Goal: Task Accomplishment & Management: Manage account settings

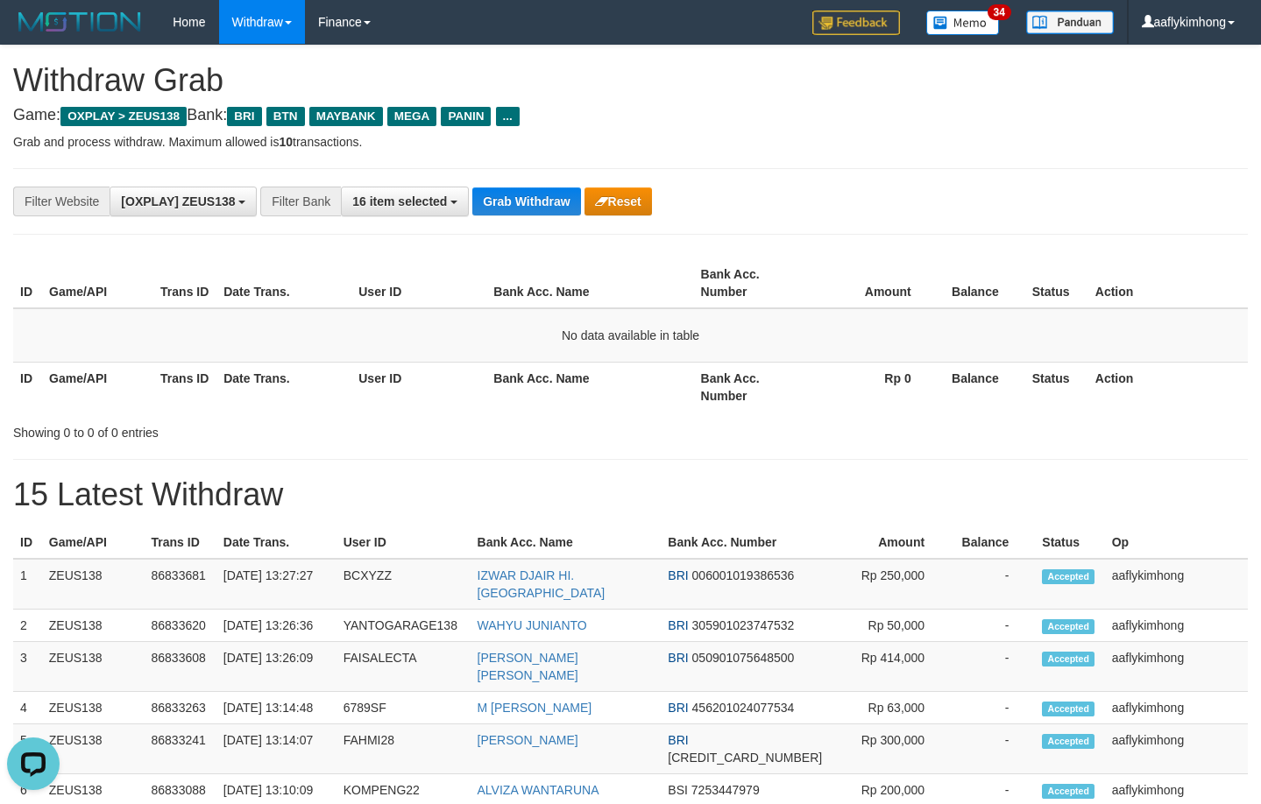
click at [506, 187] on div "**********" at bounding box center [525, 202] width 1050 height 30
drag, startPoint x: 575, startPoint y: 187, endPoint x: 540, endPoint y: 199, distance: 36.0
click at [574, 187] on button "Grab Withdraw" at bounding box center [526, 201] width 108 height 28
click at [540, 199] on button "Grab Withdraw" at bounding box center [526, 201] width 108 height 28
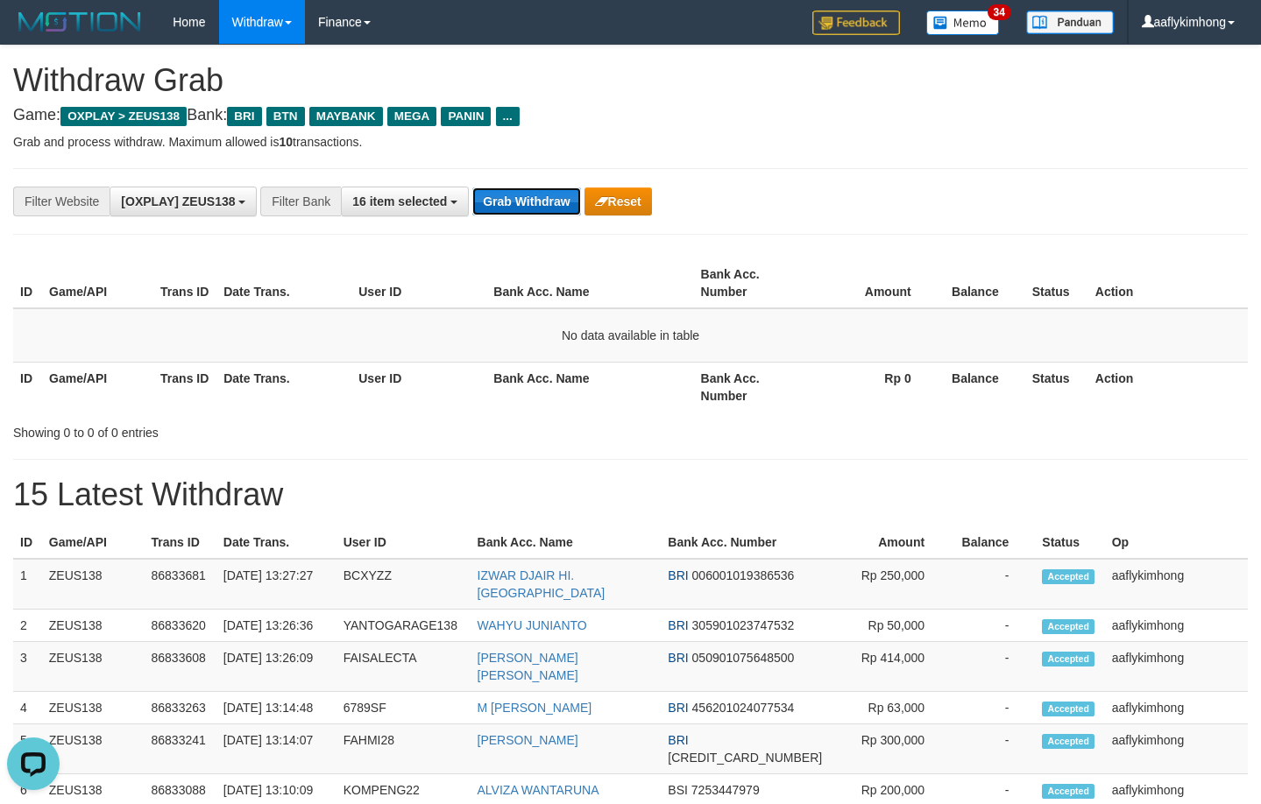
click at [540, 199] on button "Grab Withdraw" at bounding box center [526, 201] width 108 height 28
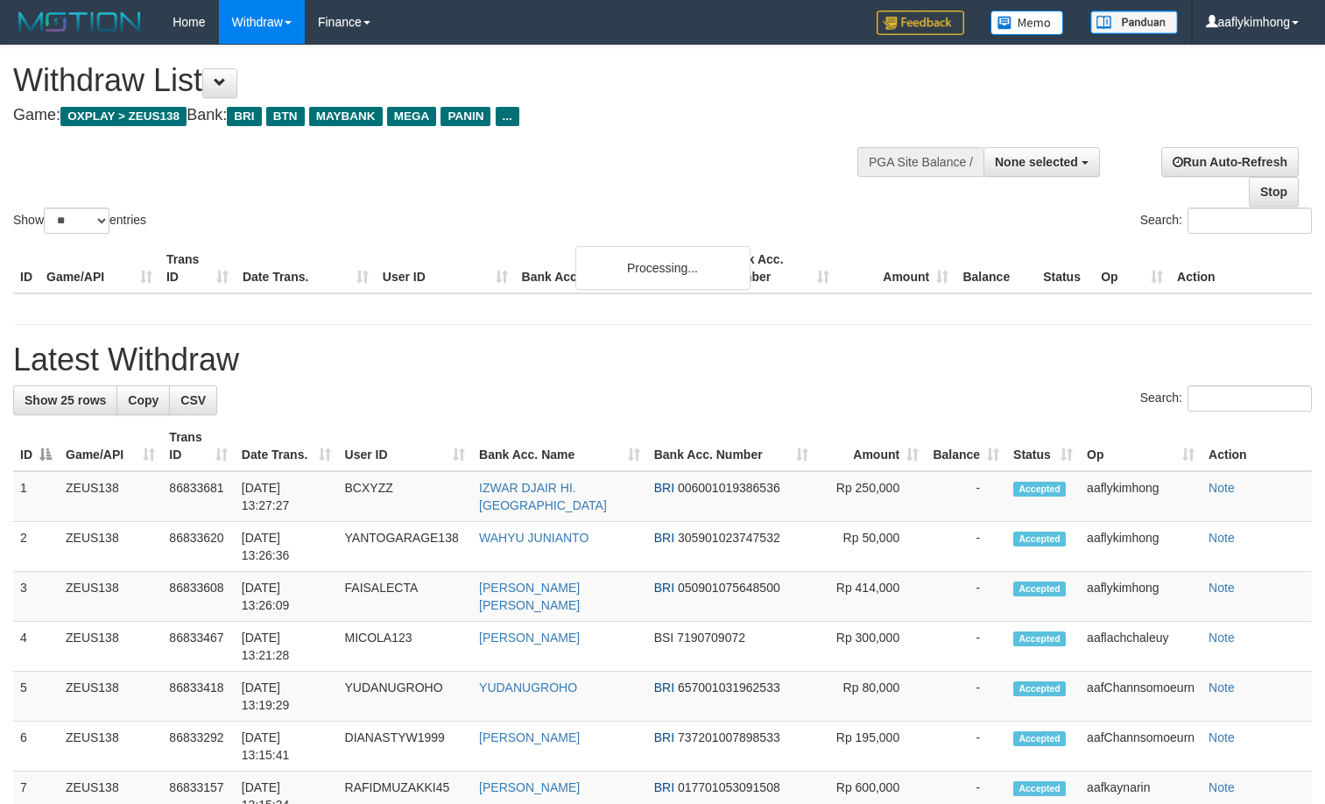
select select
select select "**"
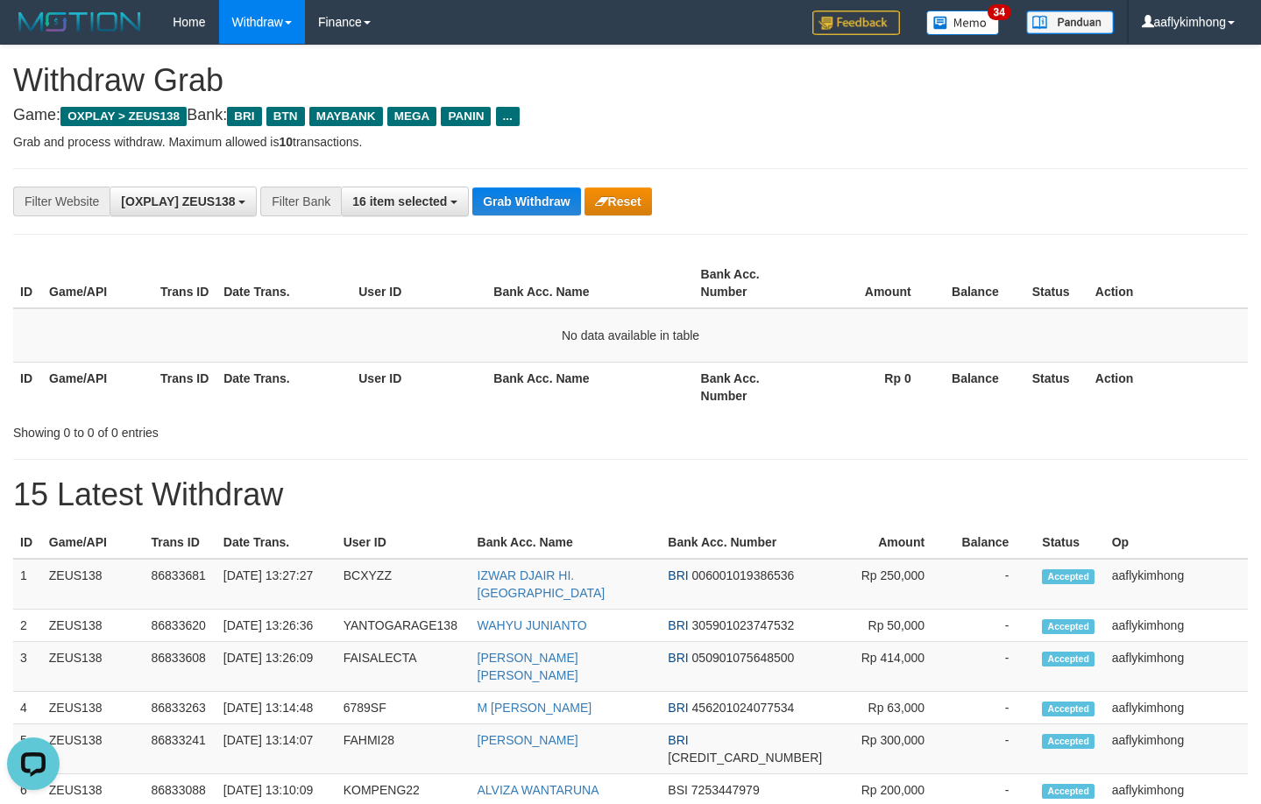
drag, startPoint x: 1108, startPoint y: 268, endPoint x: 1273, endPoint y: 181, distance: 186.1
click at [1108, 266] on th "Action" at bounding box center [1167, 283] width 159 height 50
drag, startPoint x: 402, startPoint y: 222, endPoint x: 539, endPoint y: 184, distance: 141.8
click at [405, 221] on div "**********" at bounding box center [630, 201] width 1234 height 67
click at [539, 184] on div "**********" at bounding box center [630, 201] width 1234 height 67
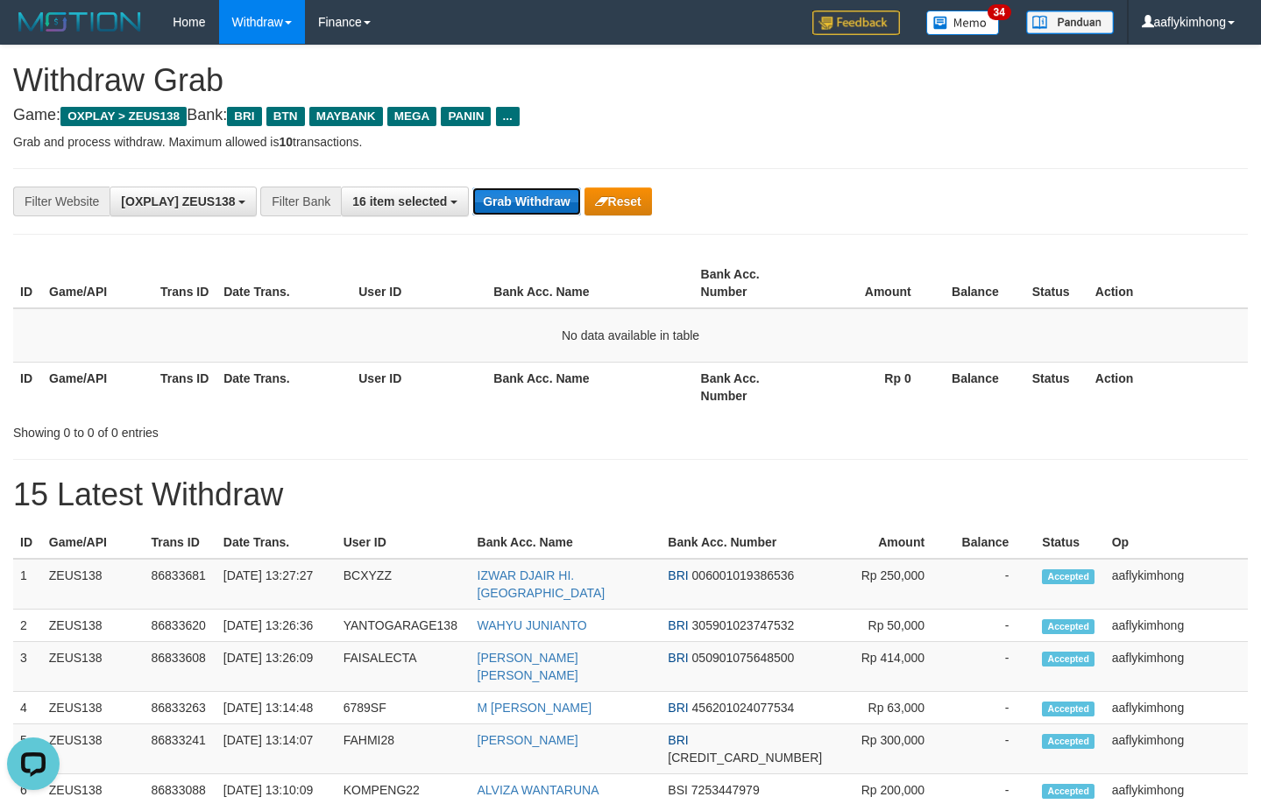
click at [528, 205] on button "Grab Withdraw" at bounding box center [526, 201] width 108 height 28
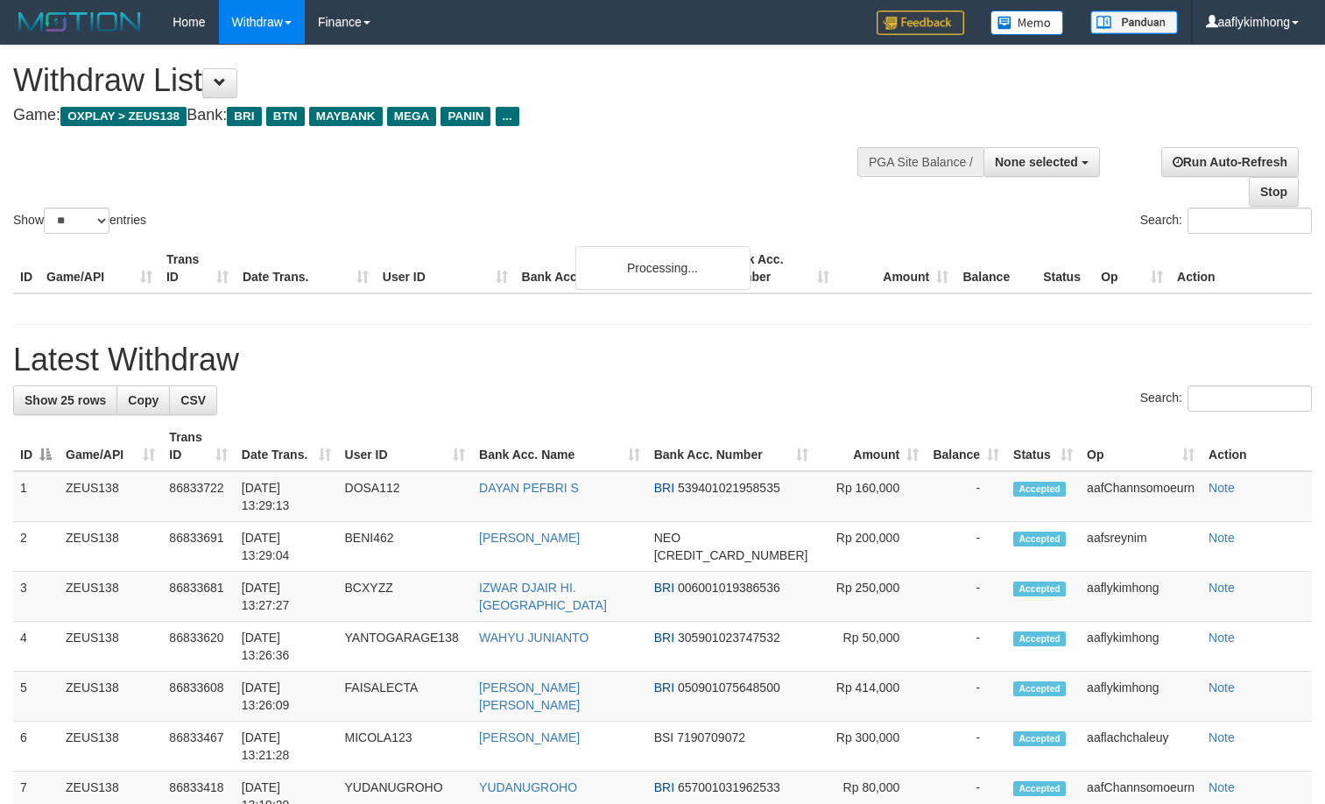
select select
select select "**"
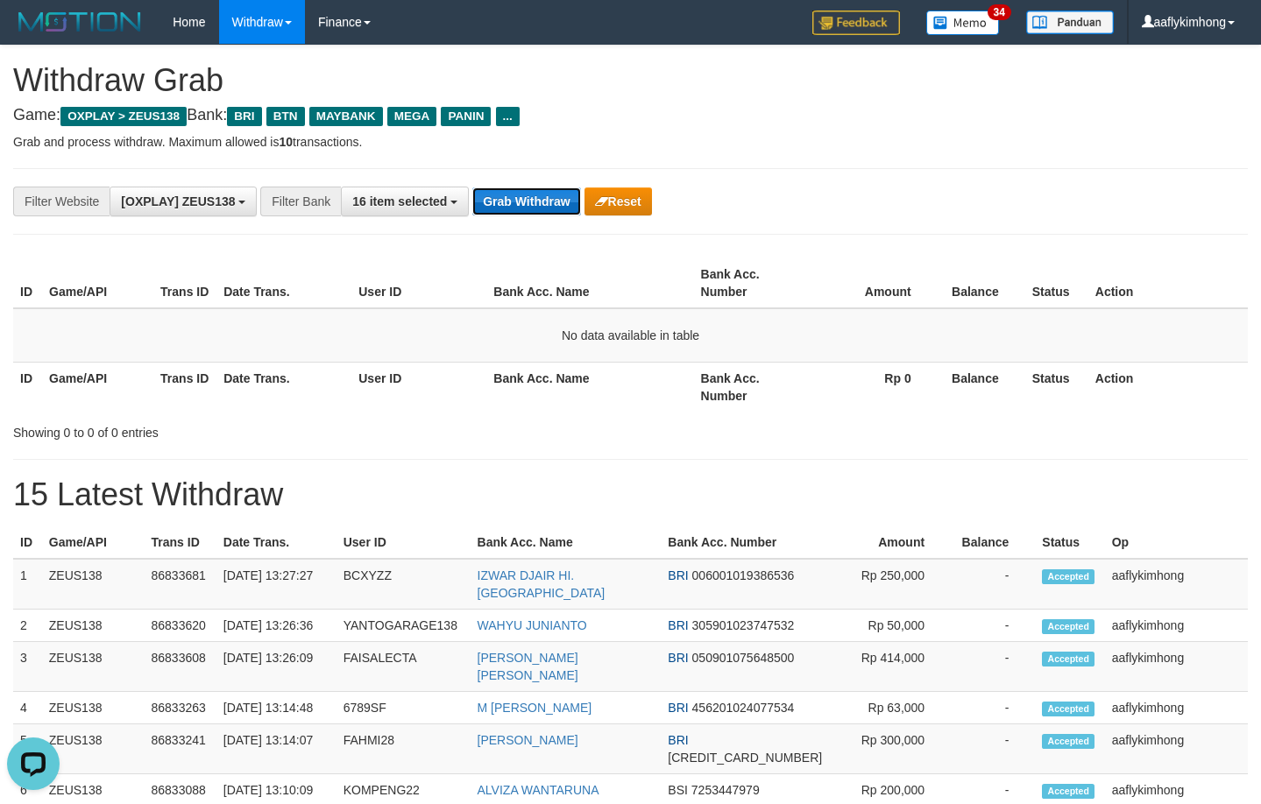
click at [544, 202] on button "Grab Withdraw" at bounding box center [526, 201] width 108 height 28
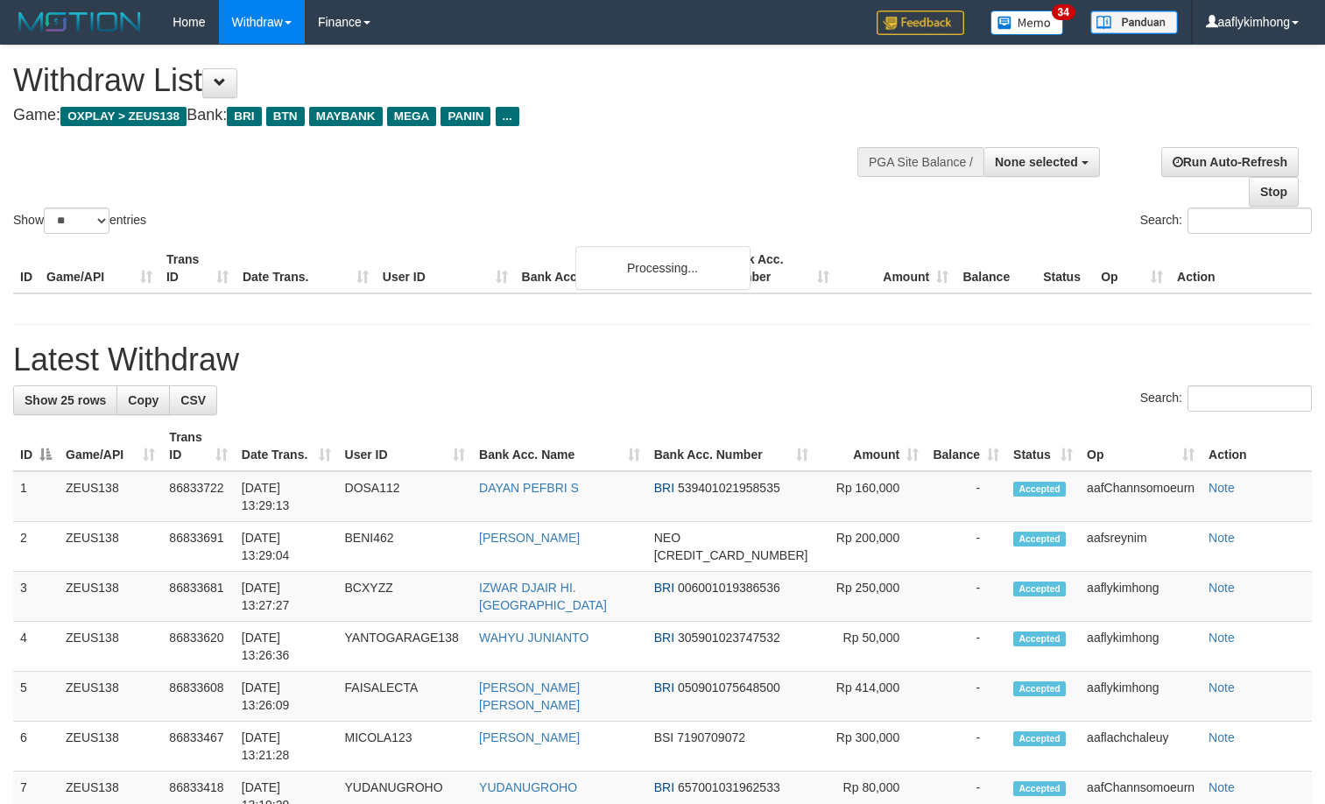
select select
select select "**"
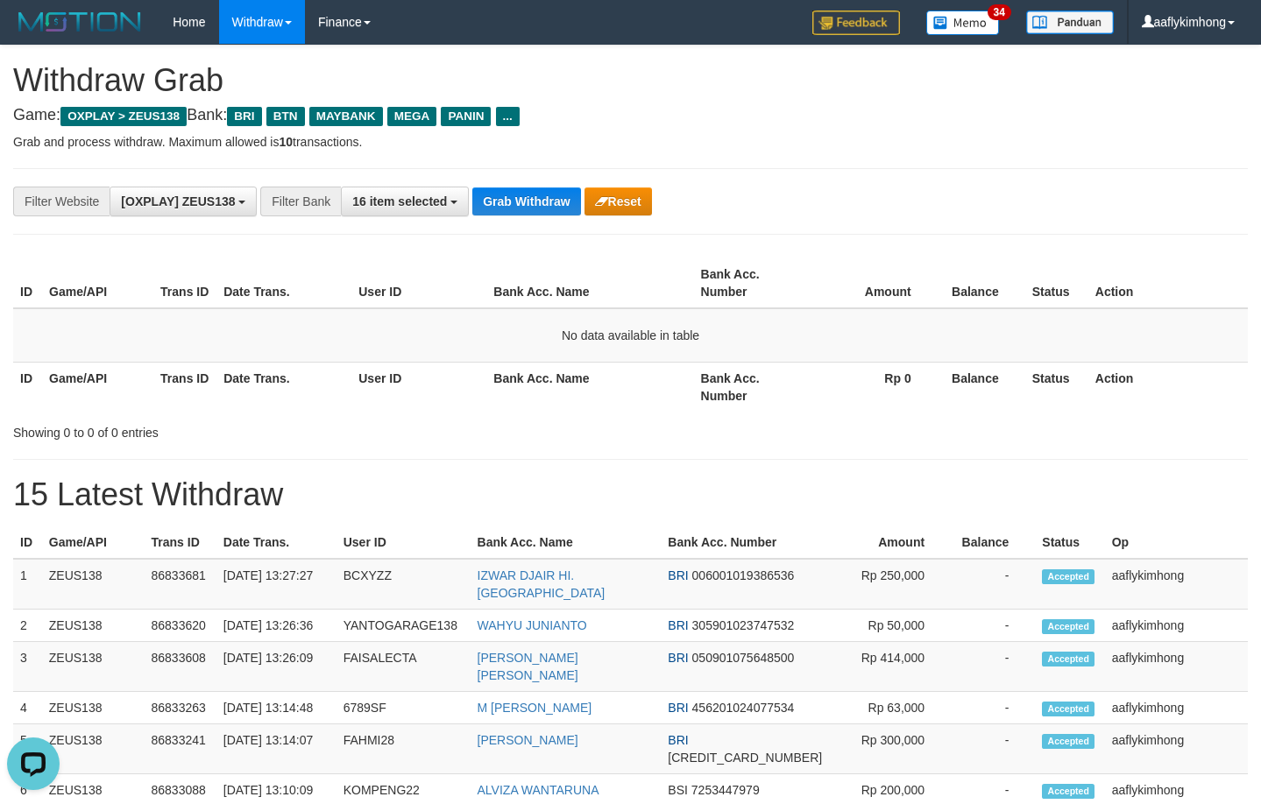
drag, startPoint x: 365, startPoint y: 371, endPoint x: 510, endPoint y: 222, distance: 208.2
click at [368, 367] on th "User ID" at bounding box center [418, 387] width 135 height 50
click at [522, 189] on button "Grab Withdraw" at bounding box center [526, 201] width 108 height 28
click at [517, 200] on button "Grab Withdraw" at bounding box center [526, 201] width 108 height 28
click at [498, 211] on button "Grab Withdraw" at bounding box center [526, 201] width 108 height 28
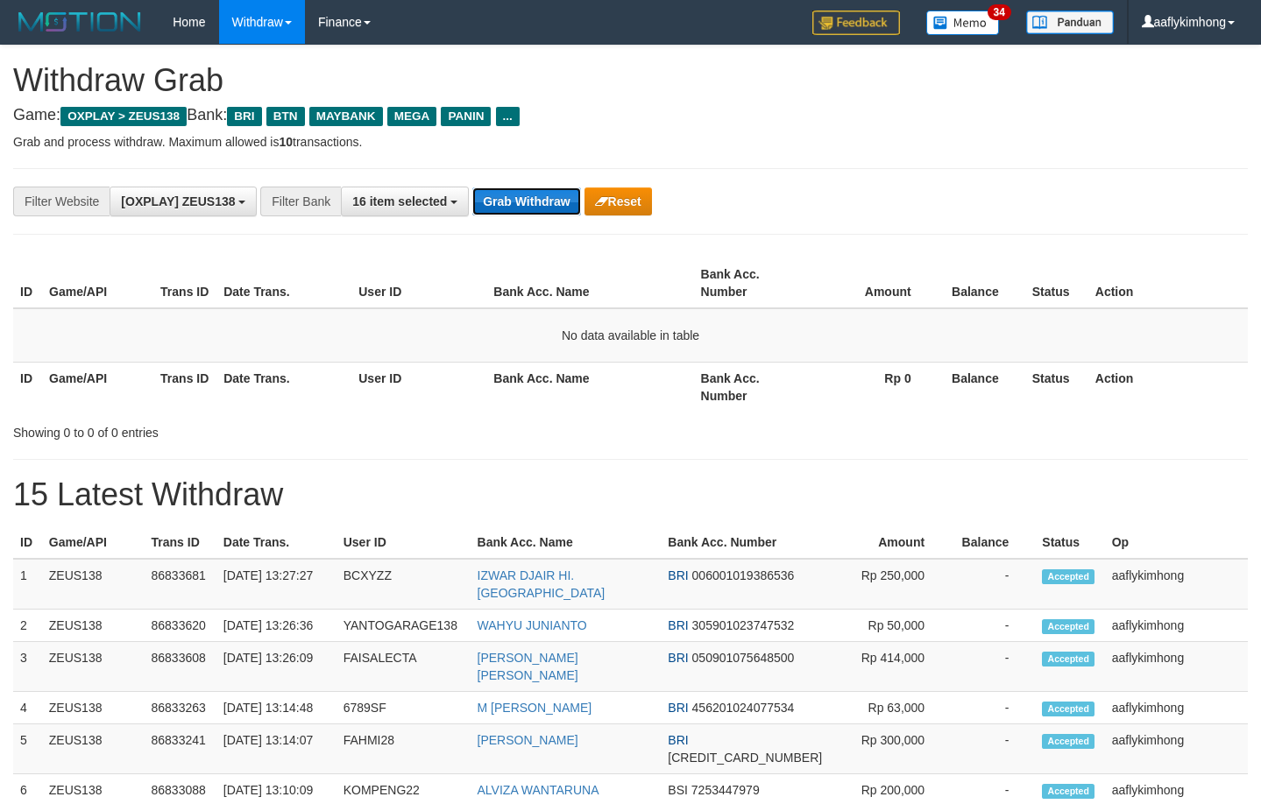
click at [498, 211] on button "Grab Withdraw" at bounding box center [526, 201] width 108 height 28
click at [510, 209] on button "Grab Withdraw" at bounding box center [526, 201] width 108 height 28
drag, startPoint x: 557, startPoint y: 375, endPoint x: 556, endPoint y: 356, distance: 19.3
click at [555, 366] on th "Bank Acc. Name" at bounding box center [589, 387] width 207 height 50
click at [529, 200] on button "Grab Withdraw" at bounding box center [526, 201] width 108 height 28
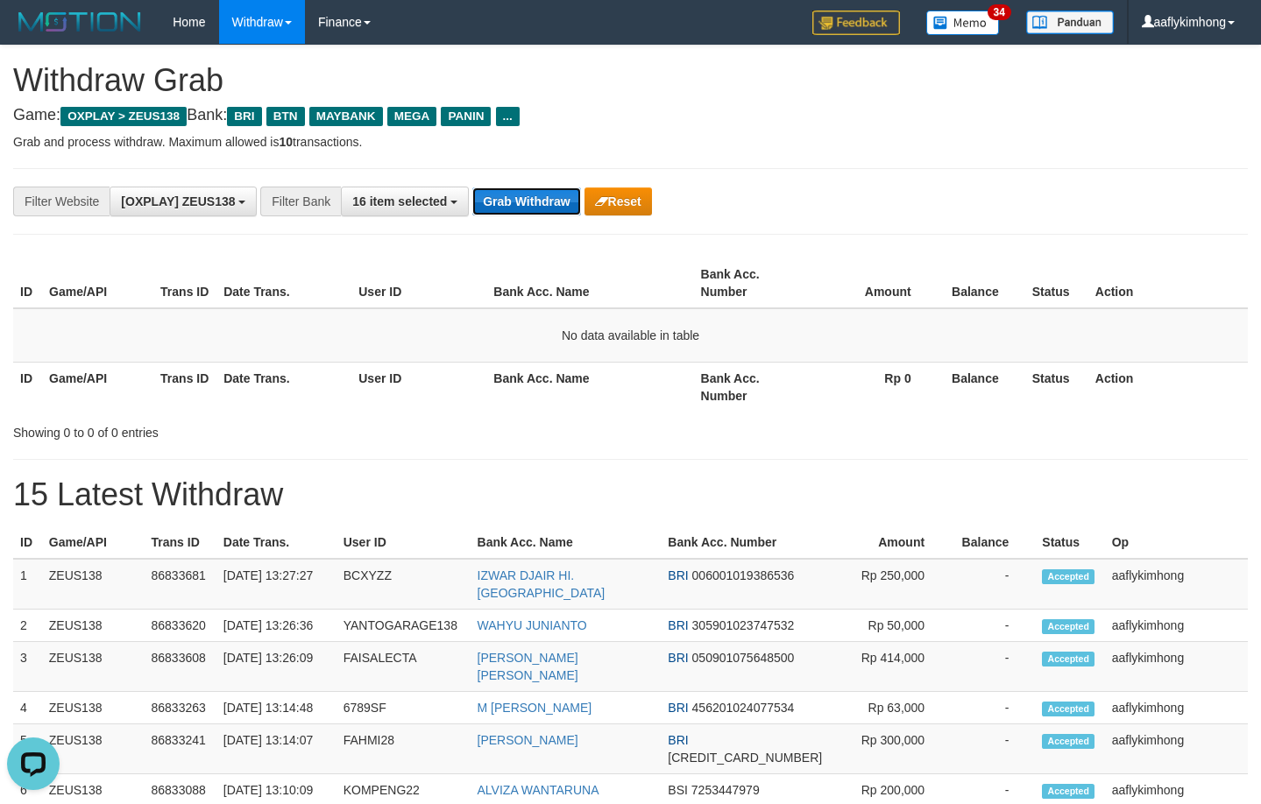
click at [529, 200] on button "Grab Withdraw" at bounding box center [526, 201] width 108 height 28
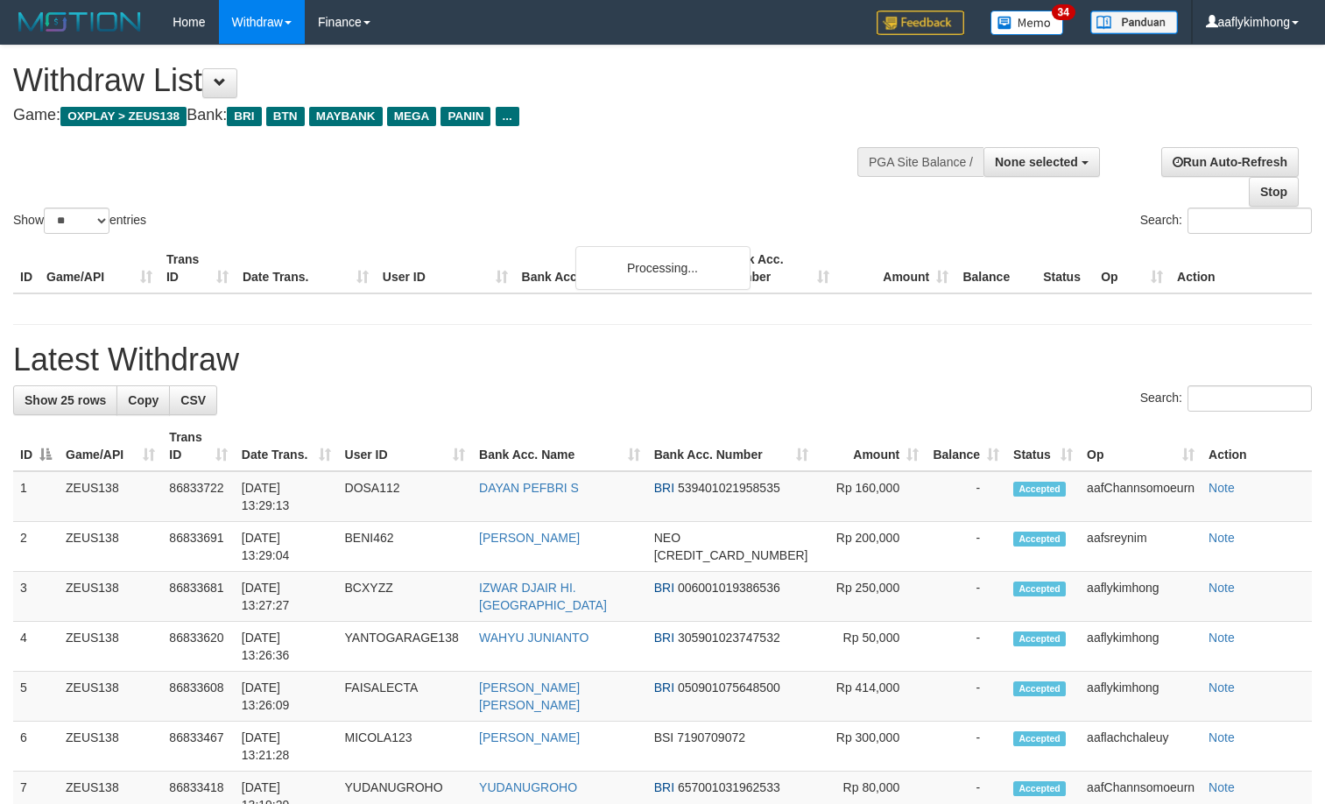
select select
select select "**"
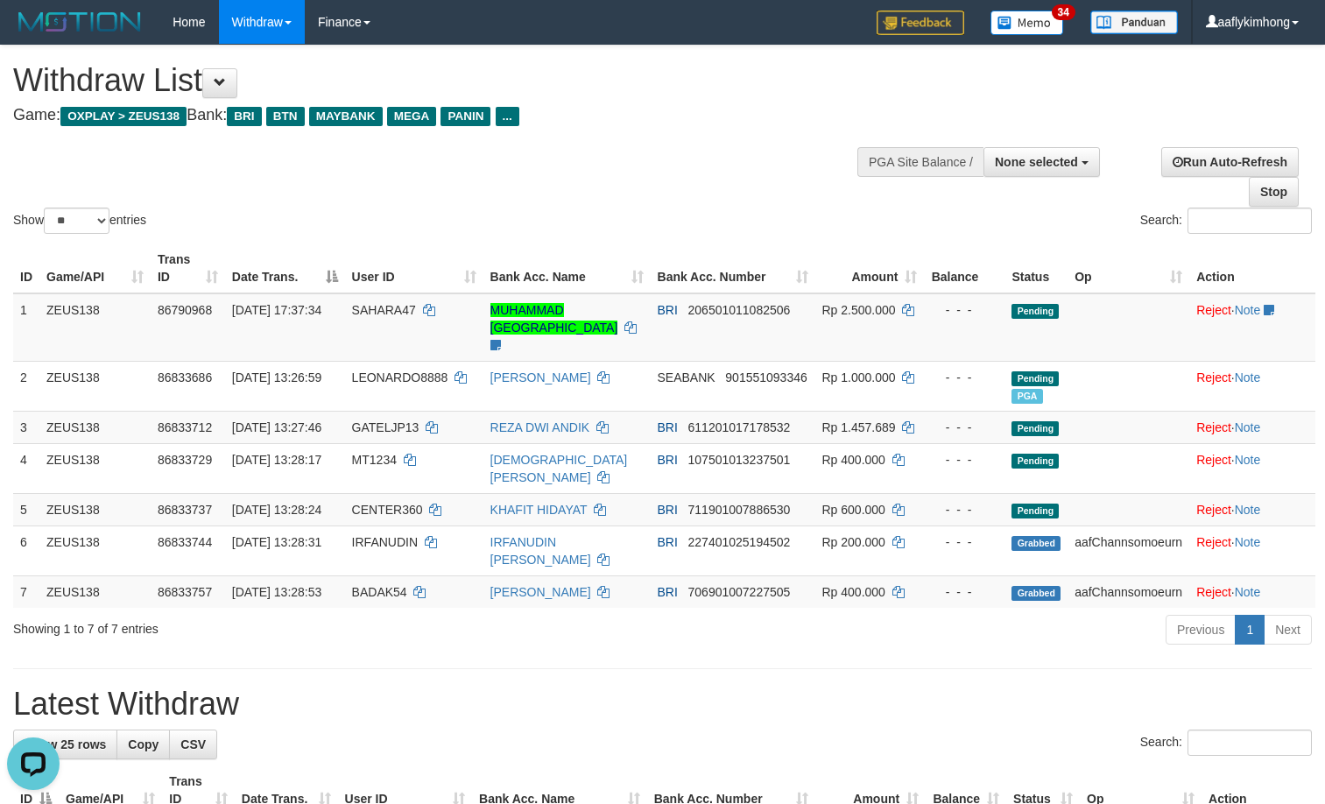
click at [525, 651] on div "Showing 1 to 7 of 7 entries Previous 1 Next" at bounding box center [662, 632] width 1325 height 38
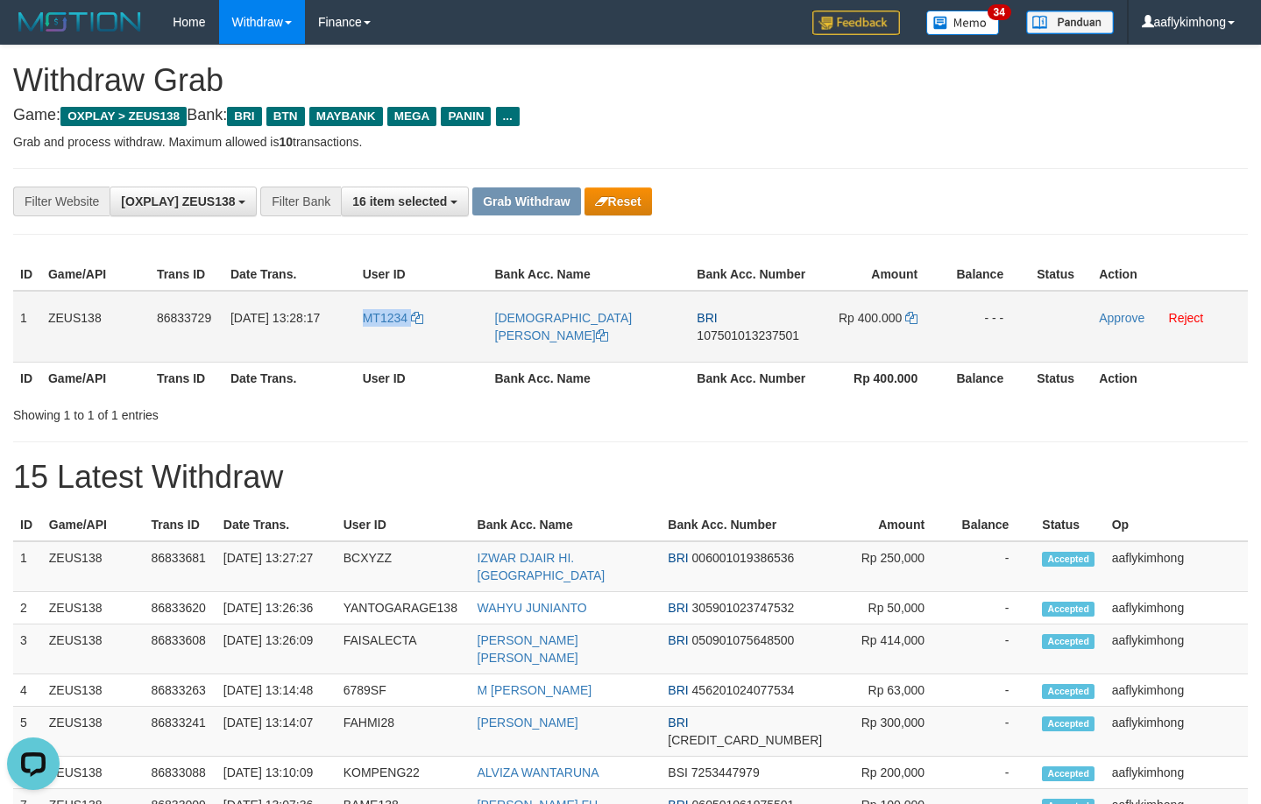
drag, startPoint x: 356, startPoint y: 330, endPoint x: 420, endPoint y: 339, distance: 64.5
click at [420, 339] on td "MT1234" at bounding box center [422, 327] width 132 height 72
copy link "MT1234"
click at [872, 218] on div "**********" at bounding box center [630, 201] width 1234 height 67
click at [338, 382] on th "Date Trans." at bounding box center [289, 378] width 132 height 32
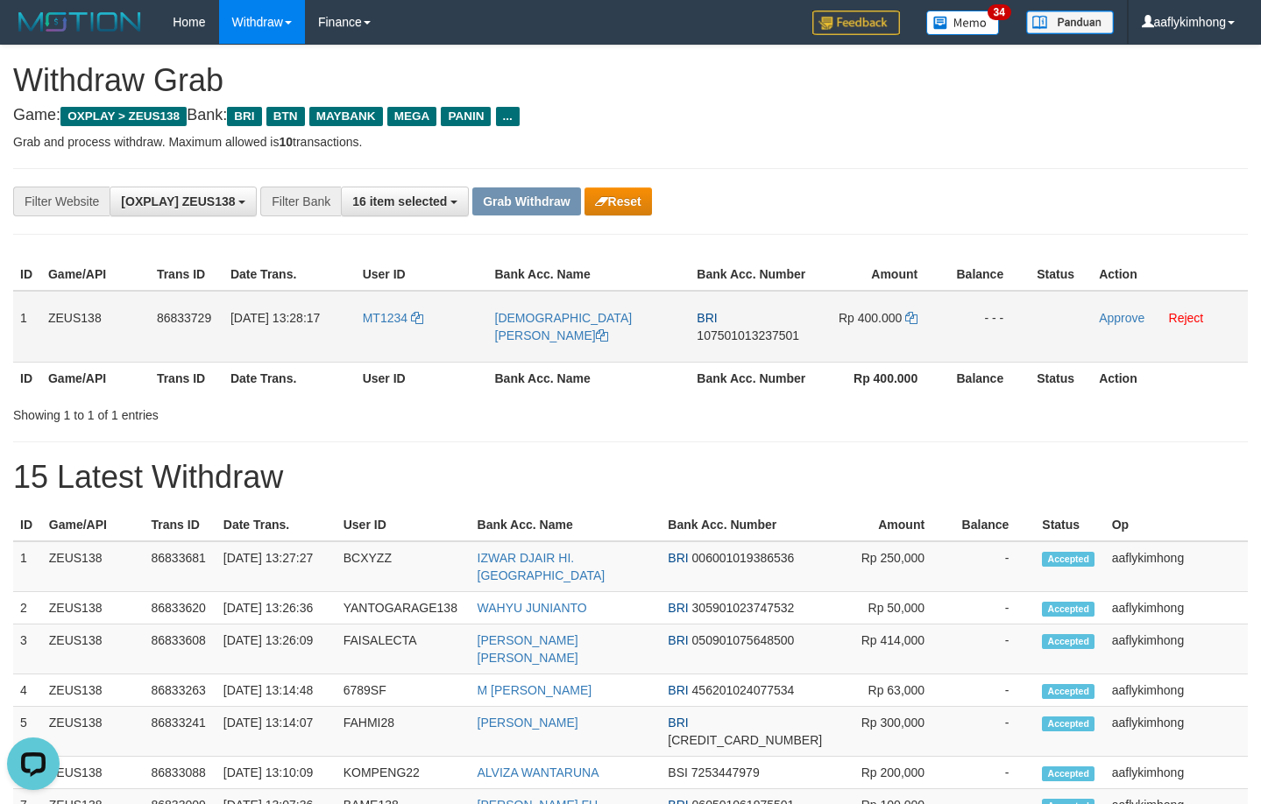
drag, startPoint x: 330, startPoint y: 324, endPoint x: 420, endPoint y: 327, distance: 89.4
click at [420, 327] on tr "1 ZEUS138 86833729 31/08/2025 13:28:17 MT1234 MUHAMMAD TOHA BRI 107501013237501…" at bounding box center [630, 327] width 1234 height 72
copy tr "17 MT1234"
drag, startPoint x: 461, startPoint y: 429, endPoint x: 421, endPoint y: 398, distance: 50.5
click at [455, 430] on div "**********" at bounding box center [630, 765] width 1261 height 1438
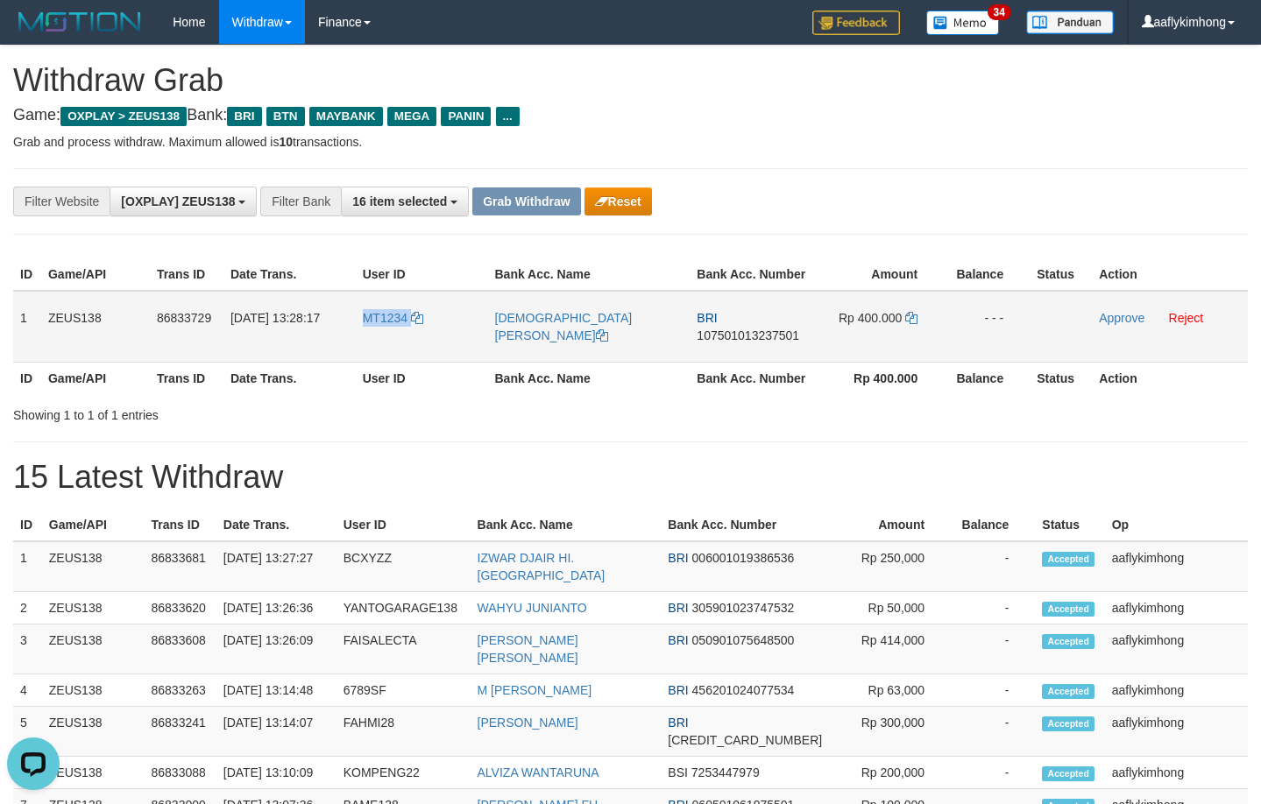
copy tr "MT1234"
drag, startPoint x: 347, startPoint y: 334, endPoint x: 413, endPoint y: 333, distance: 65.7
click at [413, 333] on tr "1 ZEUS138 86833729 31/08/2025 13:28:17 MT1234 MUHAMMAD TOHA BRI 107501013237501…" at bounding box center [630, 327] width 1234 height 72
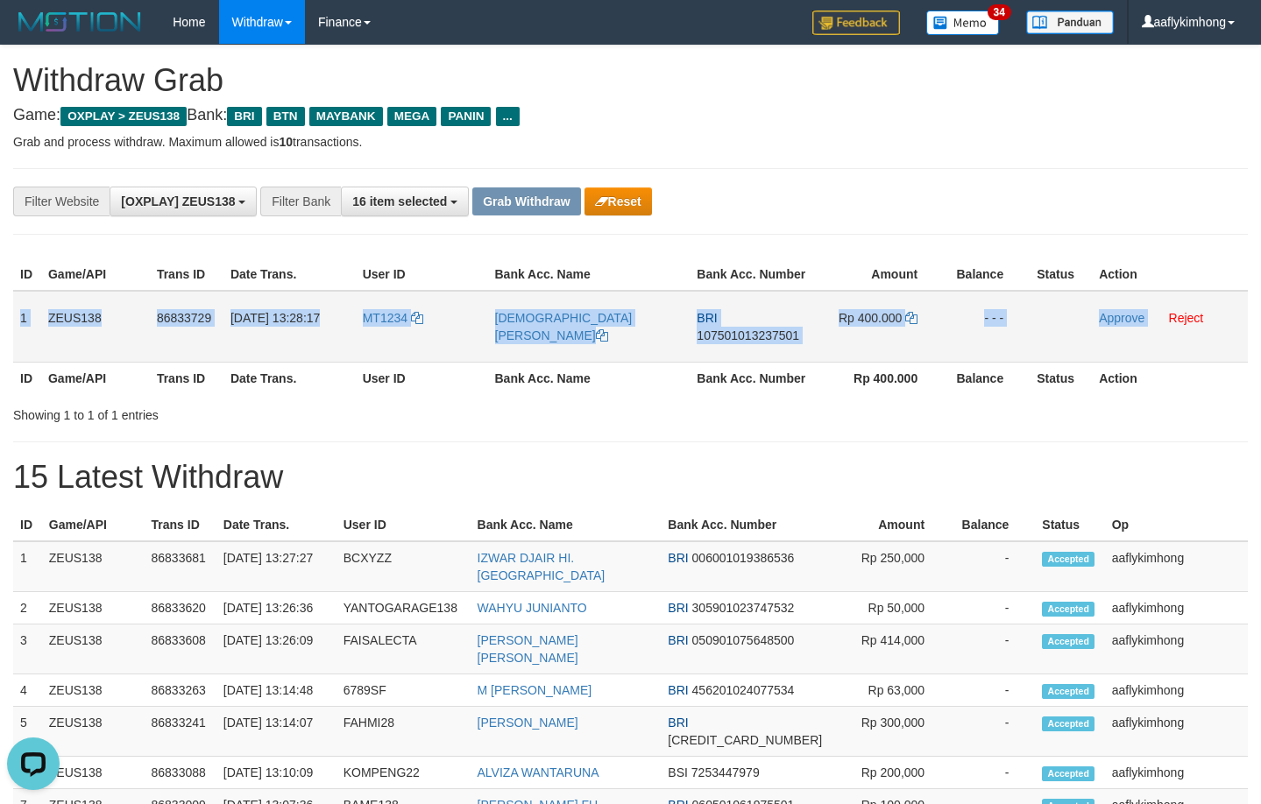
copy tr "1 ZEUS138 86833729 31/08/2025 13:28:17 MT1234 MUHAMMAD TOHA BRI 107501013237501…"
drag, startPoint x: 13, startPoint y: 296, endPoint x: 1149, endPoint y: 345, distance: 1137.2
click at [1149, 345] on tr "1 ZEUS138 86833729 31/08/2025 13:28:17 MT1234 MUHAMMAD TOHA BRI 107501013237501…" at bounding box center [630, 327] width 1234 height 72
click at [722, 336] on span "107501013237501" at bounding box center [747, 335] width 102 height 14
copy tr "1 ZEUS138 86833729 31/08/2025 13:28:17 MT1234 MUHAMMAD TOHA BRI 107501013237501…"
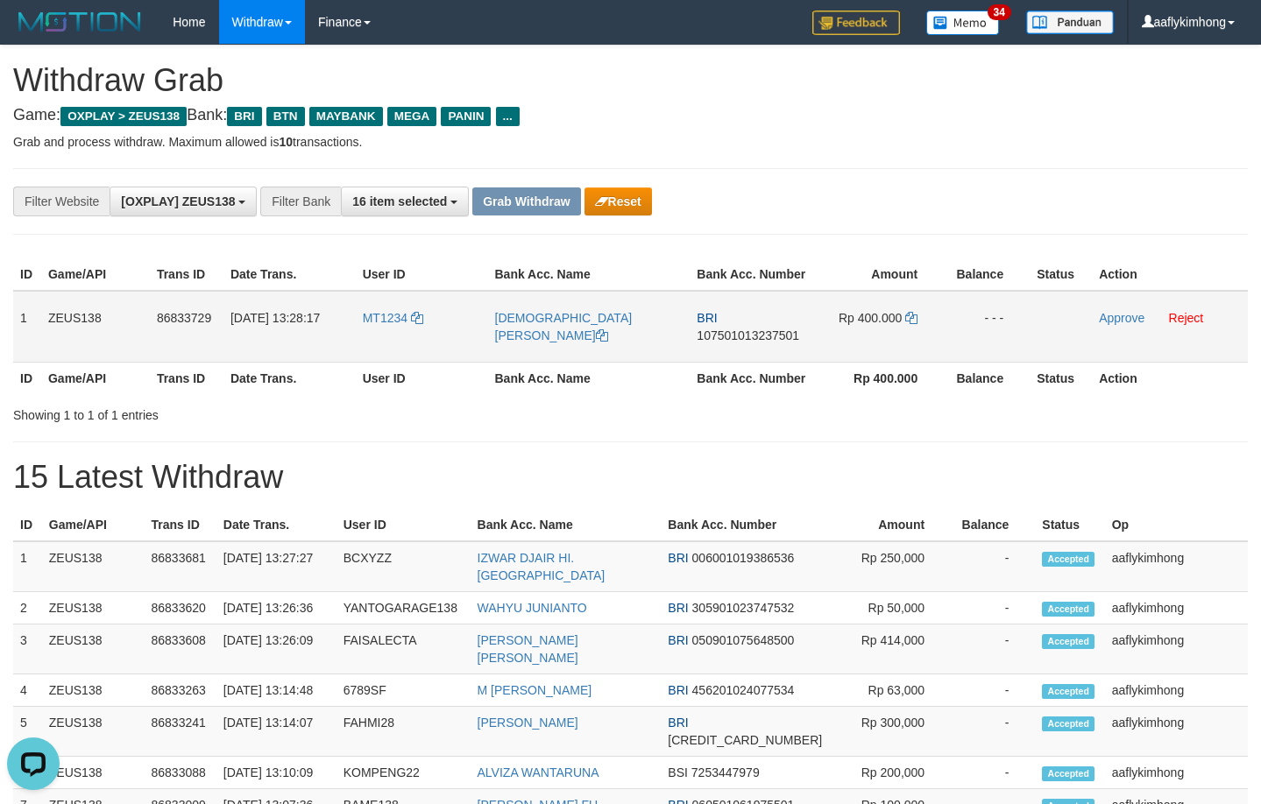
click at [722, 336] on span "107501013237501" at bounding box center [747, 335] width 102 height 14
drag, startPoint x: 908, startPoint y: 324, endPoint x: 908, endPoint y: 314, distance: 9.6
click at [908, 323] on link at bounding box center [911, 318] width 12 height 14
click at [908, 312] on icon at bounding box center [911, 318] width 12 height 12
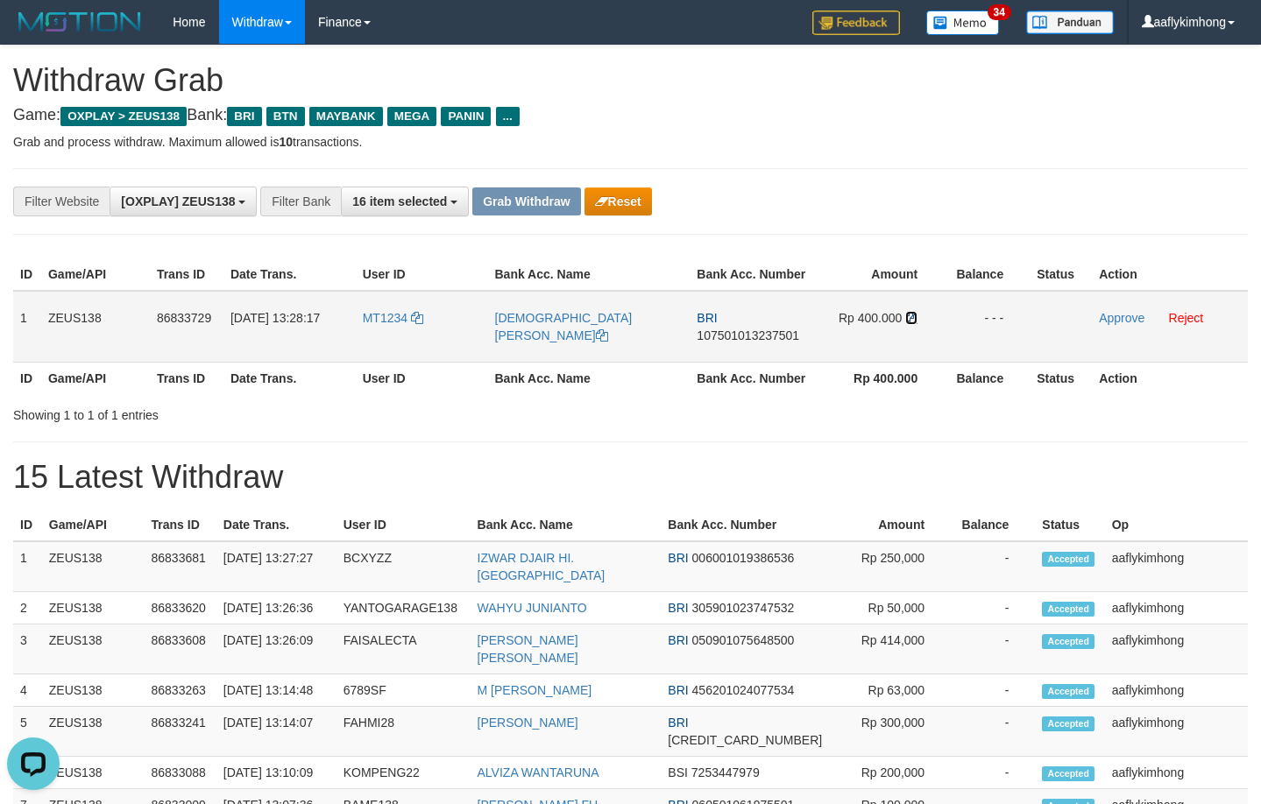
click at [908, 312] on icon at bounding box center [911, 318] width 12 height 12
click at [915, 315] on icon at bounding box center [911, 318] width 12 height 12
click at [908, 314] on icon at bounding box center [911, 318] width 12 height 12
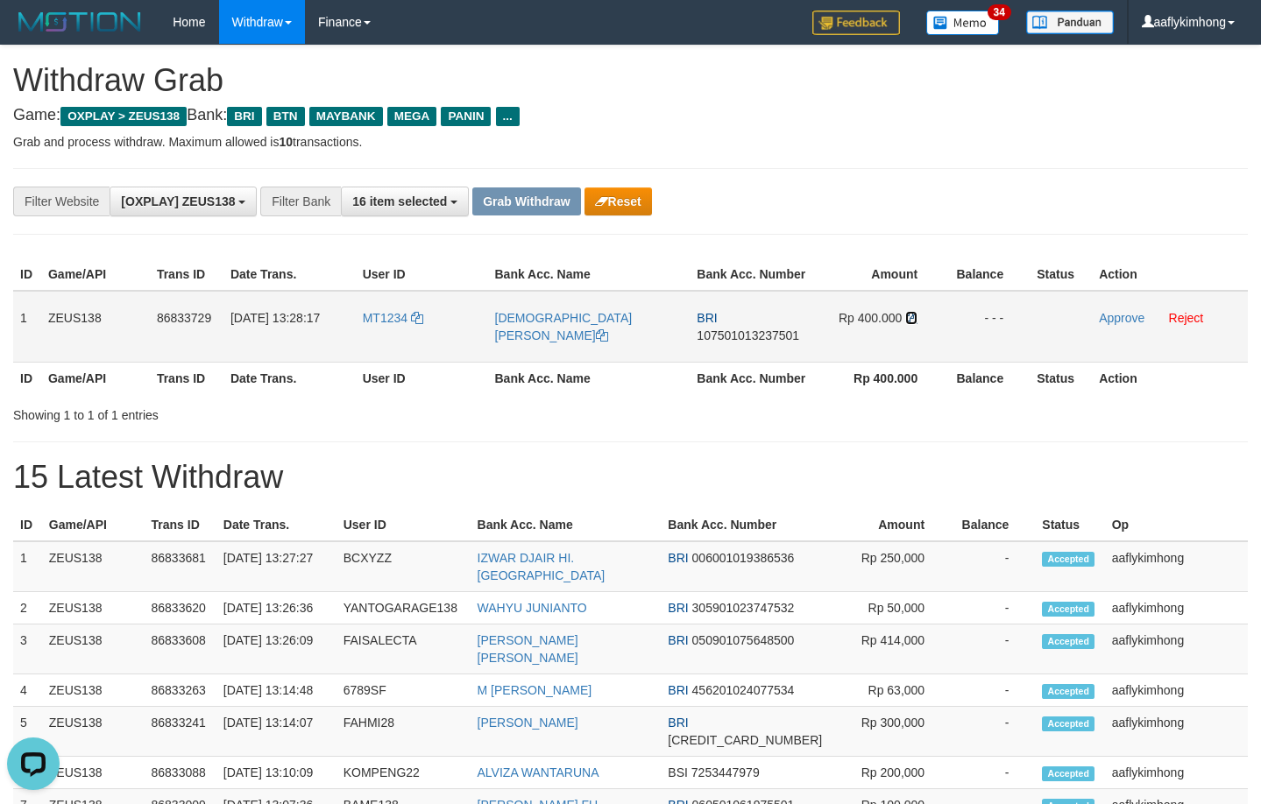
click at [908, 314] on icon at bounding box center [911, 318] width 12 height 12
click at [877, 166] on div "**********" at bounding box center [630, 765] width 1261 height 1438
click at [1105, 313] on link "Approve" at bounding box center [1121, 318] width 46 height 14
click at [517, 215] on div "**********" at bounding box center [525, 202] width 1050 height 30
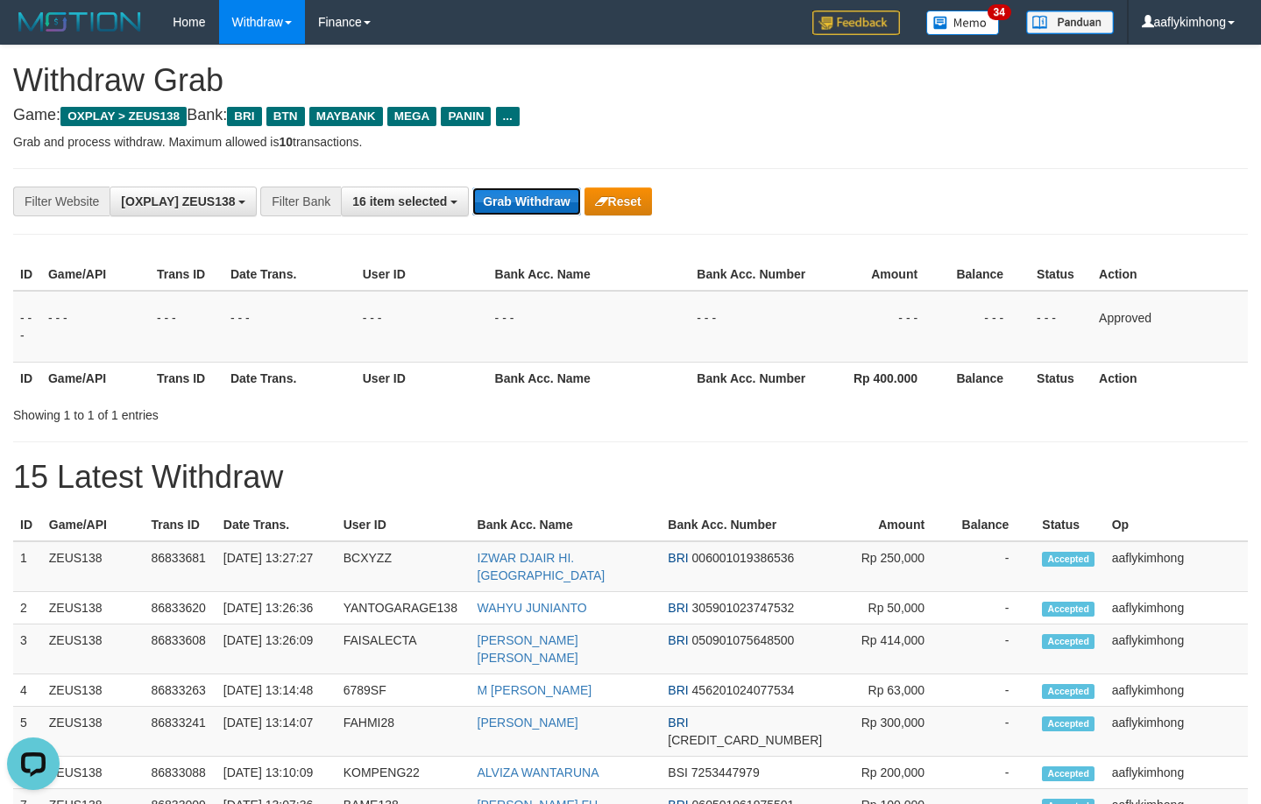
click at [517, 205] on button "Grab Withdraw" at bounding box center [526, 201] width 108 height 28
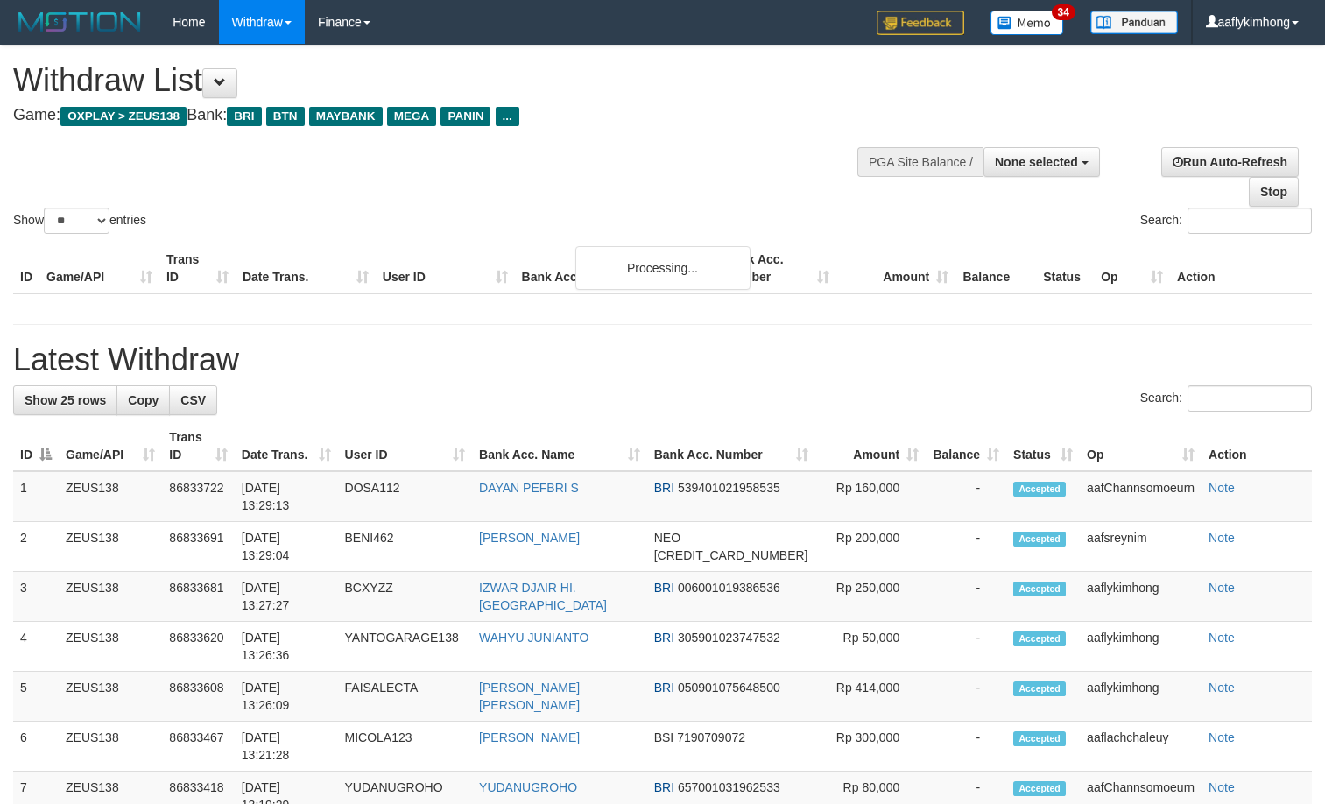
select select
select select "**"
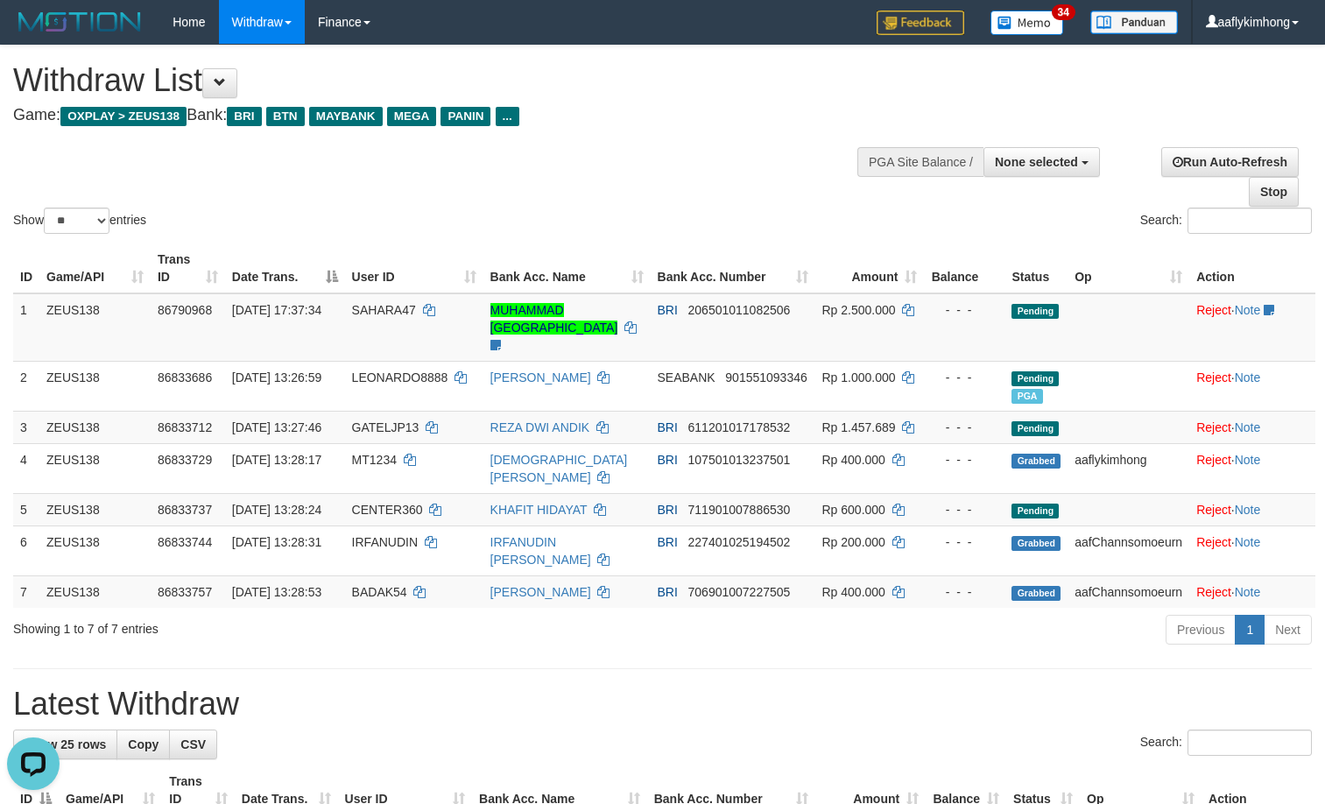
click at [484, 638] on div "Showing 1 to 7 of 7 entries" at bounding box center [276, 625] width 526 height 25
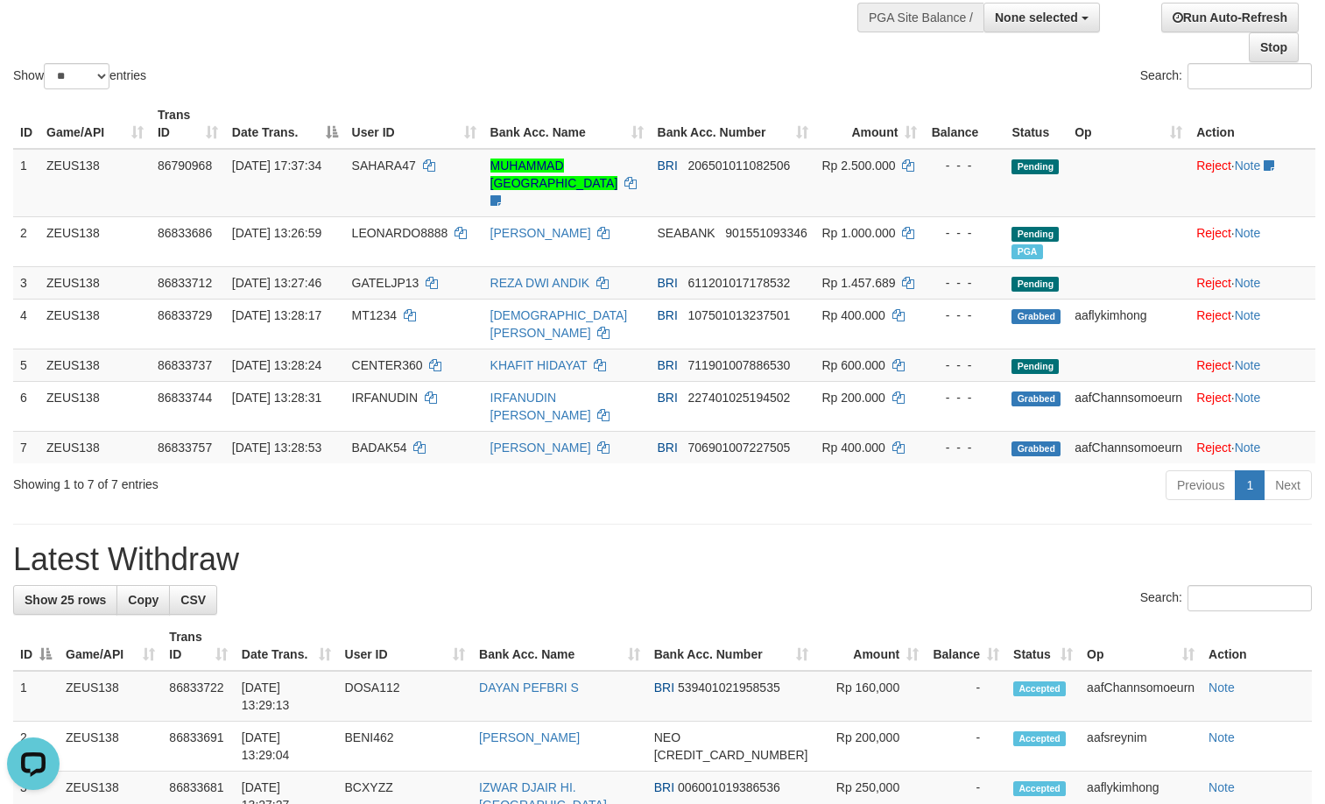
scroll to position [175, 0]
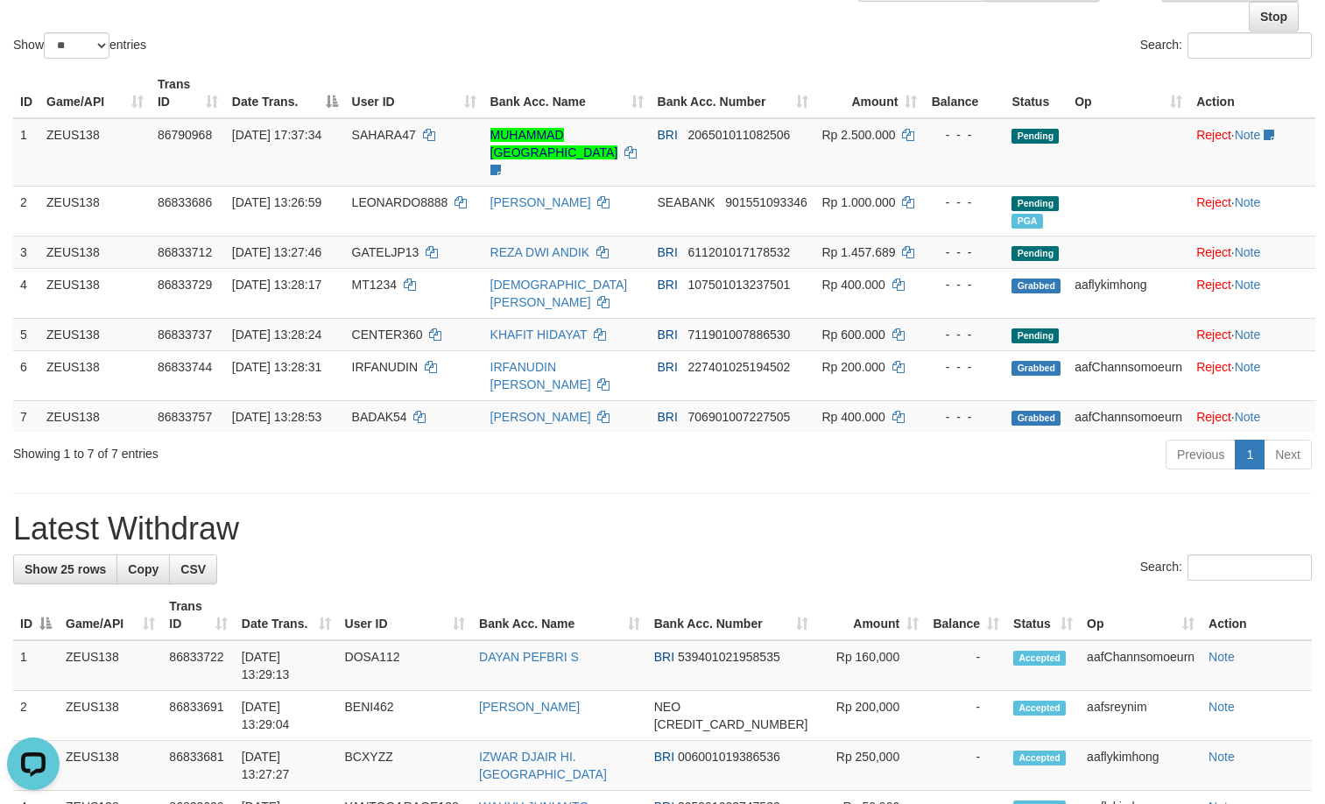
click at [513, 476] on div "Showing 1 to 7 of 7 entries Previous 1 Next" at bounding box center [662, 457] width 1325 height 38
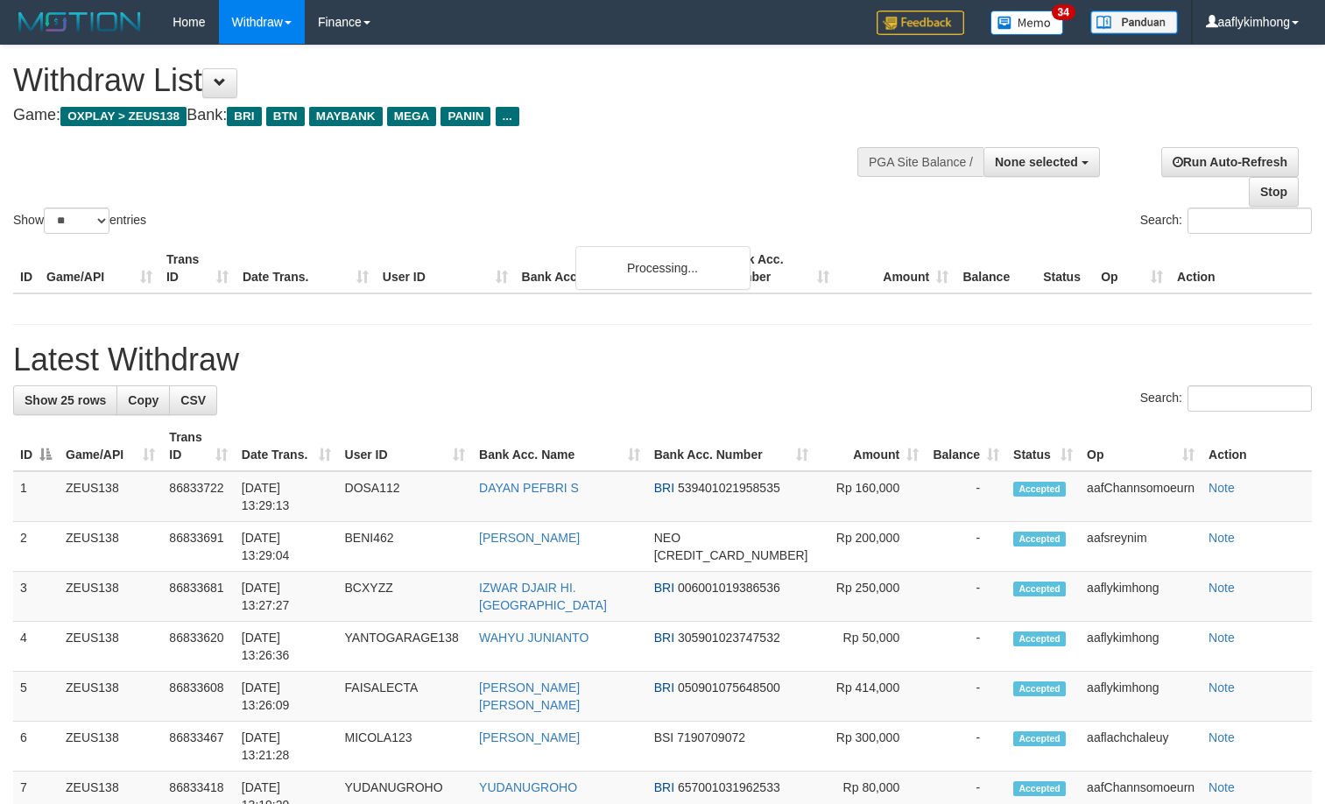
select select
select select "**"
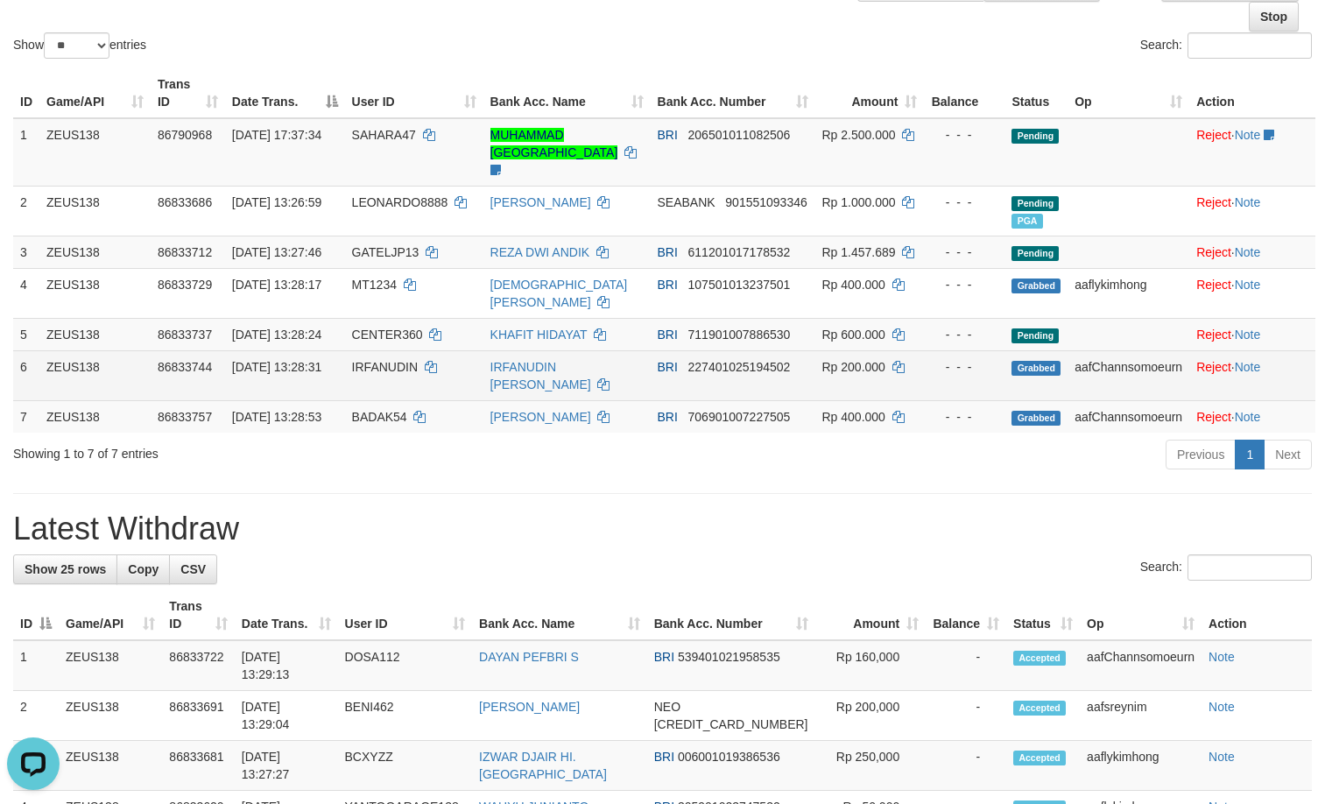
click at [24, 395] on td "6" at bounding box center [26, 375] width 26 height 50
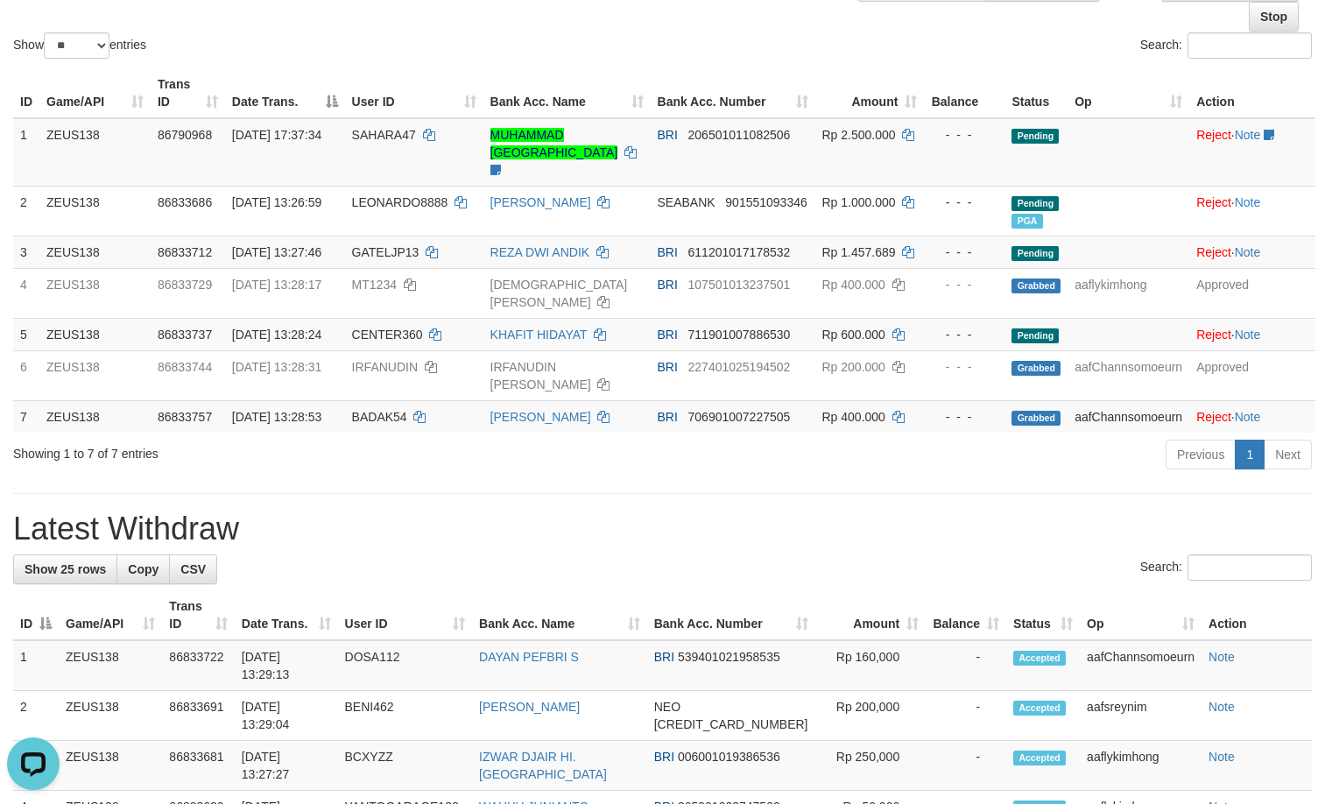
click at [336, 546] on h1 "Latest Withdraw" at bounding box center [662, 529] width 1299 height 35
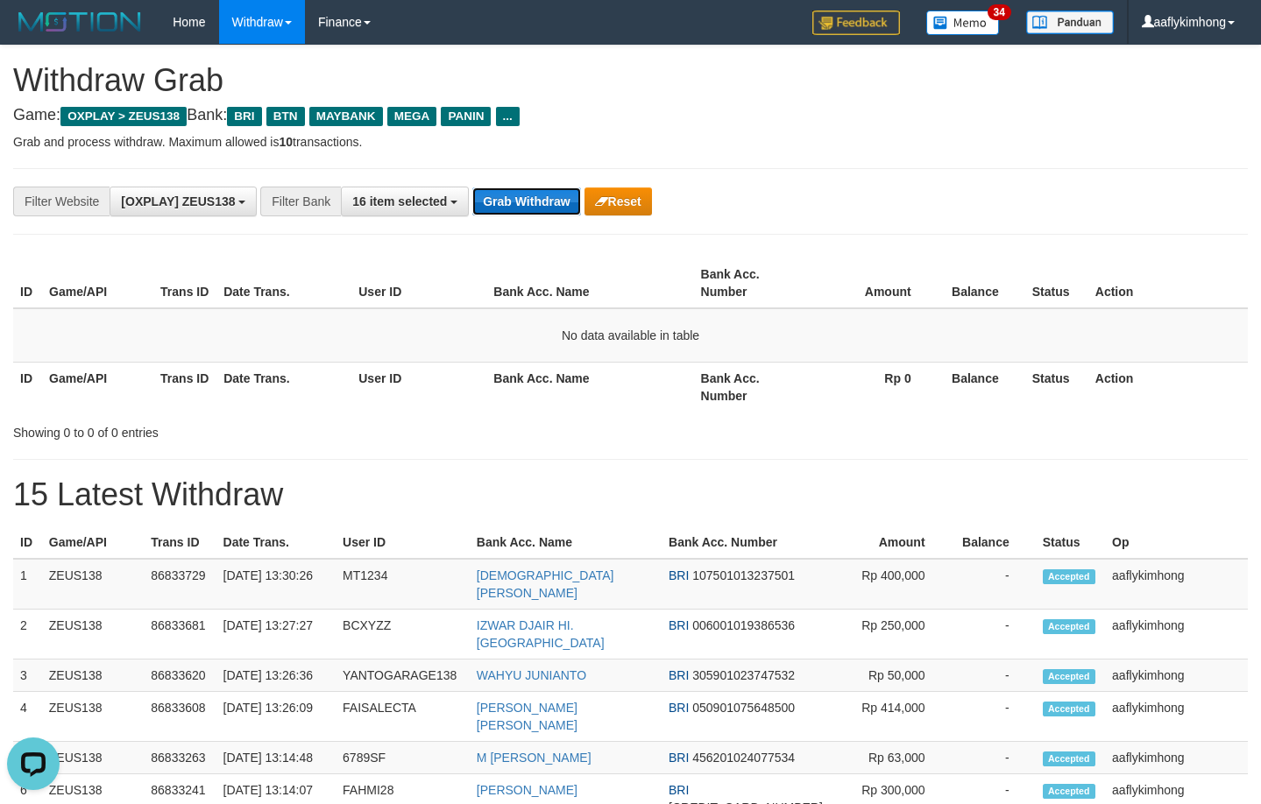
click at [540, 200] on button "Grab Withdraw" at bounding box center [526, 201] width 108 height 28
click at [540, 195] on button "Grab Withdraw" at bounding box center [526, 201] width 108 height 28
click at [540, 187] on button "Grab Withdraw" at bounding box center [526, 201] width 108 height 28
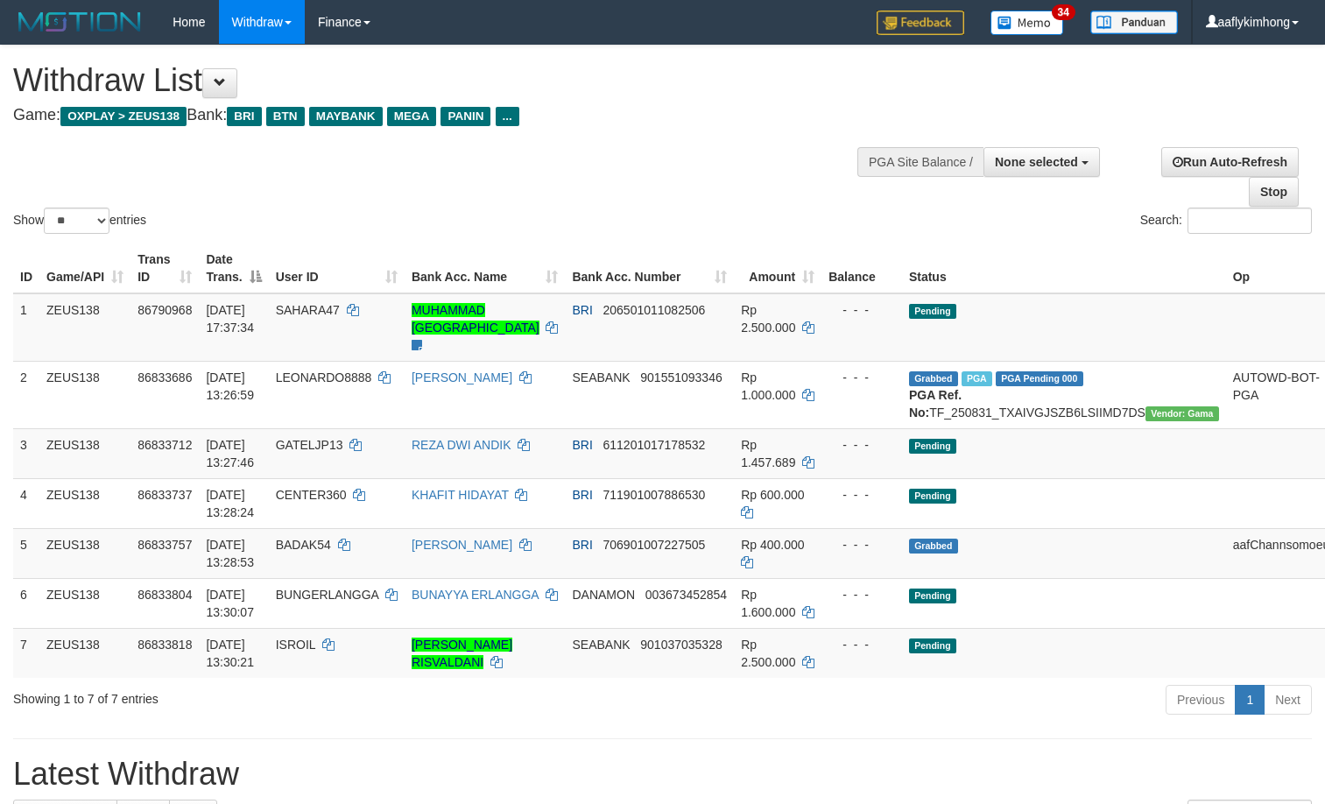
select select
select select "**"
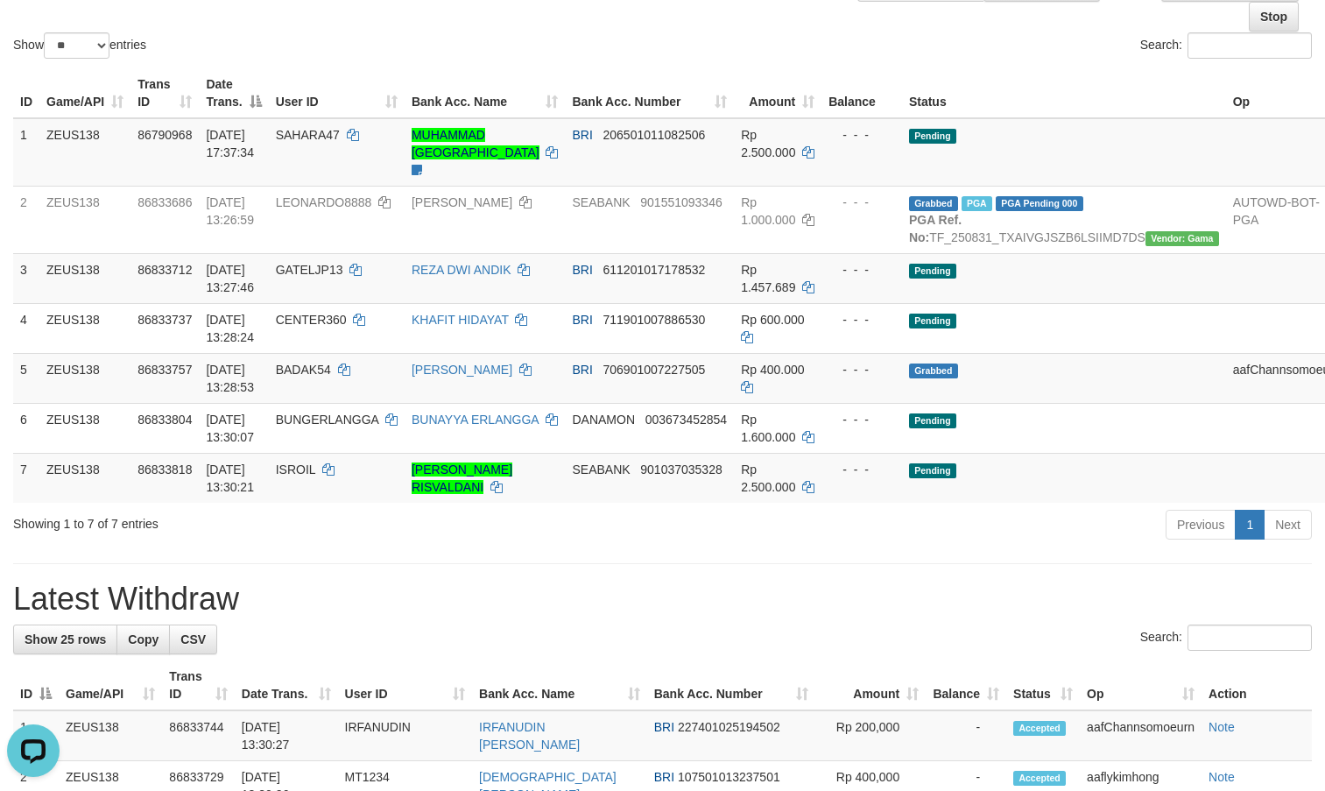
click at [452, 689] on th "User ID" at bounding box center [405, 685] width 135 height 50
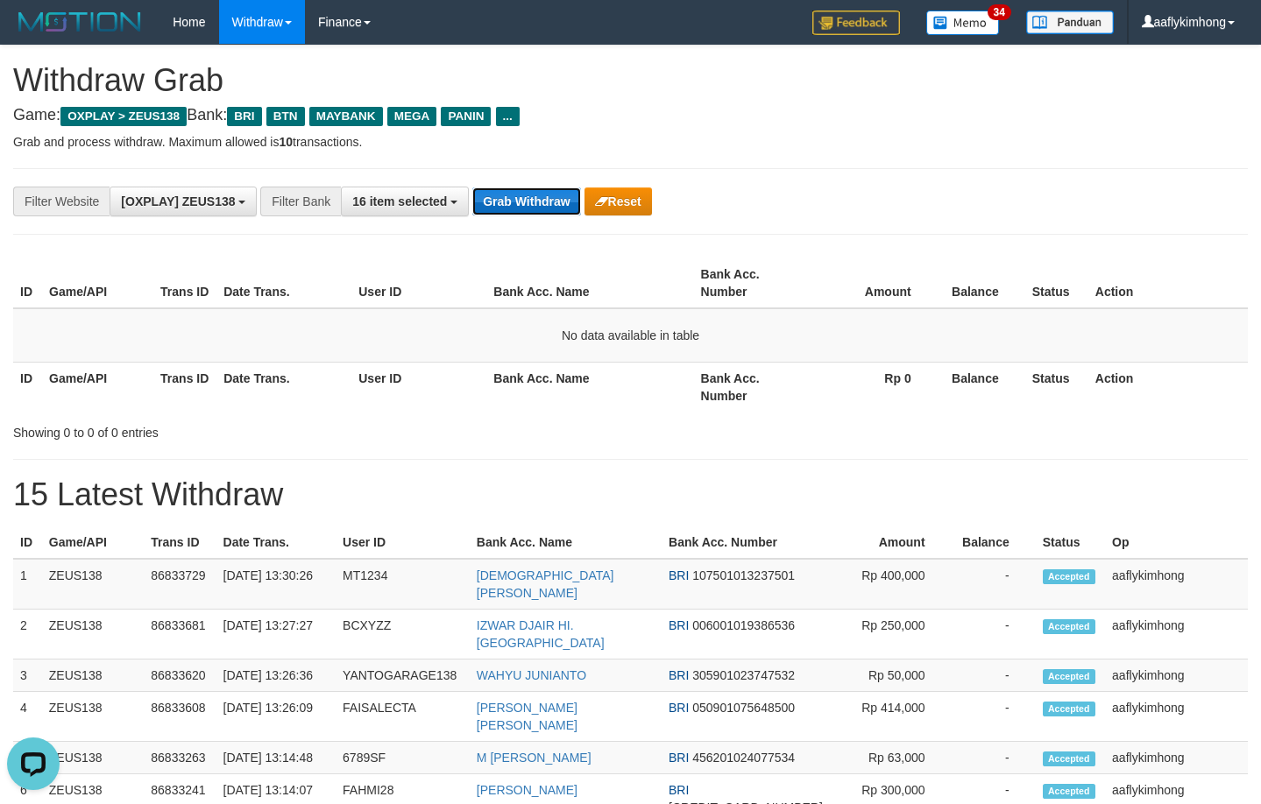
click at [535, 196] on button "Grab Withdraw" at bounding box center [526, 201] width 108 height 28
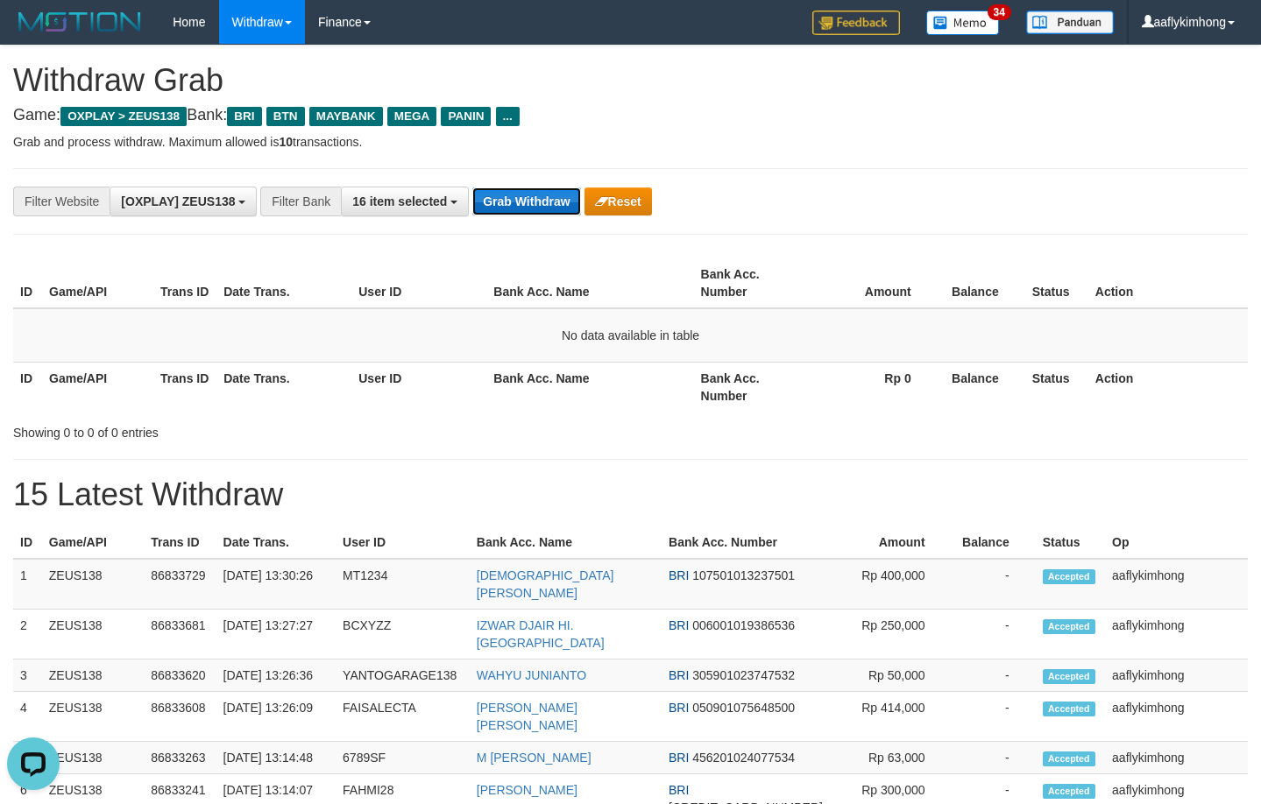
click at [534, 196] on button "Grab Withdraw" at bounding box center [526, 201] width 108 height 28
click at [562, 199] on button "Grab Withdraw" at bounding box center [526, 201] width 108 height 28
click at [564, 196] on button "Grab Withdraw" at bounding box center [526, 201] width 108 height 28
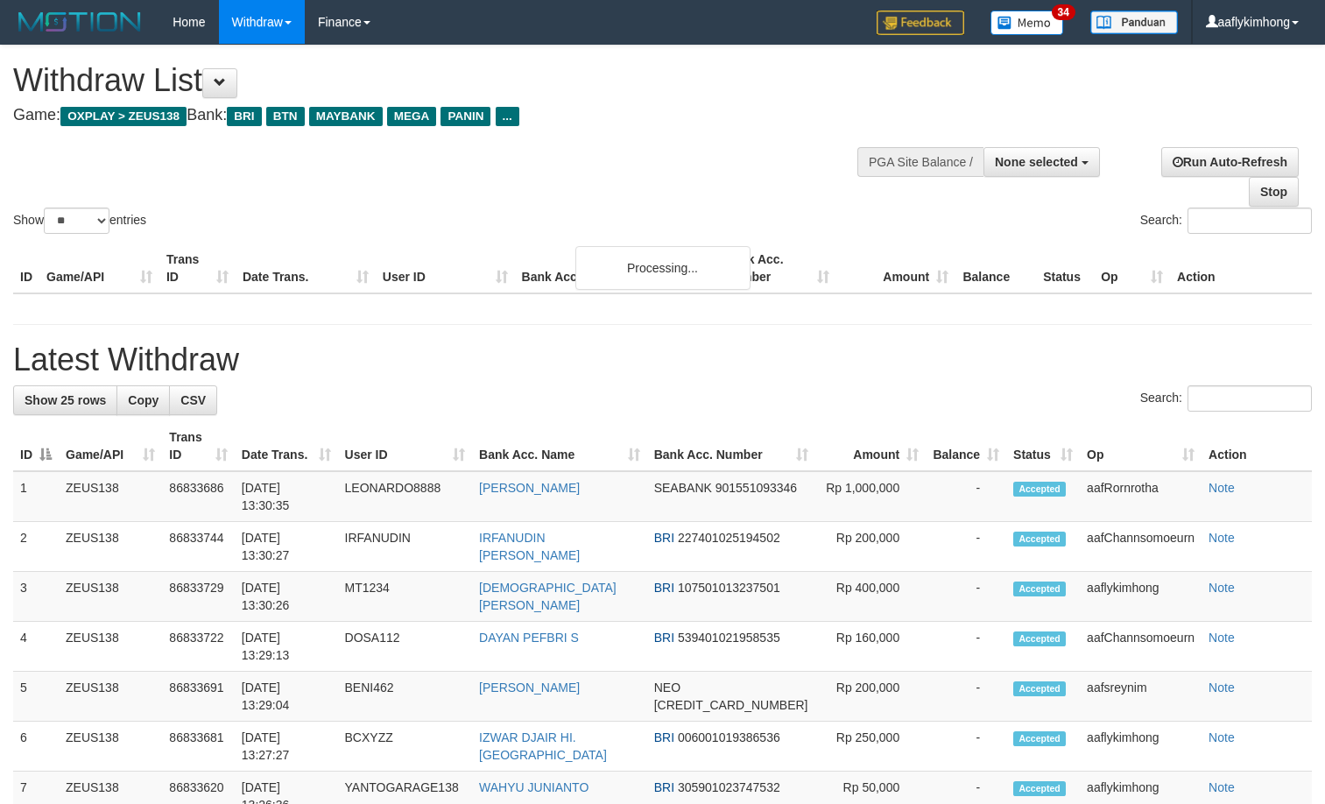
select select
select select "**"
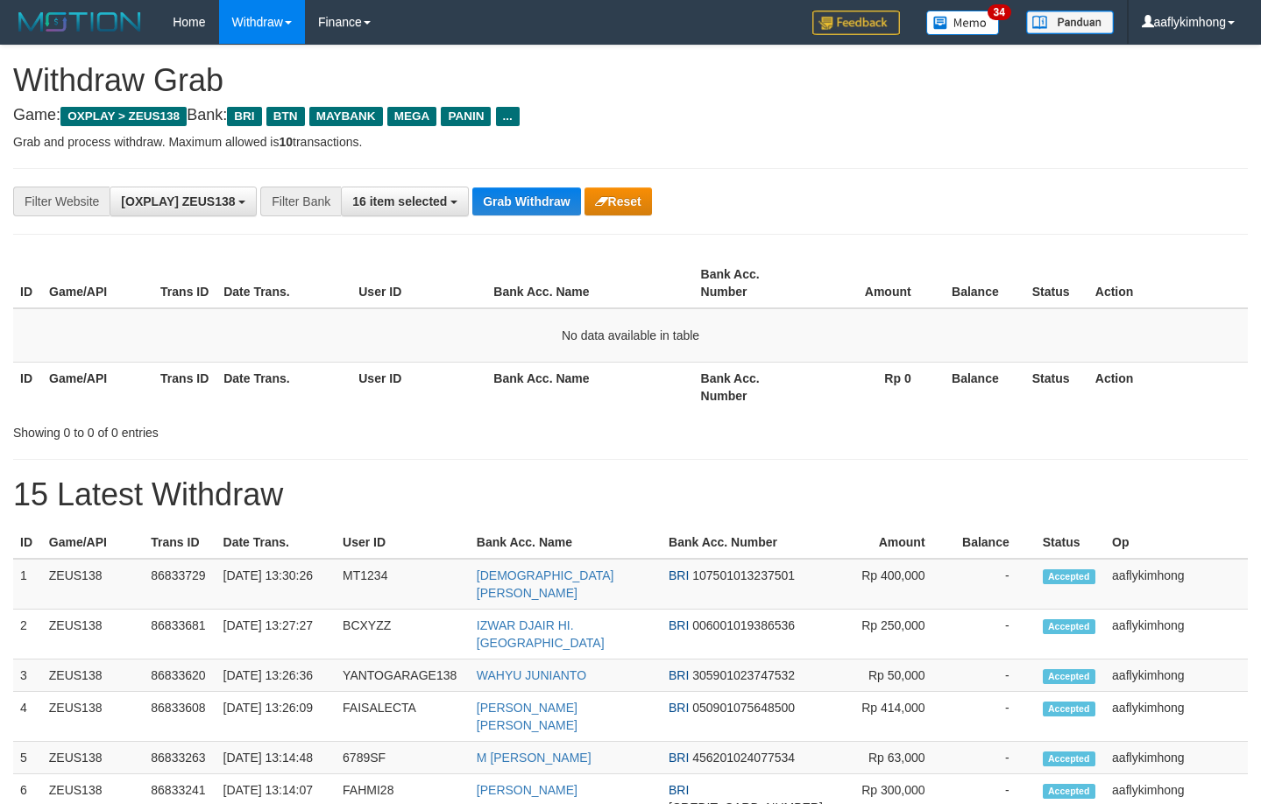
click at [526, 199] on button "Grab Withdraw" at bounding box center [526, 201] width 108 height 28
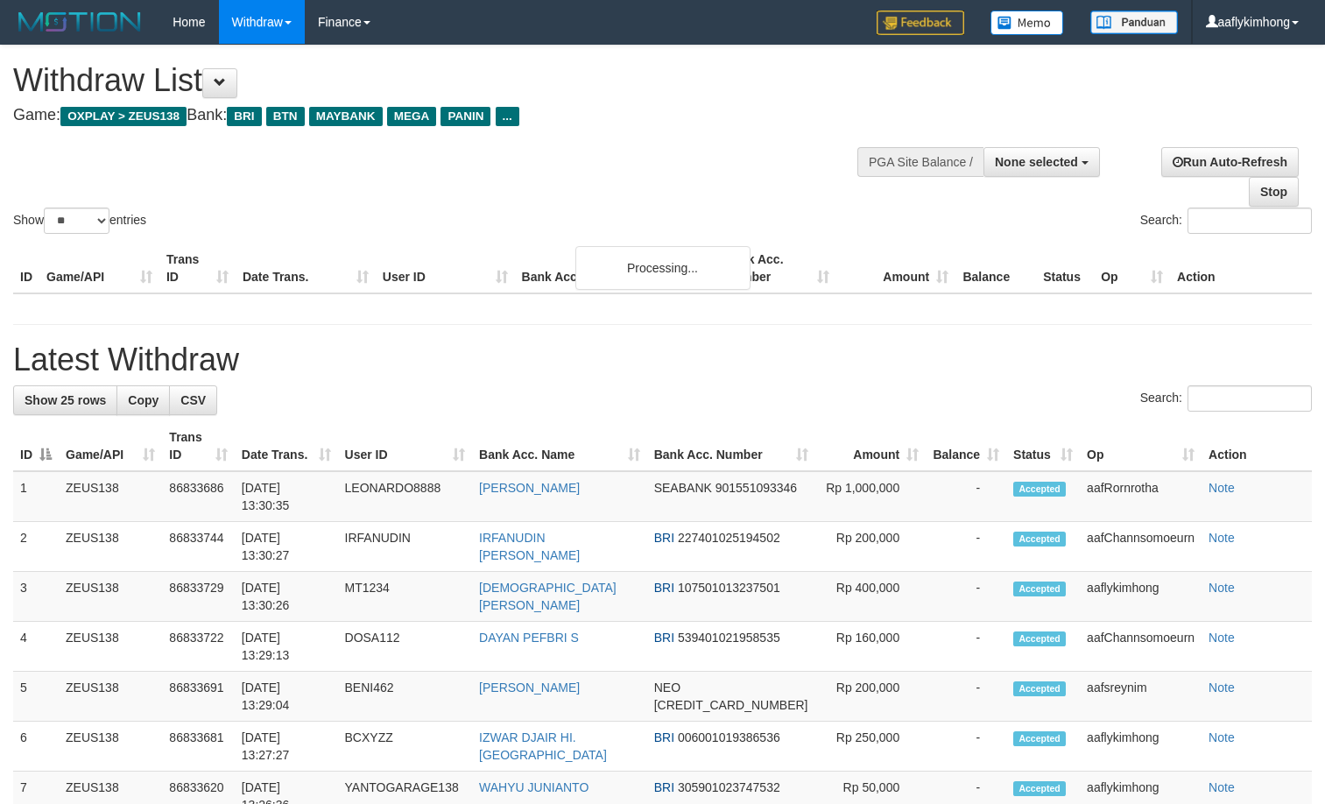
select select
select select "**"
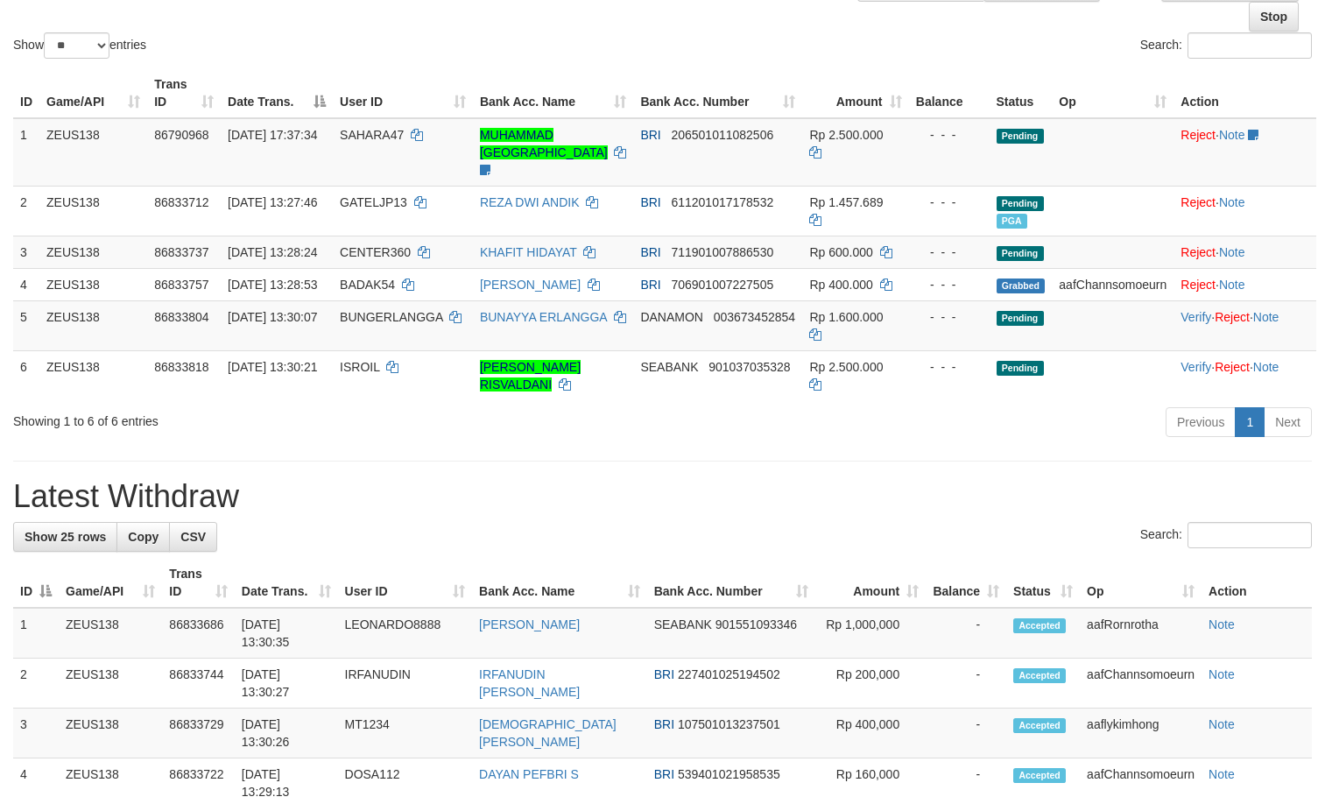
click at [610, 514] on h1 "Latest Withdraw" at bounding box center [662, 496] width 1299 height 35
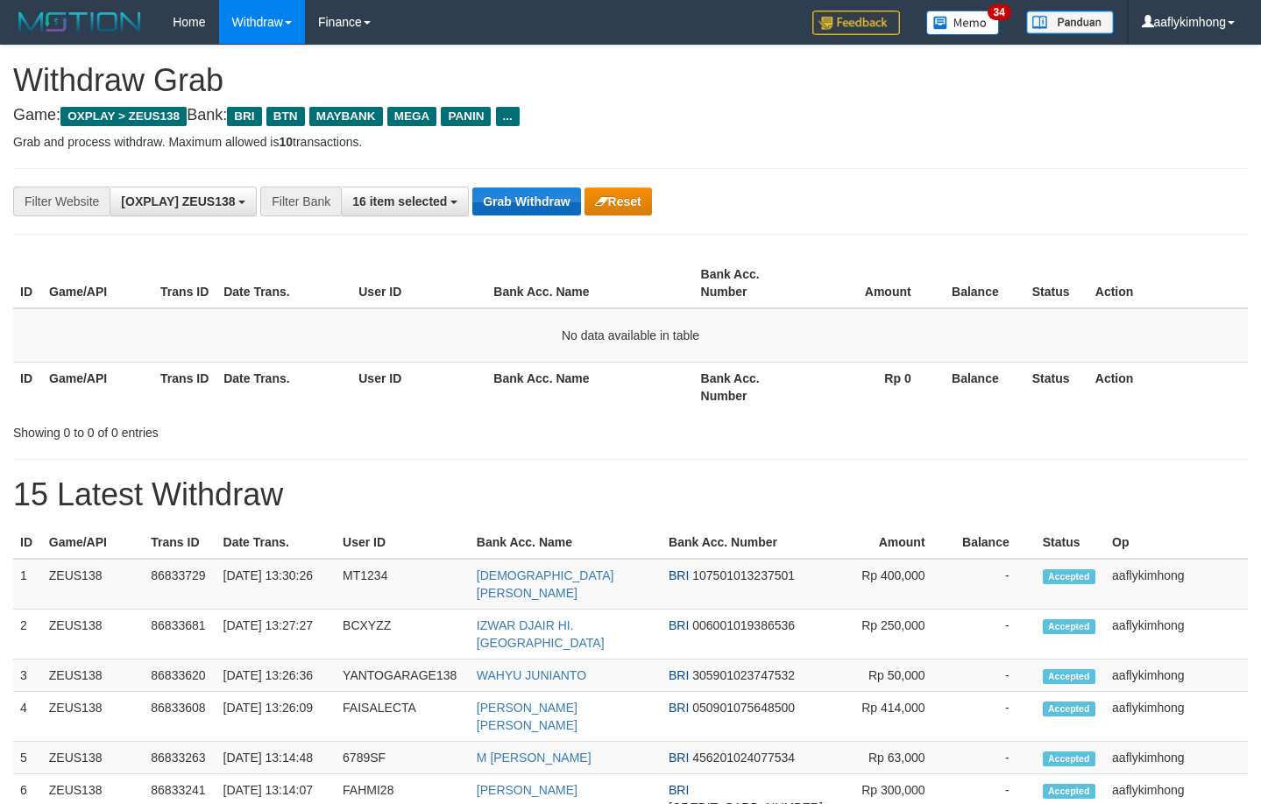
drag, startPoint x: 505, startPoint y: 181, endPoint x: 499, endPoint y: 194, distance: 13.3
click at [504, 181] on div "**********" at bounding box center [630, 201] width 1234 height 67
click at [499, 194] on button "Grab Withdraw" at bounding box center [526, 201] width 108 height 28
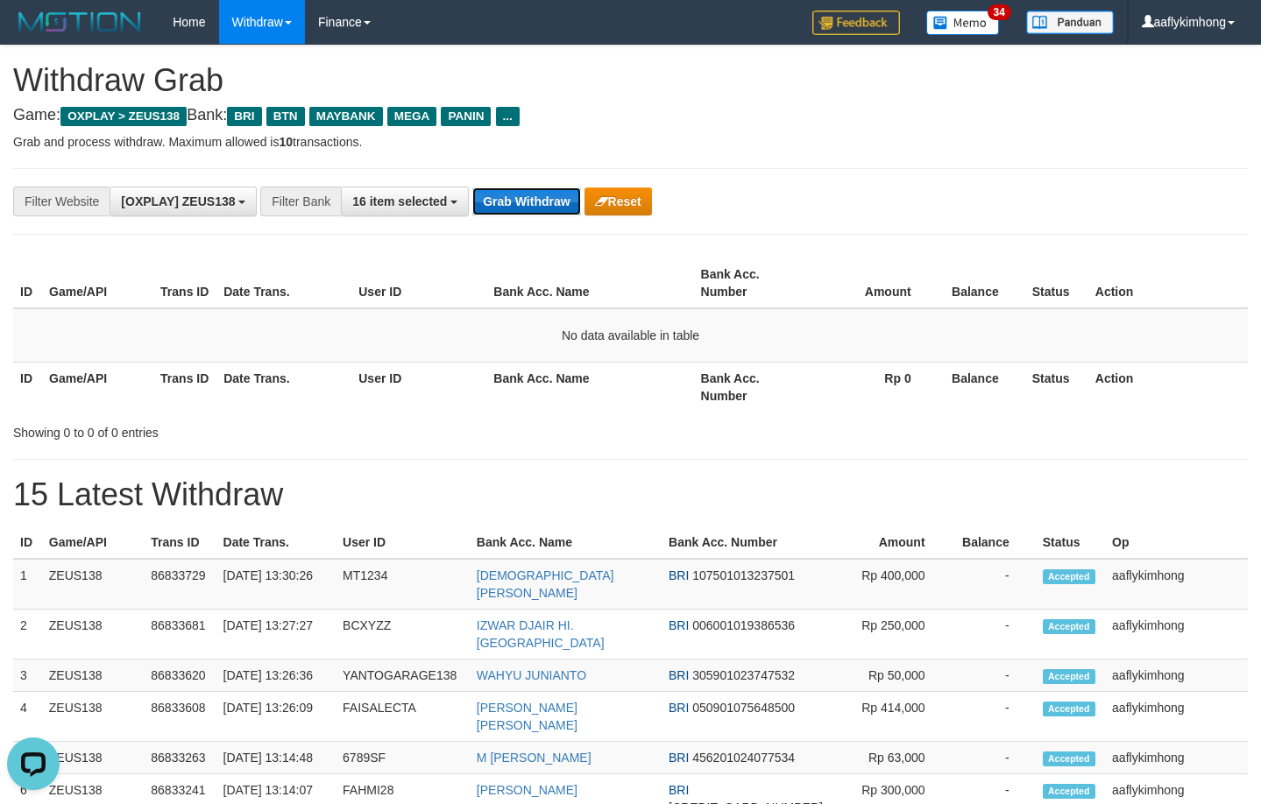
click at [499, 194] on button "Grab Withdraw" at bounding box center [526, 201] width 108 height 28
click at [500, 194] on button "Grab Withdraw" at bounding box center [526, 201] width 108 height 28
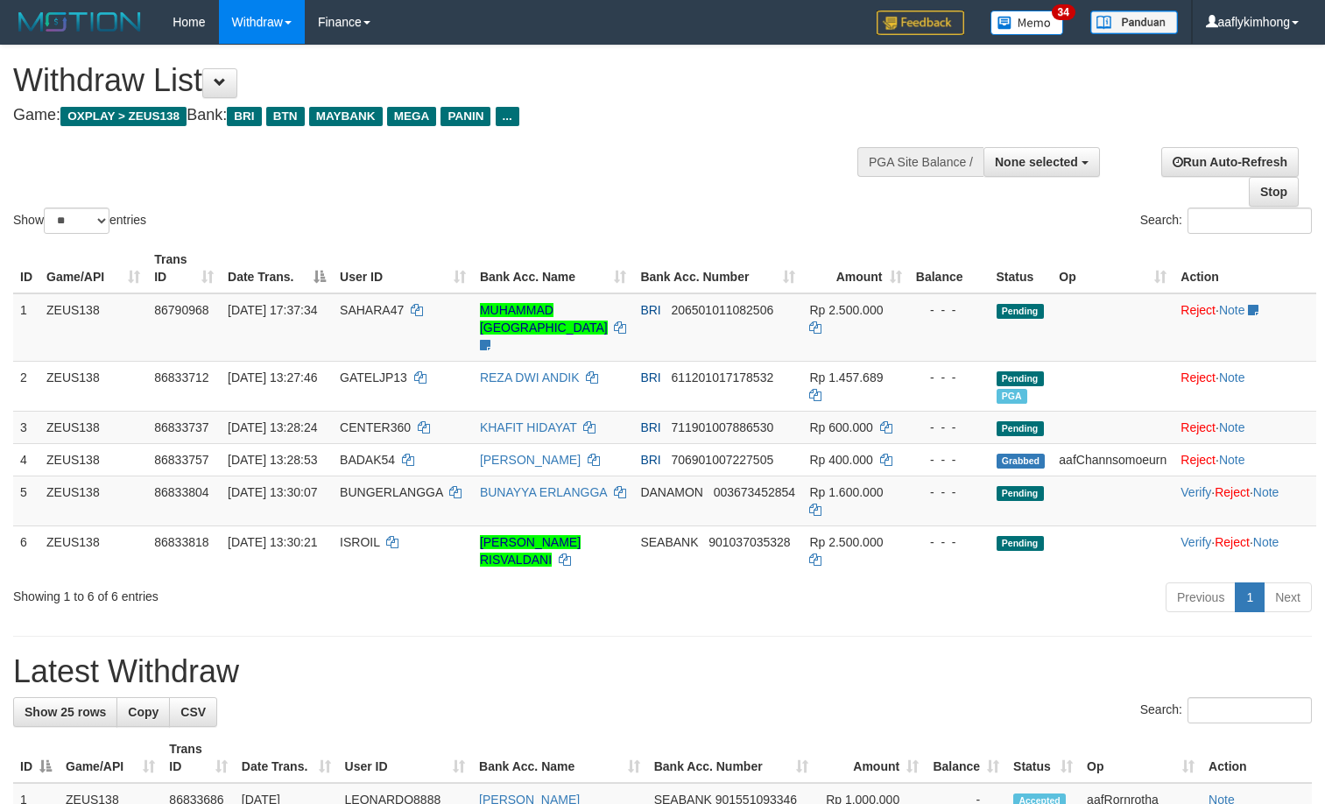
select select
select select "**"
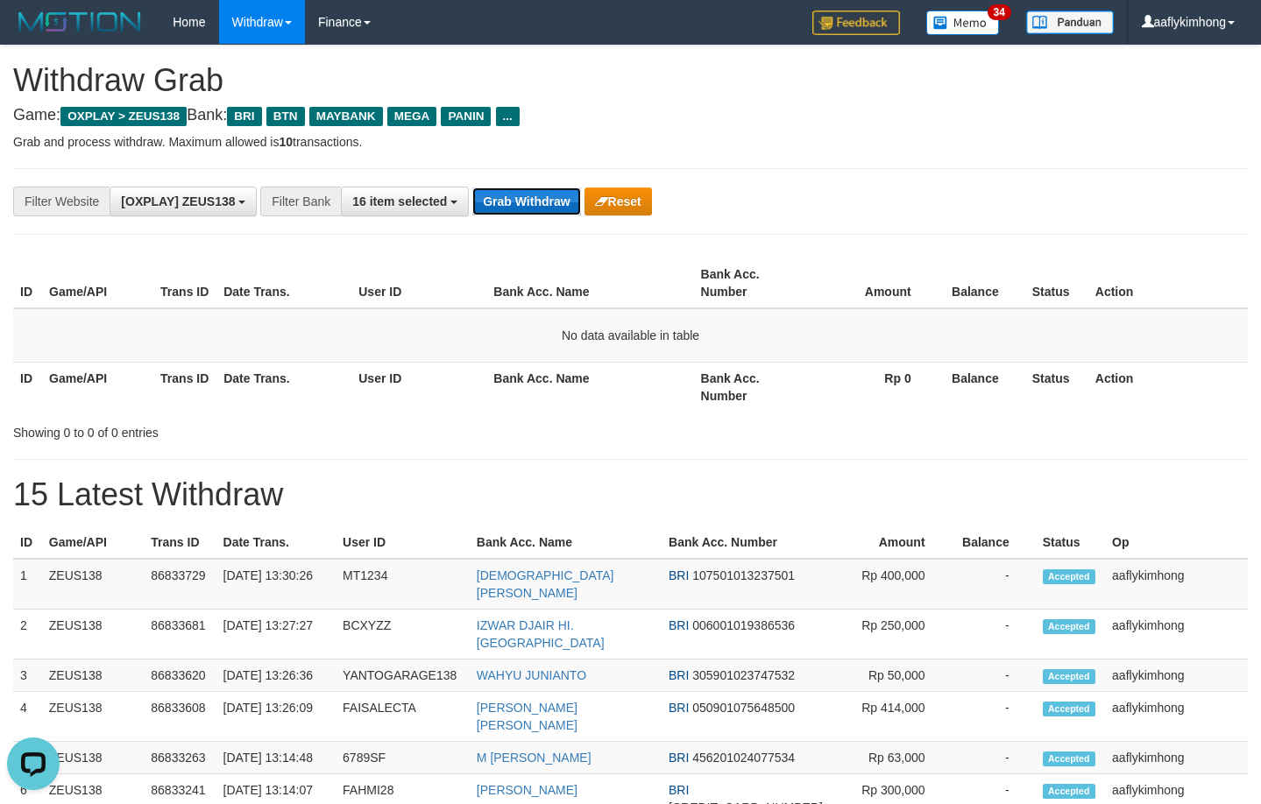
click at [525, 211] on button "Grab Withdraw" at bounding box center [526, 201] width 108 height 28
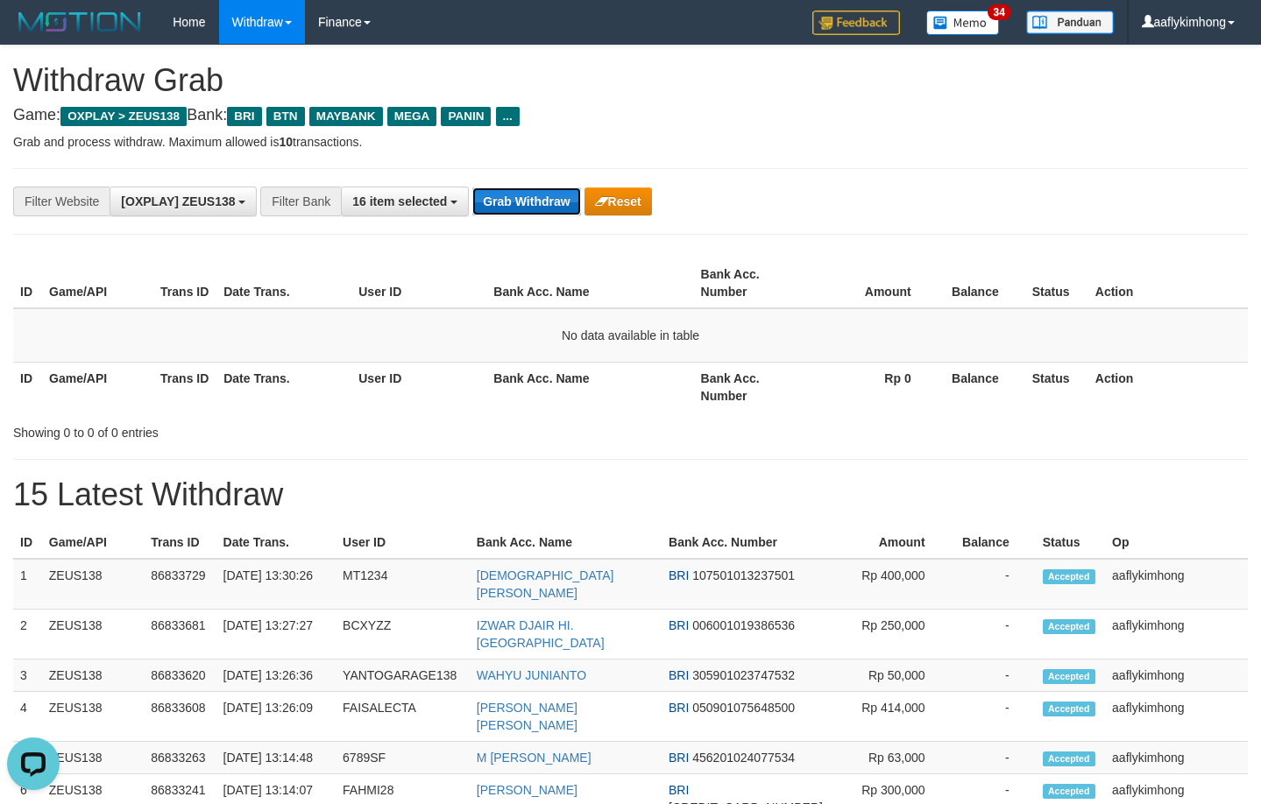
click at [497, 205] on button "Grab Withdraw" at bounding box center [526, 201] width 108 height 28
click at [497, 204] on button "Grab Withdraw" at bounding box center [526, 201] width 108 height 28
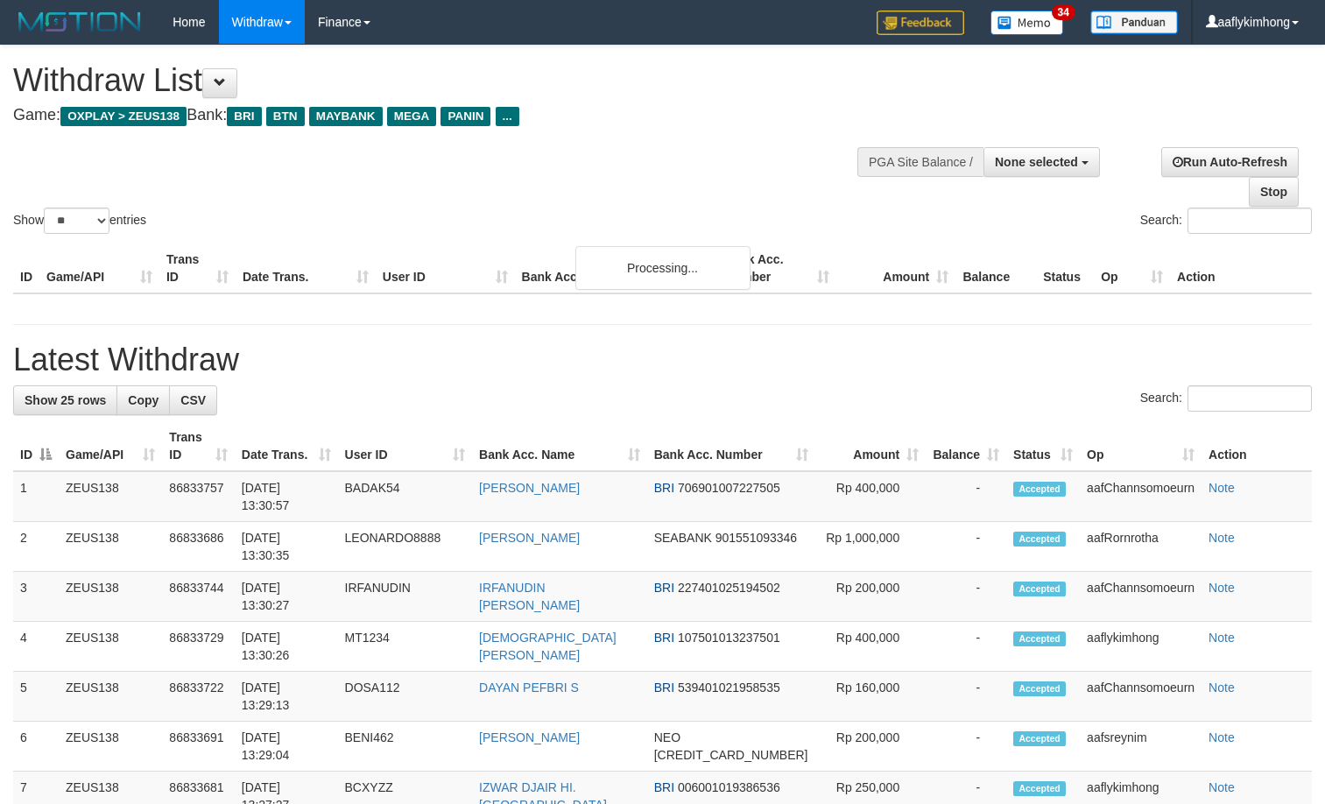
select select
select select "**"
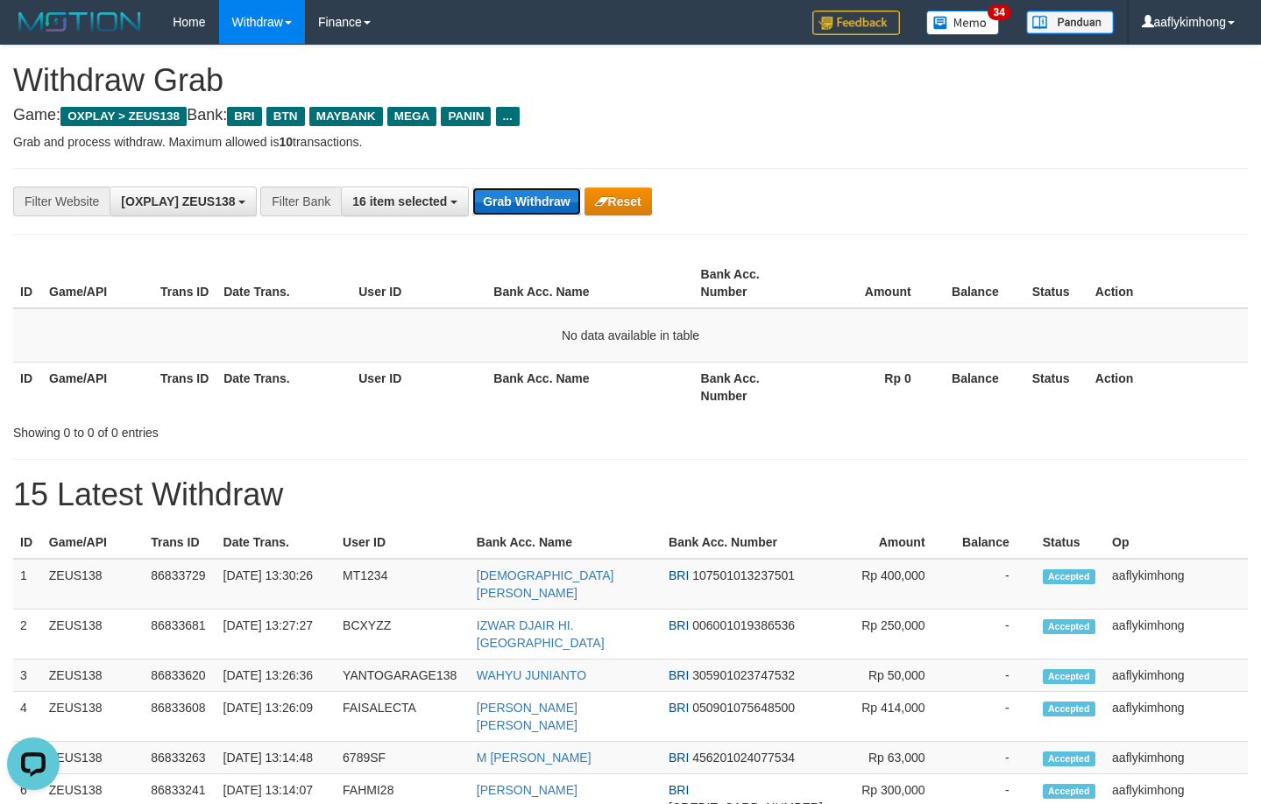
click at [531, 211] on button "Grab Withdraw" at bounding box center [526, 201] width 108 height 28
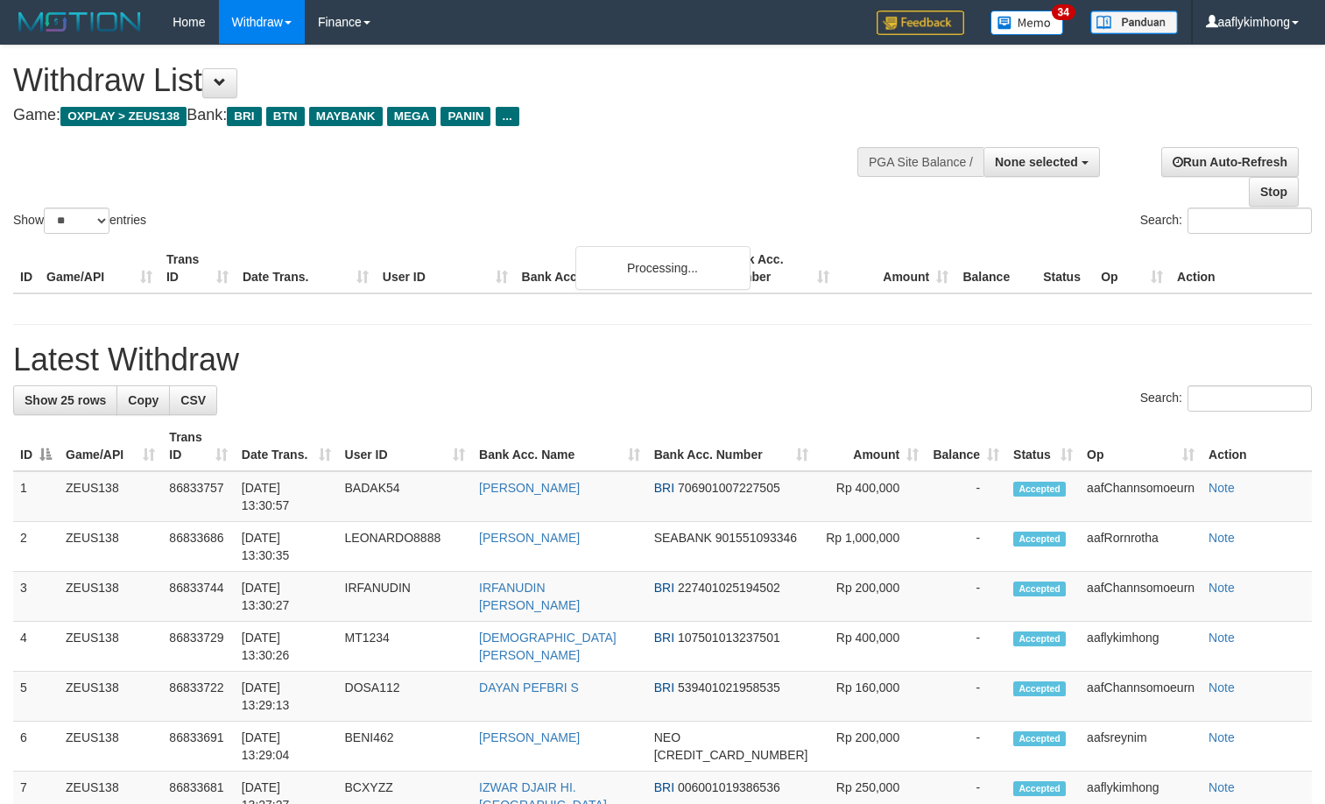
select select
select select "**"
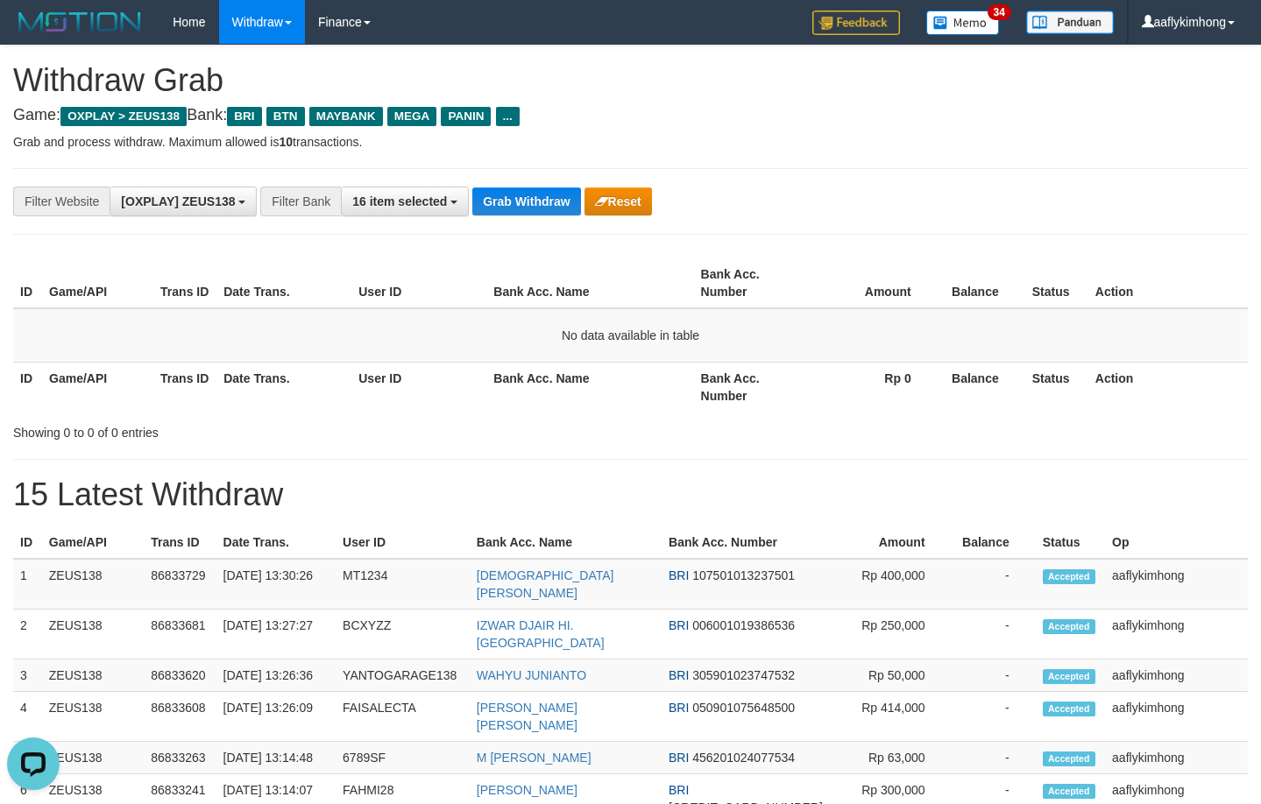
drag, startPoint x: 1091, startPoint y: 257, endPoint x: 1270, endPoint y: 200, distance: 188.4
click at [1086, 258] on tr "ID Game/API Trans ID Date Trans. User ID Bank Acc. Name Bank Acc. Number Amount…" at bounding box center [630, 283] width 1234 height 50
click at [533, 210] on button "Grab Withdraw" at bounding box center [526, 201] width 108 height 28
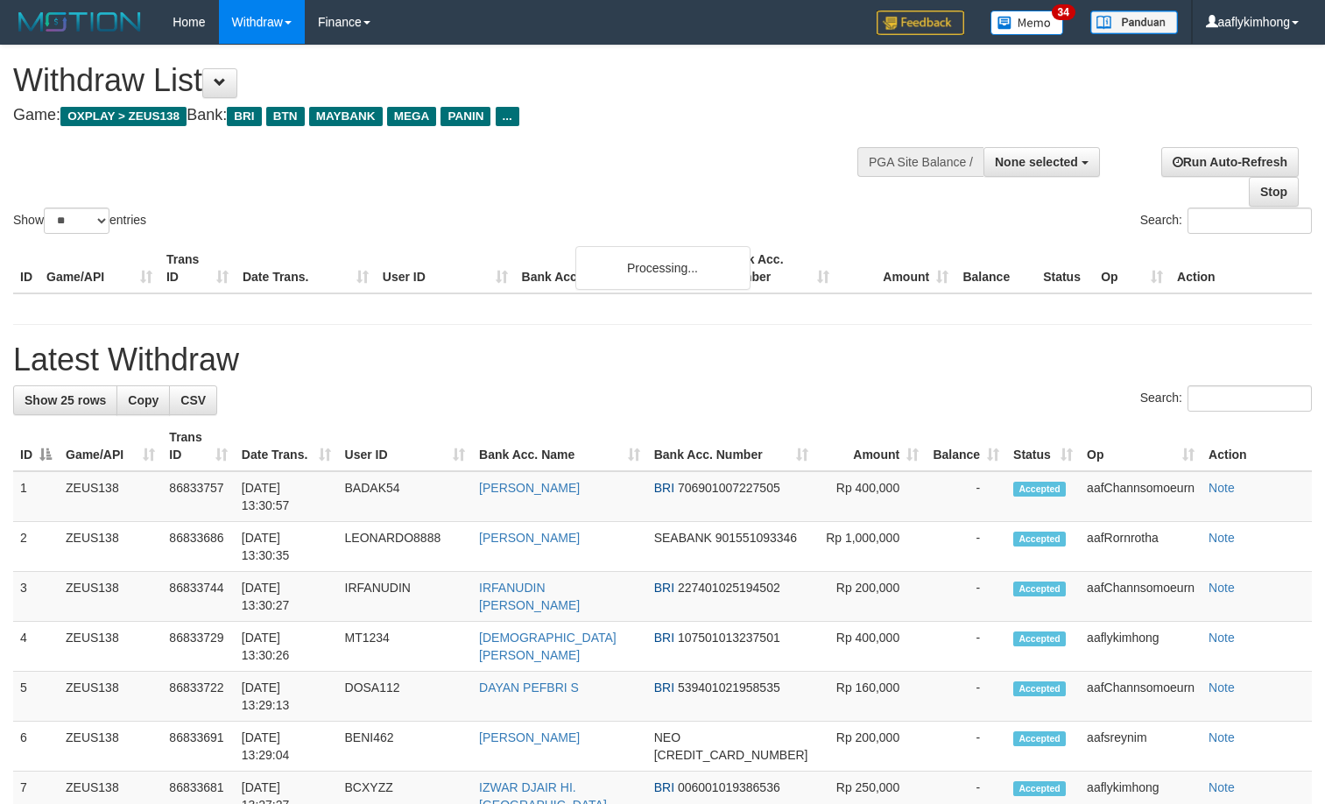
select select
select select "**"
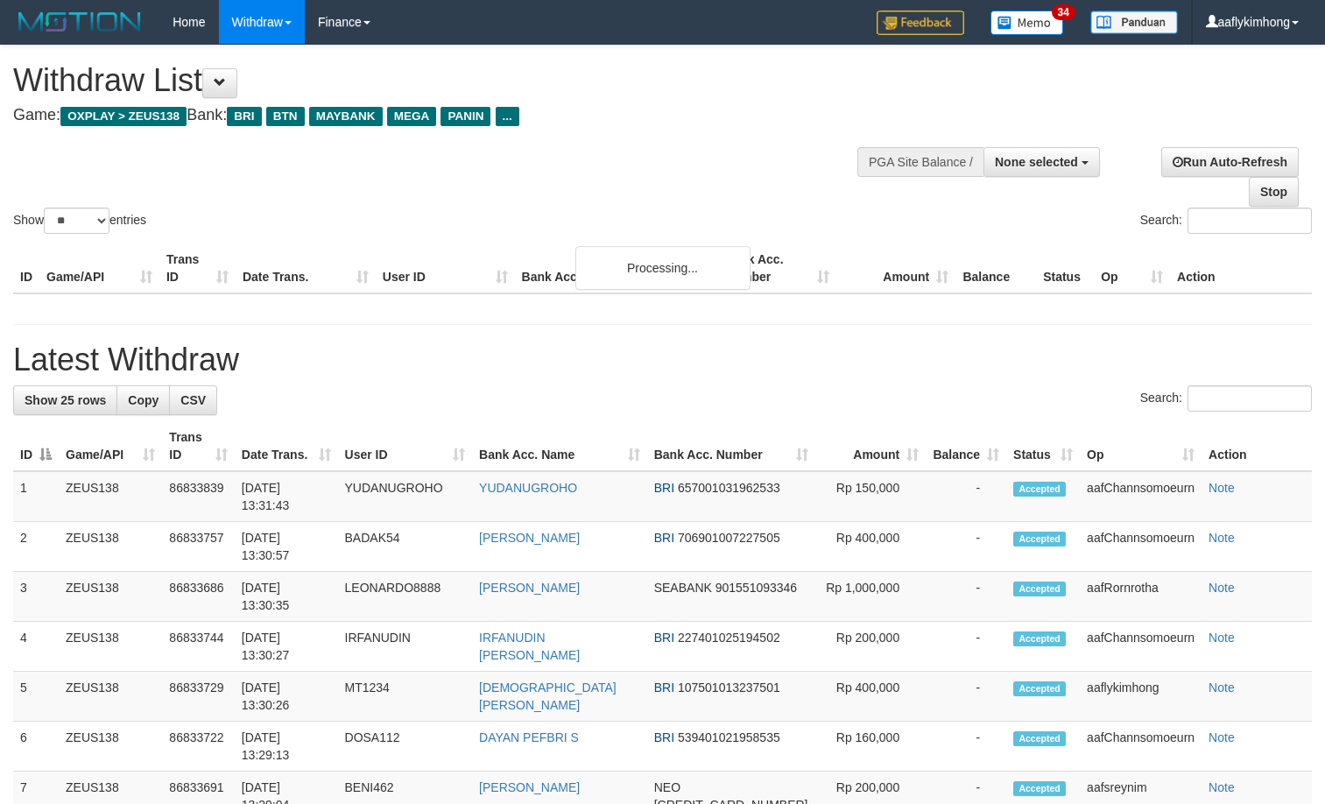
select select
select select "**"
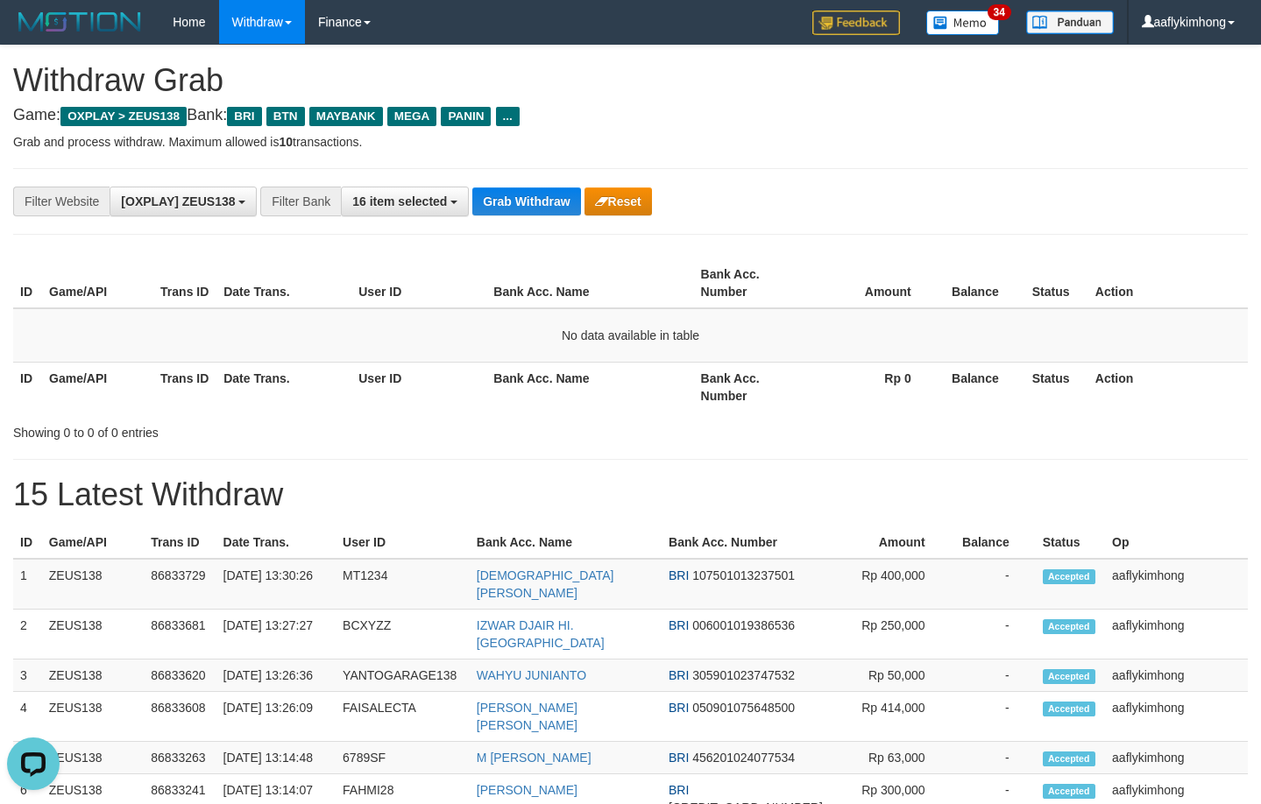
click at [1113, 206] on div "**********" at bounding box center [630, 202] width 1261 height 30
click at [547, 193] on button "Grab Withdraw" at bounding box center [526, 201] width 108 height 28
click at [545, 195] on button "Grab Withdraw" at bounding box center [526, 201] width 108 height 28
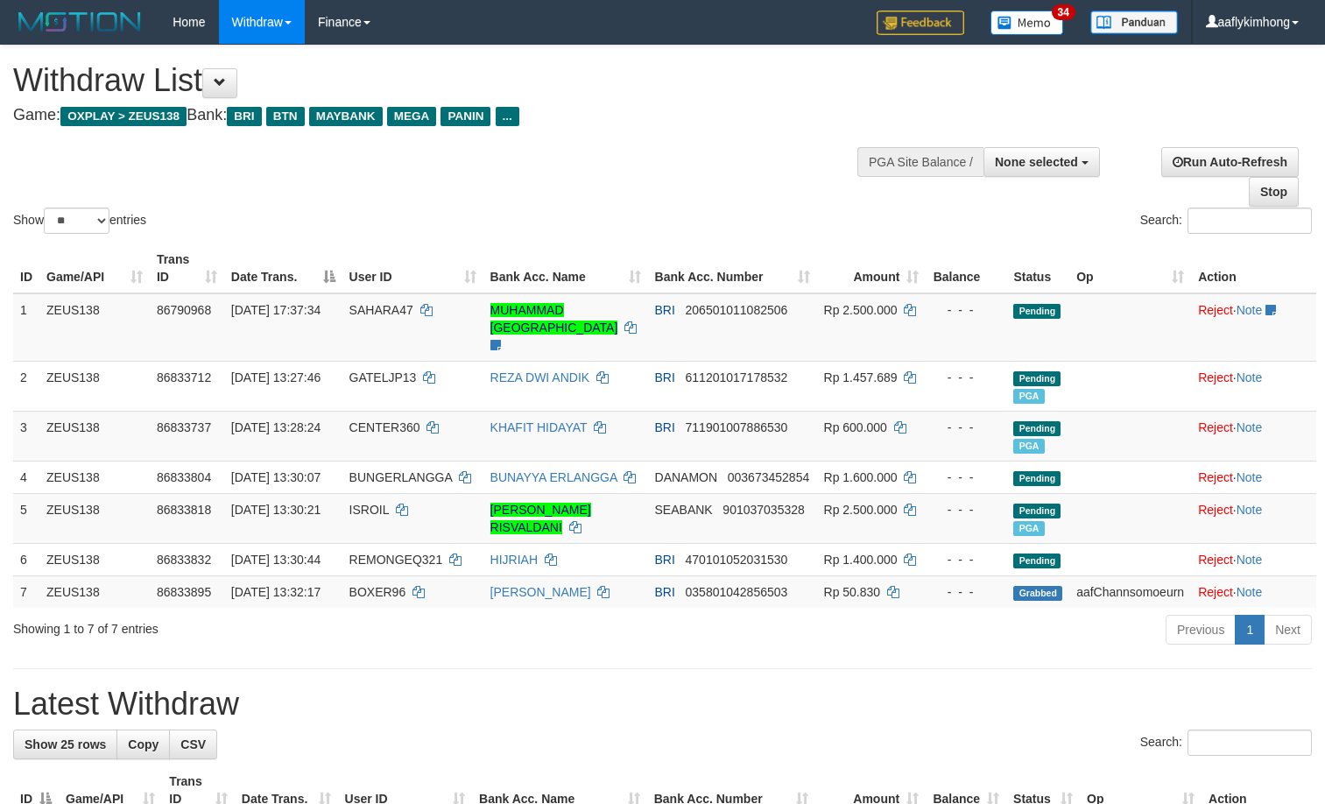
select select
select select "**"
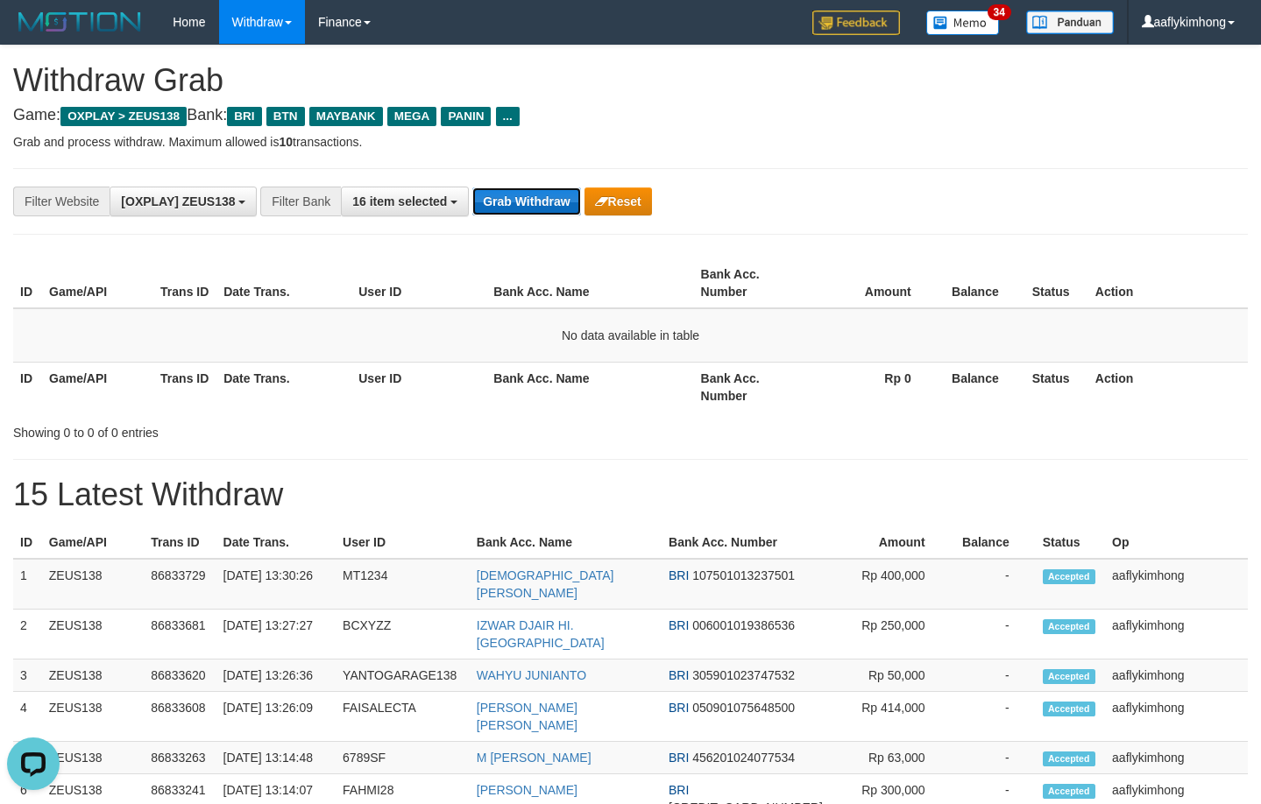
click at [532, 206] on button "Grab Withdraw" at bounding box center [526, 201] width 108 height 28
drag, startPoint x: 534, startPoint y: 199, endPoint x: 1272, endPoint y: 274, distance: 741.4
click at [563, 194] on button "Grab Withdraw" at bounding box center [526, 201] width 108 height 28
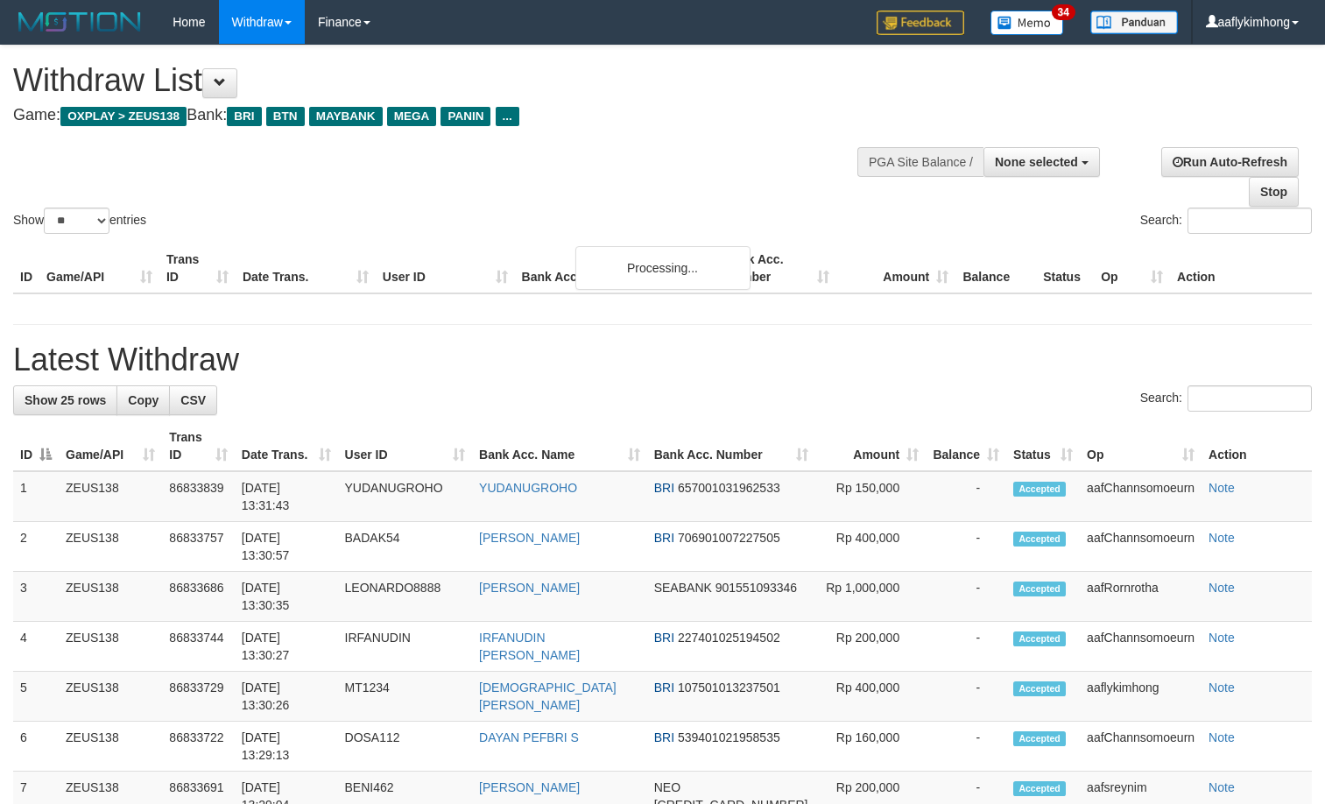
select select
select select "**"
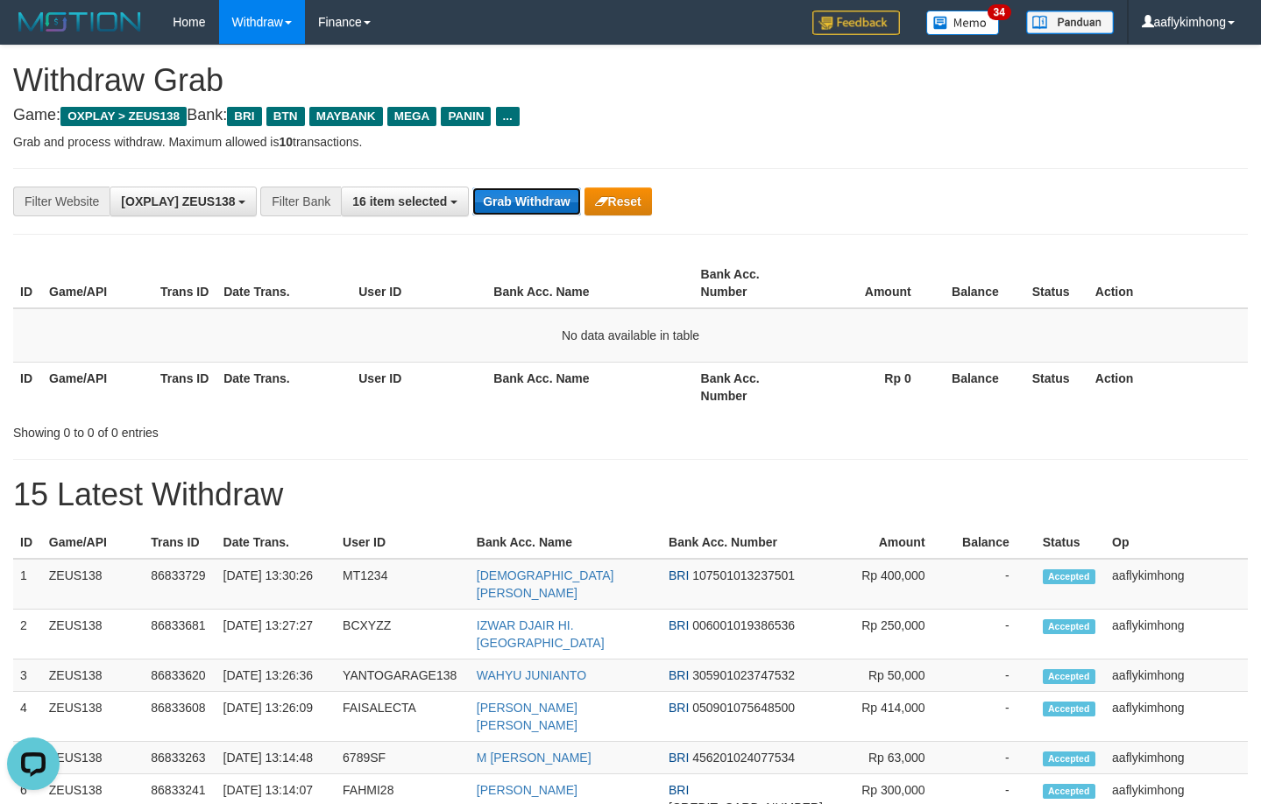
click at [551, 194] on button "Grab Withdraw" at bounding box center [526, 201] width 108 height 28
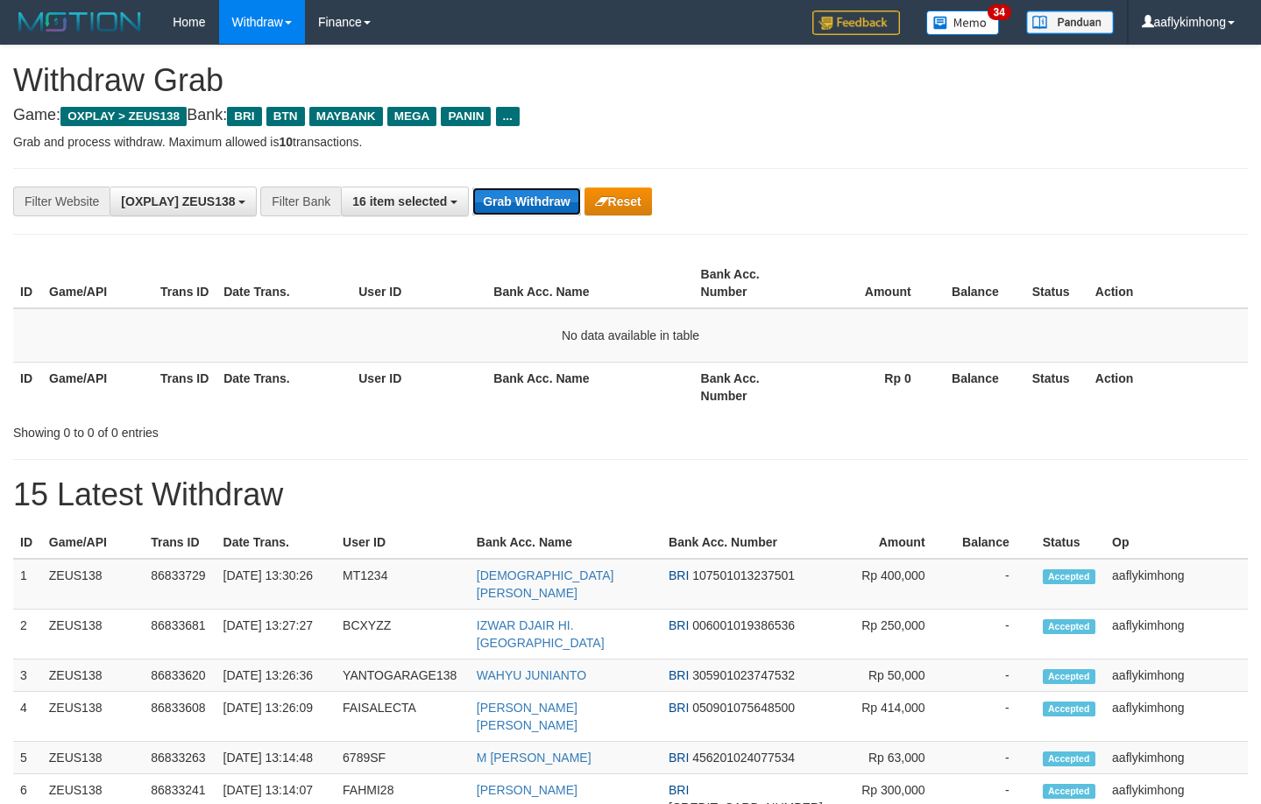
click at [555, 214] on button "Grab Withdraw" at bounding box center [526, 201] width 108 height 28
click at [535, 197] on button "Grab Withdraw" at bounding box center [526, 201] width 108 height 28
click at [531, 193] on button "Grab Withdraw" at bounding box center [526, 201] width 108 height 28
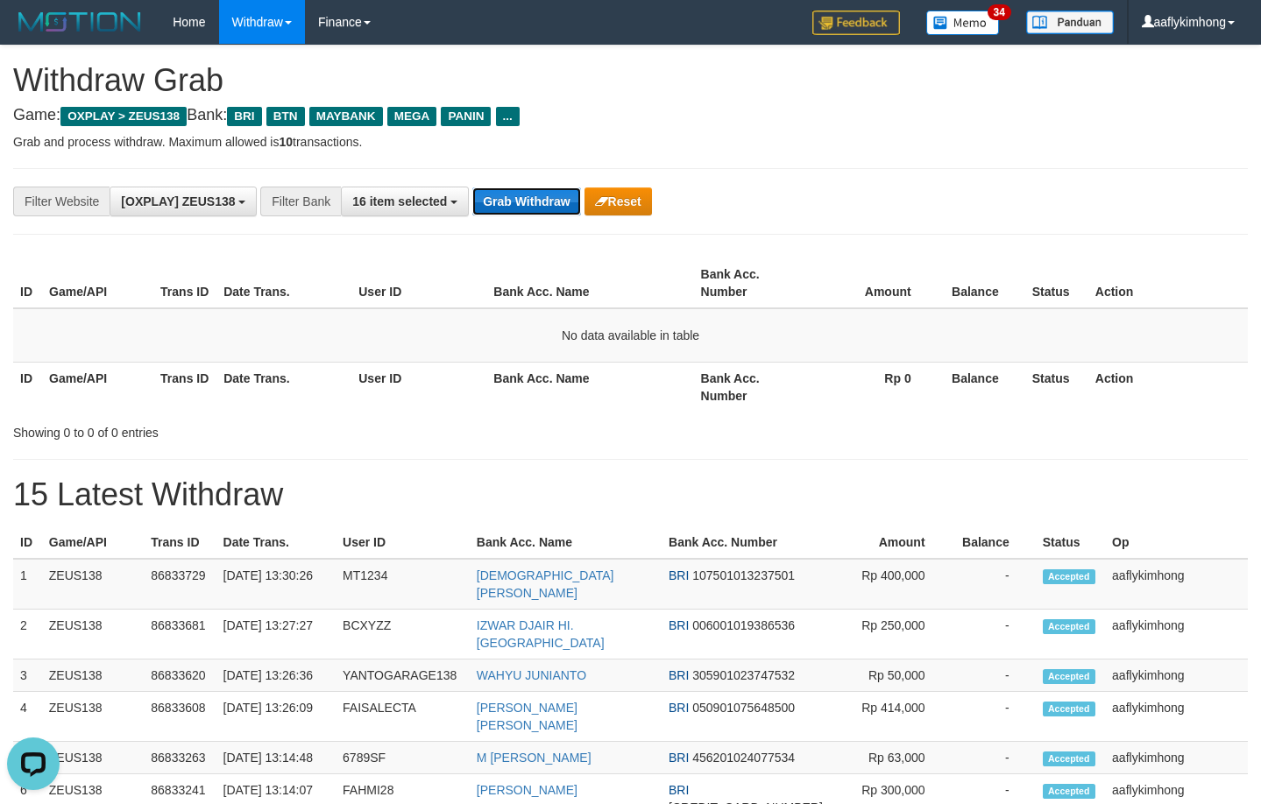
click at [531, 193] on button "Grab Withdraw" at bounding box center [526, 201] width 108 height 28
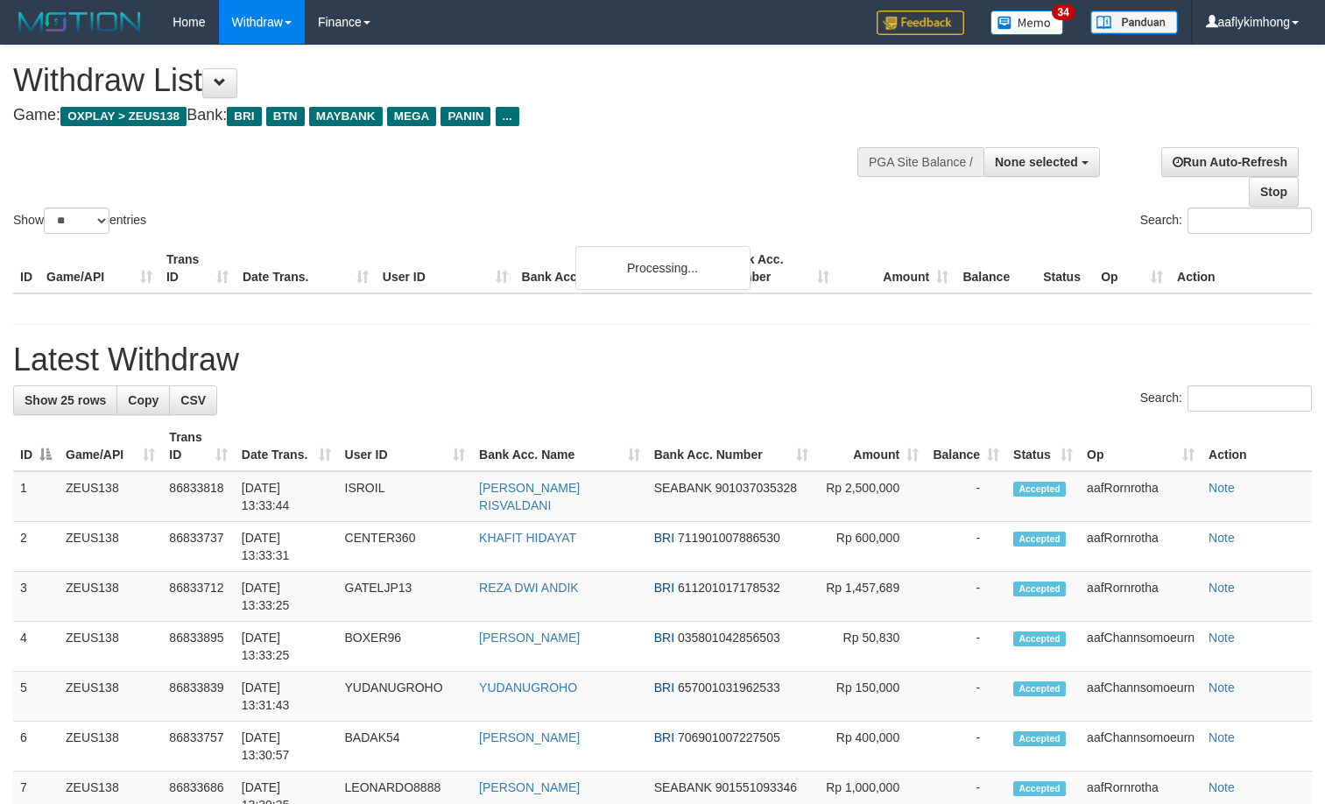
select select
select select "**"
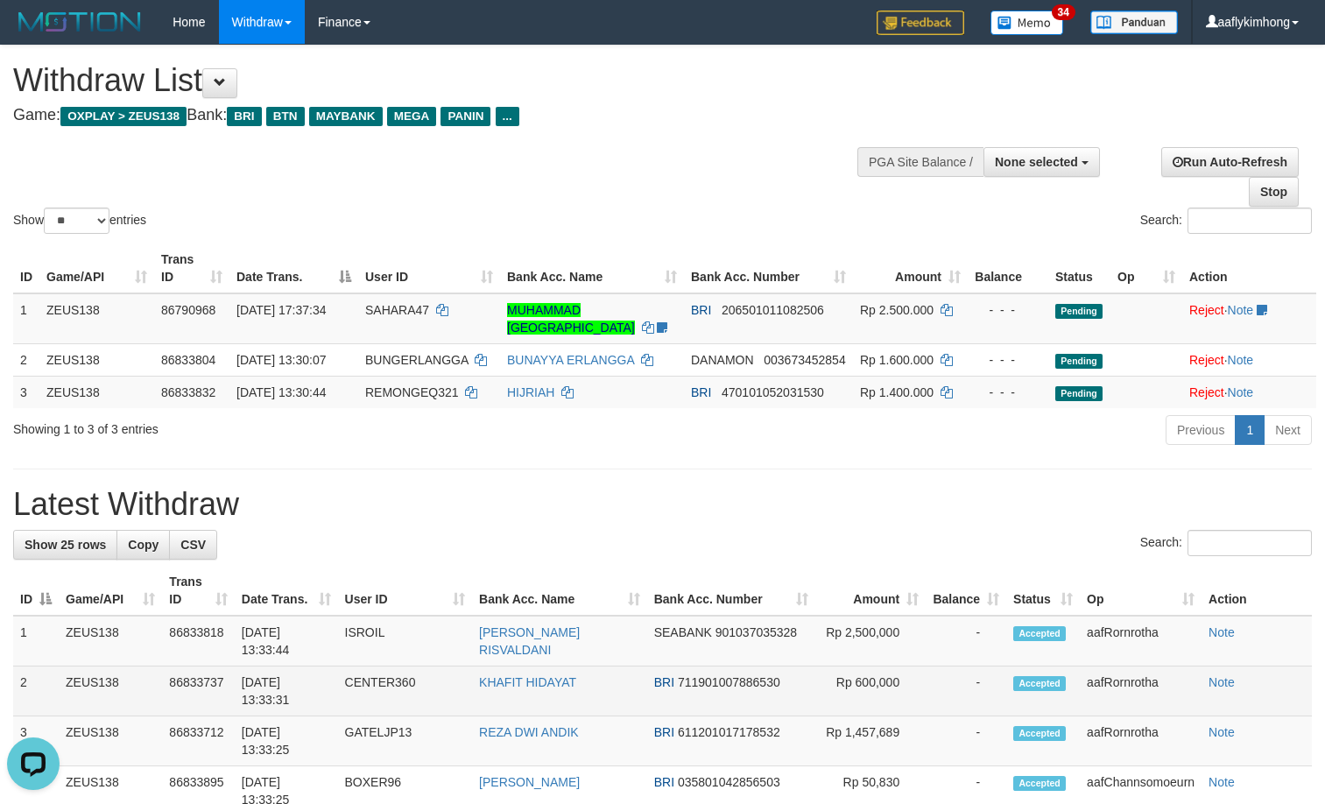
drag, startPoint x: 363, startPoint y: 717, endPoint x: 367, endPoint y: 702, distance: 16.4
click at [364, 717] on td "GATELJP13" at bounding box center [405, 742] width 135 height 50
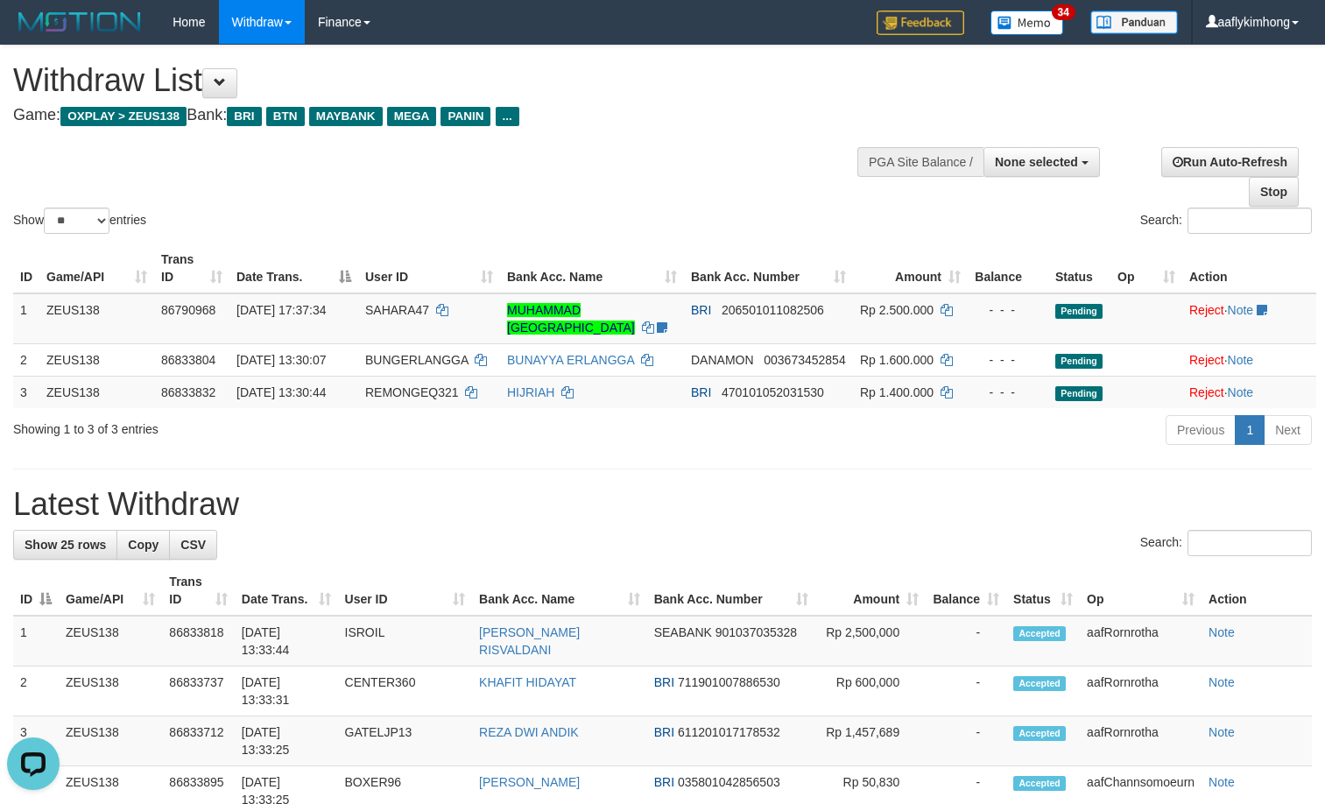
click at [381, 511] on h1 "Latest Withdraw" at bounding box center [662, 504] width 1299 height 35
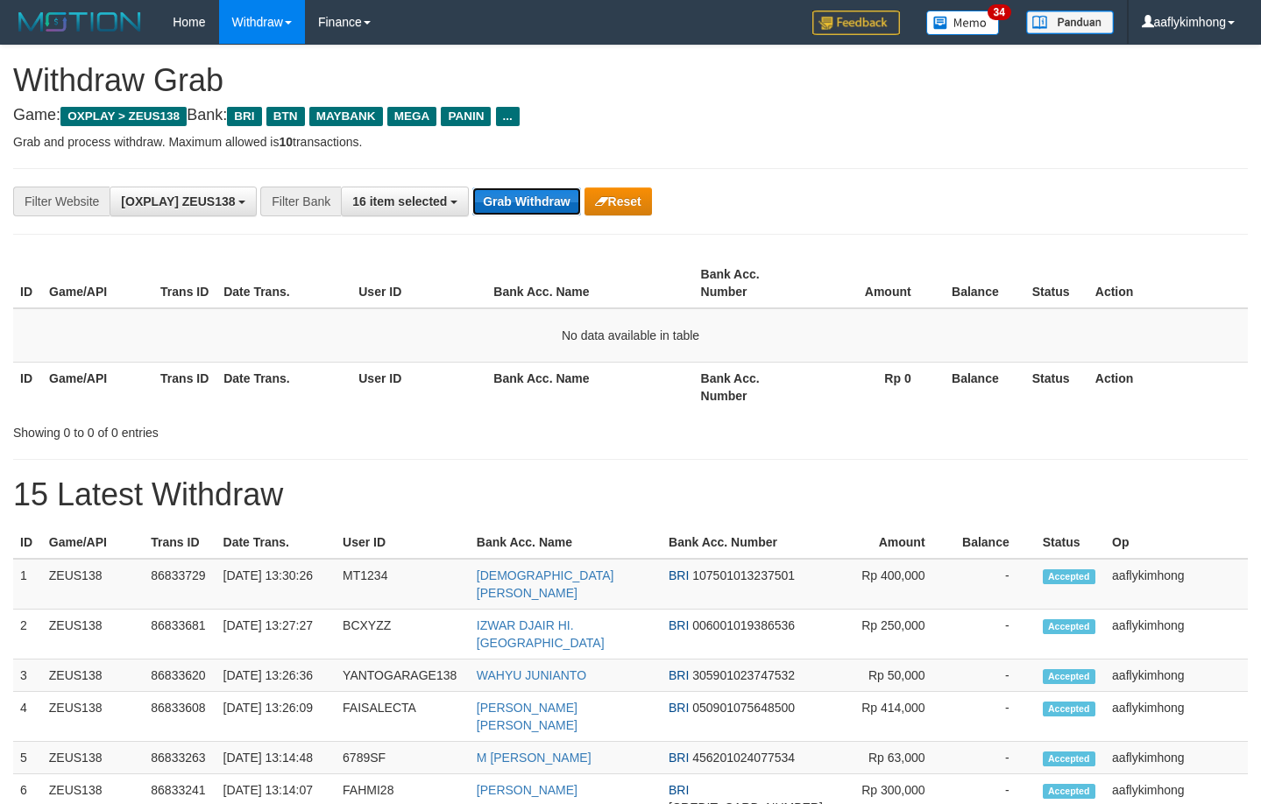
click at [474, 200] on button "Grab Withdraw" at bounding box center [526, 201] width 108 height 28
click at [479, 196] on button "Grab Withdraw" at bounding box center [526, 201] width 108 height 28
click at [548, 193] on button "Grab Withdraw" at bounding box center [526, 201] width 108 height 28
click at [569, 208] on button "Grab Withdraw" at bounding box center [526, 201] width 108 height 28
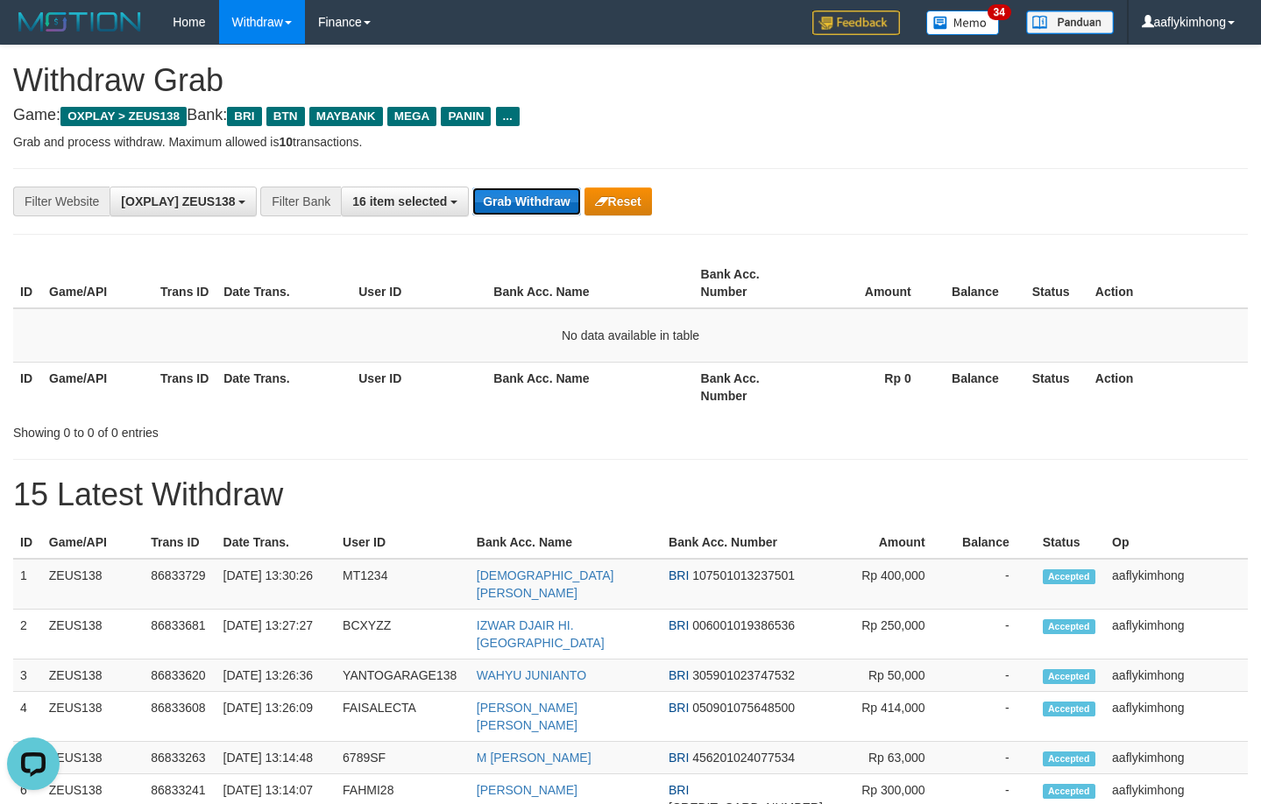
click at [569, 208] on button "Grab Withdraw" at bounding box center [526, 201] width 108 height 28
click at [531, 201] on button "Grab Withdraw" at bounding box center [526, 201] width 108 height 28
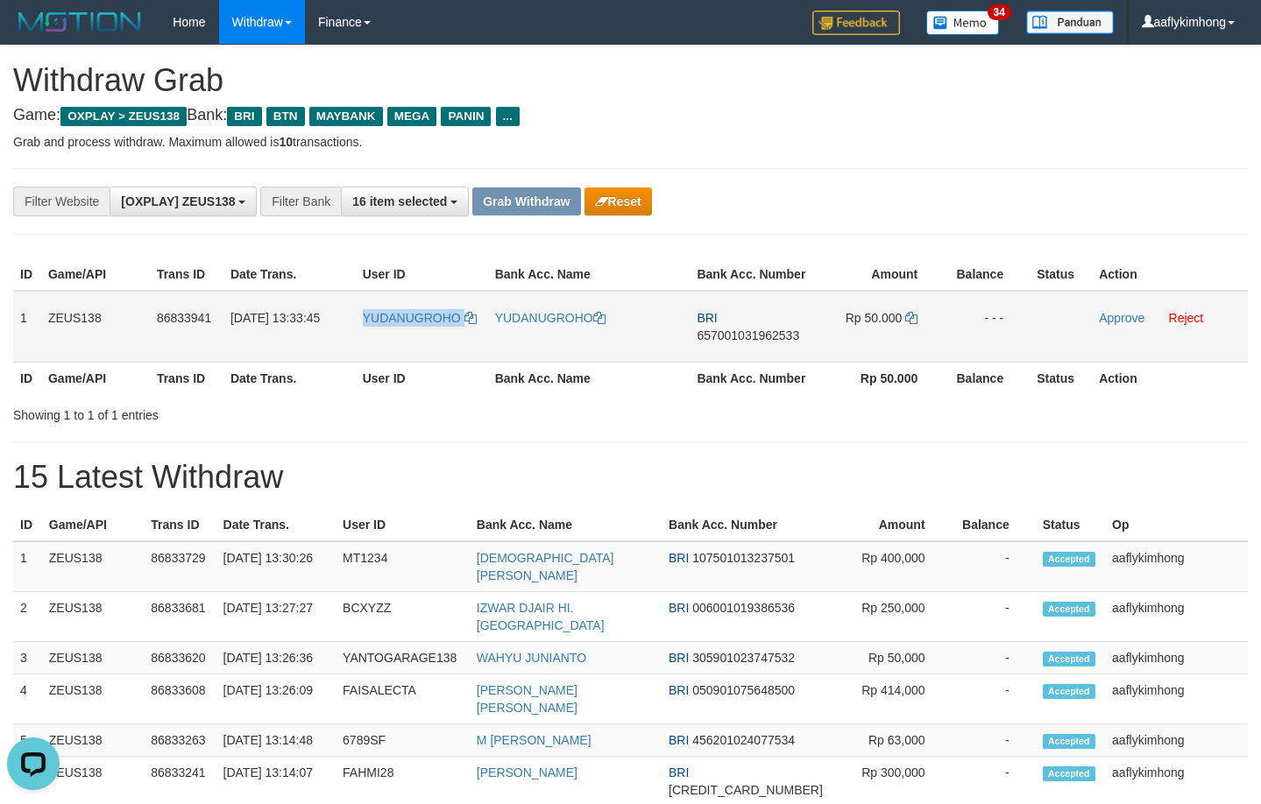
drag, startPoint x: 358, startPoint y: 340, endPoint x: 478, endPoint y: 345, distance: 120.1
click at [478, 345] on td "YUDANUGROHO" at bounding box center [422, 327] width 132 height 72
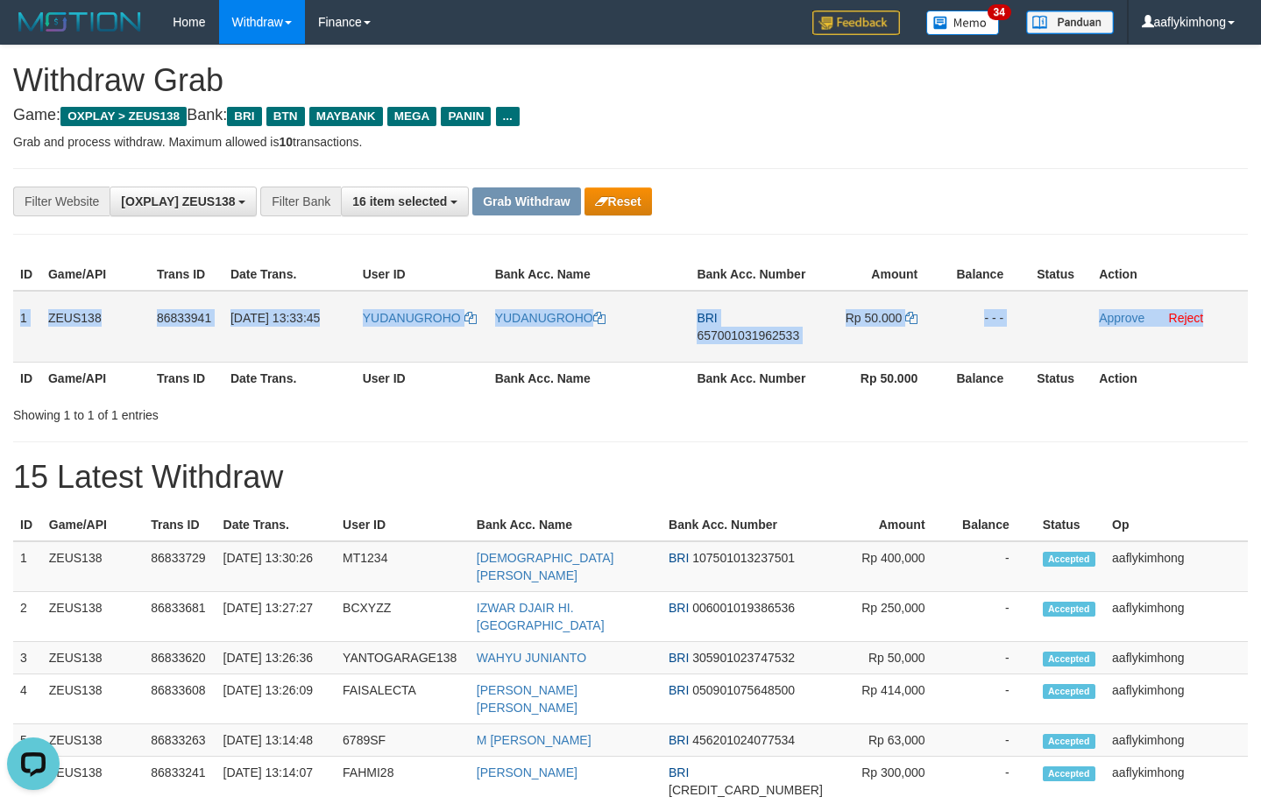
copy tr "1 ZEUS138 86833941 31/08/2025 13:33:45 YUDANUGROHO YUDANUGROHO BRI 657001031962…"
drag, startPoint x: 20, startPoint y: 302, endPoint x: 1190, endPoint y: 332, distance: 1170.7
click at [1190, 332] on tr "1 ZEUS138 86833941 31/08/2025 13:33:45 YUDANUGROHO YUDANUGROHO BRI 657001031962…" at bounding box center [630, 327] width 1234 height 72
click at [727, 341] on span "657001031962533" at bounding box center [747, 335] width 102 height 14
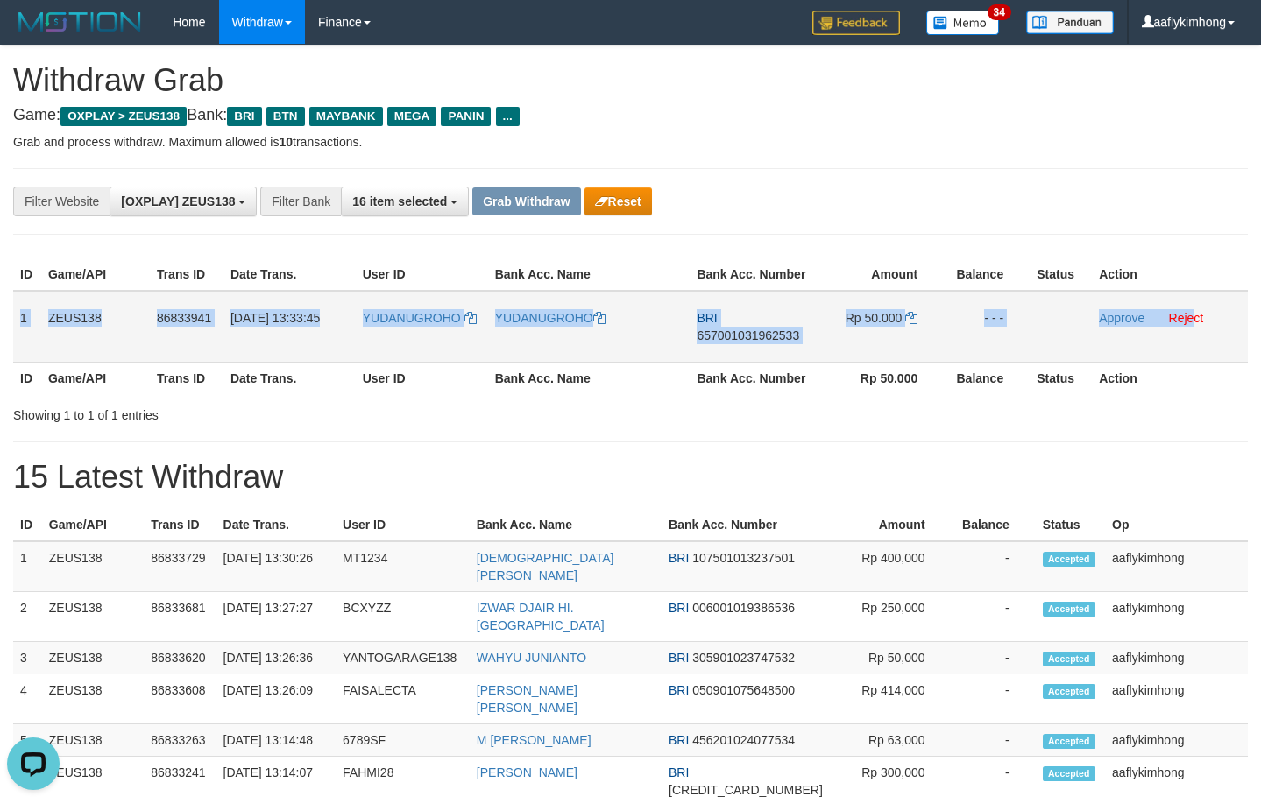
copy tr "1 ZEUS138 86833941 31/08/2025 13:33:45 YUDANUGROHO YUDANUGROHO BRI 657001031962…"
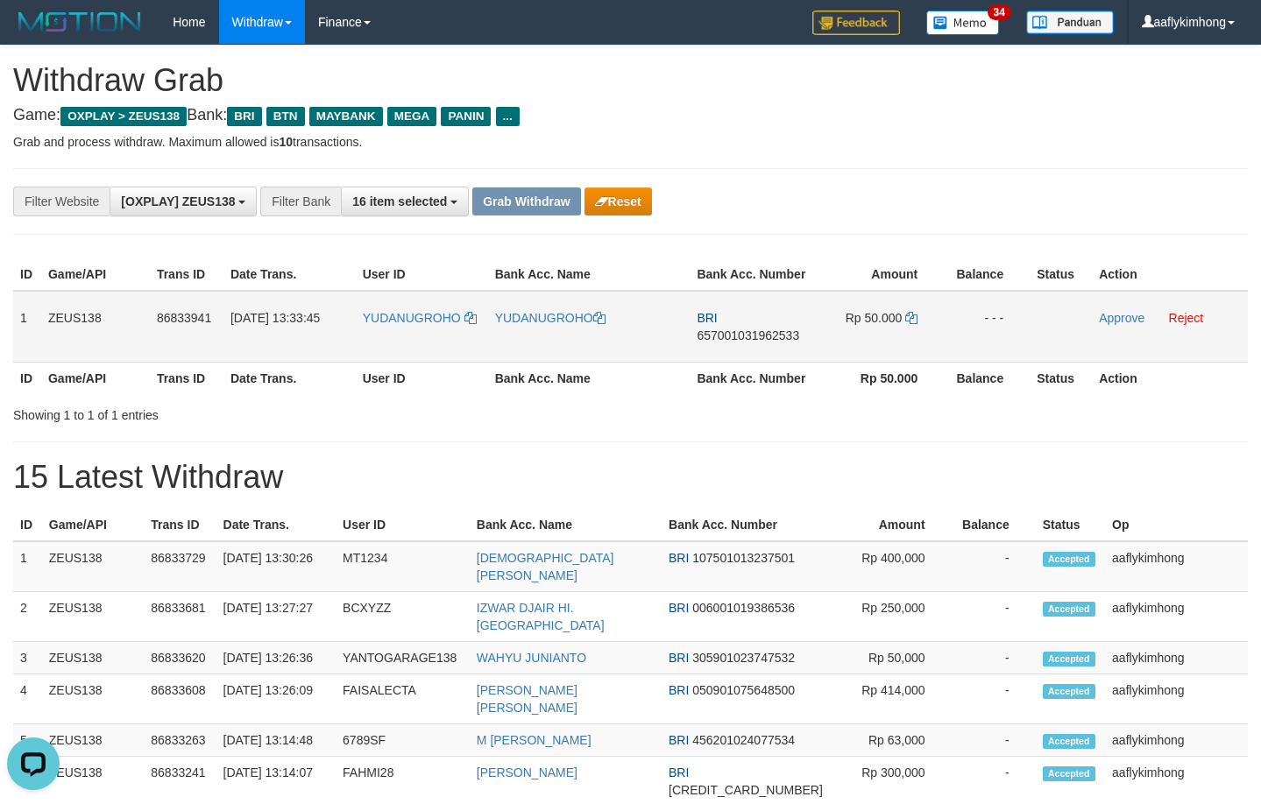
click at [727, 341] on span "657001031962533" at bounding box center [747, 335] width 102 height 14
click at [912, 318] on icon at bounding box center [911, 318] width 12 height 12
click at [912, 316] on icon at bounding box center [911, 318] width 12 height 12
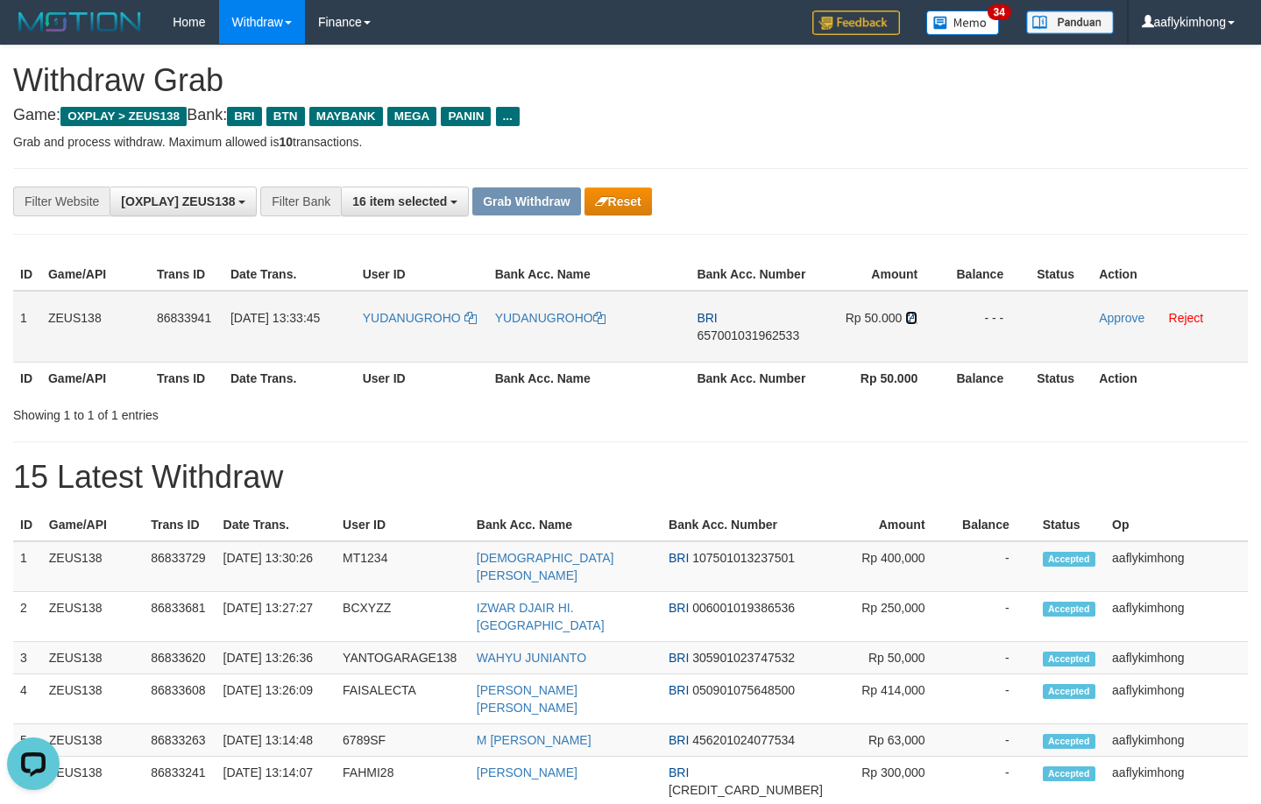
click at [912, 316] on icon at bounding box center [911, 318] width 12 height 12
click at [808, 164] on div "**********" at bounding box center [630, 774] width 1261 height 1456
click at [1113, 317] on link "Approve" at bounding box center [1121, 318] width 46 height 14
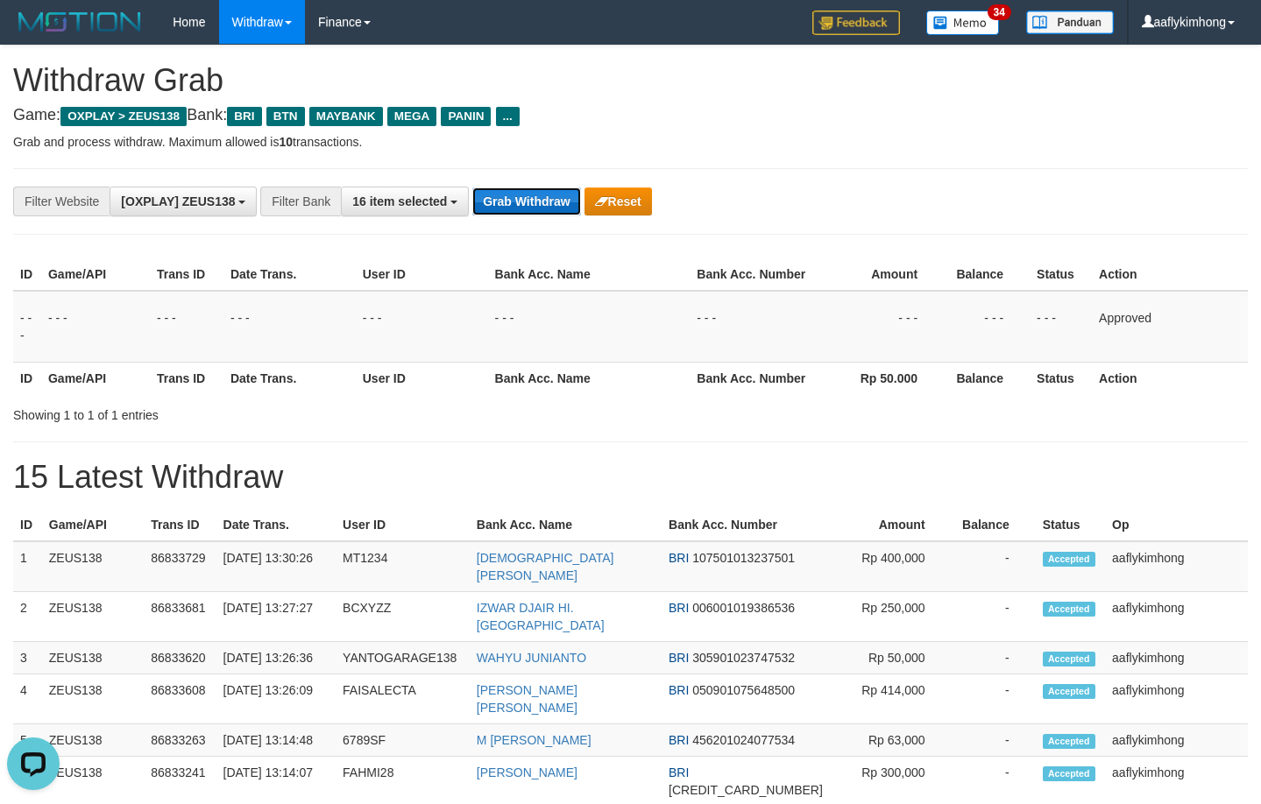
click at [517, 204] on button "Grab Withdraw" at bounding box center [526, 201] width 108 height 28
click at [517, 203] on button "Grab Withdraw" at bounding box center [526, 201] width 108 height 28
click at [518, 202] on button "Grab Withdraw" at bounding box center [526, 201] width 108 height 28
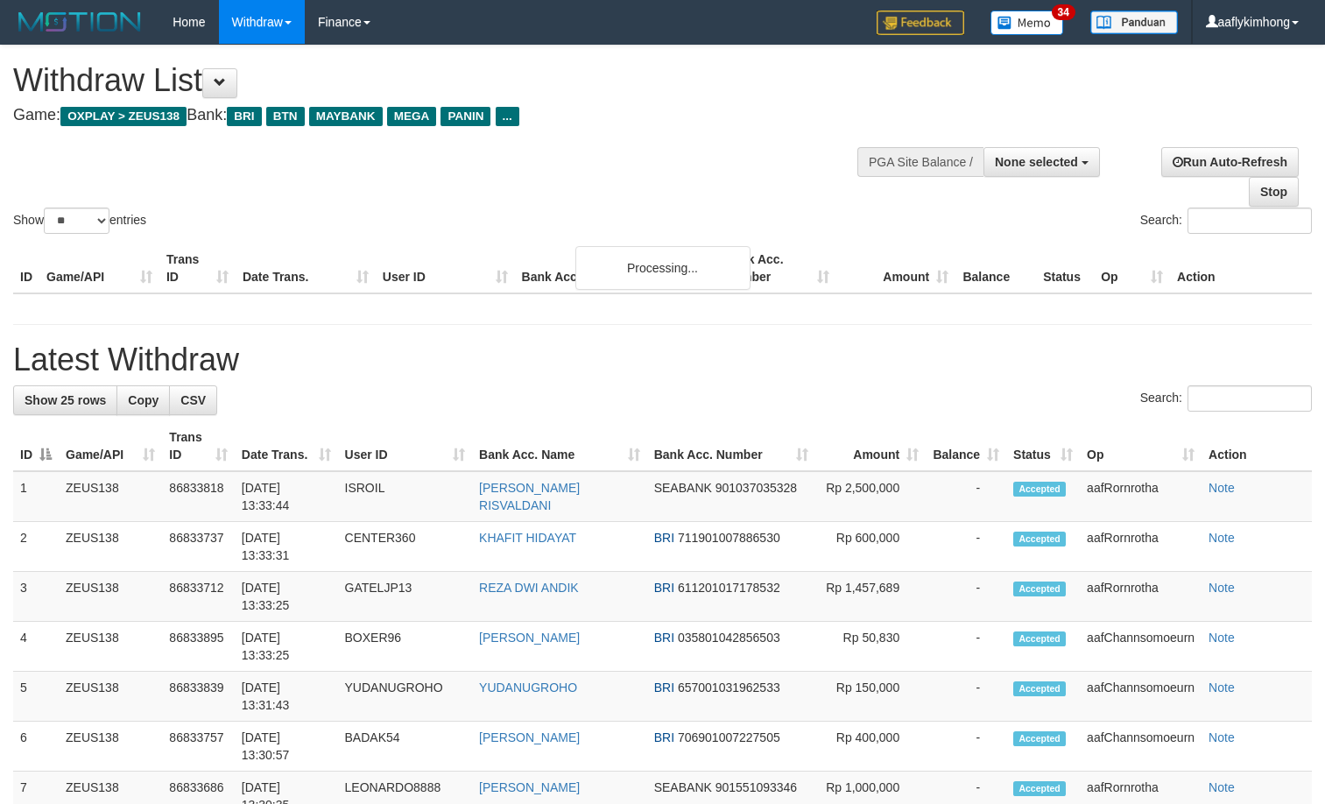
select select
select select "**"
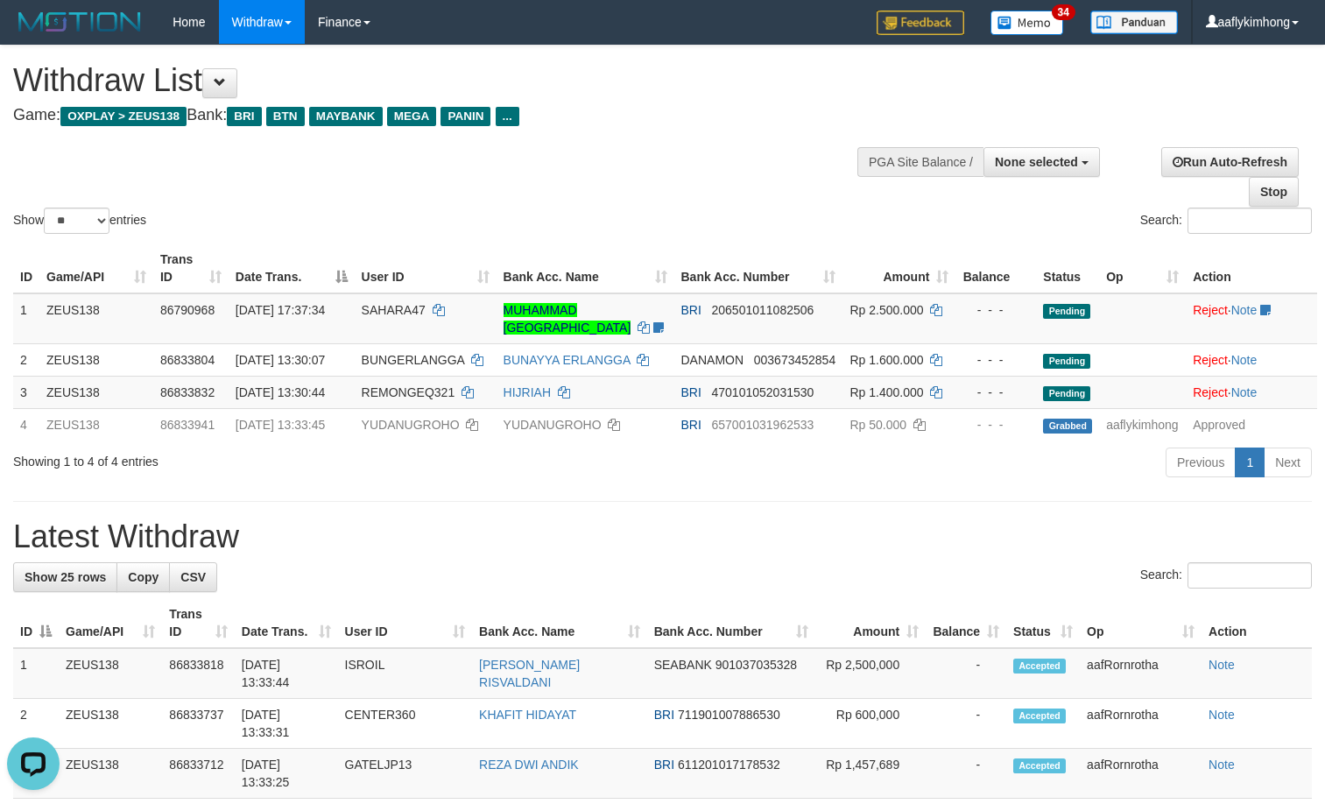
click at [404, 470] on div "Showing 1 to 4 of 4 entries" at bounding box center [276, 458] width 526 height 25
click at [508, 484] on div "Showing 1 to 4 of 4 entries Previous 1 Next" at bounding box center [662, 465] width 1325 height 38
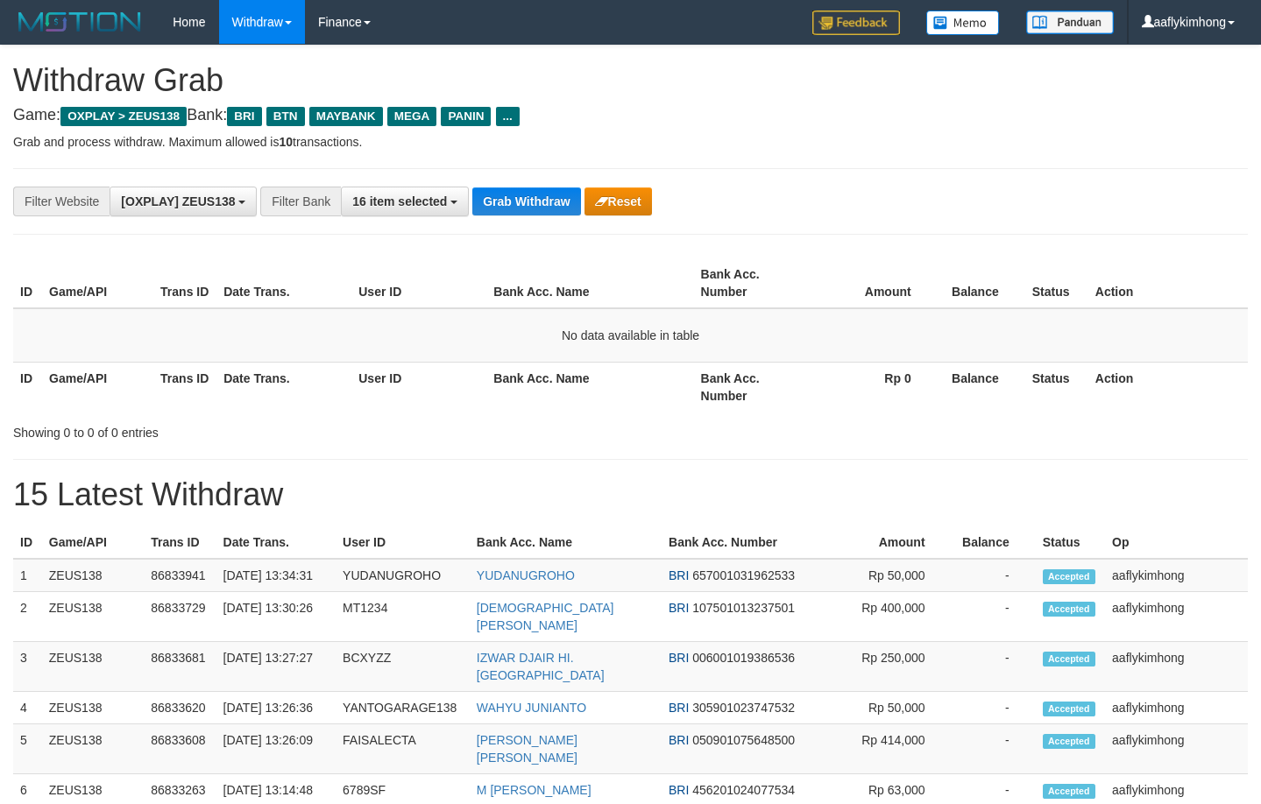
click at [495, 156] on div "**********" at bounding box center [630, 782] width 1261 height 1473
click at [534, 194] on button "Grab Withdraw" at bounding box center [526, 201] width 108 height 28
drag, startPoint x: 534, startPoint y: 194, endPoint x: 1265, endPoint y: 139, distance: 732.7
click at [537, 194] on button "Grab Withdraw" at bounding box center [526, 201] width 108 height 28
click at [515, 199] on button "Grab Withdraw" at bounding box center [526, 201] width 108 height 28
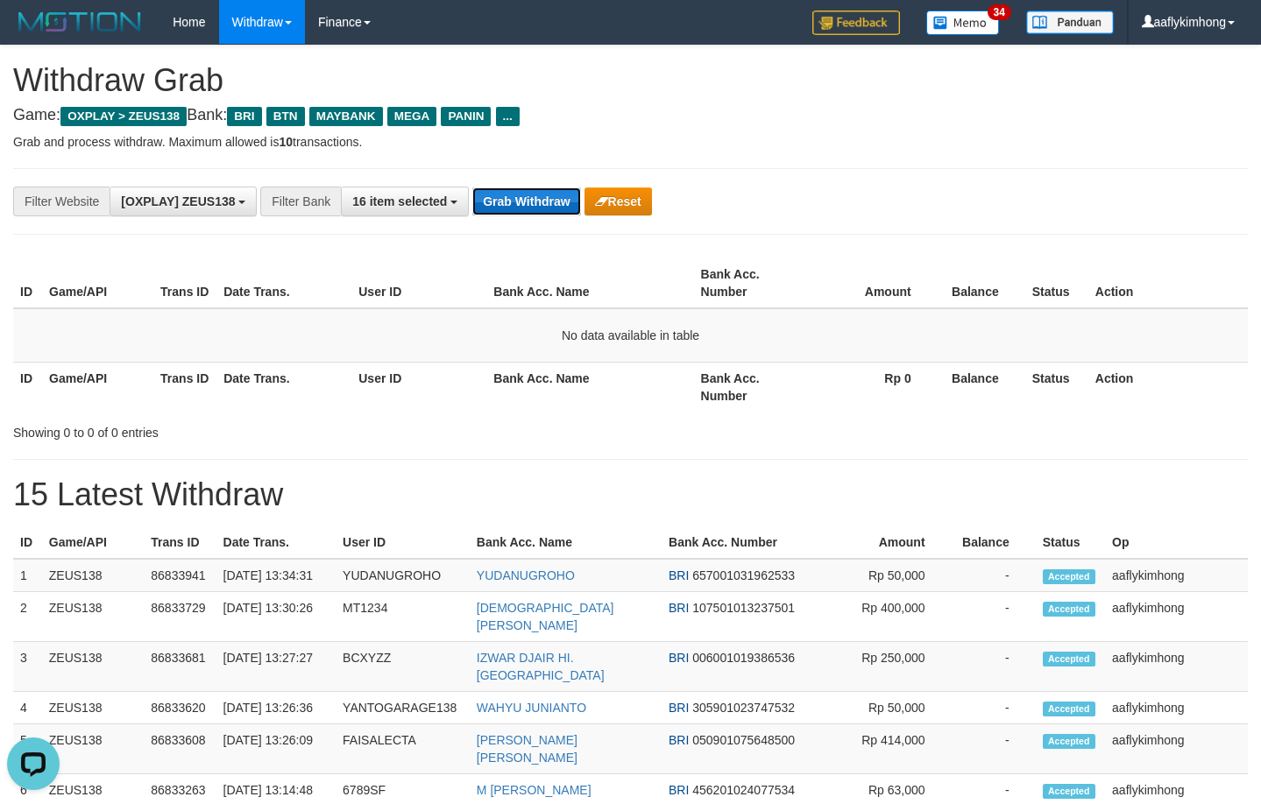
click at [515, 198] on button "Grab Withdraw" at bounding box center [526, 201] width 108 height 28
drag, startPoint x: 515, startPoint y: 198, endPoint x: 576, endPoint y: 207, distance: 61.9
click at [512, 198] on button "Grab Withdraw" at bounding box center [526, 201] width 108 height 28
click at [544, 201] on button "Grab Withdraw" at bounding box center [526, 201] width 108 height 28
click at [535, 198] on button "Grab Withdraw" at bounding box center [526, 201] width 108 height 28
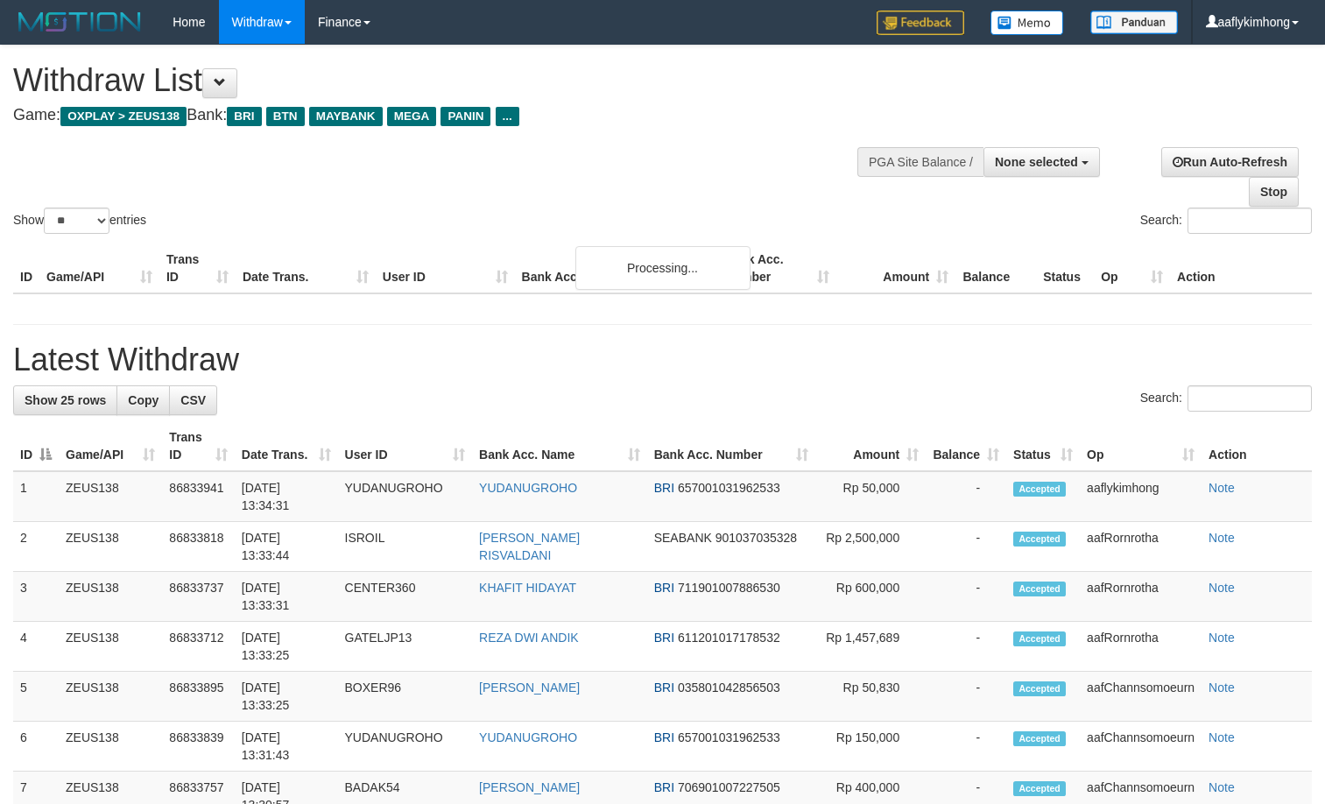
select select
select select "**"
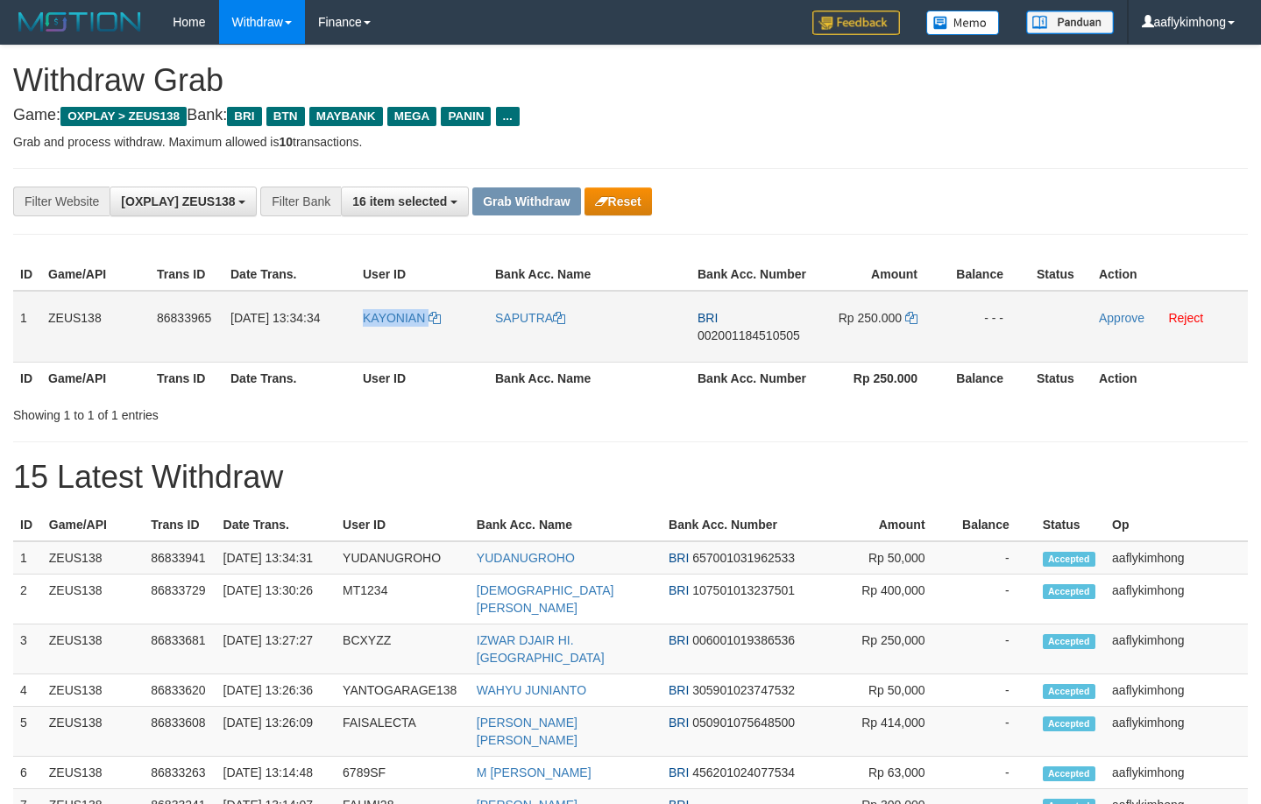
drag, startPoint x: 345, startPoint y: 335, endPoint x: 434, endPoint y: 343, distance: 88.9
click at [434, 343] on tr "1 ZEUS138 86833965 [DATE] 13:34:34 [GEOGRAPHIC_DATA] SAPUTRA BRI 00200118451050…" at bounding box center [630, 327] width 1234 height 72
copy tr "KAYONIAN"
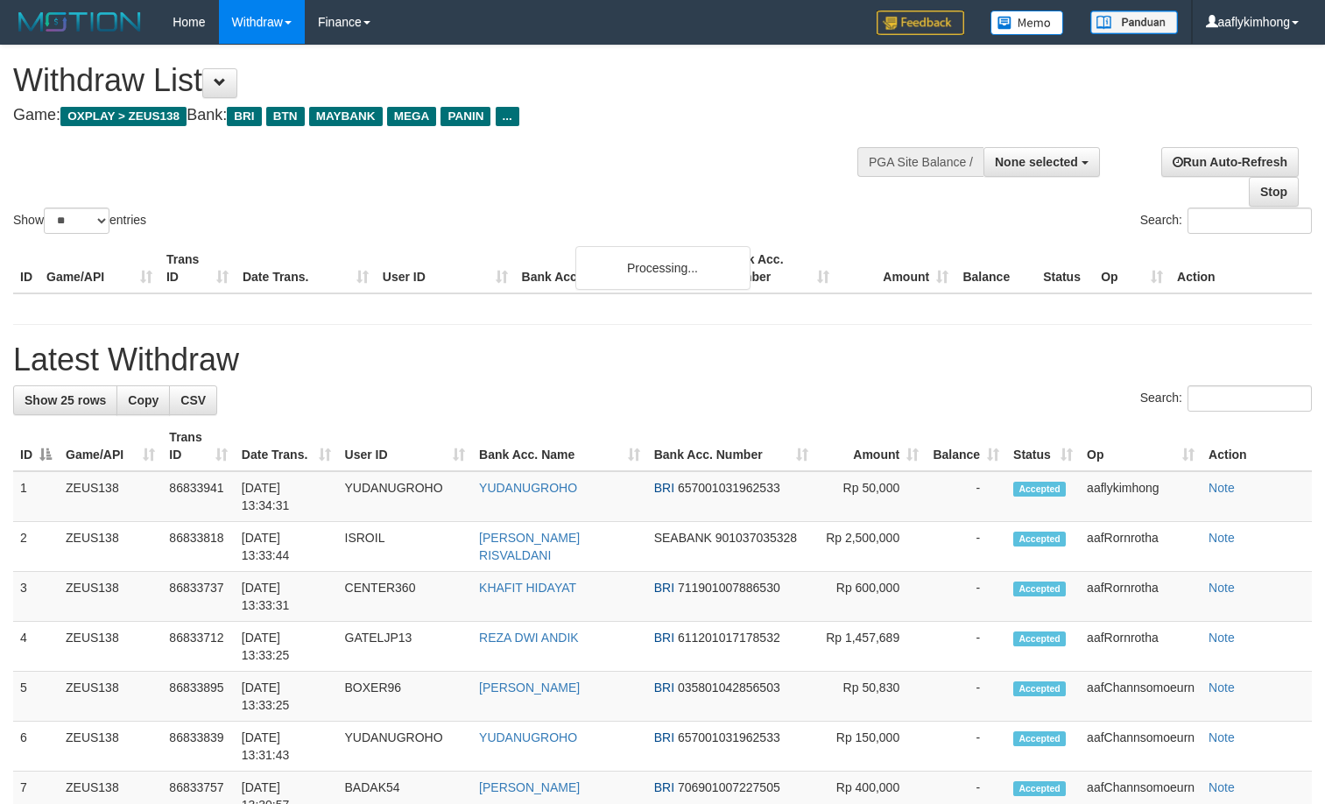
select select
select select "**"
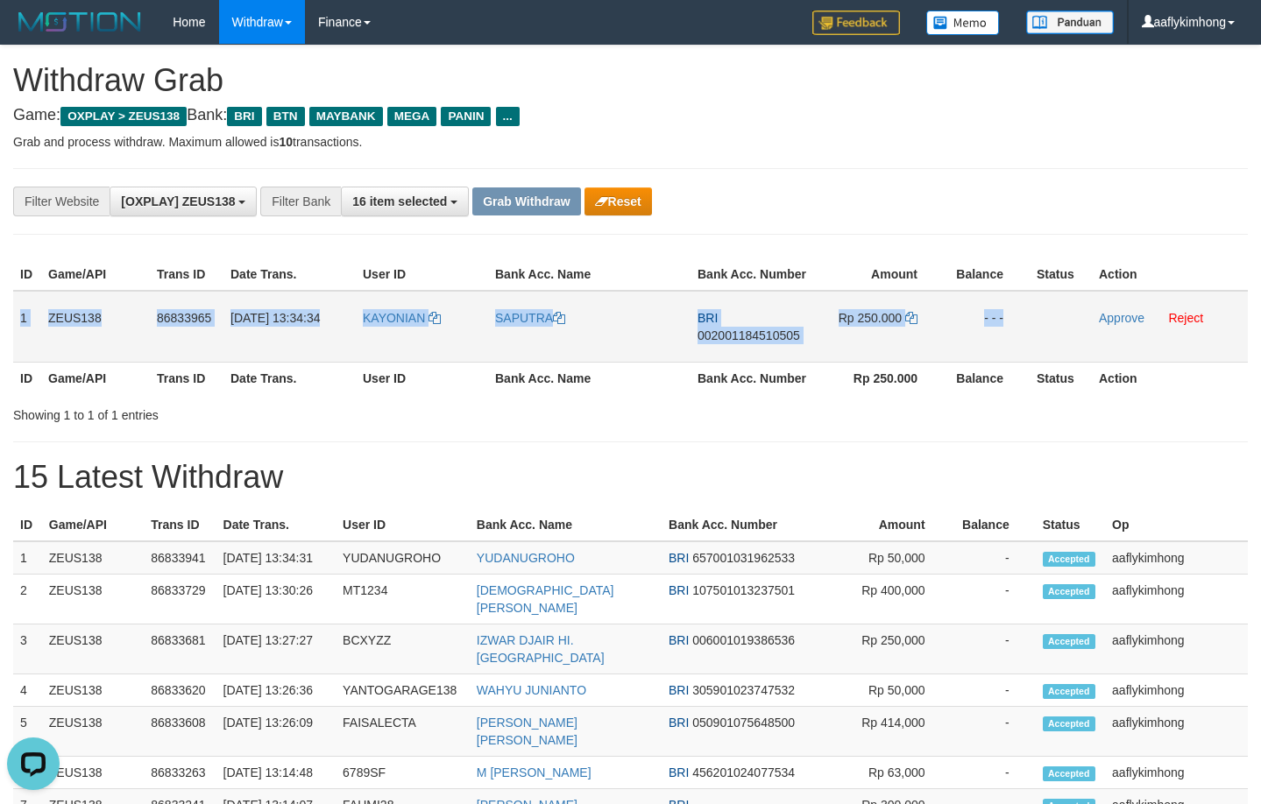
copy tr "1 ZEUS138 86833965 [DATE] 13:34:34 KAYONIAN SAPUTRA BRI 002001184510505 Rp 250.…"
drag, startPoint x: 18, startPoint y: 303, endPoint x: 1089, endPoint y: 338, distance: 1071.9
click at [1089, 338] on tr "1 ZEUS138 86833965 [DATE] 13:34:34 [GEOGRAPHIC_DATA] SAPUTRA BRI 00200118451050…" at bounding box center [630, 327] width 1234 height 72
click at [708, 328] on span "002001184510505" at bounding box center [748, 335] width 102 height 14
copy tr "1 ZEUS138 86833965 [DATE] 13:34:34 KAYONIAN SAPUTRA BRI 002001184510505 Rp 250.…"
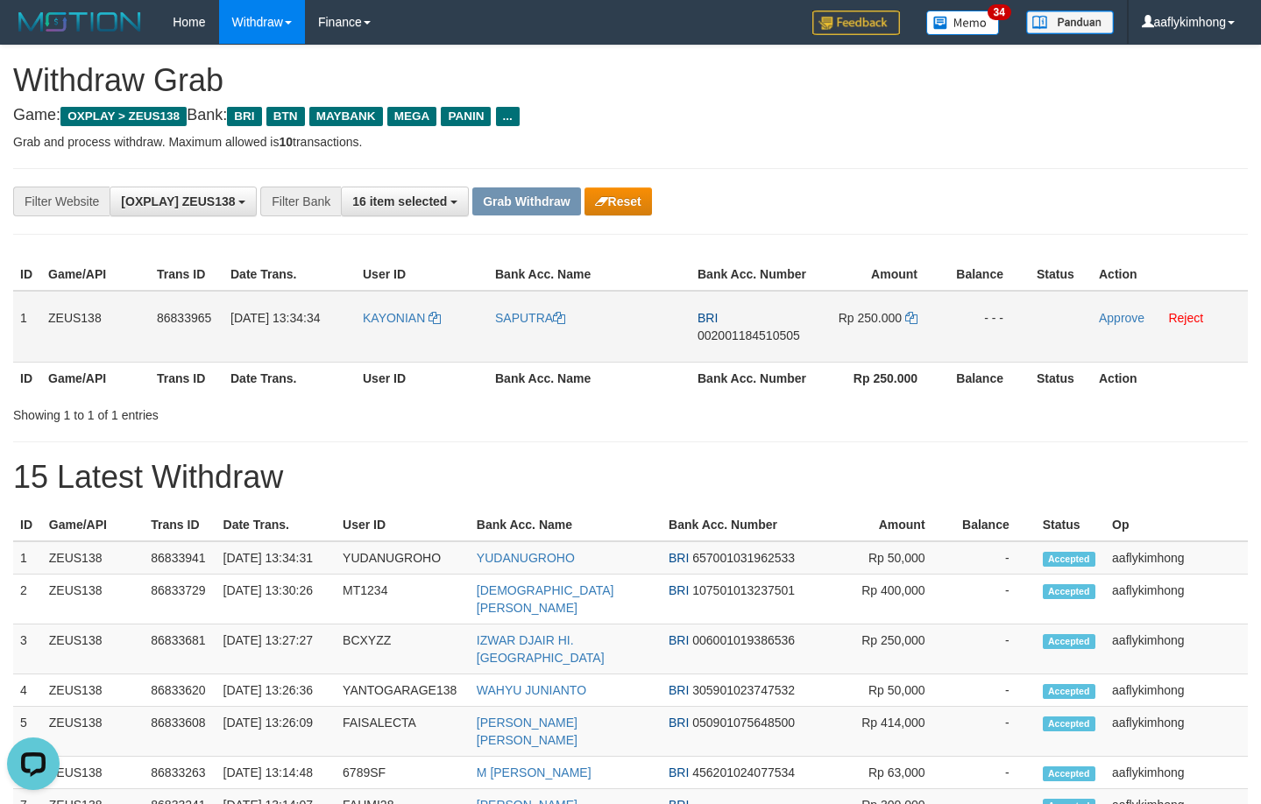
click at [708, 328] on span "002001184510505" at bounding box center [748, 335] width 102 height 14
click at [907, 319] on icon at bounding box center [911, 318] width 12 height 12
click at [908, 314] on icon at bounding box center [911, 318] width 12 height 12
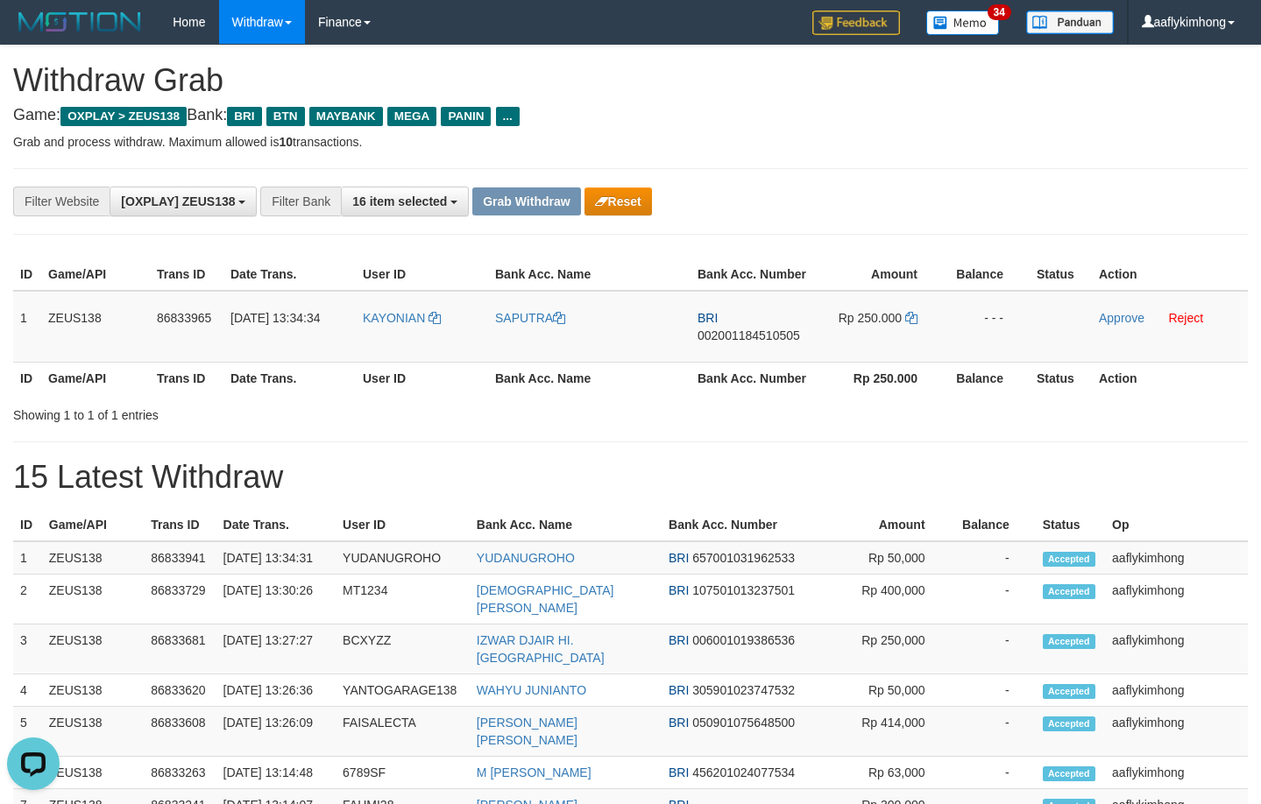
click at [953, 123] on h4 "Game: OXPLAY > ZEUS138 Bank: BRI BTN MAYBANK MEGA PANIN ..." at bounding box center [630, 116] width 1234 height 18
click at [1112, 320] on link "Approve" at bounding box center [1121, 318] width 46 height 14
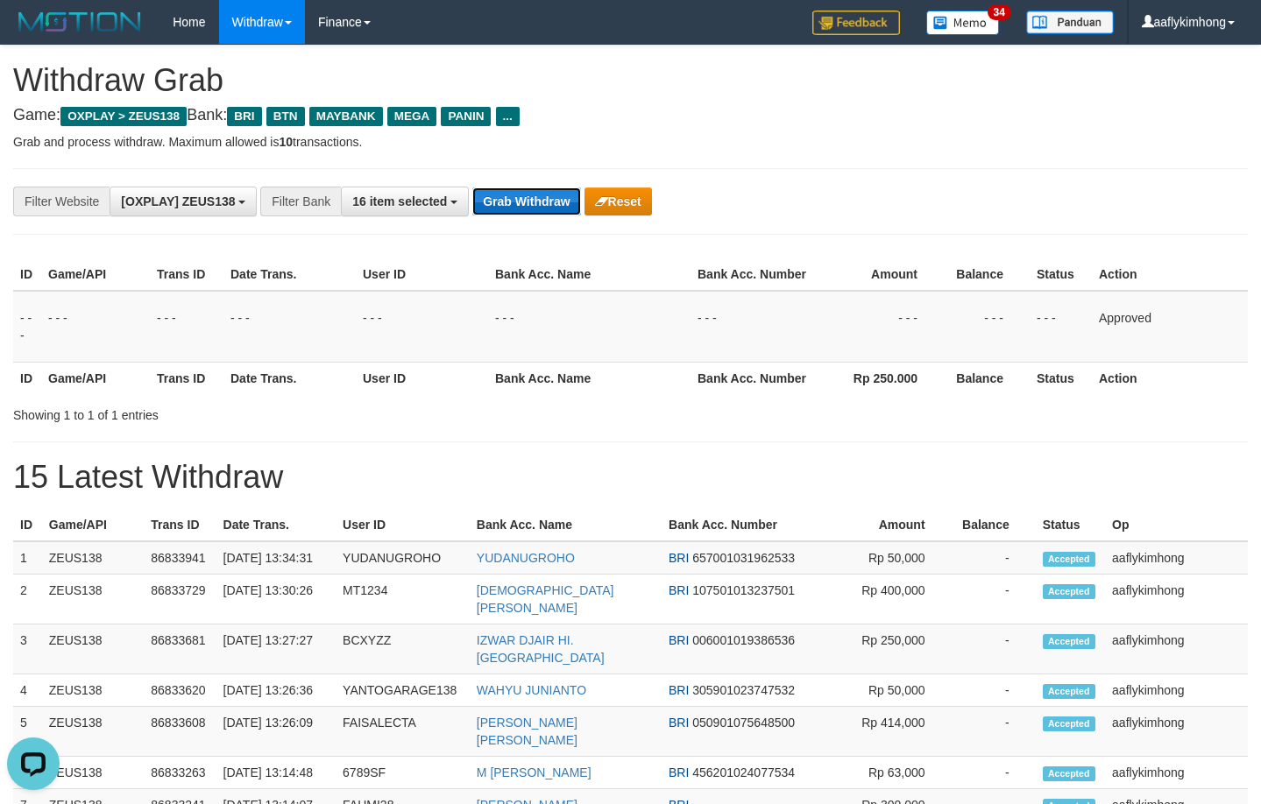
click at [495, 205] on button "Grab Withdraw" at bounding box center [526, 201] width 108 height 28
click at [495, 204] on button "Grab Withdraw" at bounding box center [526, 201] width 108 height 28
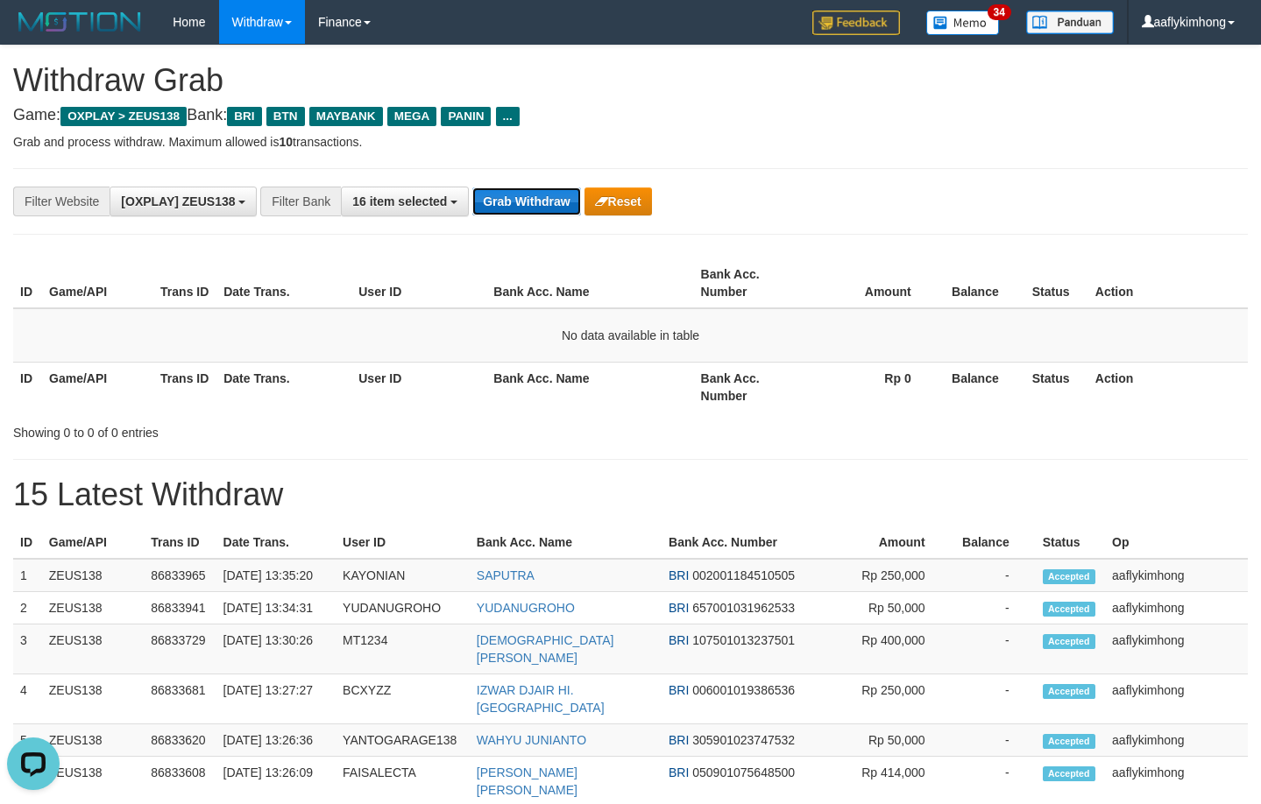
click at [500, 205] on button "Grab Withdraw" at bounding box center [526, 201] width 108 height 28
click at [499, 201] on button "Grab Withdraw" at bounding box center [526, 201] width 108 height 28
click at [554, 204] on button "Grab Withdraw" at bounding box center [526, 201] width 108 height 28
click at [552, 204] on button "Grab Withdraw" at bounding box center [526, 201] width 108 height 28
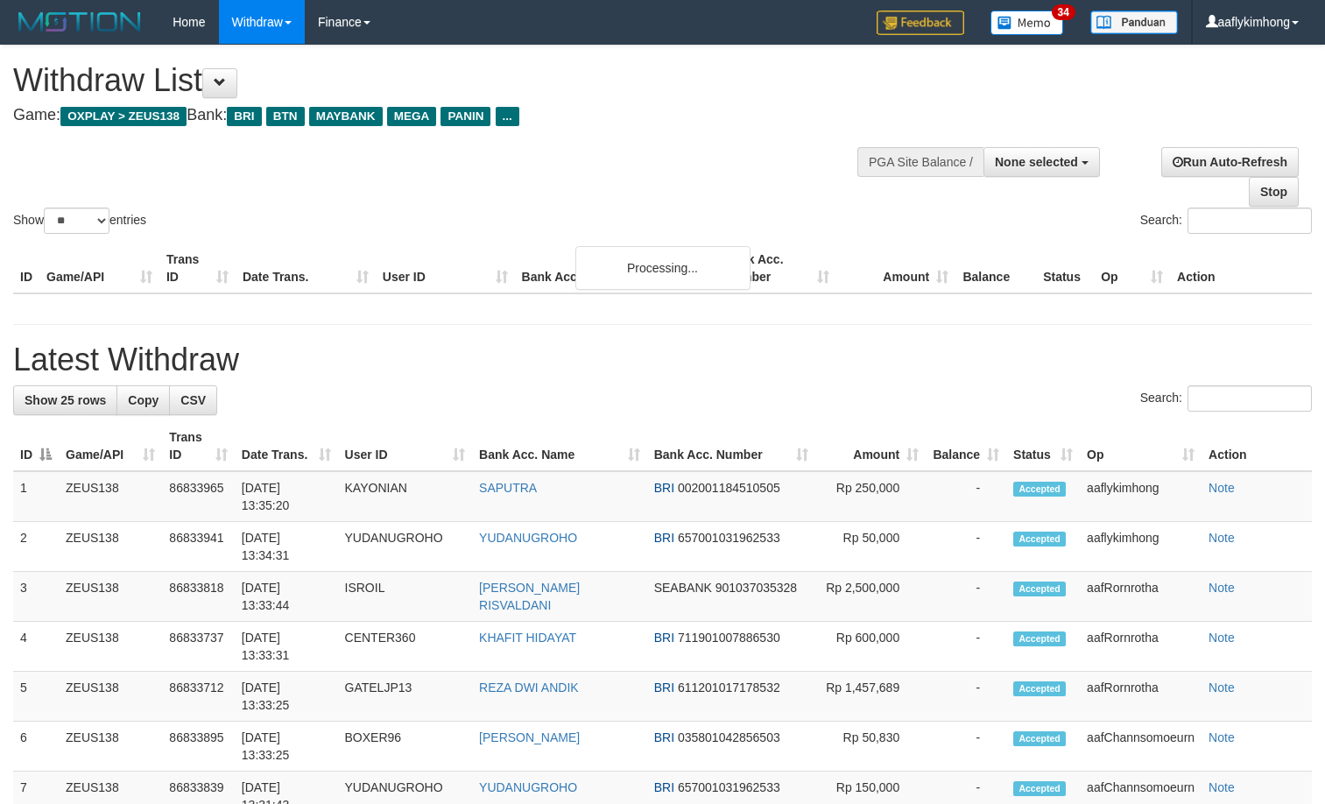
select select
select select "**"
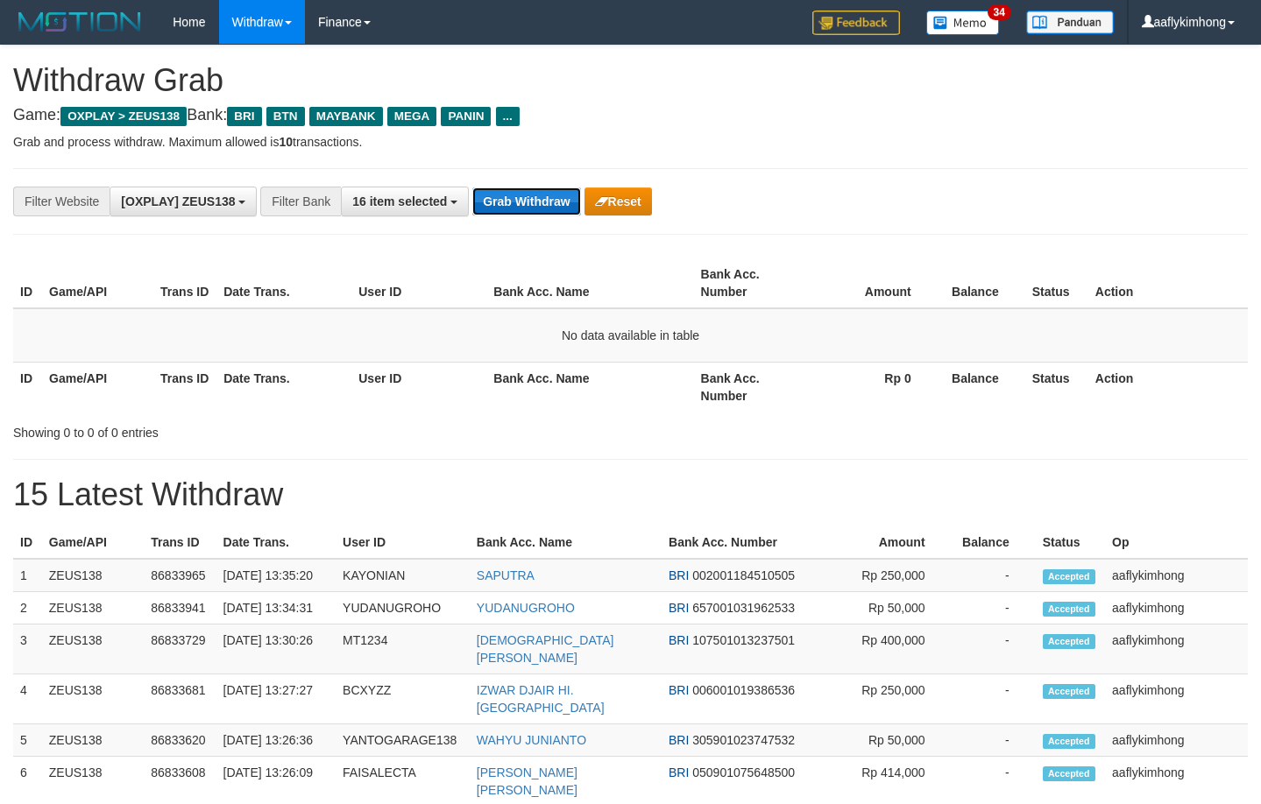
click at [509, 193] on button "Grab Withdraw" at bounding box center [526, 201] width 108 height 28
click at [509, 192] on button "Grab Withdraw" at bounding box center [526, 201] width 108 height 28
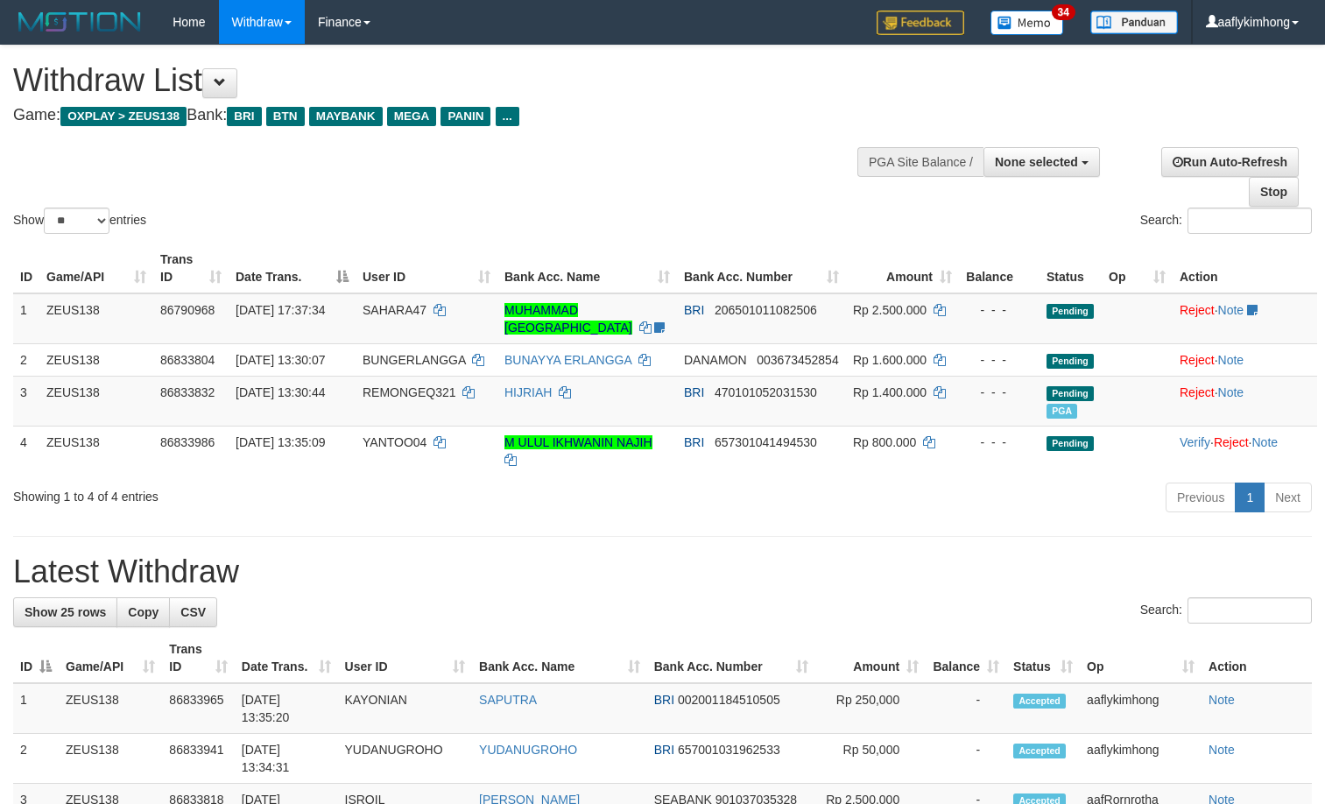
select select
select select "**"
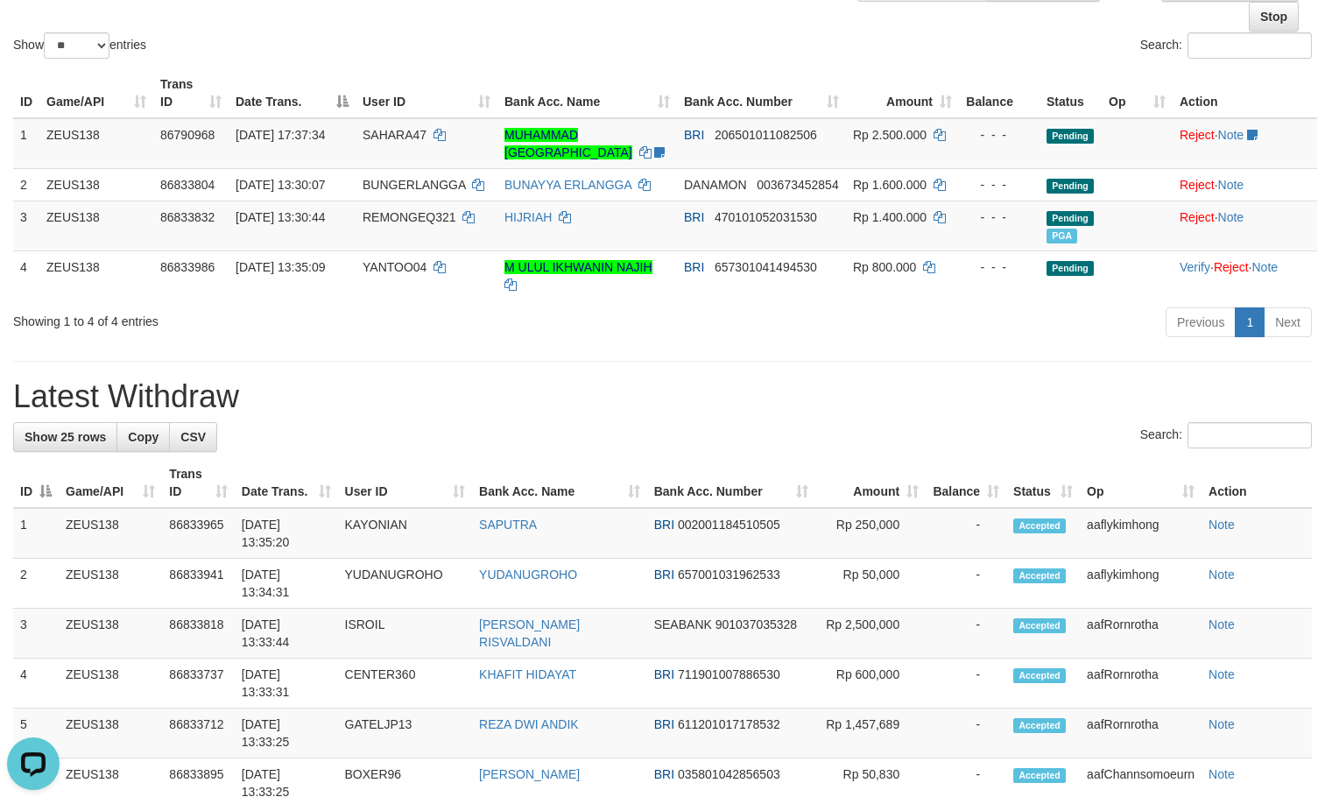
click at [1259, 381] on h1 "Latest Withdraw" at bounding box center [662, 396] width 1299 height 35
drag, startPoint x: 435, startPoint y: 385, endPoint x: 4, endPoint y: 293, distance: 440.5
click at [432, 385] on h1 "Latest Withdraw" at bounding box center [662, 396] width 1299 height 35
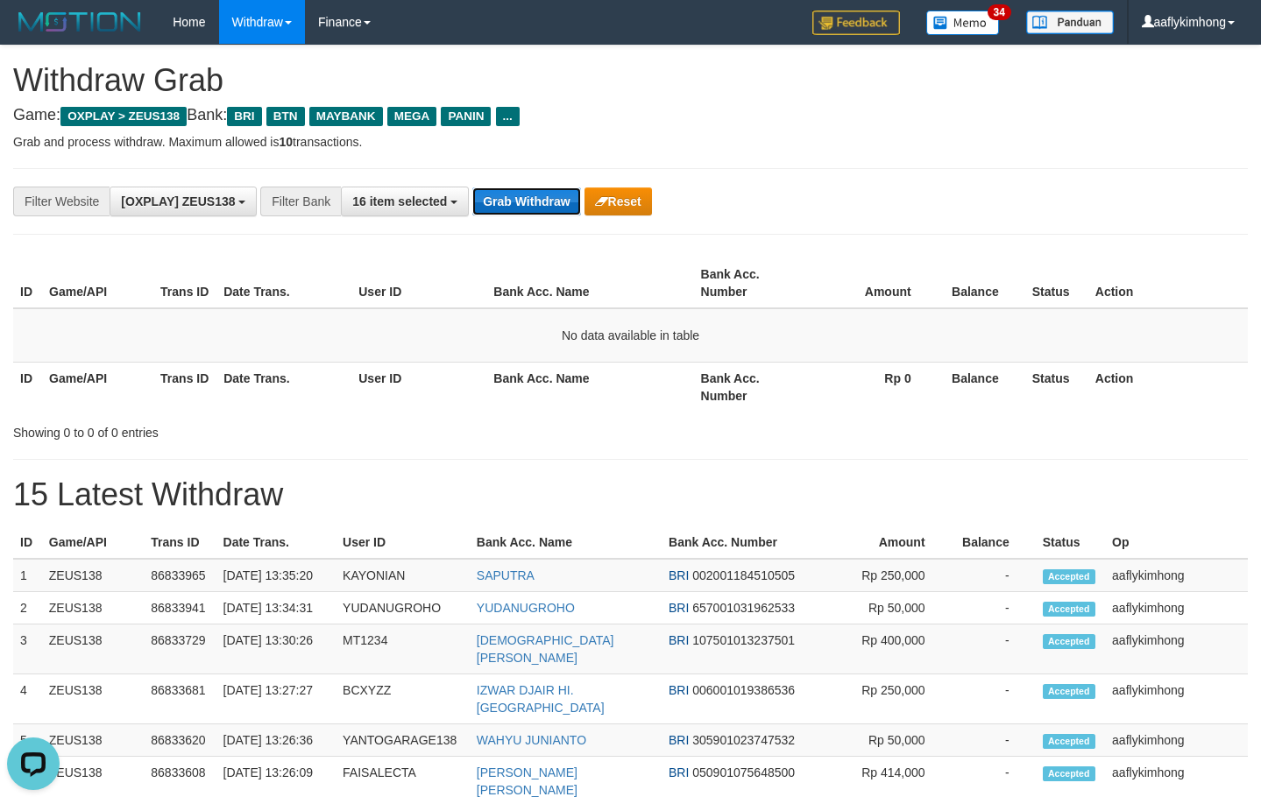
click at [483, 201] on button "Grab Withdraw" at bounding box center [526, 201] width 108 height 28
click at [492, 200] on button "Grab Withdraw" at bounding box center [526, 201] width 108 height 28
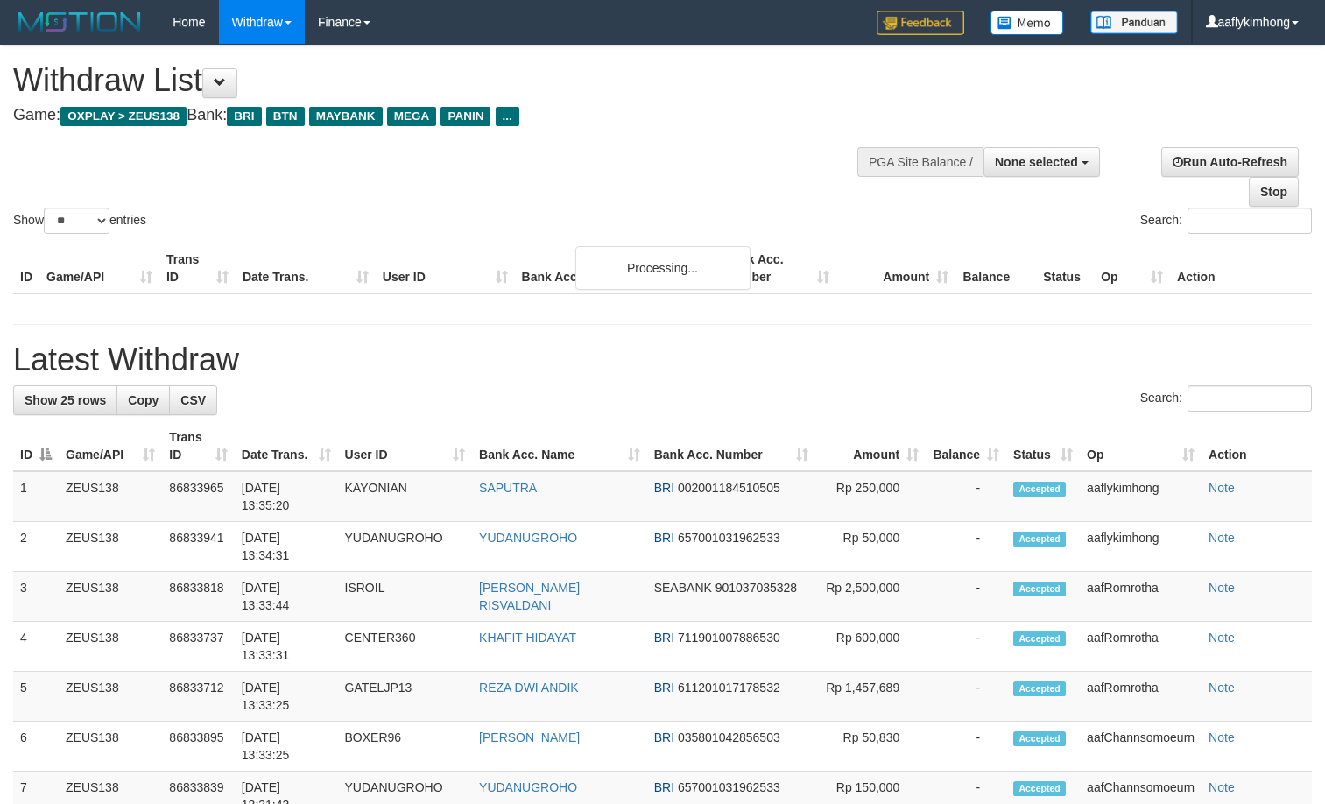
select select
select select "**"
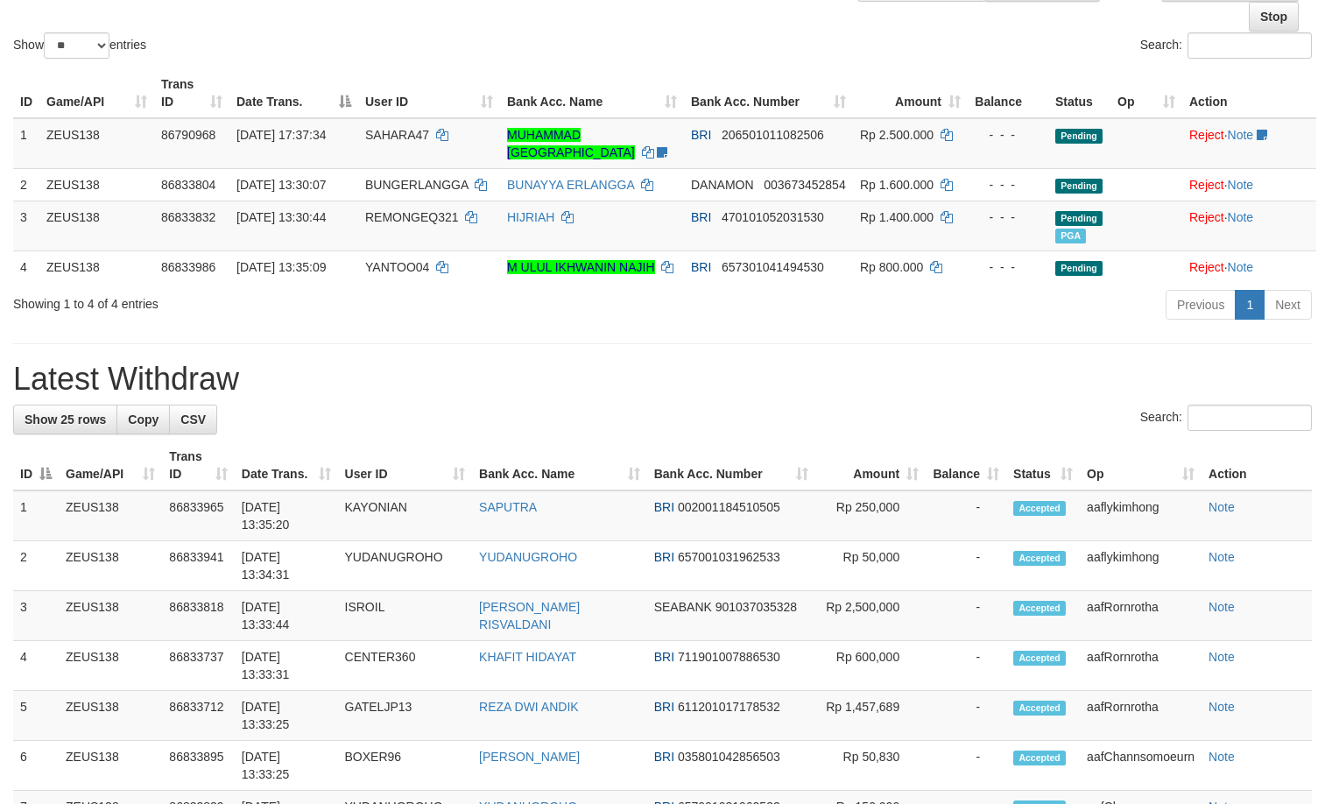
click at [459, 343] on hr at bounding box center [662, 343] width 1299 height 1
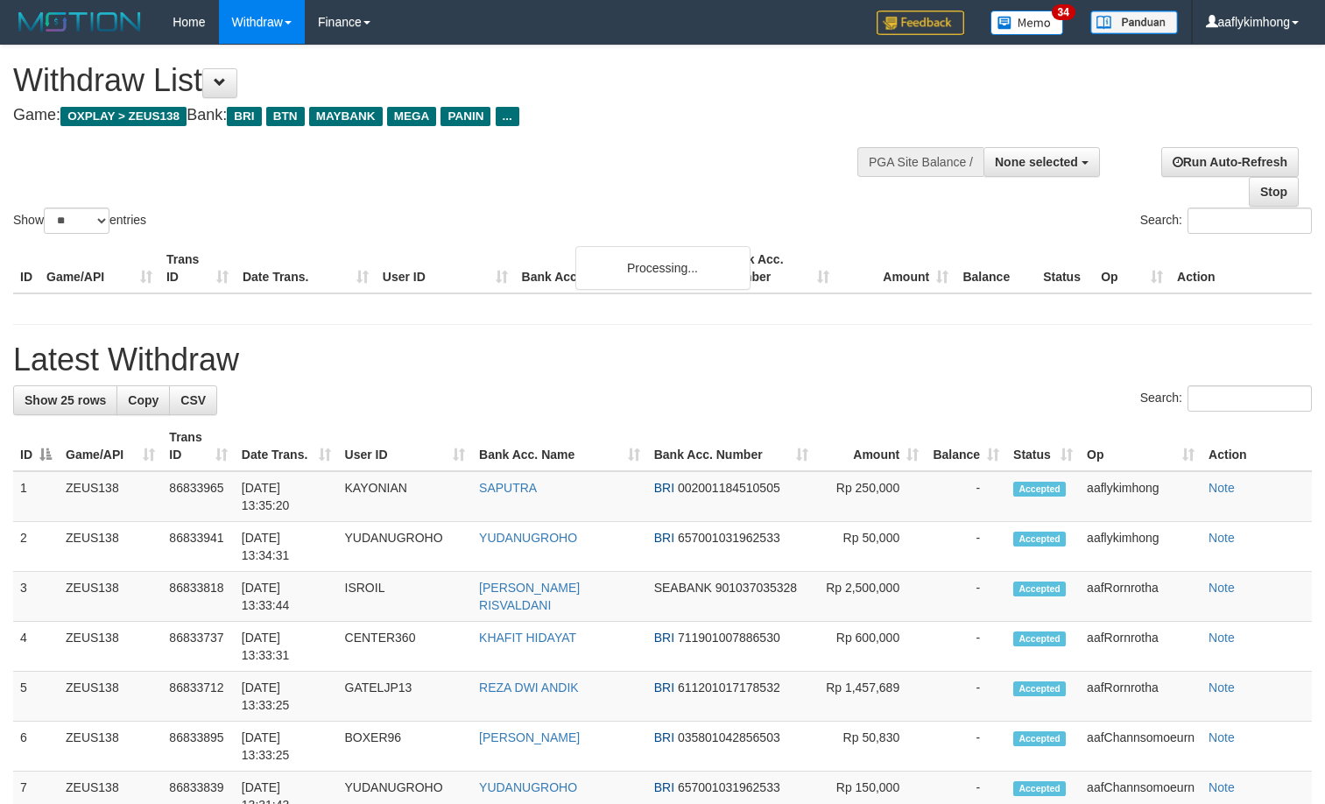
select select
select select "**"
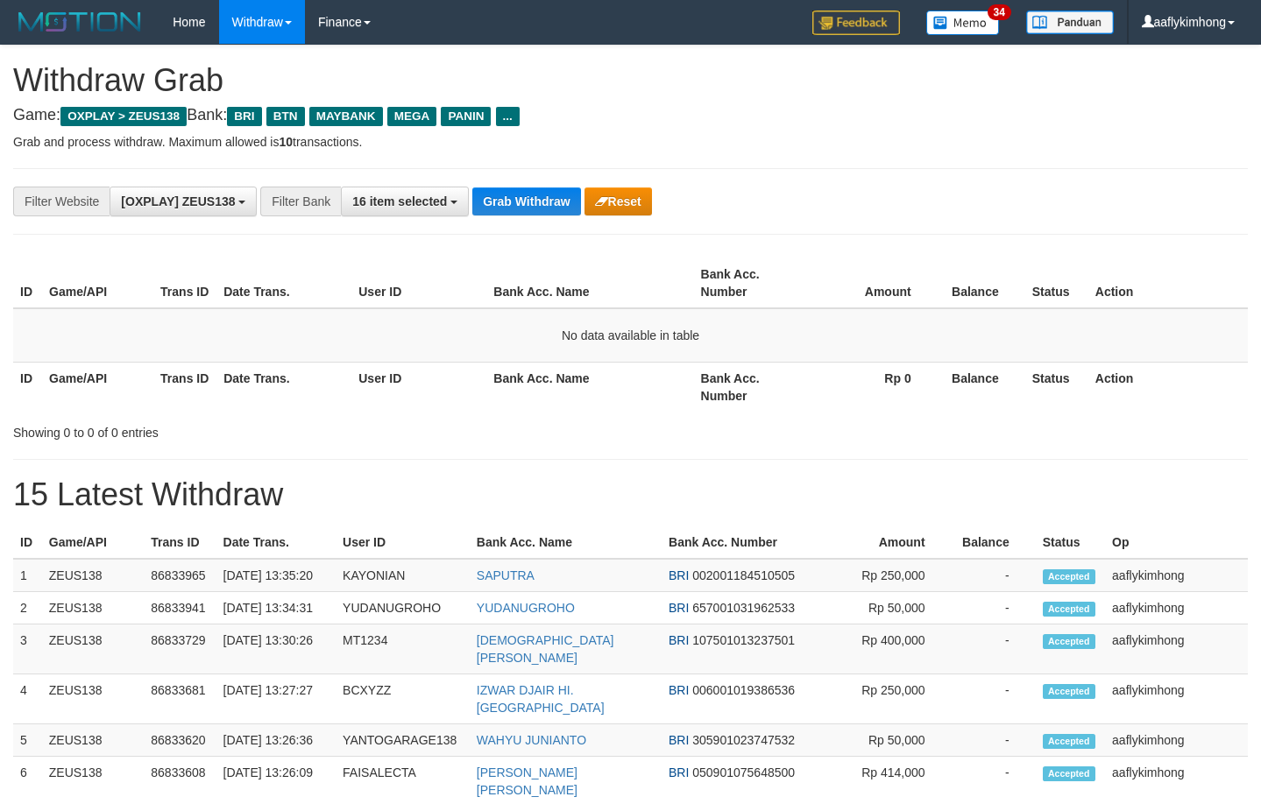
click at [590, 271] on th "Bank Acc. Name" at bounding box center [589, 283] width 207 height 50
click at [563, 206] on button "Grab Withdraw" at bounding box center [526, 201] width 108 height 28
click at [550, 197] on button "Grab Withdraw" at bounding box center [526, 201] width 108 height 28
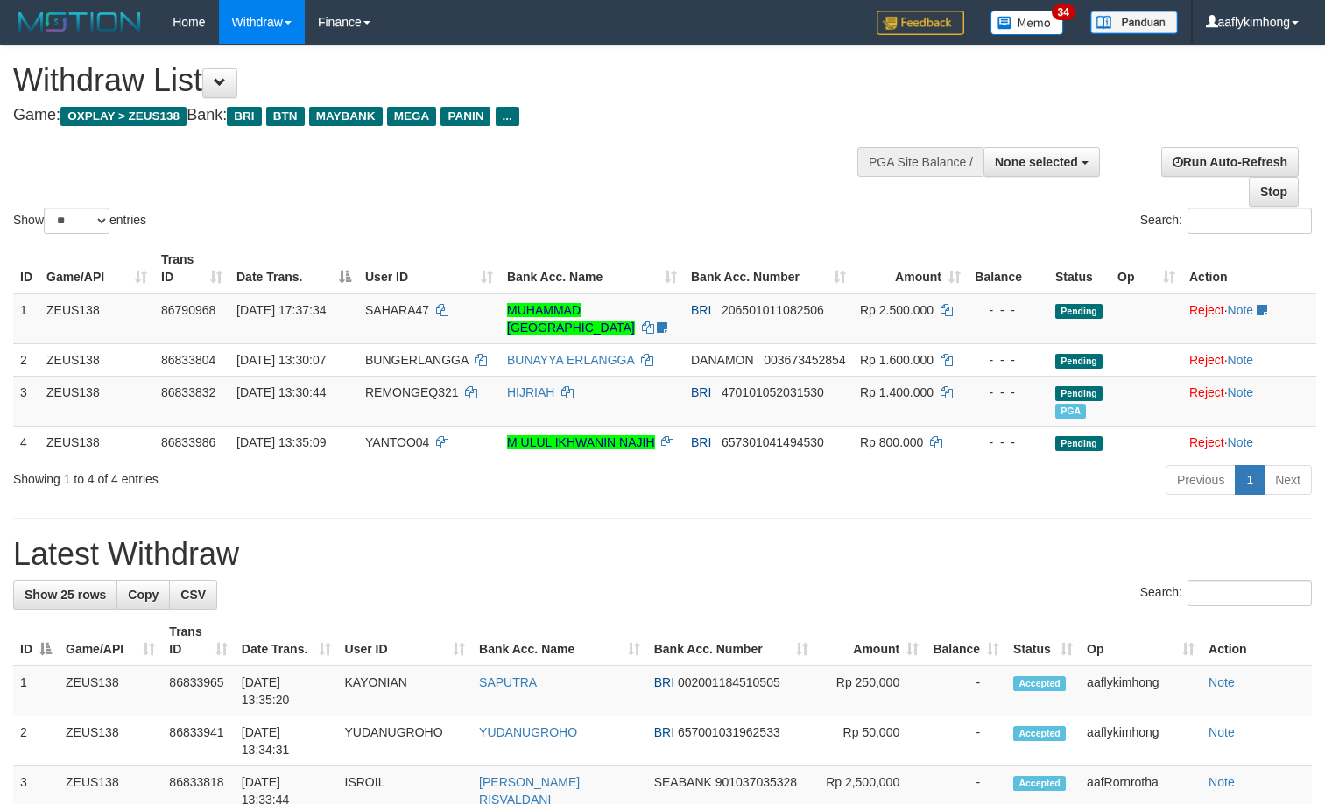
select select
select select "**"
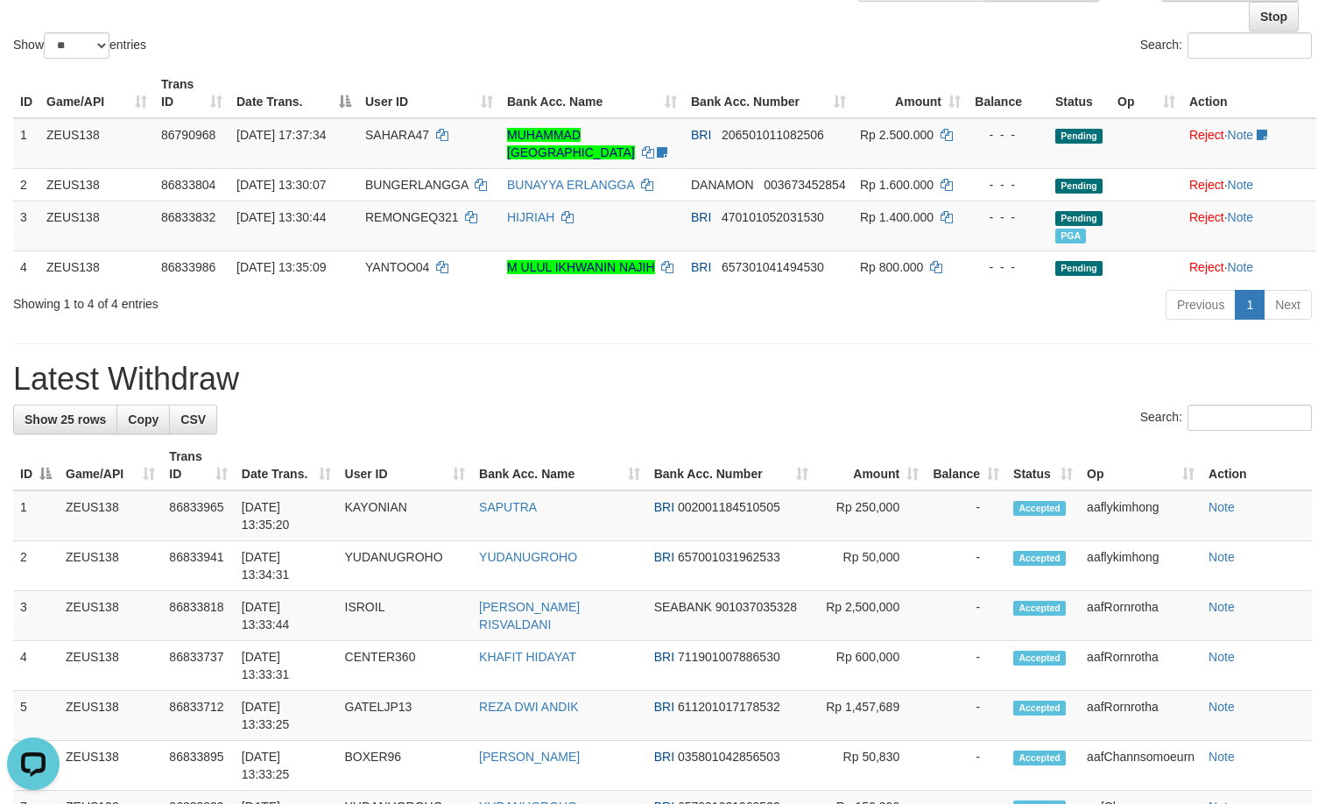
click at [464, 365] on h1 "Latest Withdraw" at bounding box center [662, 379] width 1299 height 35
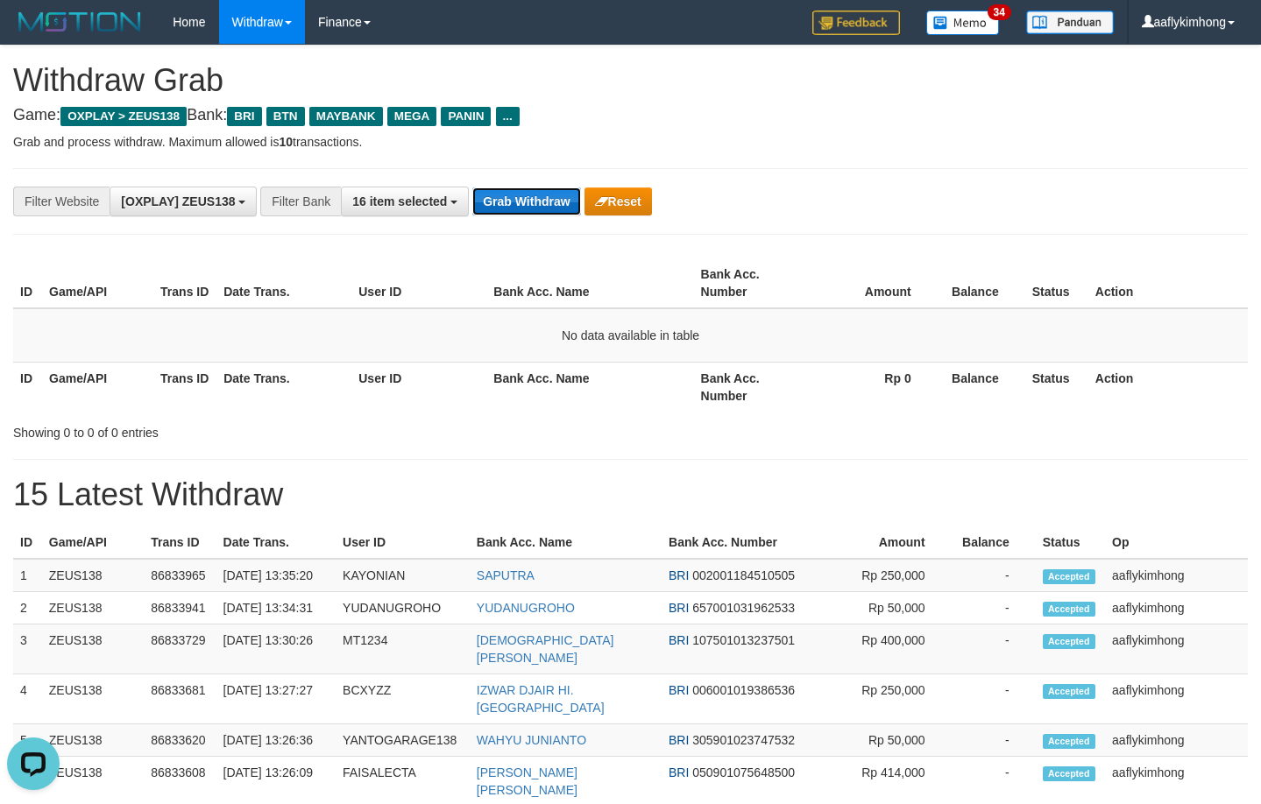
click at [528, 196] on button "Grab Withdraw" at bounding box center [526, 201] width 108 height 28
drag, startPoint x: 526, startPoint y: 196, endPoint x: 562, endPoint y: 202, distance: 36.4
click at [522, 194] on button "Grab Withdraw" at bounding box center [526, 201] width 108 height 28
click at [501, 208] on button "Grab Withdraw" at bounding box center [526, 201] width 108 height 28
click at [498, 208] on button "Grab Withdraw" at bounding box center [526, 201] width 108 height 28
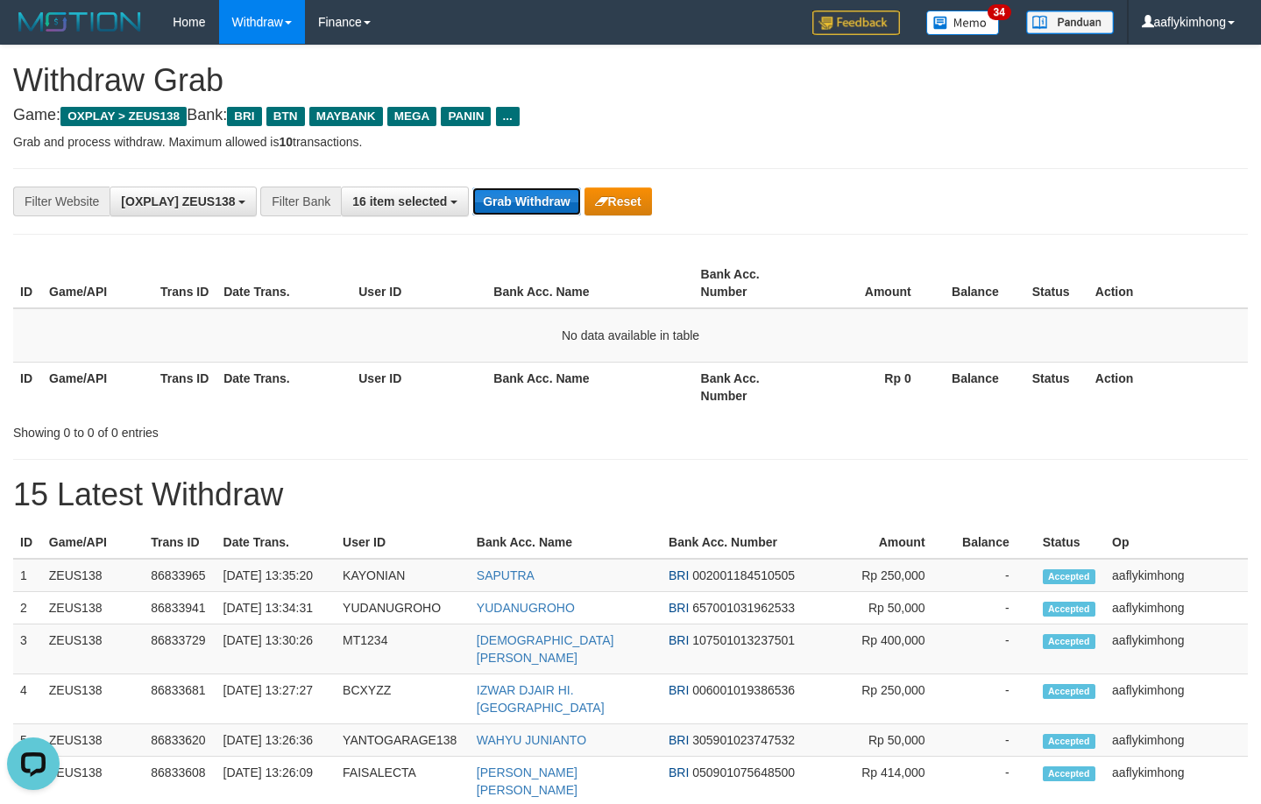
click at [496, 205] on button "Grab Withdraw" at bounding box center [526, 201] width 108 height 28
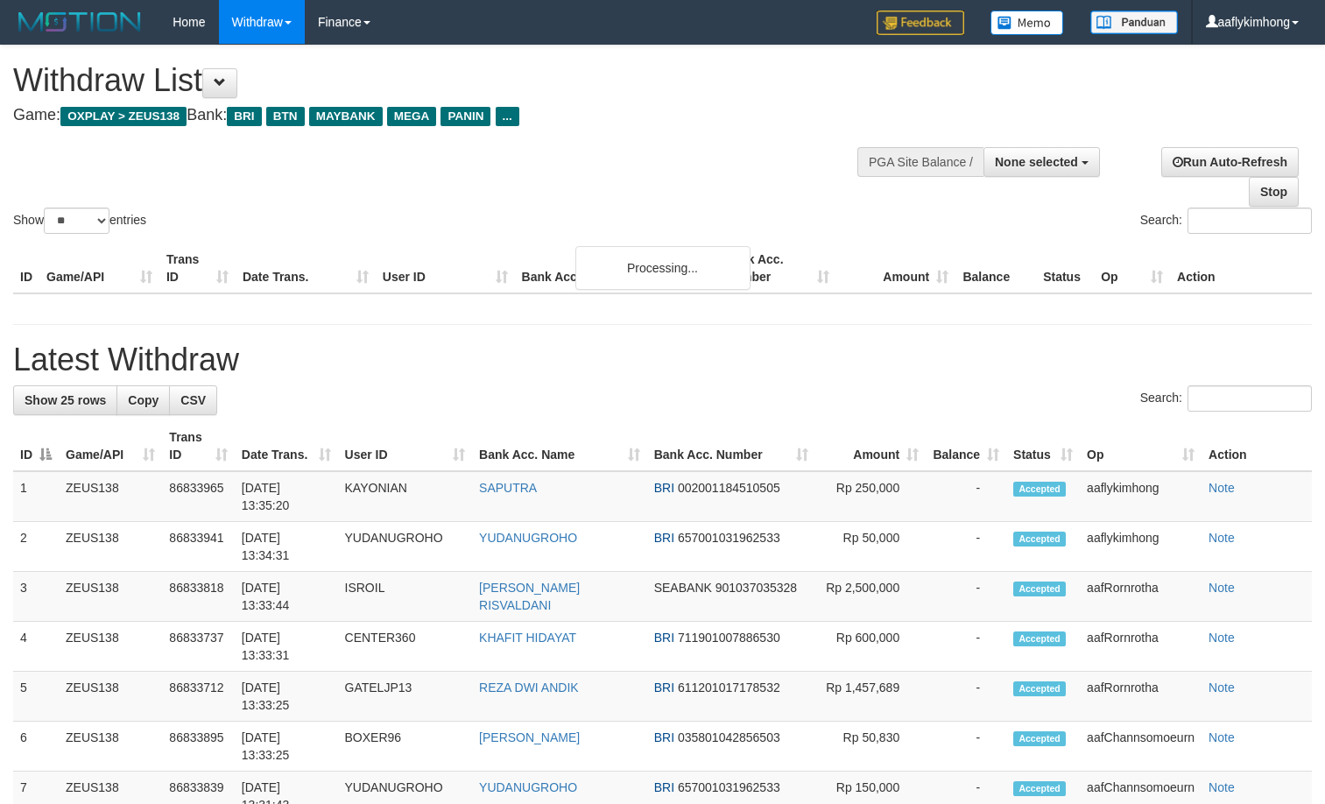
select select
select select "**"
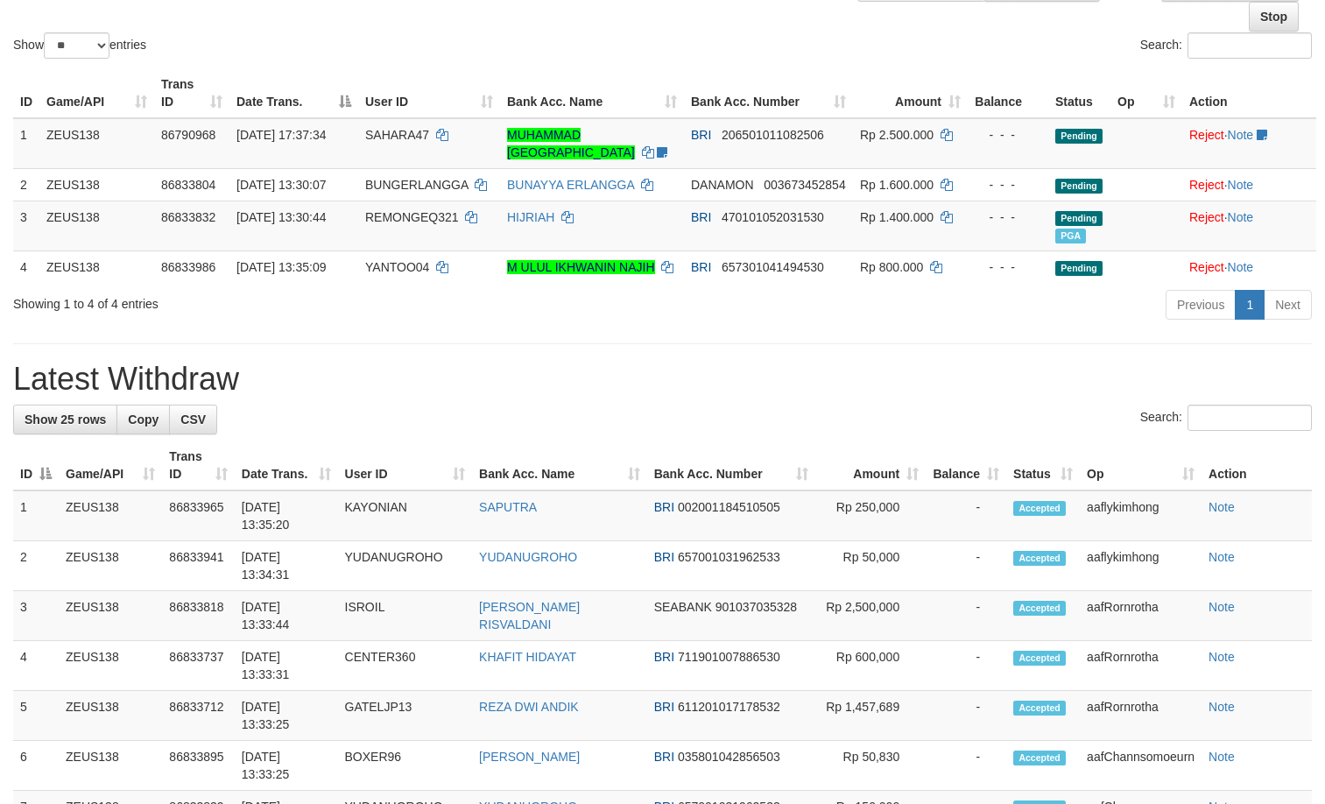
click at [429, 371] on h1 "Latest Withdraw" at bounding box center [662, 379] width 1299 height 35
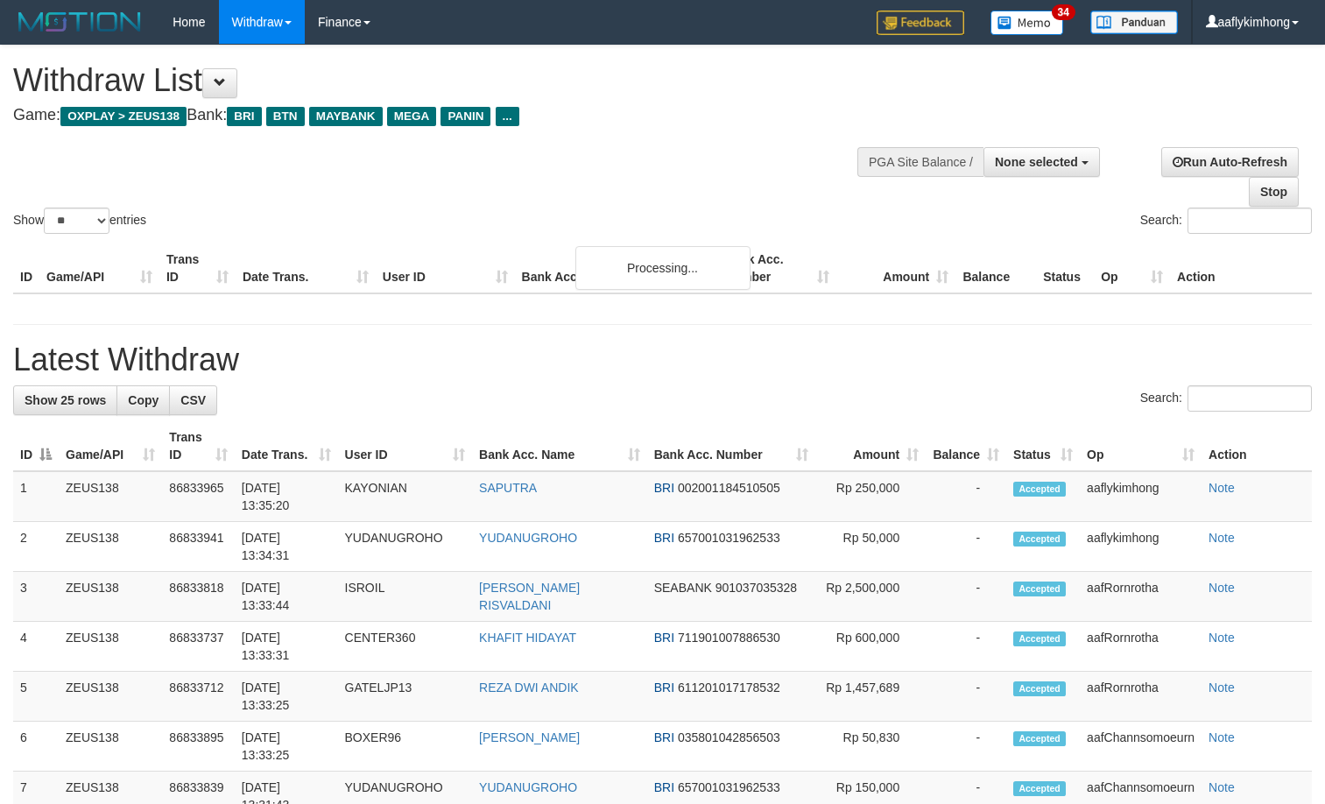
select select
select select "**"
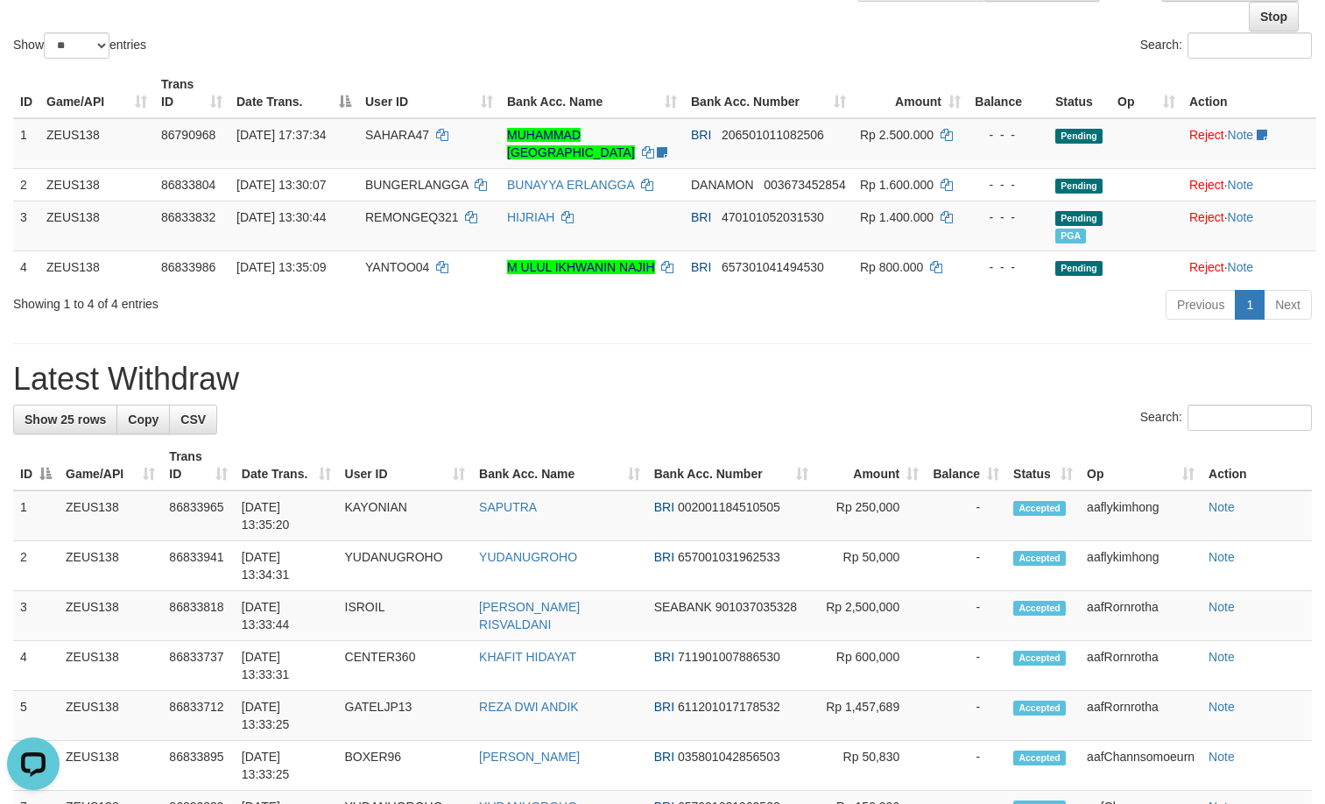
click at [579, 304] on div "Previous 1 Next" at bounding box center [938, 307] width 747 height 38
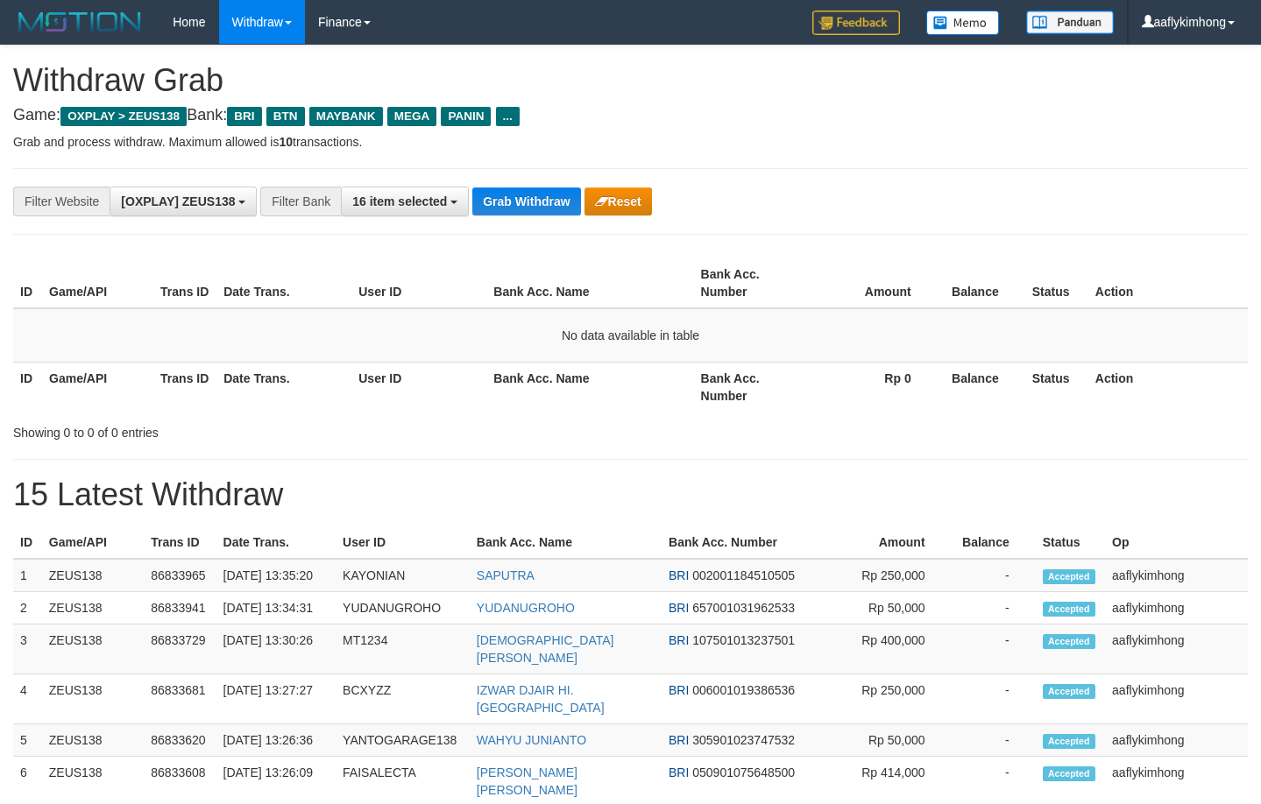
click at [532, 208] on button "Grab Withdraw" at bounding box center [526, 201] width 108 height 28
click at [533, 204] on button "Grab Withdraw" at bounding box center [526, 201] width 108 height 28
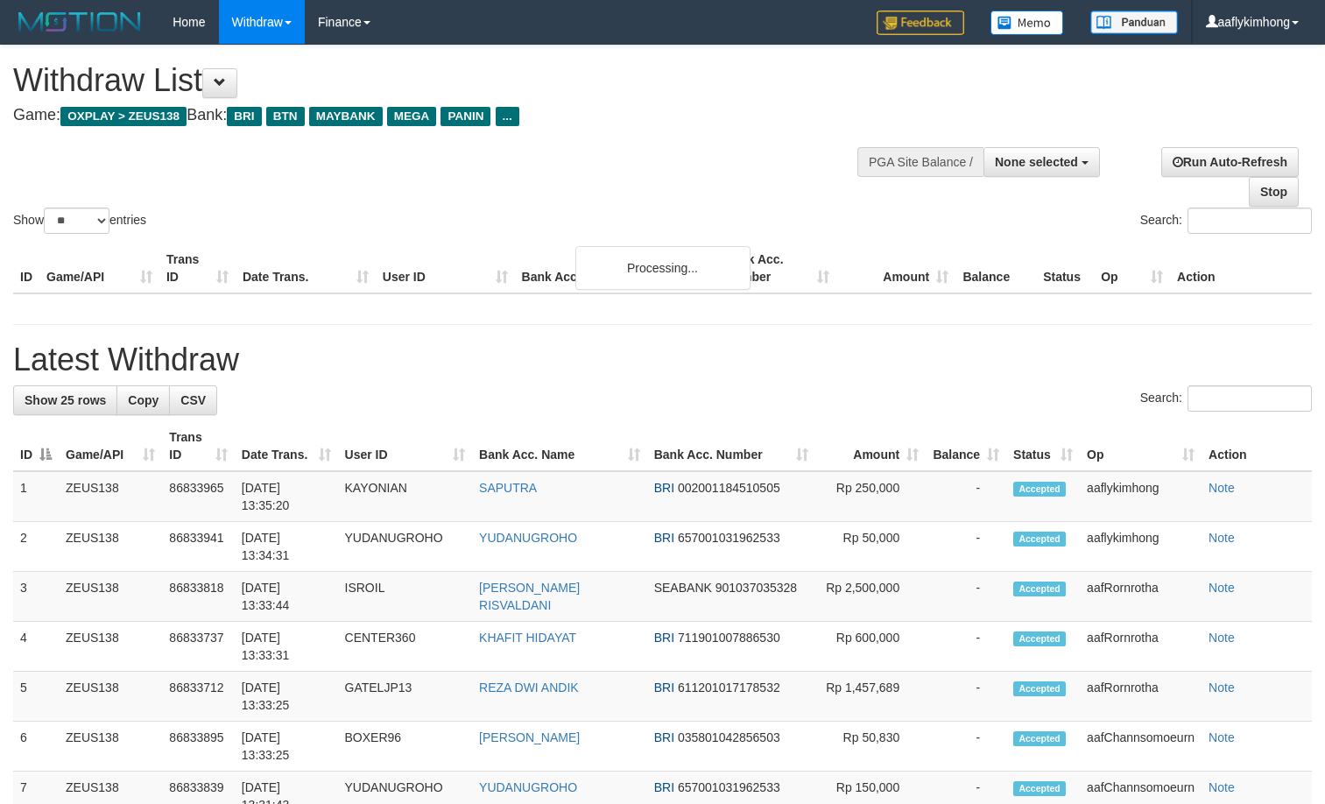
select select
select select "**"
select select
select select "**"
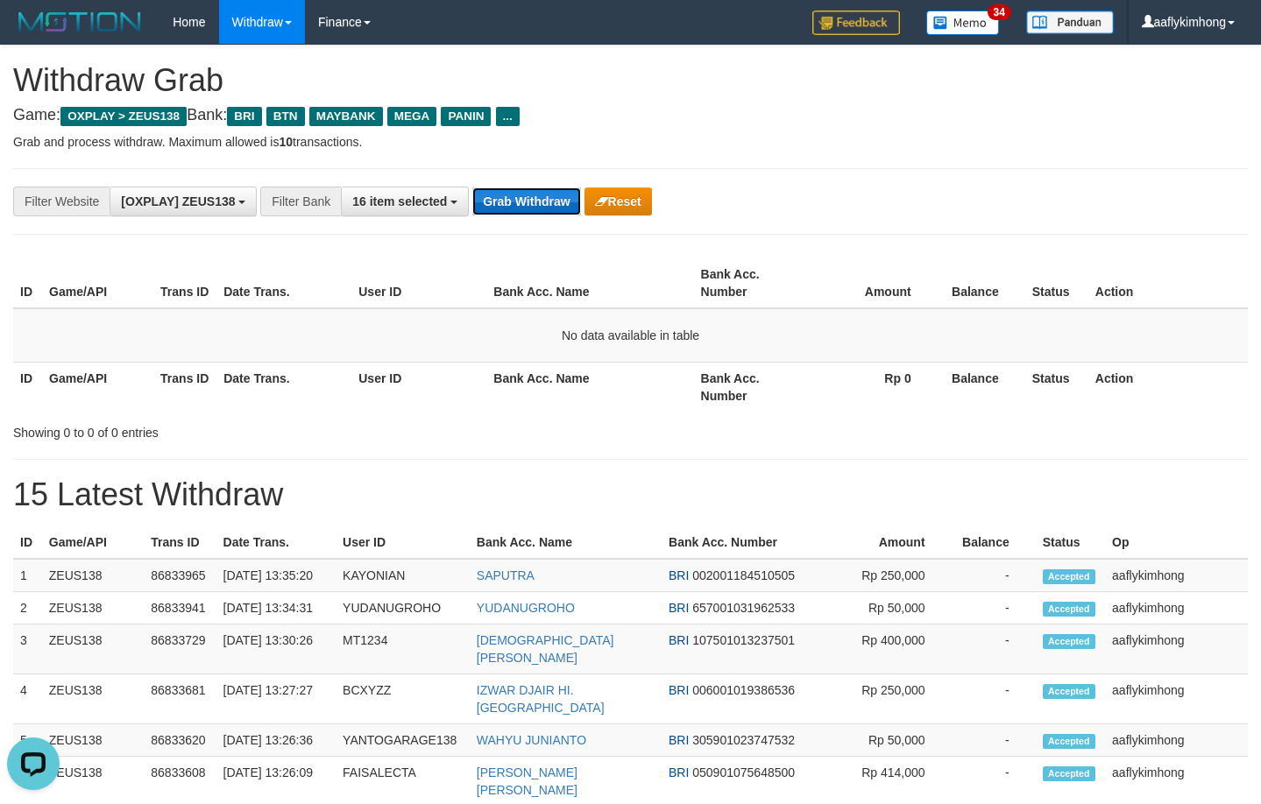
click at [501, 196] on button "Grab Withdraw" at bounding box center [526, 201] width 108 height 28
drag, startPoint x: 501, startPoint y: 196, endPoint x: 992, endPoint y: 203, distance: 490.6
click at [516, 196] on button "Grab Withdraw" at bounding box center [526, 201] width 108 height 28
click at [427, 198] on span "16 item selected" at bounding box center [399, 201] width 95 height 14
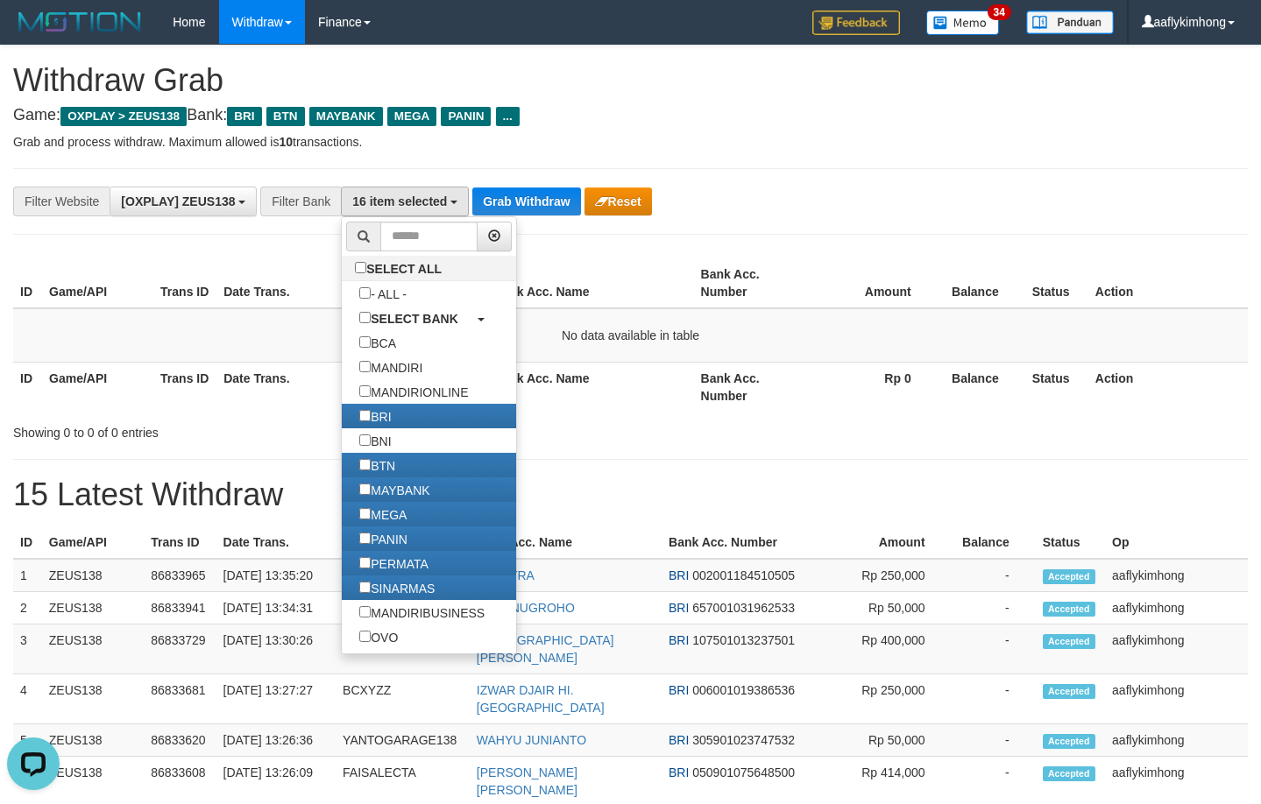
click at [477, 184] on div "**********" at bounding box center [630, 201] width 1234 height 67
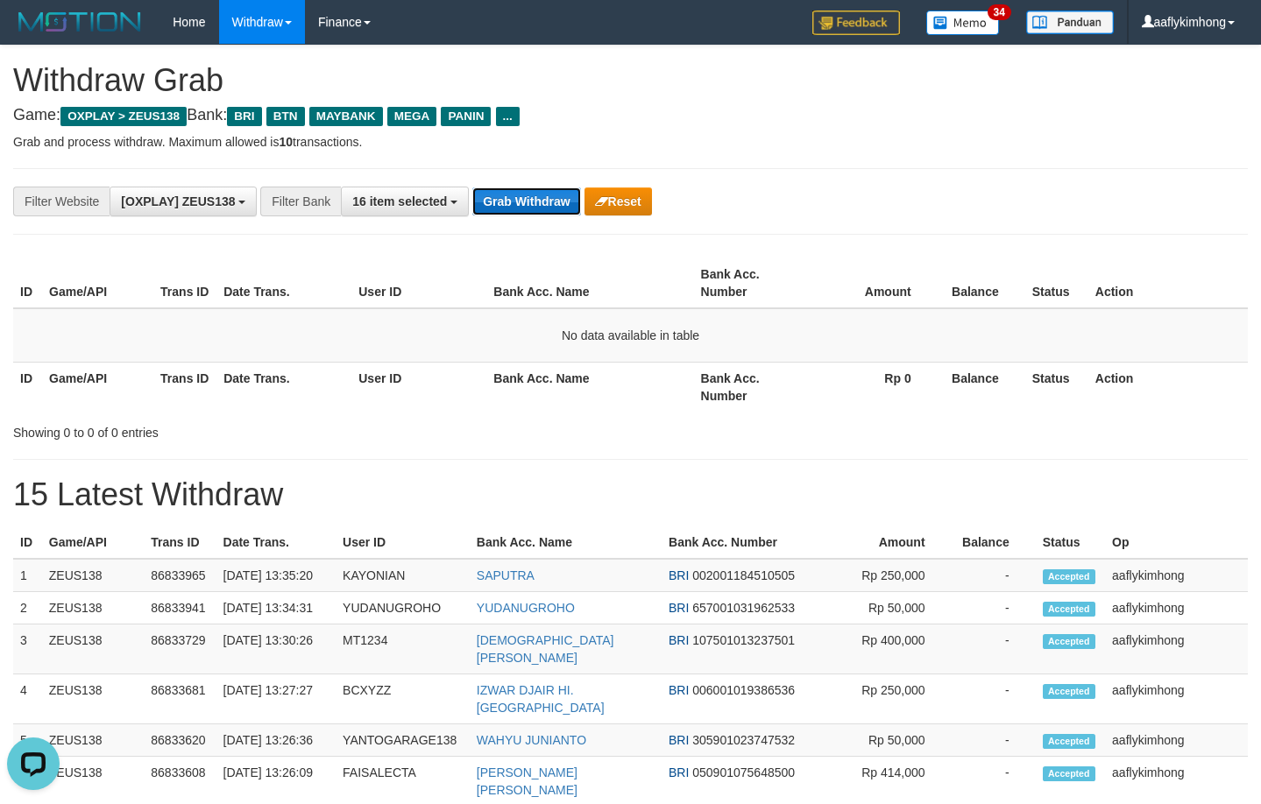
click at [510, 191] on button "Grab Withdraw" at bounding box center [526, 201] width 108 height 28
drag, startPoint x: 510, startPoint y: 191, endPoint x: 717, endPoint y: 166, distance: 208.3
click at [512, 190] on button "Grab Withdraw" at bounding box center [526, 201] width 108 height 28
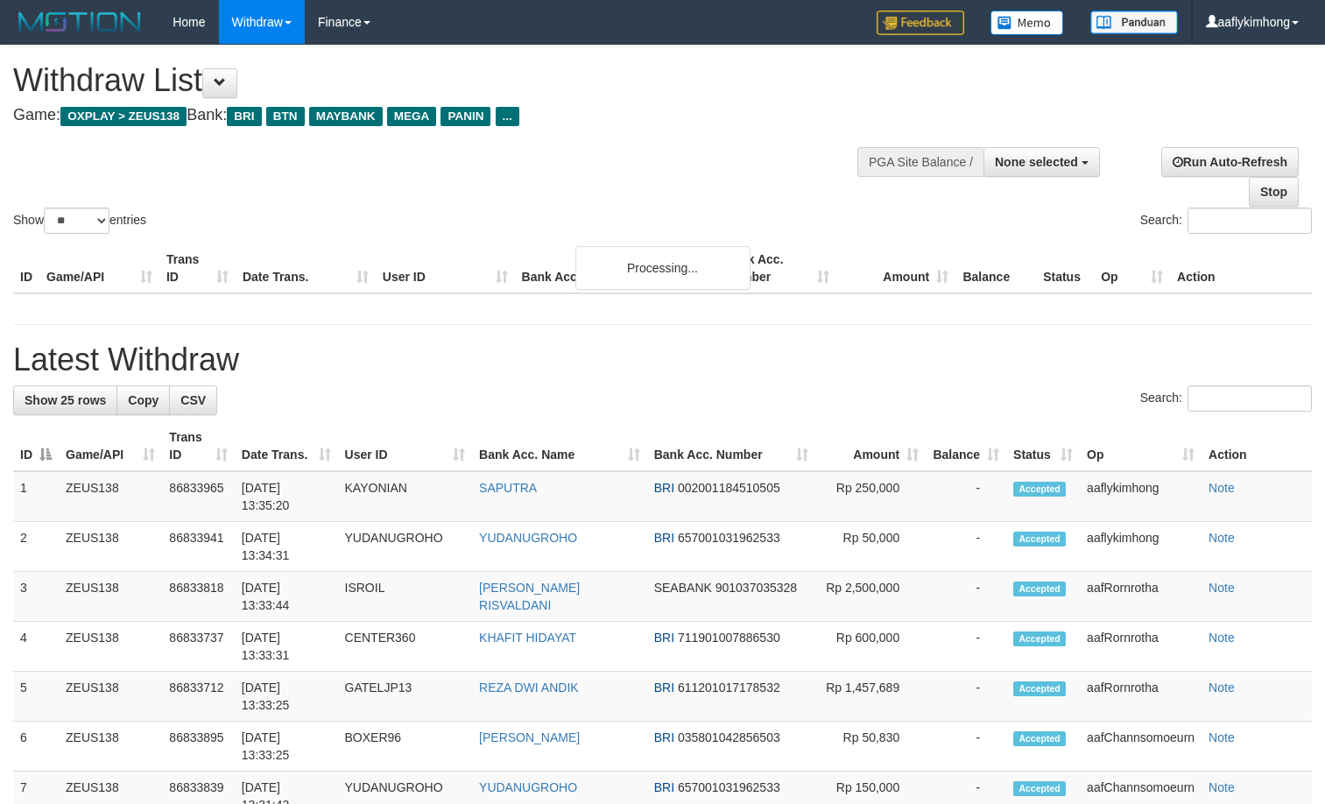
select select
select select "**"
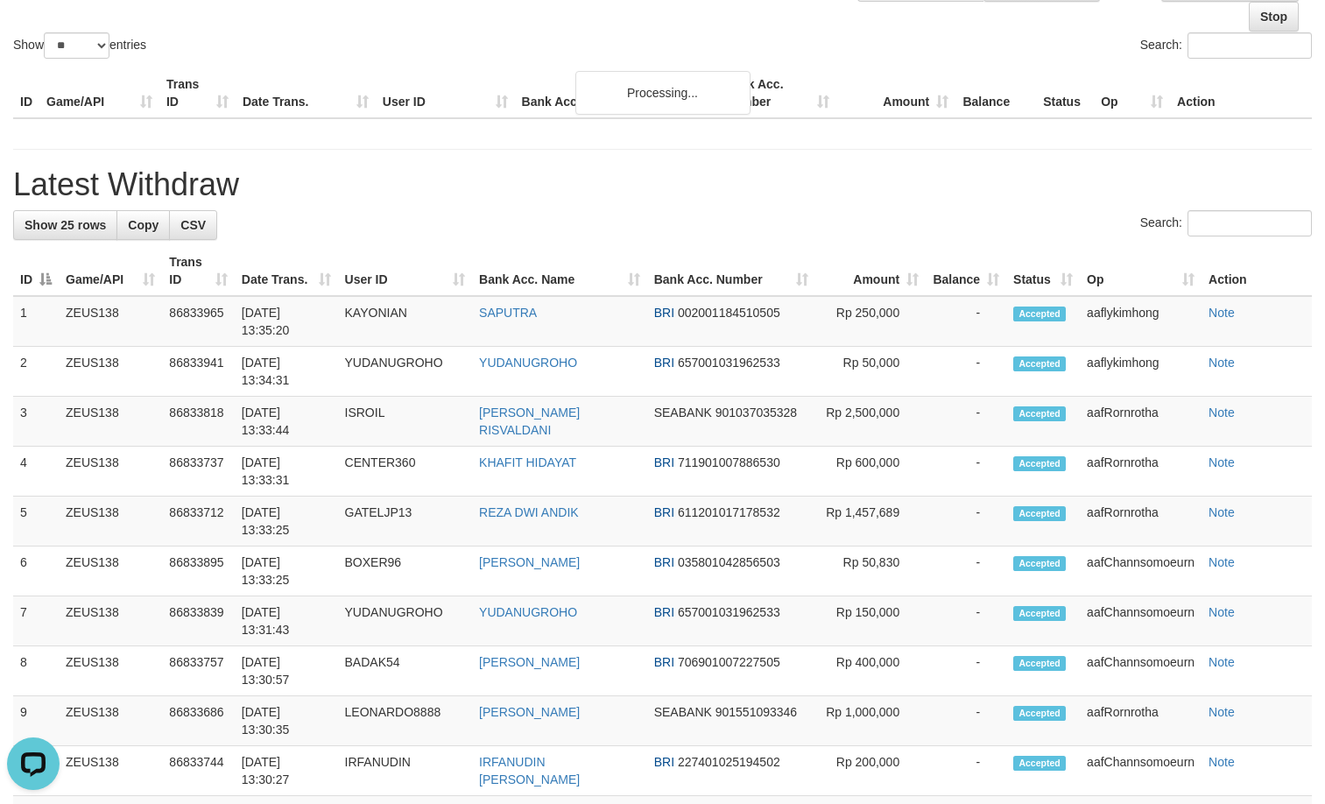
drag, startPoint x: 521, startPoint y: 367, endPoint x: 452, endPoint y: 228, distance: 155.5
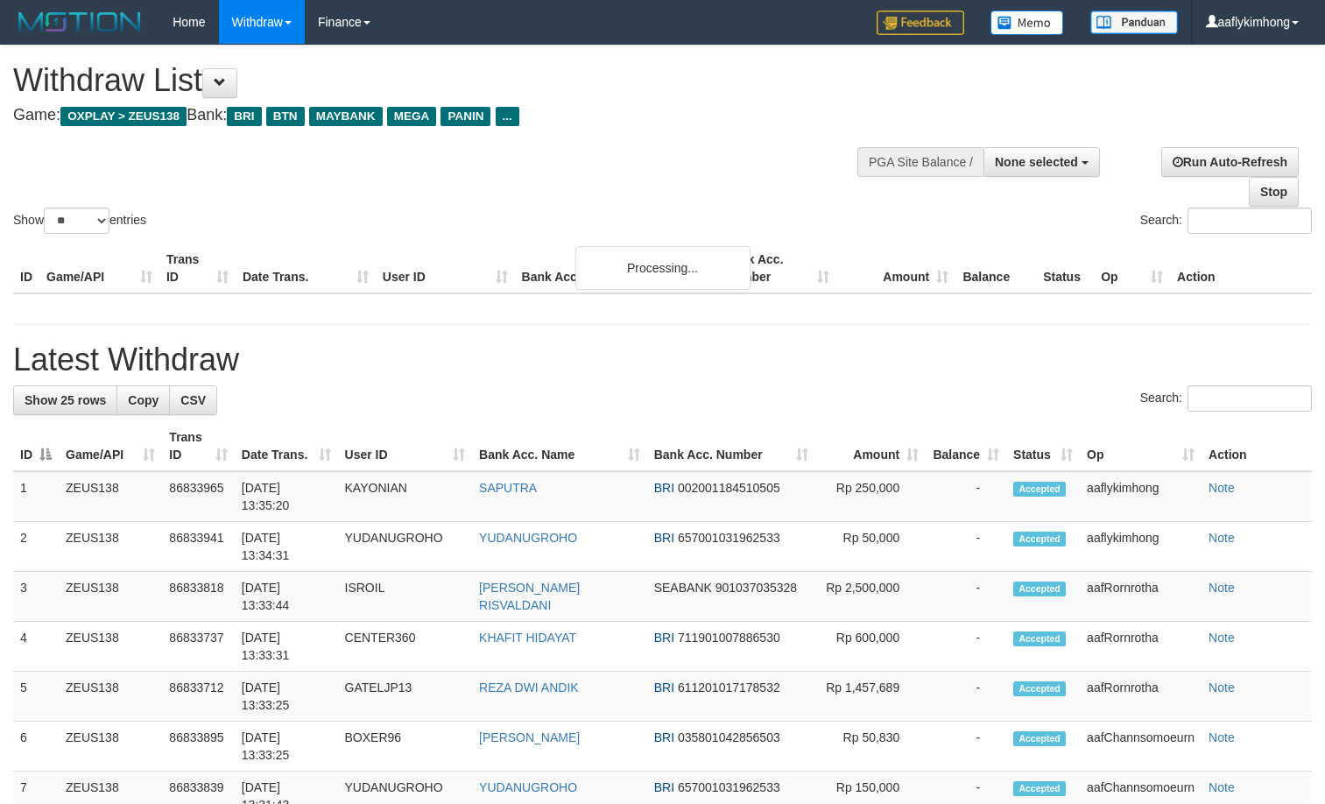
select select
select select "**"
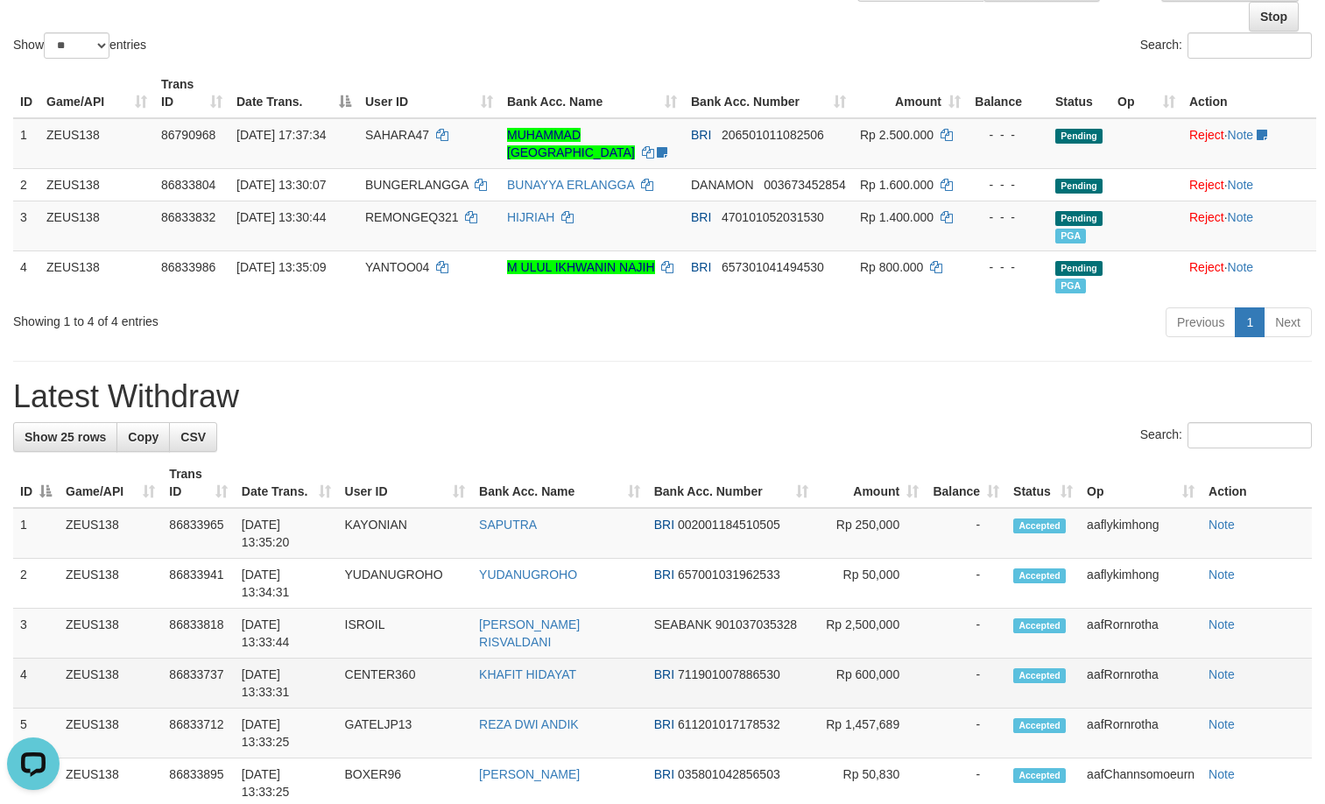
click at [473, 661] on td "CENTER360" at bounding box center [405, 684] width 135 height 50
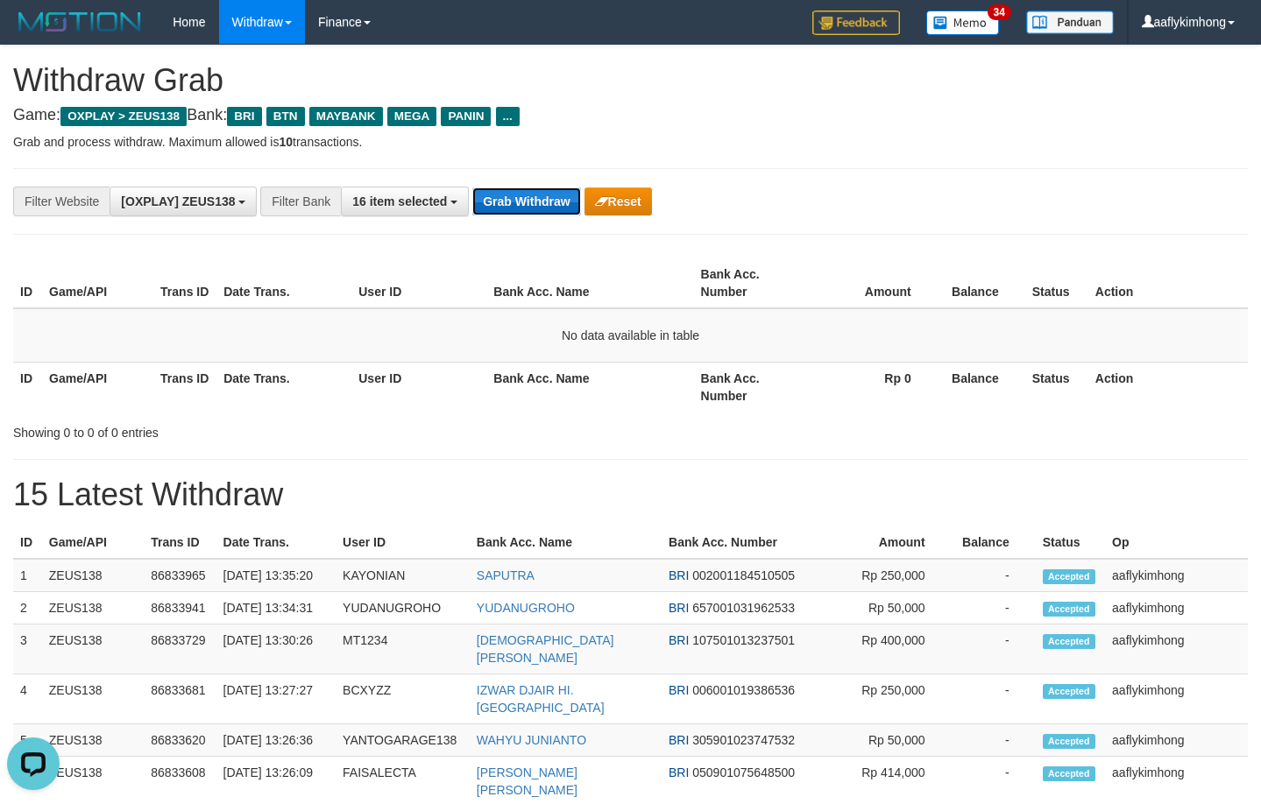
click at [514, 197] on button "Grab Withdraw" at bounding box center [526, 201] width 108 height 28
click at [512, 192] on button "Grab Withdraw" at bounding box center [526, 201] width 108 height 28
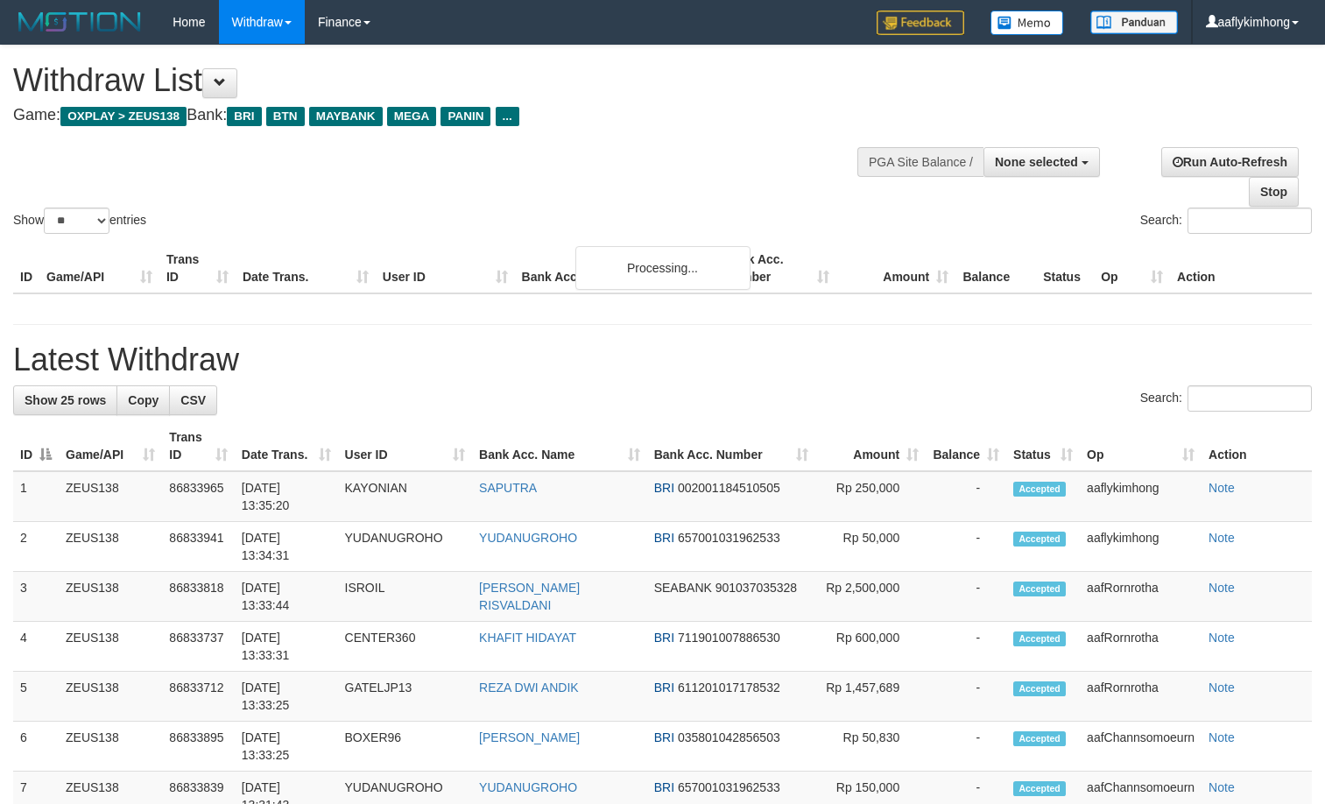
select select
select select "**"
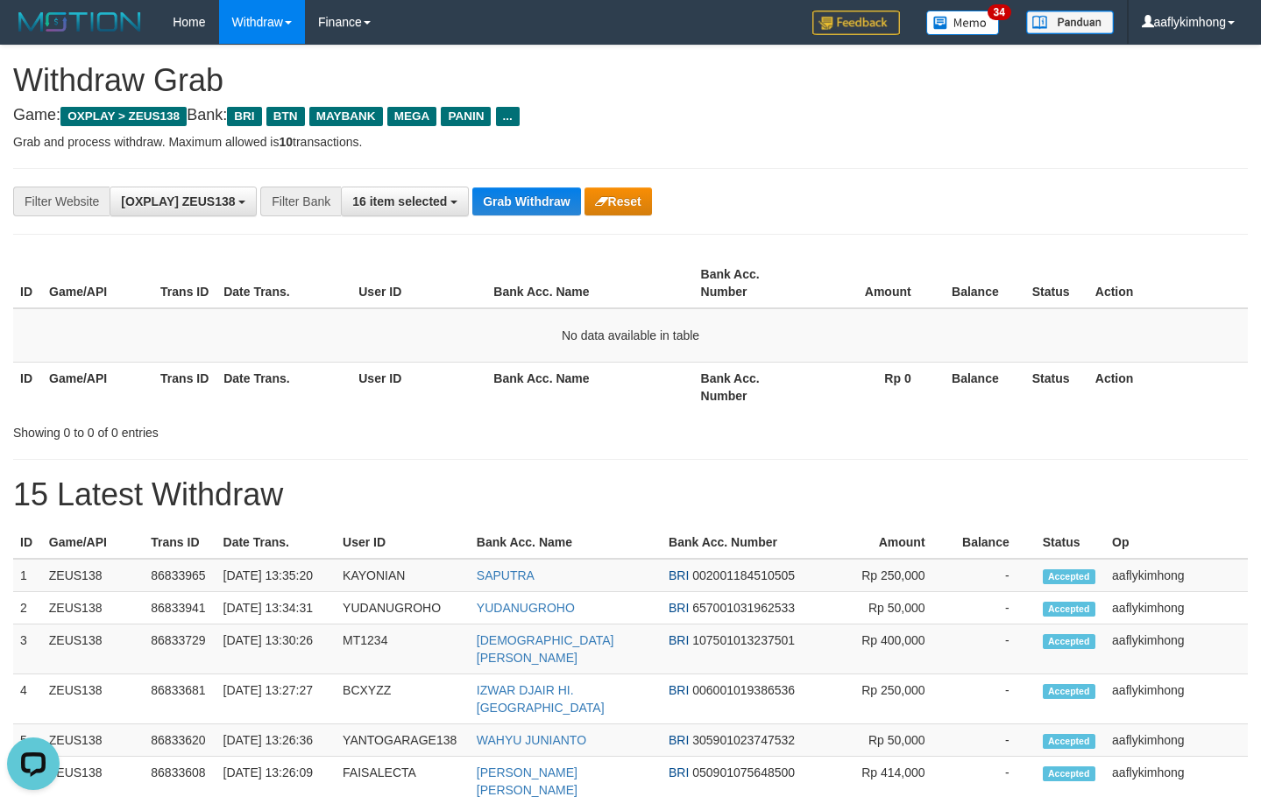
click at [1021, 194] on div "**********" at bounding box center [525, 202] width 1050 height 30
click at [553, 201] on button "Grab Withdraw" at bounding box center [526, 201] width 108 height 28
drag, startPoint x: 553, startPoint y: 201, endPoint x: 1271, endPoint y: 242, distance: 719.5
click at [555, 201] on button "Grab Withdraw" at bounding box center [526, 201] width 108 height 28
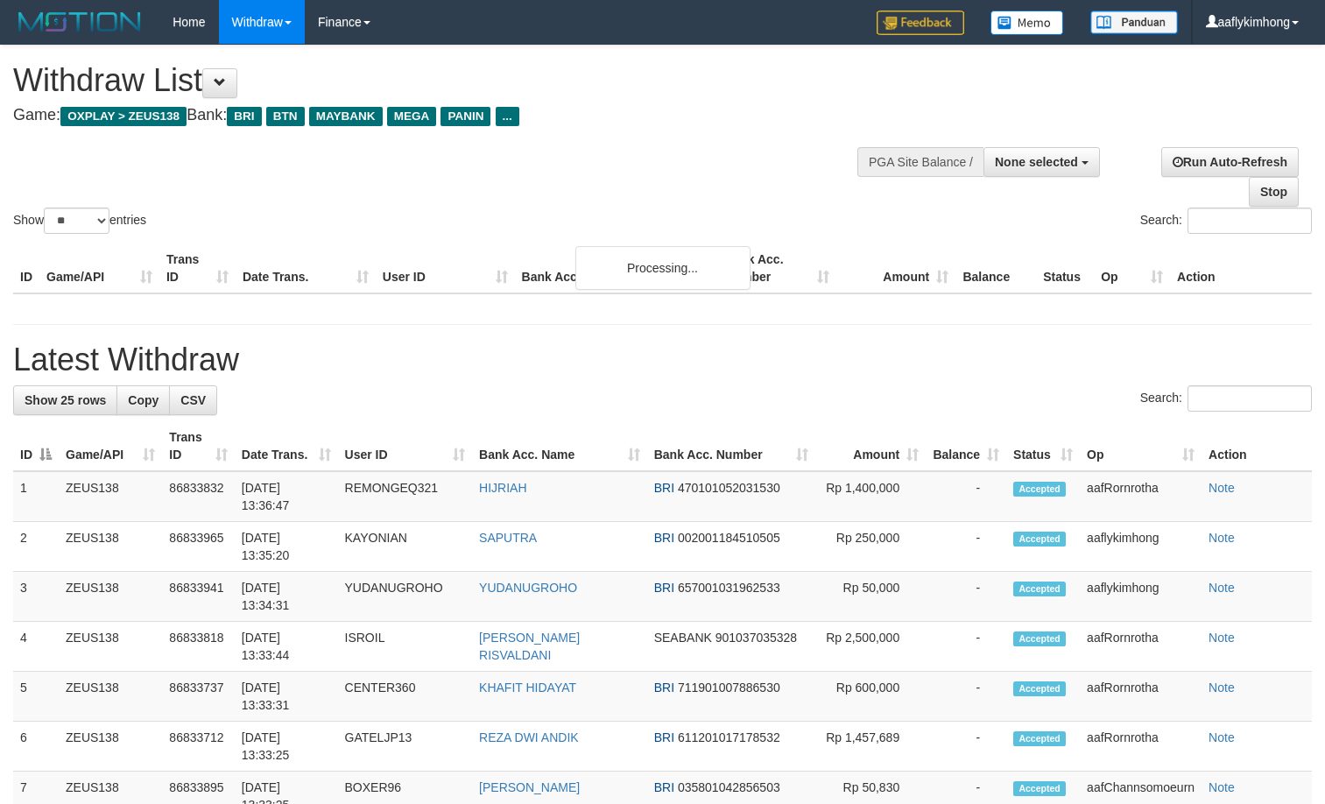
select select
select select "**"
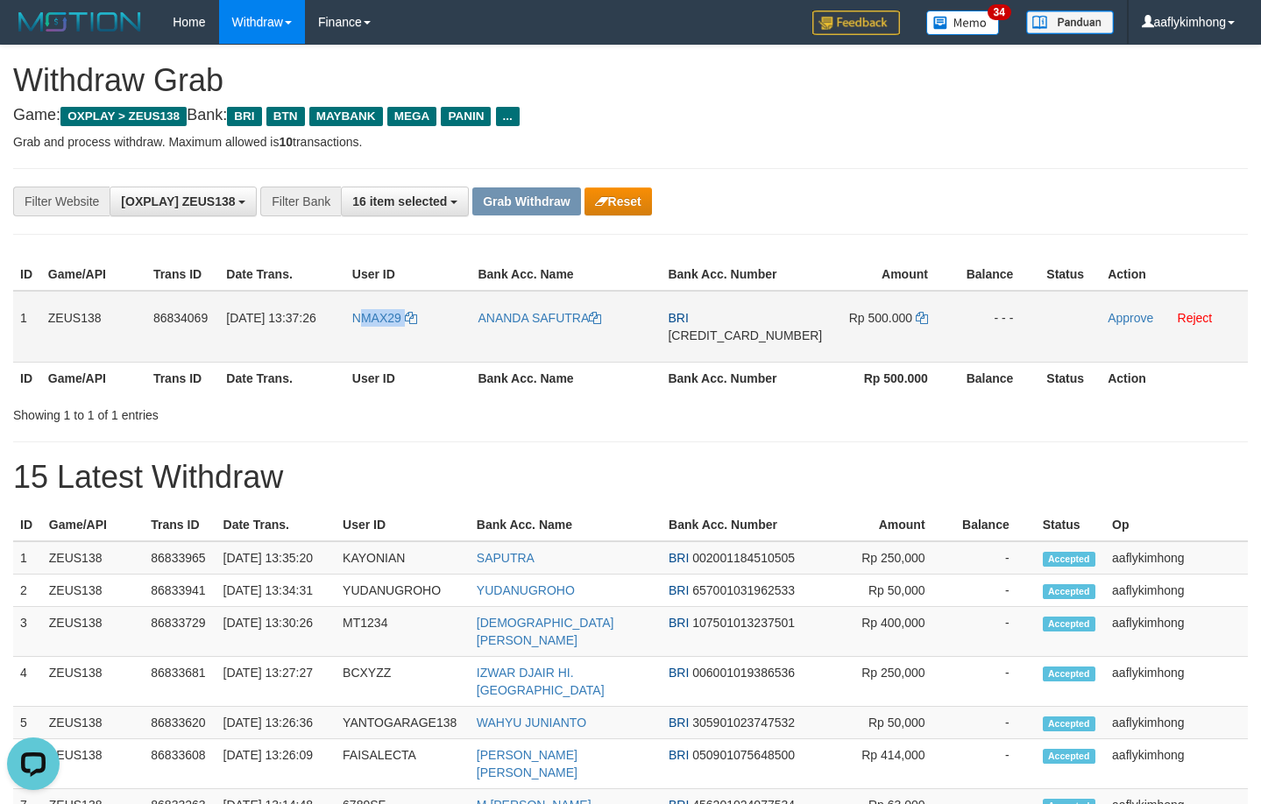
drag, startPoint x: 392, startPoint y: 340, endPoint x: 418, endPoint y: 336, distance: 25.6
click at [418, 336] on td "NMAX29" at bounding box center [408, 327] width 126 height 72
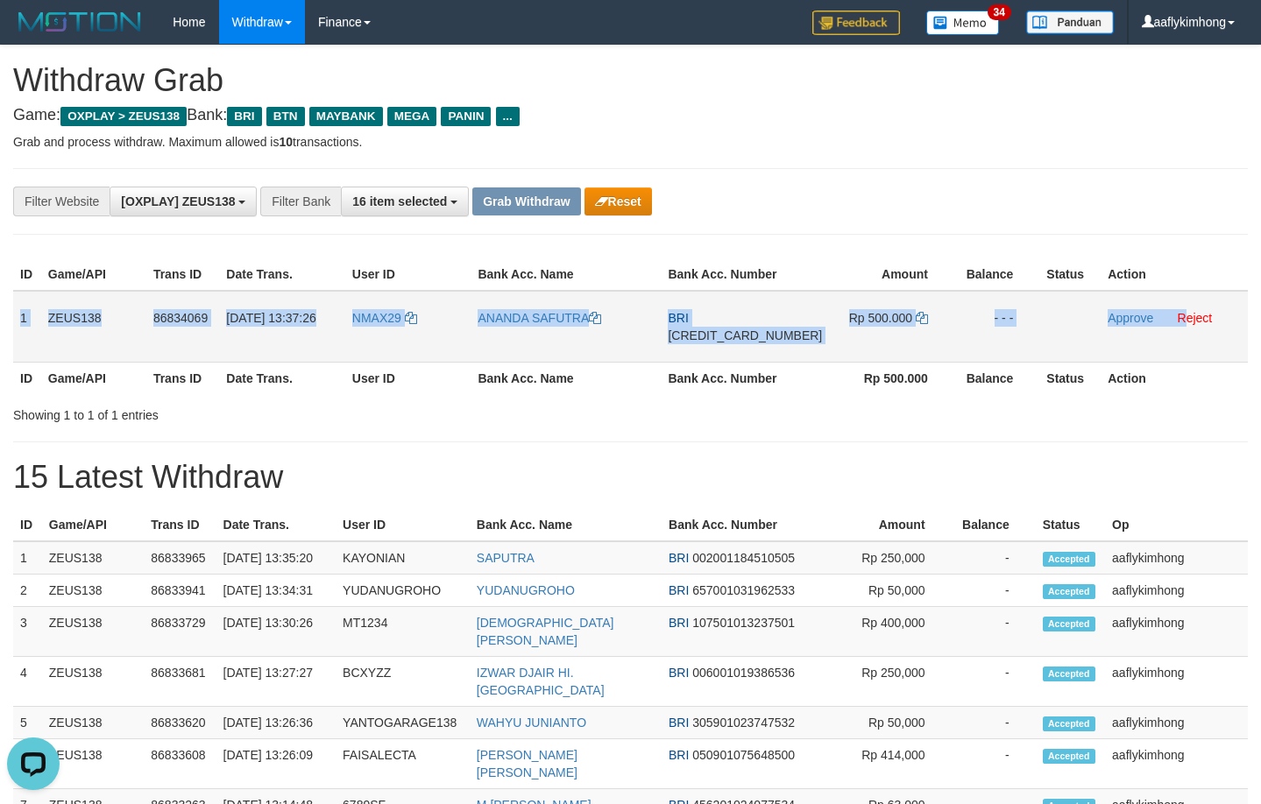
copy tr "1 ZEUS138 86834069 [DATE] 13:37:26 NMAX29 ANANDA SAFUTRA BRI [CREDIT_CARD_NUMBE…"
drag, startPoint x: 22, startPoint y: 308, endPoint x: 1173, endPoint y: 301, distance: 1151.1
click at [1173, 301] on tr "1 ZEUS138 86834069 [DATE] 13:37:26 NMAX29 ANANDA SAFUTRA BRI [CREDIT_CARD_NUMBE…" at bounding box center [630, 327] width 1234 height 72
click at [707, 330] on span "[CREDIT_CARD_NUMBER]" at bounding box center [745, 335] width 154 height 14
copy tr "1 ZEUS138 86834069 [DATE] 13:37:26 NMAX29 ANANDA SAFUTRA BRI [CREDIT_CARD_NUMBE…"
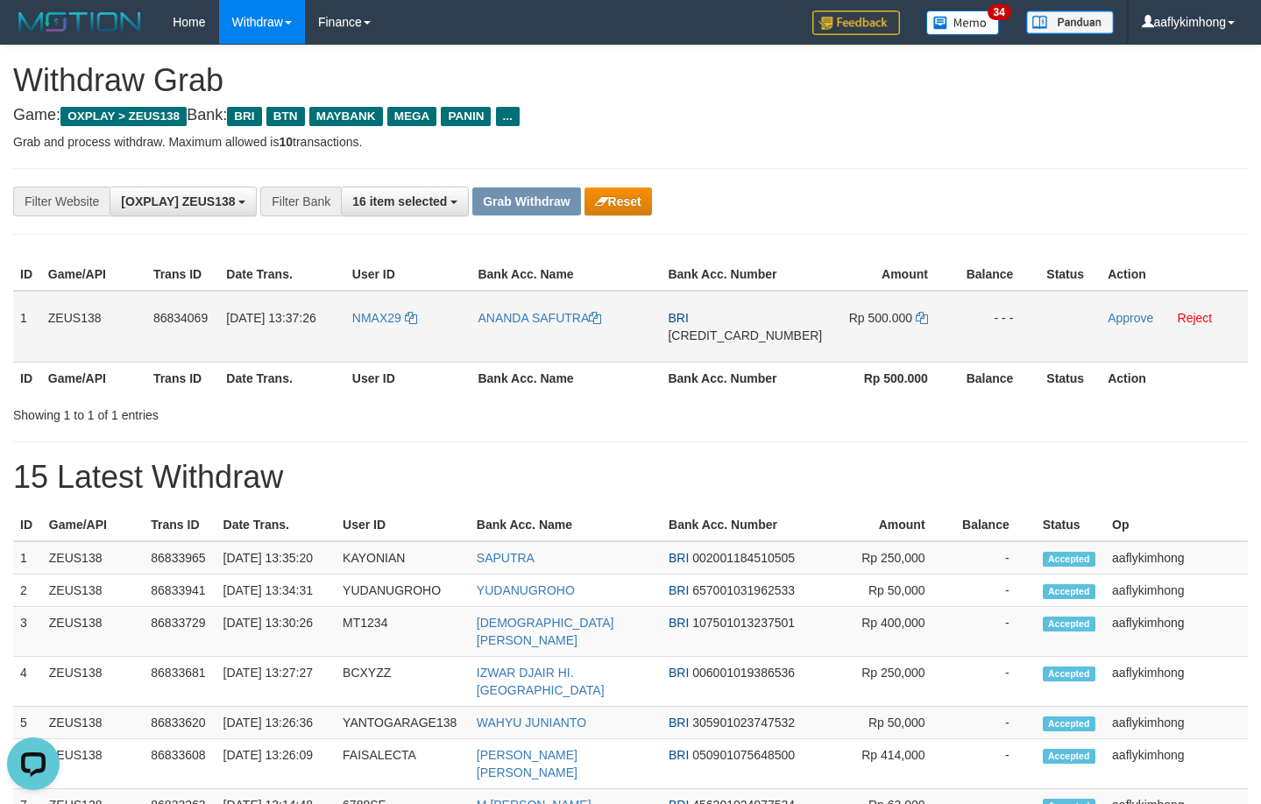
click at [707, 330] on span "[CREDIT_CARD_NUMBER]" at bounding box center [745, 335] width 154 height 14
click at [915, 316] on icon at bounding box center [921, 318] width 12 height 12
click at [915, 314] on icon at bounding box center [921, 318] width 12 height 12
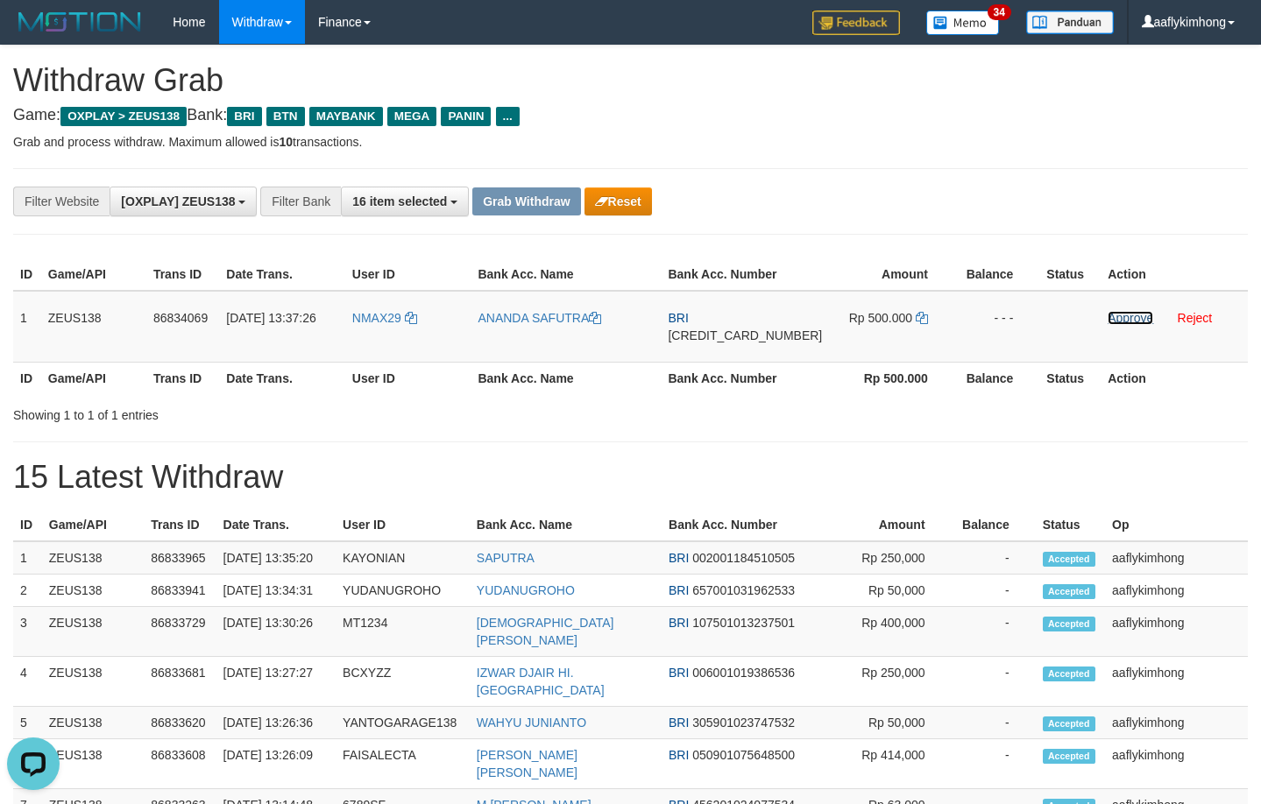
drag, startPoint x: 1107, startPoint y: 320, endPoint x: 692, endPoint y: 173, distance: 440.2
click at [1107, 320] on link "Approve" at bounding box center [1130, 318] width 46 height 14
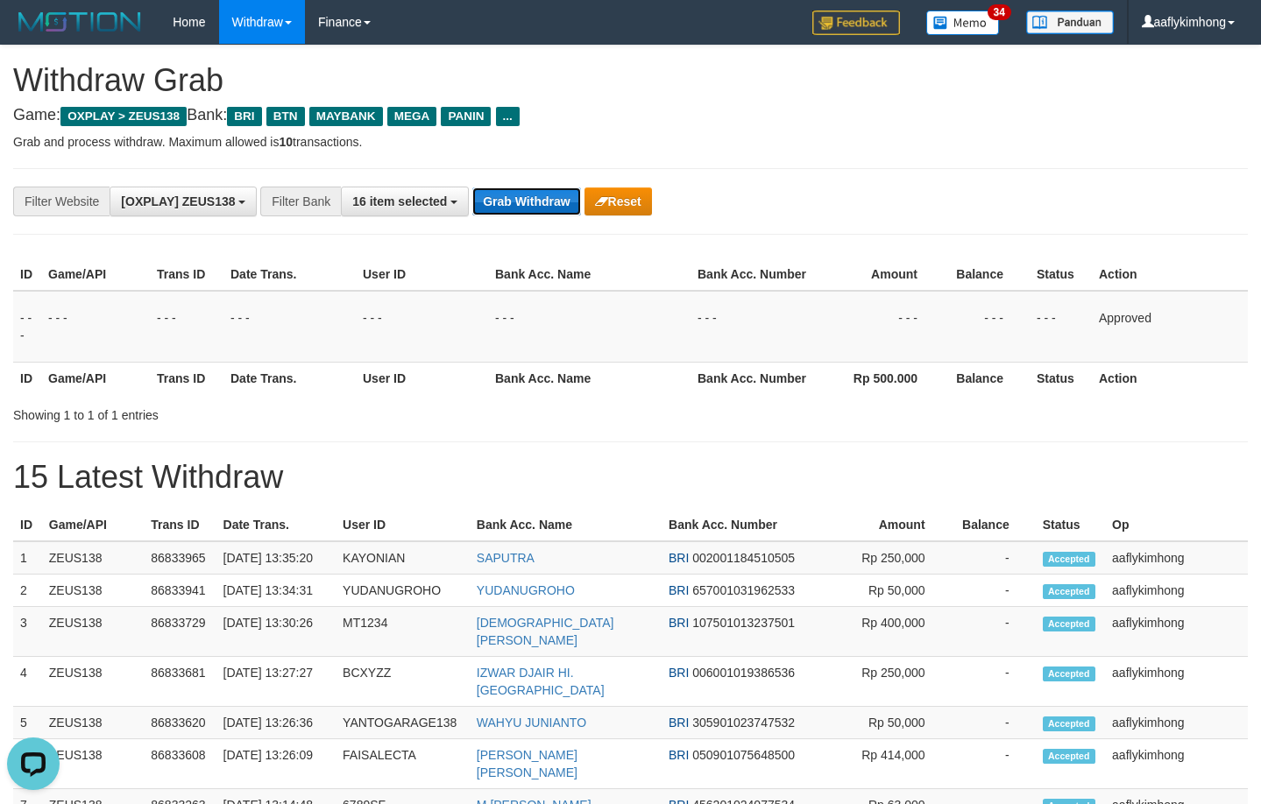
click at [505, 191] on button "Grab Withdraw" at bounding box center [526, 201] width 108 height 28
click at [505, 189] on button "Grab Withdraw" at bounding box center [526, 201] width 108 height 28
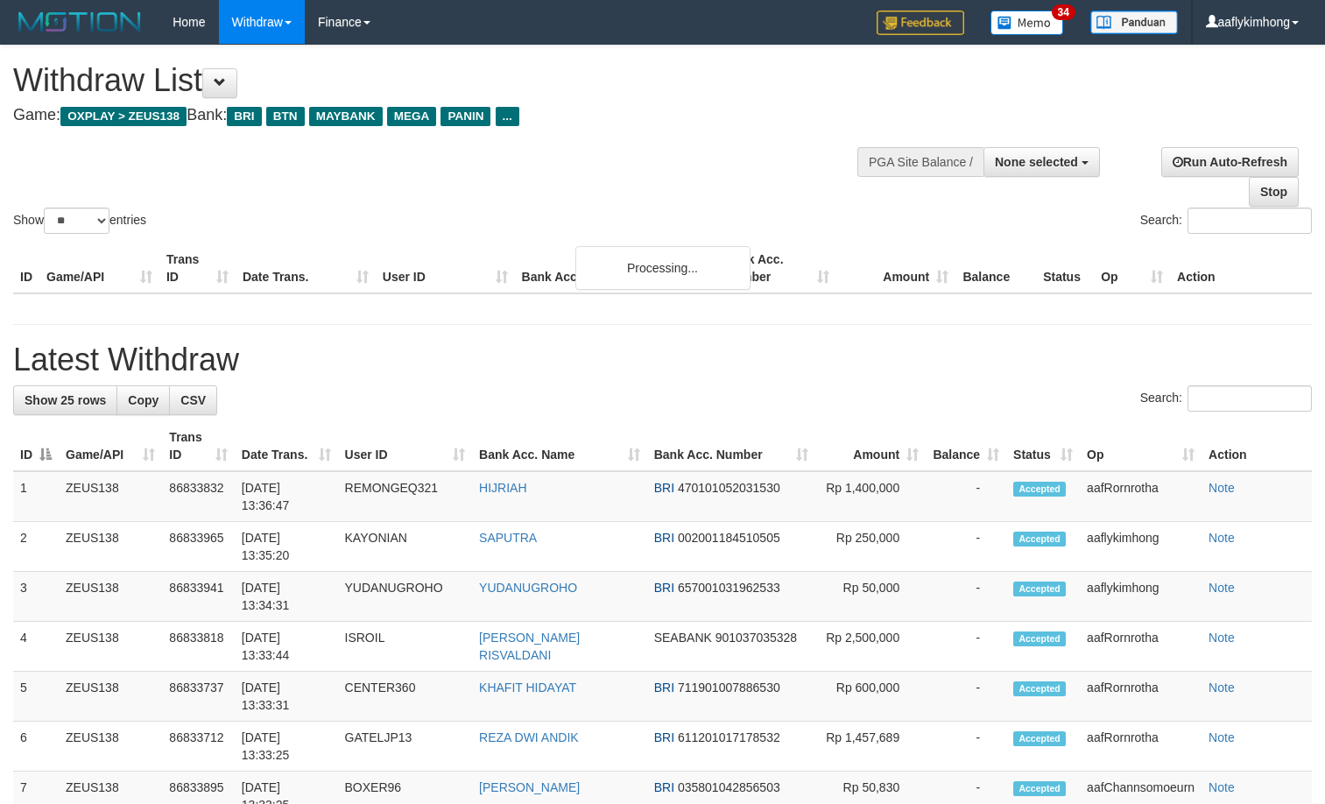
select select
select select "**"
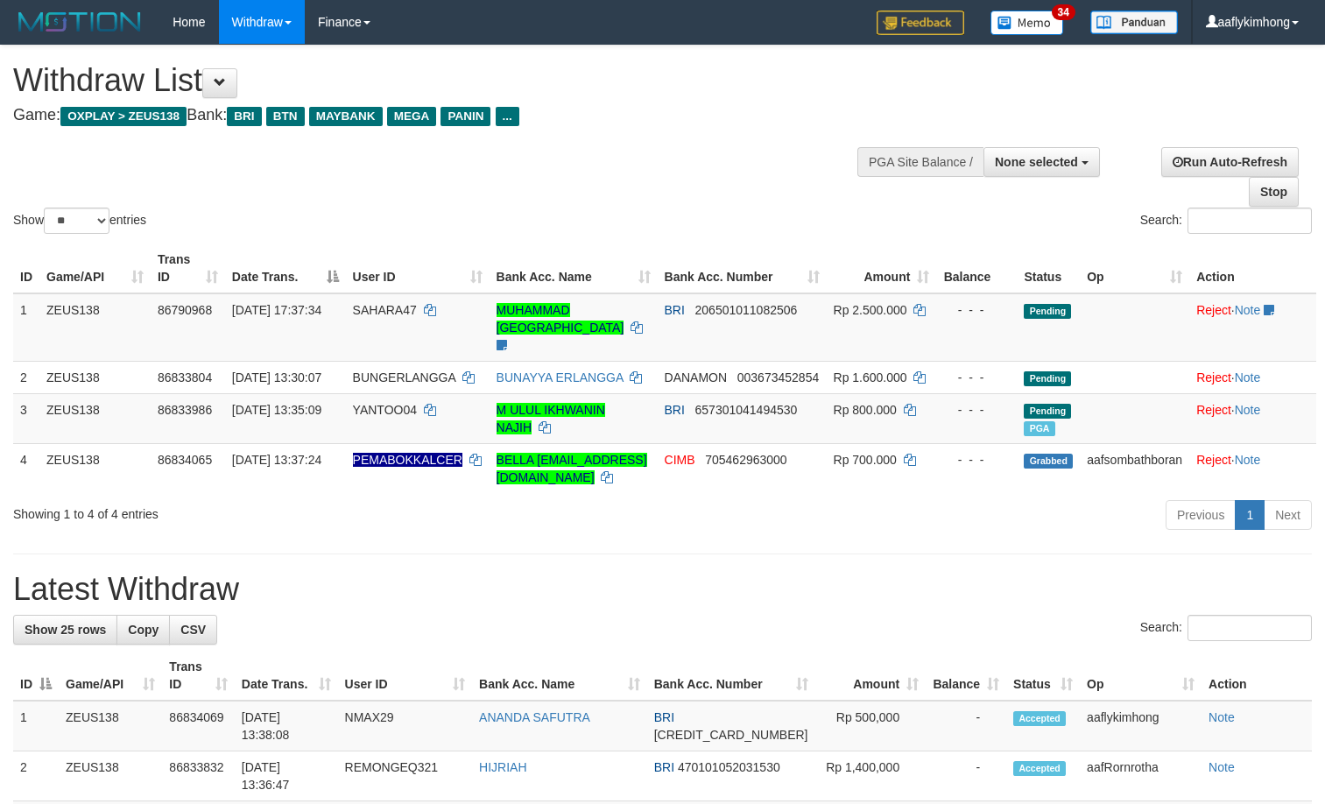
select select
select select "**"
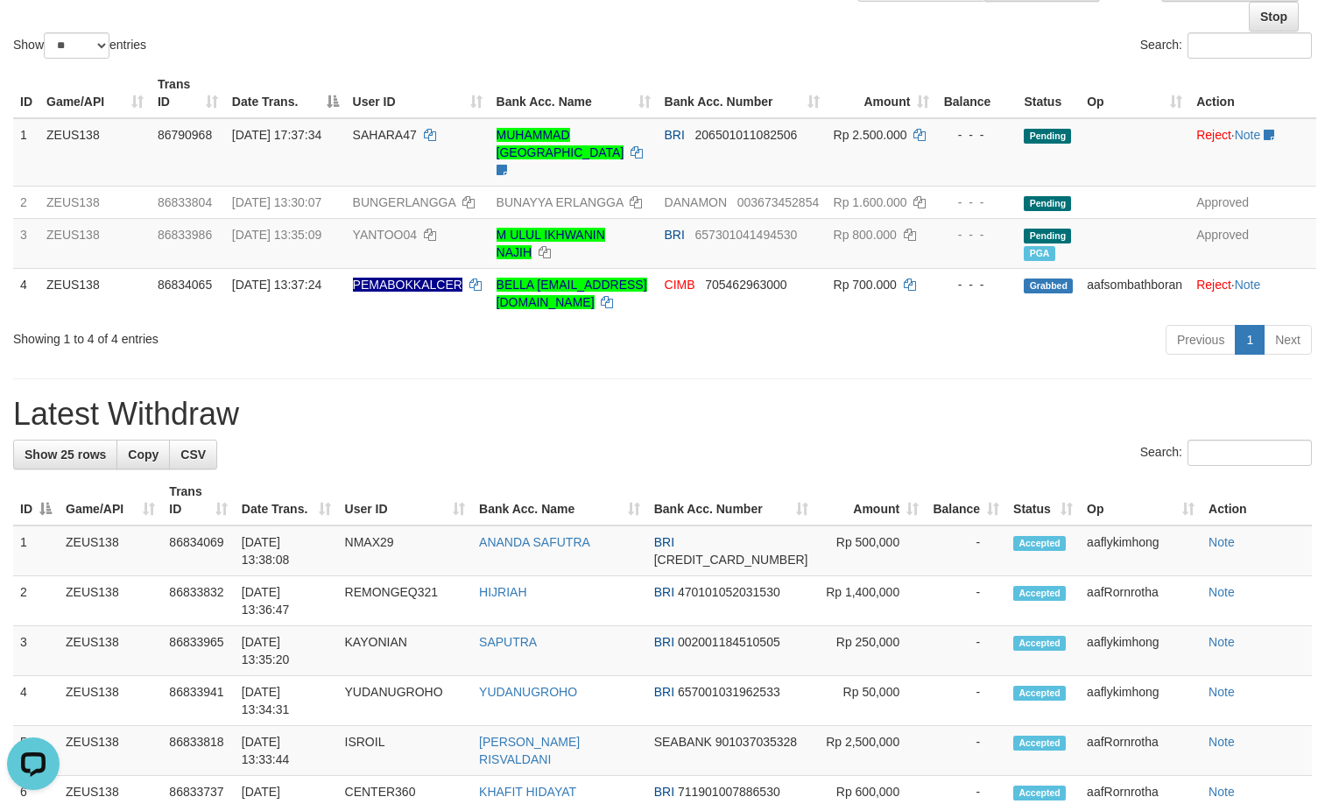
click at [348, 430] on h1 "Latest Withdraw" at bounding box center [662, 414] width 1299 height 35
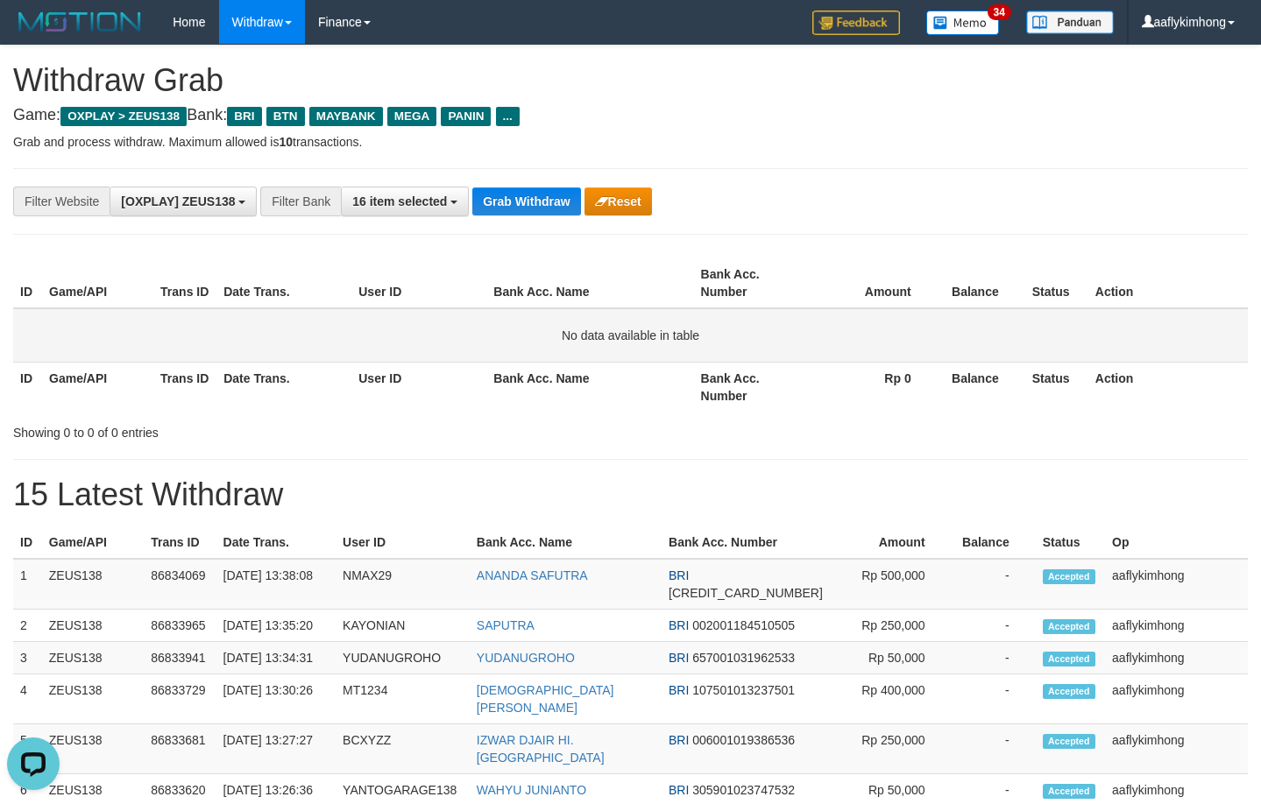
click at [1088, 329] on td "No data available in table" at bounding box center [630, 335] width 1234 height 54
click at [683, 235] on div "**********" at bounding box center [630, 791] width 1261 height 1491
drag, startPoint x: 821, startPoint y: 232, endPoint x: 778, endPoint y: 264, distance: 53.3
click at [788, 260] on div "**********" at bounding box center [630, 791] width 1261 height 1491
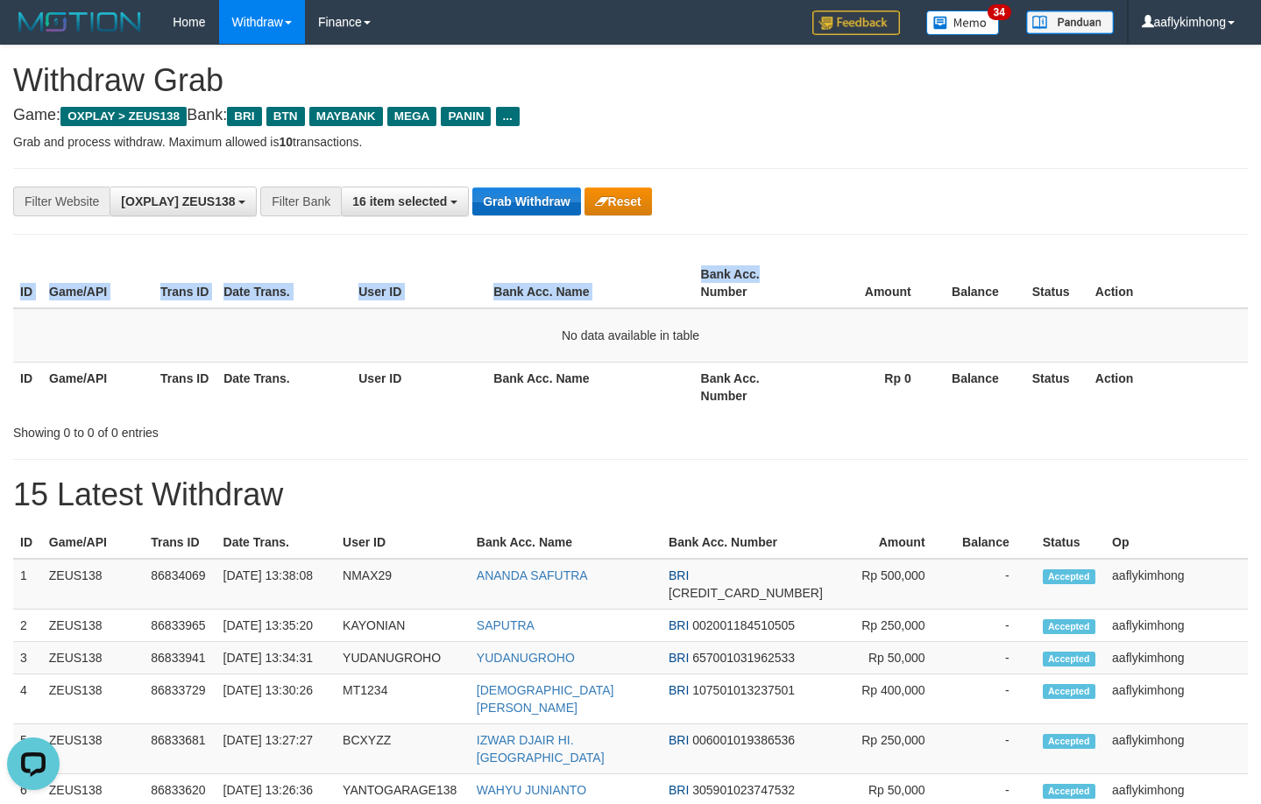
drag, startPoint x: 494, startPoint y: 237, endPoint x: 511, endPoint y: 194, distance: 46.0
click at [494, 236] on div "**********" at bounding box center [630, 791] width 1261 height 1491
click at [511, 194] on button "Grab Withdraw" at bounding box center [526, 201] width 108 height 28
drag, startPoint x: 511, startPoint y: 194, endPoint x: 1269, endPoint y: 230, distance: 759.5
click at [519, 195] on button "Grab Withdraw" at bounding box center [526, 201] width 108 height 28
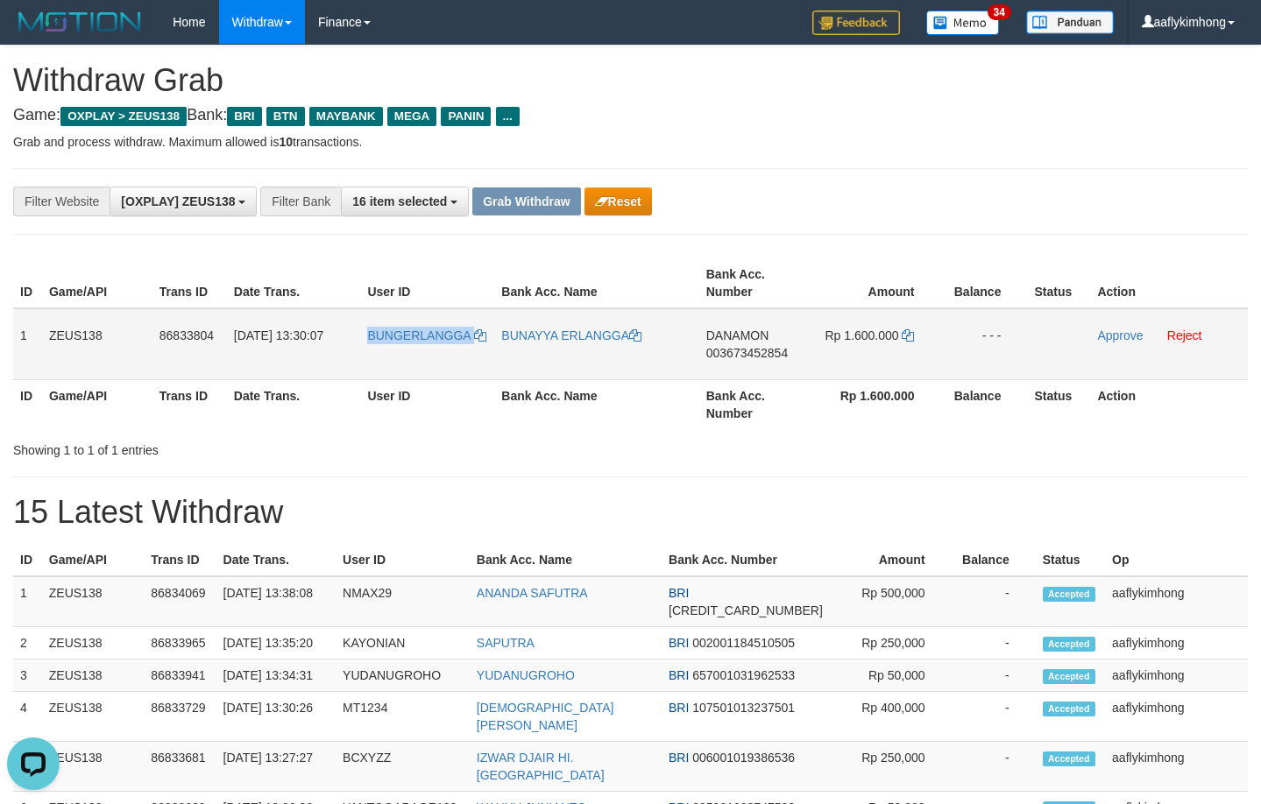
drag, startPoint x: 347, startPoint y: 352, endPoint x: 497, endPoint y: 351, distance: 149.8
click at [497, 351] on tr "1 ZEUS138 86833804 31/08/2025 13:30:07 BUNGERLANGGA BUNAYYA ERLANGGA DANAMON 00…" at bounding box center [630, 344] width 1234 height 72
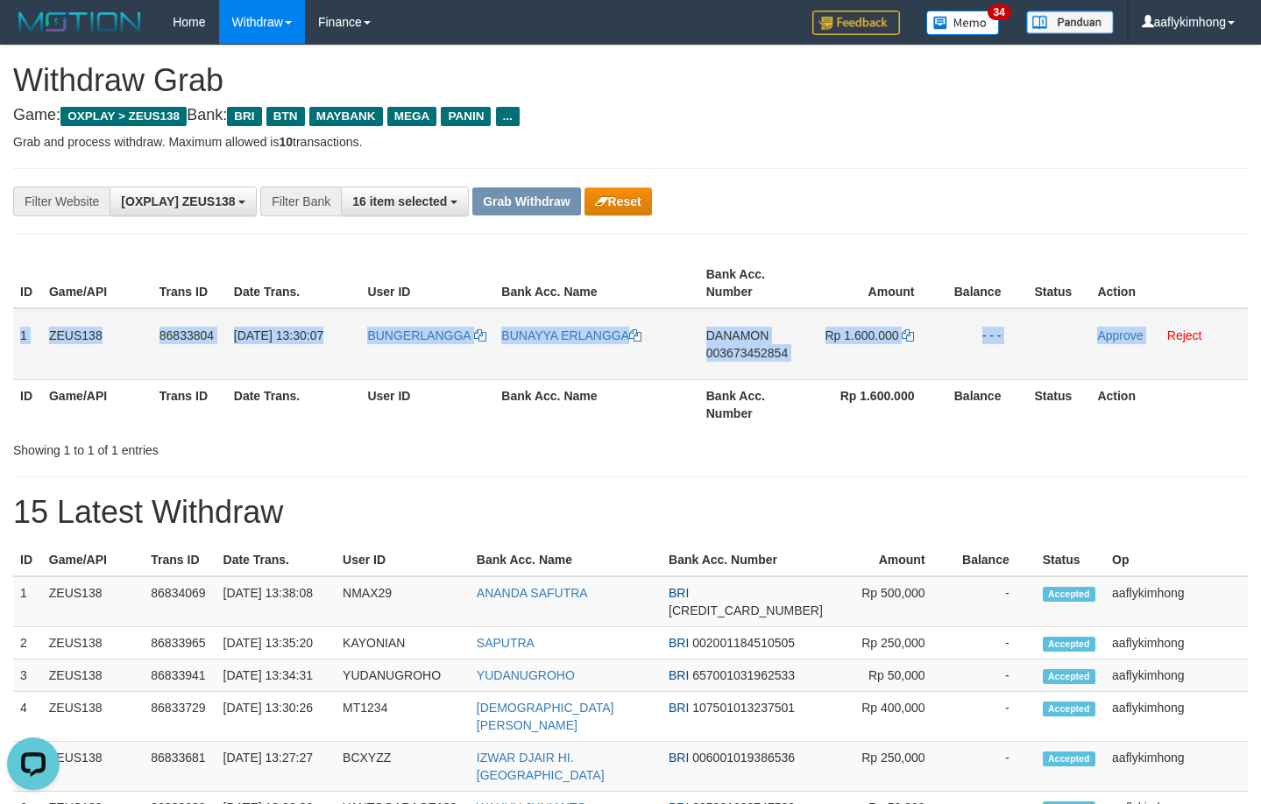
copy tr "1 ZEUS138 86833804 31/08/2025 13:30:07 BUNGERLANGGA BUNAYYA ERLANGGA DANAMON 00…"
drag, startPoint x: 20, startPoint y: 332, endPoint x: 1146, endPoint y: 341, distance: 1125.7
click at [1146, 341] on tr "1 ZEUS138 86833804 31/08/2025 13:30:07 BUNGERLANGGA BUNAYYA ERLANGGA DANAMON 00…" at bounding box center [630, 344] width 1234 height 72
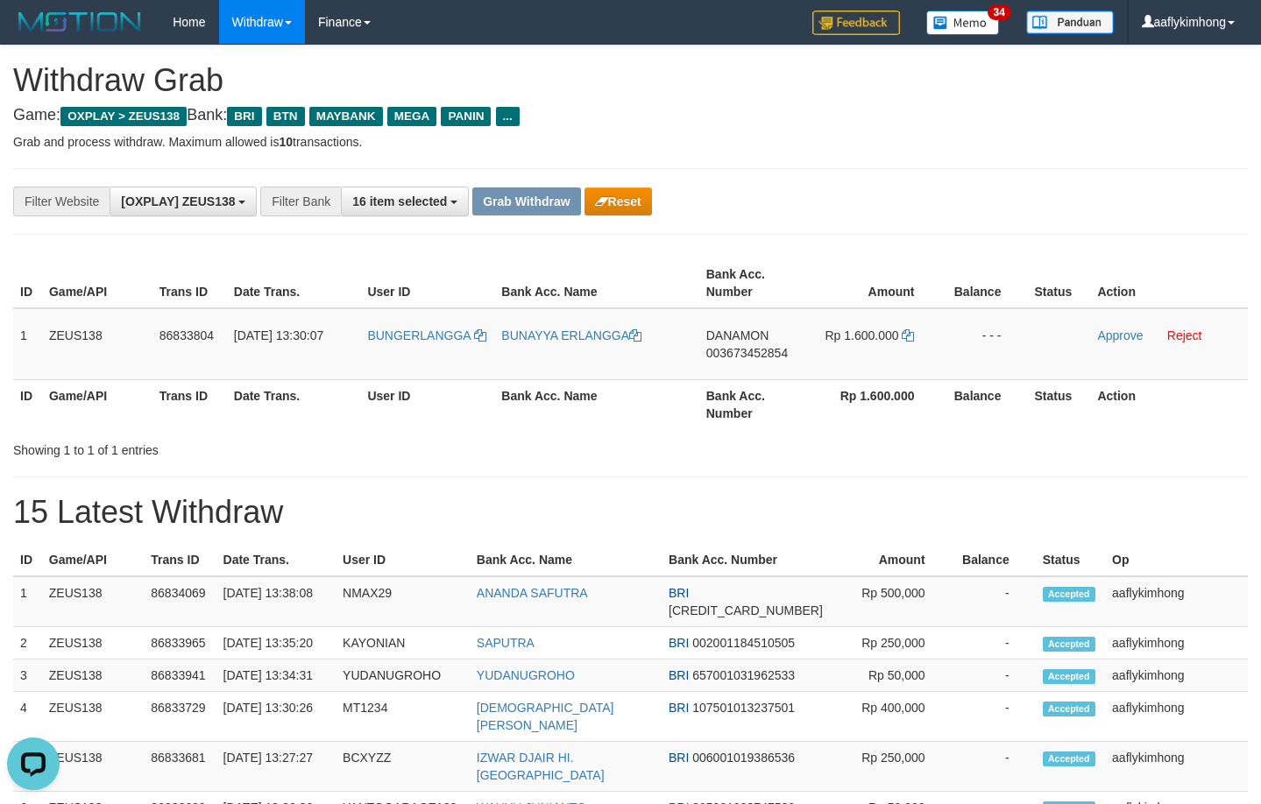
drag, startPoint x: 784, startPoint y: 477, endPoint x: 775, endPoint y: 463, distance: 17.3
click at [781, 471] on div "**********" at bounding box center [630, 800] width 1261 height 1508
drag, startPoint x: 703, startPoint y: 328, endPoint x: 782, endPoint y: 328, distance: 79.7
click at [782, 328] on td "DANAMON 003673452854" at bounding box center [754, 344] width 110 height 72
copy span "DANAMON"
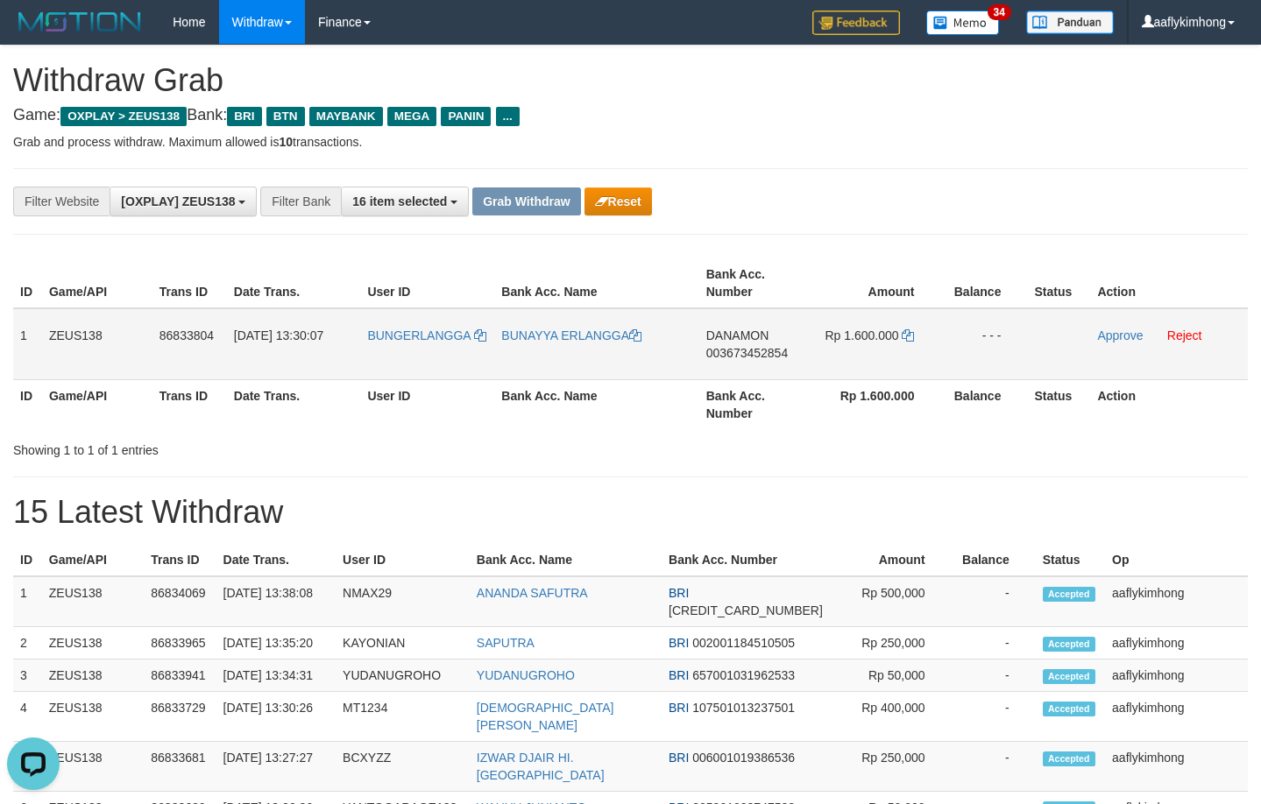
click at [732, 348] on span "003673452854" at bounding box center [746, 353] width 81 height 14
drag, startPoint x: 901, startPoint y: 327, endPoint x: 915, endPoint y: 335, distance: 15.3
click at [901, 328] on td "Rp 1.600.000" at bounding box center [874, 344] width 131 height 72
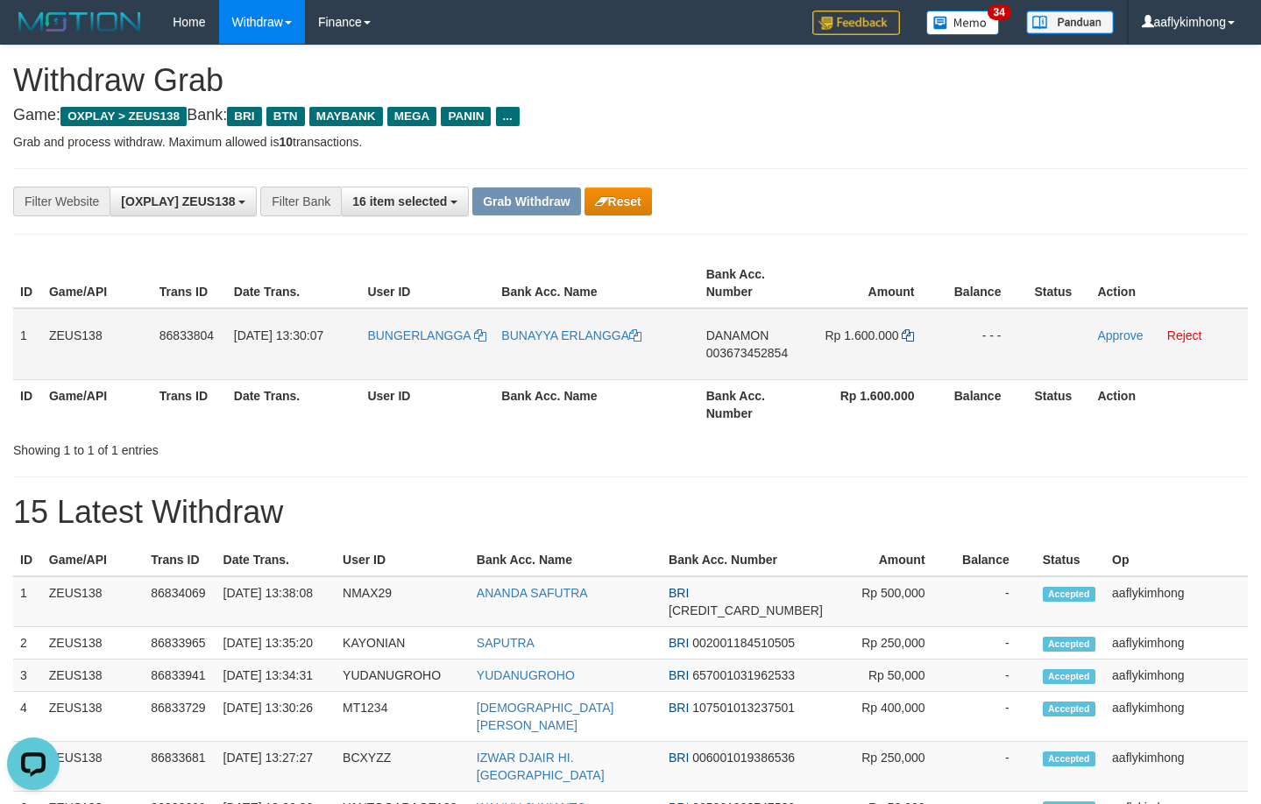
drag, startPoint x: 915, startPoint y: 336, endPoint x: 907, endPoint y: 331, distance: 9.0
click at [912, 334] on td "Rp 1.600.000" at bounding box center [874, 344] width 131 height 72
click at [906, 331] on icon at bounding box center [907, 335] width 12 height 12
drag, startPoint x: 906, startPoint y: 331, endPoint x: 890, endPoint y: 332, distance: 15.8
click at [907, 330] on icon at bounding box center [907, 335] width 12 height 12
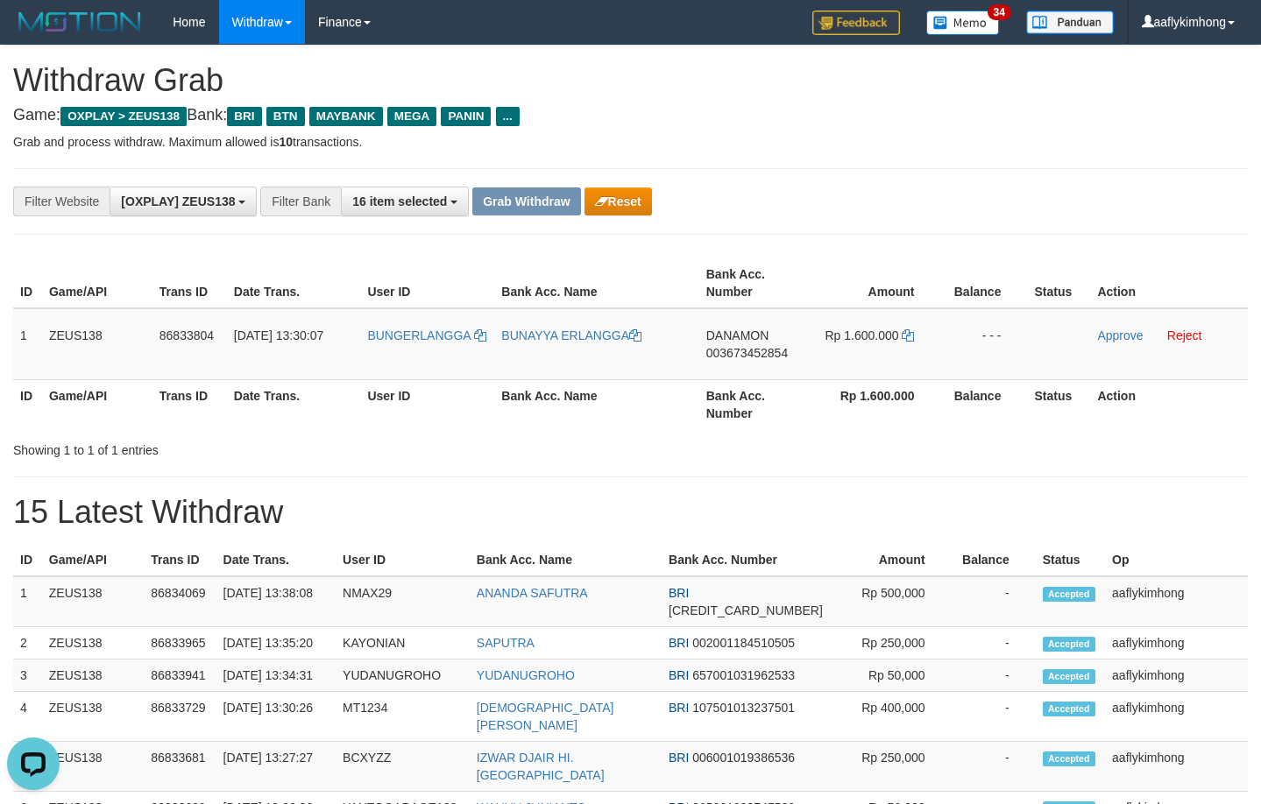
click at [909, 88] on h1 "Withdraw Grab" at bounding box center [630, 80] width 1234 height 35
click at [1098, 335] on link "Approve" at bounding box center [1120, 335] width 46 height 14
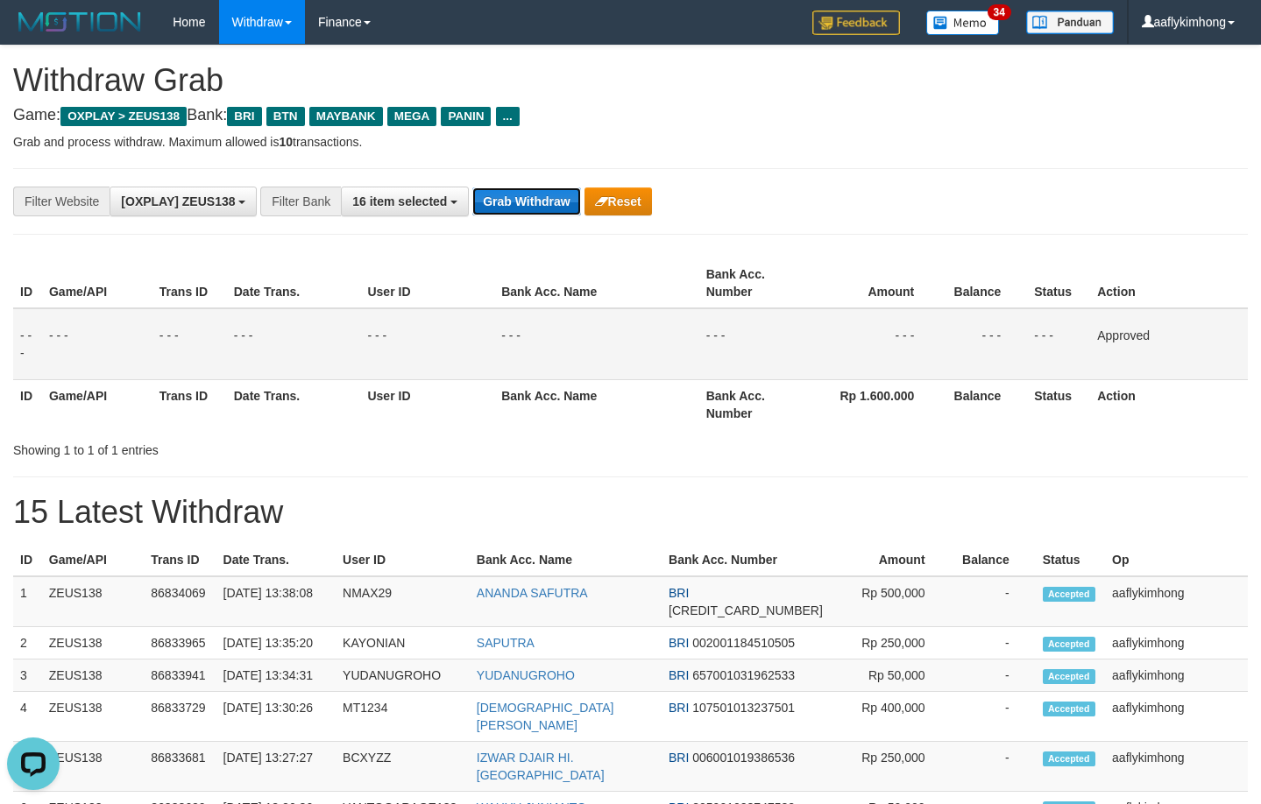
click at [542, 206] on button "Grab Withdraw" at bounding box center [526, 201] width 108 height 28
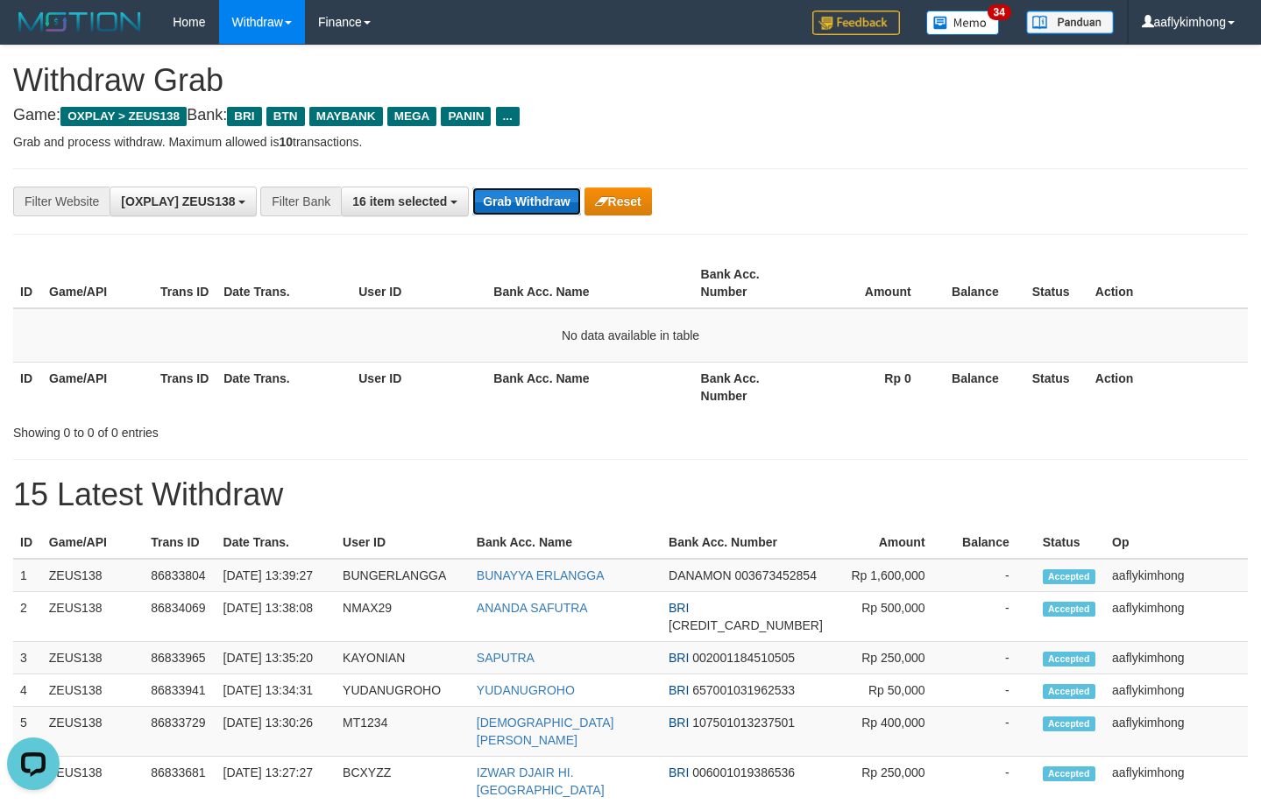
click at [505, 201] on button "Grab Withdraw" at bounding box center [526, 201] width 108 height 28
drag, startPoint x: 505, startPoint y: 201, endPoint x: 398, endPoint y: 44, distance: 190.3
click at [499, 199] on button "Grab Withdraw" at bounding box center [526, 201] width 108 height 28
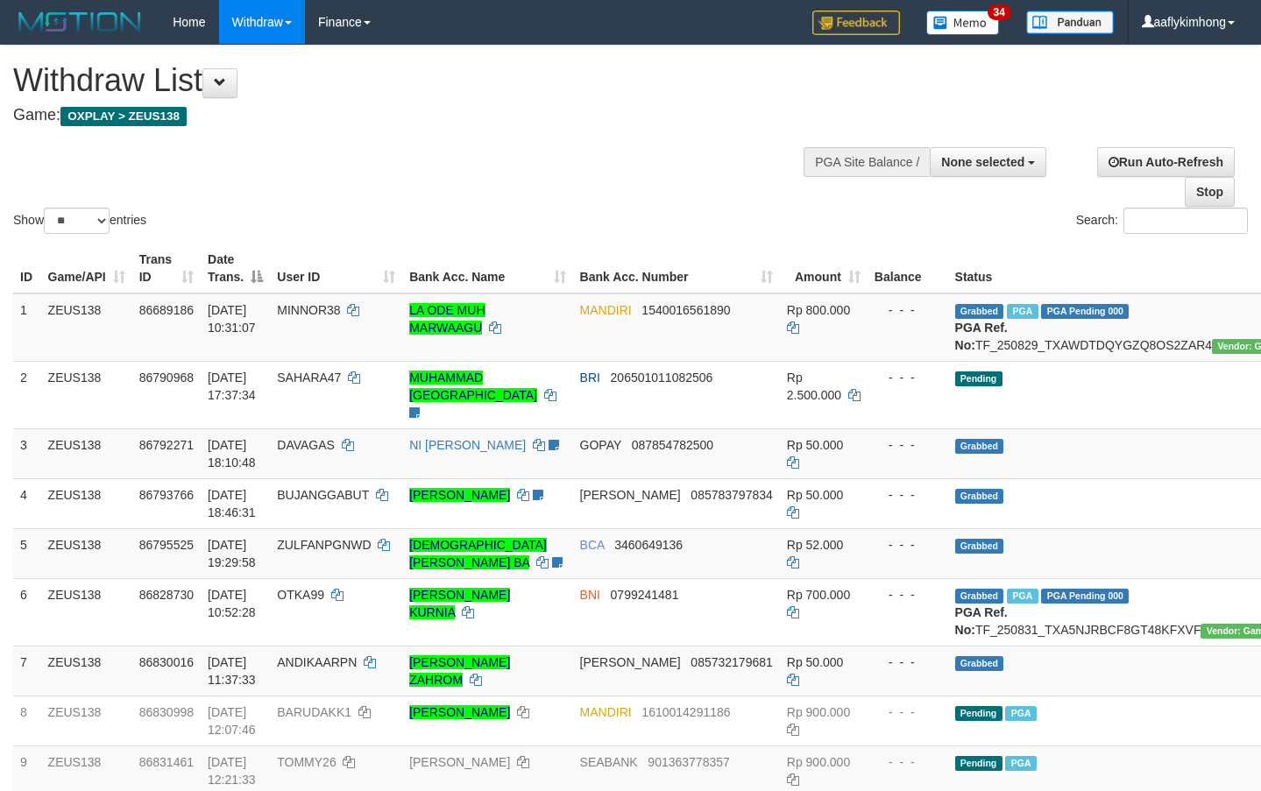
select select
select select "**"
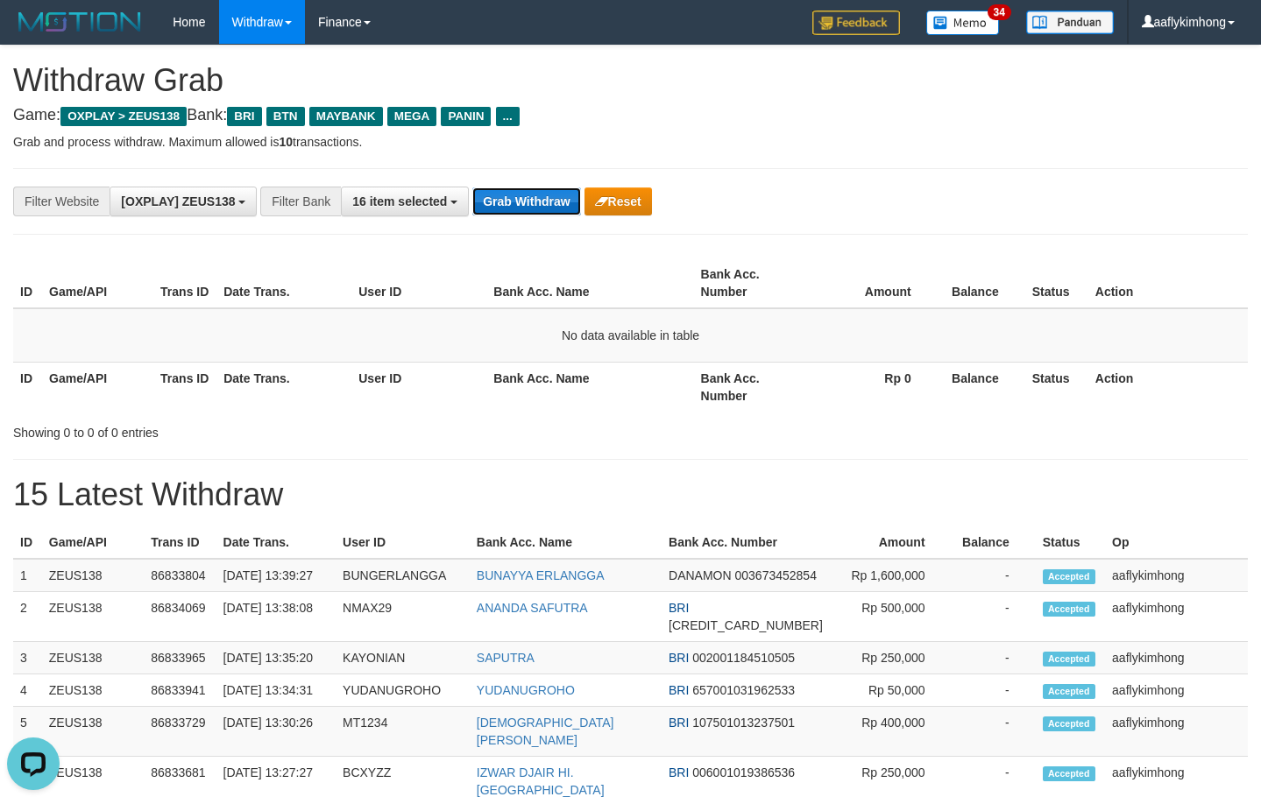
click at [504, 204] on button "Grab Withdraw" at bounding box center [526, 201] width 108 height 28
click at [504, 201] on button "Grab Withdraw" at bounding box center [526, 201] width 108 height 28
click at [505, 196] on button "Grab Withdraw" at bounding box center [526, 201] width 108 height 28
click at [505, 195] on button "Grab Withdraw" at bounding box center [526, 201] width 108 height 28
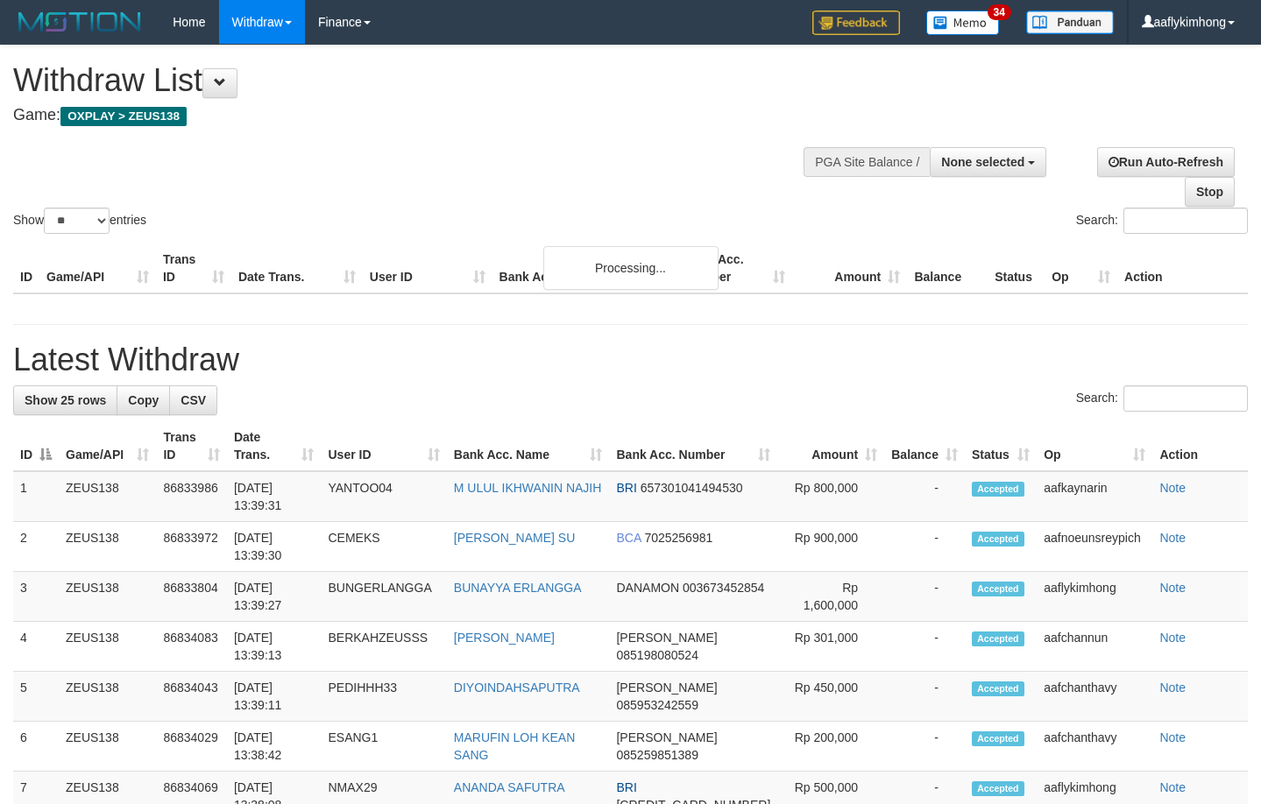
select select
select select "**"
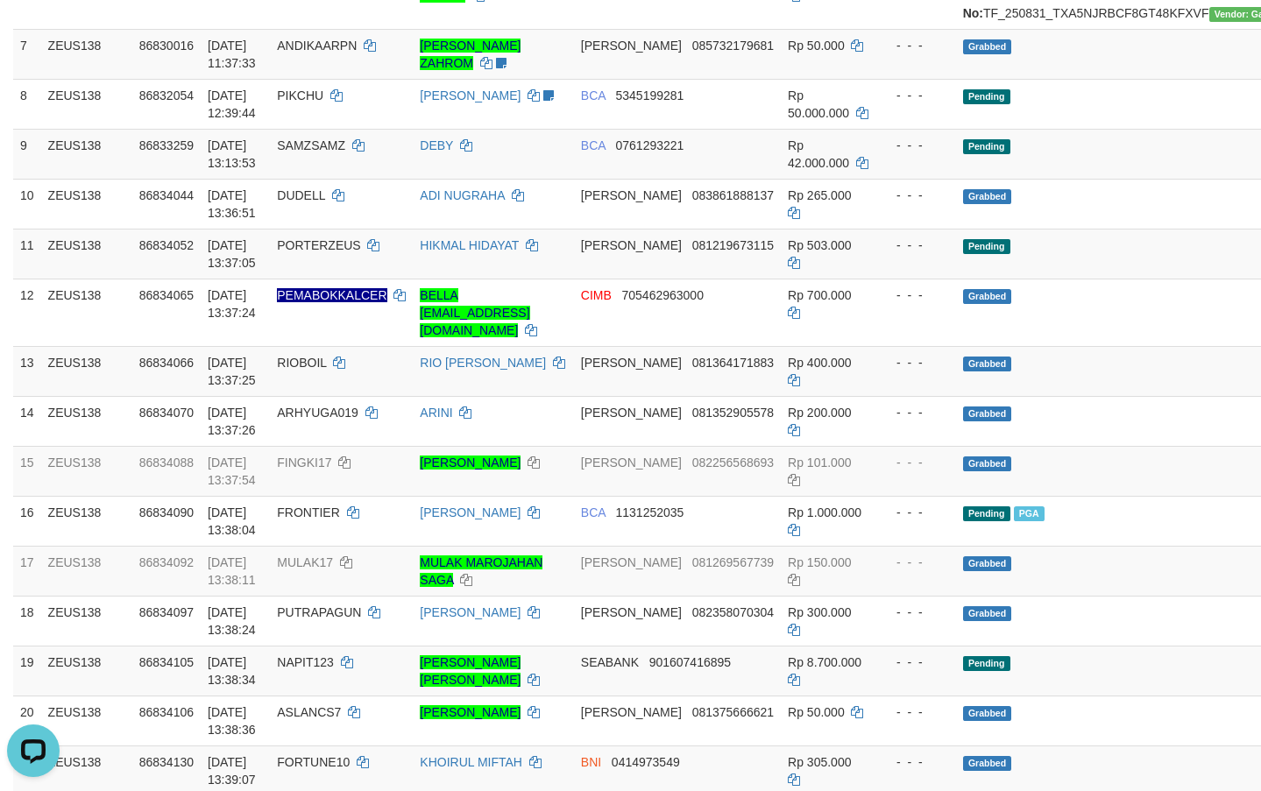
scroll to position [964, 0]
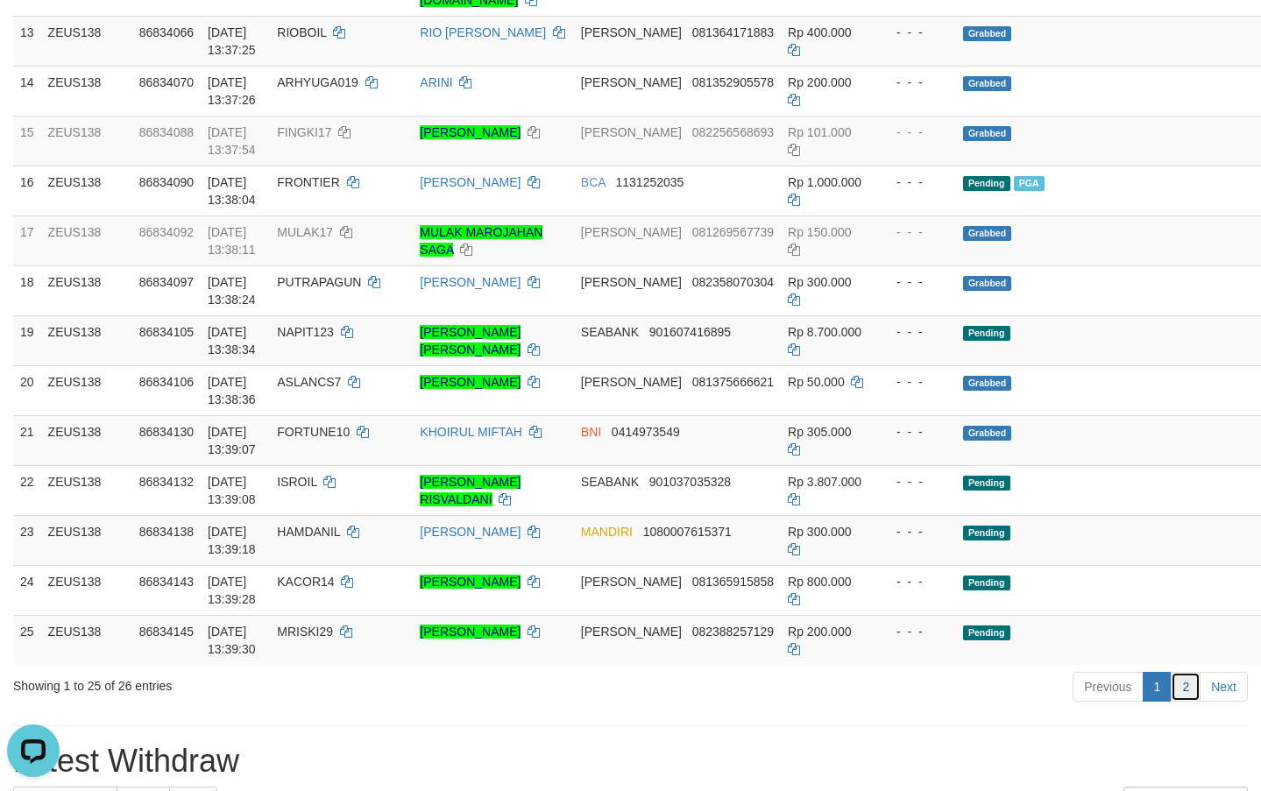
click at [1187, 672] on link "2" at bounding box center [1185, 687] width 30 height 30
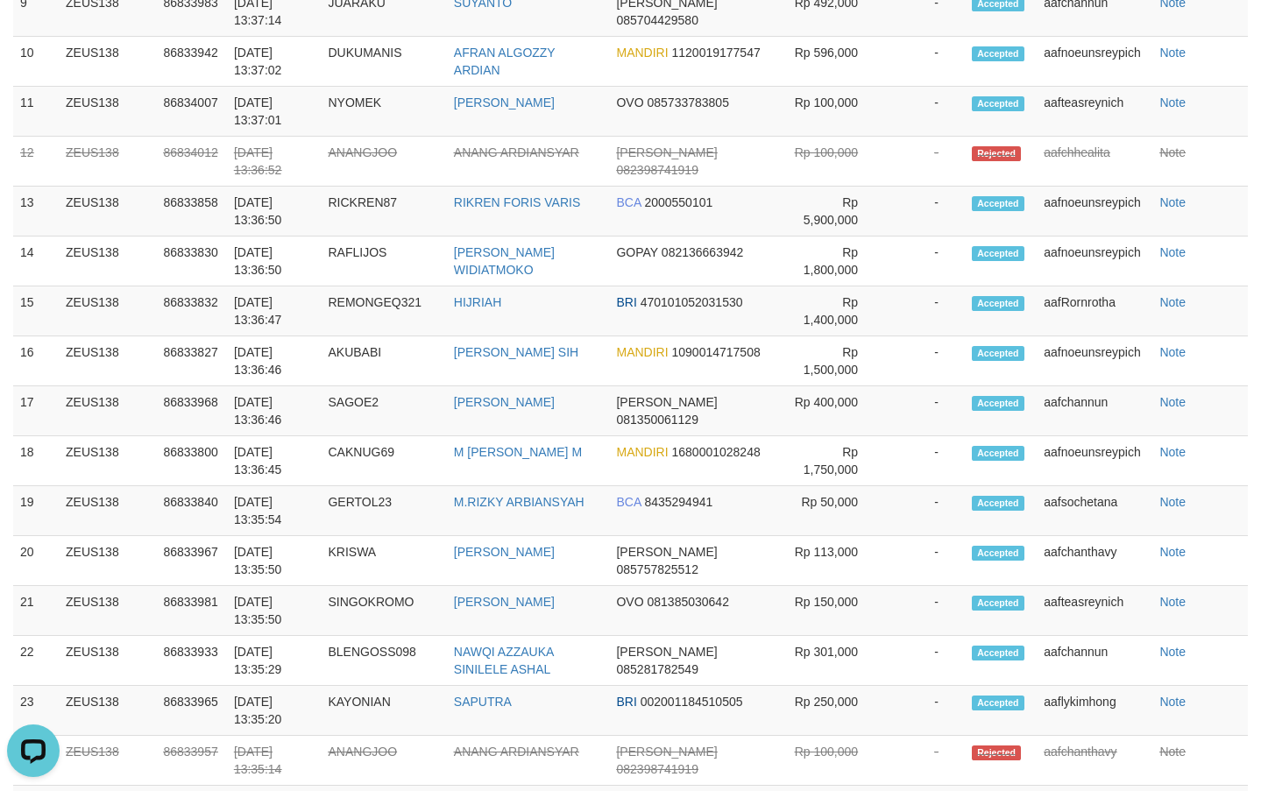
scroll to position [0, 0]
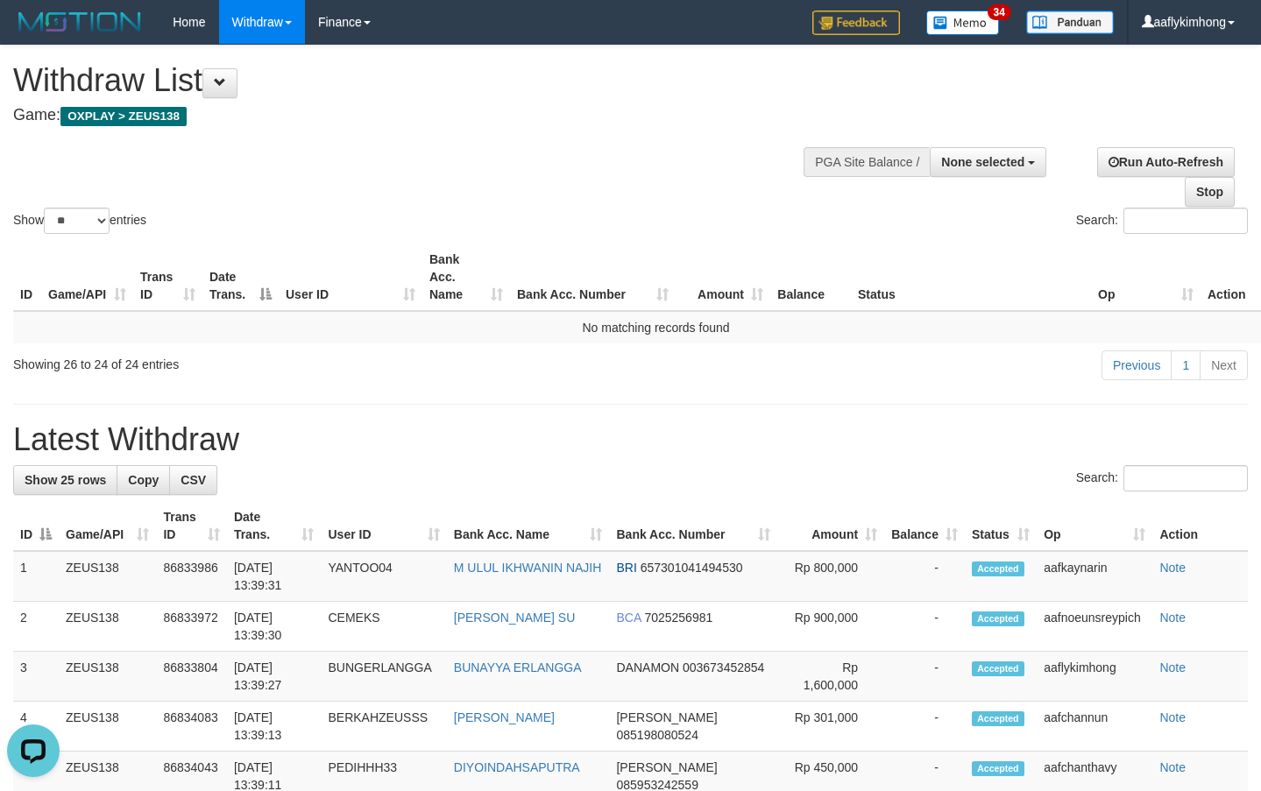
click at [810, 422] on h1 "Latest Withdraw" at bounding box center [630, 439] width 1234 height 35
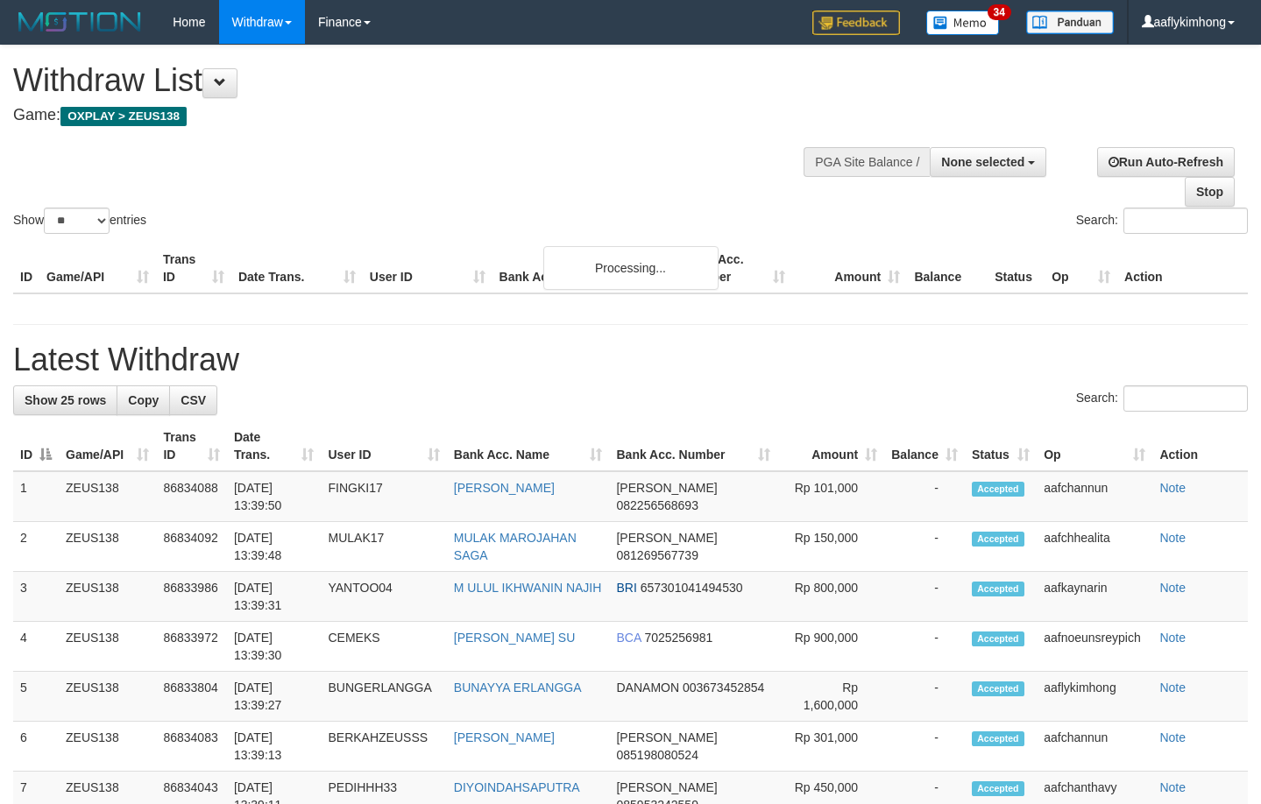
select select
select select "**"
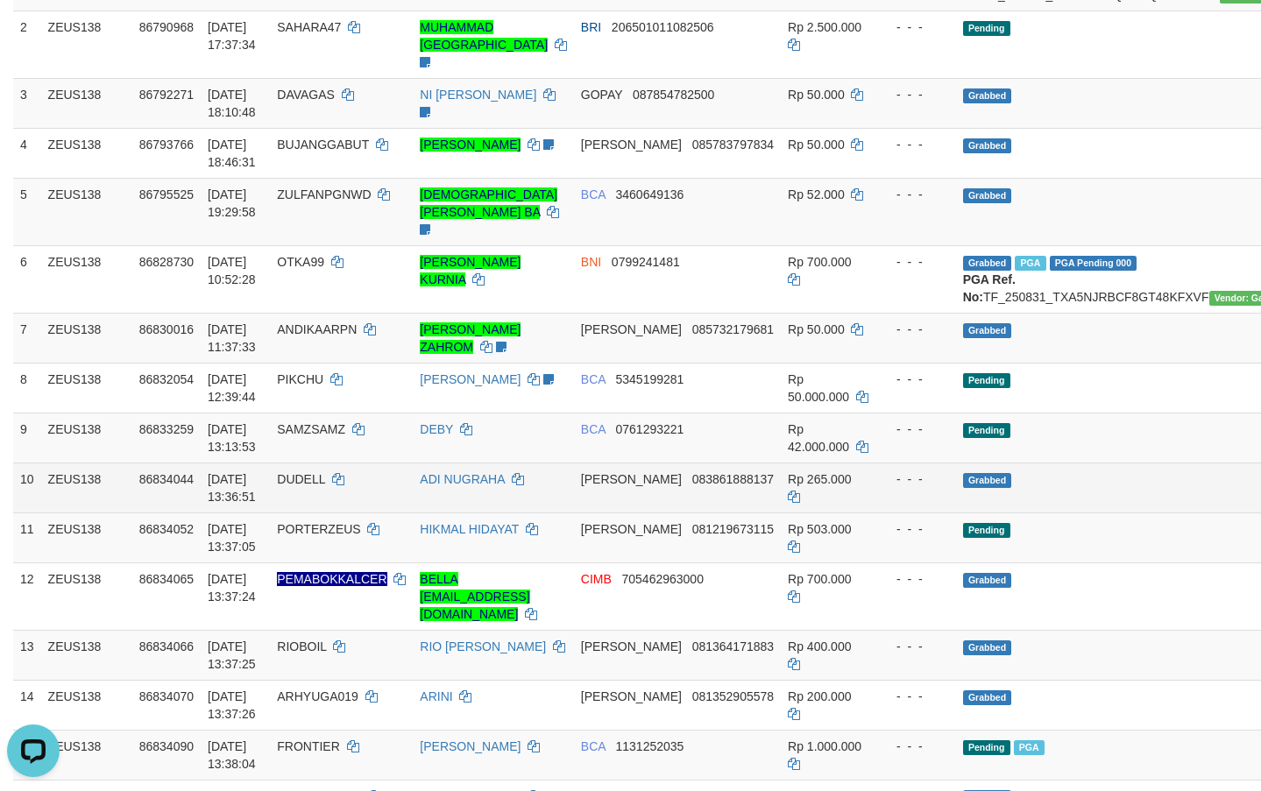
scroll to position [438, 0]
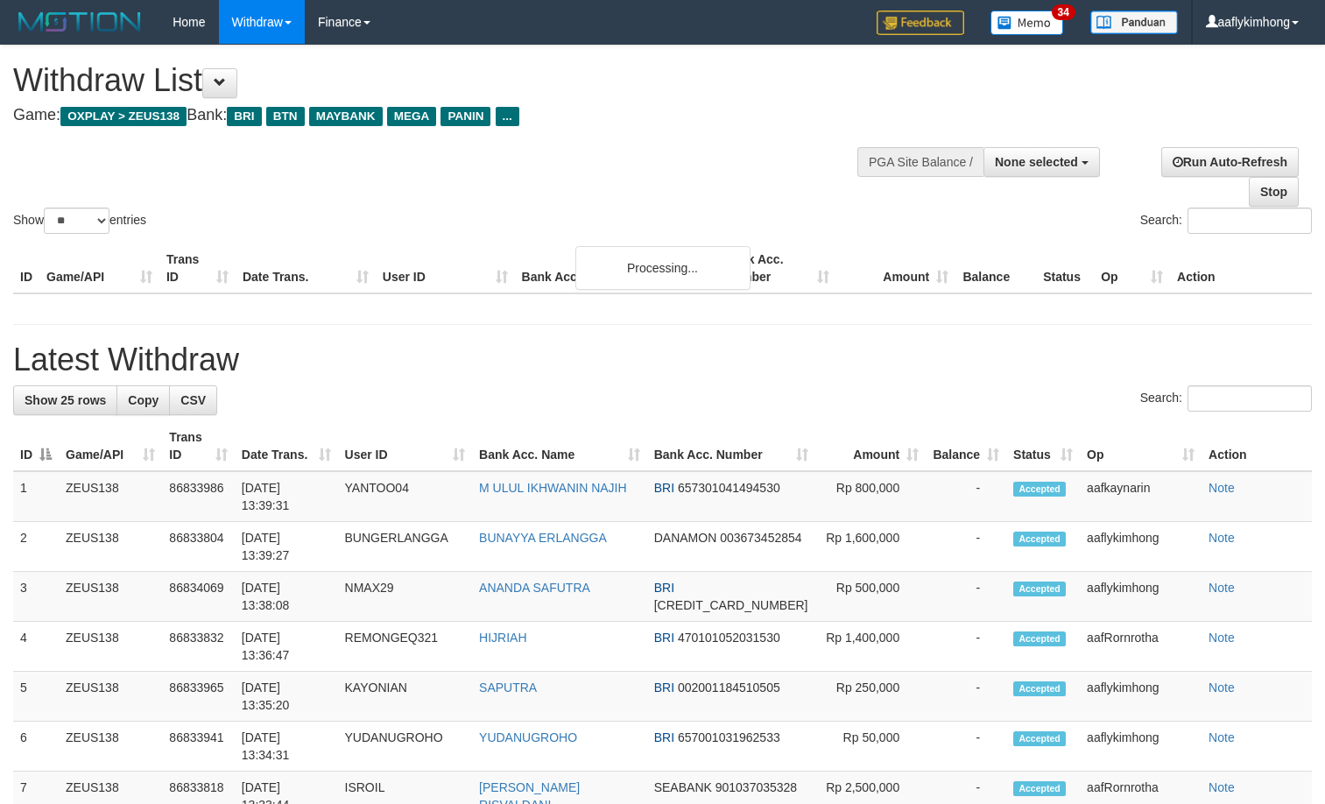
select select
select select "**"
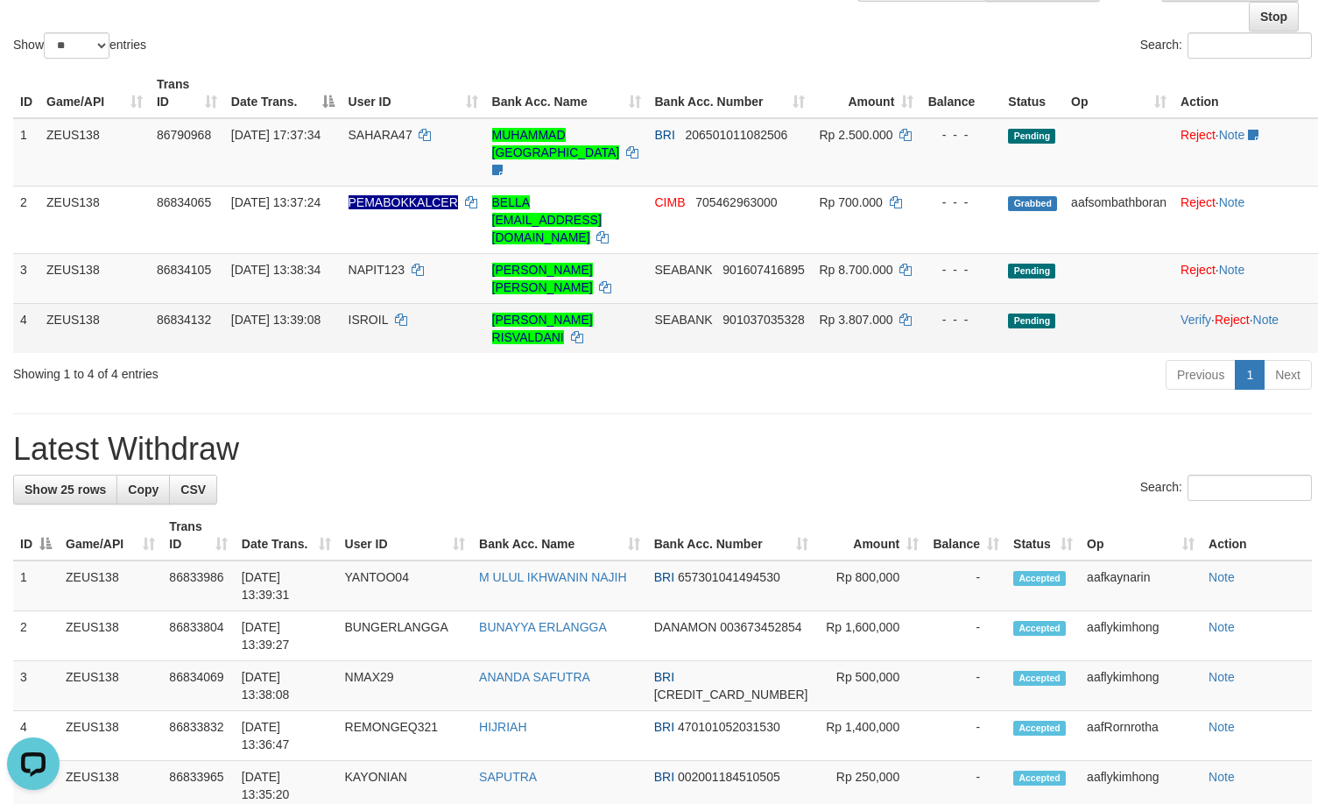
click at [358, 314] on td "ISROIL" at bounding box center [414, 328] width 144 height 50
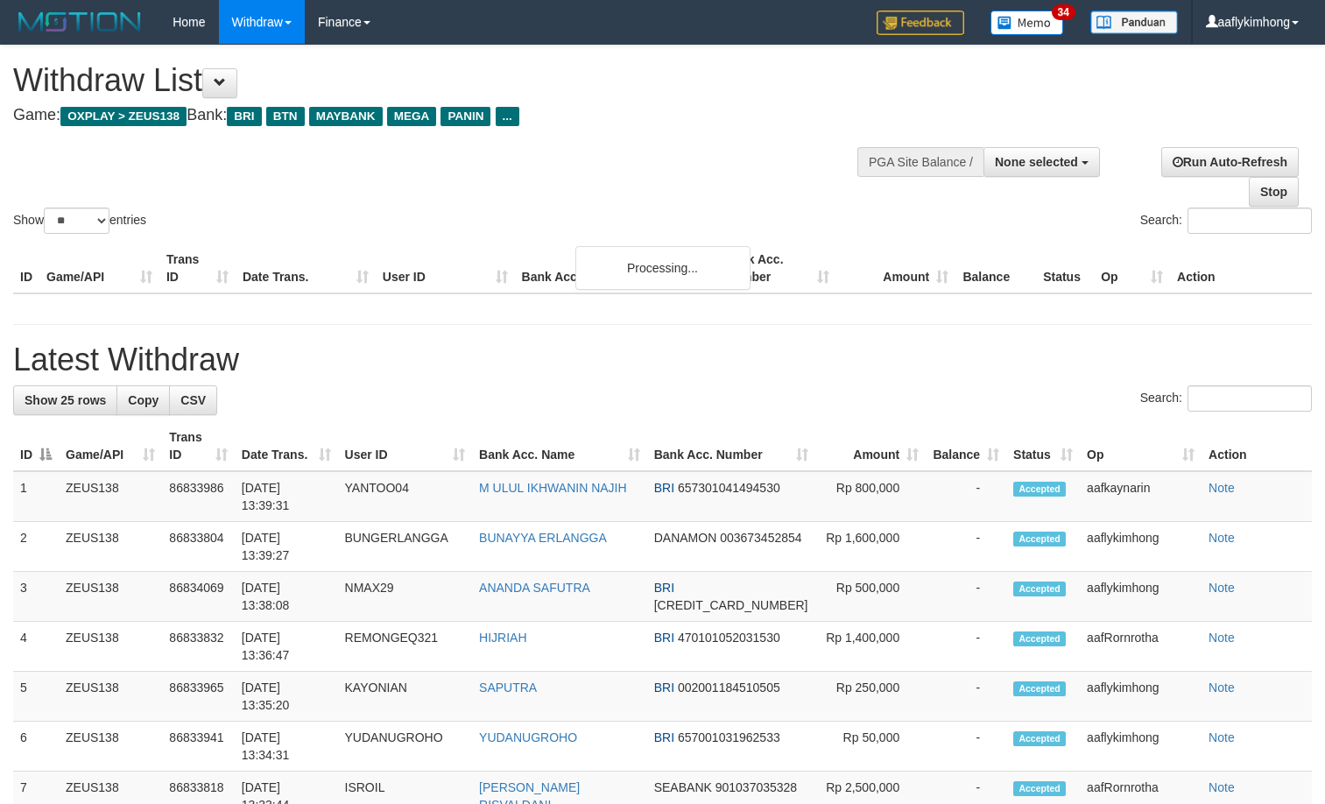
select select
select select "**"
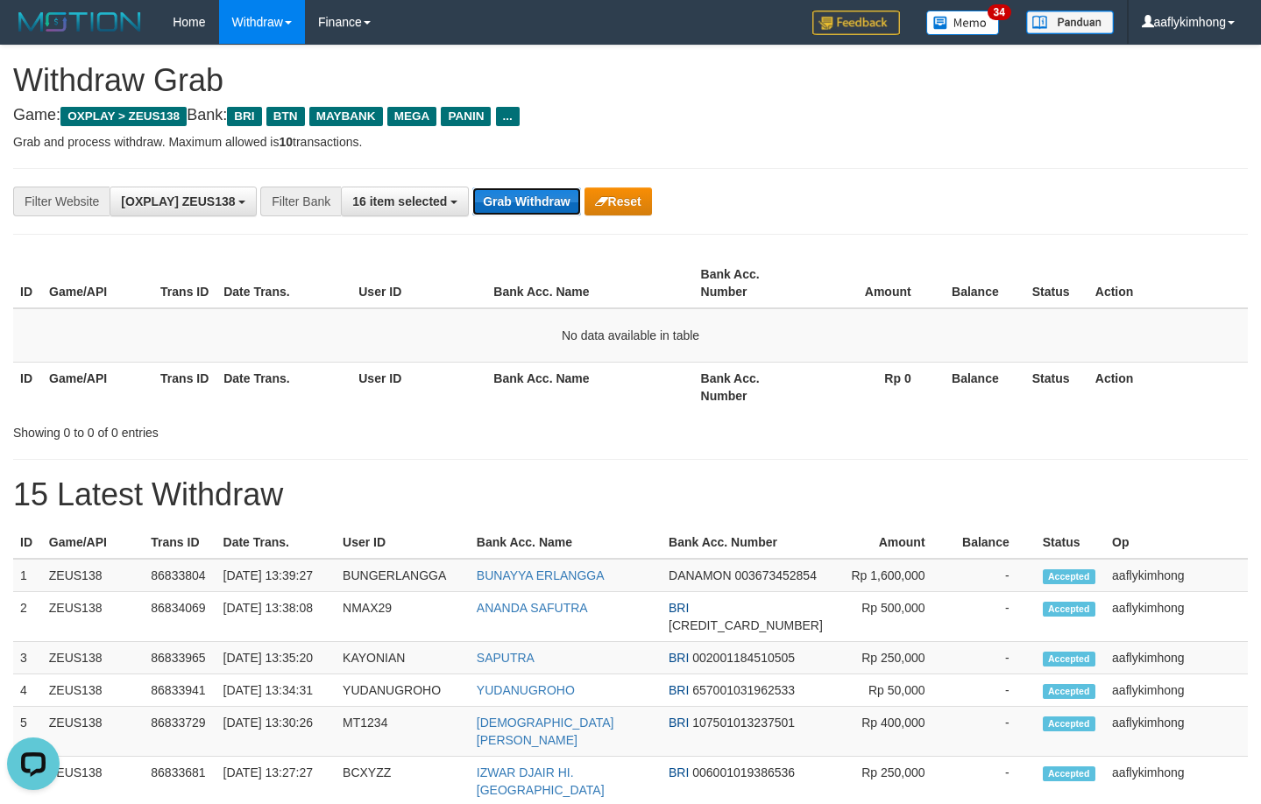
click at [506, 206] on button "Grab Withdraw" at bounding box center [526, 201] width 108 height 28
drag, startPoint x: 506, startPoint y: 206, endPoint x: 537, endPoint y: 189, distance: 34.9
click at [509, 206] on button "Grab Withdraw" at bounding box center [526, 201] width 108 height 28
click at [504, 201] on button "Grab Withdraw" at bounding box center [526, 201] width 108 height 28
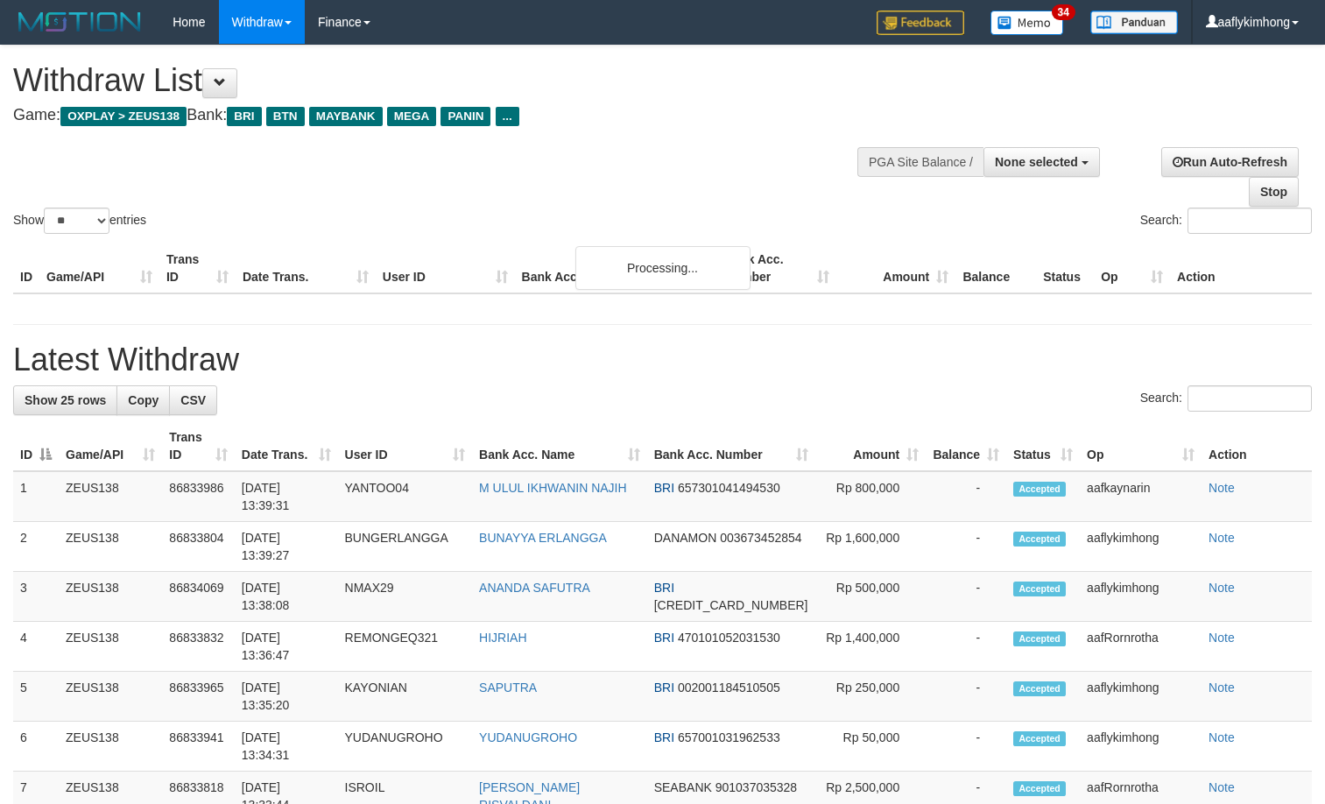
select select
select select "**"
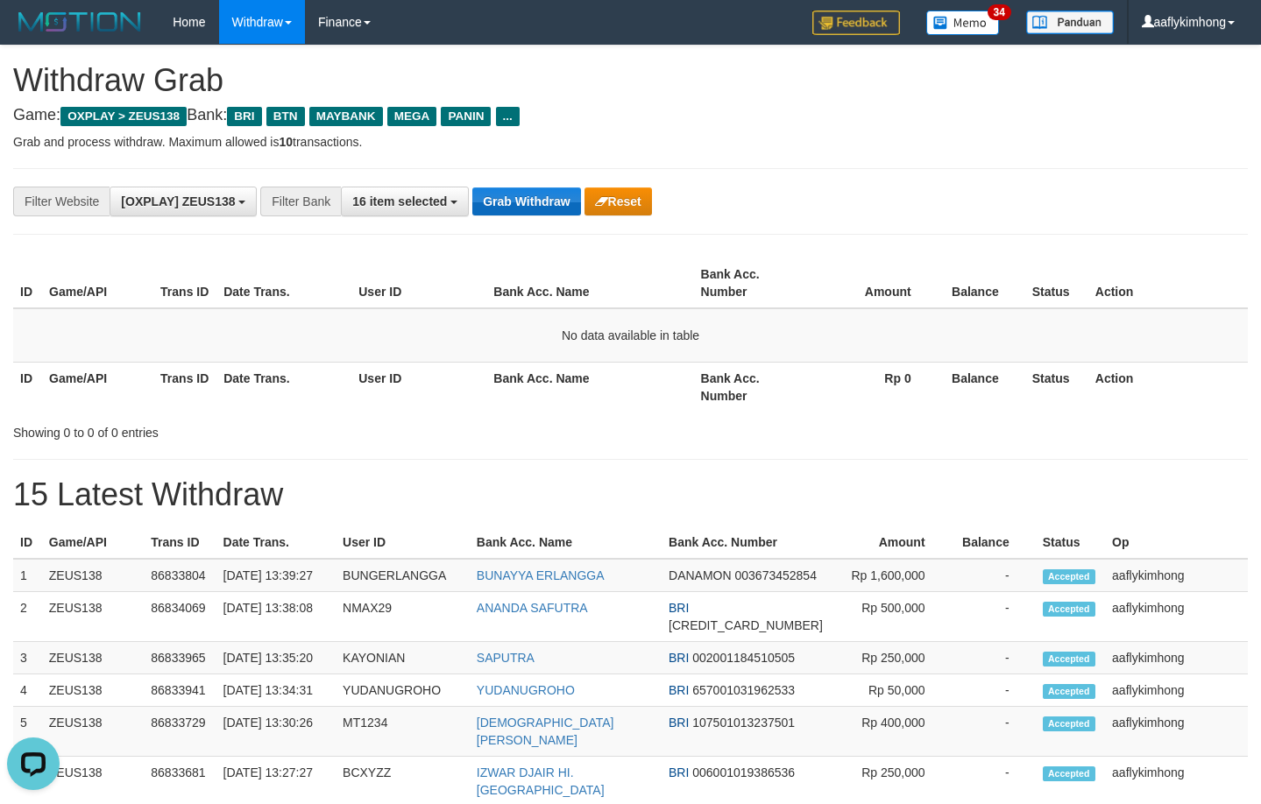
drag, startPoint x: 456, startPoint y: 245, endPoint x: 499, endPoint y: 194, distance: 67.7
click at [456, 244] on div "**********" at bounding box center [630, 791] width 1261 height 1491
click at [505, 187] on div "**********" at bounding box center [525, 202] width 1050 height 30
click at [500, 187] on button "Grab Withdraw" at bounding box center [526, 201] width 108 height 28
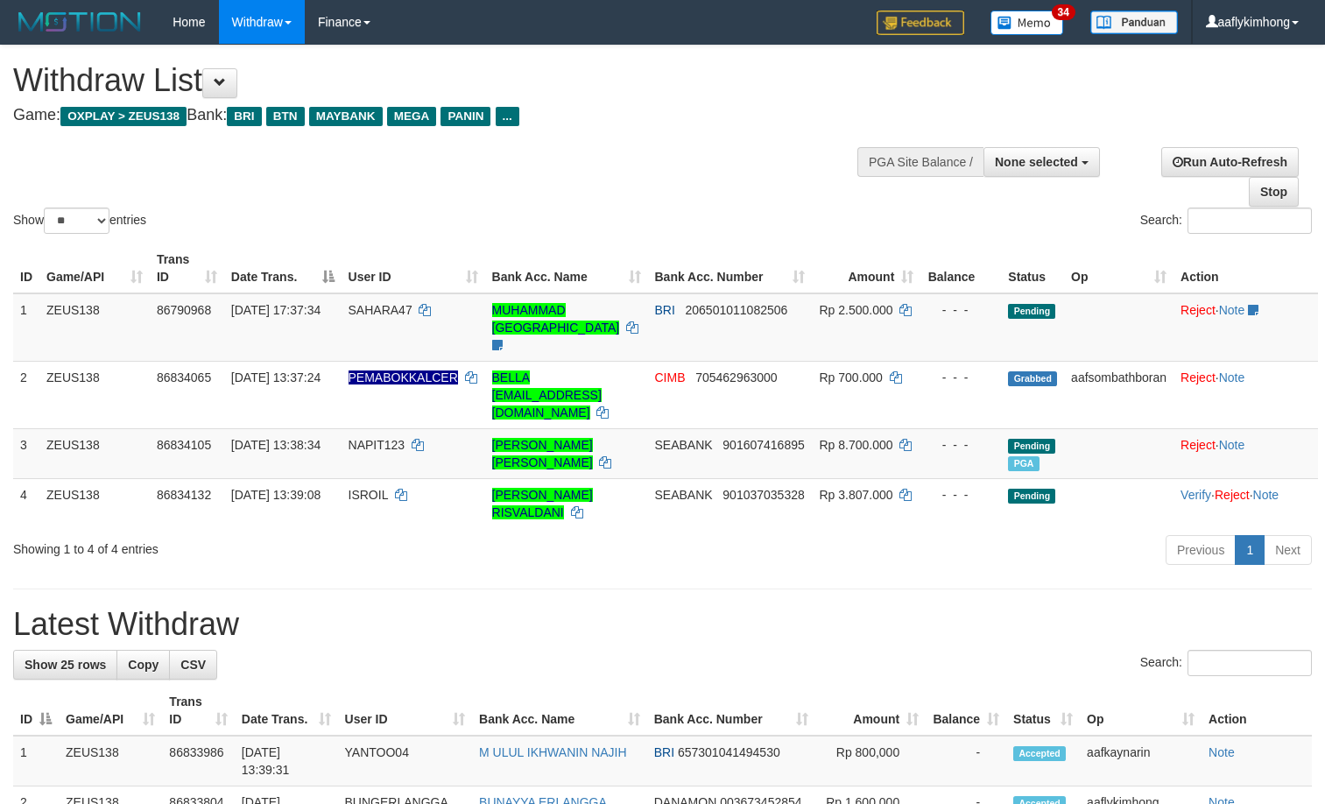
select select
select select "**"
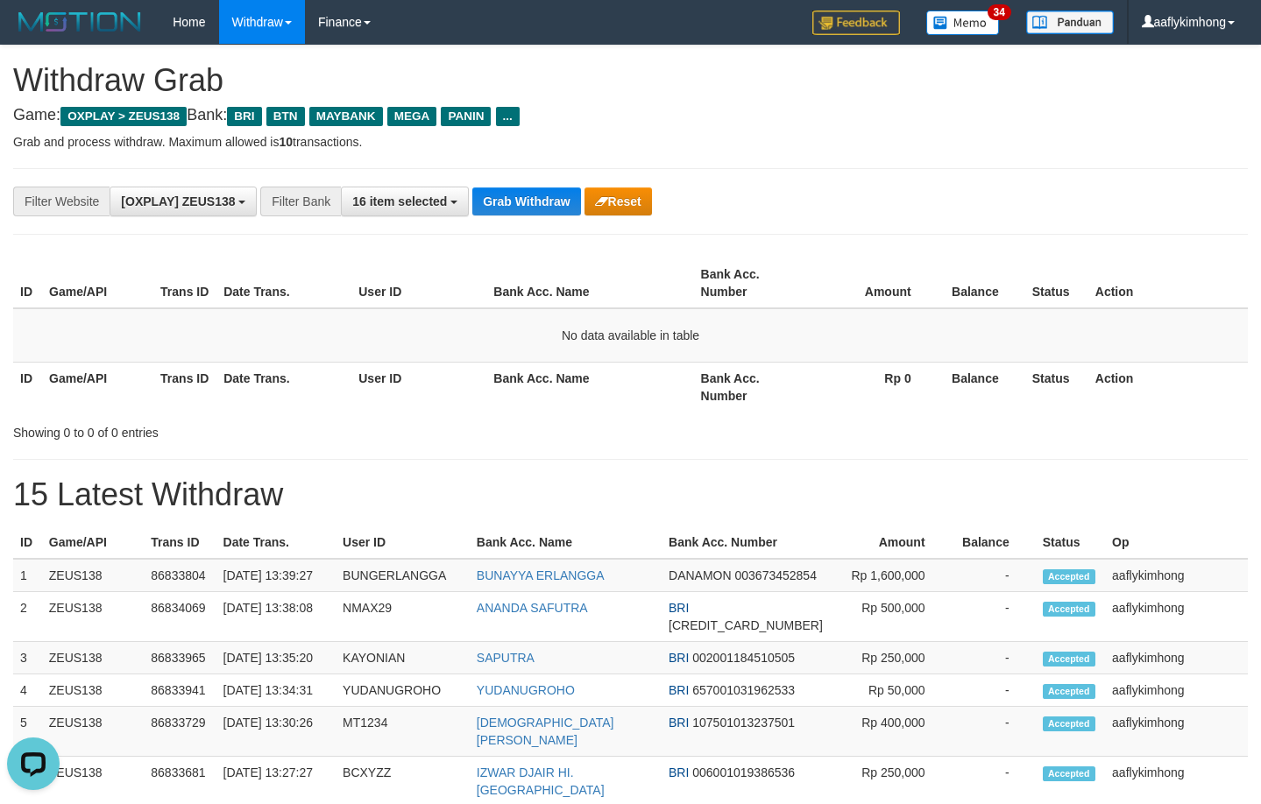
click at [487, 257] on div "ID Game/API Trans ID Date Trans. User ID Bank Acc. Name Bank Acc. Number Amount…" at bounding box center [630, 335] width 1261 height 164
click at [498, 208] on button "Grab Withdraw" at bounding box center [526, 201] width 108 height 28
click at [498, 207] on button "Grab Withdraw" at bounding box center [526, 201] width 108 height 28
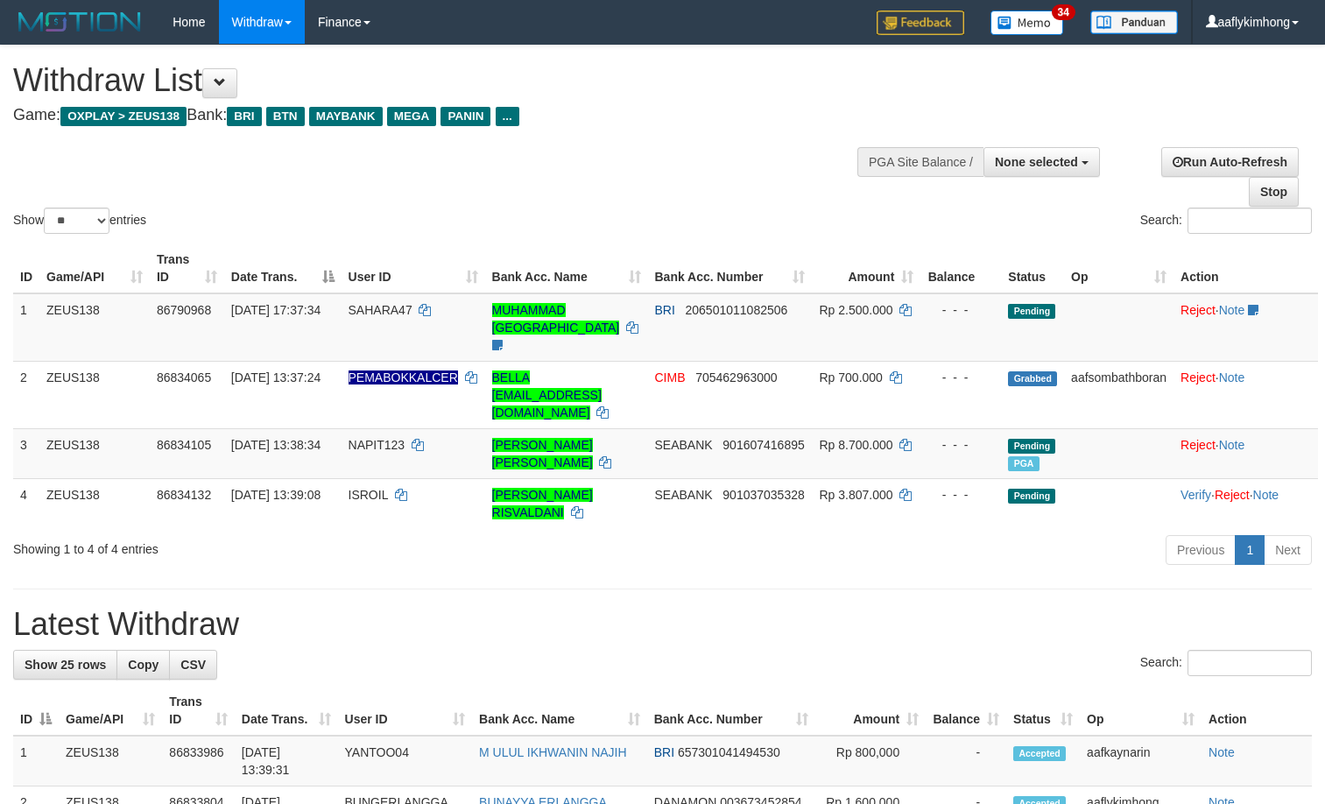
select select
select select "**"
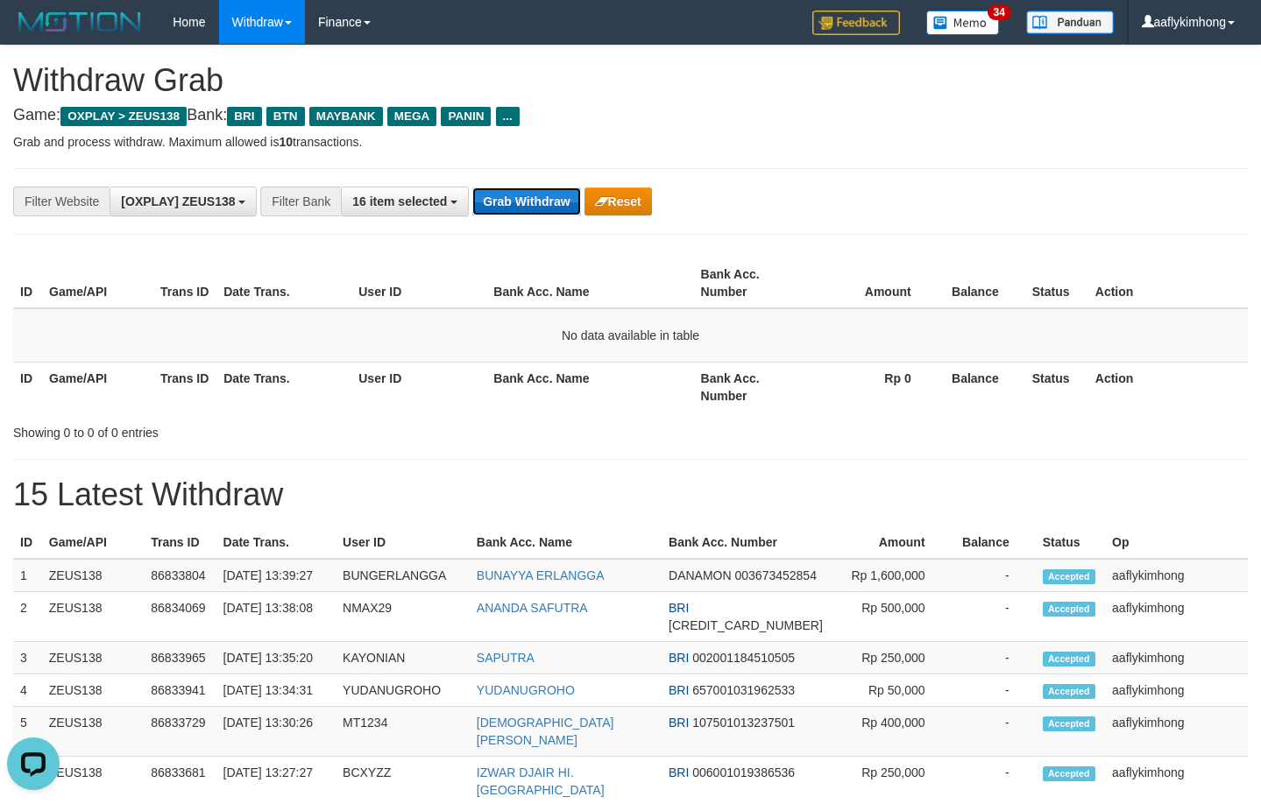
click at [485, 208] on button "Grab Withdraw" at bounding box center [526, 201] width 108 height 28
drag, startPoint x: 486, startPoint y: 197, endPoint x: 1030, endPoint y: 326, distance: 559.0
click at [487, 197] on button "Grab Withdraw" at bounding box center [526, 201] width 108 height 28
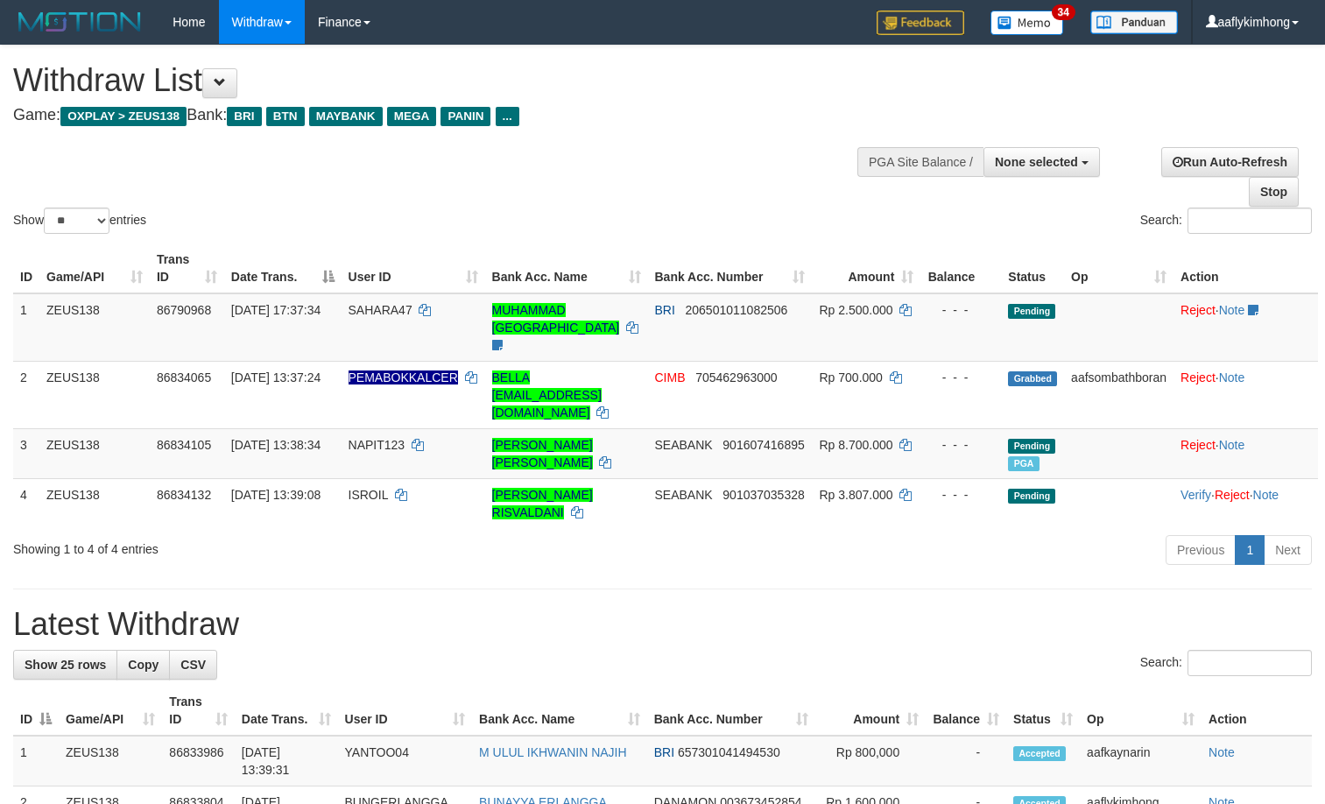
select select
select select "**"
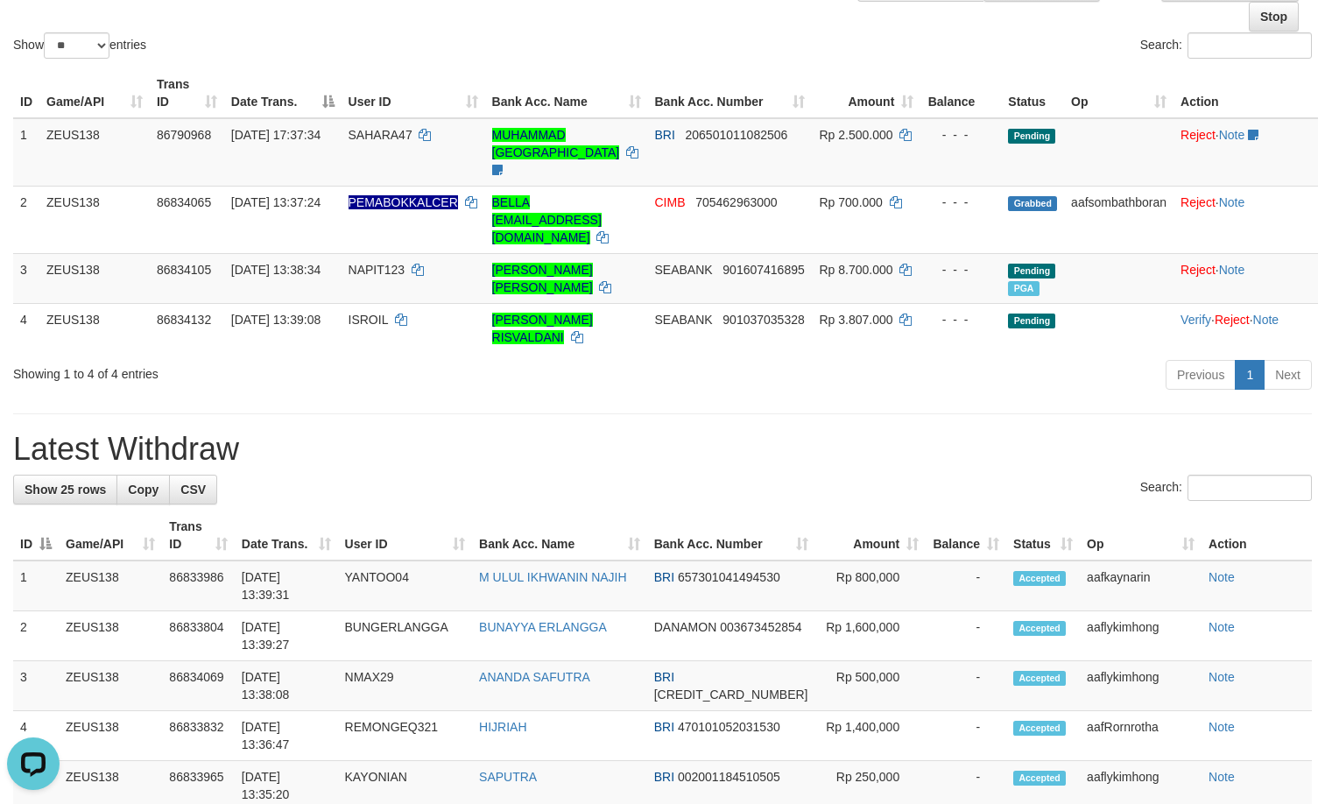
click at [463, 475] on div "Search:" at bounding box center [662, 490] width 1299 height 31
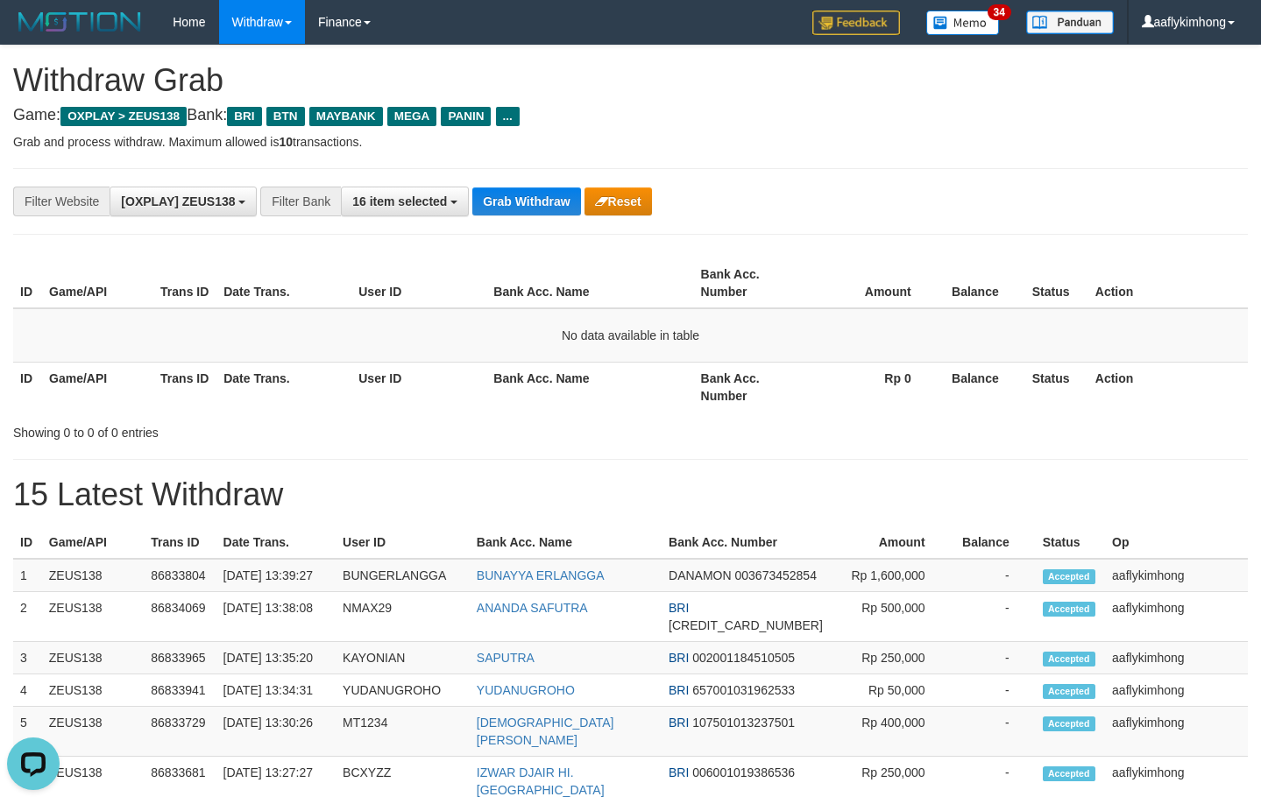
click at [1006, 277] on th "Balance" at bounding box center [981, 283] width 88 height 50
drag, startPoint x: 496, startPoint y: 237, endPoint x: 498, endPoint y: 213, distance: 24.7
click at [497, 231] on div "**********" at bounding box center [630, 791] width 1261 height 1491
click at [499, 191] on button "Grab Withdraw" at bounding box center [526, 201] width 108 height 28
drag, startPoint x: 499, startPoint y: 184, endPoint x: 534, endPoint y: 186, distance: 35.1
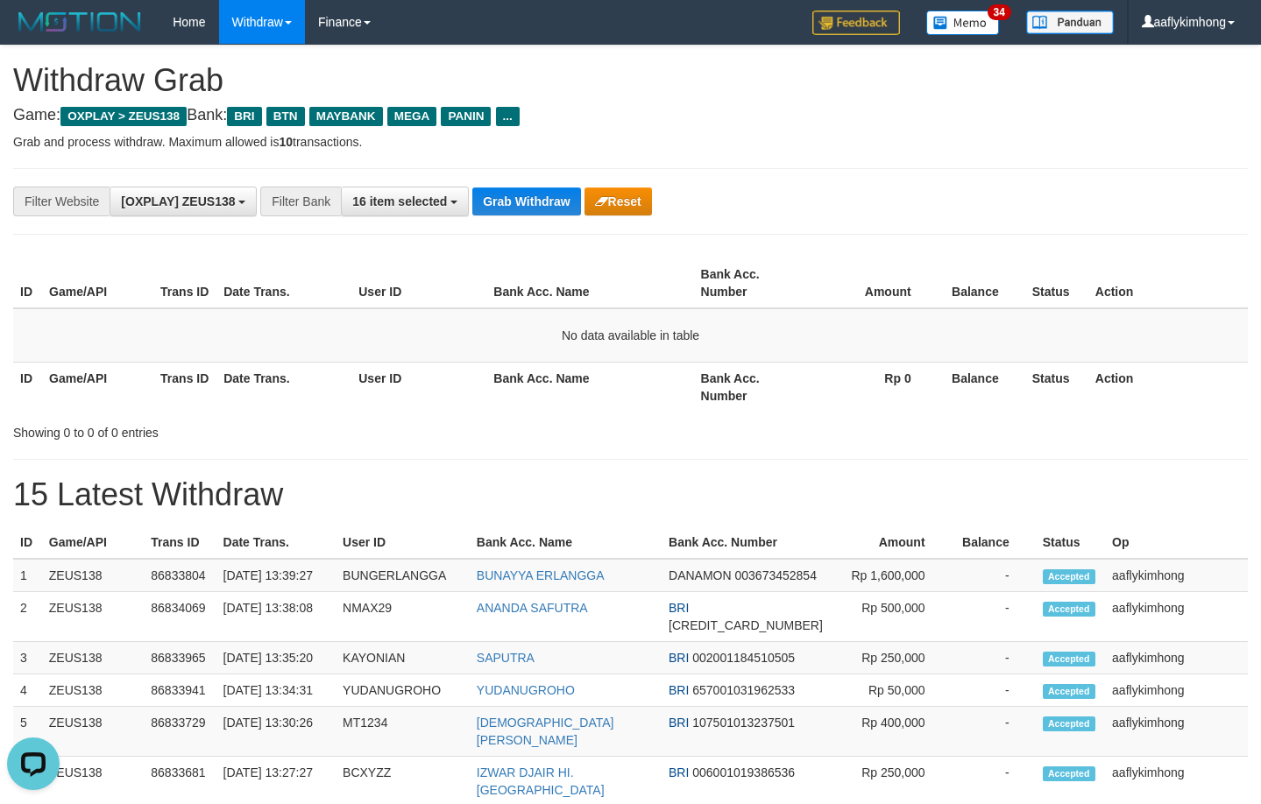
click at [500, 184] on div "**********" at bounding box center [630, 201] width 1234 height 67
click at [613, 272] on th "Bank Acc. Name" at bounding box center [589, 283] width 207 height 50
click at [505, 173] on div "**********" at bounding box center [630, 201] width 1234 height 67
click at [511, 199] on button "Grab Withdraw" at bounding box center [526, 201] width 108 height 28
click at [515, 194] on button "Grab Withdraw" at bounding box center [526, 201] width 108 height 28
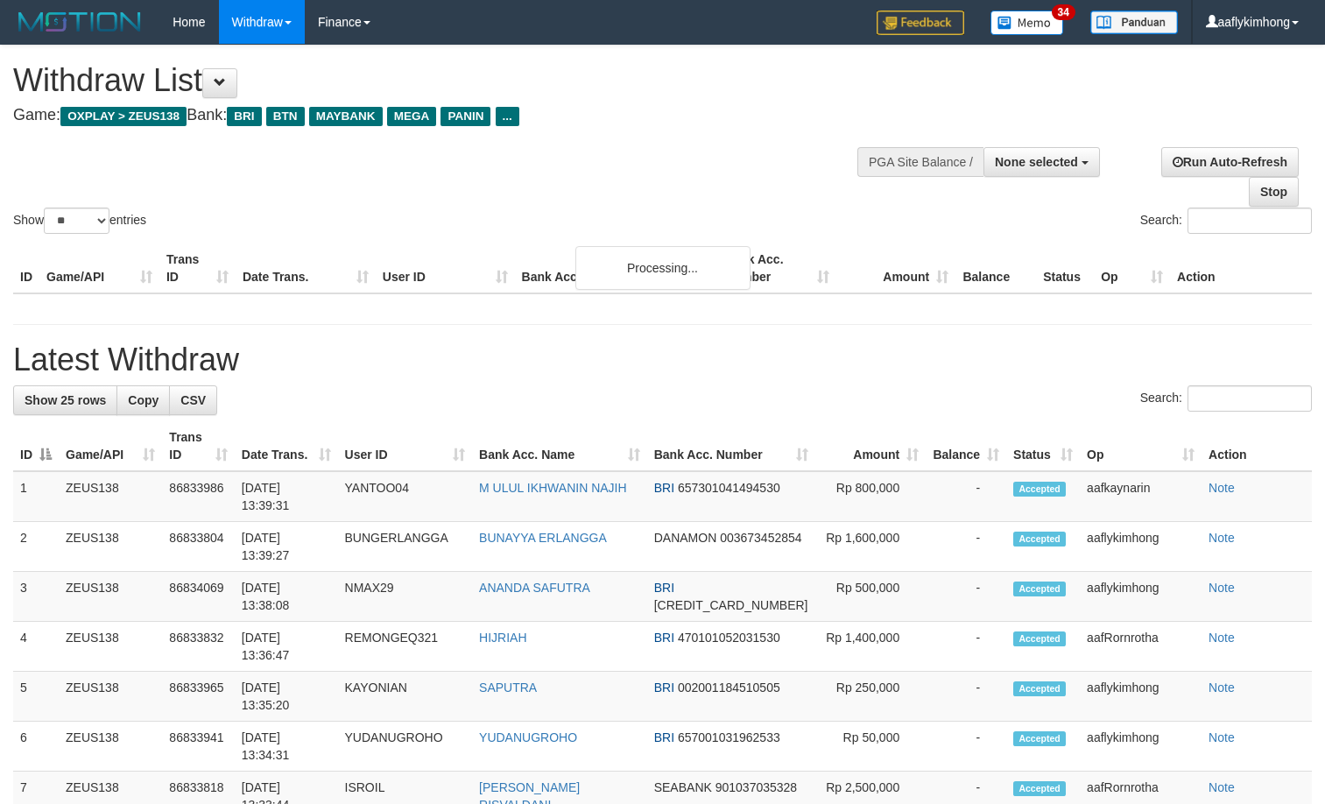
select select
select select "**"
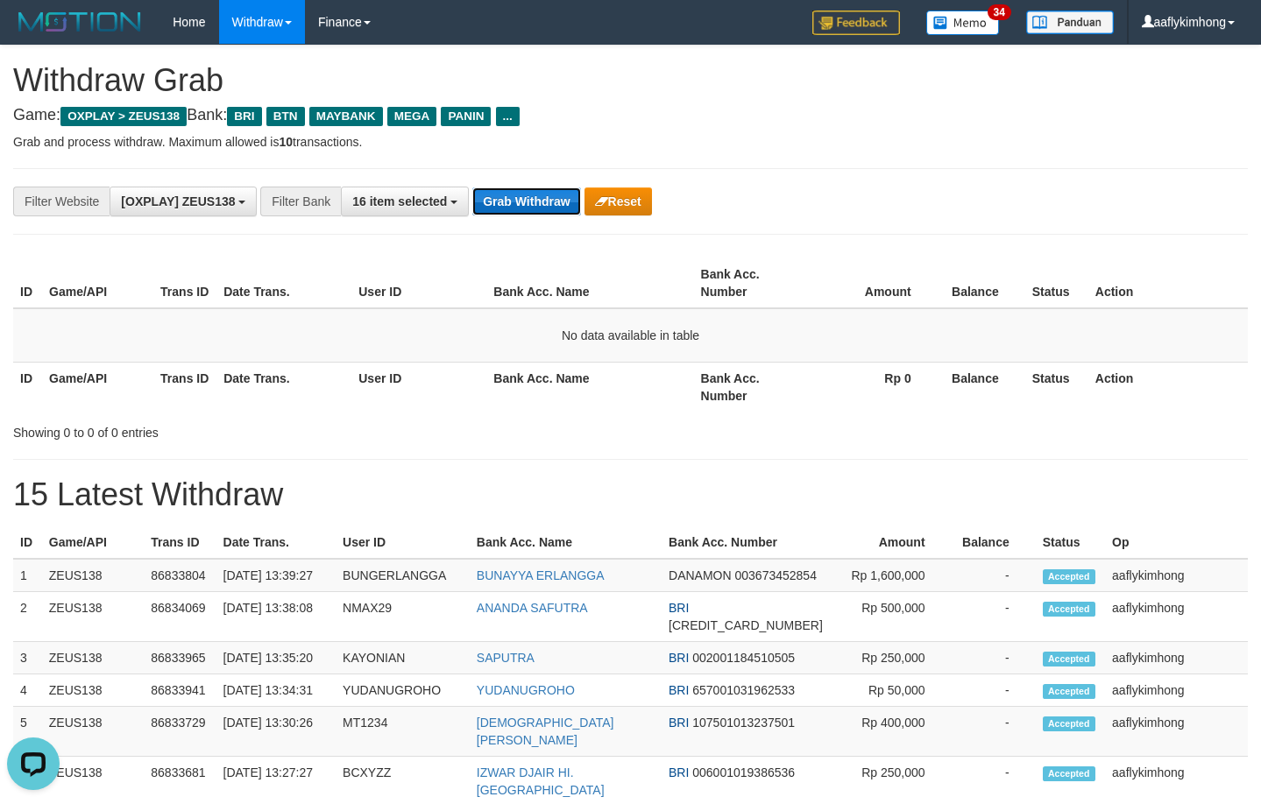
click at [518, 207] on button "Grab Withdraw" at bounding box center [526, 201] width 108 height 28
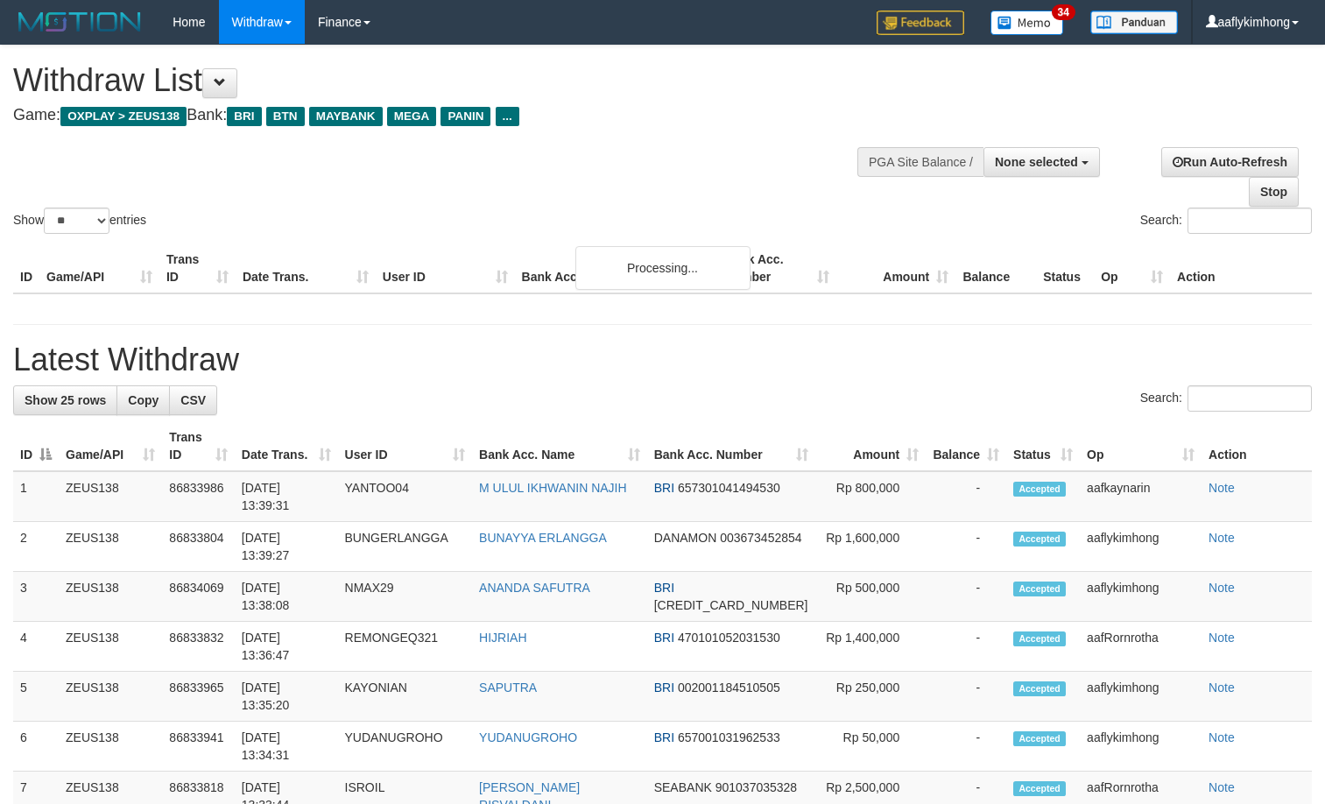
select select
select select "**"
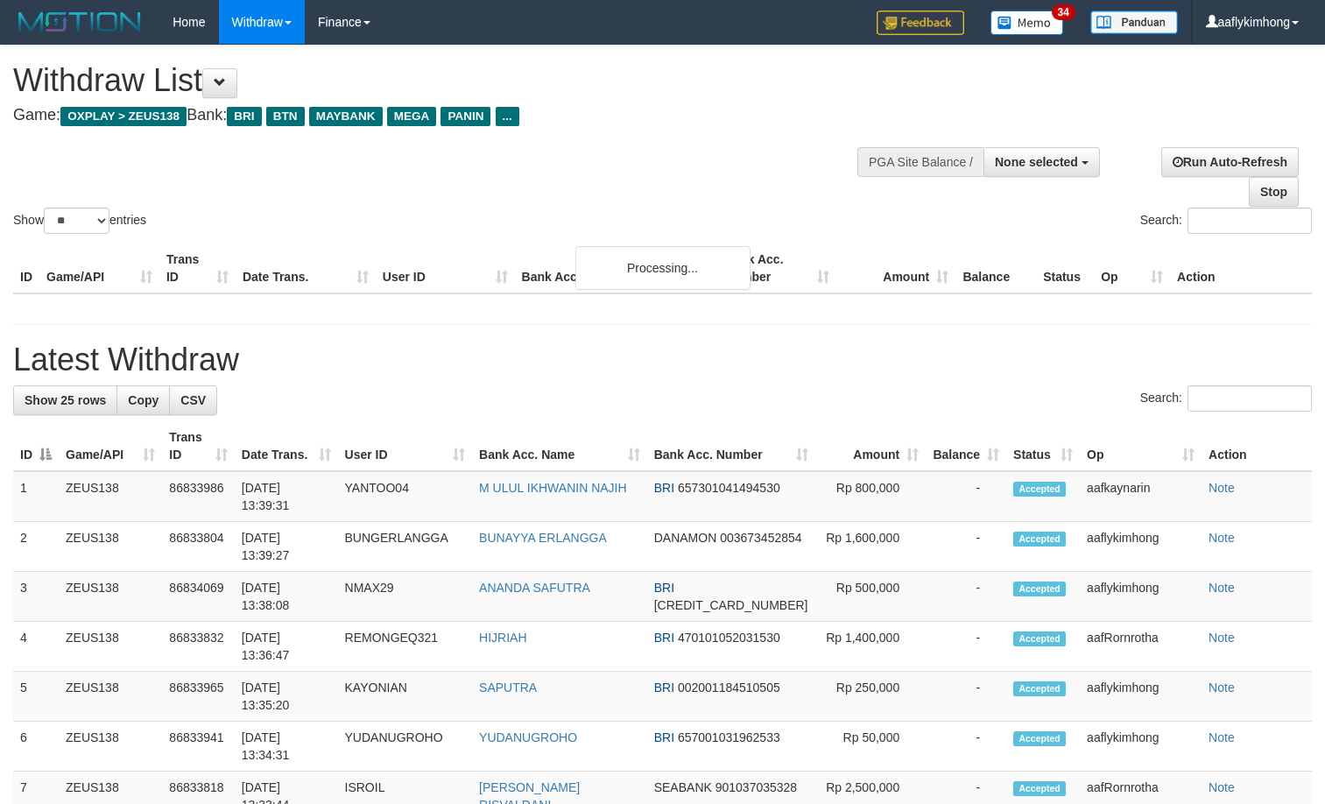
select select
select select "**"
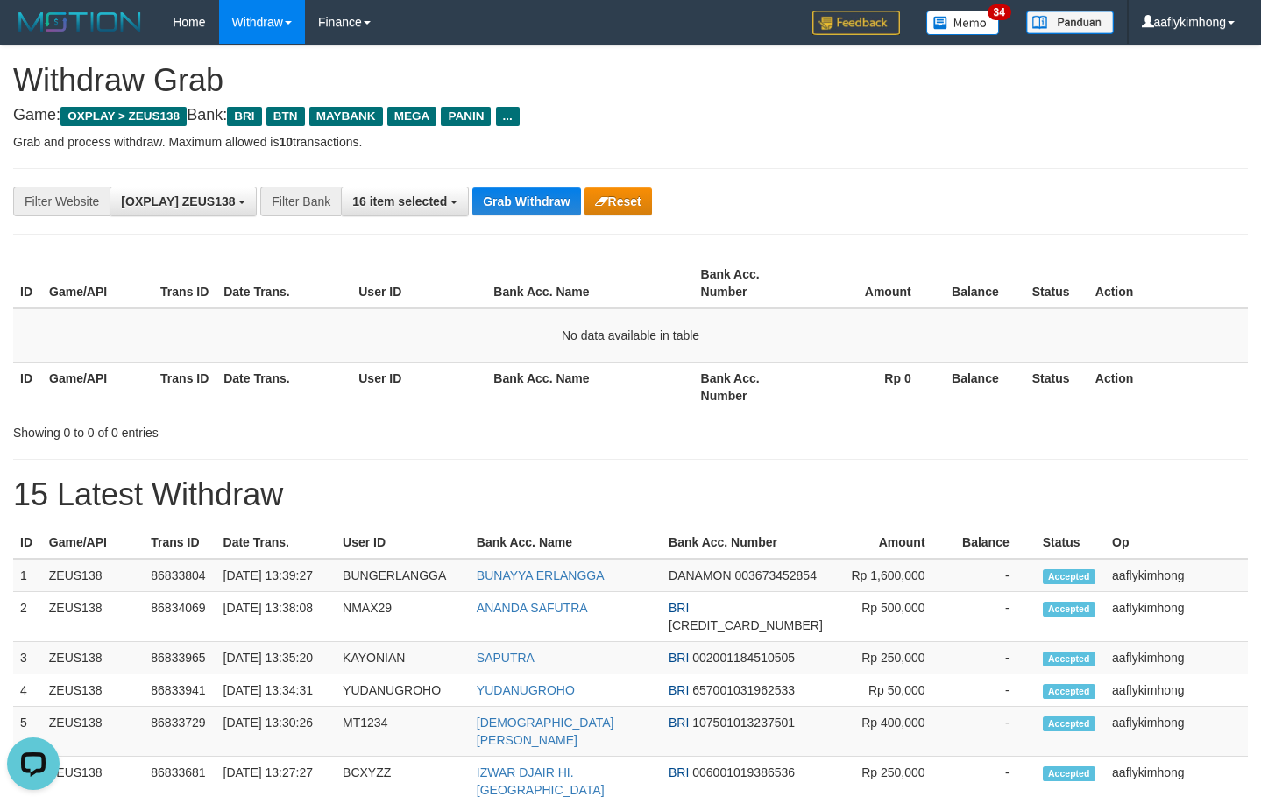
drag, startPoint x: 1035, startPoint y: 216, endPoint x: 1086, endPoint y: 243, distance: 58.0
click at [1036, 215] on div "**********" at bounding box center [630, 201] width 1234 height 67
click at [512, 211] on button "Grab Withdraw" at bounding box center [526, 201] width 108 height 28
click at [512, 210] on button "Grab Withdraw" at bounding box center [526, 201] width 108 height 28
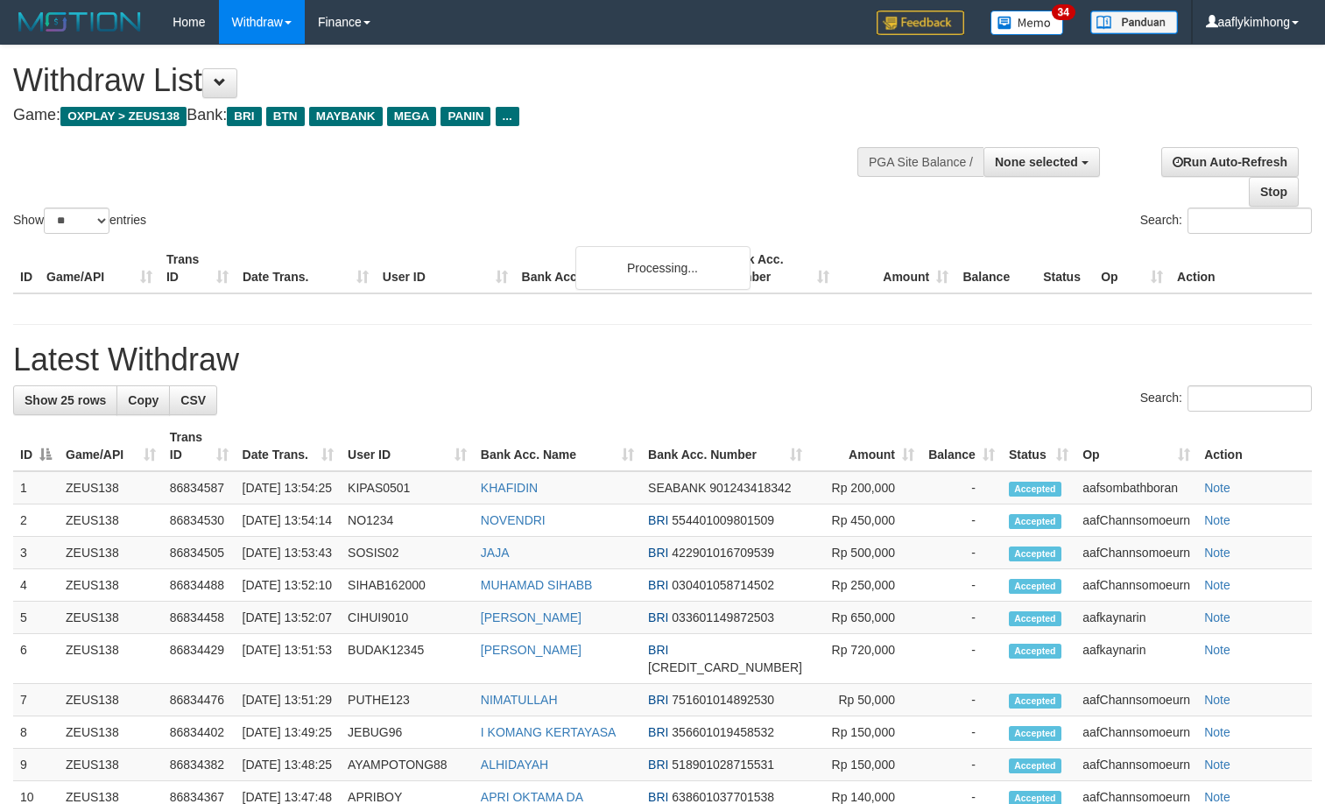
select select
select select "**"
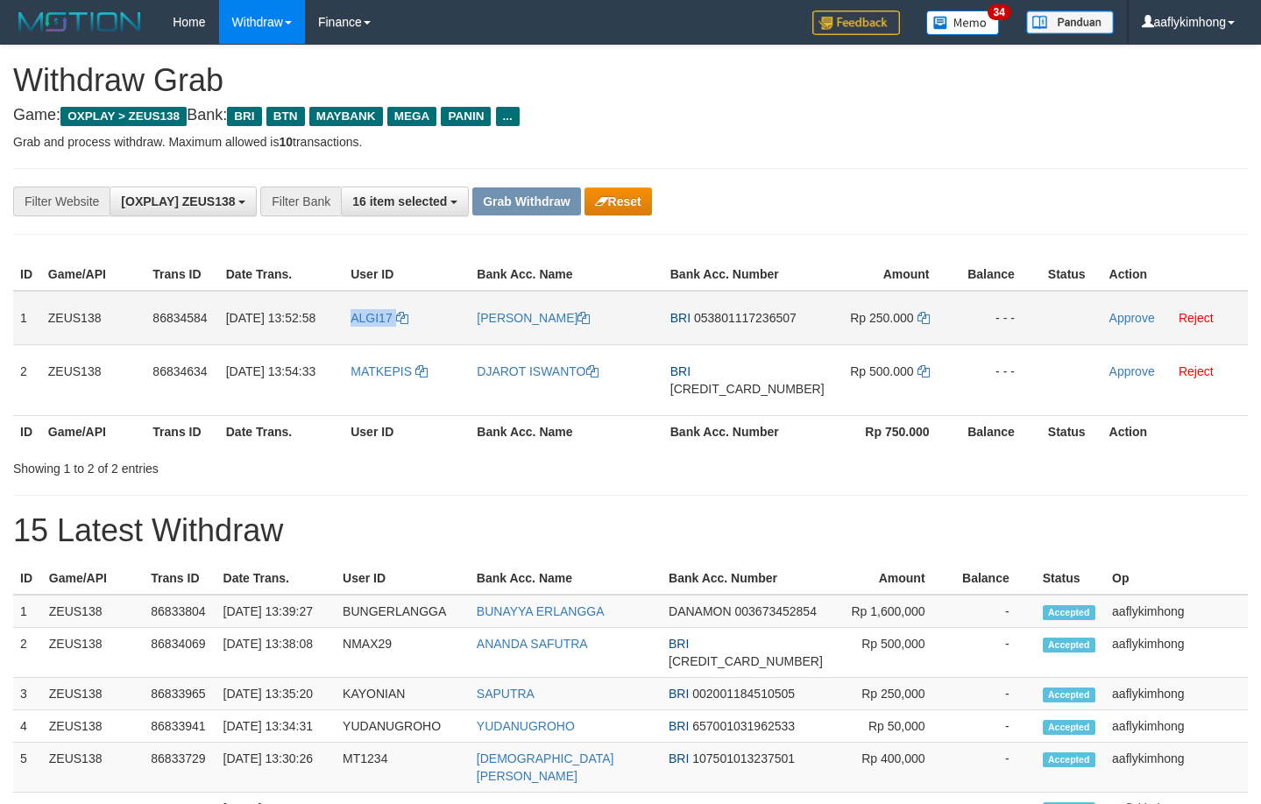
drag, startPoint x: 401, startPoint y: 342, endPoint x: 420, endPoint y: 338, distance: 18.7
click at [420, 338] on tr "1 ZEUS138 86834584 31/08/2025 13:52:58 ALGI17 ALGI FEBRIAN SYAH BRI 05380111723…" at bounding box center [630, 318] width 1234 height 54
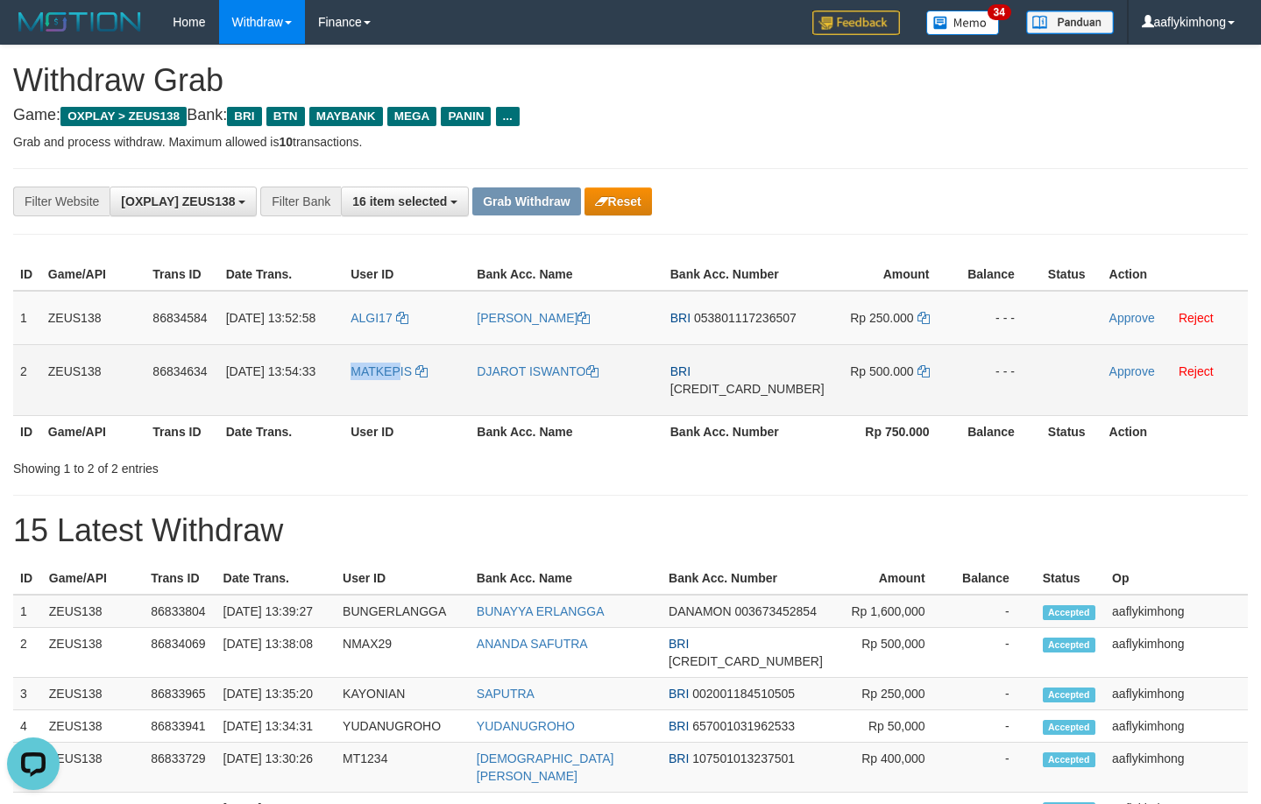
copy tr "MATKEP"
copy tr "MATKEPIS"
drag, startPoint x: 359, startPoint y: 403, endPoint x: 427, endPoint y: 401, distance: 68.3
click at [427, 401] on tr "2 ZEUS138 86834634 31/08/2025 13:54:33 MATKEPIS DJAROT ISWANTO BRI 303701045512…" at bounding box center [630, 379] width 1234 height 71
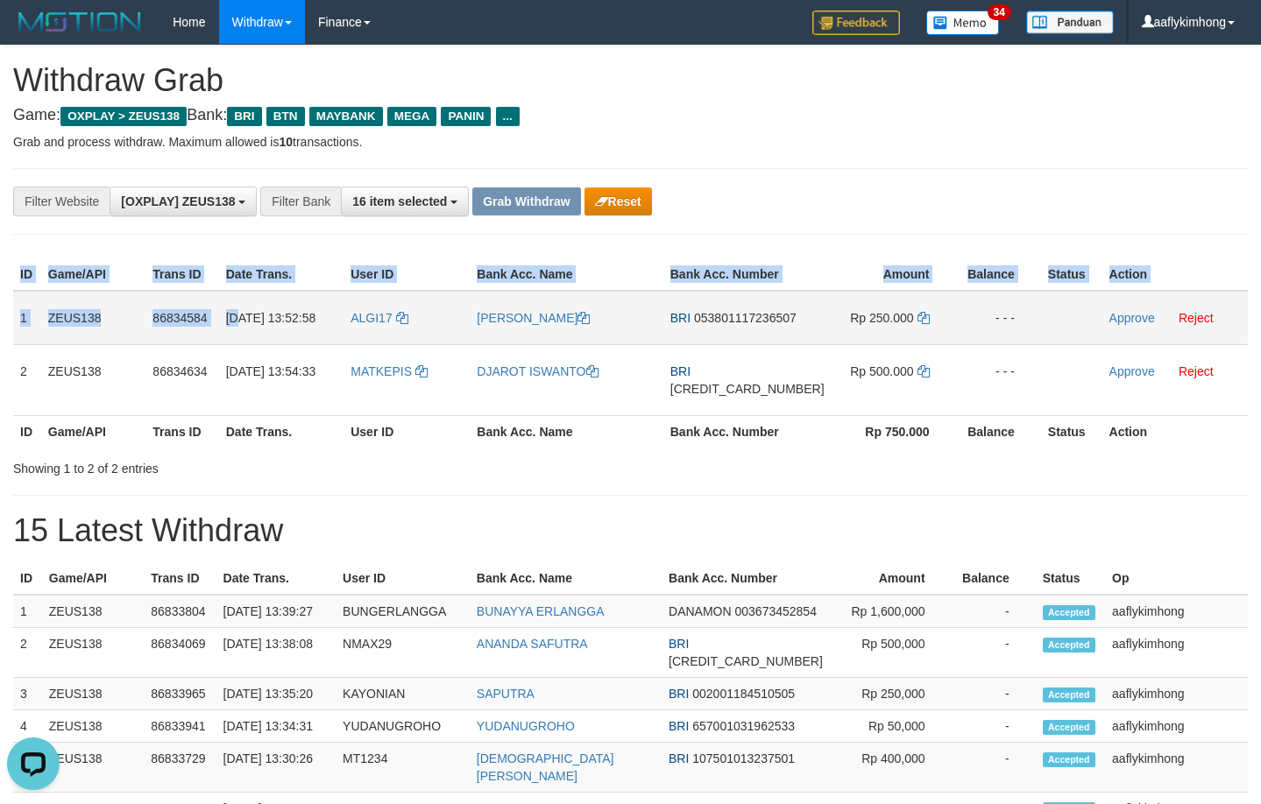
drag, startPoint x: 11, startPoint y: 314, endPoint x: 277, endPoint y: 345, distance: 267.3
click at [277, 345] on div "ID Game/API Trans ID Date Trans. User ID Bank Acc. Name Bank Acc. Number Amount…" at bounding box center [630, 353] width 1261 height 200
click at [13, 314] on td "1" at bounding box center [27, 318] width 28 height 54
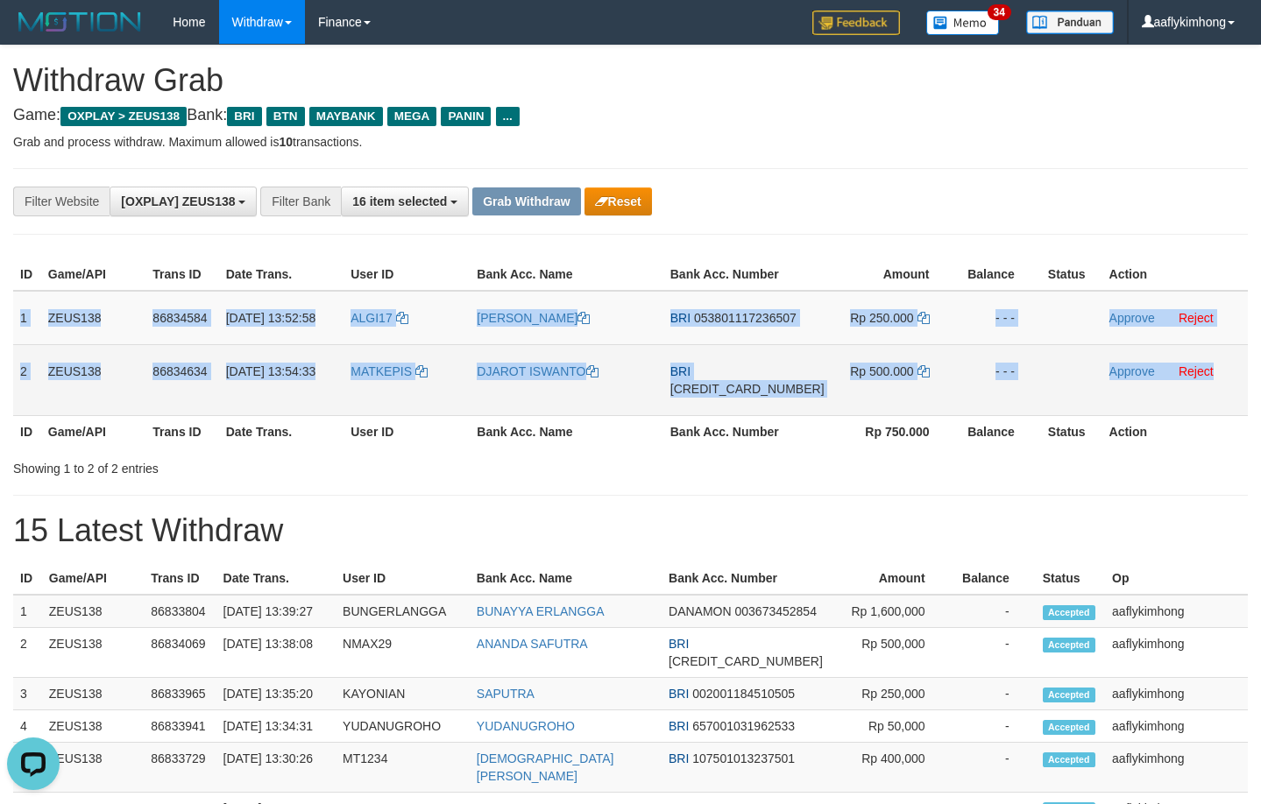
drag, startPoint x: 13, startPoint y: 314, endPoint x: 1176, endPoint y: 375, distance: 1164.0
click at [1176, 375] on tbody "1 ZEUS138 86834584 31/08/2025 13:52:58 ALGI17 ALGI FEBRIAN SYAH BRI 05380111723…" at bounding box center [630, 353] width 1234 height 125
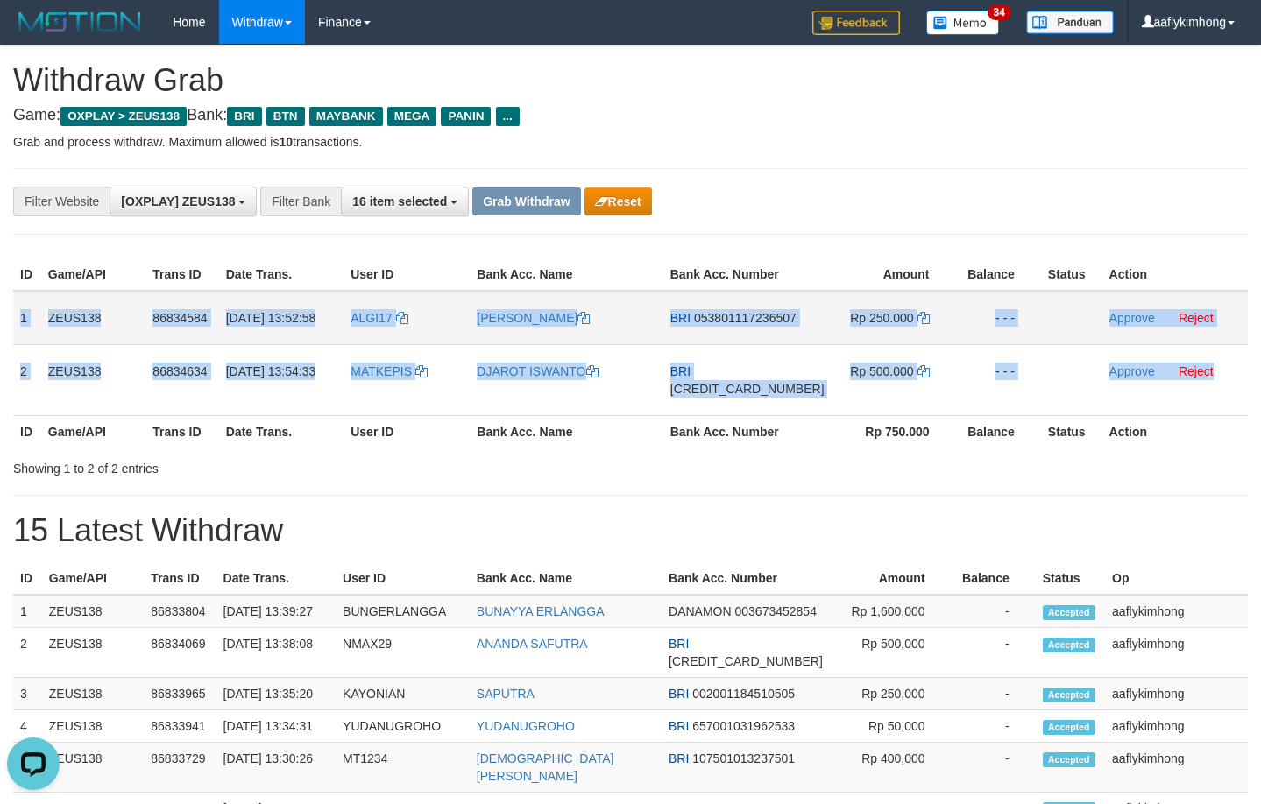
click at [731, 325] on span "053801117236507" at bounding box center [745, 318] width 102 height 14
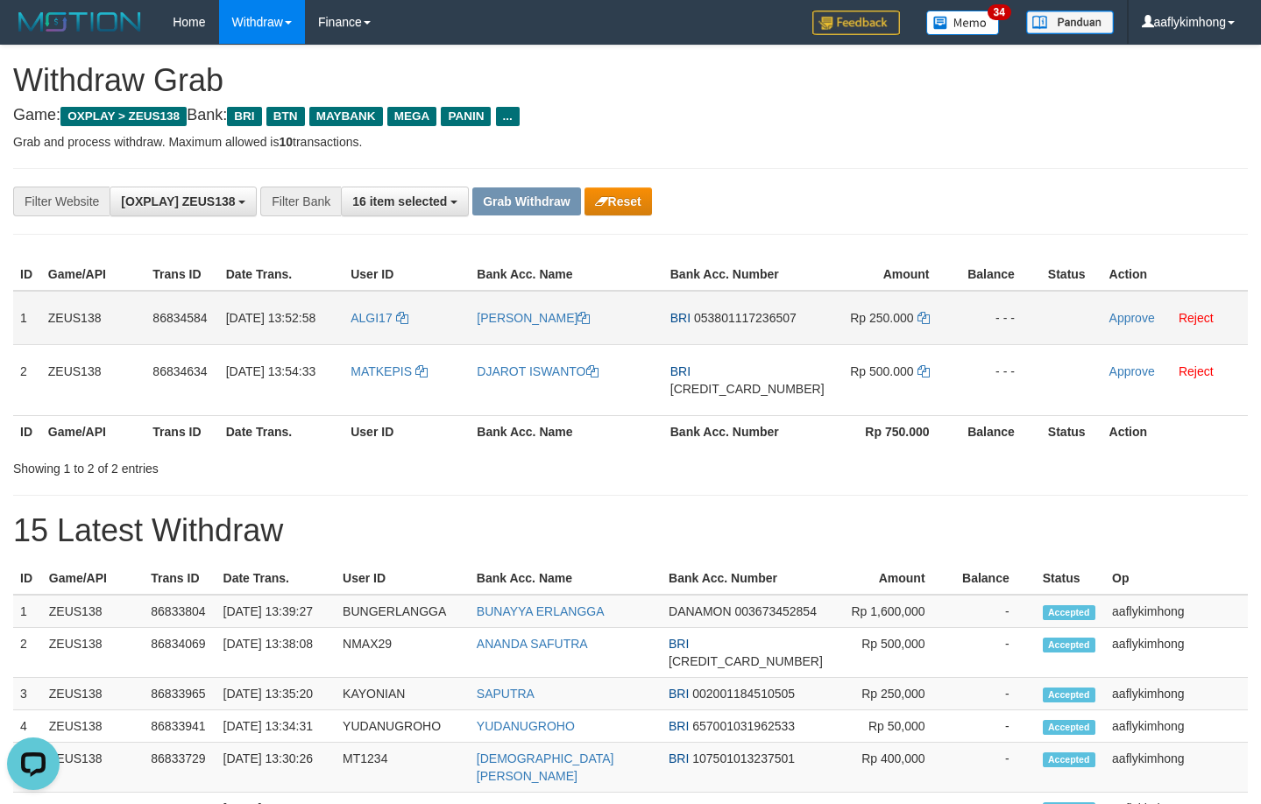
click at [731, 325] on span "053801117236507" at bounding box center [745, 318] width 102 height 14
click at [917, 314] on icon at bounding box center [923, 318] width 12 height 12
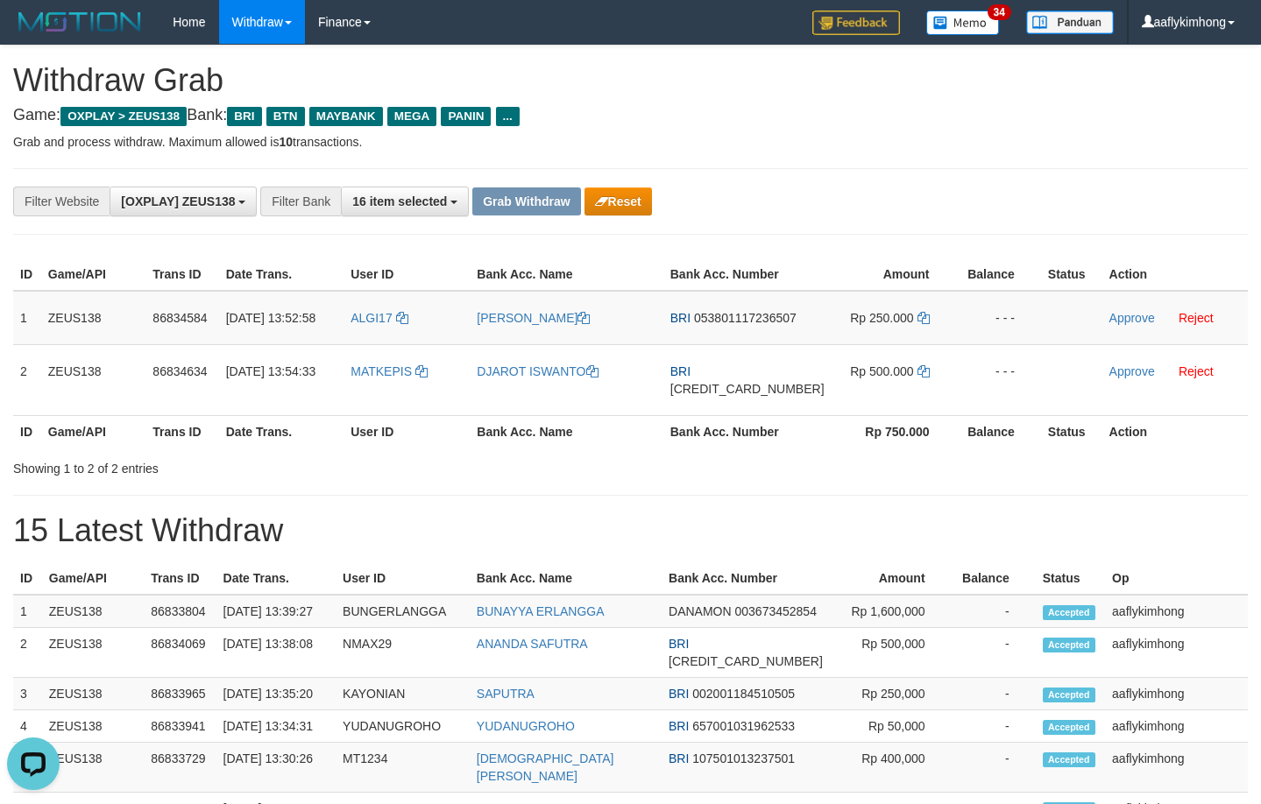
click at [902, 207] on div "**********" at bounding box center [525, 202] width 1050 height 30
click at [1109, 319] on link "Approve" at bounding box center [1132, 318] width 46 height 14
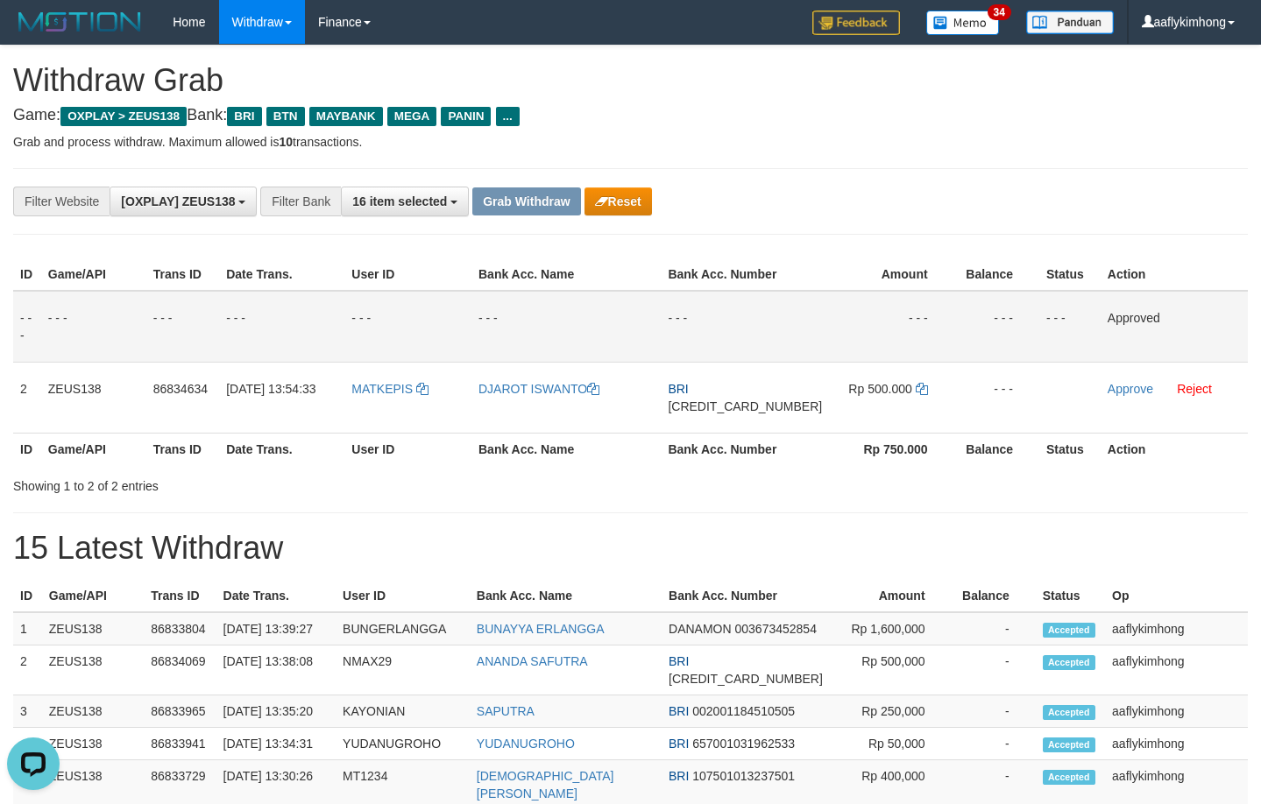
click at [992, 122] on h4 "Game: OXPLAY > ZEUS138 Bank: BRI BTN MAYBANK MEGA PANIN ..." at bounding box center [630, 116] width 1234 height 18
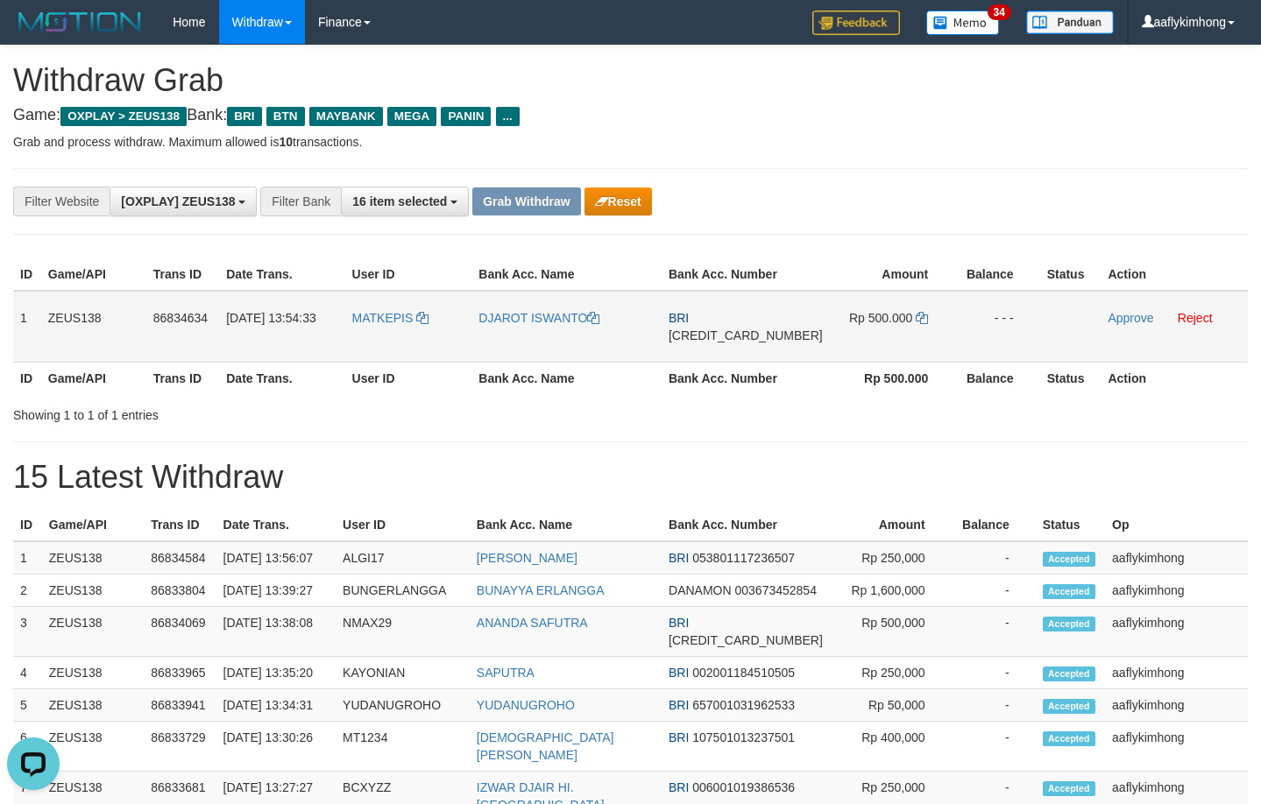
click at [754, 338] on span "[CREDIT_CARD_NUMBER]" at bounding box center [745, 335] width 154 height 14
click at [915, 313] on icon at bounding box center [921, 318] width 12 height 12
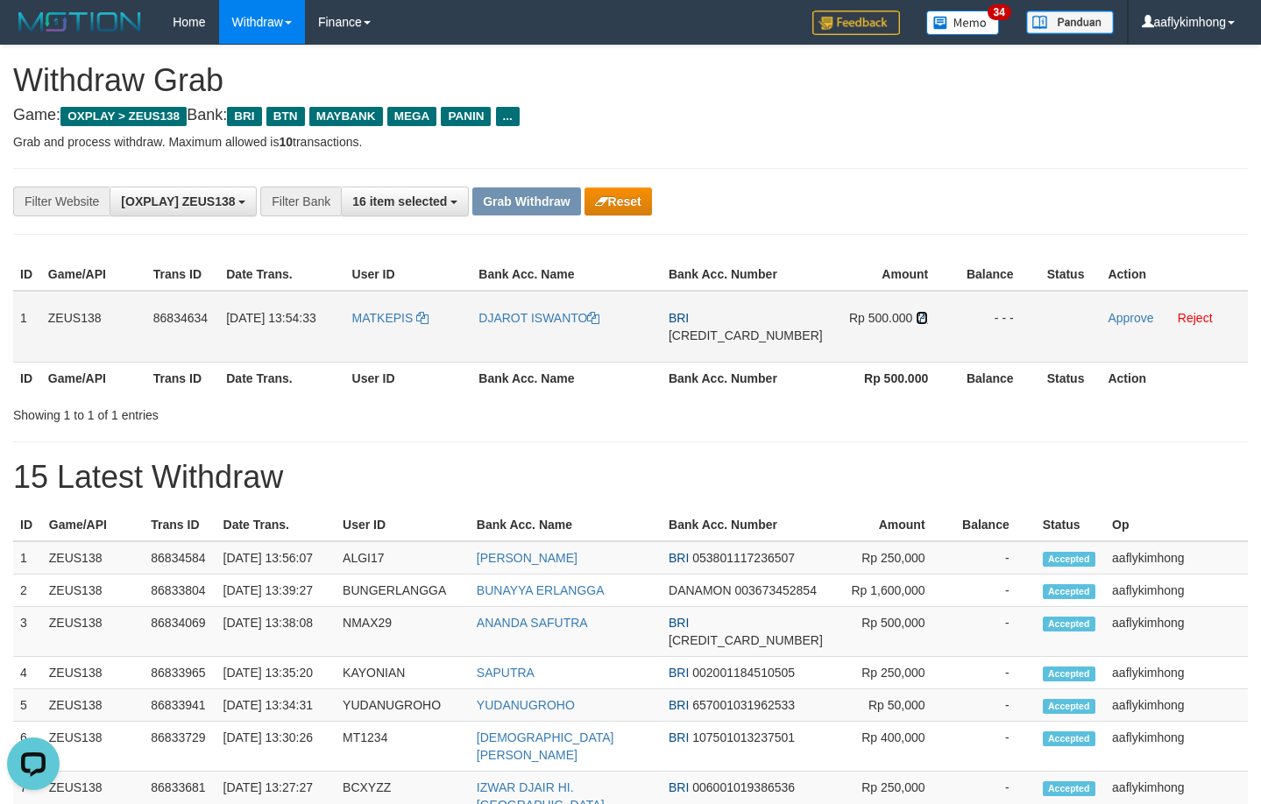
click at [915, 316] on icon at bounding box center [921, 318] width 12 height 12
click at [806, 173] on div "**********" at bounding box center [630, 201] width 1234 height 67
drag, startPoint x: 1106, startPoint y: 317, endPoint x: 684, endPoint y: 178, distance: 443.8
click at [1107, 317] on link "Approve" at bounding box center [1130, 318] width 46 height 14
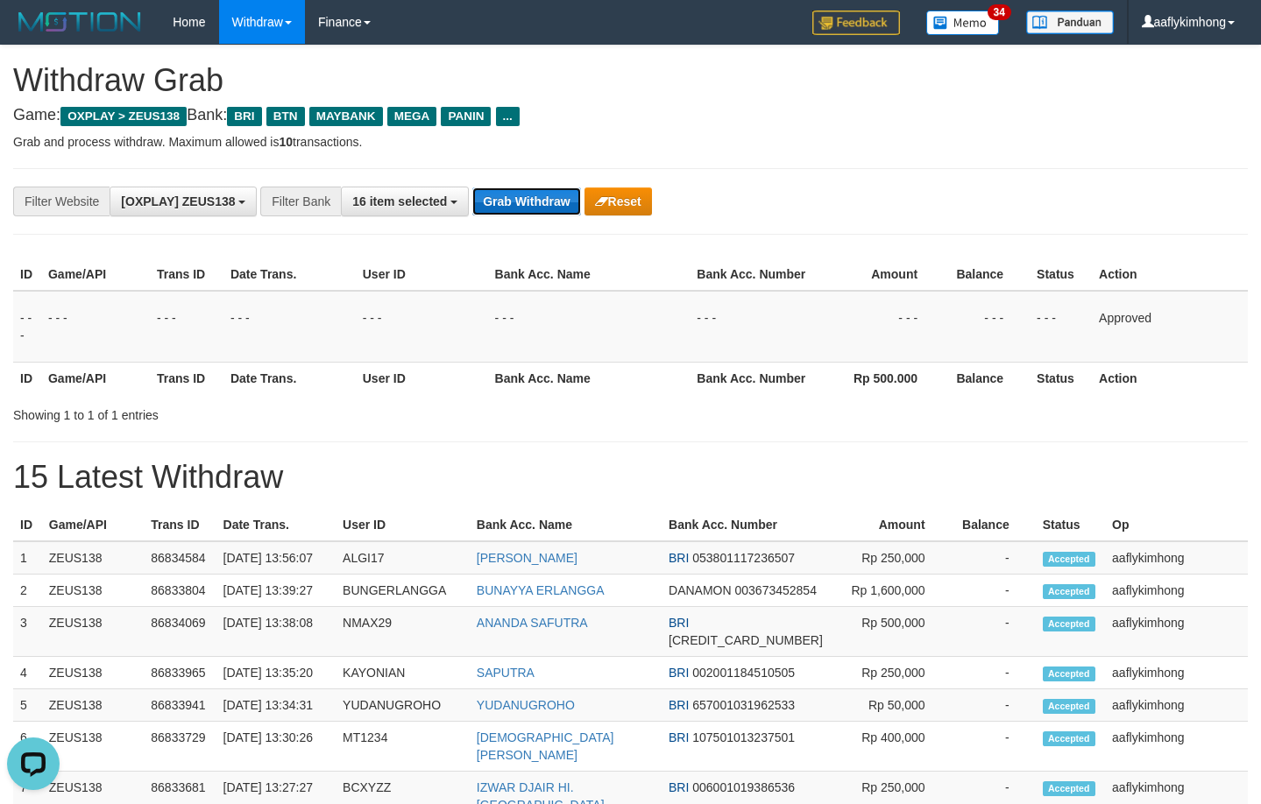
click at [509, 202] on button "Grab Withdraw" at bounding box center [526, 201] width 108 height 28
click at [509, 201] on button "Grab Withdraw" at bounding box center [526, 201] width 108 height 28
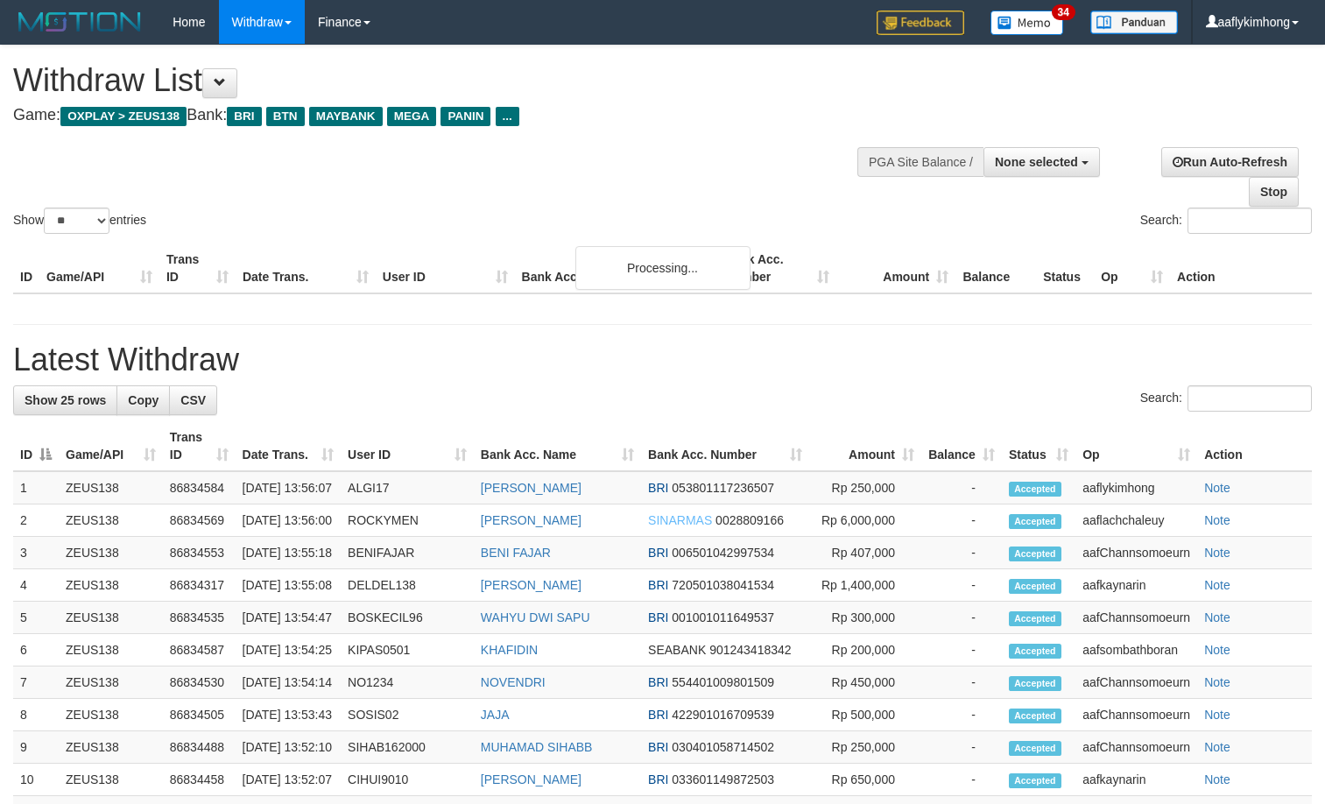
select select
select select "**"
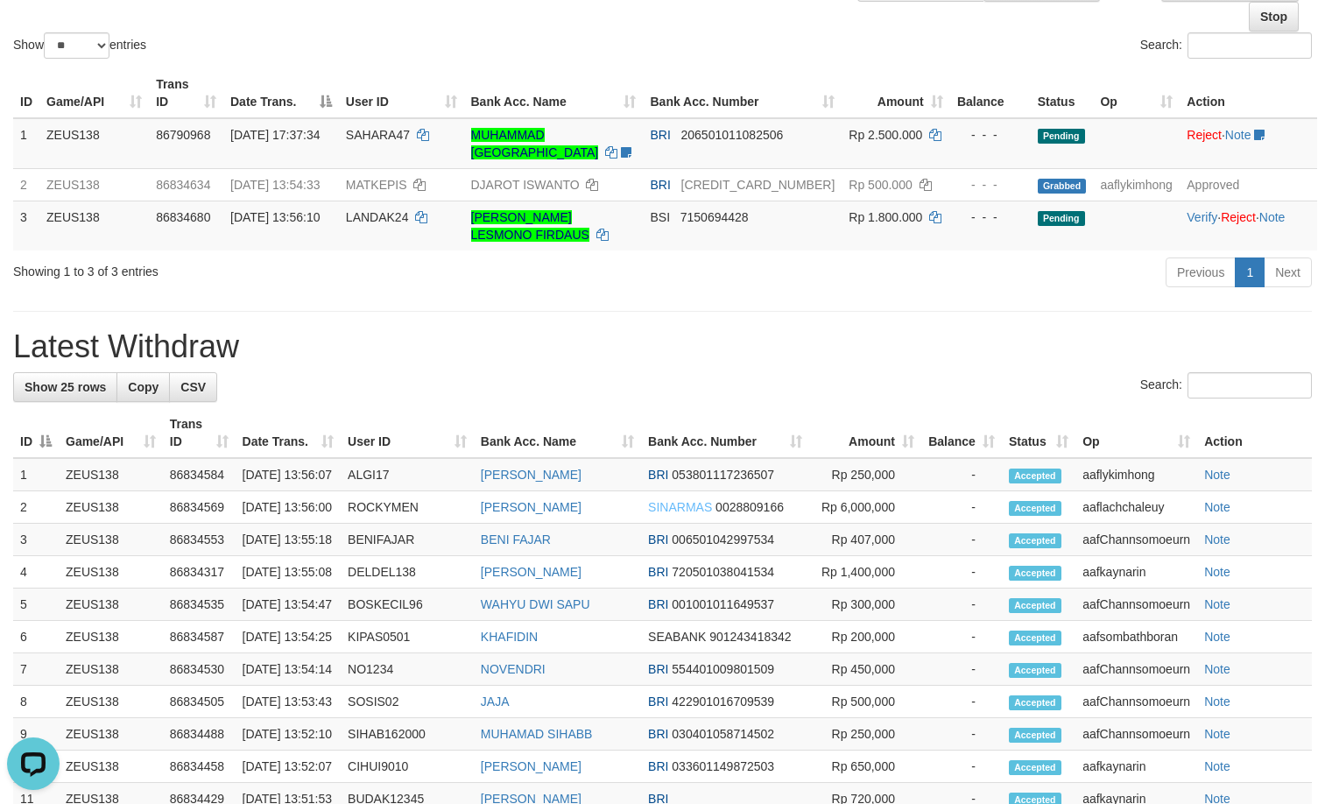
click at [377, 323] on div "**********" at bounding box center [662, 680] width 1325 height 1621
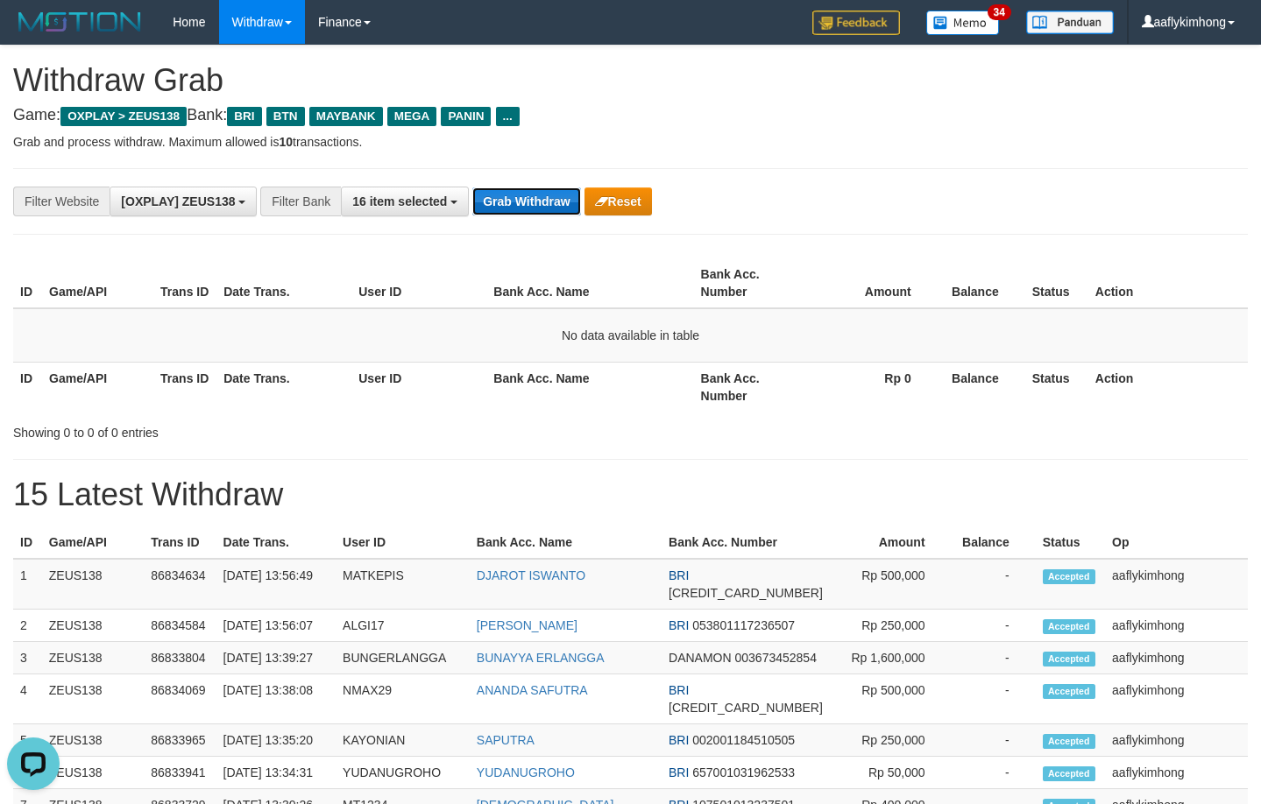
click at [560, 196] on button "Grab Withdraw" at bounding box center [526, 201] width 108 height 28
click at [520, 215] on button "Grab Withdraw" at bounding box center [526, 201] width 108 height 28
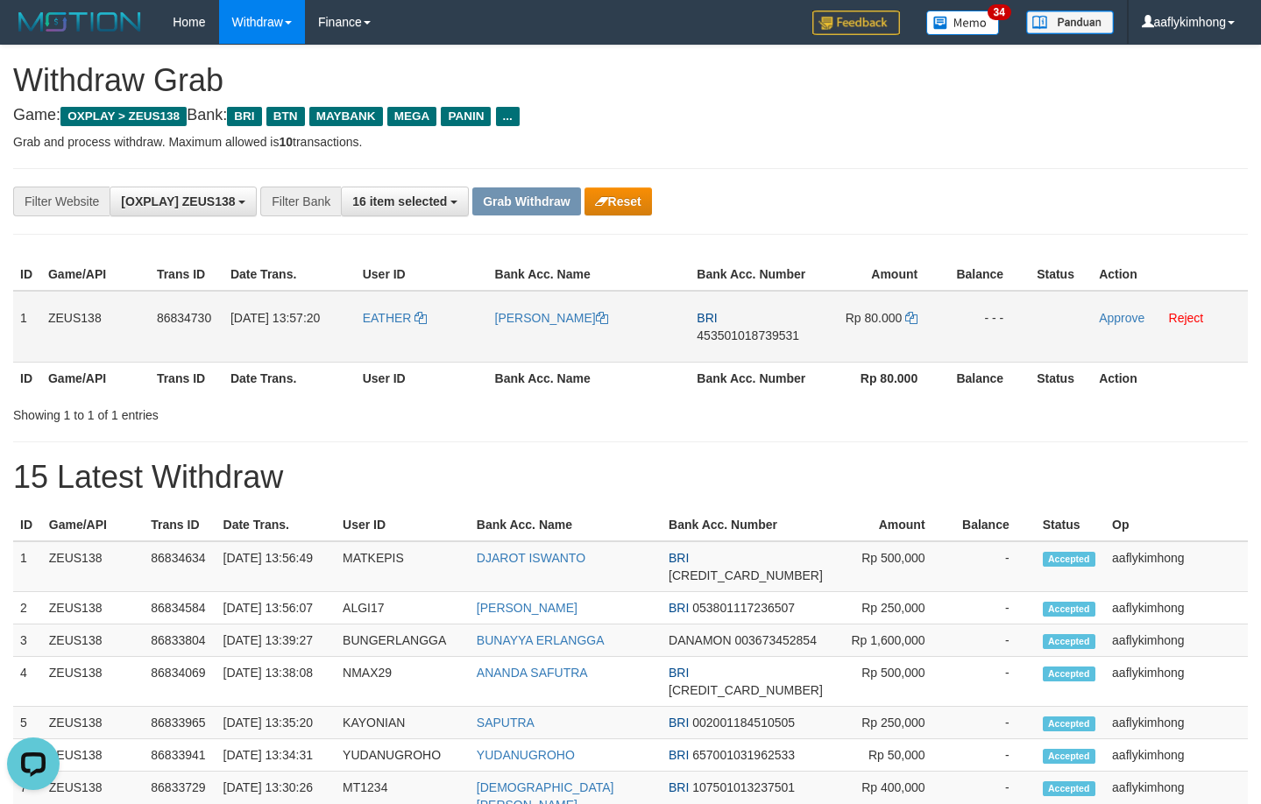
drag, startPoint x: 327, startPoint y: 352, endPoint x: 403, endPoint y: 343, distance: 76.7
click at [403, 343] on tr "1 ZEUS138 86834730 31/08/2025 13:57:20 EATHER MUHAMMAD SULAI BRI 45350101873953…" at bounding box center [630, 327] width 1234 height 72
click at [320, 378] on th "Date Trans." at bounding box center [289, 378] width 132 height 32
copy tr "EATHER"
drag, startPoint x: 348, startPoint y: 322, endPoint x: 416, endPoint y: 320, distance: 68.4
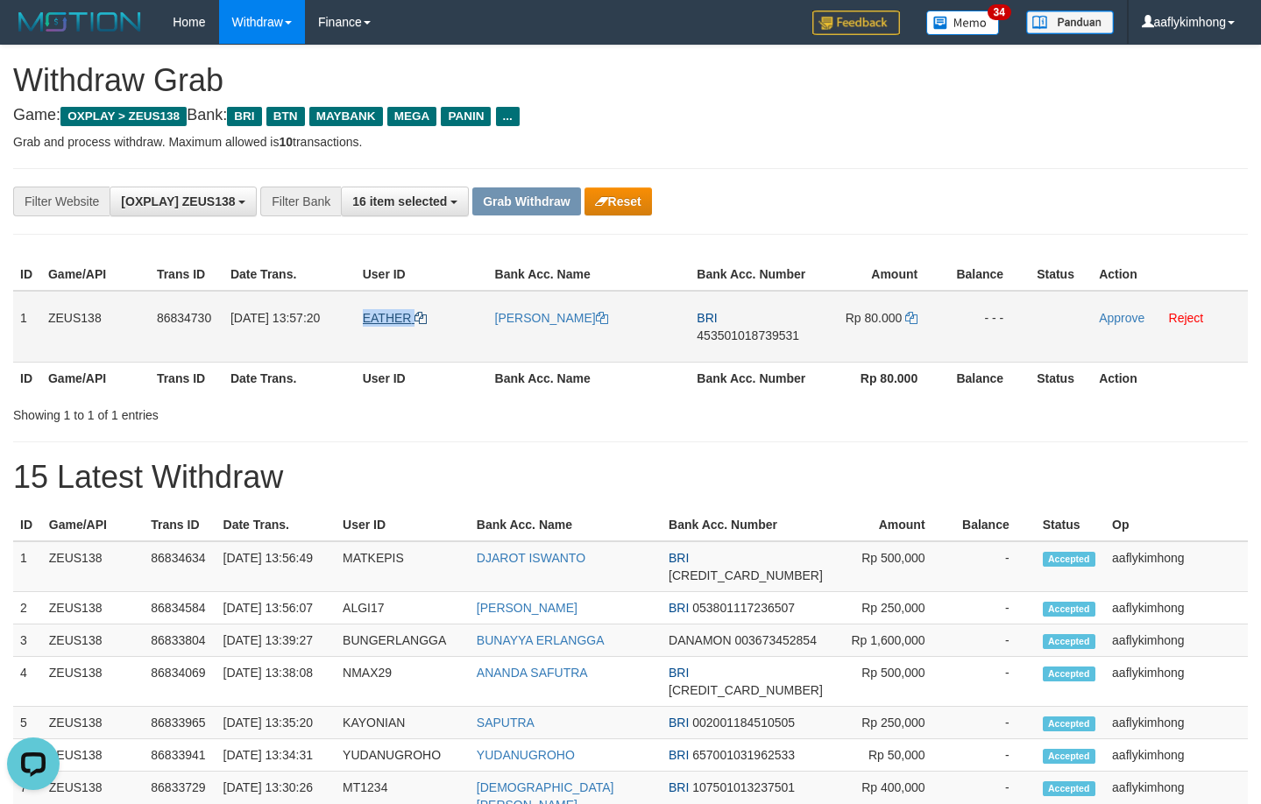
click at [416, 320] on tr "1 ZEUS138 86834730 31/08/2025 13:57:20 EATHER MUHAMMAD SULAI BRI 45350101873953…" at bounding box center [630, 327] width 1234 height 72
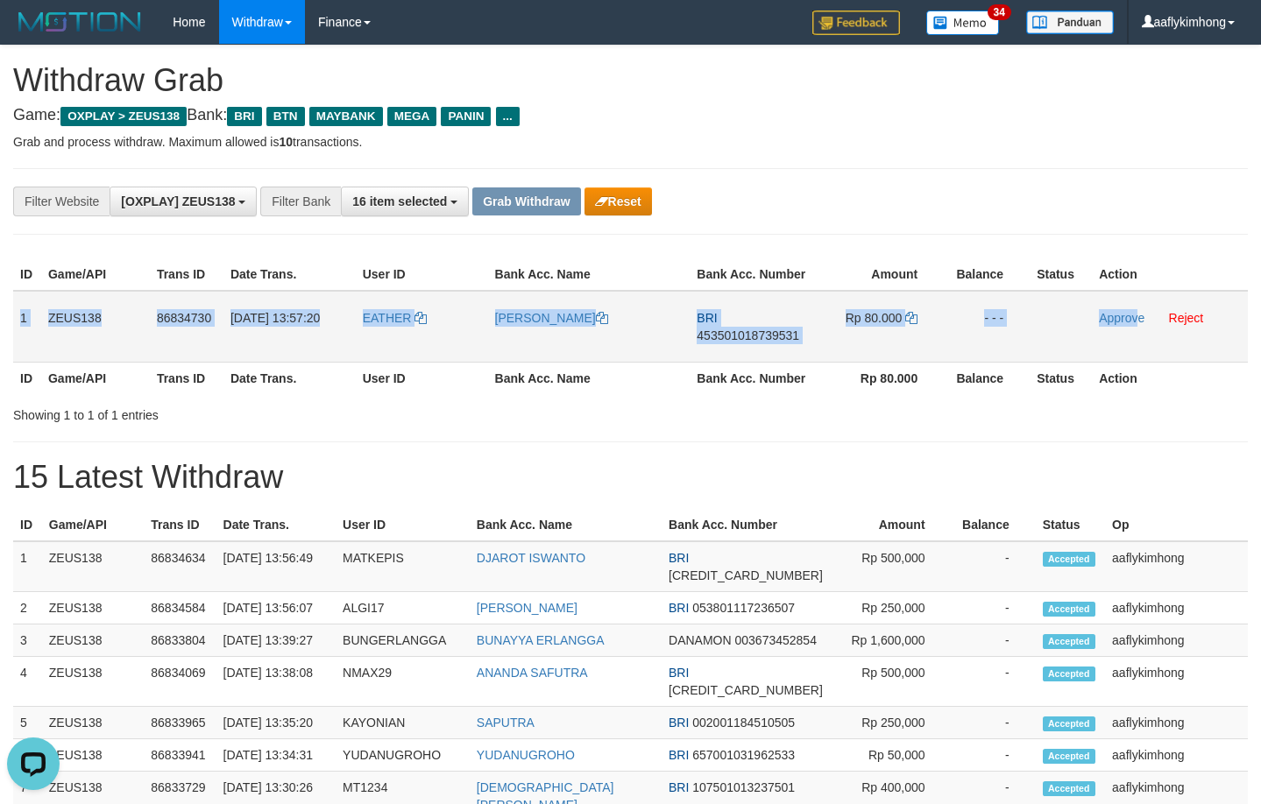
drag, startPoint x: 16, startPoint y: 316, endPoint x: 1137, endPoint y: 333, distance: 1121.4
click at [1137, 333] on tr "1 ZEUS138 86834730 31/08/2025 13:57:20 EATHER MUHAMMAD SULAI BRI 45350101873953…" at bounding box center [630, 327] width 1234 height 72
copy tr "1 ZEUS138 86834730 31/08/2025 13:57:20 EATHER MUHAMMAD SULAI BRI 45350101873953…"
click at [753, 334] on span "453501018739531" at bounding box center [747, 335] width 102 height 14
copy tr "1 ZEUS138 86834730 31/08/2025 13:57:20 EATHER MUHAMMAD SULAI BRI 45350101873953…"
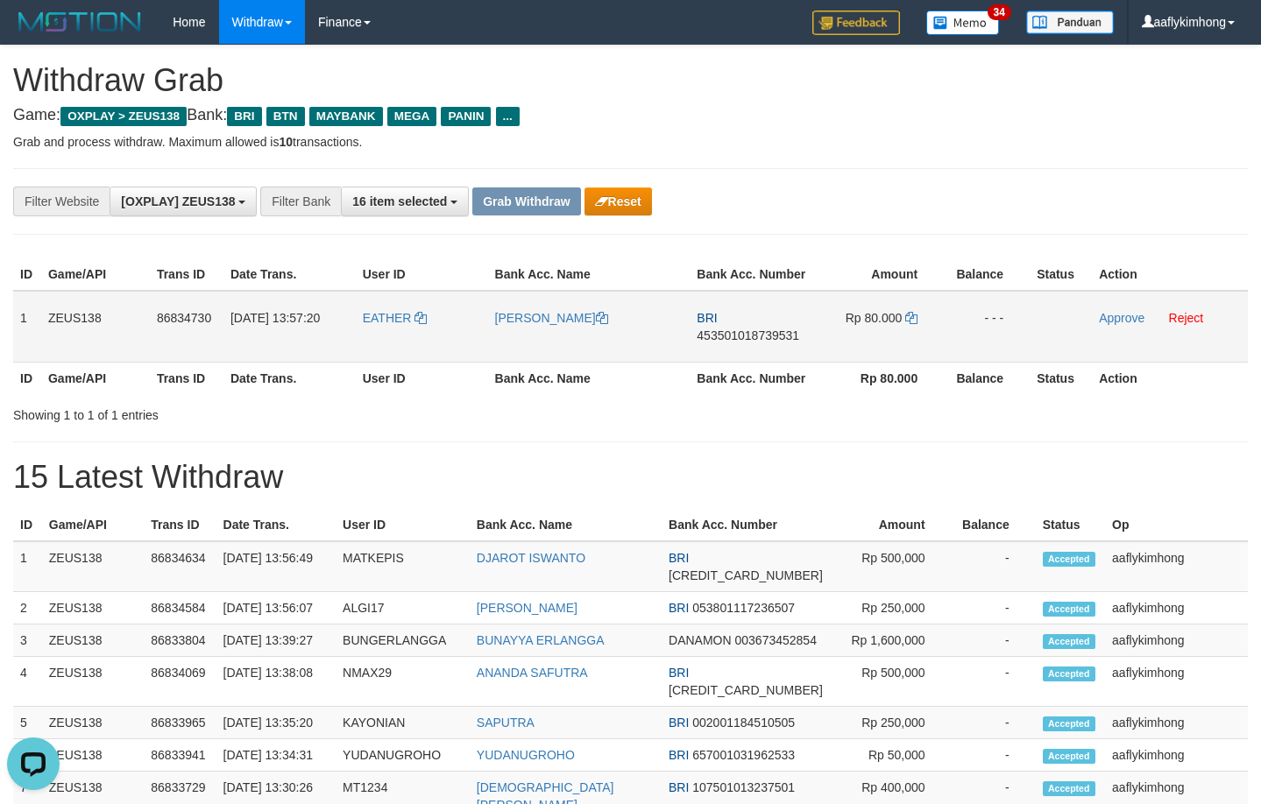
click at [753, 334] on span "453501018739531" at bounding box center [747, 335] width 102 height 14
drag, startPoint x: 753, startPoint y: 334, endPoint x: 804, endPoint y: 318, distance: 53.2
click at [757, 334] on span "453501018739531" at bounding box center [747, 335] width 102 height 14
click at [908, 315] on icon at bounding box center [911, 318] width 12 height 12
click at [909, 313] on icon at bounding box center [911, 318] width 12 height 12
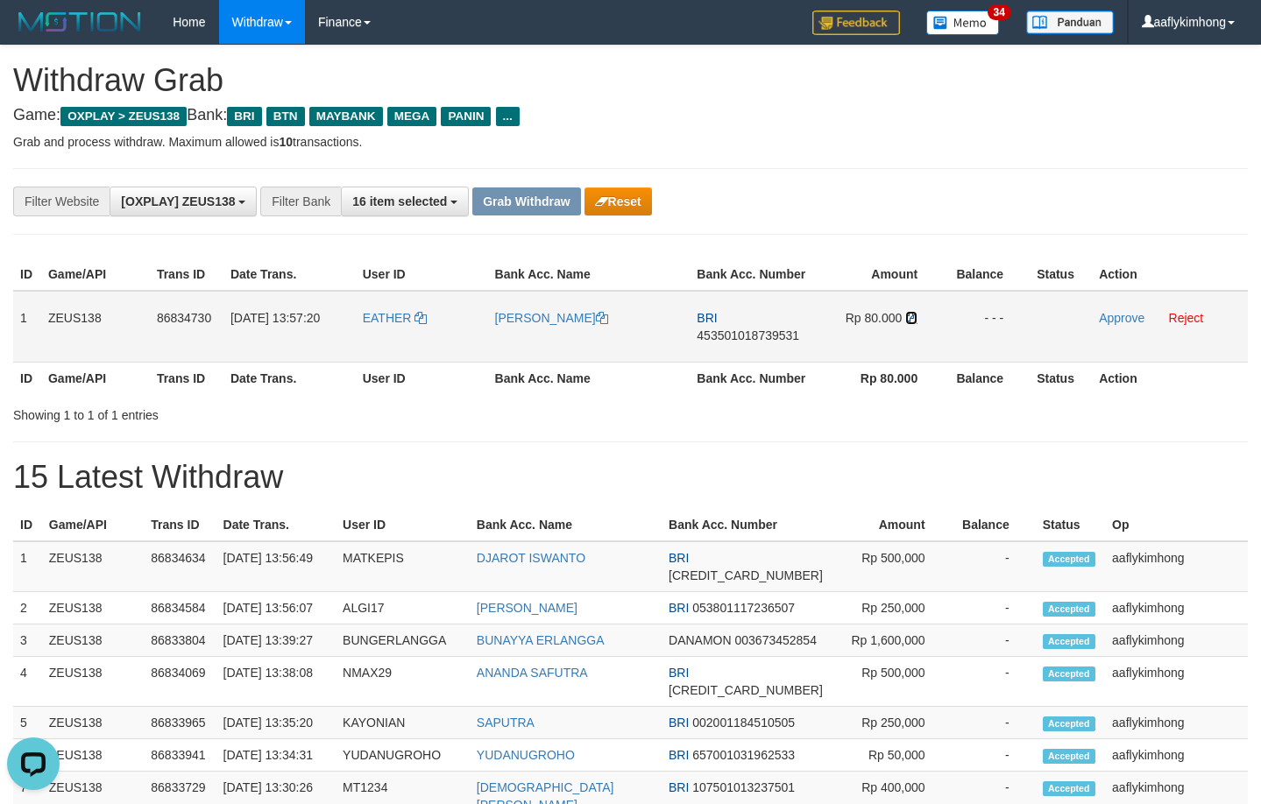
click at [909, 313] on icon at bounding box center [911, 318] width 12 height 12
click at [789, 148] on p "Grab and process withdraw. Maximum allowed is 10 transactions." at bounding box center [630, 142] width 1234 height 18
click at [1103, 314] on link "Approve" at bounding box center [1121, 318] width 46 height 14
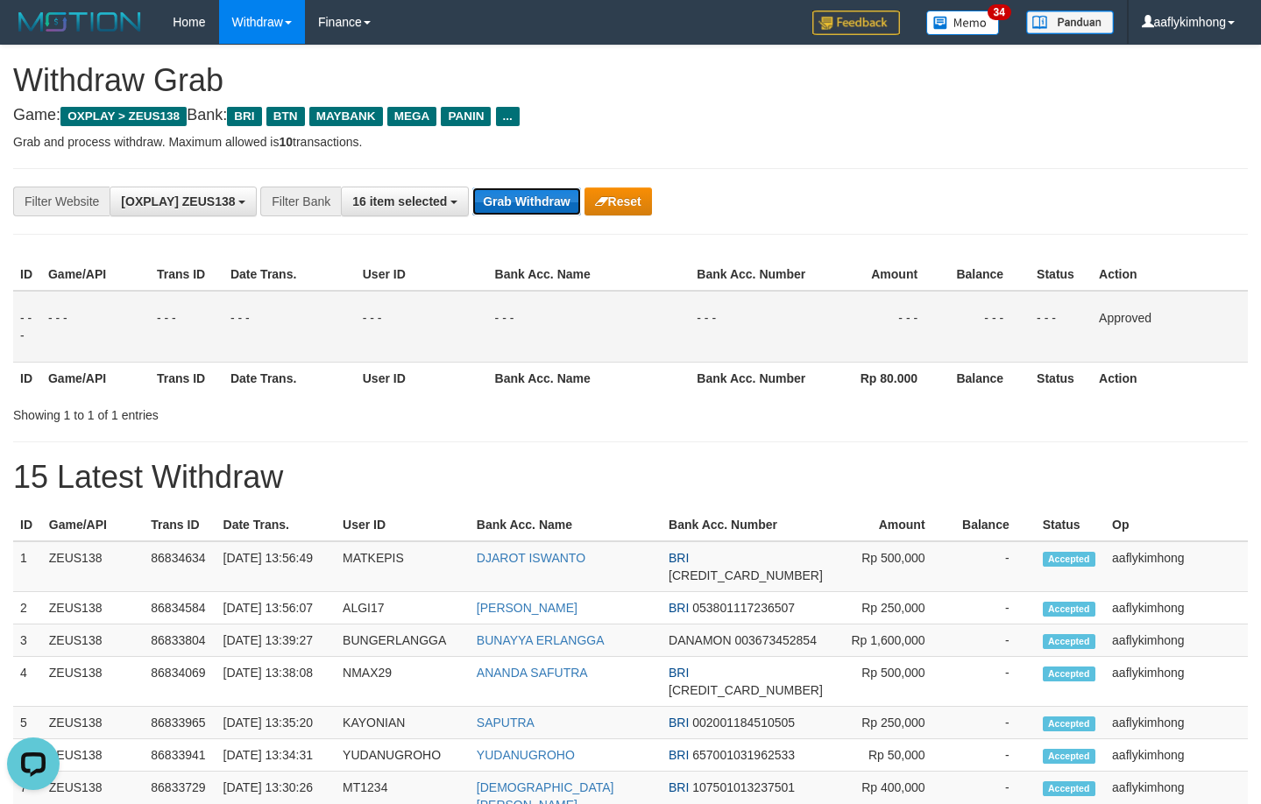
click at [519, 200] on button "Grab Withdraw" at bounding box center [526, 201] width 108 height 28
click at [519, 197] on button "Grab Withdraw" at bounding box center [526, 201] width 108 height 28
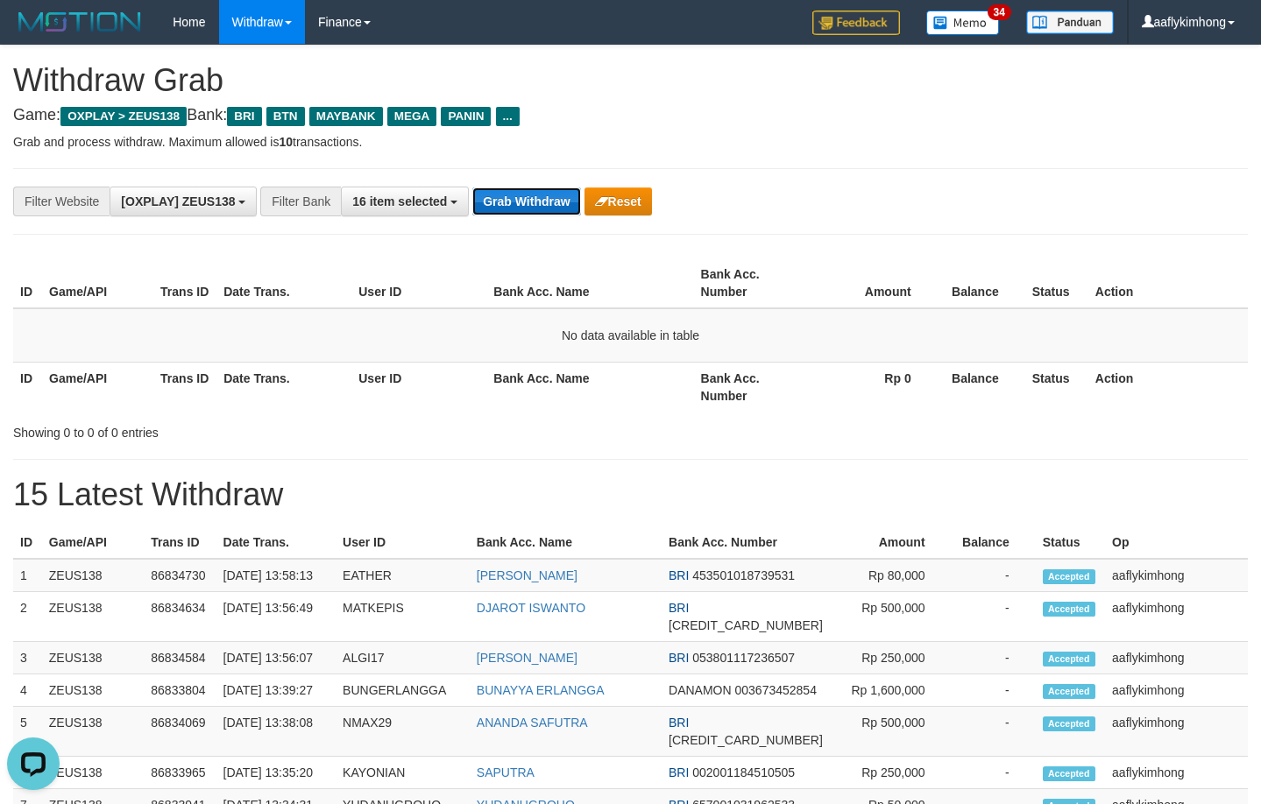
click at [555, 198] on button "Grab Withdraw" at bounding box center [526, 201] width 108 height 28
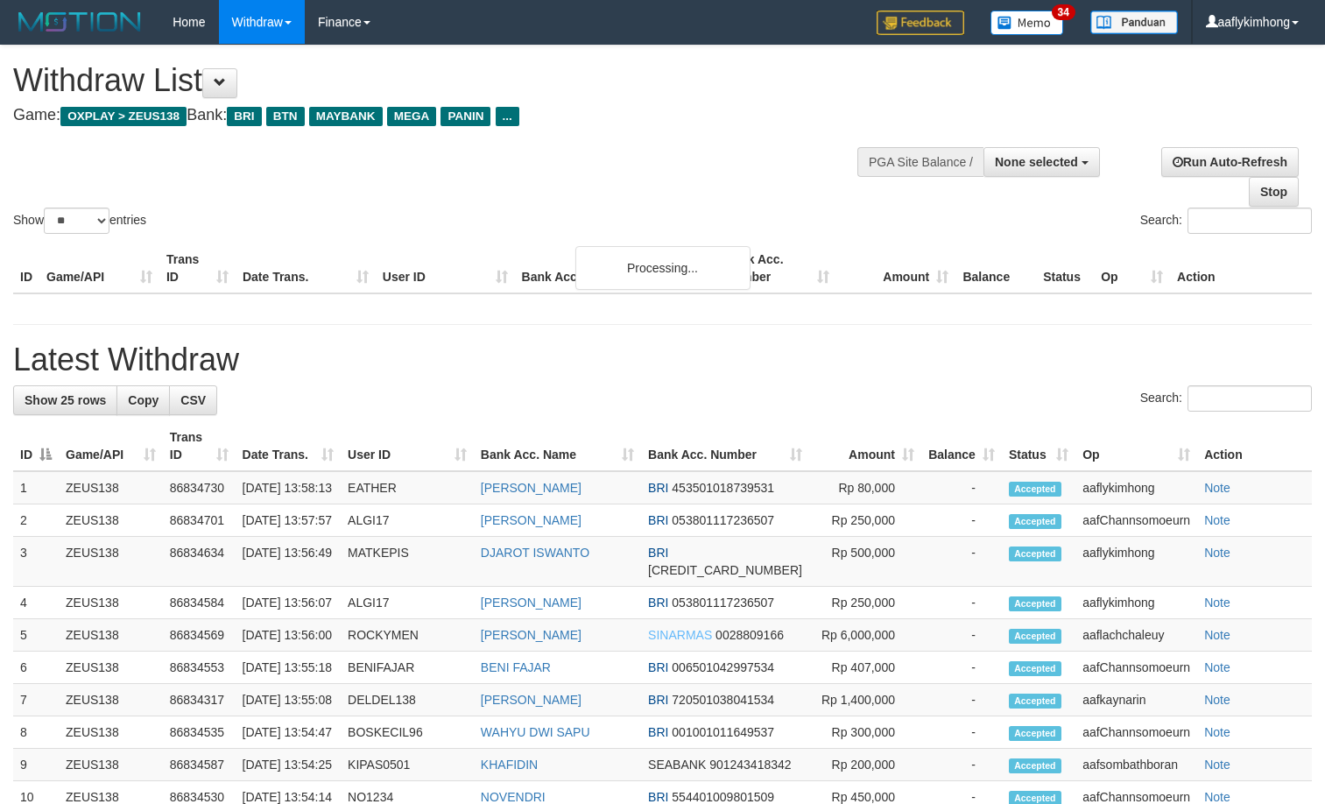
select select
select select "**"
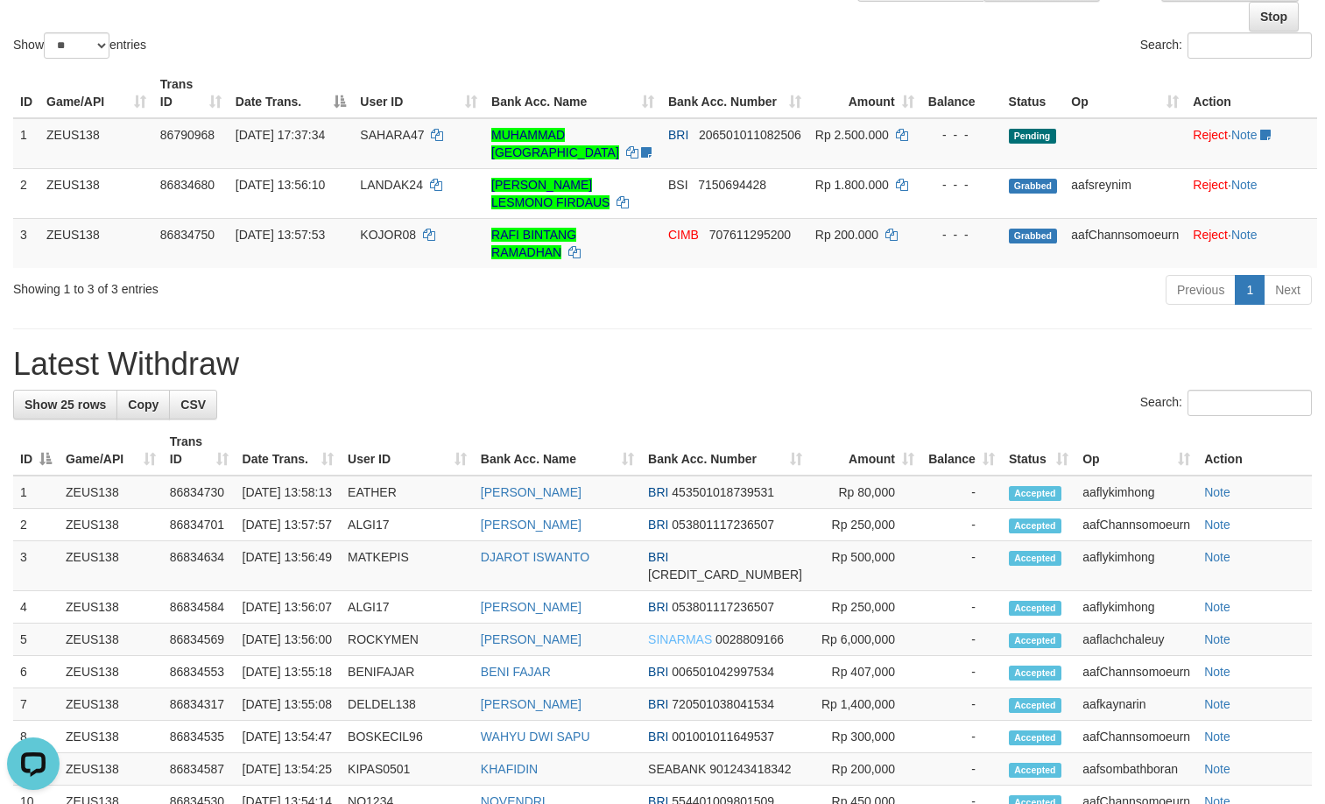
click at [314, 355] on h1 "Latest Withdraw" at bounding box center [662, 364] width 1299 height 35
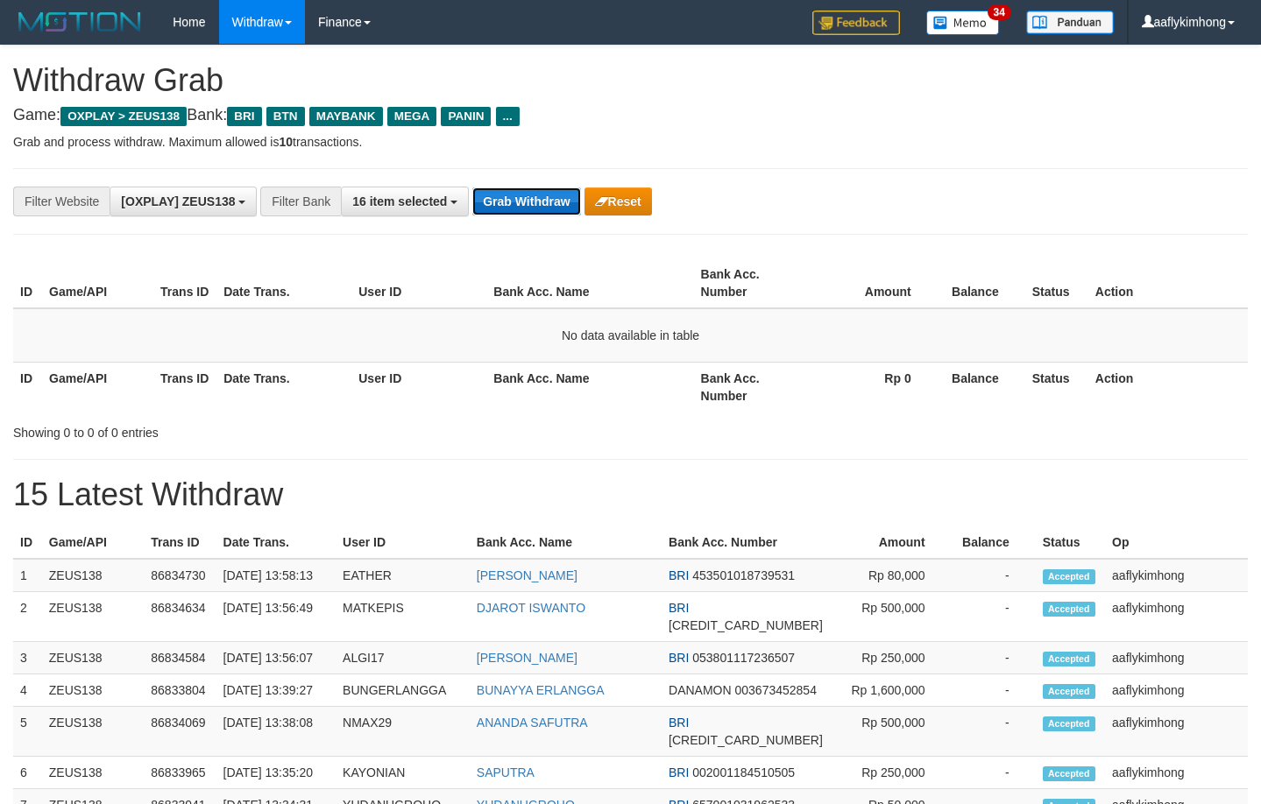
click at [547, 190] on button "Grab Withdraw" at bounding box center [526, 201] width 108 height 28
click at [545, 190] on button "Grab Withdraw" at bounding box center [526, 201] width 108 height 28
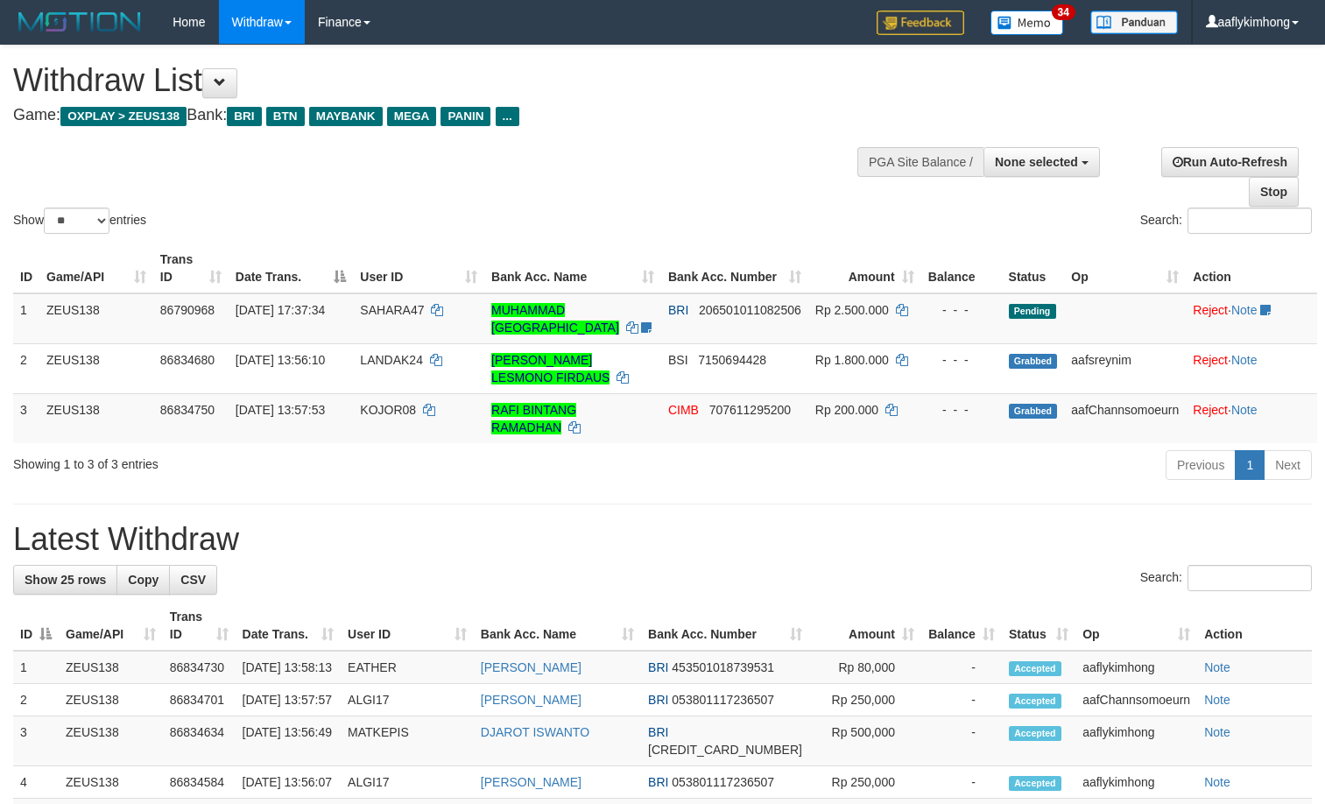
select select
select select "**"
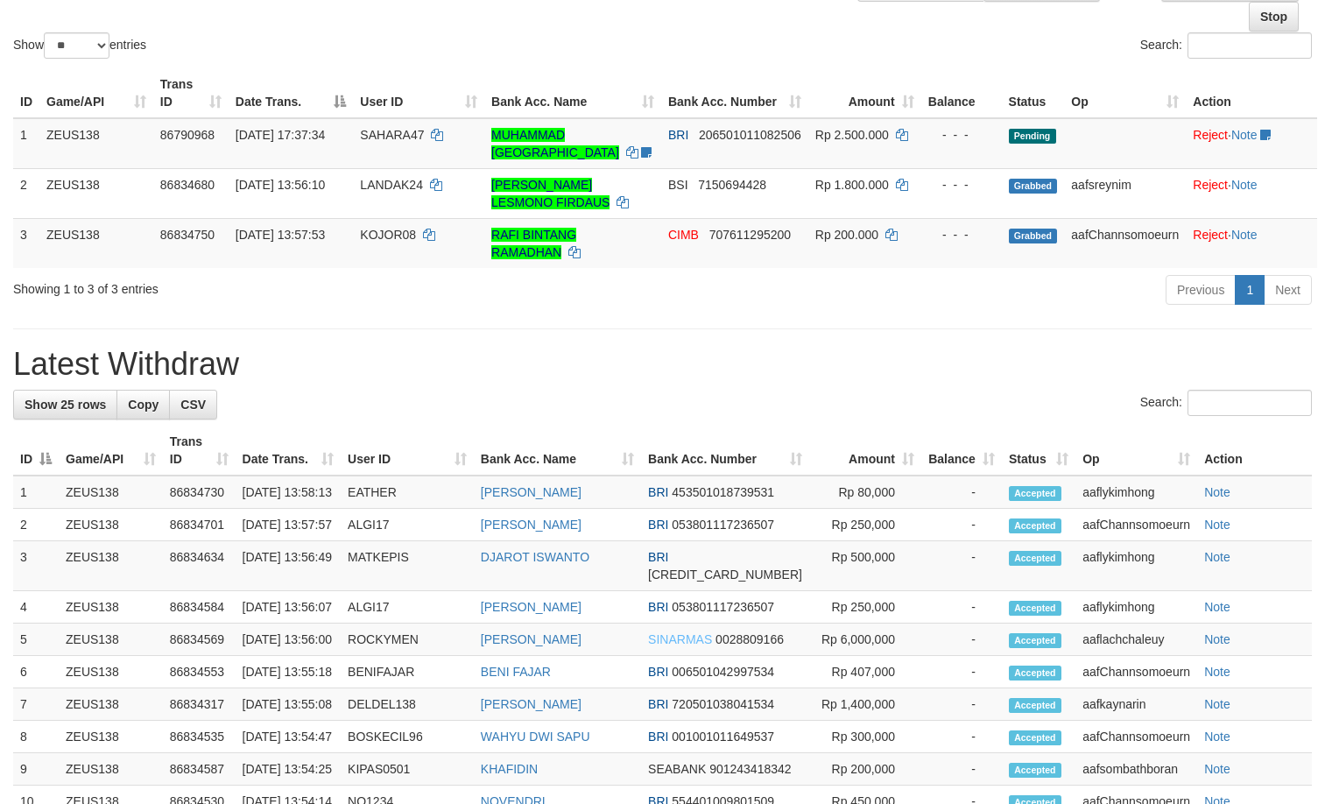
click at [357, 330] on div "**********" at bounding box center [662, 689] width 1325 height 1638
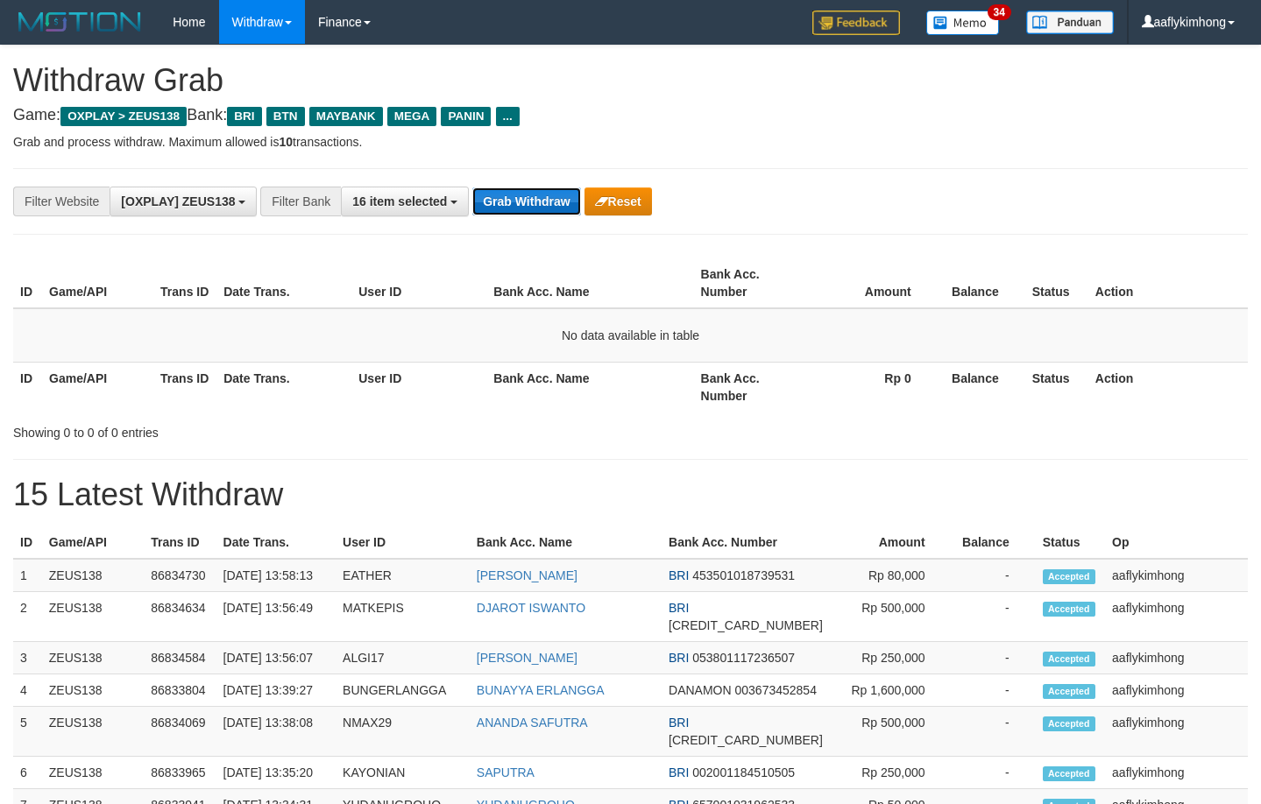
click at [511, 189] on button "Grab Withdraw" at bounding box center [526, 201] width 108 height 28
click at [516, 197] on button "Grab Withdraw" at bounding box center [526, 201] width 108 height 28
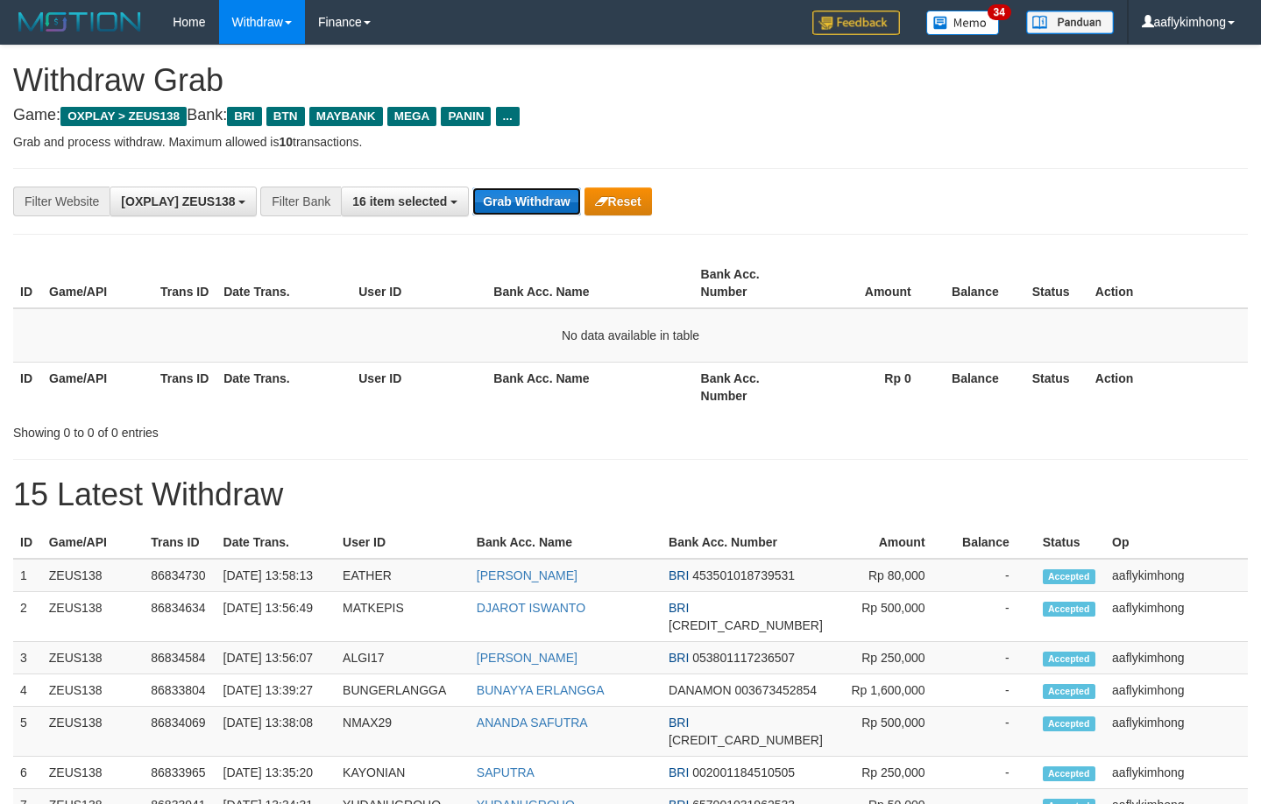
click at [516, 197] on button "Grab Withdraw" at bounding box center [526, 201] width 108 height 28
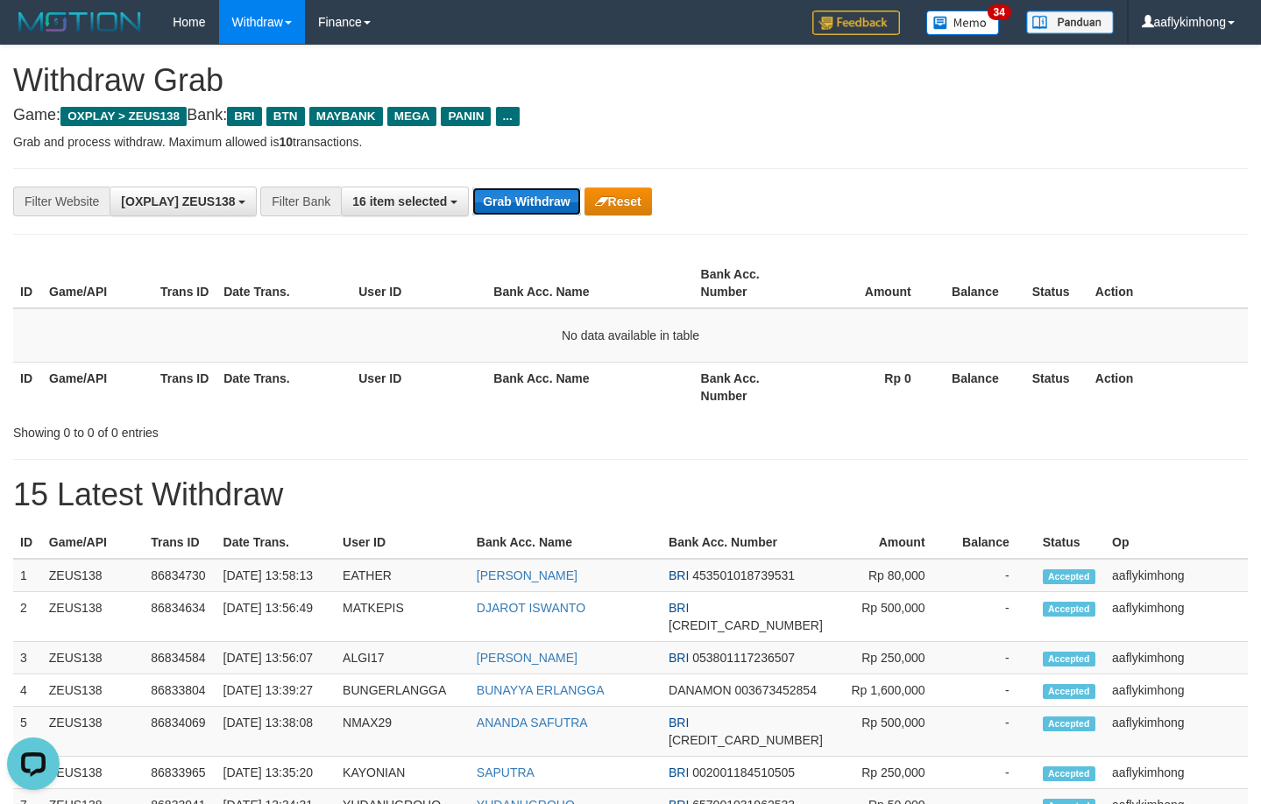
click at [516, 197] on button "Grab Withdraw" at bounding box center [526, 201] width 108 height 28
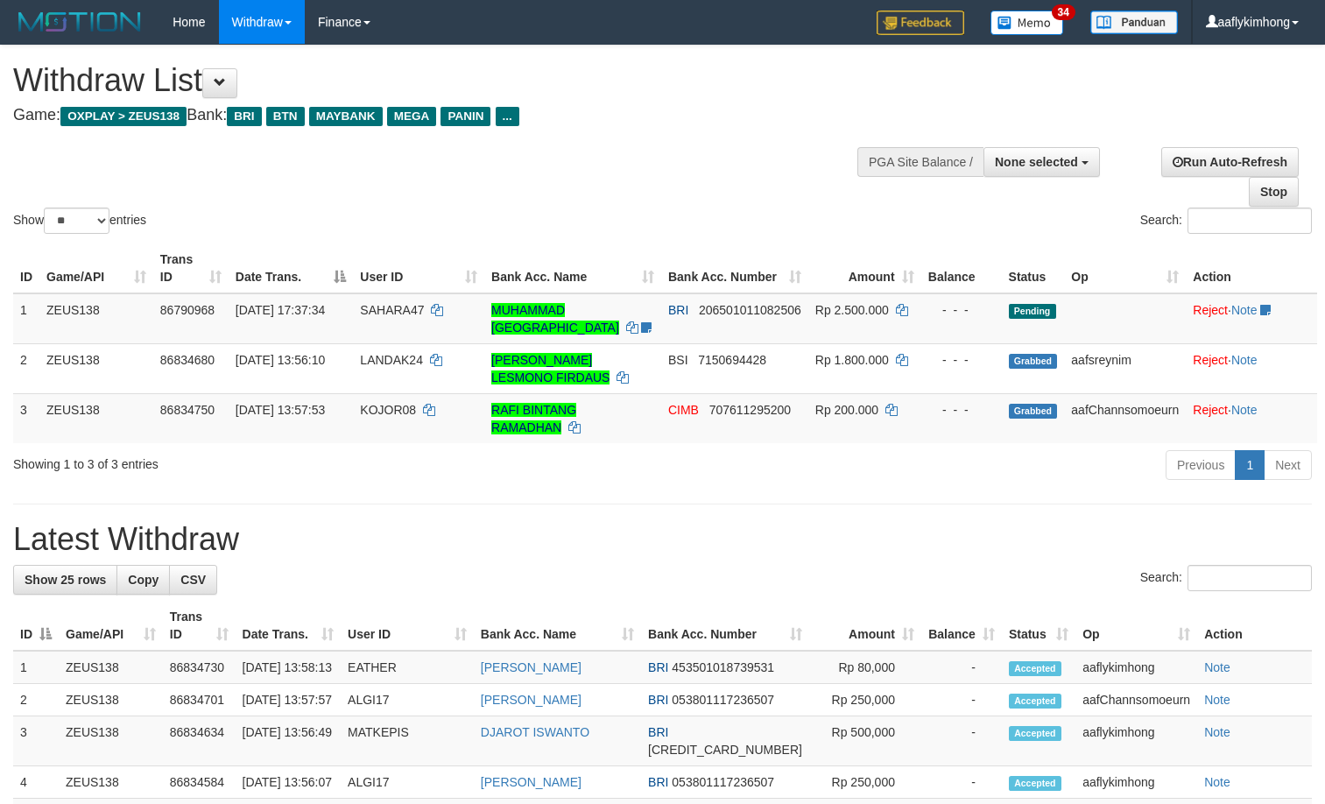
select select
select select "**"
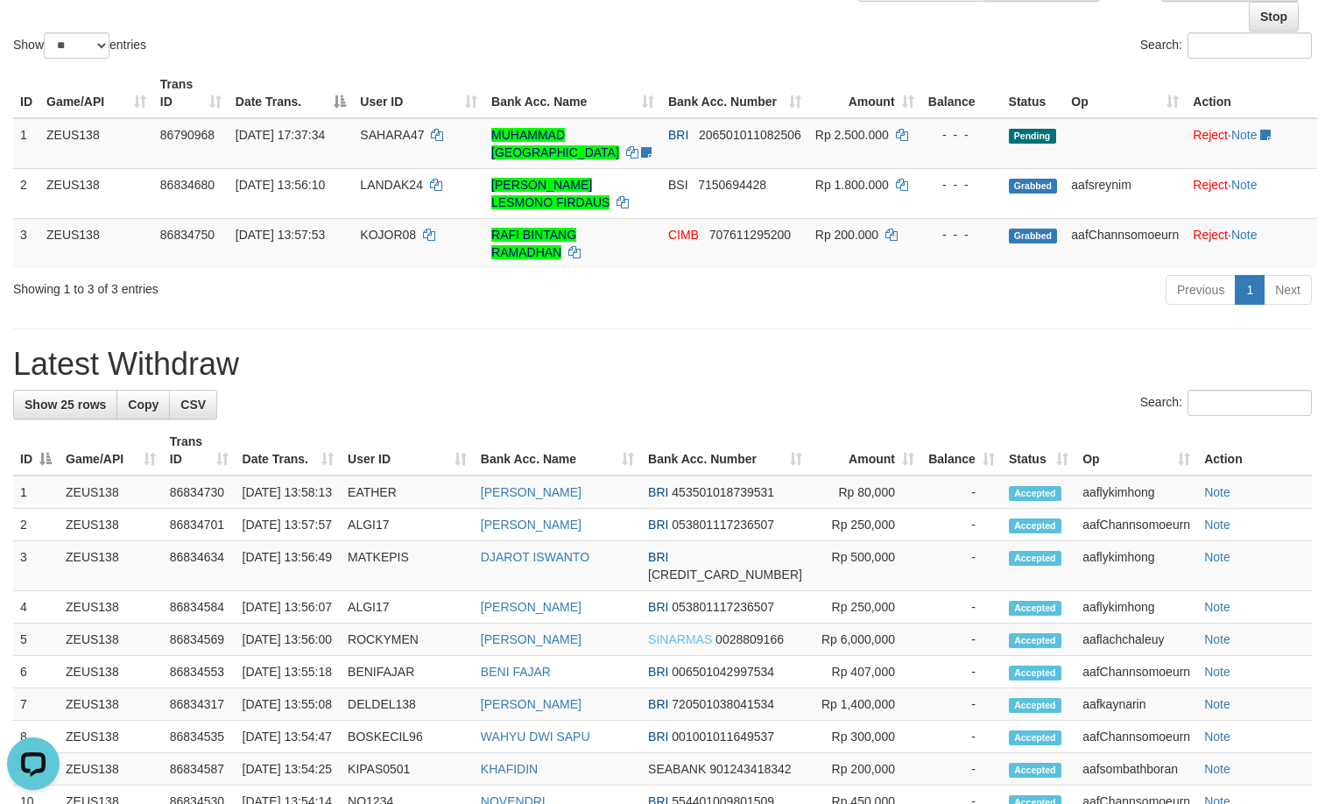
click at [443, 385] on div "**********" at bounding box center [662, 689] width 1325 height 1638
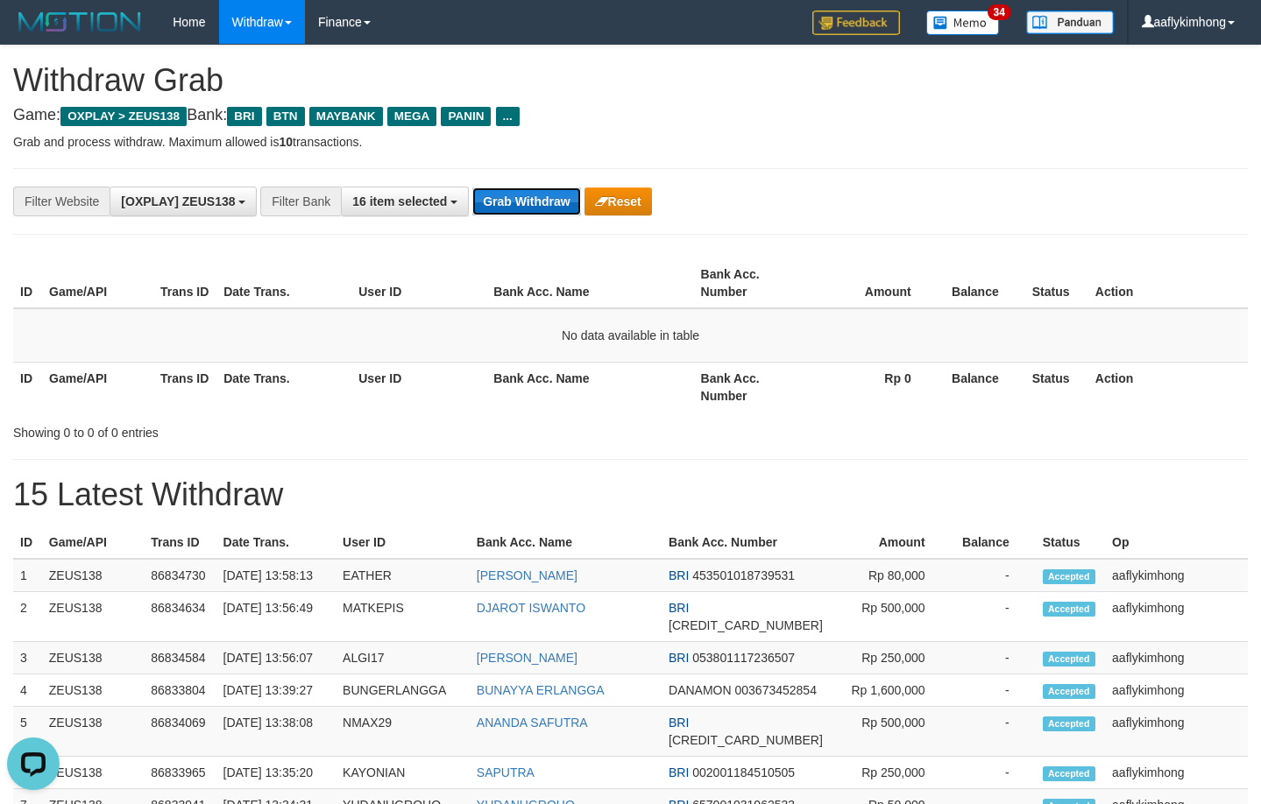
click at [550, 192] on button "Grab Withdraw" at bounding box center [526, 201] width 108 height 28
click at [519, 201] on button "Grab Withdraw" at bounding box center [526, 201] width 108 height 28
click at [519, 199] on button "Grab Withdraw" at bounding box center [526, 201] width 108 height 28
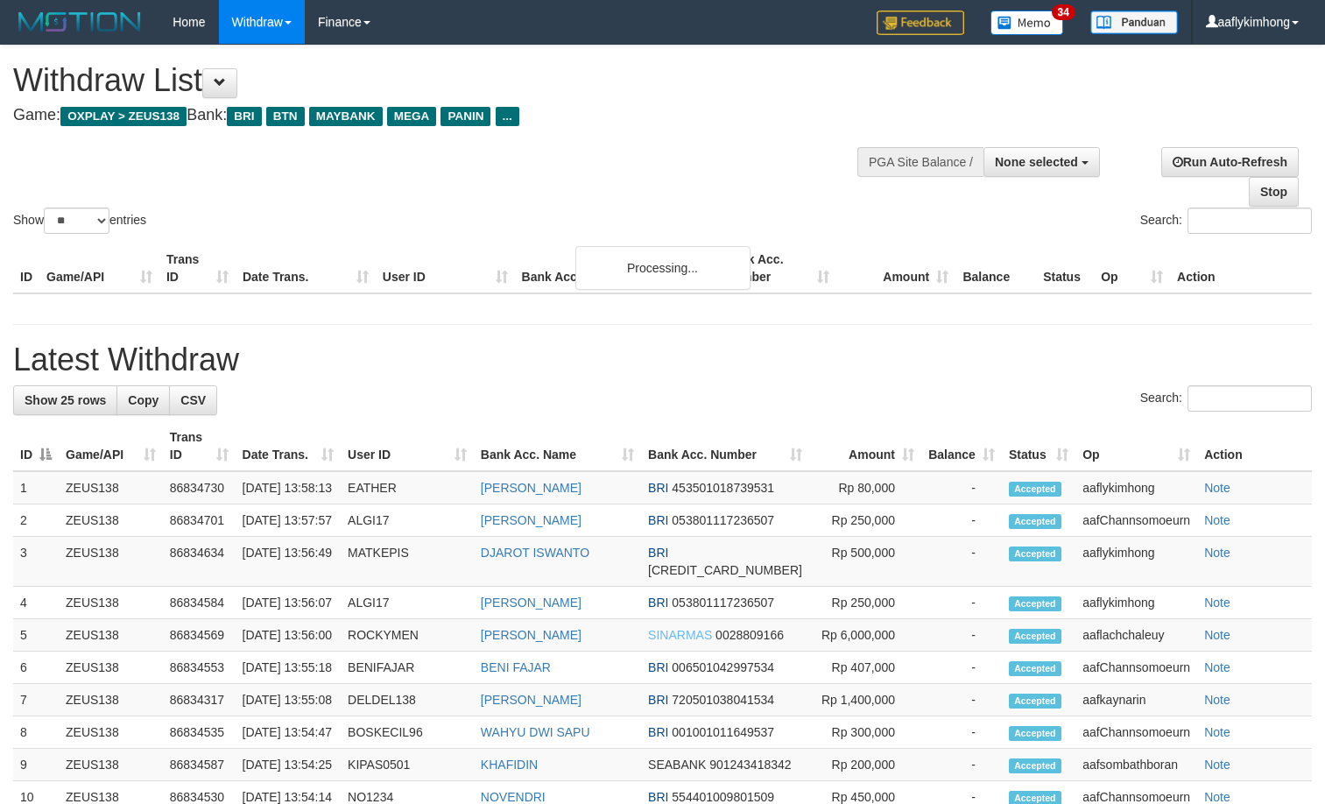
select select
select select "**"
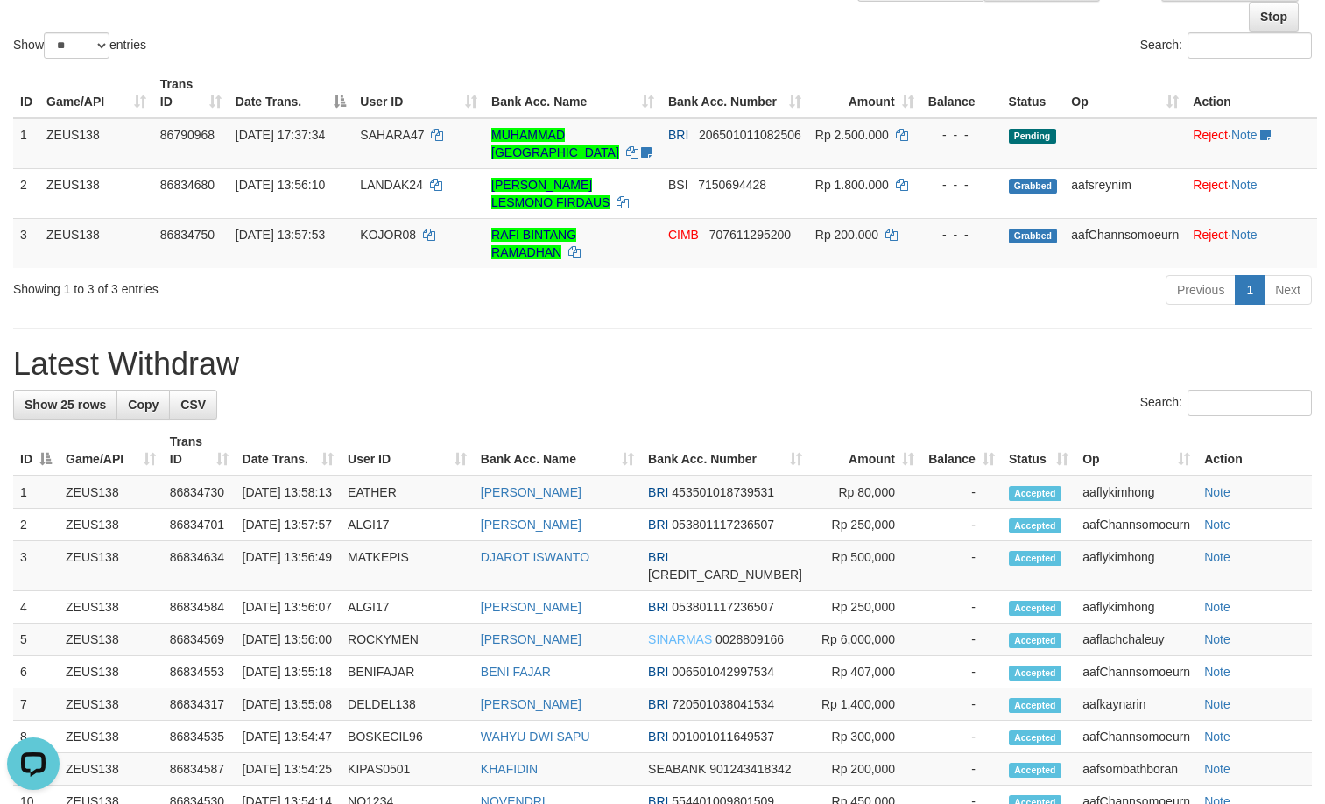
click at [392, 379] on h1 "Latest Withdraw" at bounding box center [662, 364] width 1299 height 35
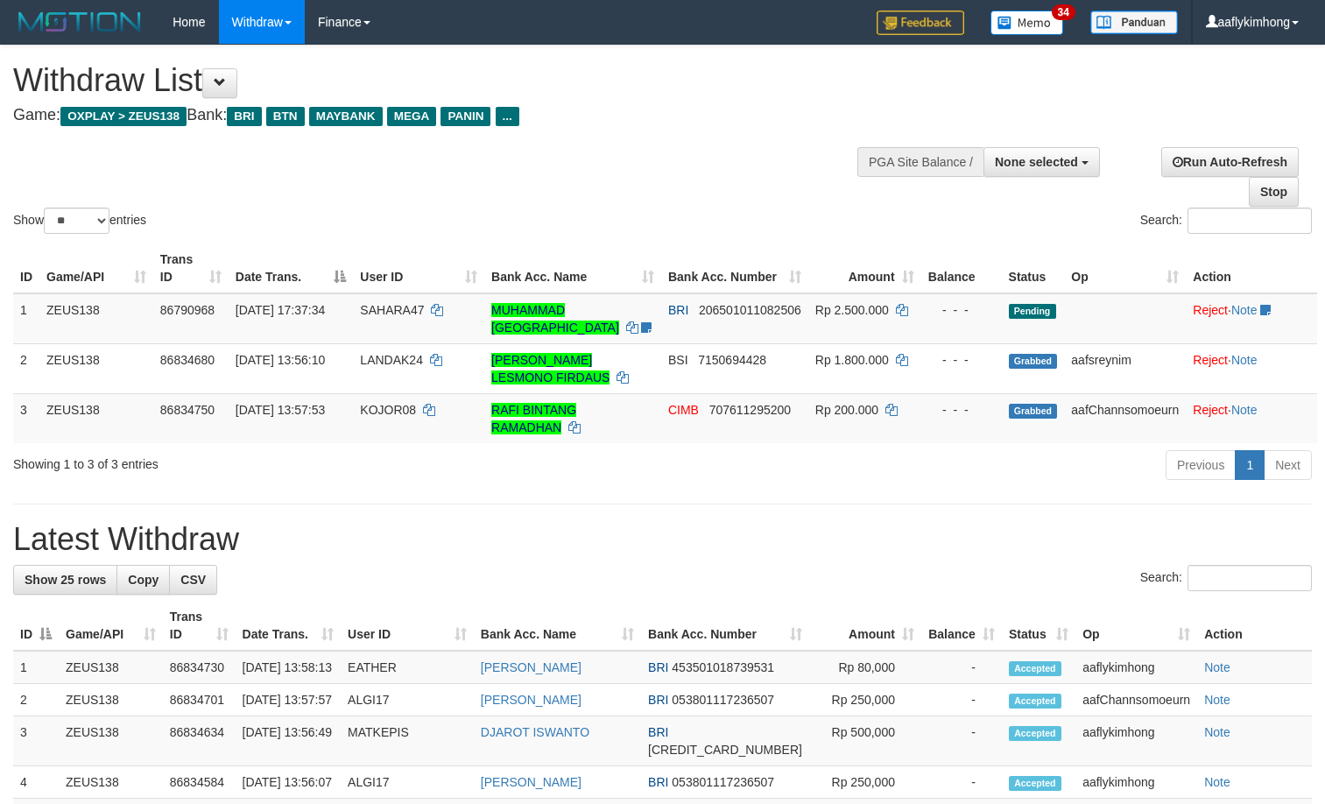
select select
select select "**"
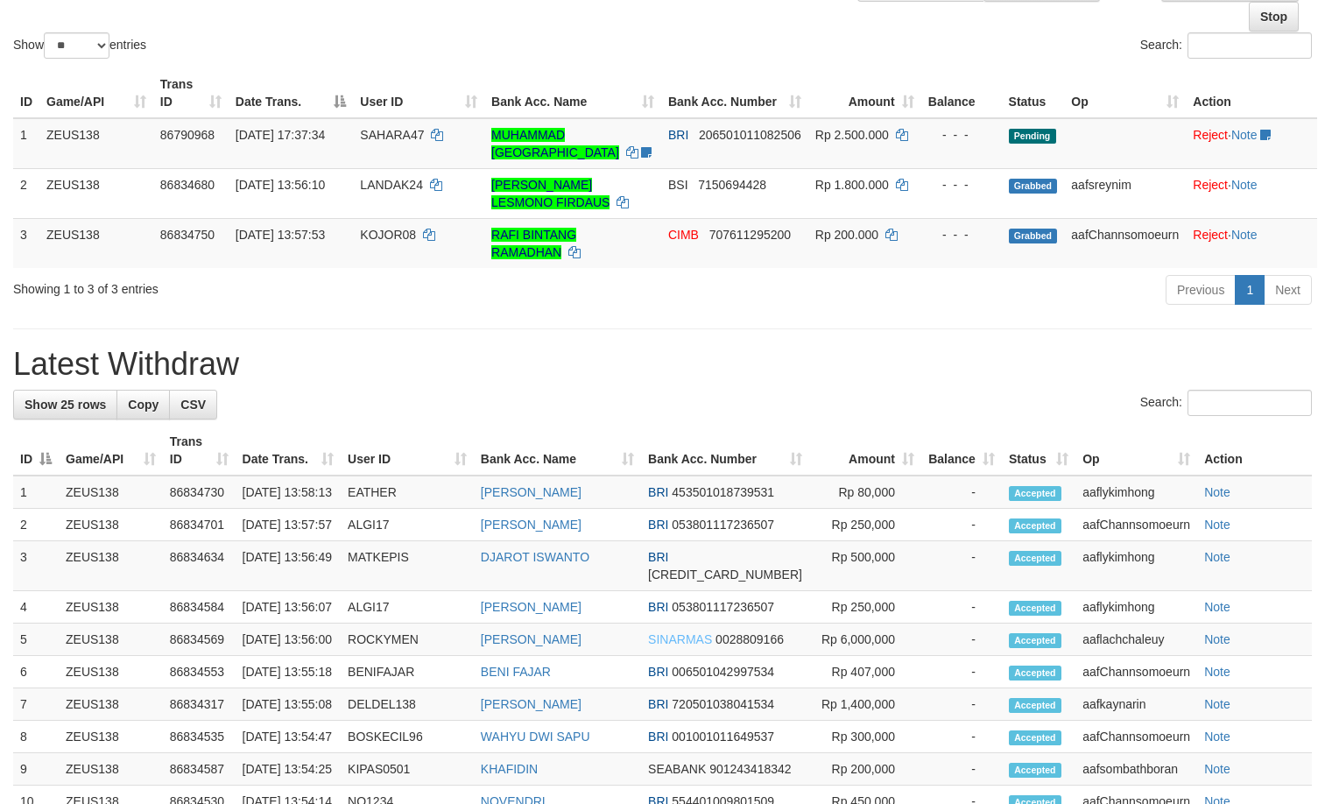
click at [520, 362] on h1 "Latest Withdraw" at bounding box center [662, 364] width 1299 height 35
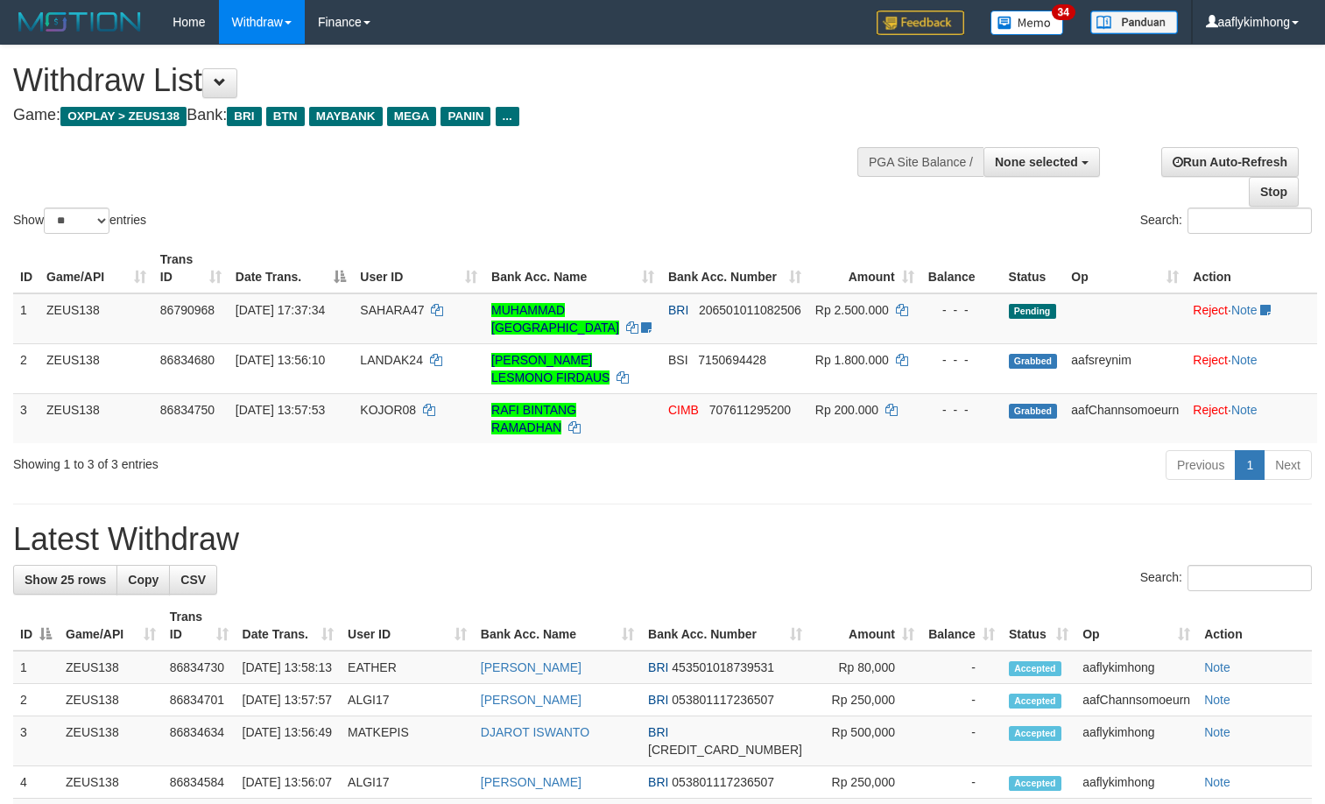
select select
select select "**"
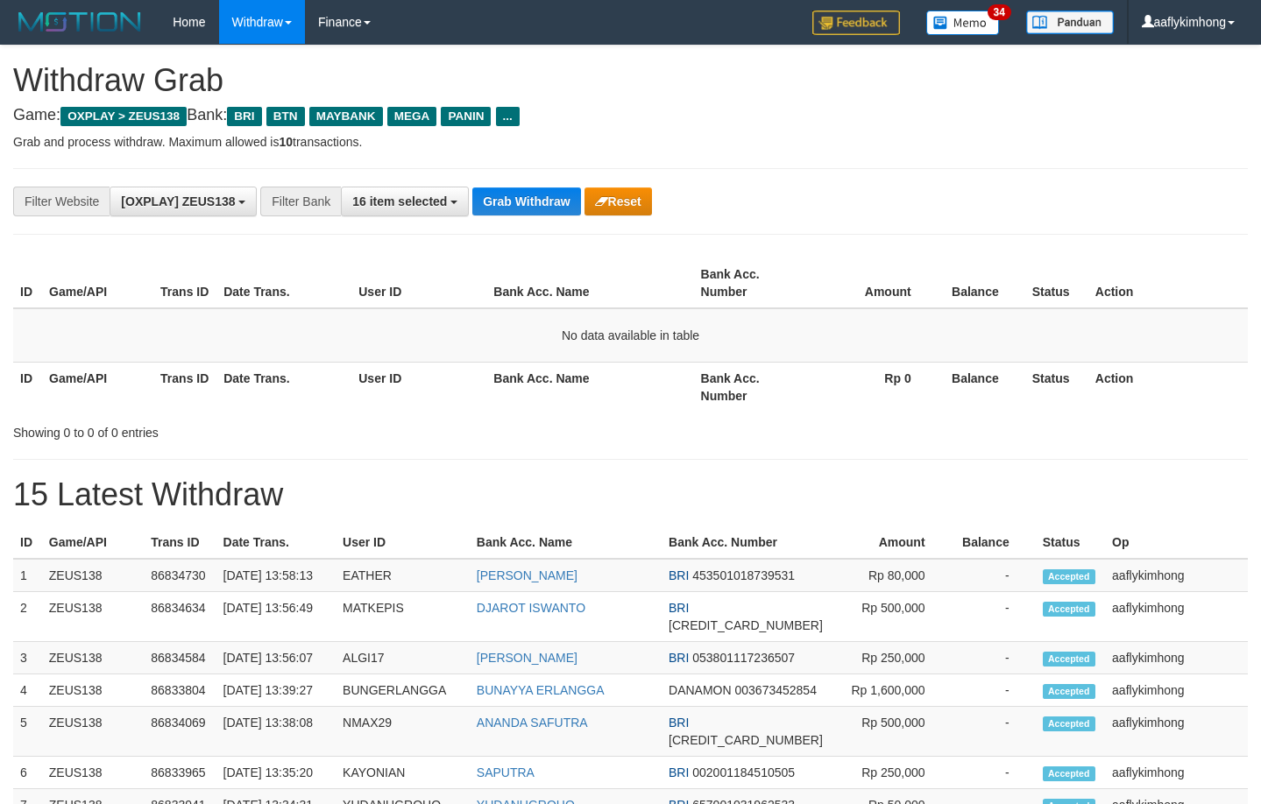
click at [525, 223] on div "**********" at bounding box center [630, 201] width 1234 height 67
click at [528, 215] on button "Grab Withdraw" at bounding box center [526, 201] width 108 height 28
click at [556, 192] on button "Grab Withdraw" at bounding box center [526, 201] width 108 height 28
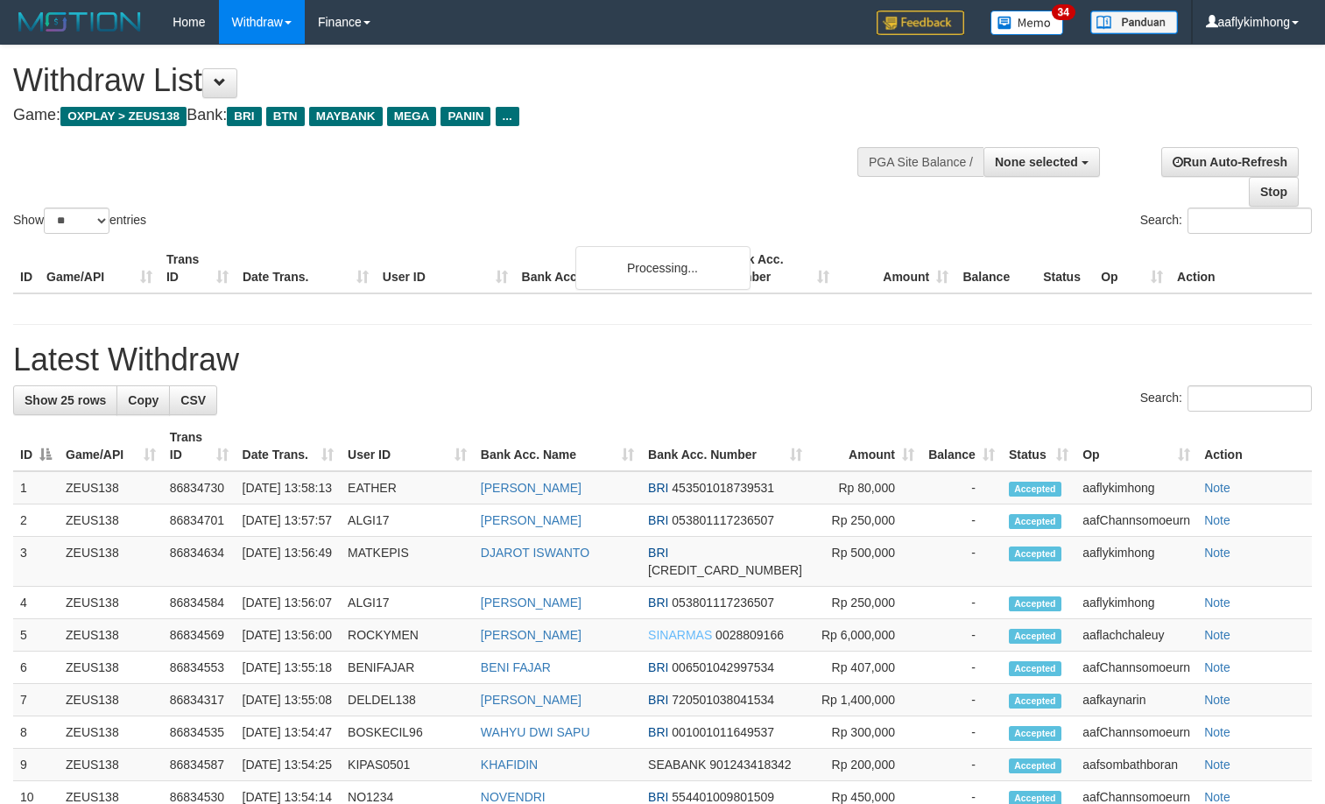
select select
select select "**"
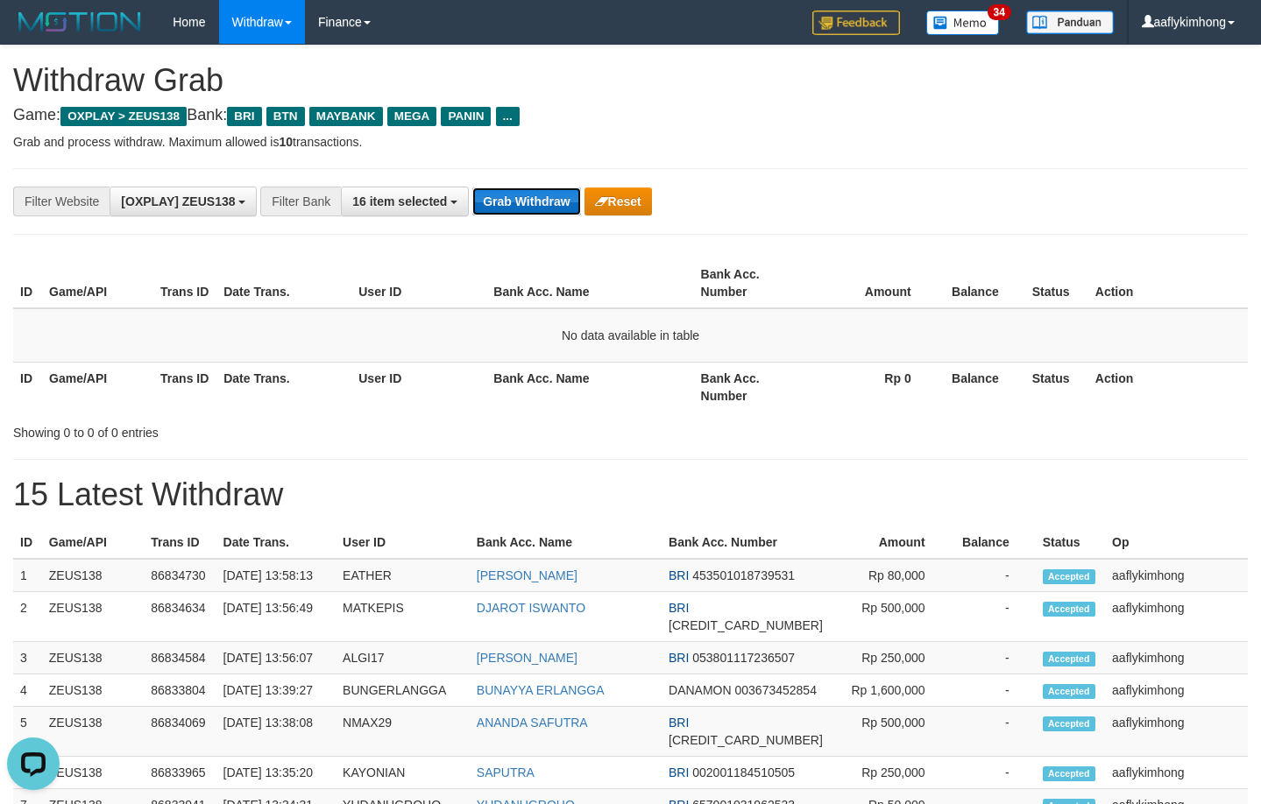
click at [494, 196] on button "Grab Withdraw" at bounding box center [526, 201] width 108 height 28
click at [493, 196] on button "Grab Withdraw" at bounding box center [526, 201] width 108 height 28
click at [493, 195] on button "Grab Withdraw" at bounding box center [526, 201] width 108 height 28
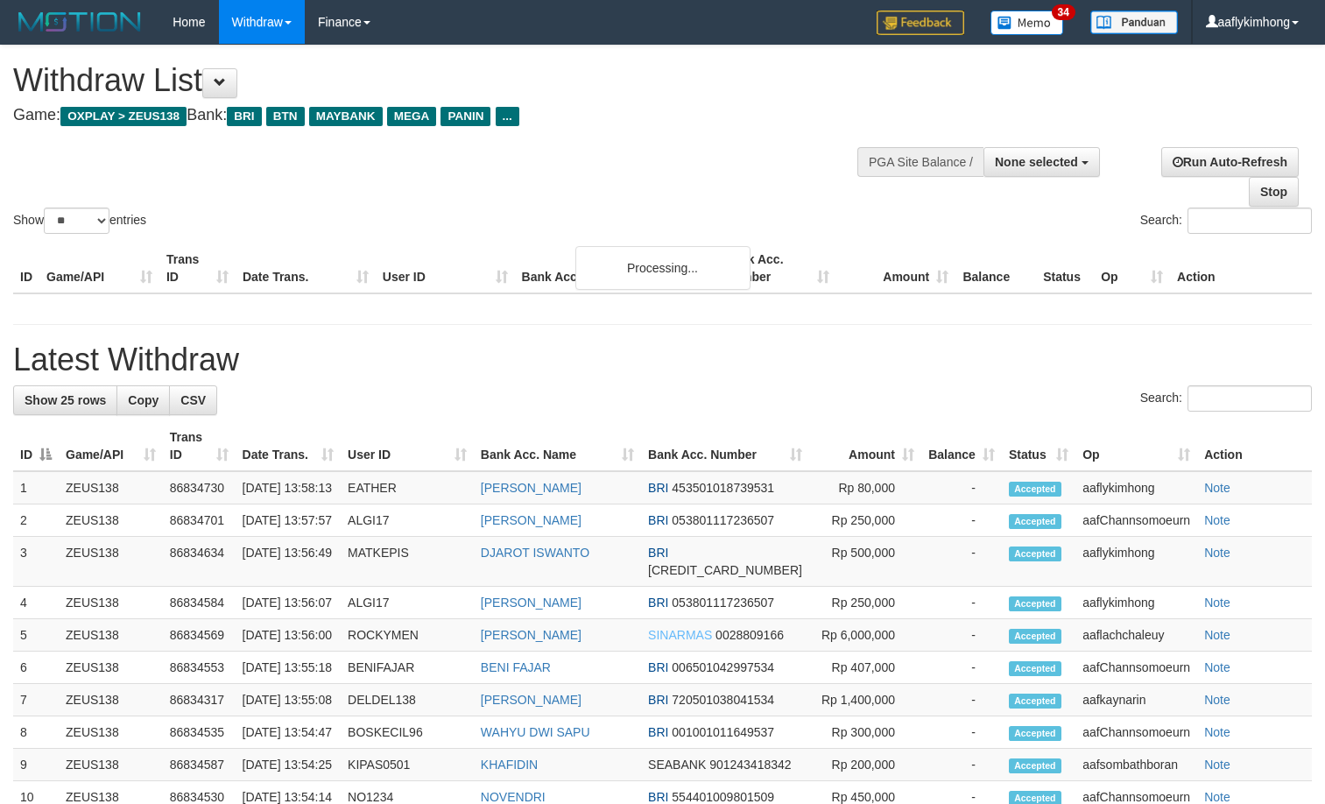
select select
select select "**"
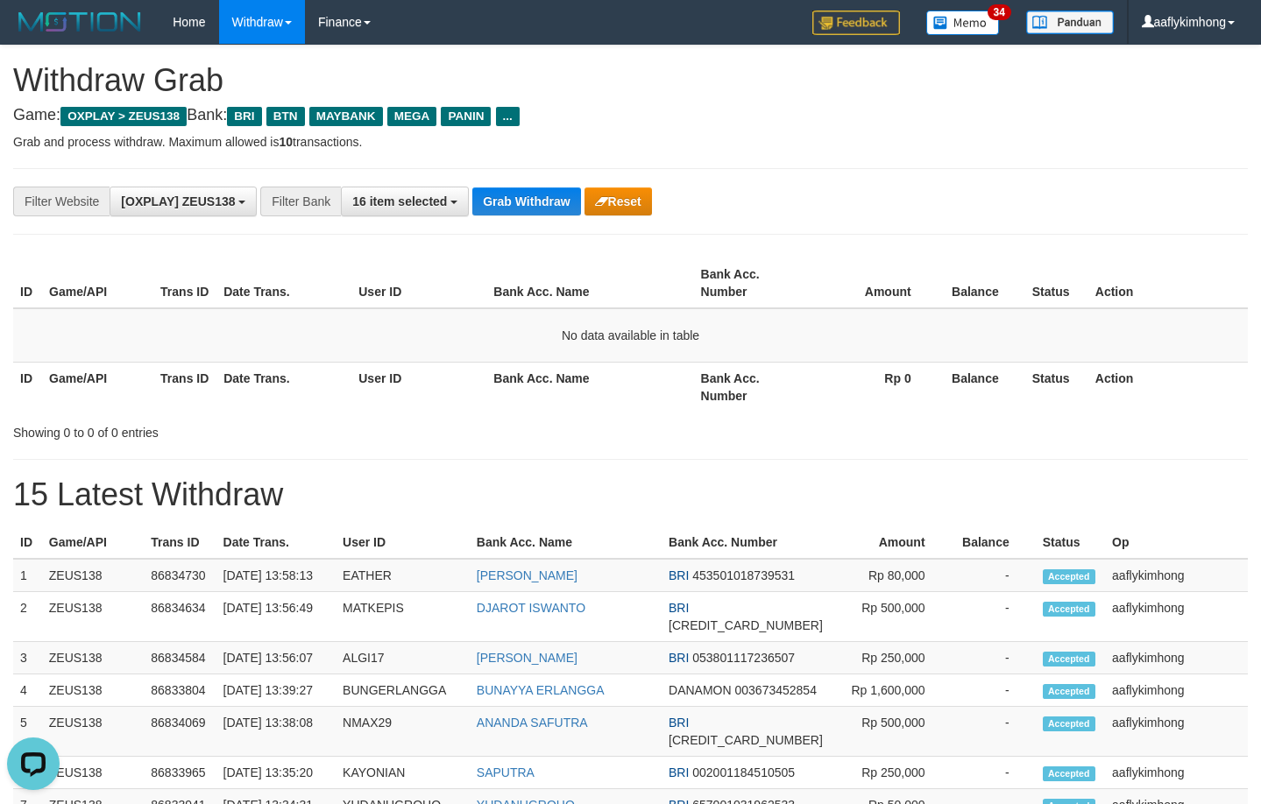
click at [519, 183] on div "**********" at bounding box center [630, 201] width 1234 height 67
click at [517, 195] on button "Grab Withdraw" at bounding box center [526, 201] width 108 height 28
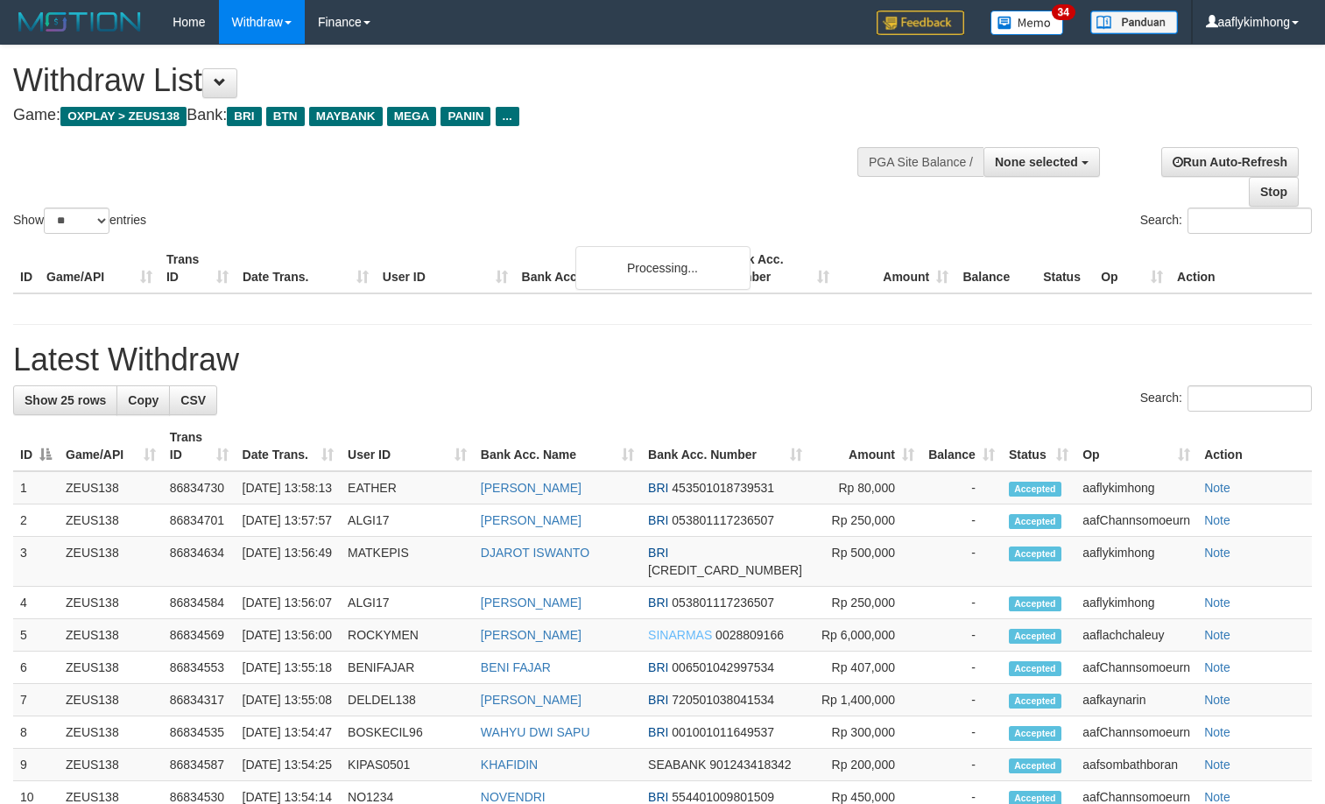
select select
select select "**"
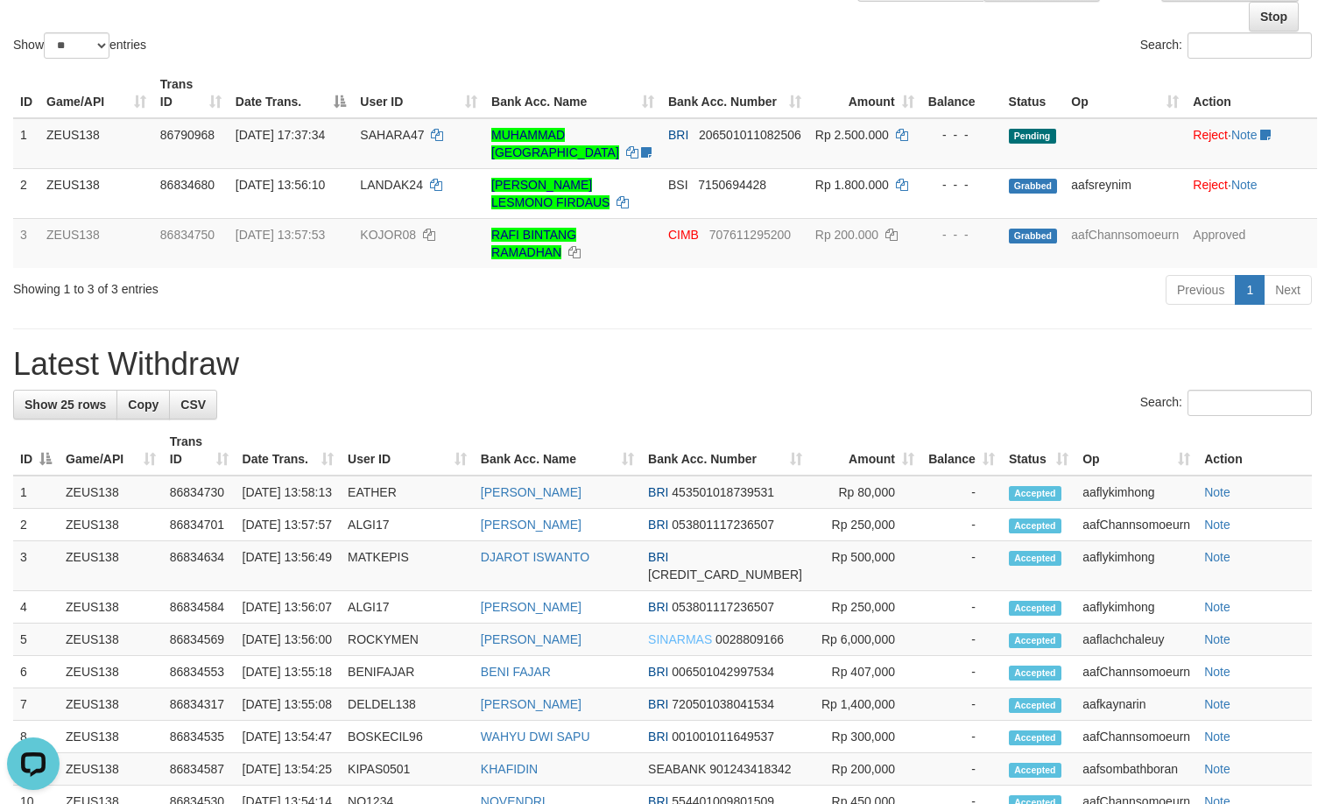
click at [353, 392] on div "Search:" at bounding box center [662, 405] width 1299 height 31
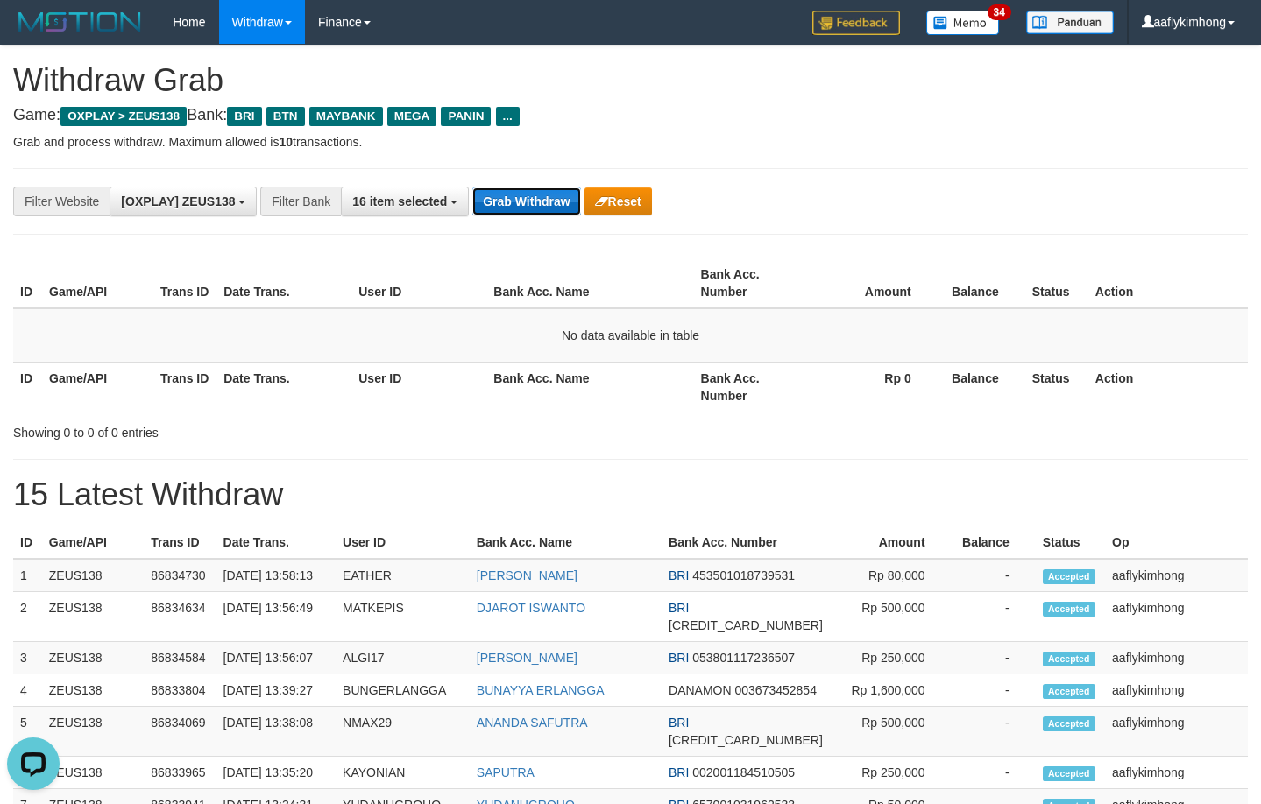
click at [534, 213] on button "Grab Withdraw" at bounding box center [526, 201] width 108 height 28
click at [534, 210] on button "Grab Withdraw" at bounding box center [526, 201] width 108 height 28
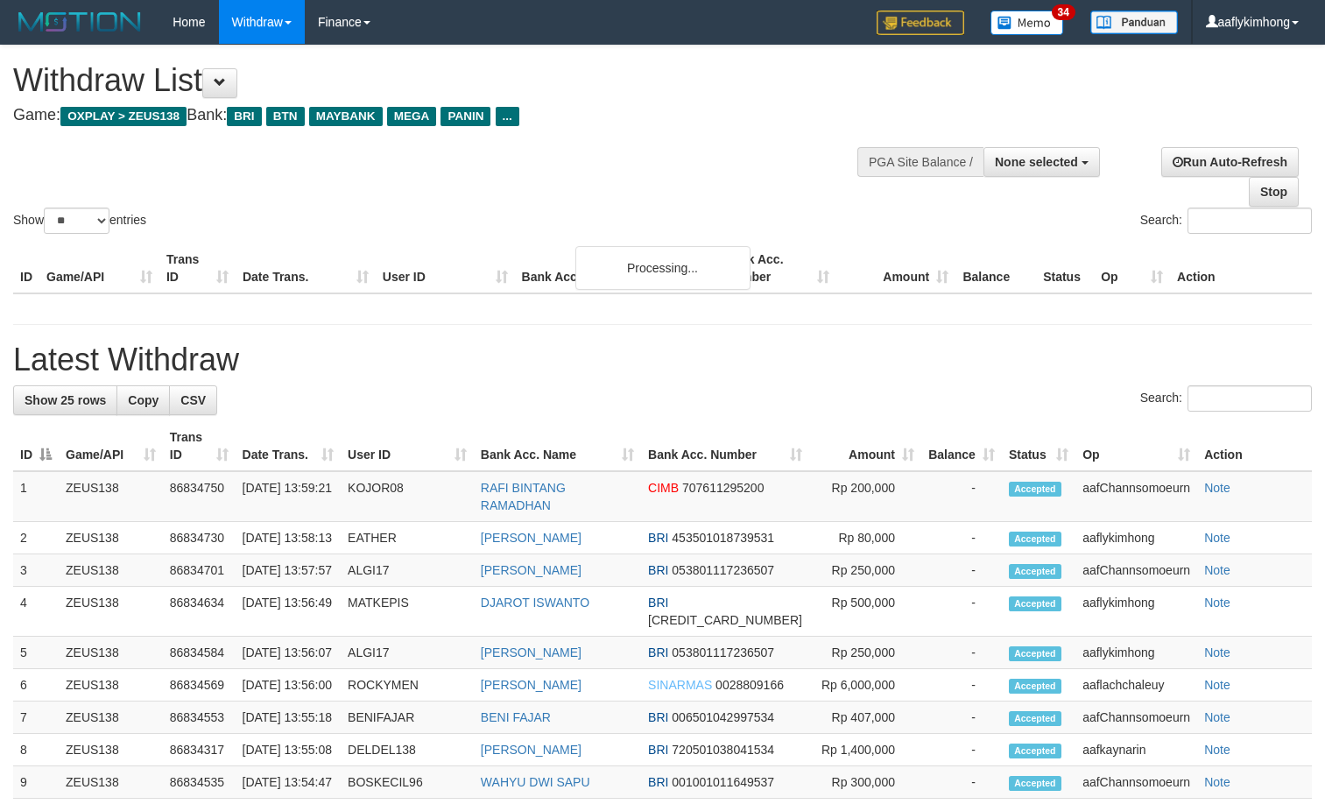
select select
select select "**"
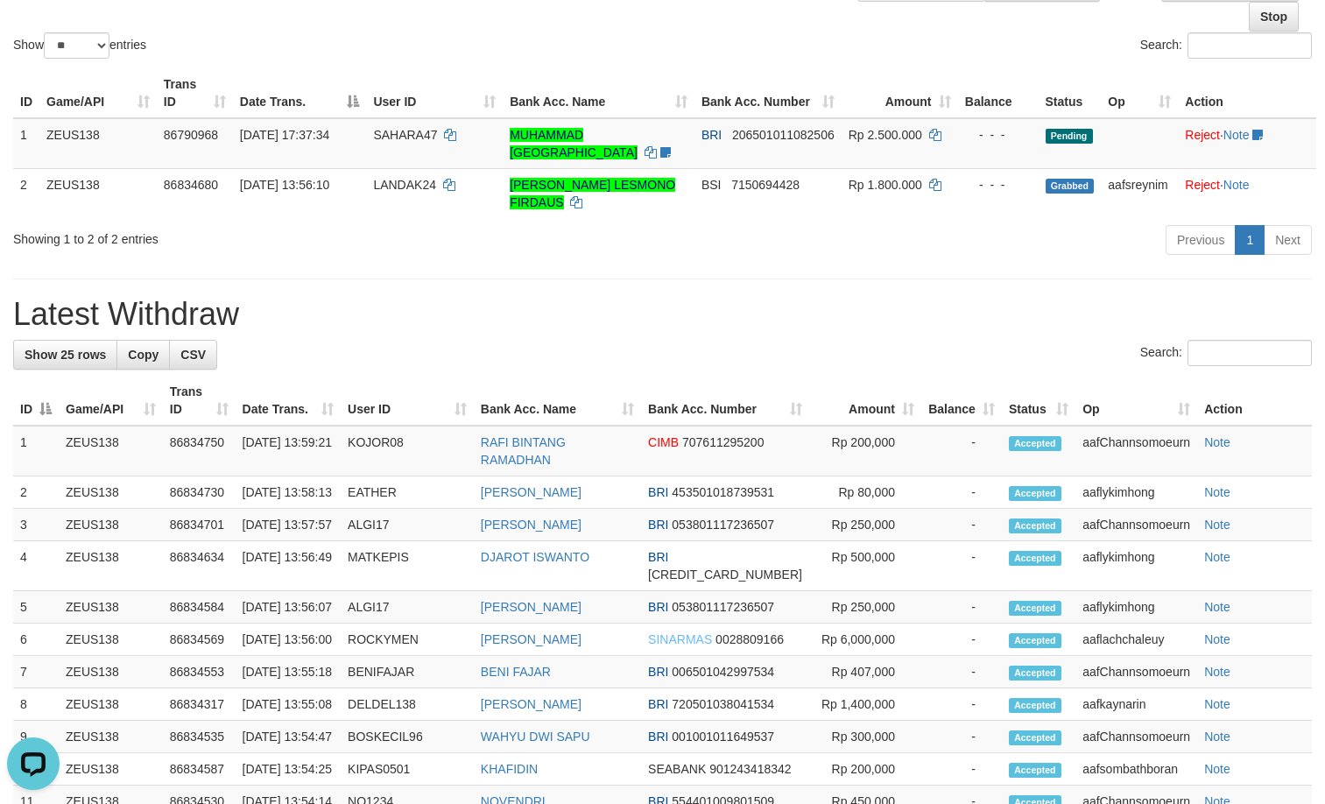
click at [442, 353] on div "Search:" at bounding box center [662, 355] width 1299 height 31
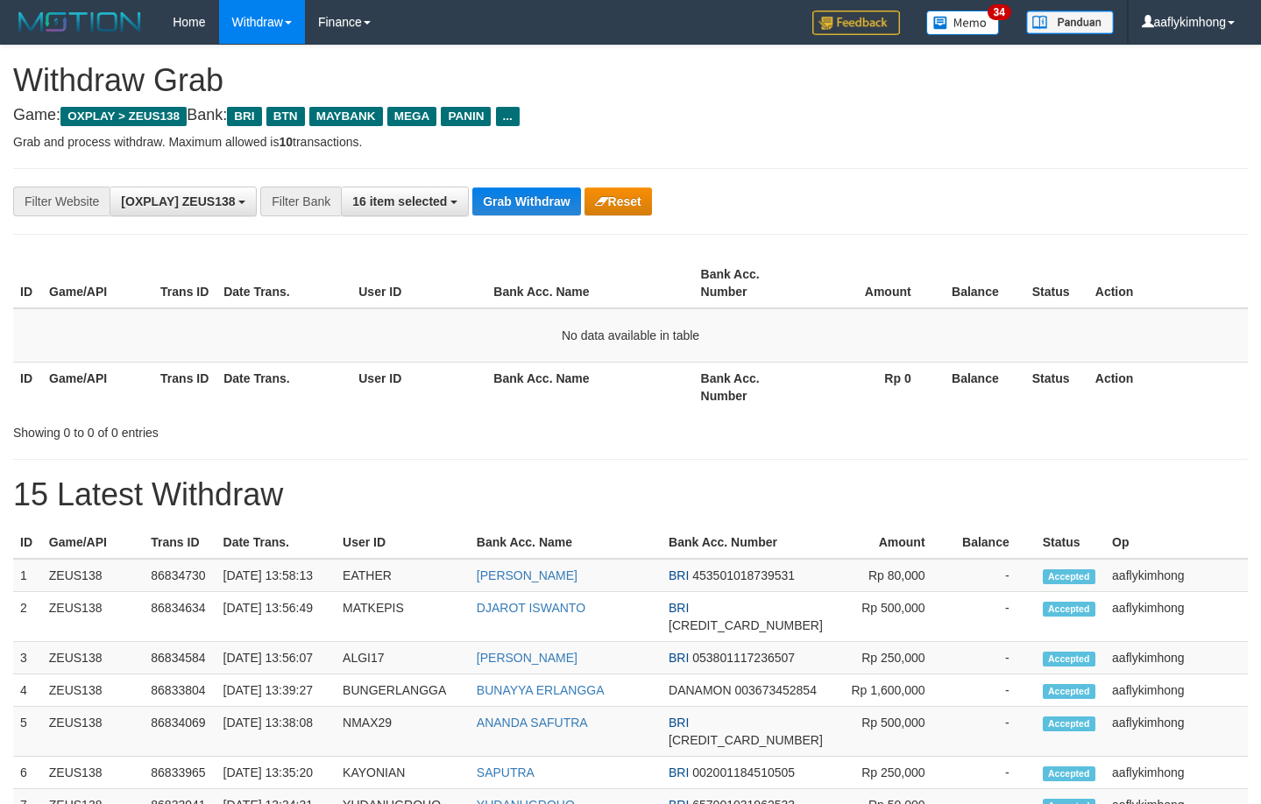
click at [494, 189] on button "Grab Withdraw" at bounding box center [526, 201] width 108 height 28
click at [547, 196] on button "Grab Withdraw" at bounding box center [526, 201] width 108 height 28
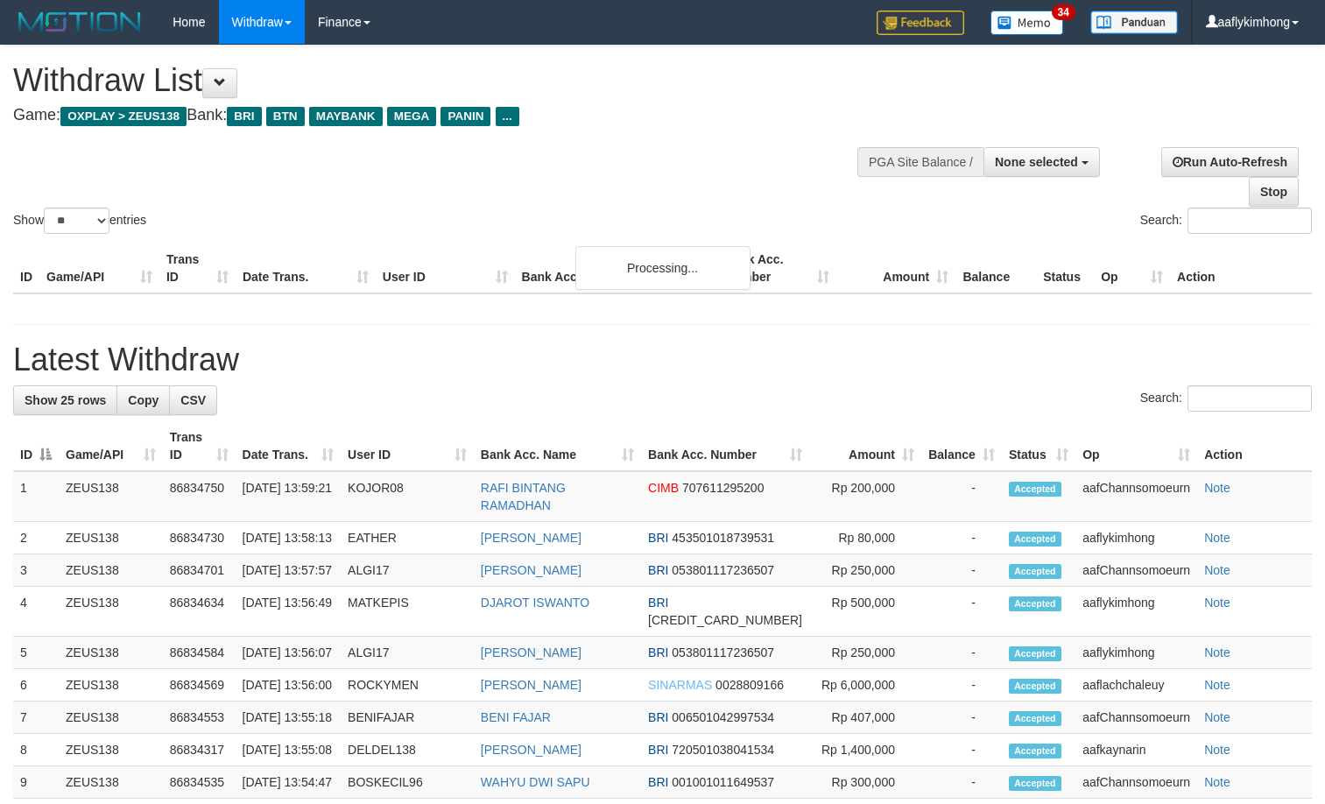
select select
select select "**"
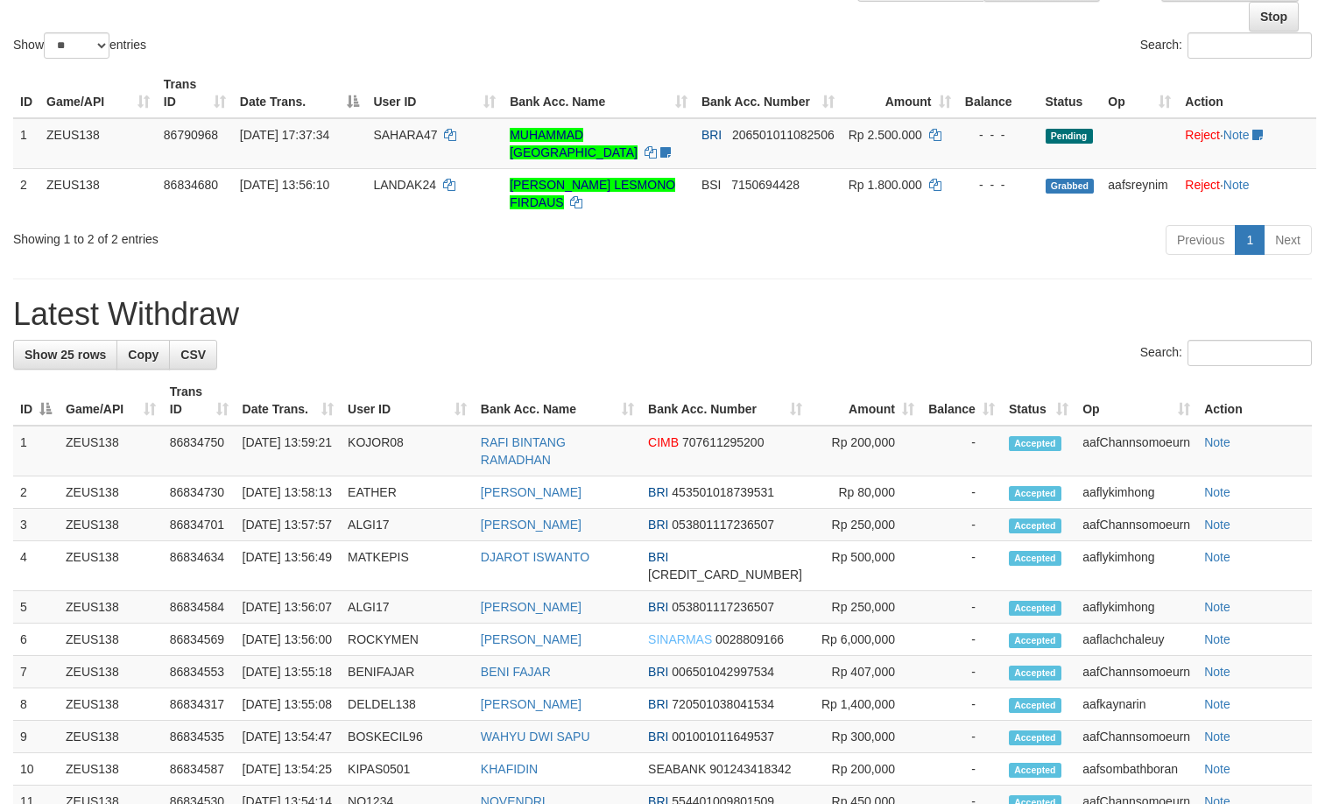
click at [484, 340] on div "Search:" at bounding box center [662, 355] width 1299 height 31
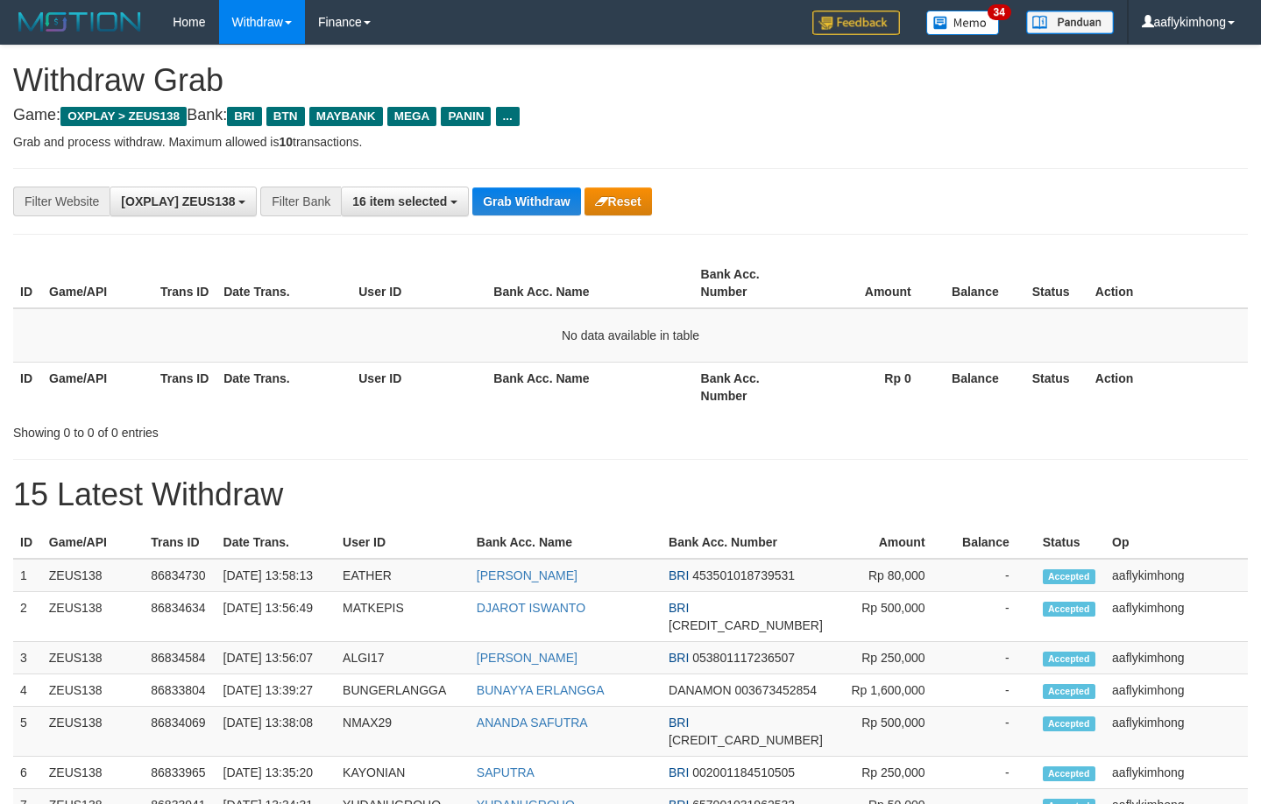
click at [615, 244] on div "**********" at bounding box center [630, 800] width 1261 height 1508
click at [555, 208] on button "Grab Withdraw" at bounding box center [526, 201] width 108 height 28
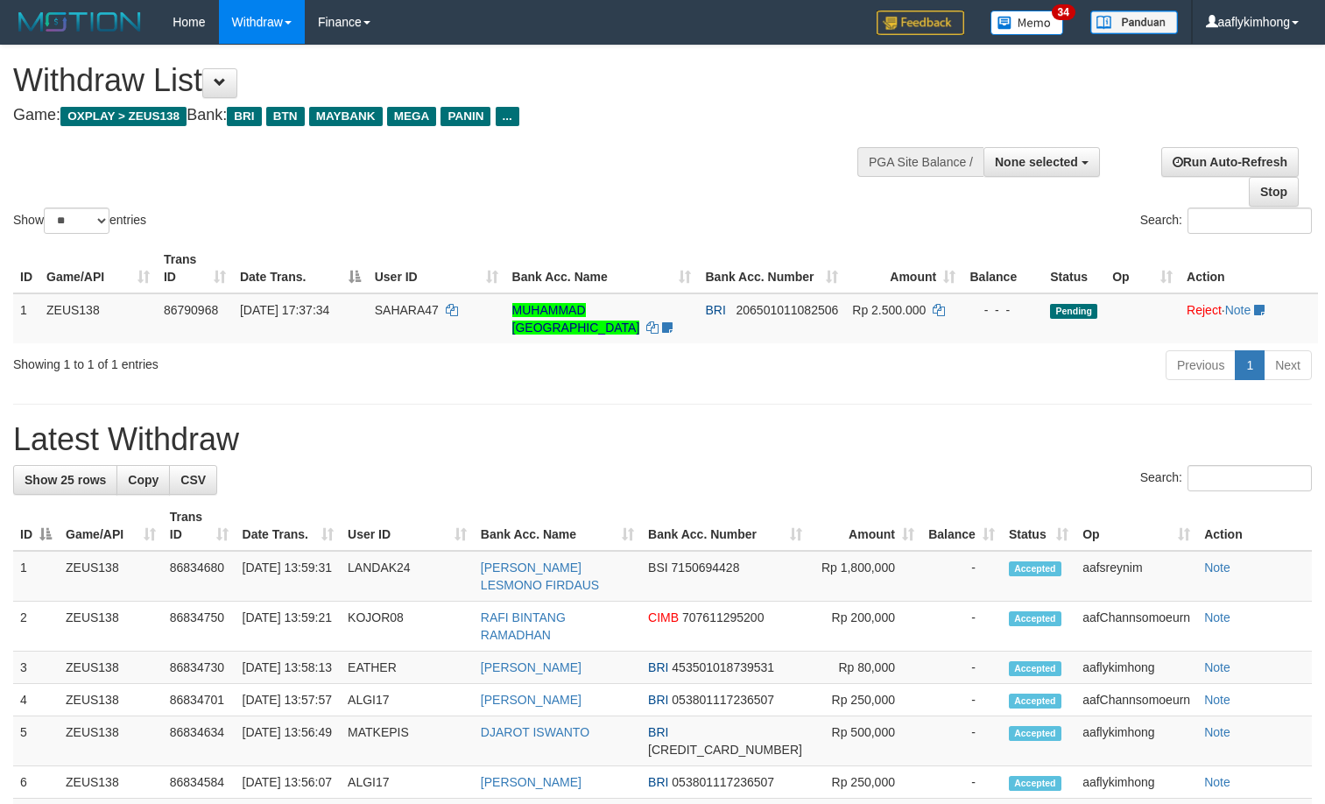
select select
select select "**"
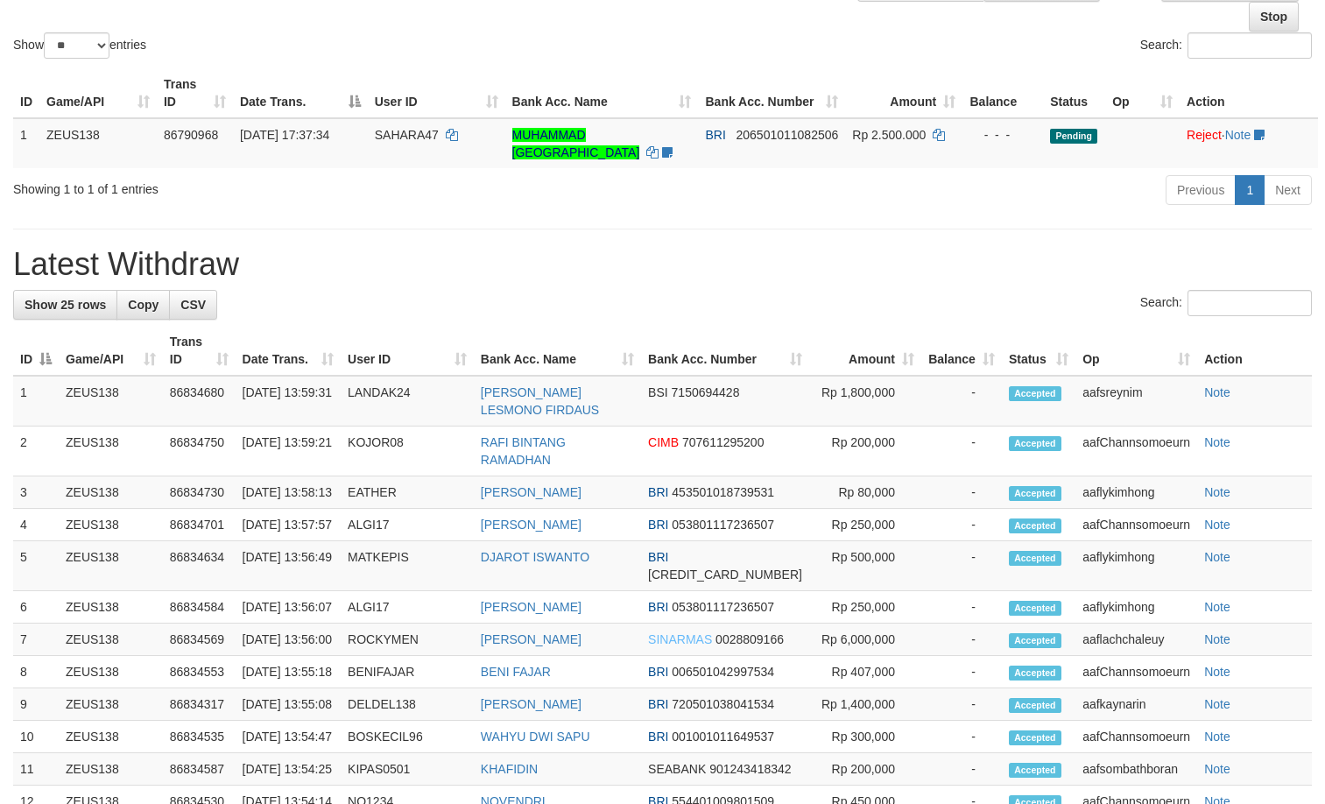
click at [484, 282] on div "**********" at bounding box center [662, 648] width 1325 height 1556
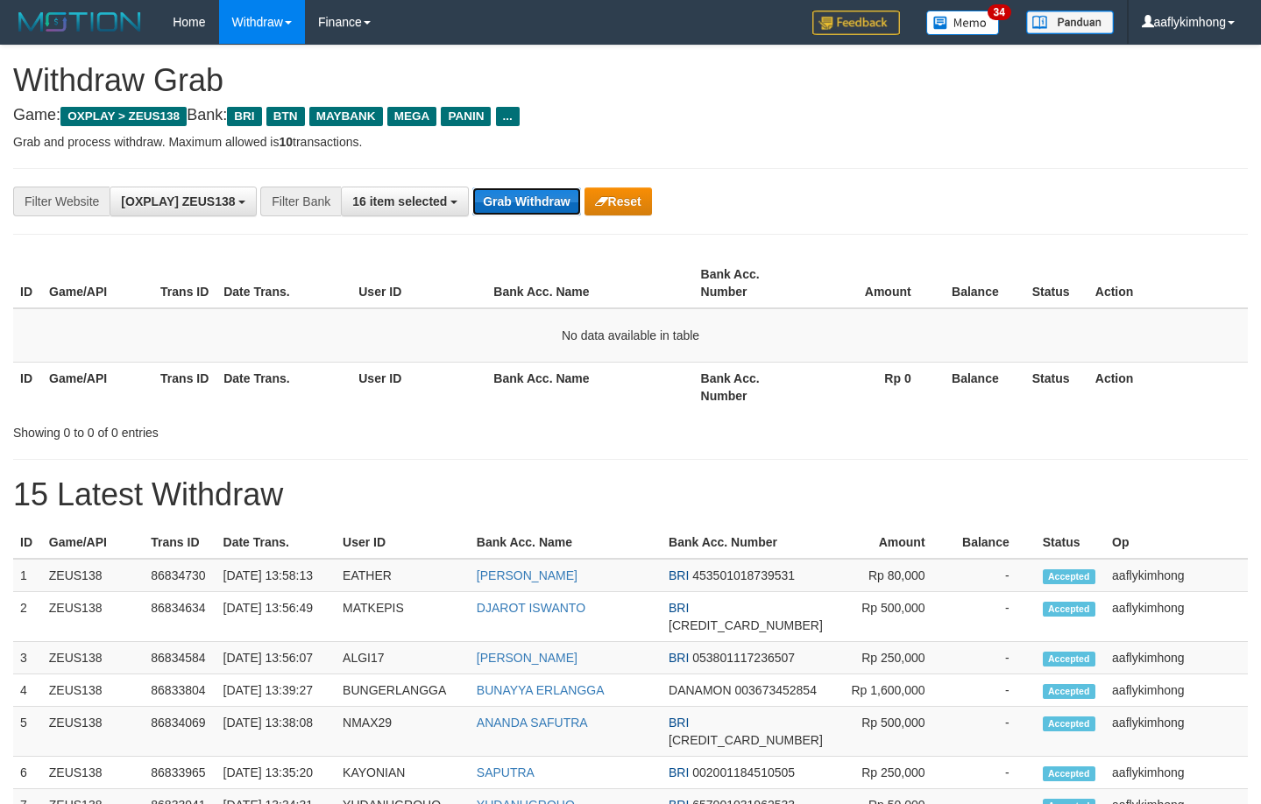
click at [555, 193] on button "Grab Withdraw" at bounding box center [526, 201] width 108 height 28
click at [553, 192] on button "Grab Withdraw" at bounding box center [526, 201] width 108 height 28
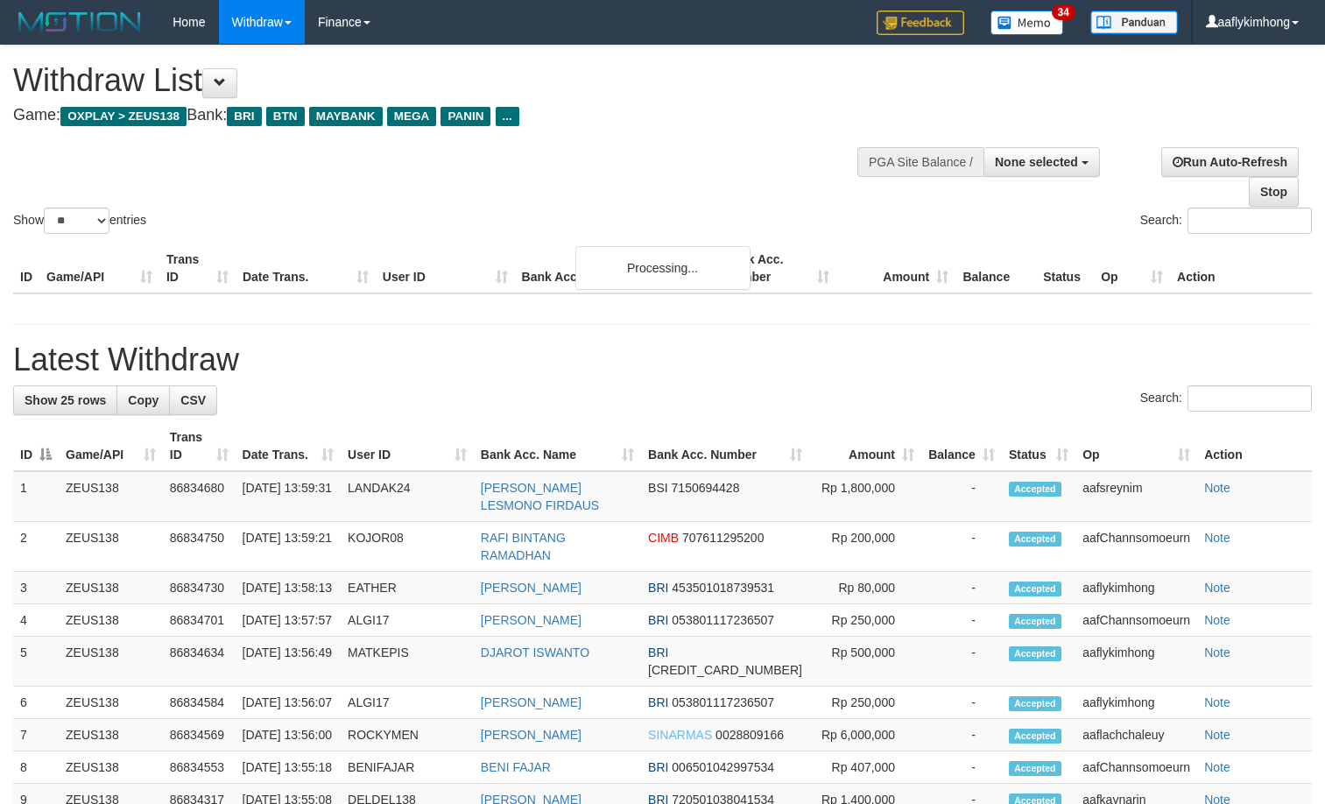
select select
select select "**"
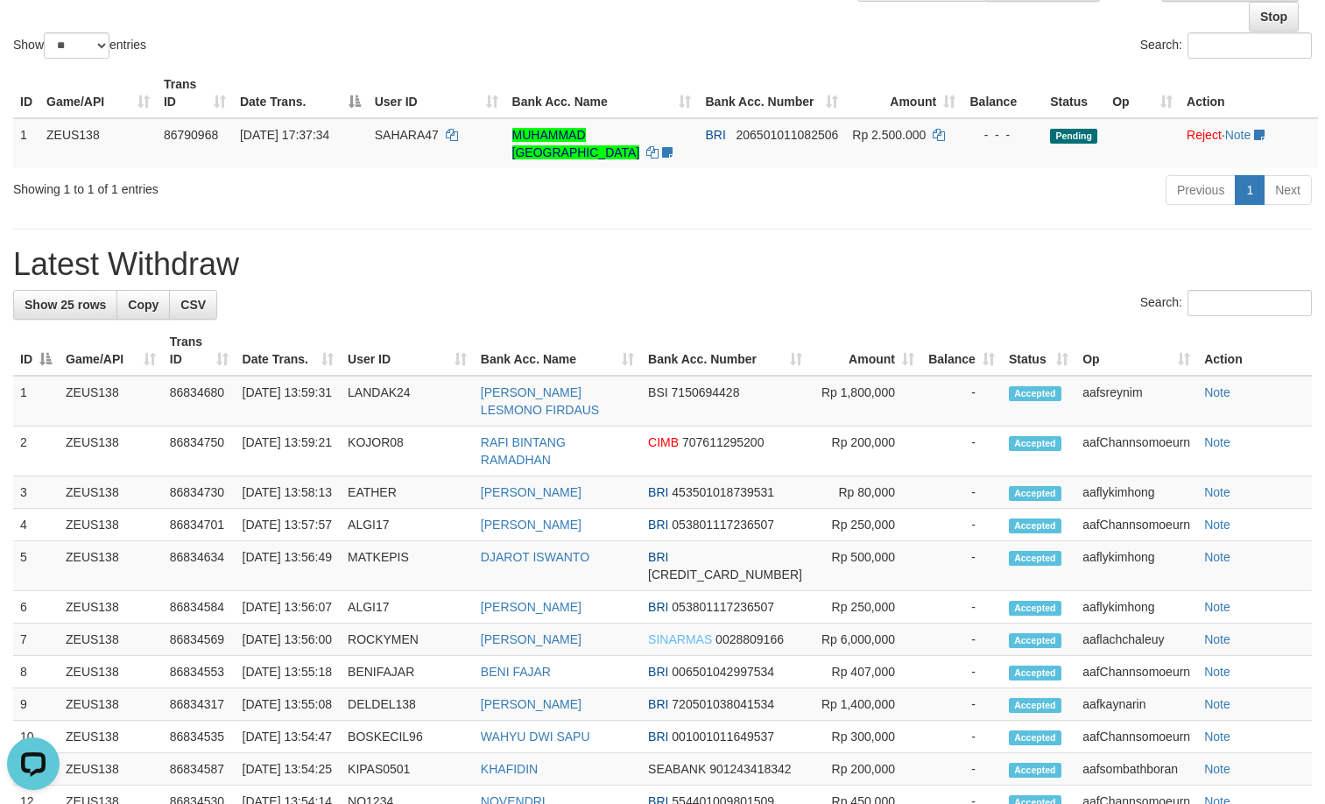
click at [417, 230] on div "**********" at bounding box center [662, 648] width 1325 height 1556
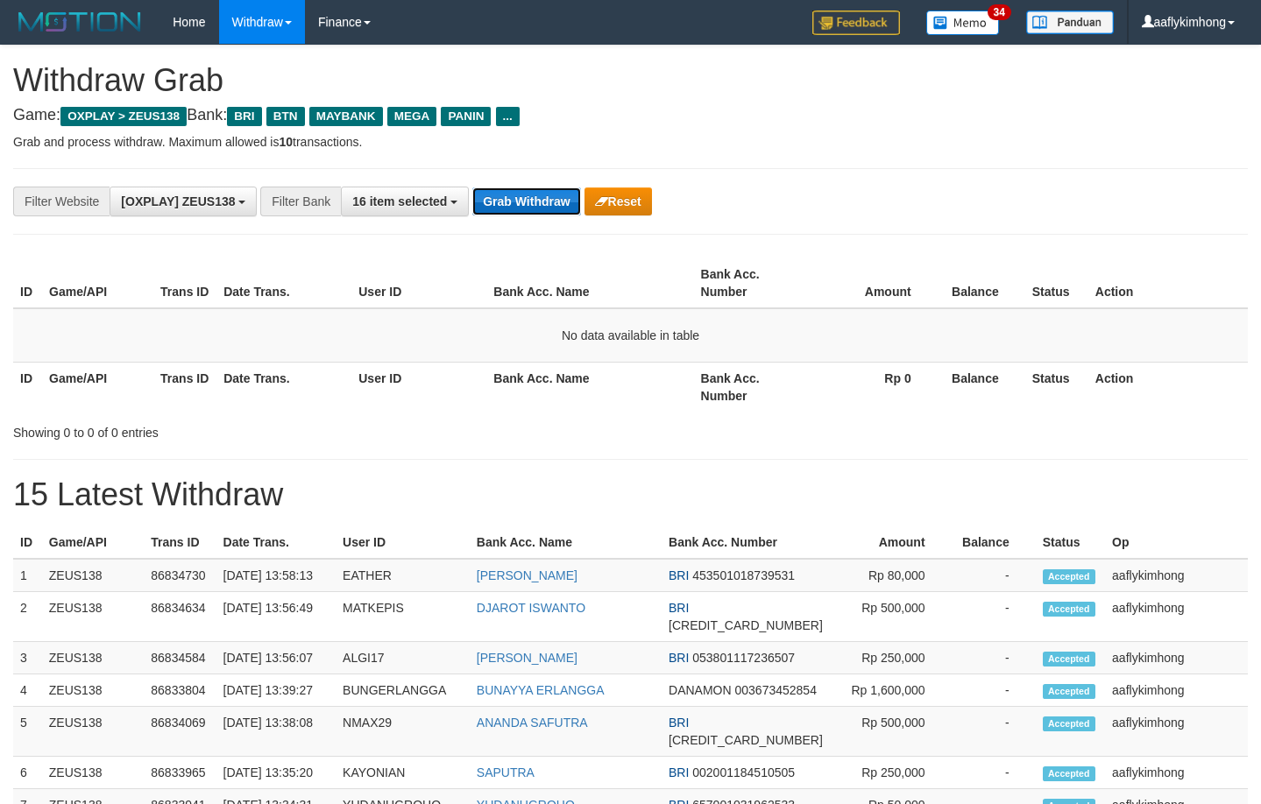
click at [505, 201] on button "Grab Withdraw" at bounding box center [526, 201] width 108 height 28
click at [505, 200] on button "Grab Withdraw" at bounding box center [526, 201] width 108 height 28
click at [505, 197] on button "Grab Withdraw" at bounding box center [526, 201] width 108 height 28
click at [505, 196] on button "Grab Withdraw" at bounding box center [526, 201] width 108 height 28
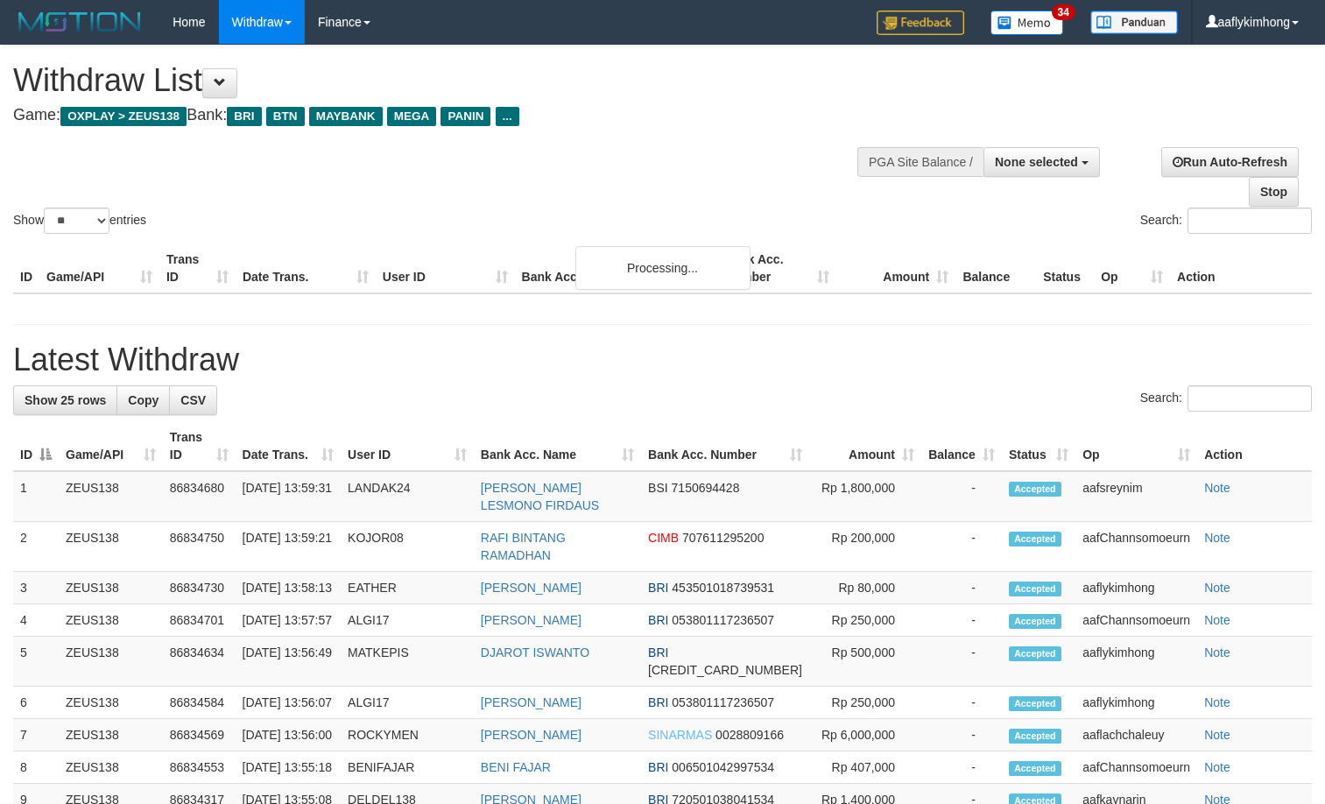
select select
select select "**"
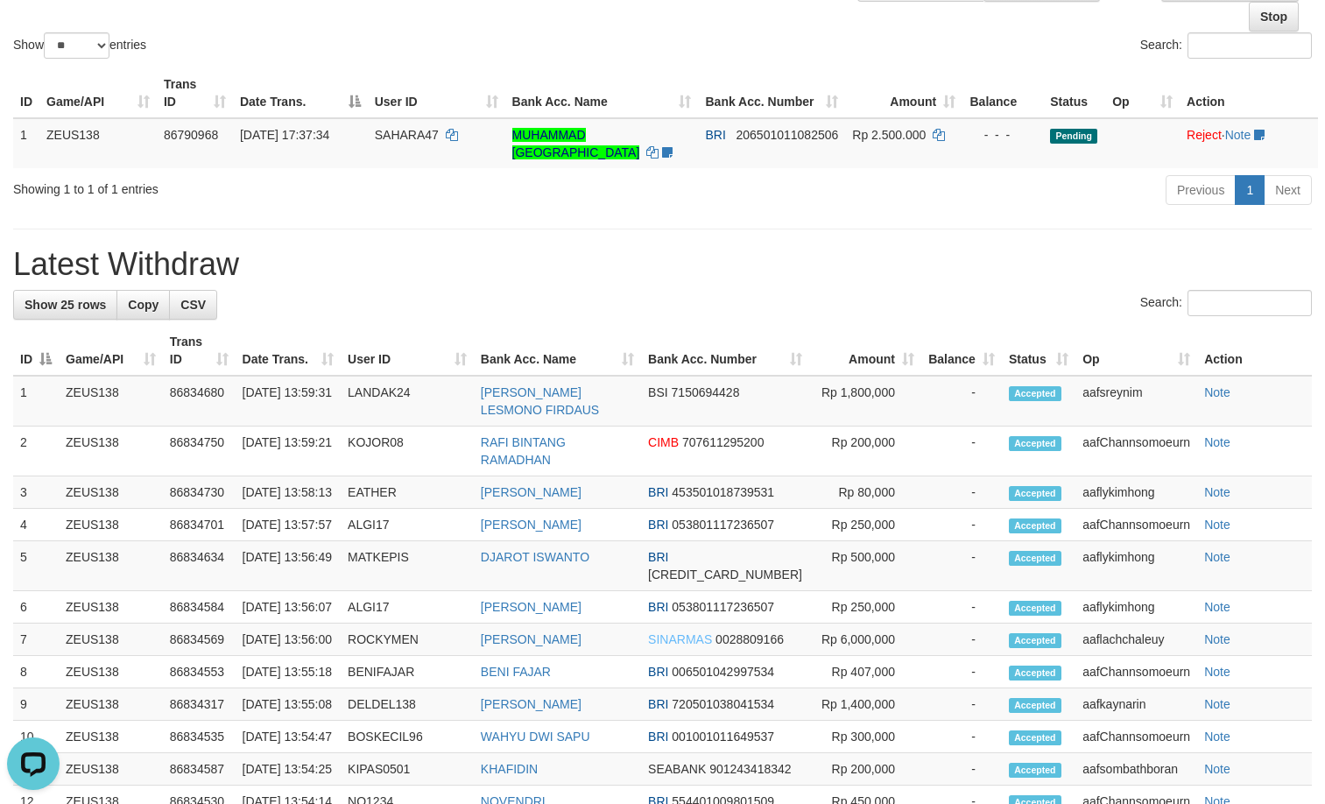
click at [371, 255] on h1 "Latest Withdraw" at bounding box center [662, 264] width 1299 height 35
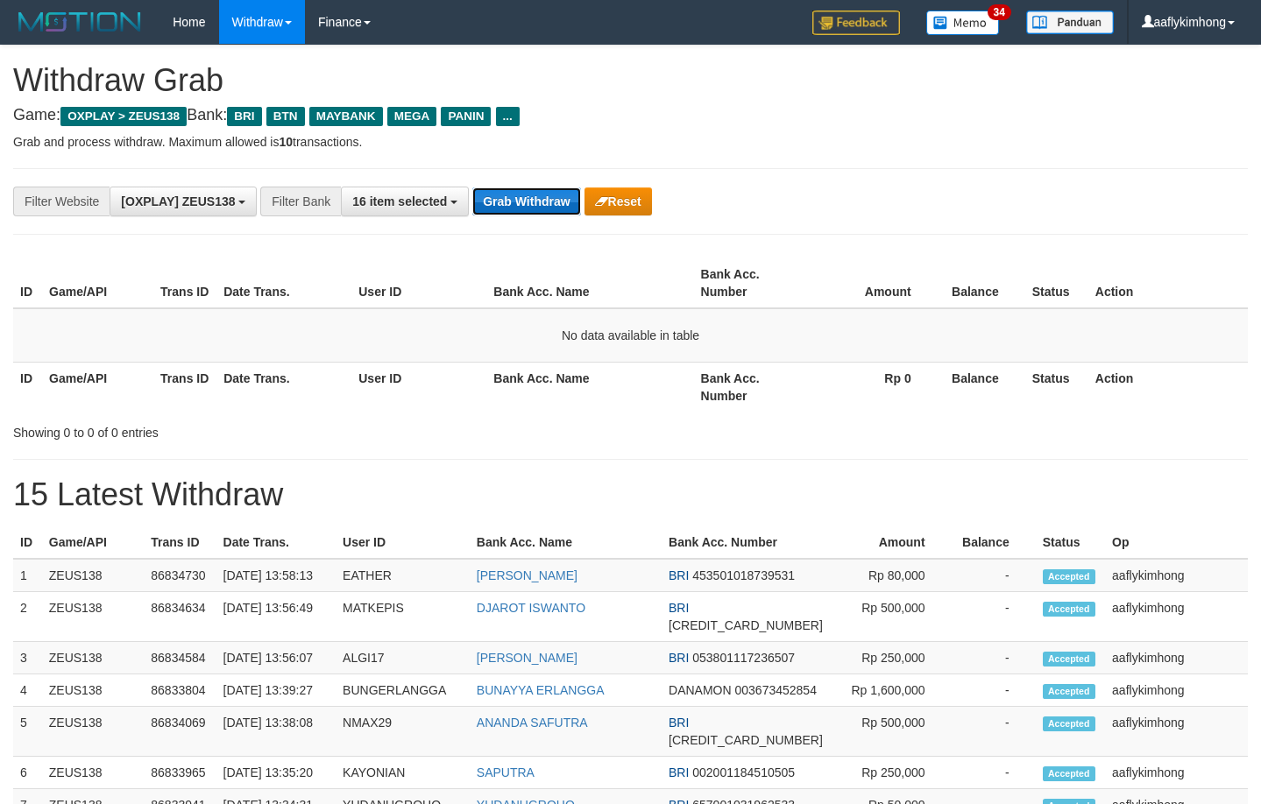
click at [511, 194] on button "Grab Withdraw" at bounding box center [526, 201] width 108 height 28
click at [509, 193] on button "Grab Withdraw" at bounding box center [526, 201] width 108 height 28
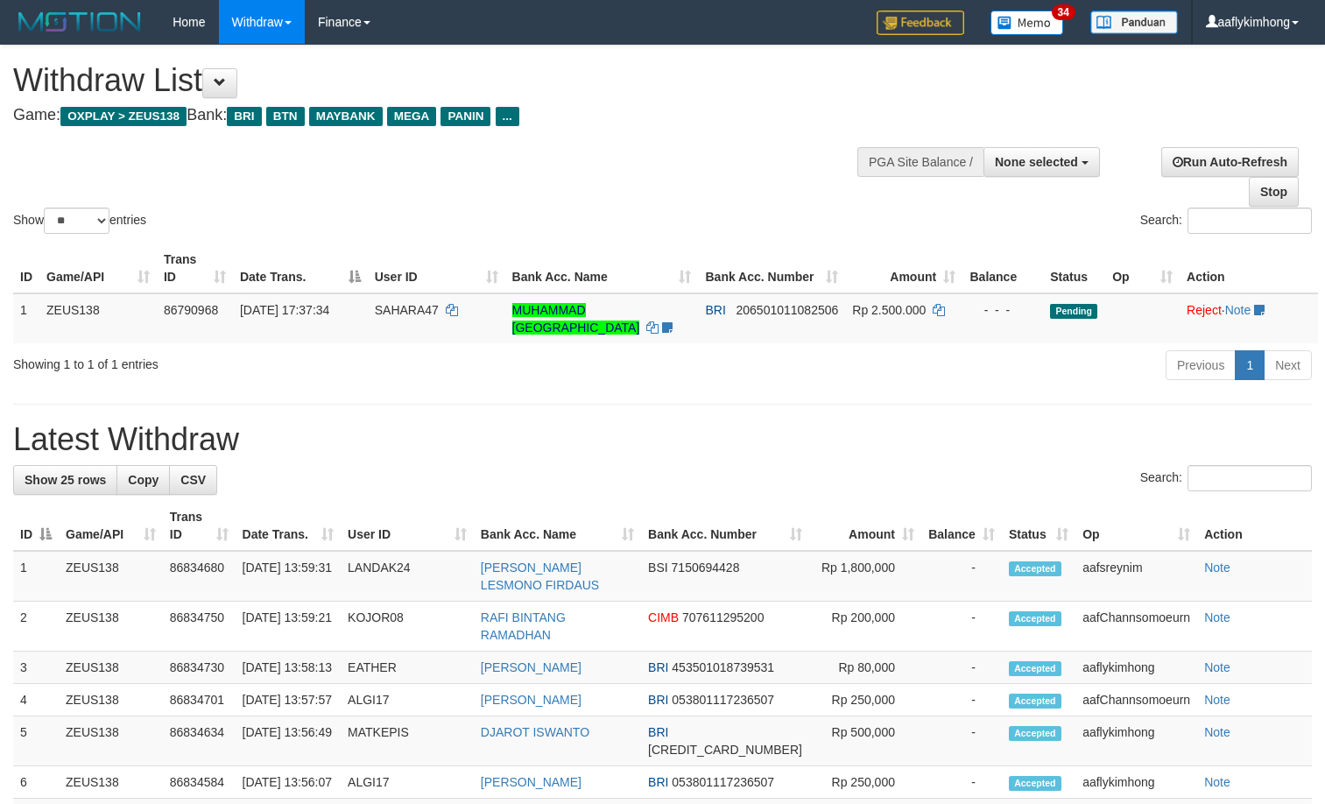
select select
select select "**"
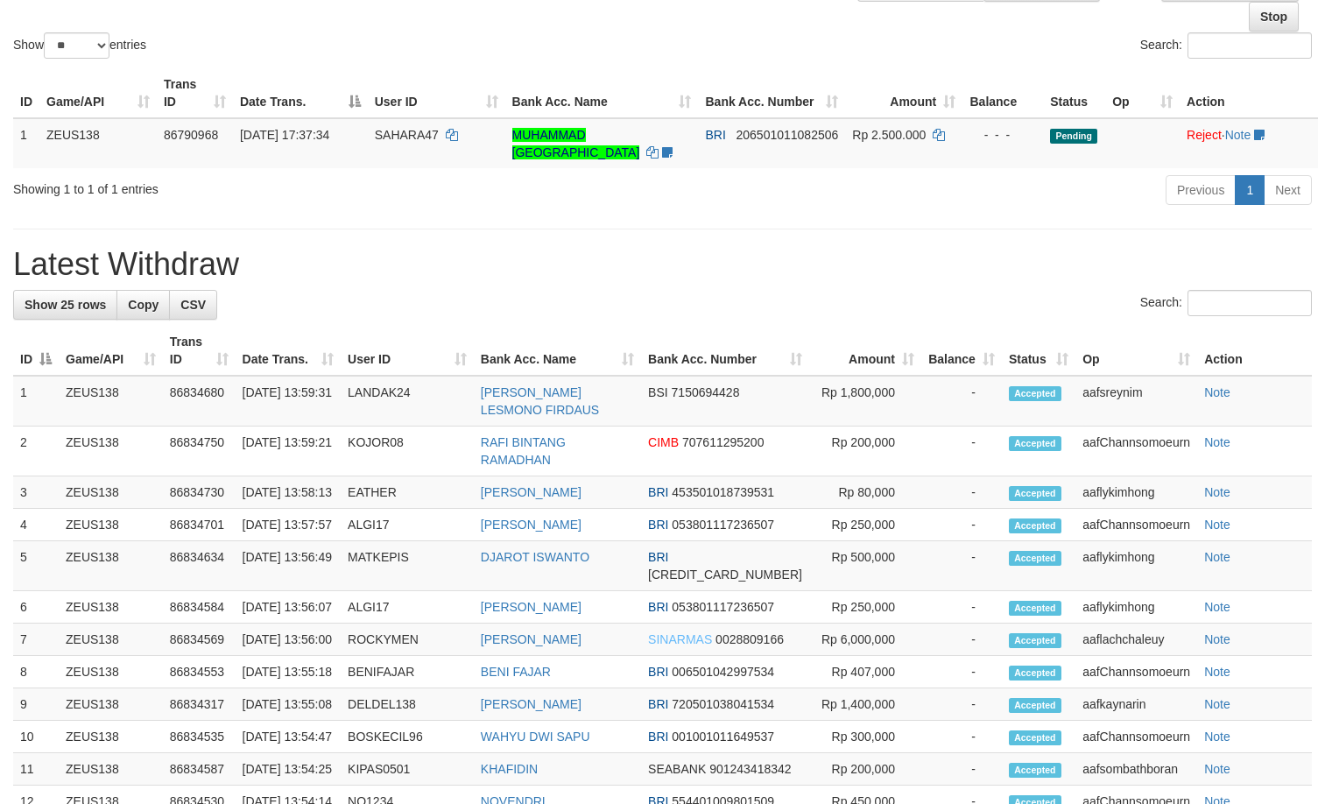
click at [463, 246] on div "**********" at bounding box center [662, 648] width 1325 height 1556
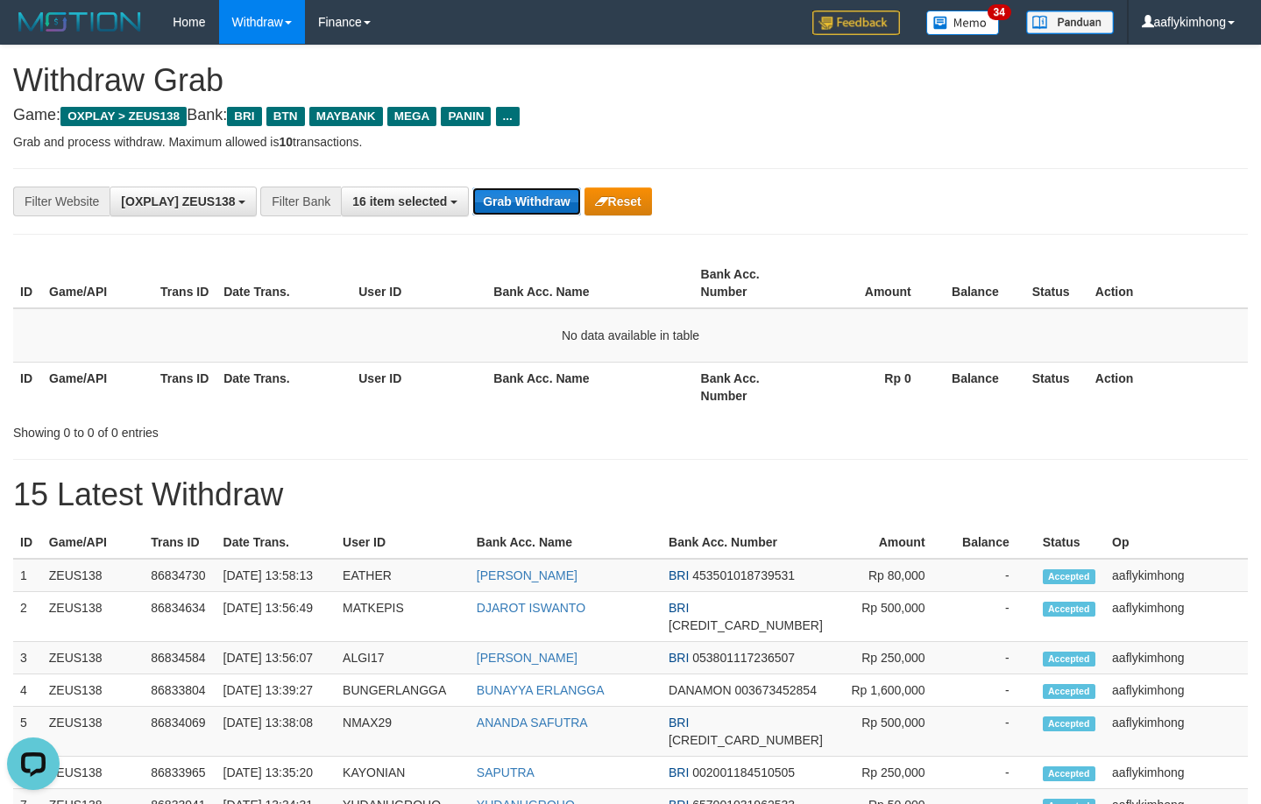
click at [517, 205] on button "Grab Withdraw" at bounding box center [526, 201] width 108 height 28
click at [517, 204] on button "Grab Withdraw" at bounding box center [526, 201] width 108 height 28
click at [521, 201] on button "Grab Withdraw" at bounding box center [526, 201] width 108 height 28
click at [520, 201] on button "Grab Withdraw" at bounding box center [526, 201] width 108 height 28
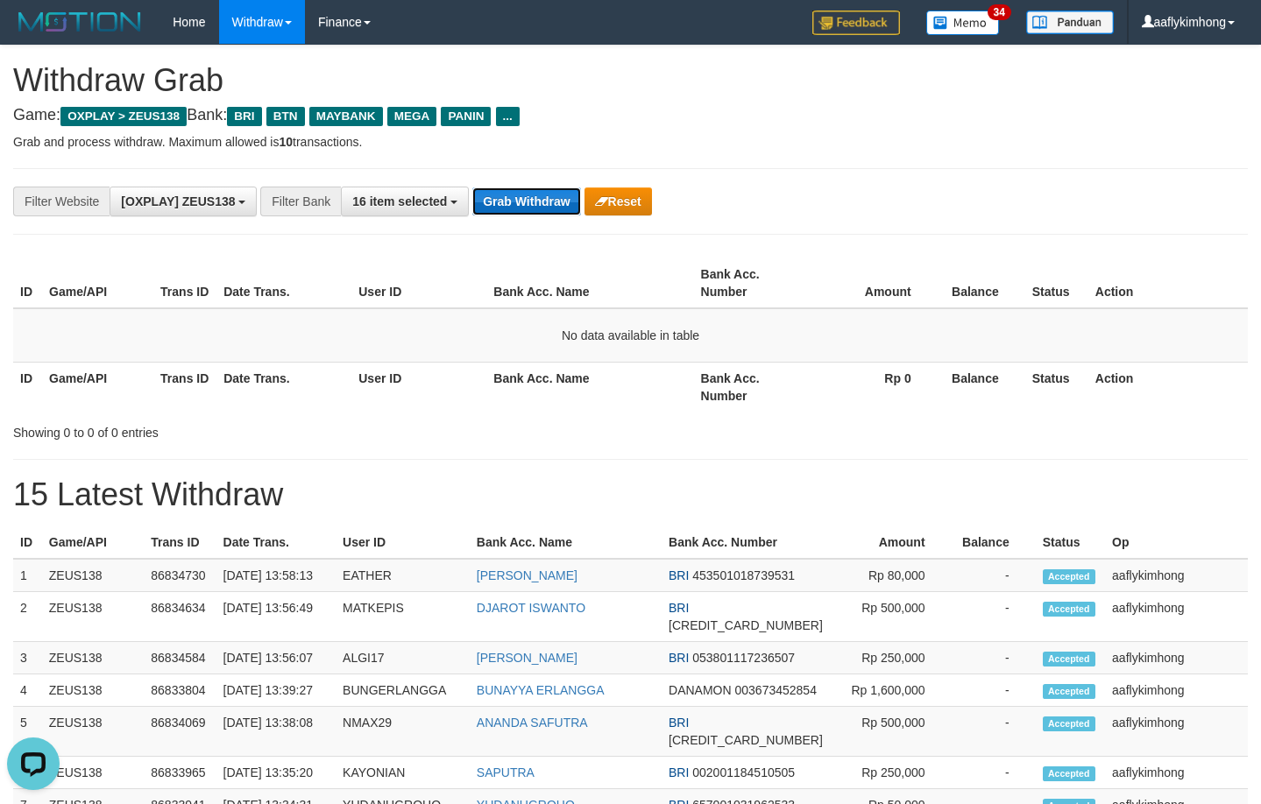
click at [520, 201] on button "Grab Withdraw" at bounding box center [526, 201] width 108 height 28
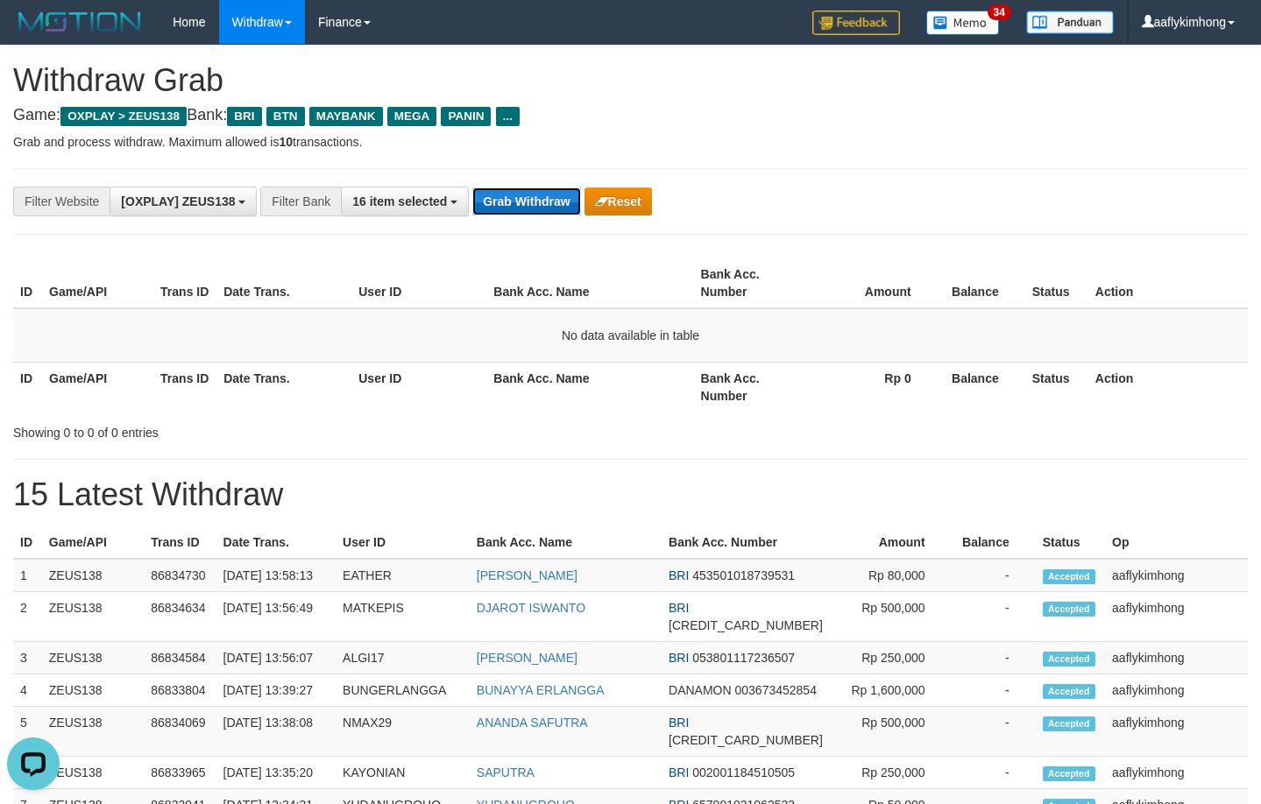
click at [516, 201] on button "Grab Withdraw" at bounding box center [526, 201] width 108 height 28
click at [515, 201] on button "Grab Withdraw" at bounding box center [526, 201] width 108 height 28
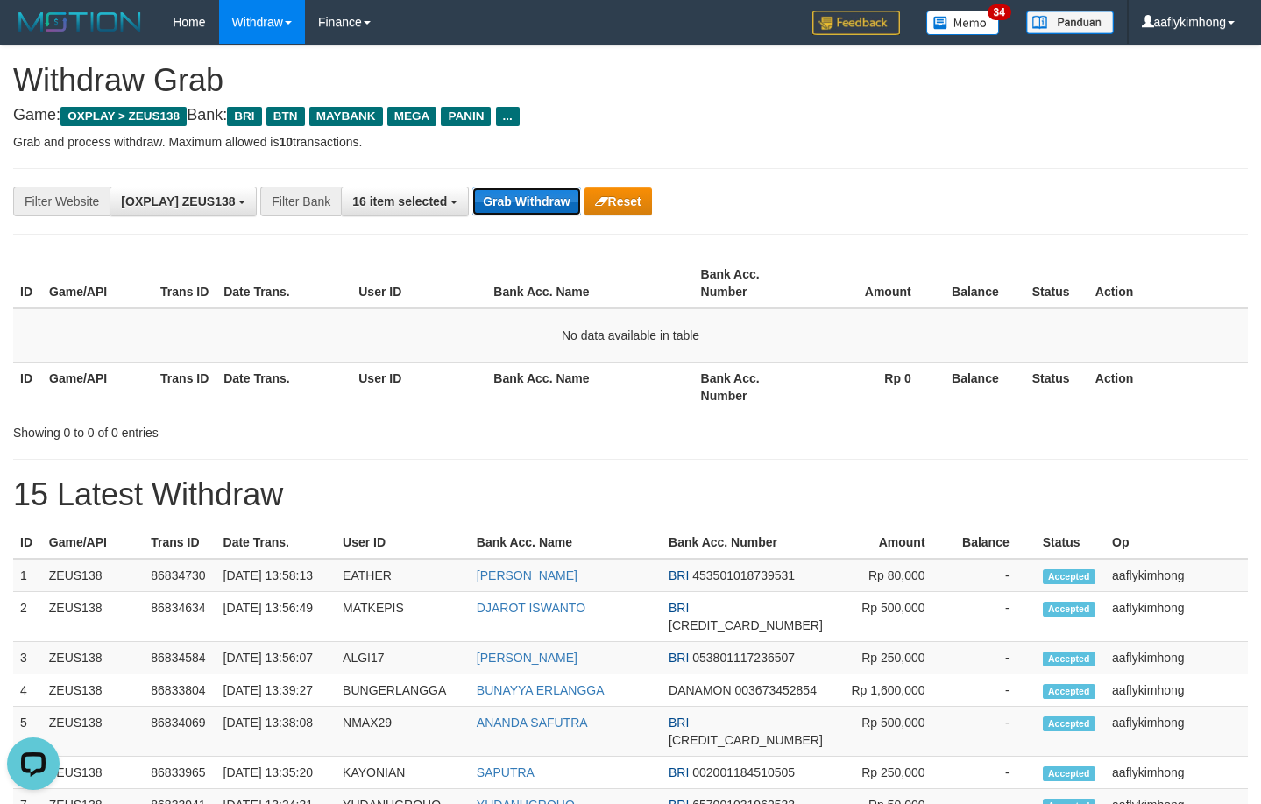
click at [515, 201] on button "Grab Withdraw" at bounding box center [526, 201] width 108 height 28
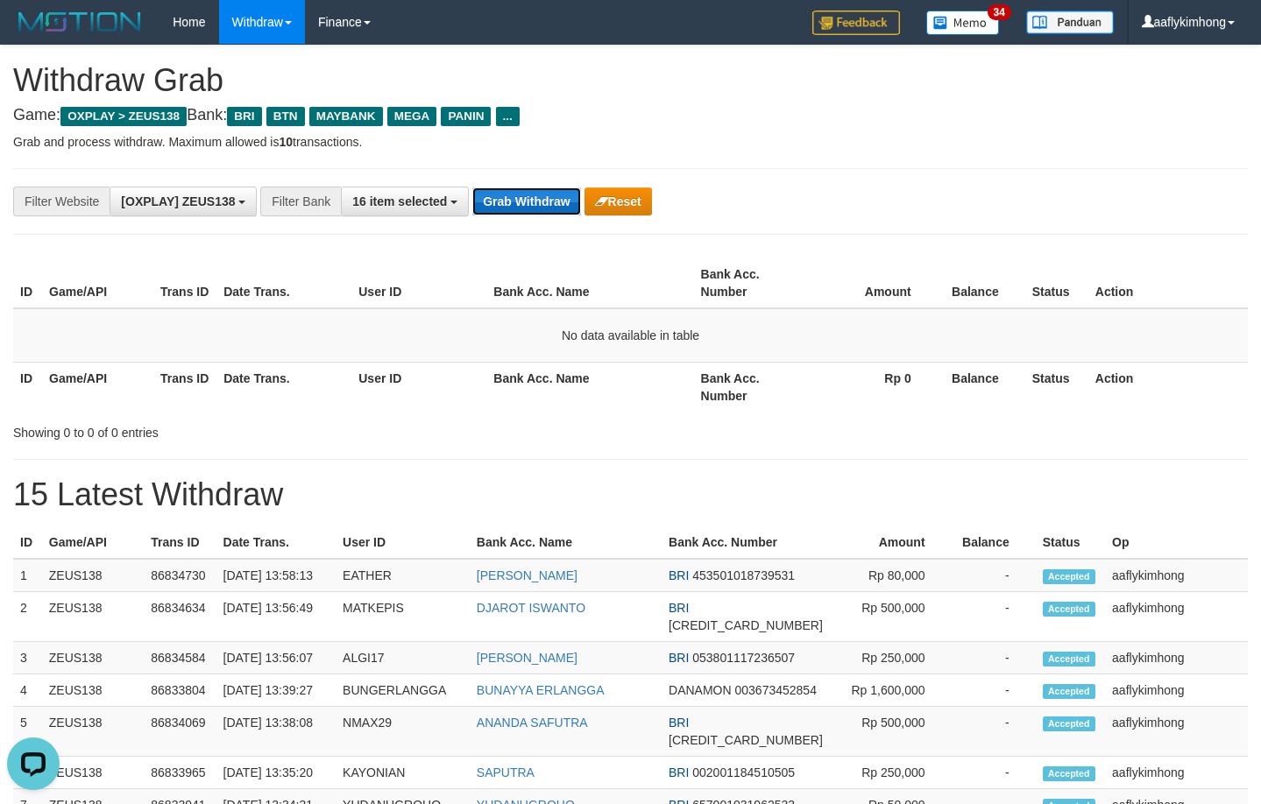
click at [537, 202] on button "Grab Withdraw" at bounding box center [526, 201] width 108 height 28
click at [540, 200] on button "Grab Withdraw" at bounding box center [526, 201] width 108 height 28
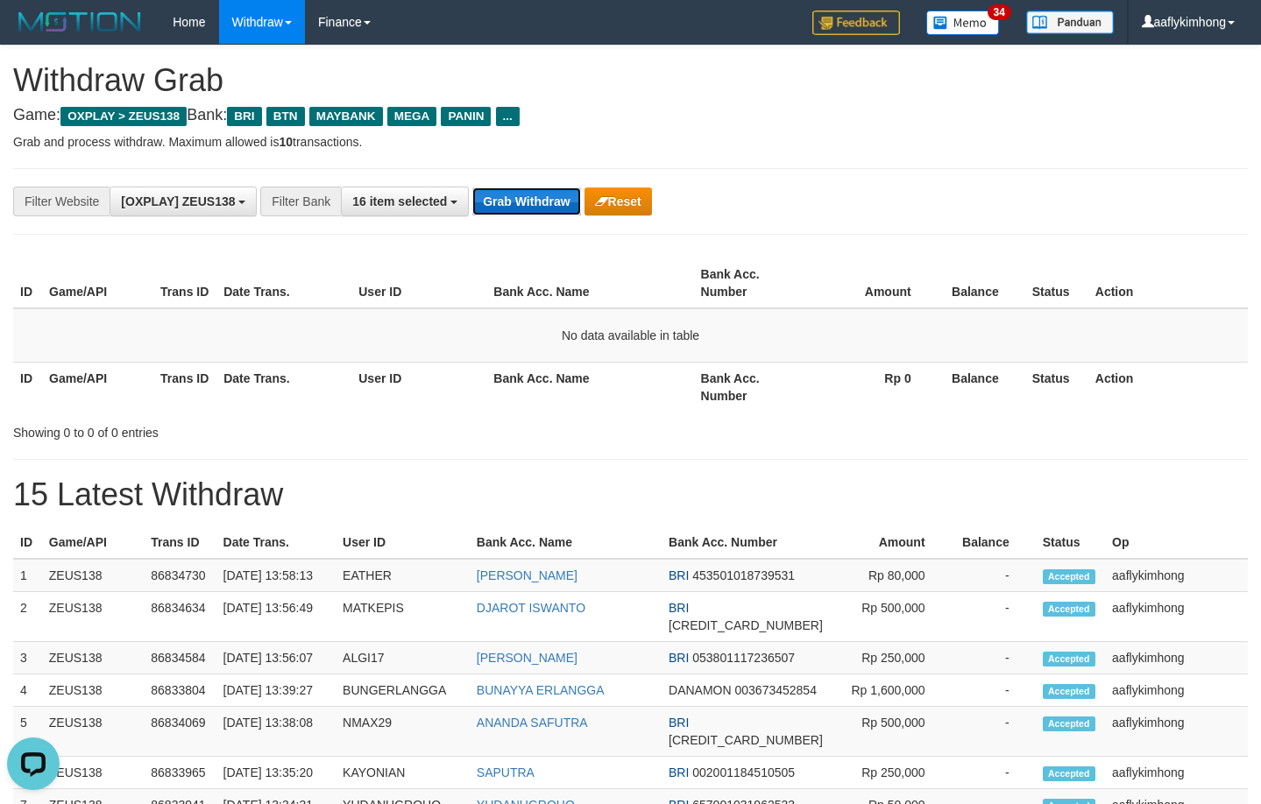
click at [540, 200] on button "Grab Withdraw" at bounding box center [526, 201] width 108 height 28
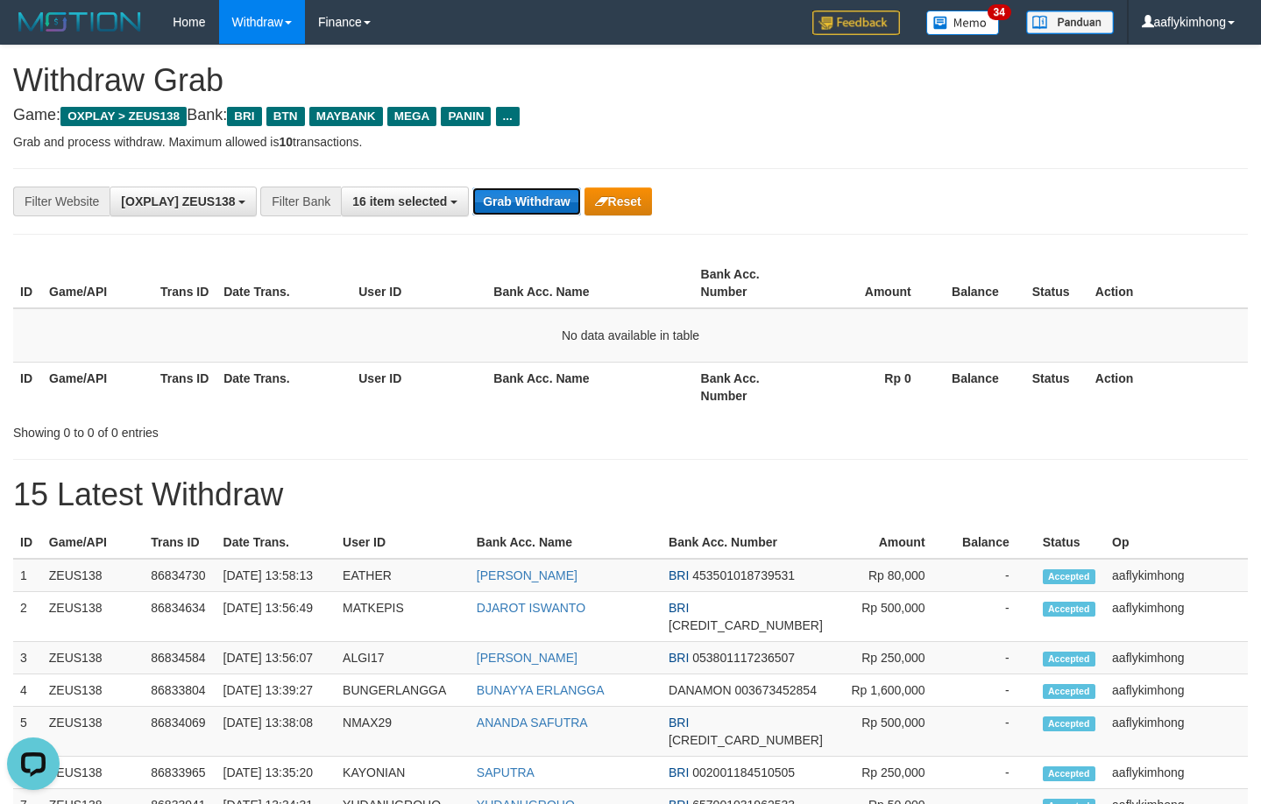
click at [540, 200] on button "Grab Withdraw" at bounding box center [526, 201] width 108 height 28
click at [506, 187] on button "Grab Withdraw" at bounding box center [526, 201] width 108 height 28
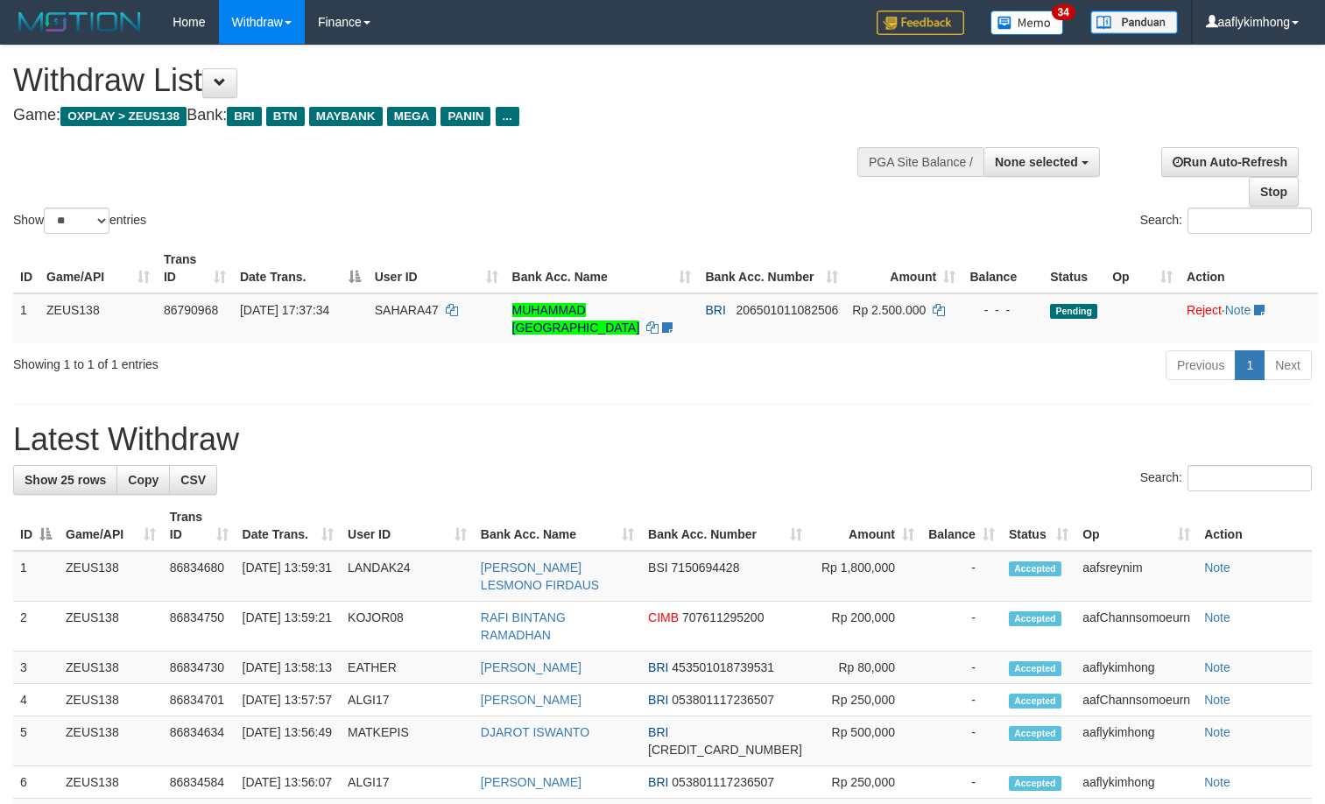
select select
select select "**"
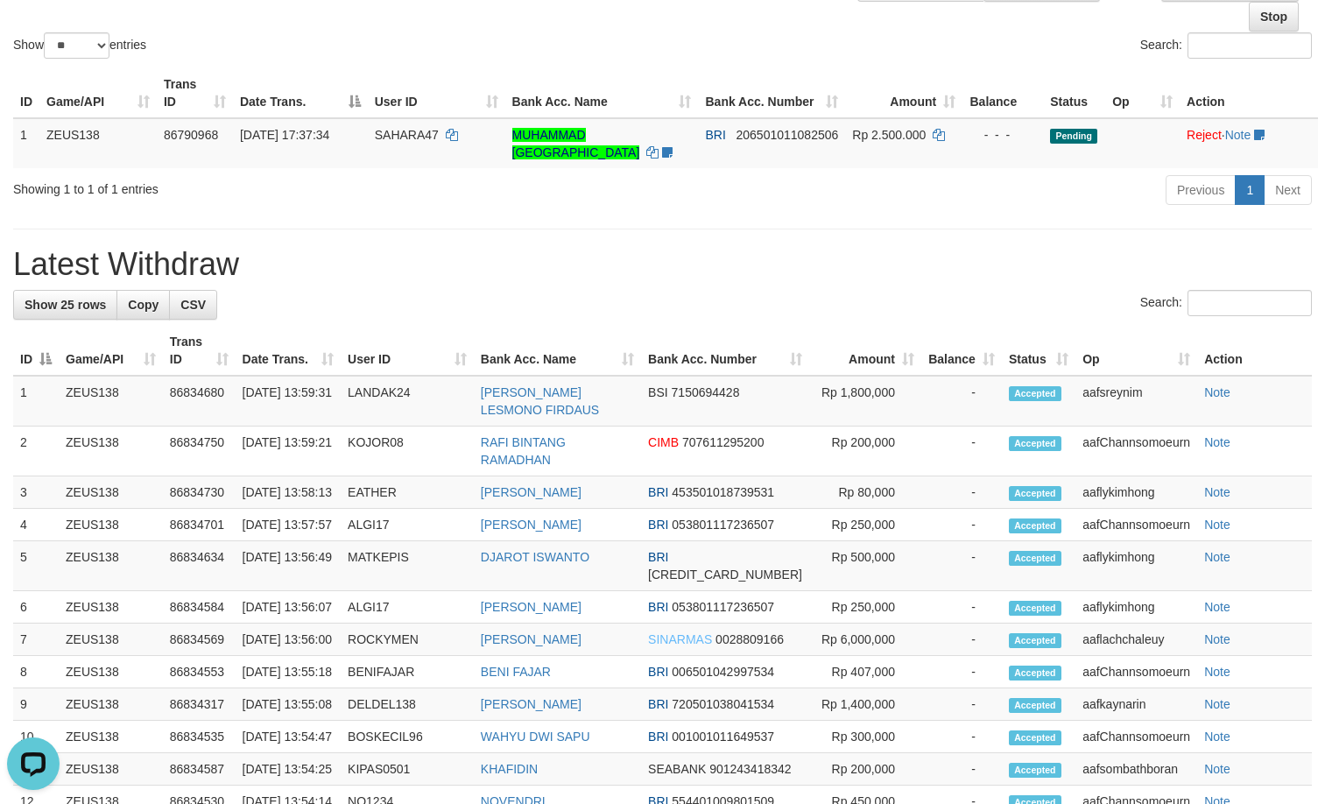
click at [500, 276] on h1 "Latest Withdraw" at bounding box center [662, 264] width 1299 height 35
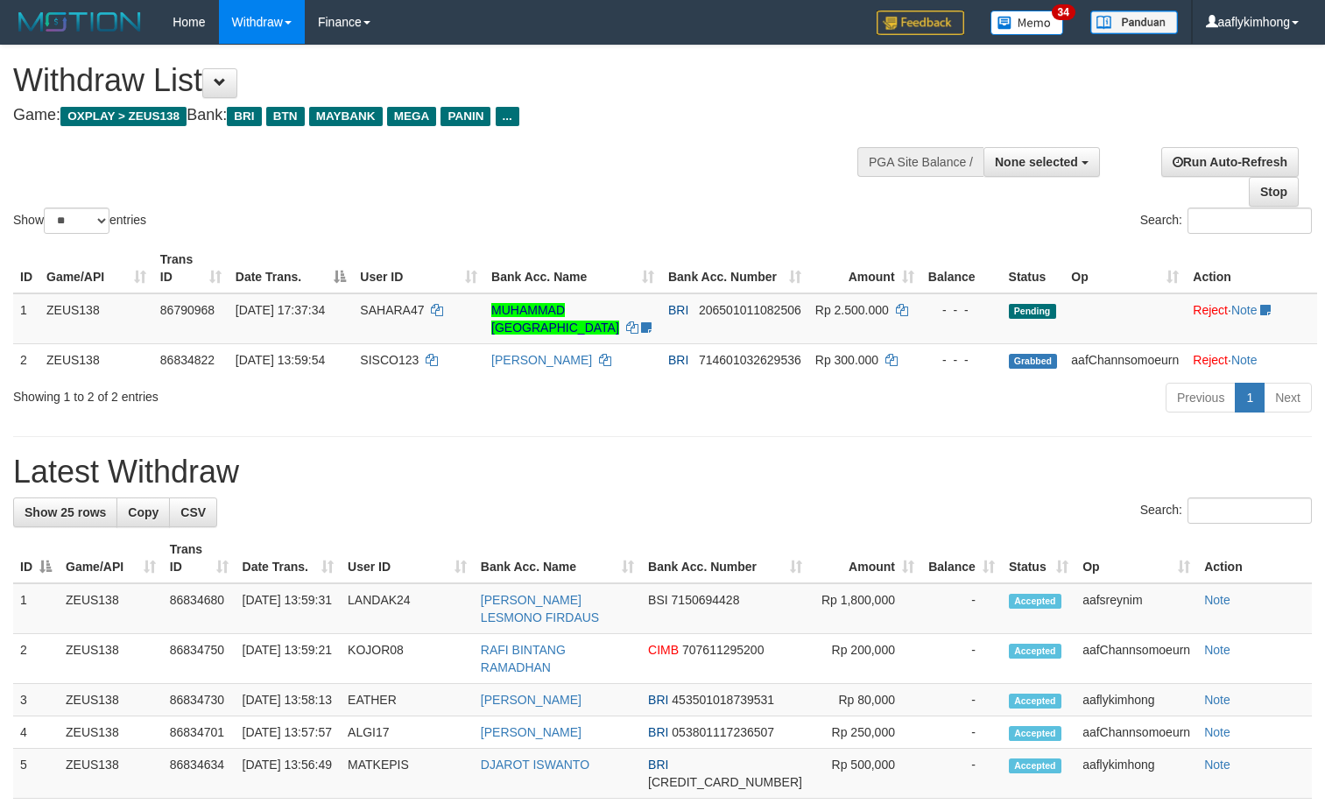
select select
select select "**"
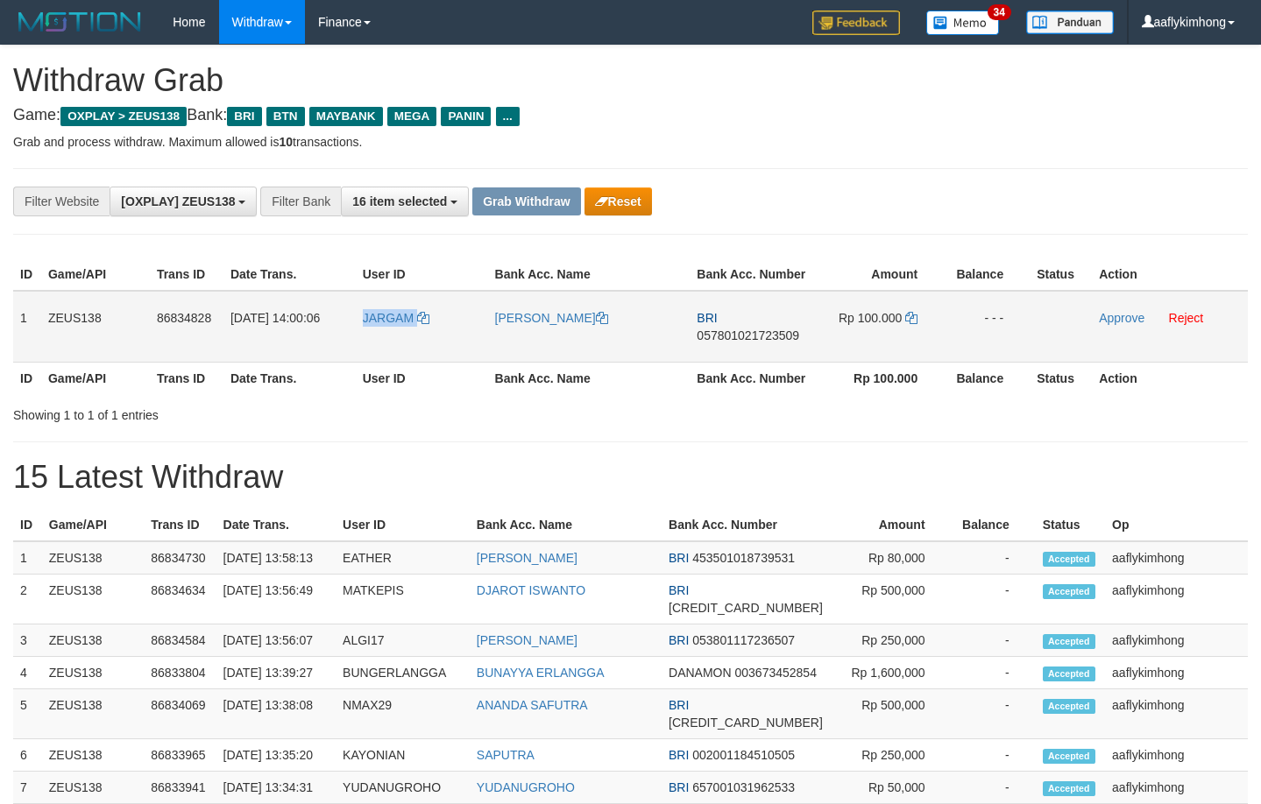
drag, startPoint x: 364, startPoint y: 337, endPoint x: 417, endPoint y: 336, distance: 52.6
click at [417, 336] on td "JARGAM" at bounding box center [422, 327] width 132 height 72
copy link "JARGAM"
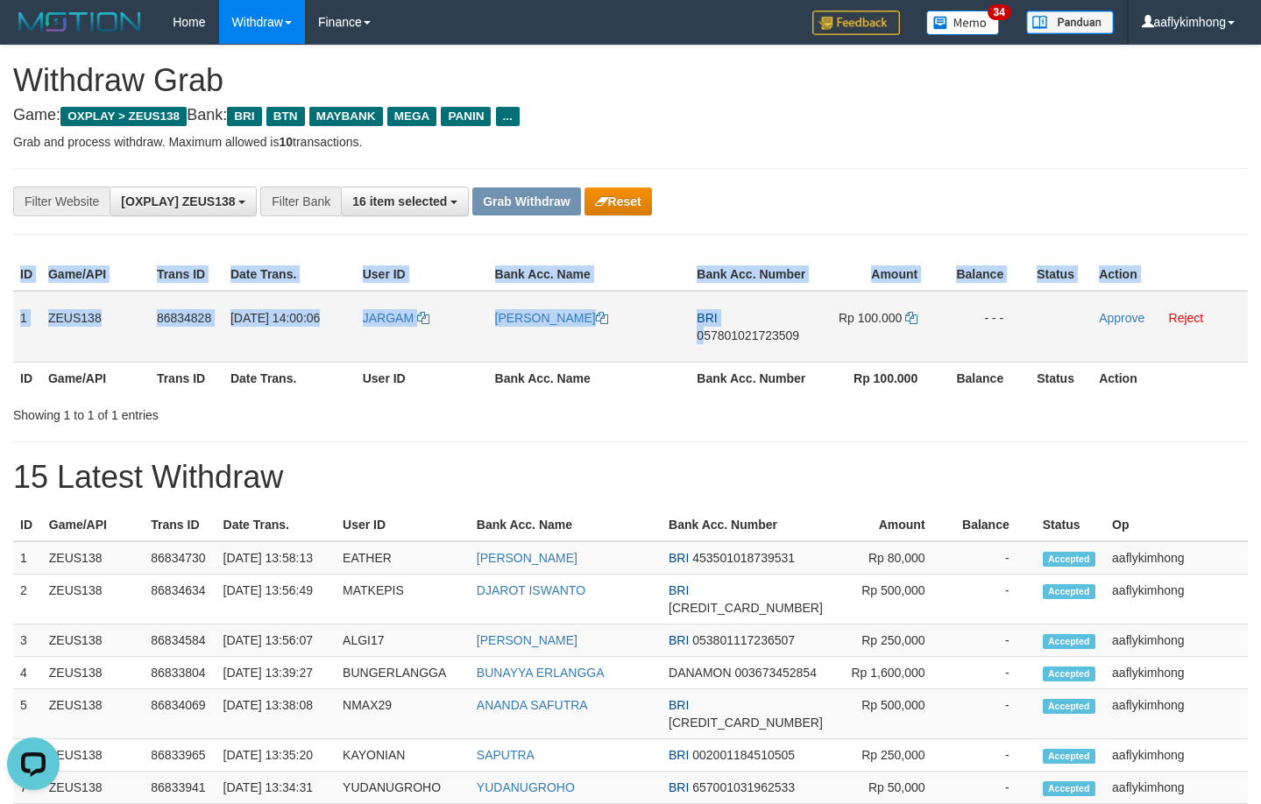
drag, startPoint x: 12, startPoint y: 320, endPoint x: 715, endPoint y: 338, distance: 702.8
click at [717, 336] on div "ID Game/API Trans ID Date Trans. User ID Bank Acc. Name Bank Acc. Number Amount…" at bounding box center [630, 326] width 1261 height 146
click at [25, 314] on td "1" at bounding box center [27, 327] width 28 height 72
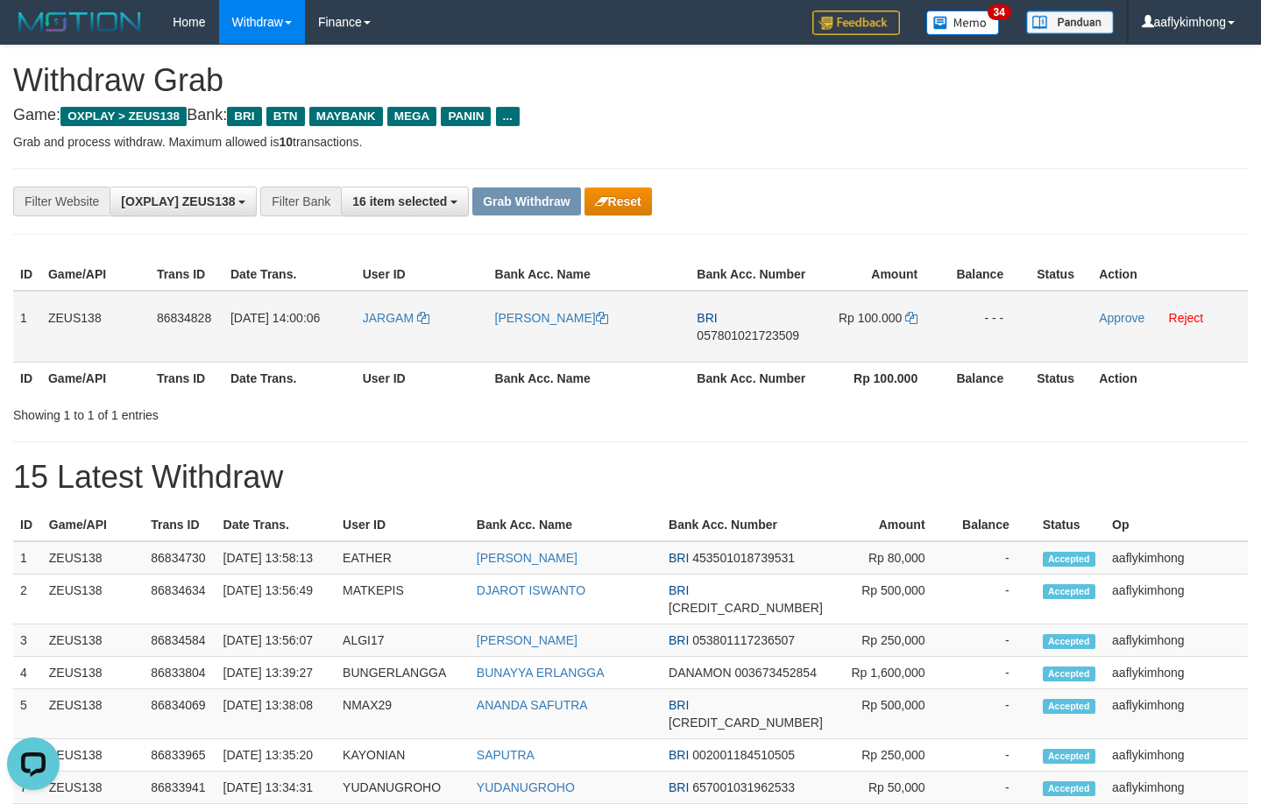
click at [25, 314] on td "1" at bounding box center [27, 327] width 28 height 72
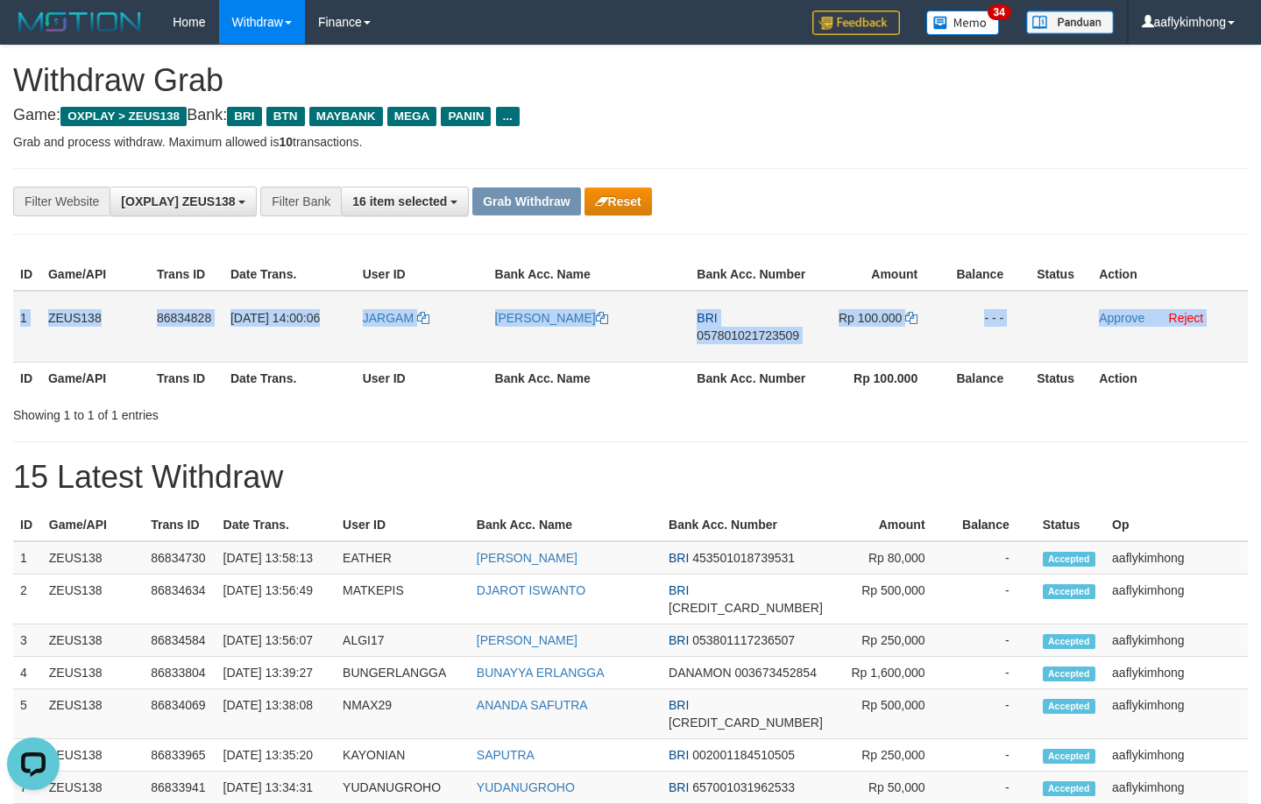
copy table "1 ZEUS138 86834828 31/08/2025 14:00:06 JARGAM EDE ARDIANA BRI 057801021723509 R…"
drag, startPoint x: 25, startPoint y: 314, endPoint x: 1140, endPoint y: 309, distance: 1115.2
click at [1140, 309] on tr "1 ZEUS138 86834828 31/08/2025 14:00:06 JARGAM EDE ARDIANA BRI 057801021723509 R…" at bounding box center [630, 327] width 1234 height 72
click at [735, 330] on span "057801021723509" at bounding box center [747, 335] width 102 height 14
copy table "1 ZEUS138 86834828 31/08/2025 14:00:06 JARGAM EDE ARDIANA BRI 057801021723509 R…"
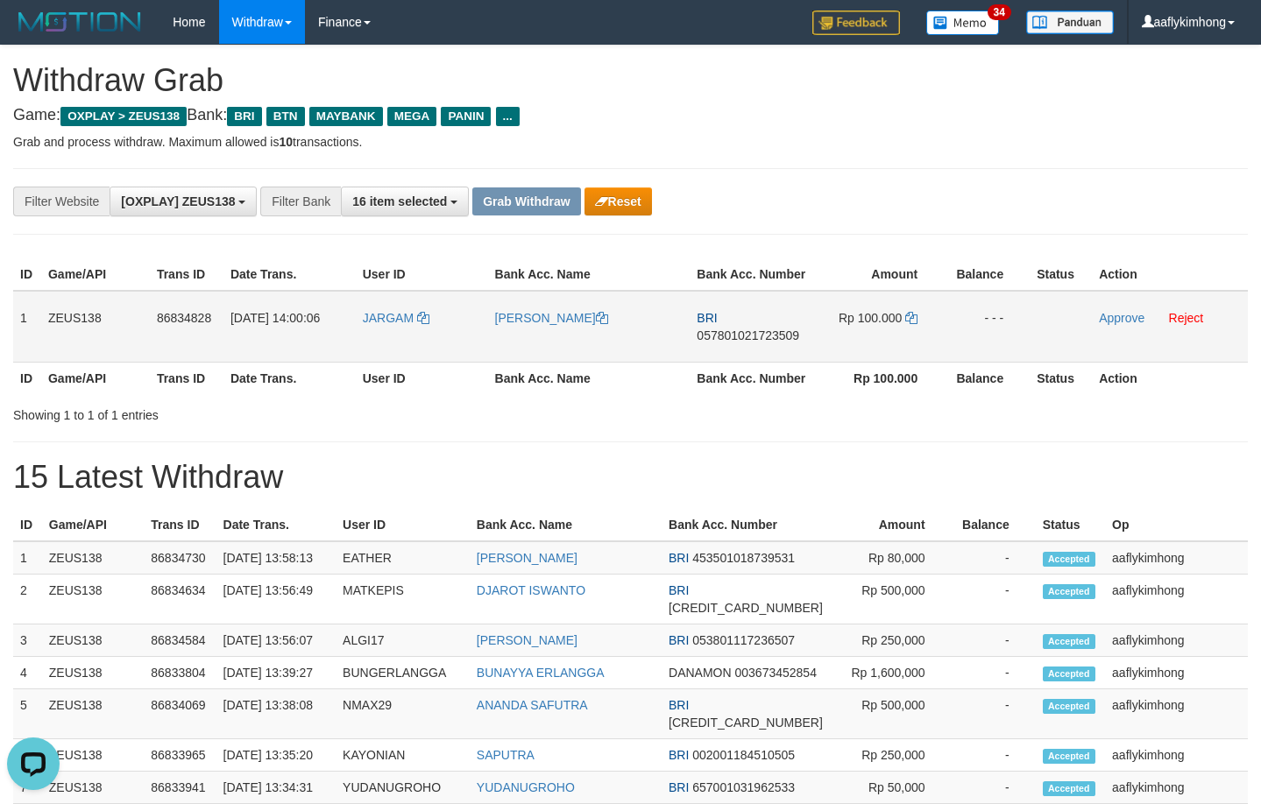
click at [735, 330] on span "057801021723509" at bounding box center [747, 335] width 102 height 14
click at [908, 313] on icon at bounding box center [911, 318] width 12 height 12
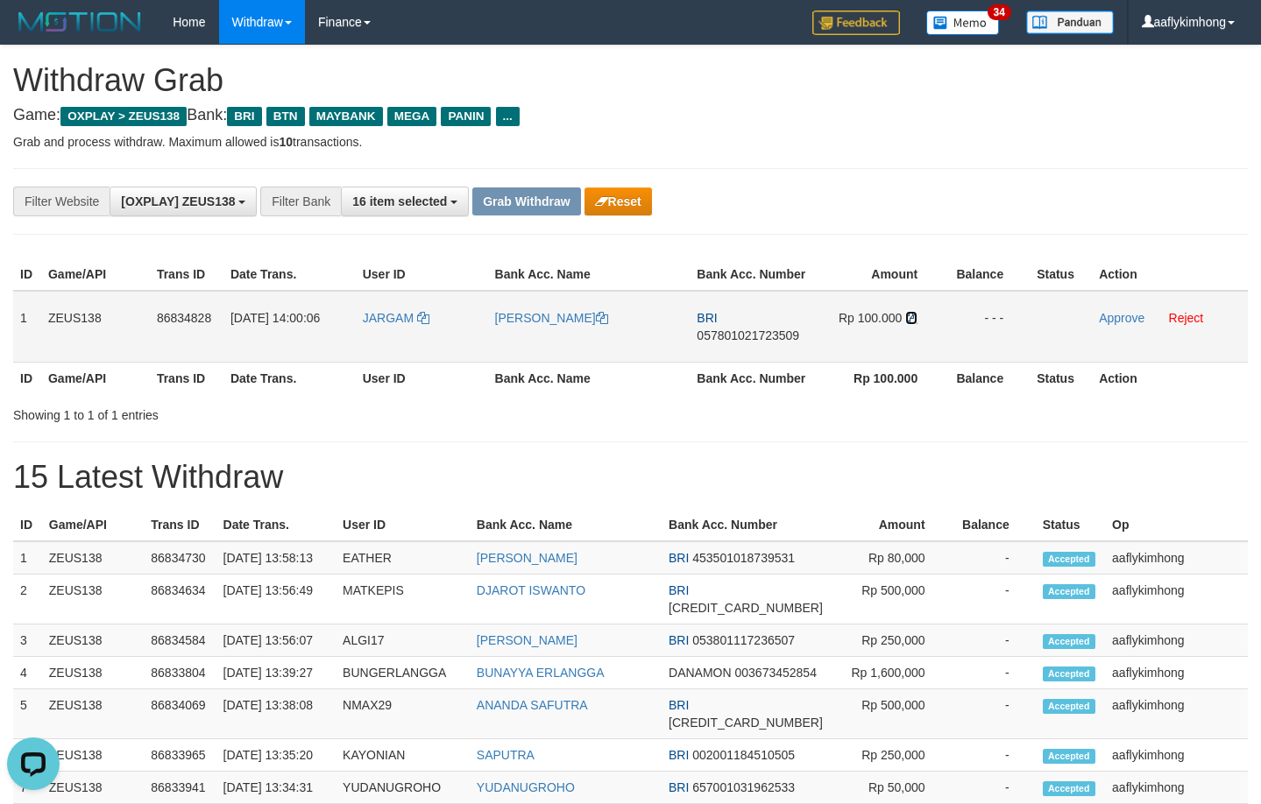
click at [908, 313] on icon at bounding box center [911, 318] width 12 height 12
click at [830, 131] on div "**********" at bounding box center [630, 791] width 1261 height 1491
drag, startPoint x: 1105, startPoint y: 321, endPoint x: 712, endPoint y: 180, distance: 416.7
click at [1105, 321] on link "Approve" at bounding box center [1121, 318] width 46 height 14
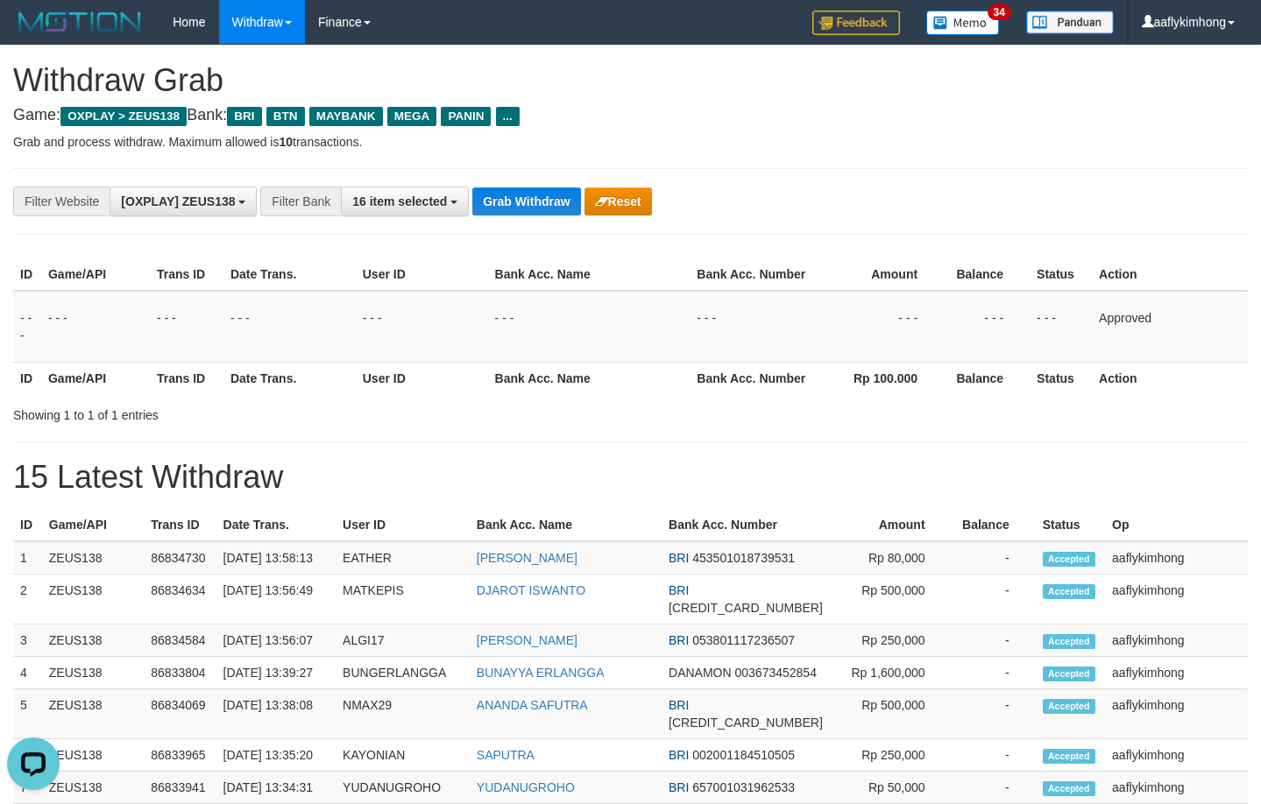
click at [512, 187] on div "**********" at bounding box center [525, 202] width 1050 height 30
click at [508, 191] on button "Grab Withdraw" at bounding box center [526, 201] width 108 height 28
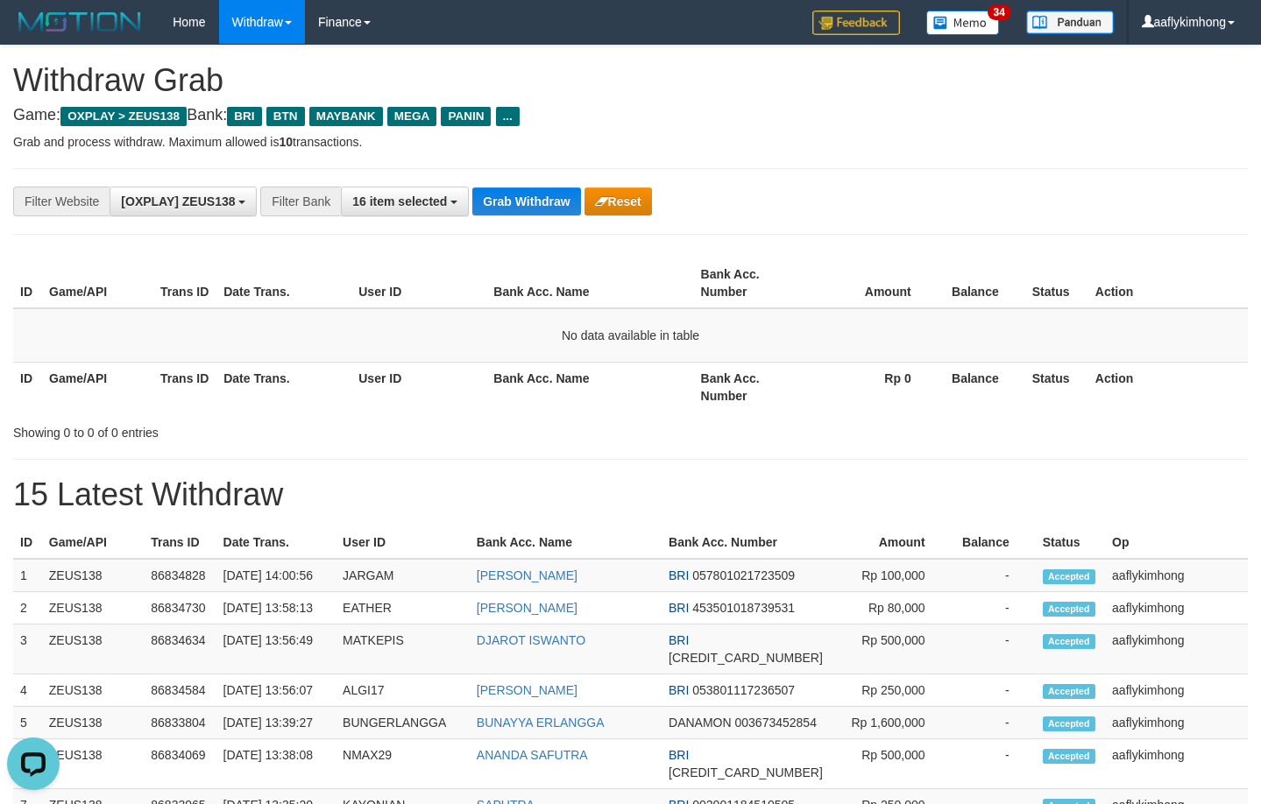
click at [547, 216] on div "**********" at bounding box center [630, 201] width 1234 height 67
click at [542, 201] on button "Grab Withdraw" at bounding box center [526, 201] width 108 height 28
click at [451, 221] on div "**********" at bounding box center [630, 201] width 1234 height 67
click at [515, 201] on button "Grab Withdraw" at bounding box center [526, 201] width 108 height 28
click at [556, 204] on button "Grab Withdraw" at bounding box center [526, 201] width 108 height 28
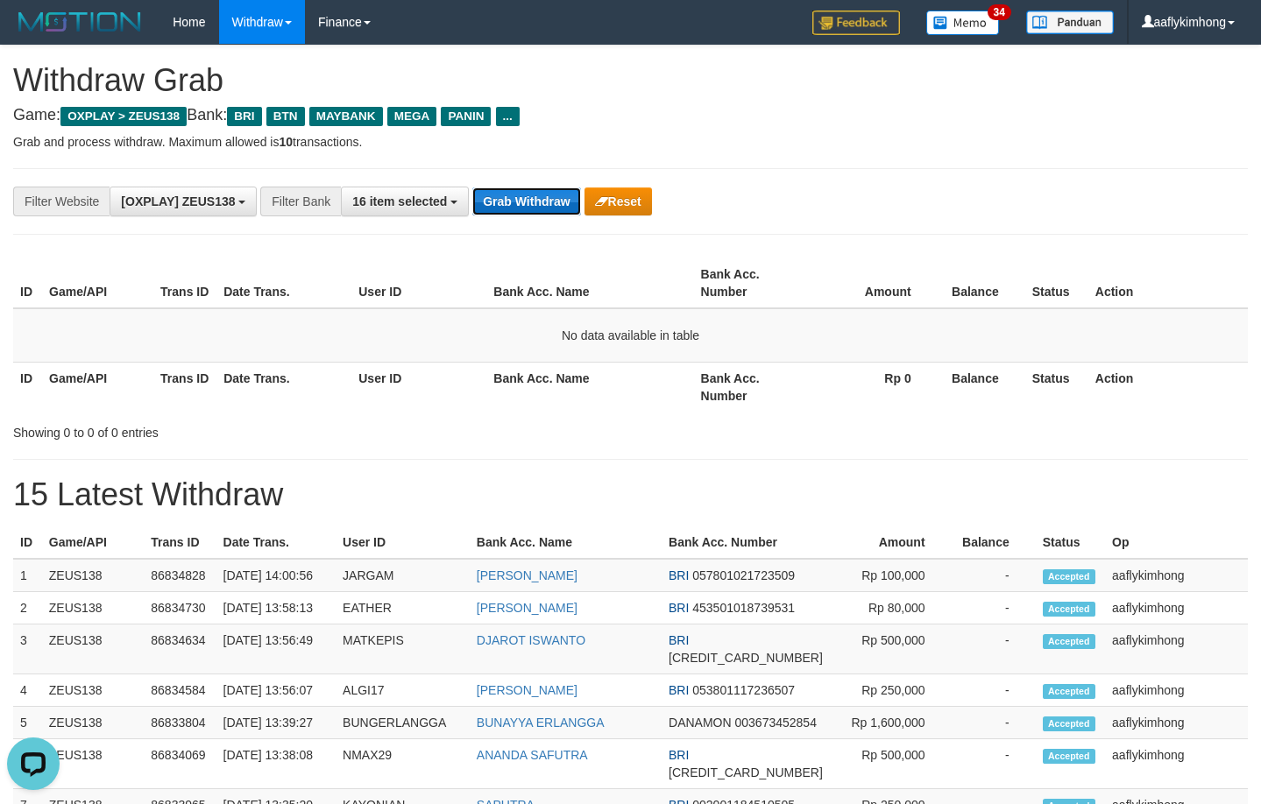
click at [556, 204] on button "Grab Withdraw" at bounding box center [526, 201] width 108 height 28
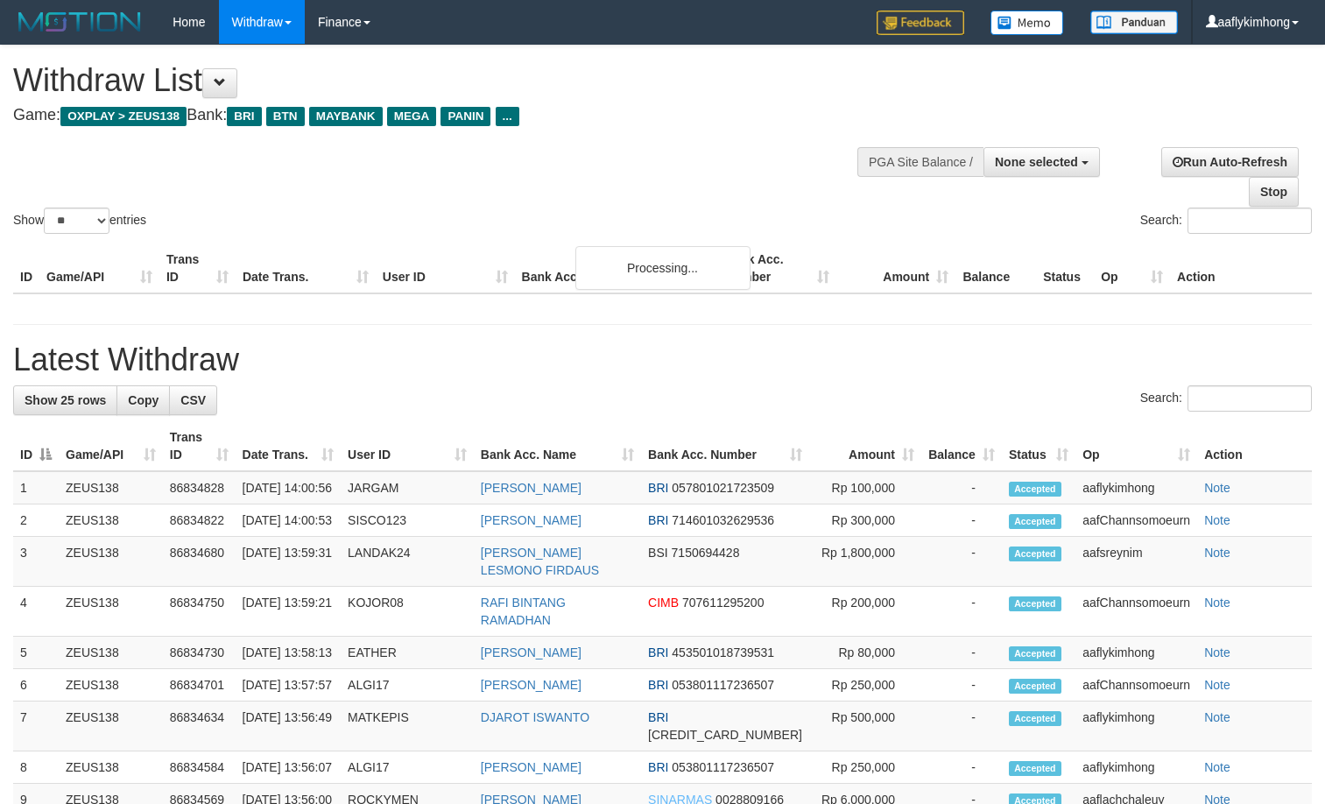
select select
select select "**"
select select
select select "**"
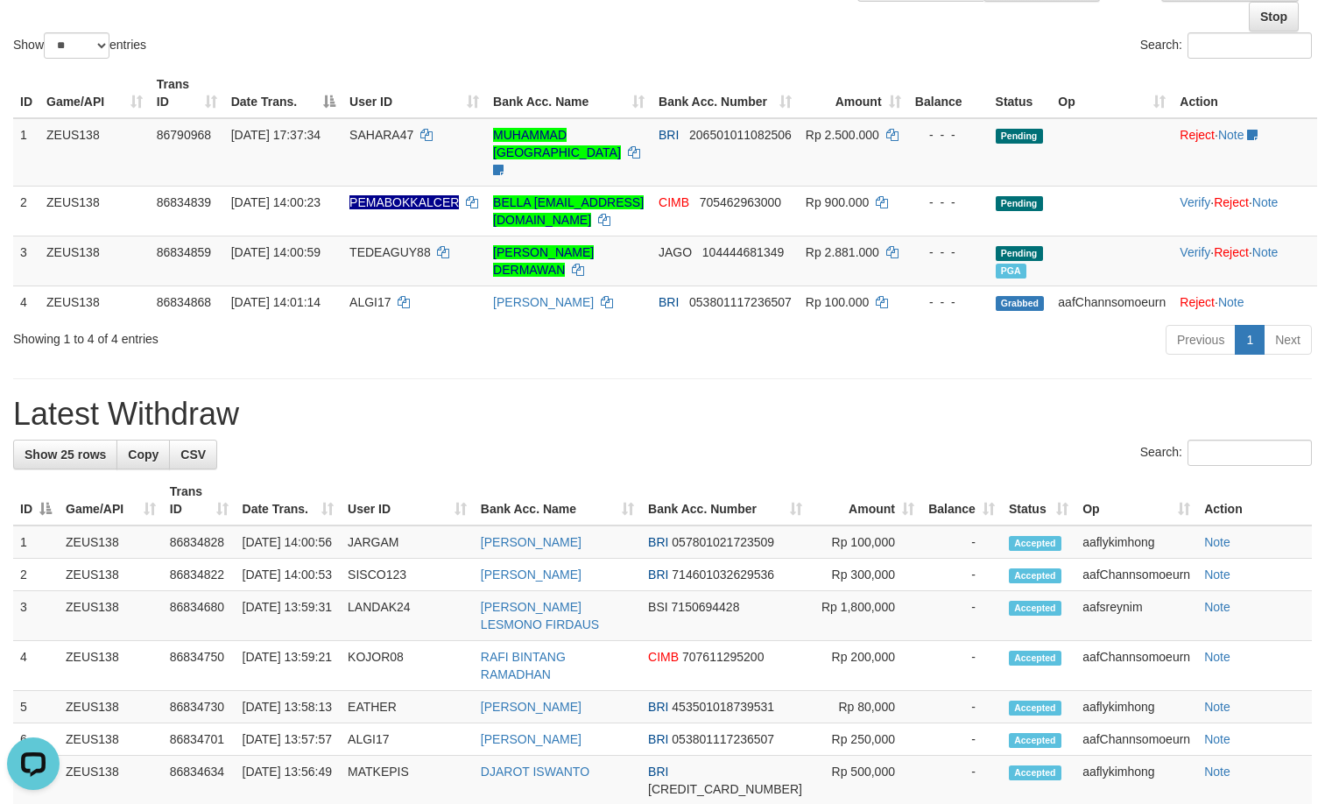
drag, startPoint x: 618, startPoint y: 365, endPoint x: 605, endPoint y: 364, distance: 13.2
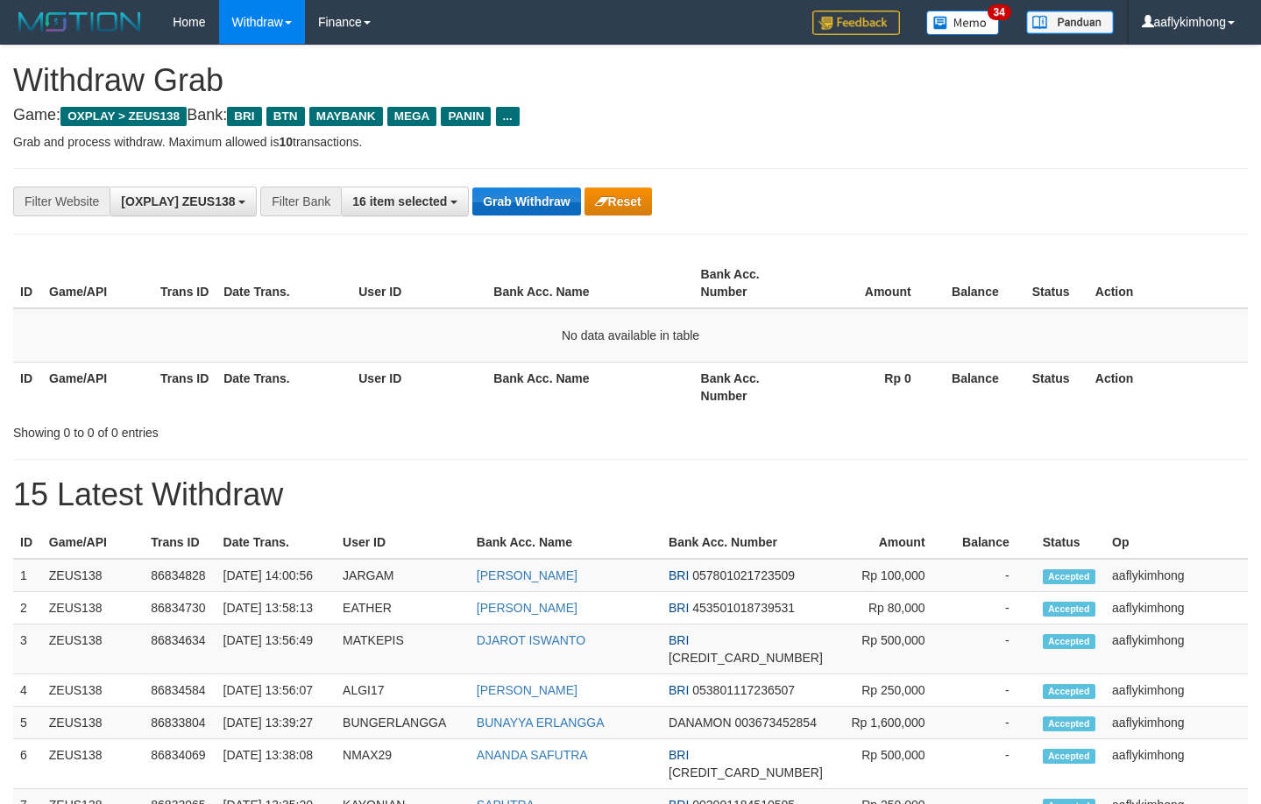
click at [552, 184] on div "**********" at bounding box center [630, 201] width 1234 height 67
click at [540, 196] on button "Grab Withdraw" at bounding box center [526, 201] width 108 height 28
click at [523, 197] on button "Grab Withdraw" at bounding box center [526, 201] width 108 height 28
click at [523, 194] on button "Grab Withdraw" at bounding box center [526, 201] width 108 height 28
click at [412, 221] on div "**********" at bounding box center [630, 201] width 1234 height 67
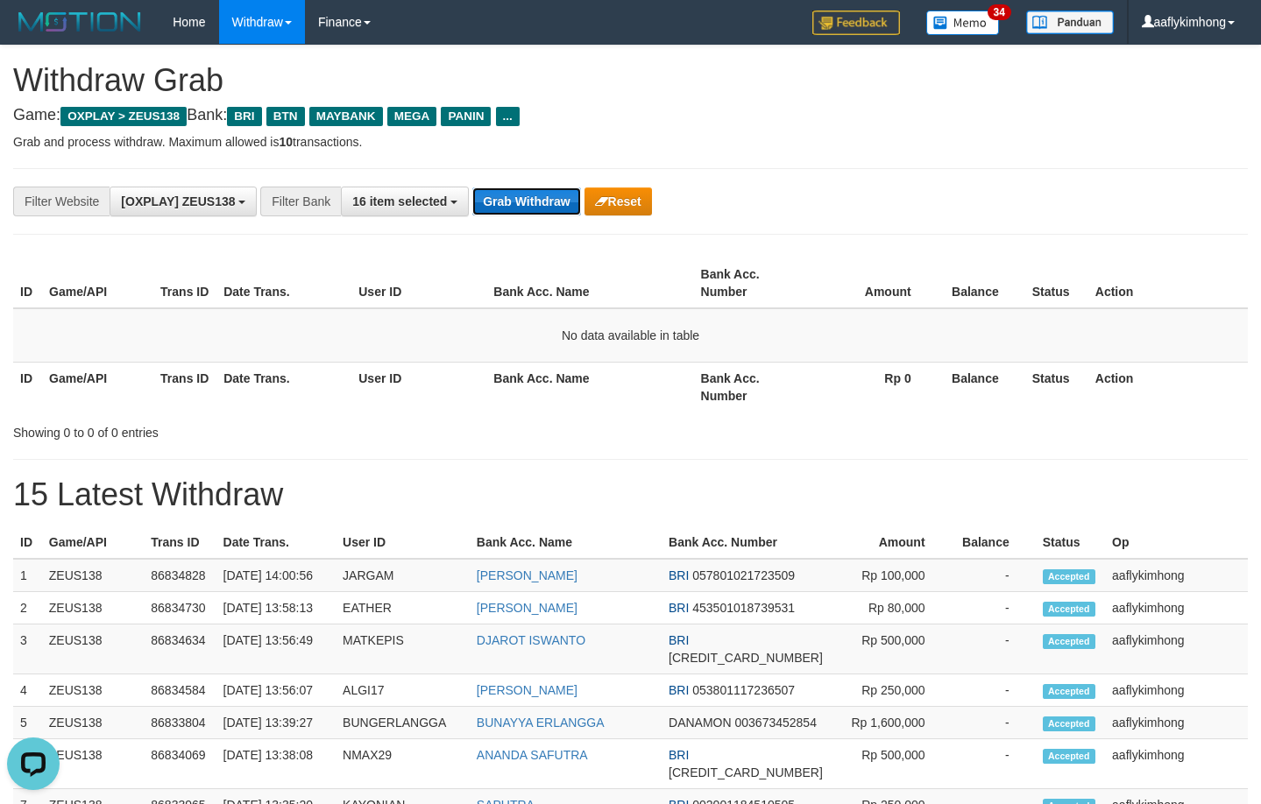
click at [505, 193] on button "Grab Withdraw" at bounding box center [526, 201] width 108 height 28
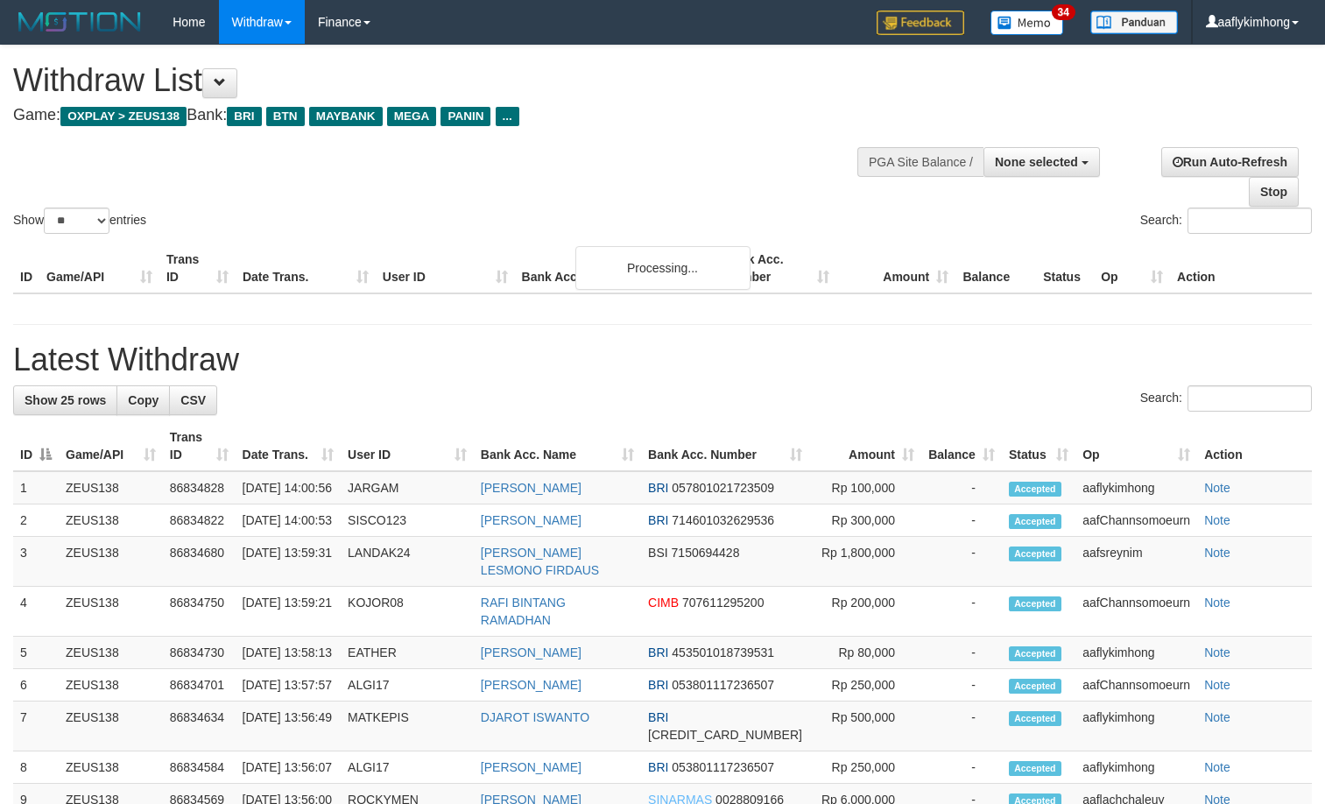
select select
select select "**"
select select
select select "**"
select select
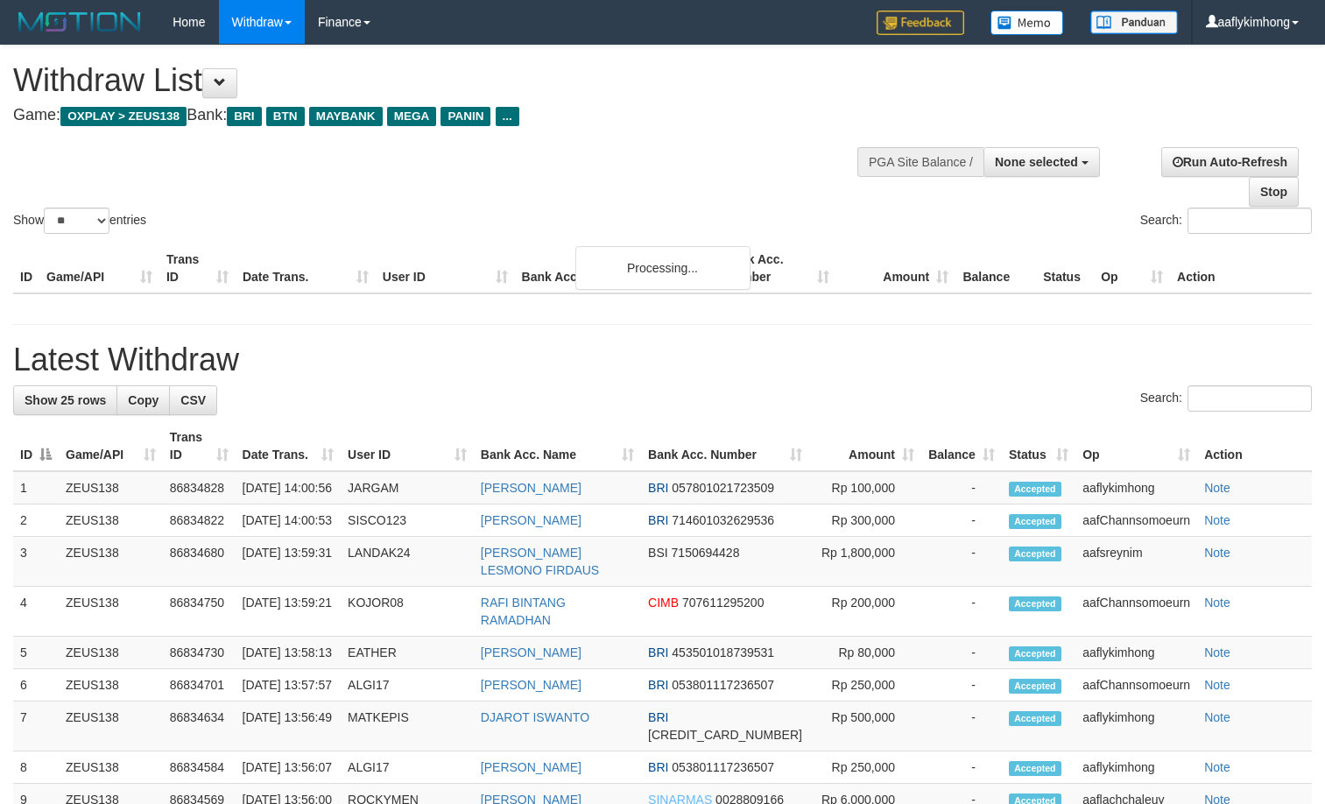
select select "**"
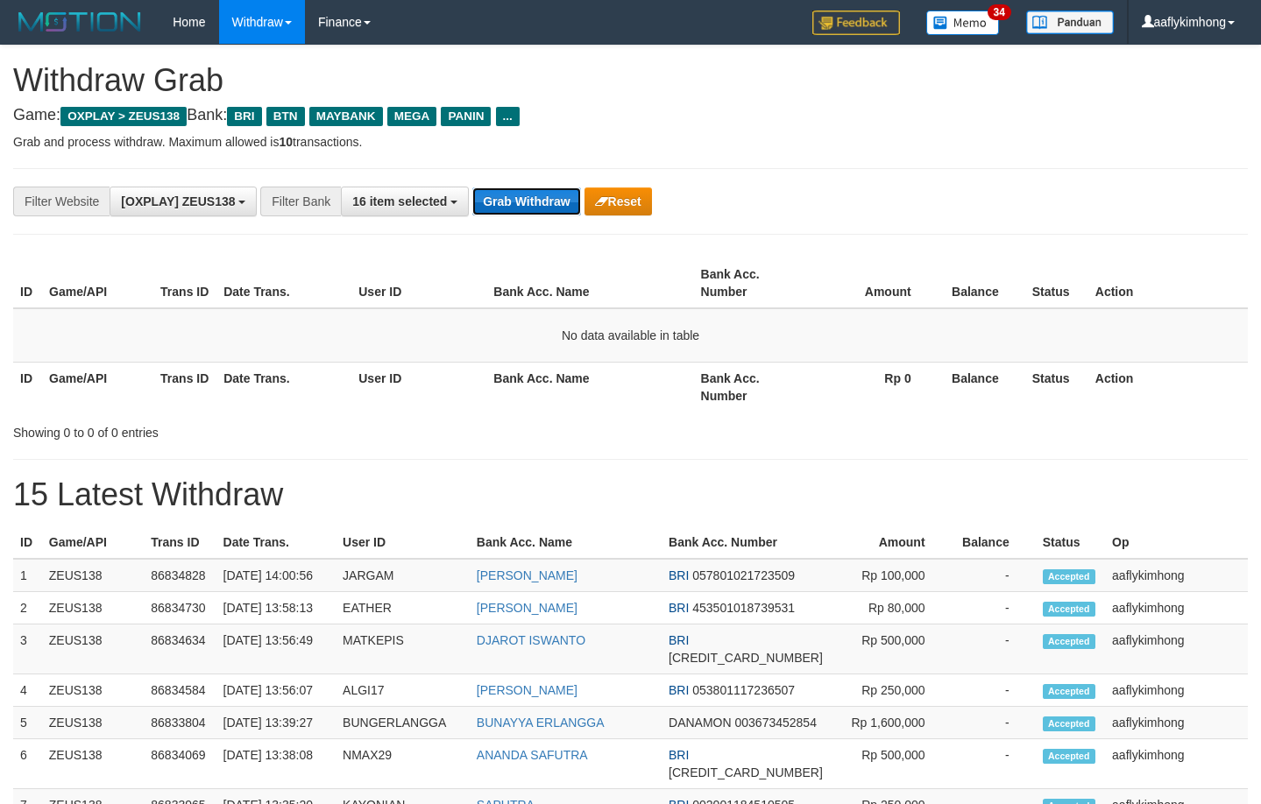
click at [503, 203] on button "Grab Withdraw" at bounding box center [526, 201] width 108 height 28
click at [502, 202] on button "Grab Withdraw" at bounding box center [526, 201] width 108 height 28
click at [502, 201] on button "Grab Withdraw" at bounding box center [526, 201] width 108 height 28
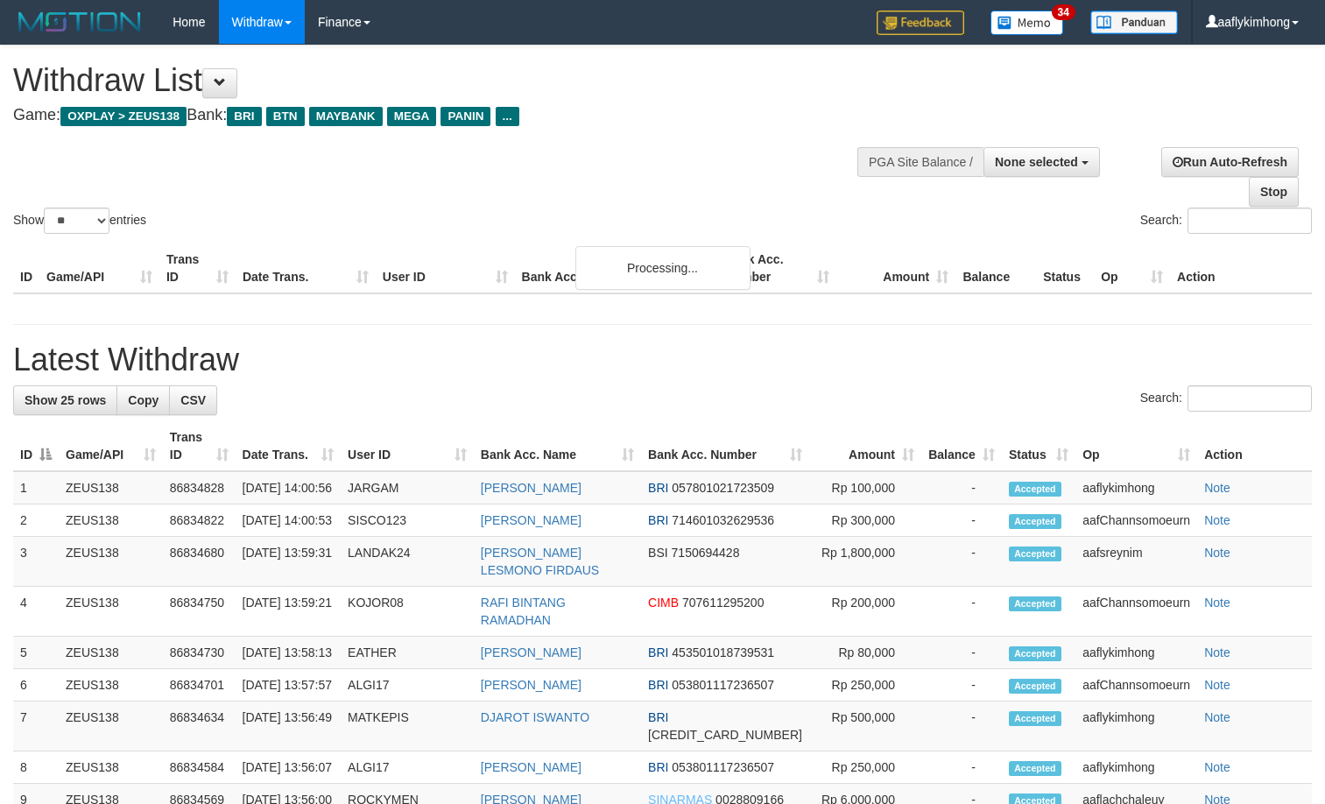
select select
select select "**"
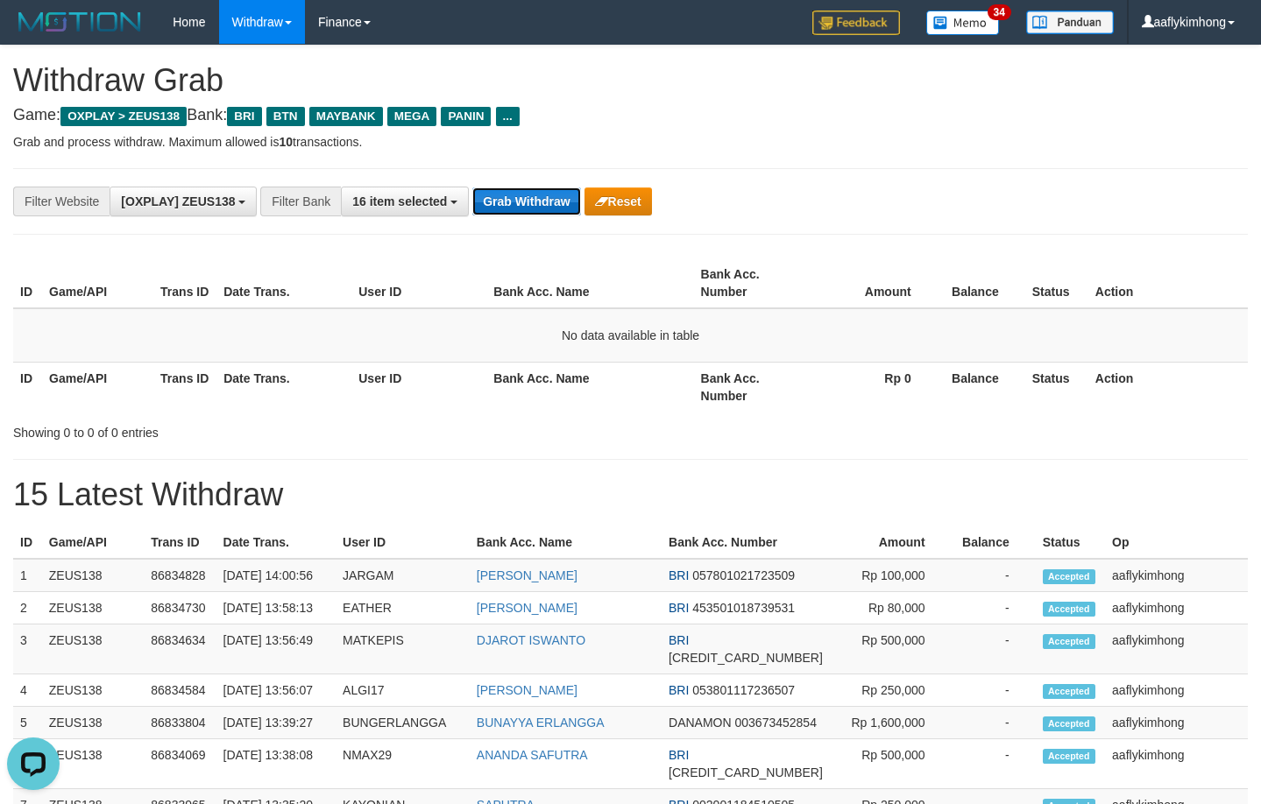
click at [544, 196] on button "Grab Withdraw" at bounding box center [526, 201] width 108 height 28
drag, startPoint x: 532, startPoint y: 187, endPoint x: 554, endPoint y: 191, distance: 22.2
click at [531, 187] on button "Grab Withdraw" at bounding box center [526, 201] width 108 height 28
click at [499, 203] on button "Grab Withdraw" at bounding box center [526, 201] width 108 height 28
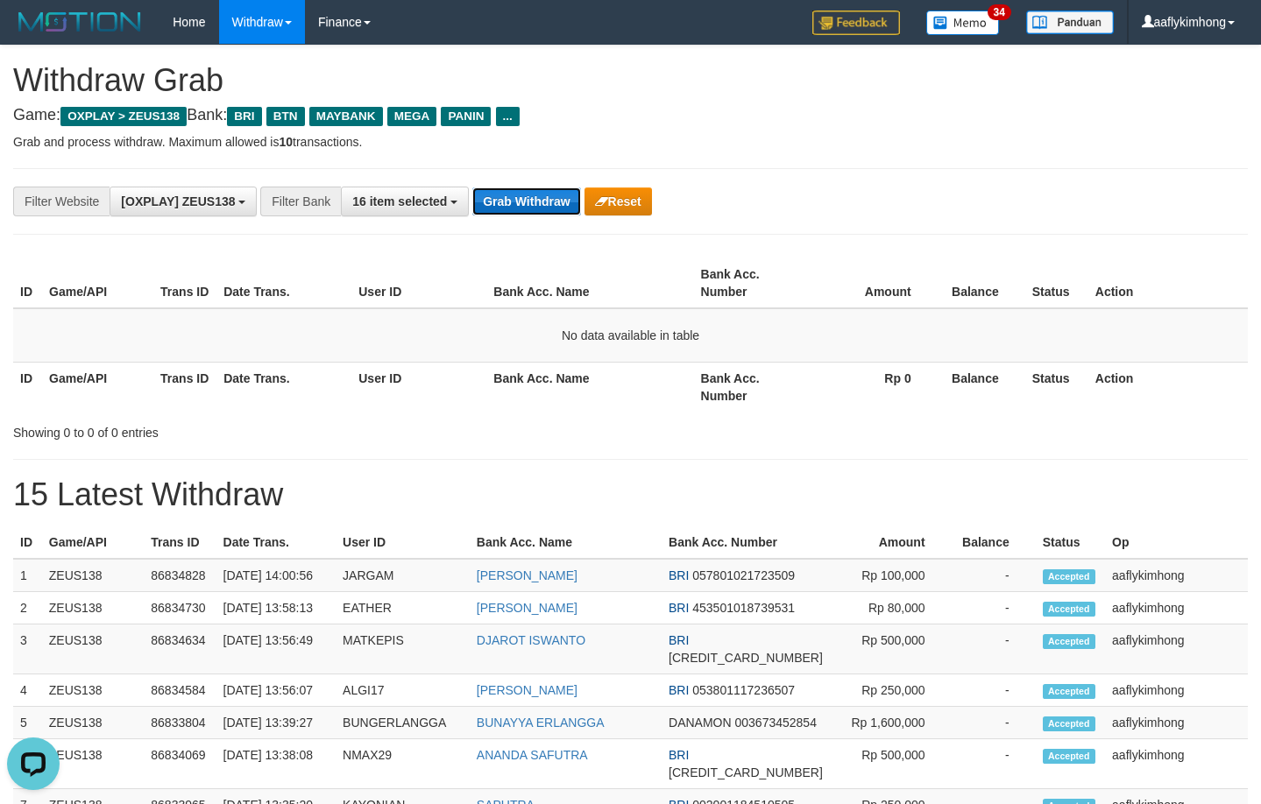
drag, startPoint x: 499, startPoint y: 203, endPoint x: 513, endPoint y: 202, distance: 14.0
click at [499, 202] on button "Grab Withdraw" at bounding box center [526, 201] width 108 height 28
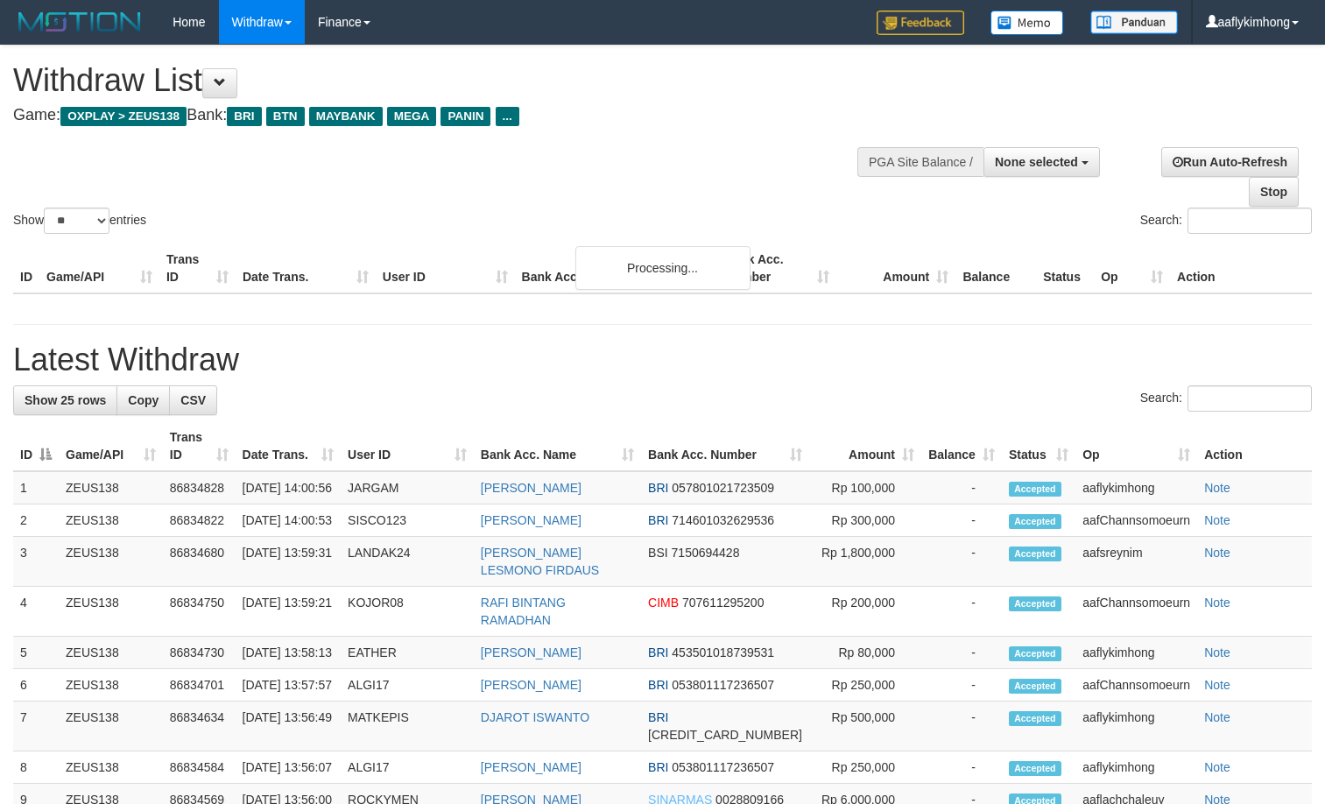
select select
select select "**"
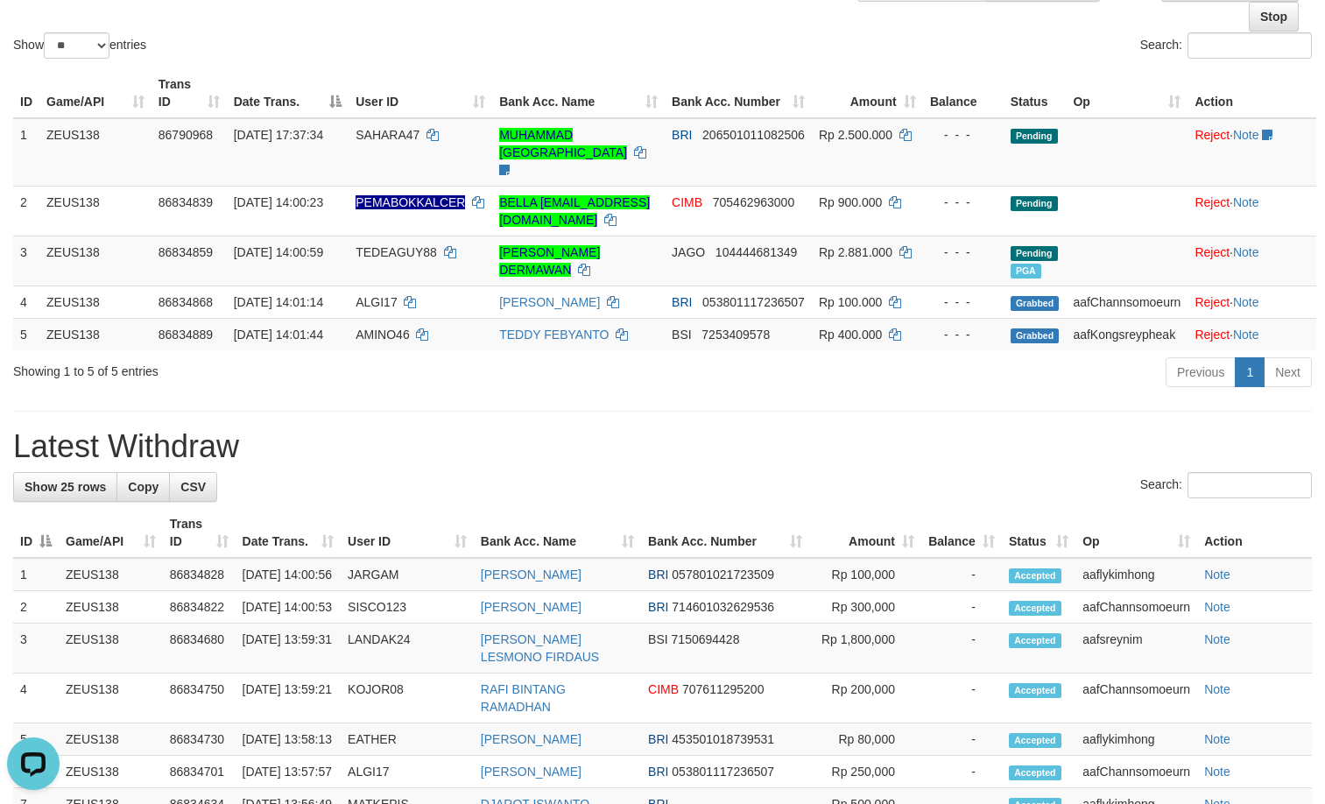
drag, startPoint x: 507, startPoint y: 409, endPoint x: 496, endPoint y: 411, distance: 11.5
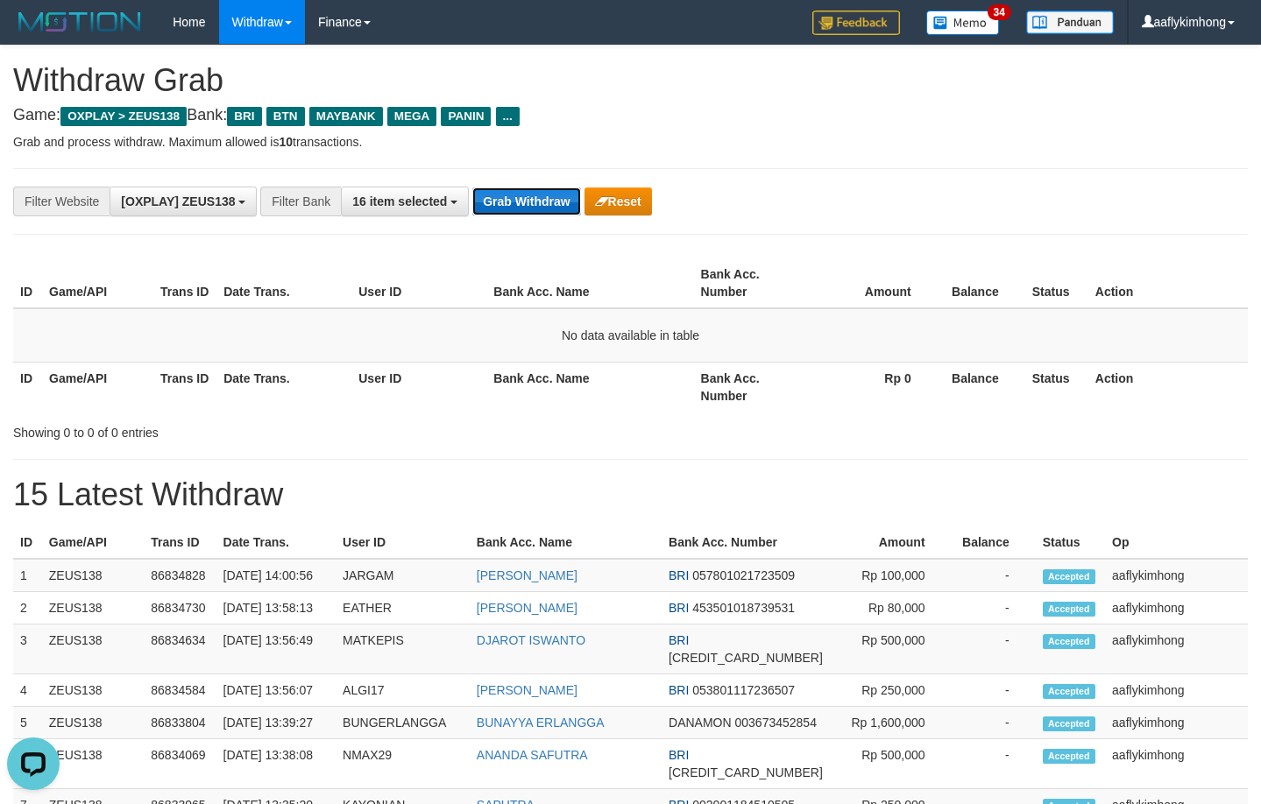
click at [504, 187] on button "Grab Withdraw" at bounding box center [526, 201] width 108 height 28
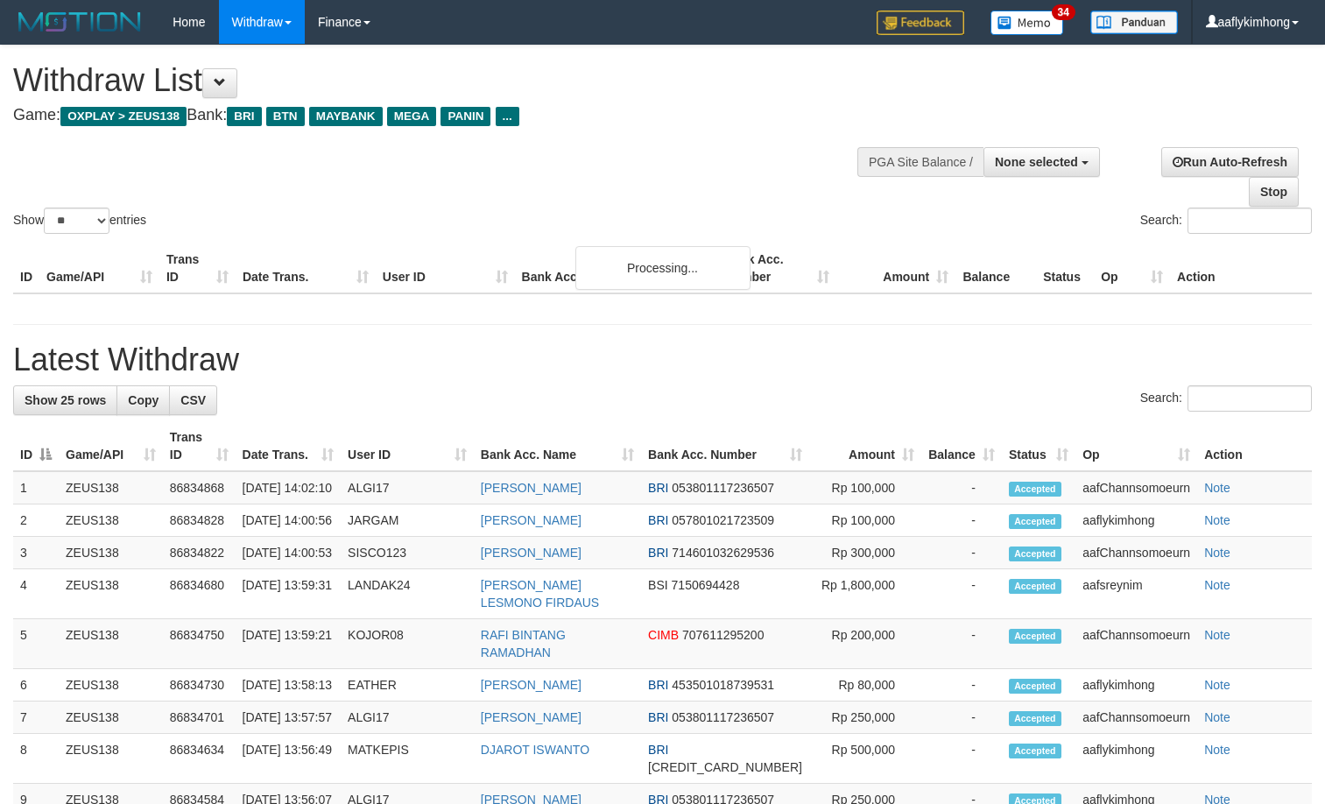
select select
select select "**"
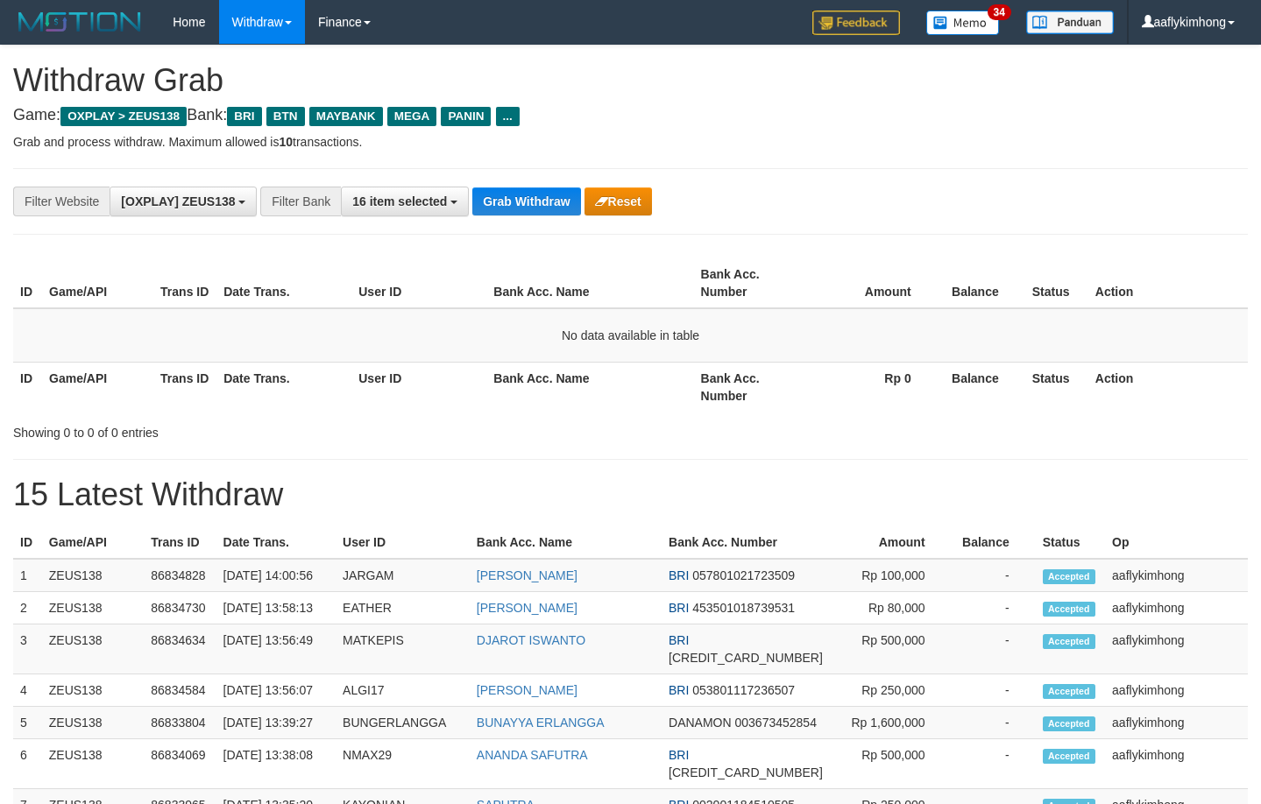
click at [504, 225] on div "**********" at bounding box center [630, 201] width 1234 height 67
click at [506, 199] on button "Grab Withdraw" at bounding box center [526, 201] width 108 height 28
click at [505, 197] on button "Grab Withdraw" at bounding box center [526, 201] width 108 height 28
click at [512, 200] on button "Grab Withdraw" at bounding box center [526, 201] width 108 height 28
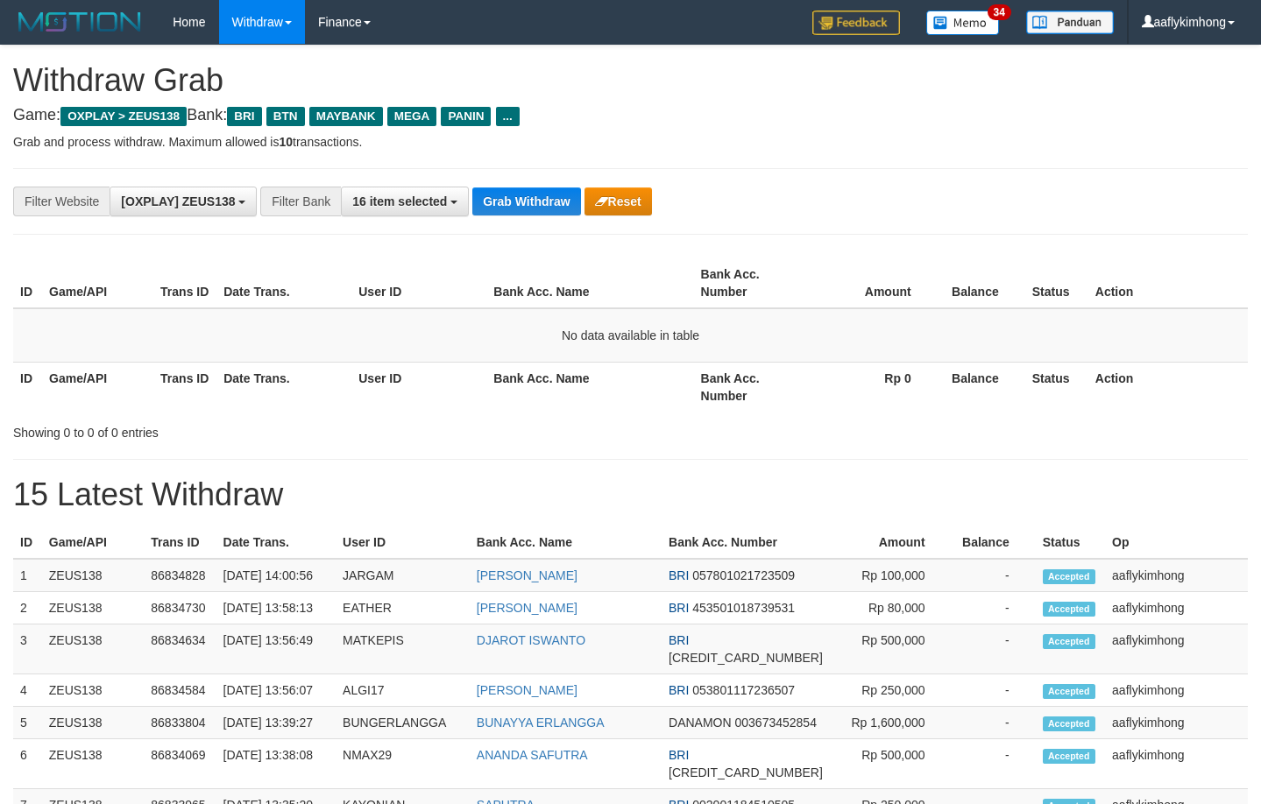
click at [462, 243] on div "**********" at bounding box center [630, 800] width 1261 height 1508
click at [492, 200] on button "Grab Withdraw" at bounding box center [526, 201] width 108 height 28
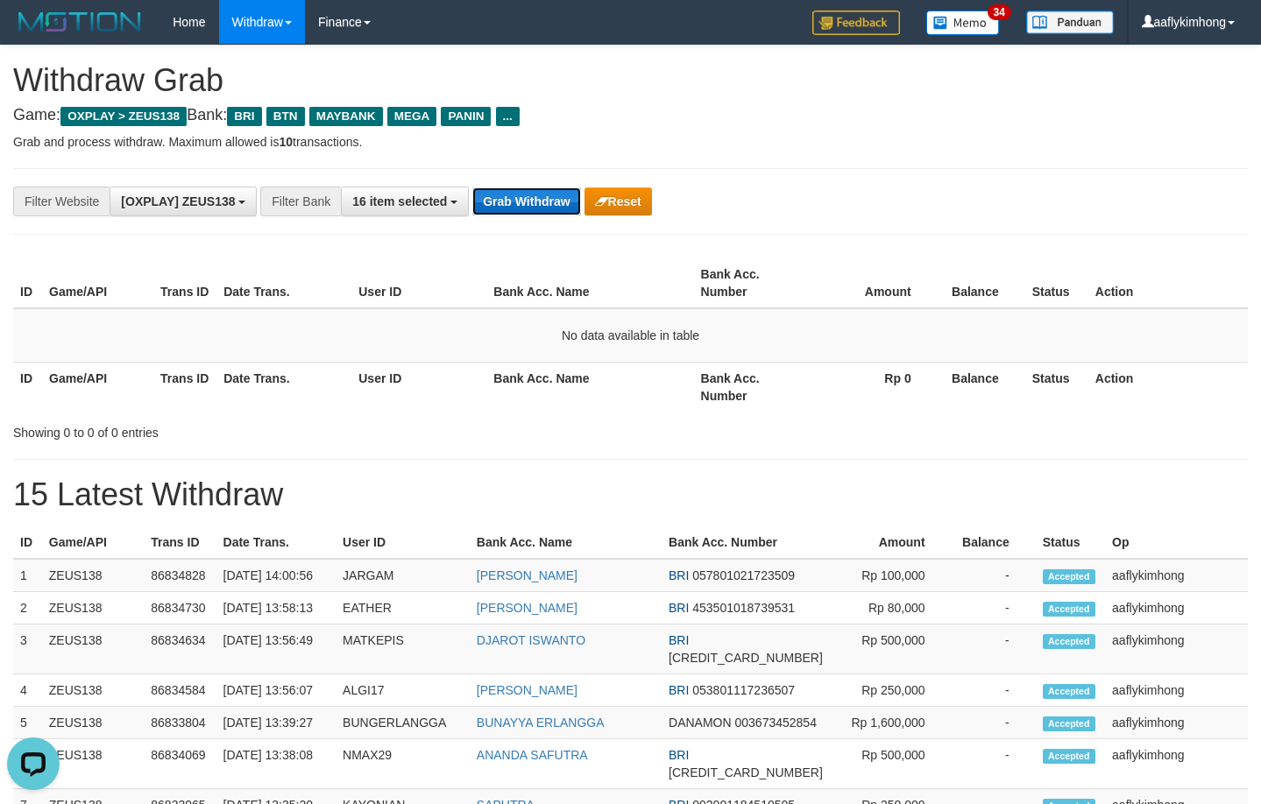
click at [492, 200] on button "Grab Withdraw" at bounding box center [526, 201] width 108 height 28
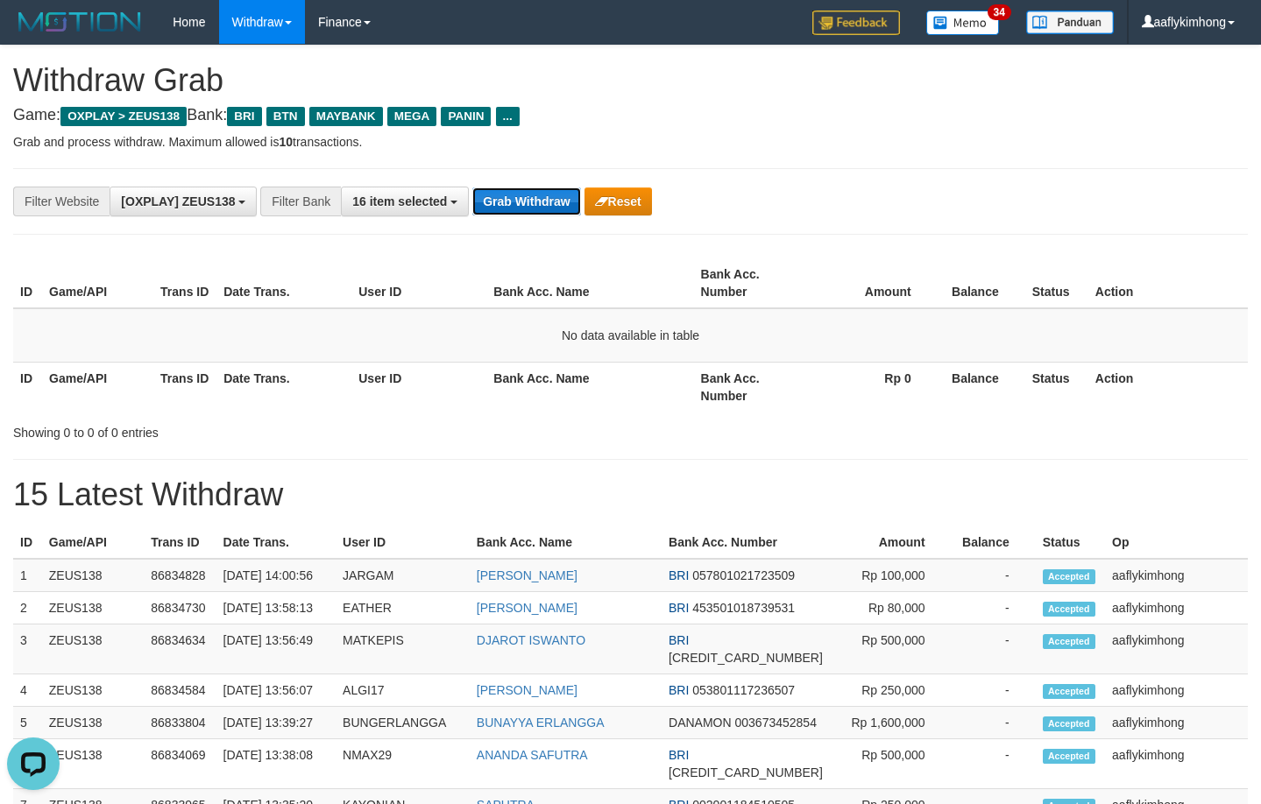
click at [492, 200] on button "Grab Withdraw" at bounding box center [526, 201] width 108 height 28
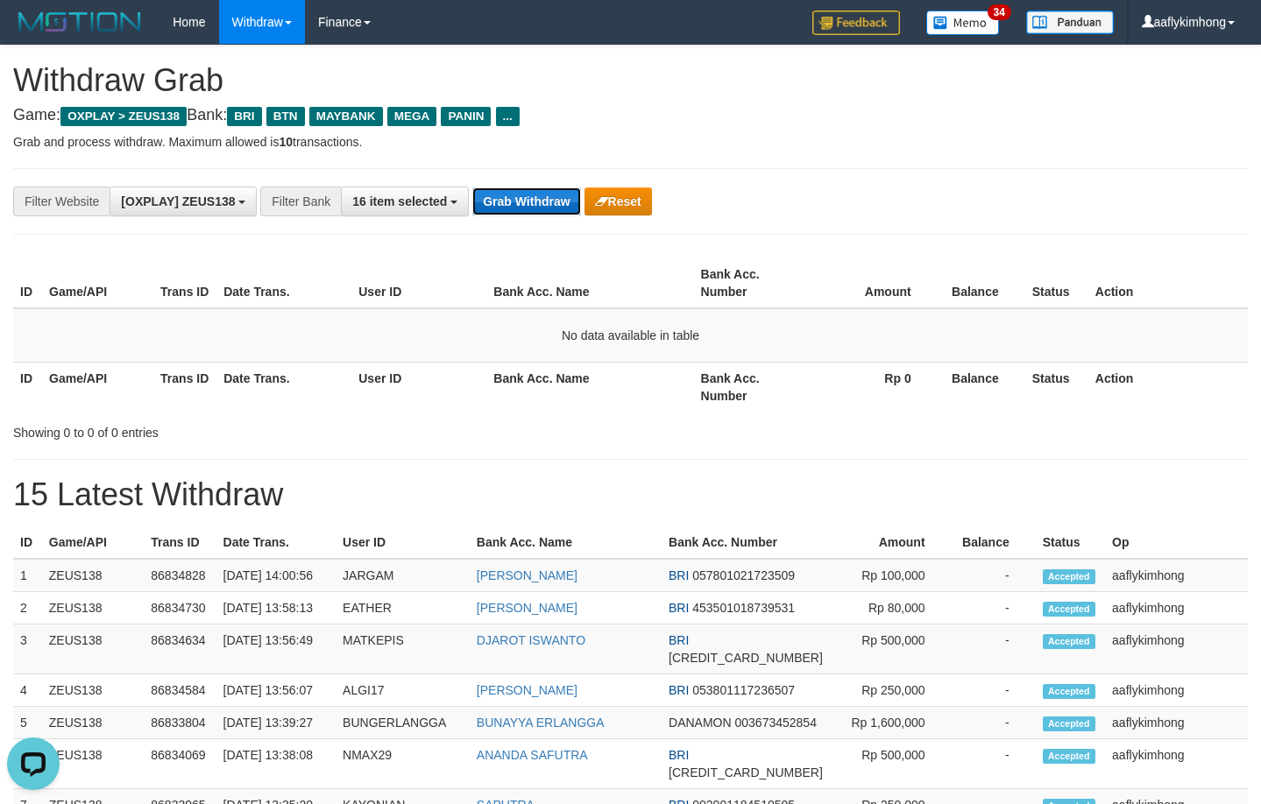
click at [492, 200] on button "Grab Withdraw" at bounding box center [526, 201] width 108 height 28
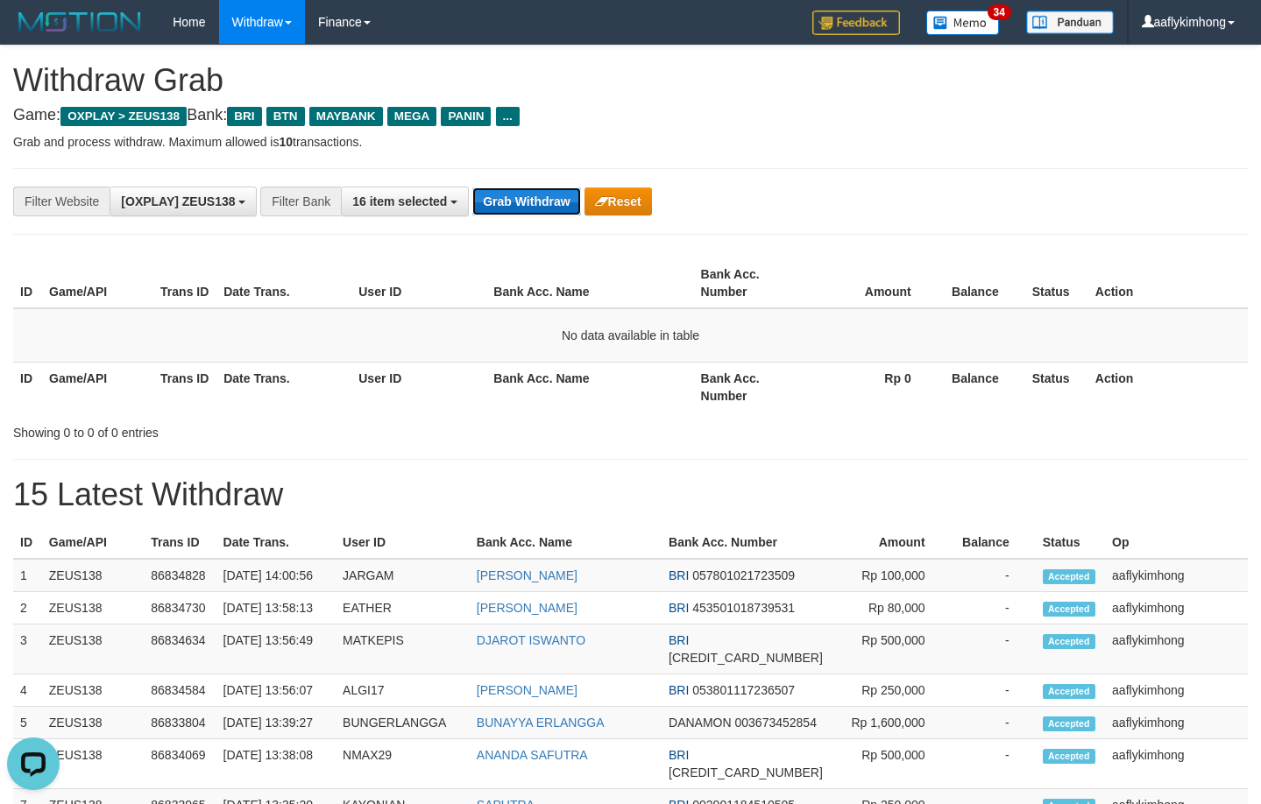
click at [492, 200] on button "Grab Withdraw" at bounding box center [526, 201] width 108 height 28
click at [547, 196] on button "Grab Withdraw" at bounding box center [526, 201] width 108 height 28
click at [547, 195] on button "Grab Withdraw" at bounding box center [526, 201] width 108 height 28
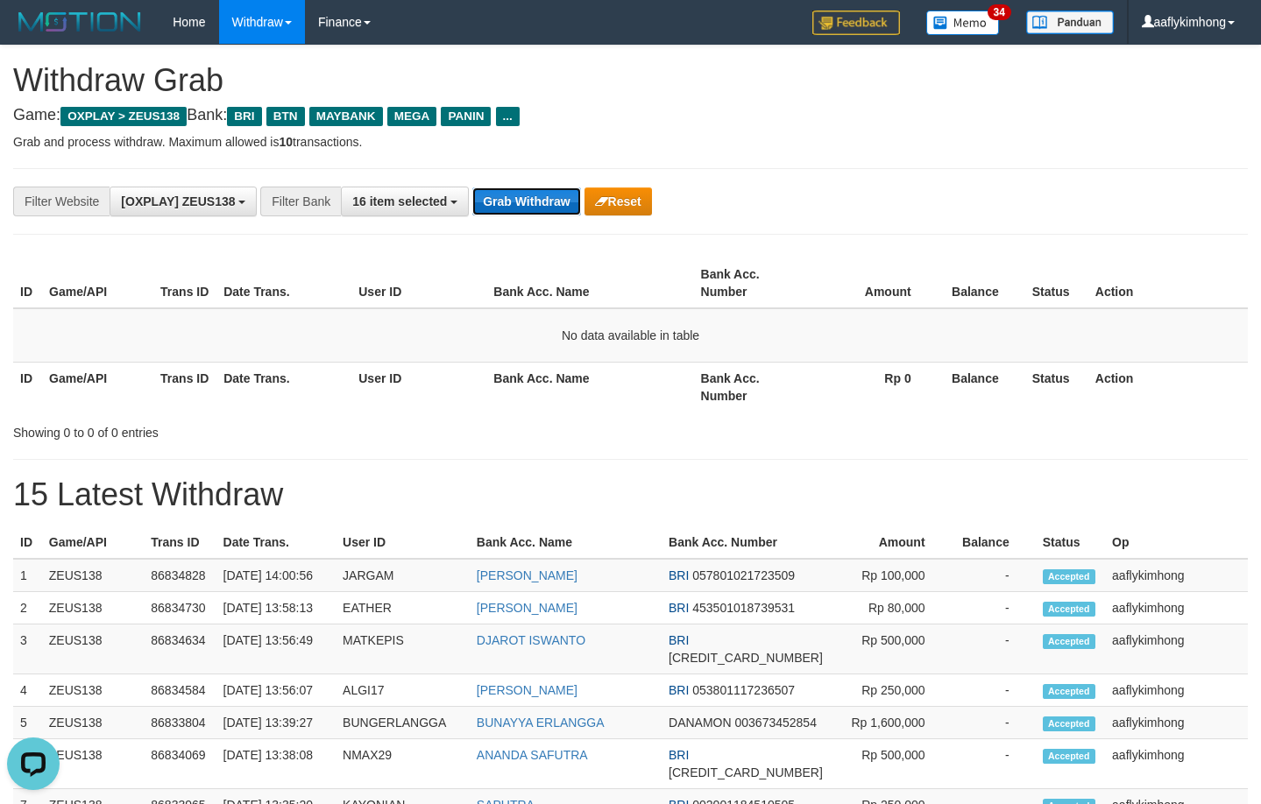
click at [547, 195] on button "Grab Withdraw" at bounding box center [526, 201] width 108 height 28
click at [547, 194] on button "Grab Withdraw" at bounding box center [526, 201] width 108 height 28
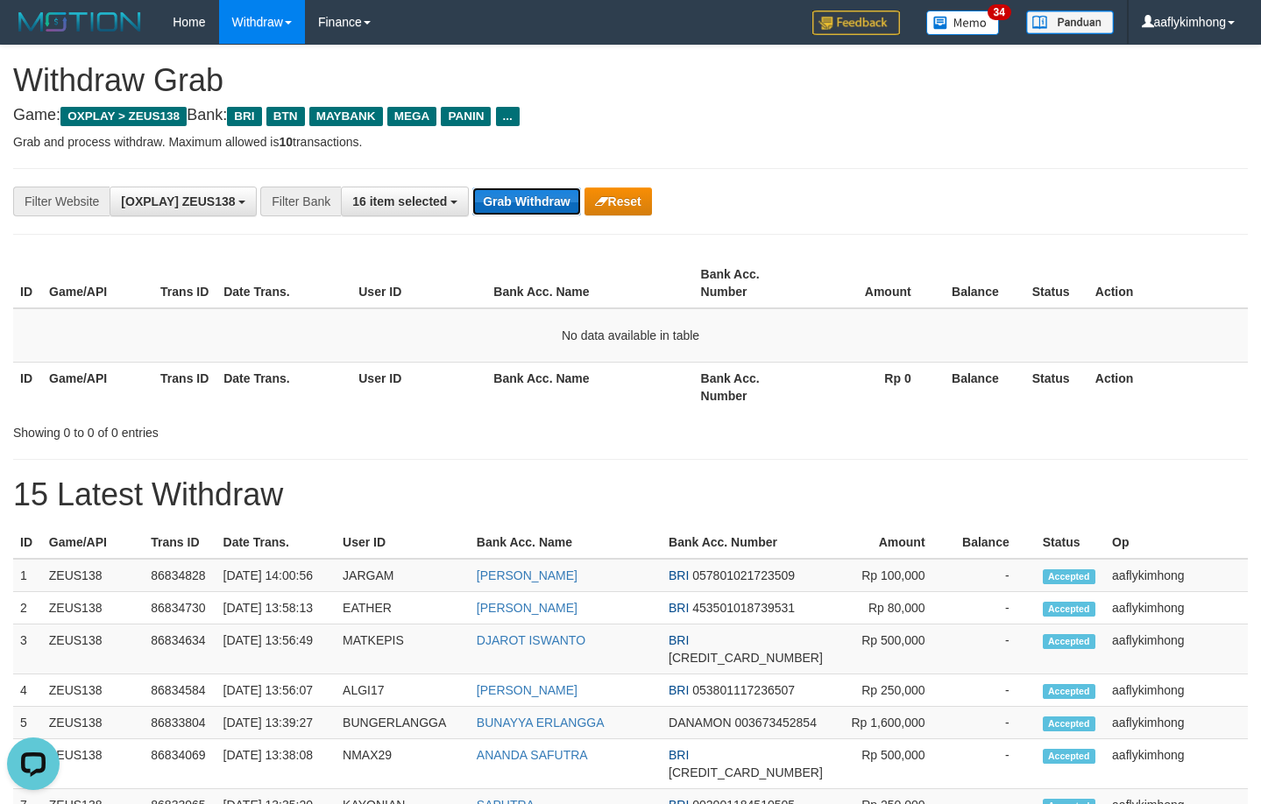
click at [547, 194] on button "Grab Withdraw" at bounding box center [526, 201] width 108 height 28
click at [547, 192] on button "Grab Withdraw" at bounding box center [526, 201] width 108 height 28
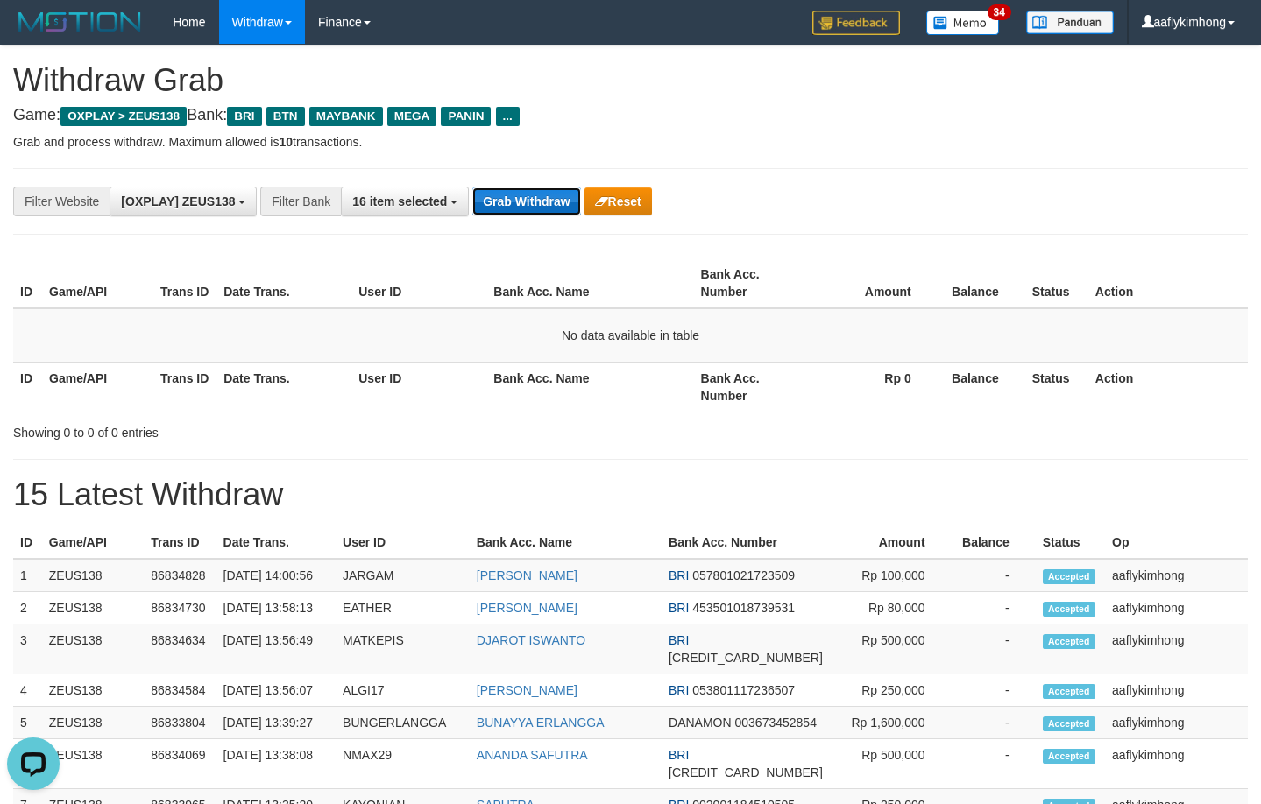
click at [547, 192] on button "Grab Withdraw" at bounding box center [526, 201] width 108 height 28
click at [547, 190] on button "Grab Withdraw" at bounding box center [526, 201] width 108 height 28
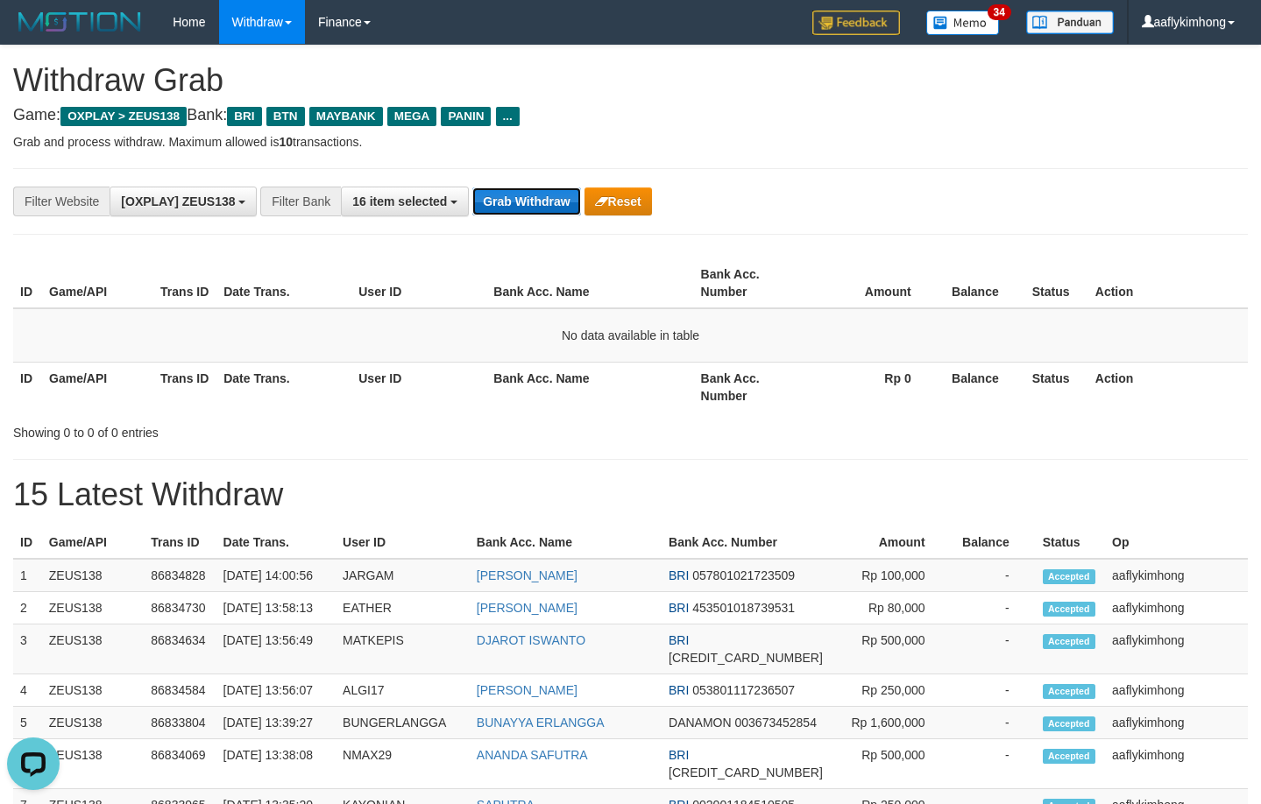
click at [547, 190] on button "Grab Withdraw" at bounding box center [526, 201] width 108 height 28
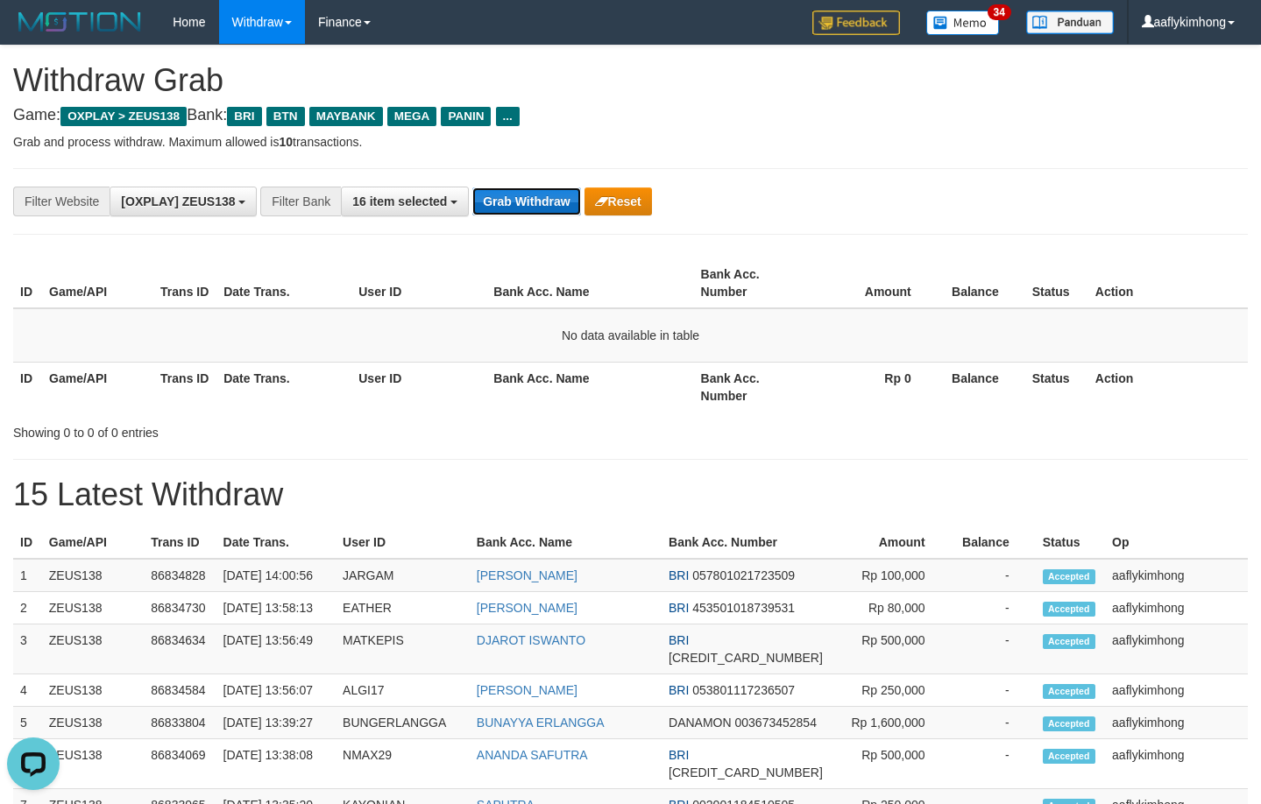
click at [547, 190] on button "Grab Withdraw" at bounding box center [526, 201] width 108 height 28
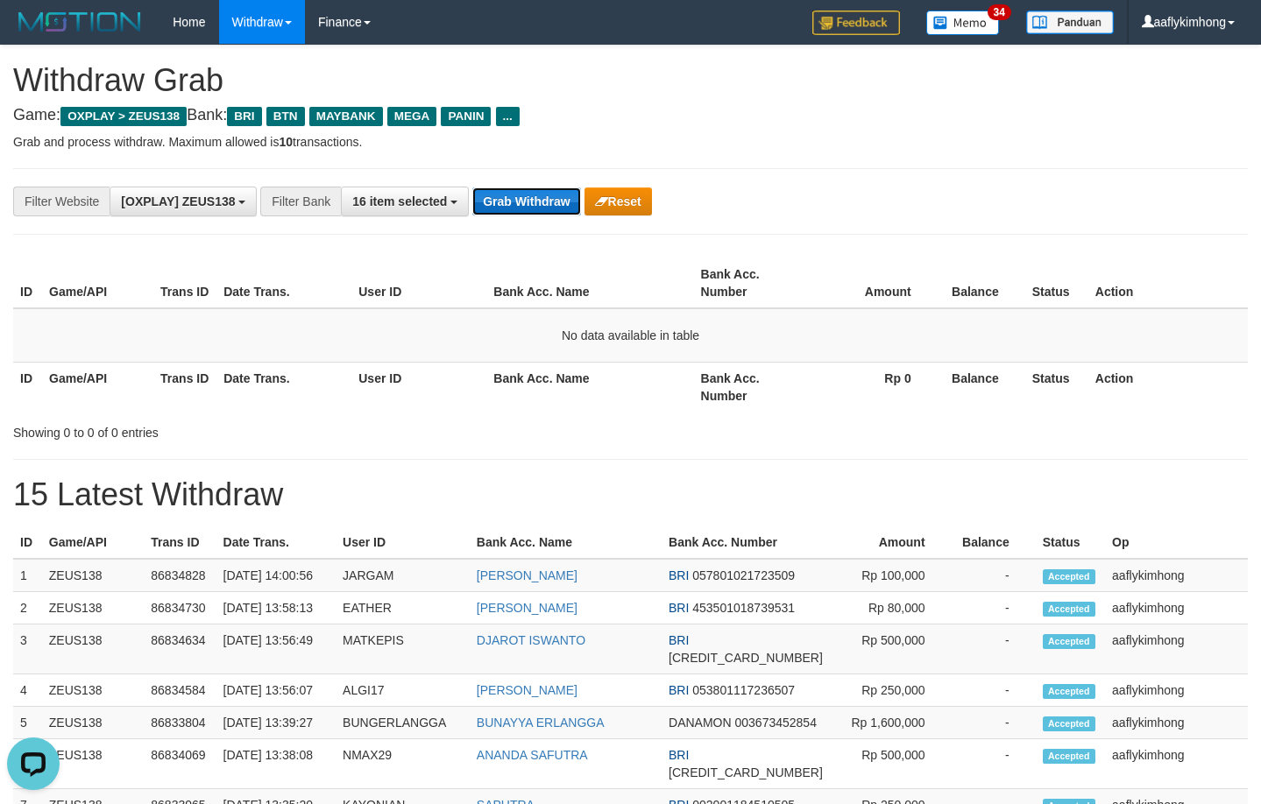
click at [547, 190] on button "Grab Withdraw" at bounding box center [526, 201] width 108 height 28
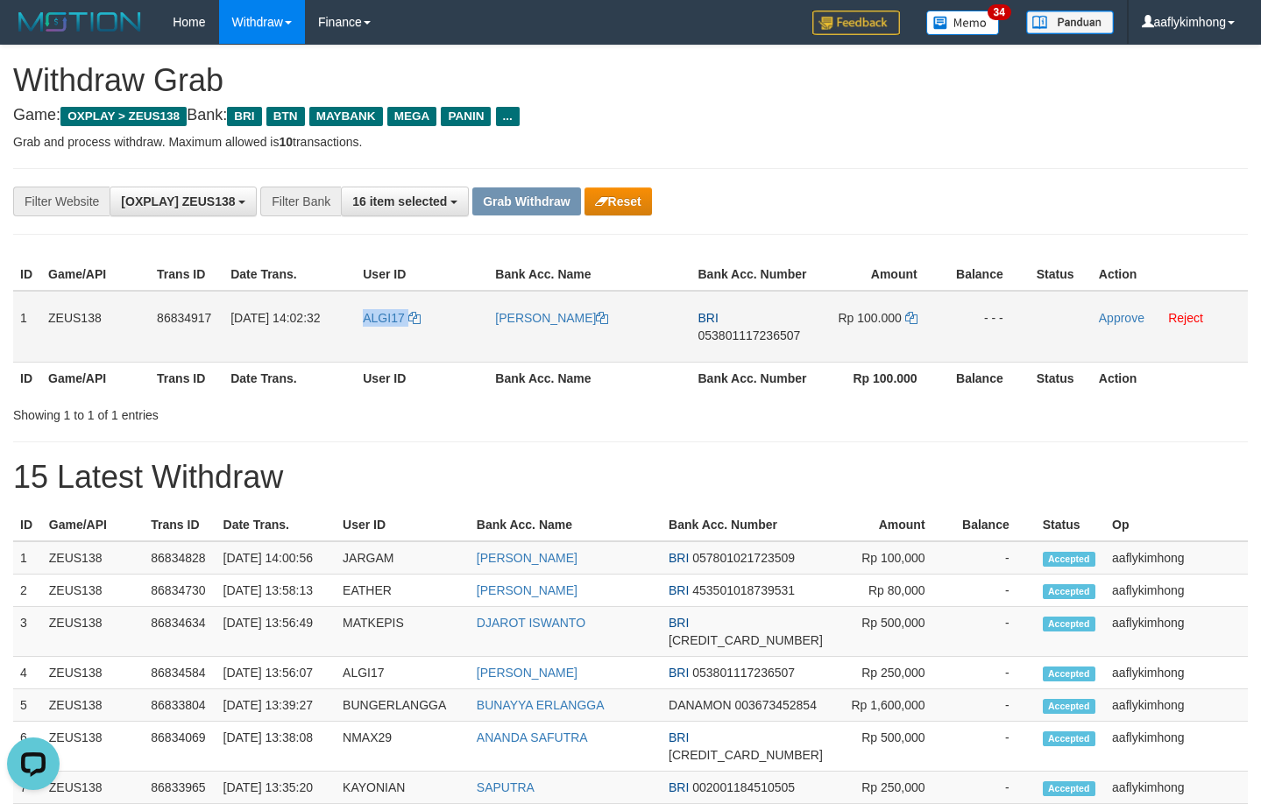
drag, startPoint x: 366, startPoint y: 329, endPoint x: 434, endPoint y: 335, distance: 68.5
click at [434, 335] on td "ALGI17" at bounding box center [422, 327] width 132 height 72
click at [25, 306] on td "1" at bounding box center [27, 327] width 28 height 72
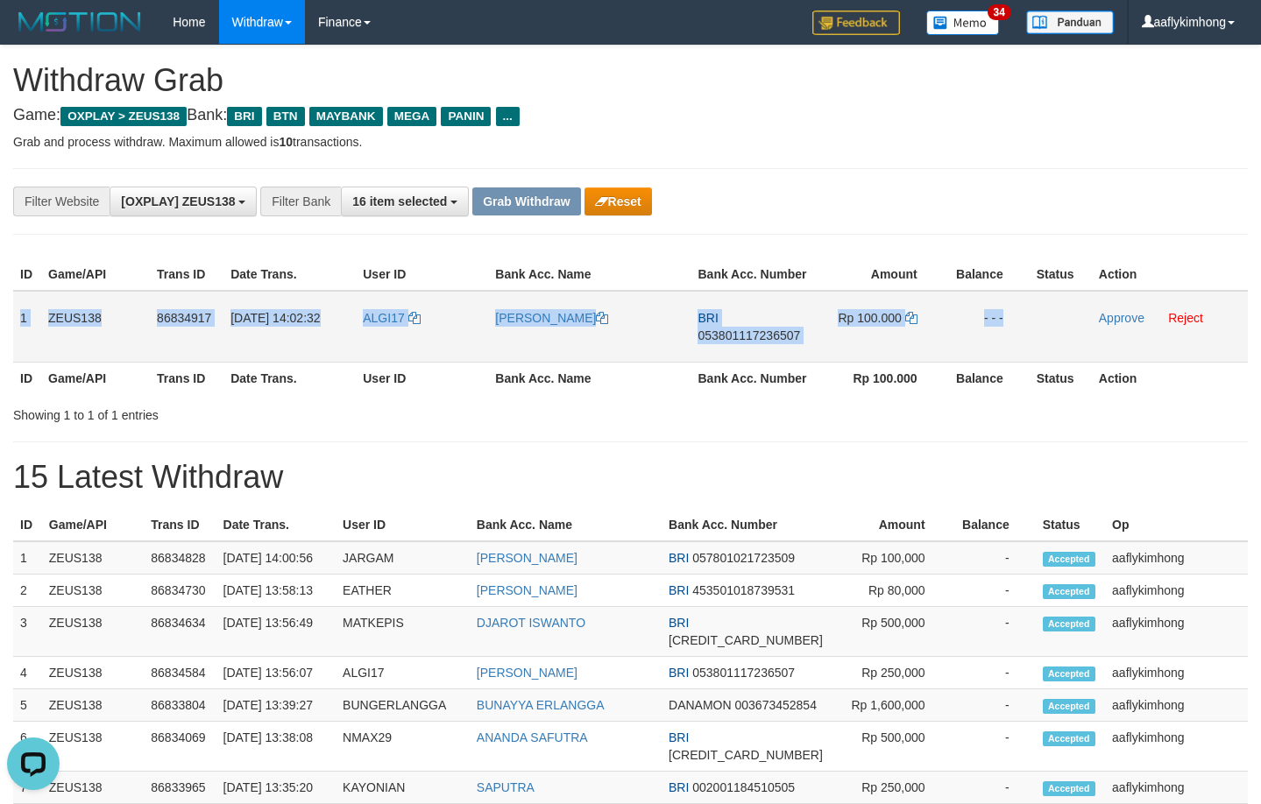
copy tr "1 ZEUS138 86834917 31/08/2025 14:02:32 ALGI17 ALGI FEBRIAN SYAH BRI 05380111723…"
drag, startPoint x: 25, startPoint y: 306, endPoint x: 1054, endPoint y: 344, distance: 1029.1
click at [1054, 344] on tr "1 ZEUS138 86834917 31/08/2025 14:02:32 ALGI17 ALGI FEBRIAN SYAH BRI 05380111723…" at bounding box center [630, 327] width 1234 height 72
click at [711, 336] on span "053801117236507" at bounding box center [748, 335] width 102 height 14
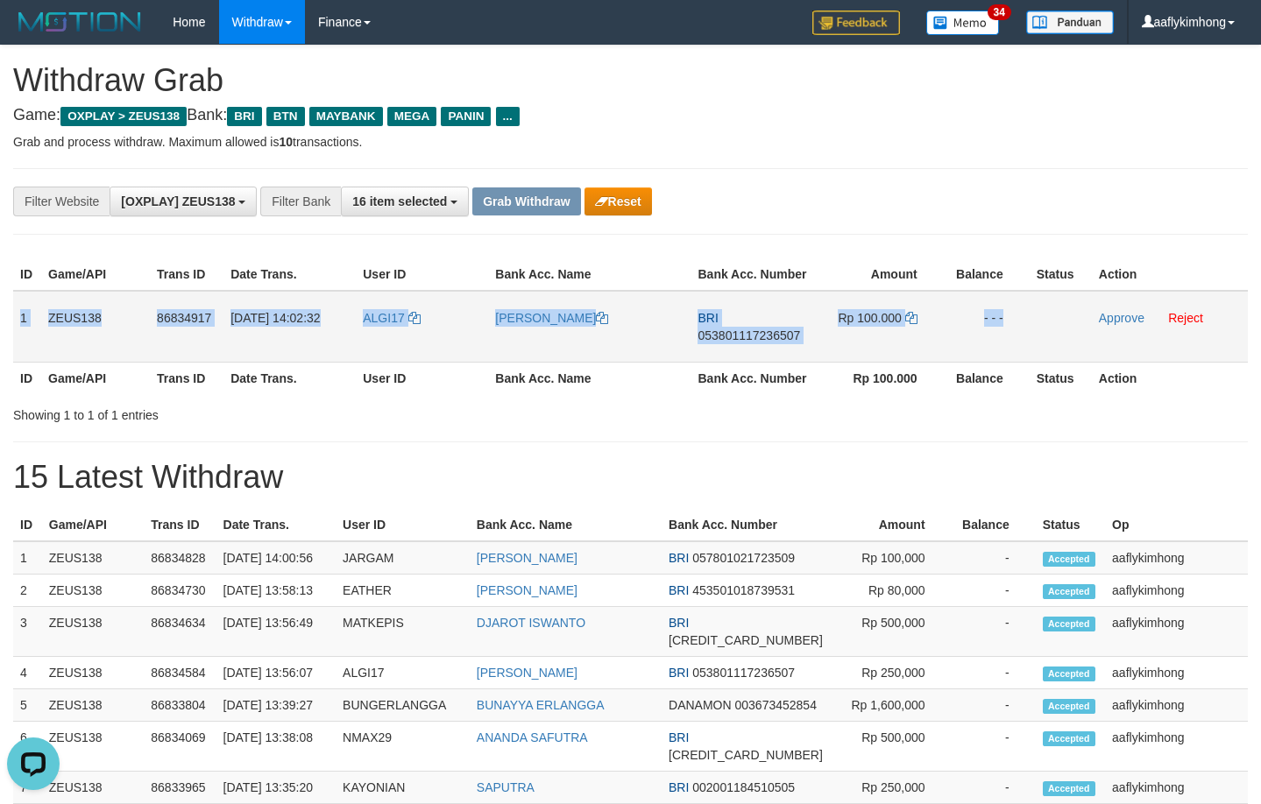
copy tr "1 ZEUS138 86834917 31/08/2025 14:02:32 ALGI17 ALGI FEBRIAN SYAH BRI 05380111723…"
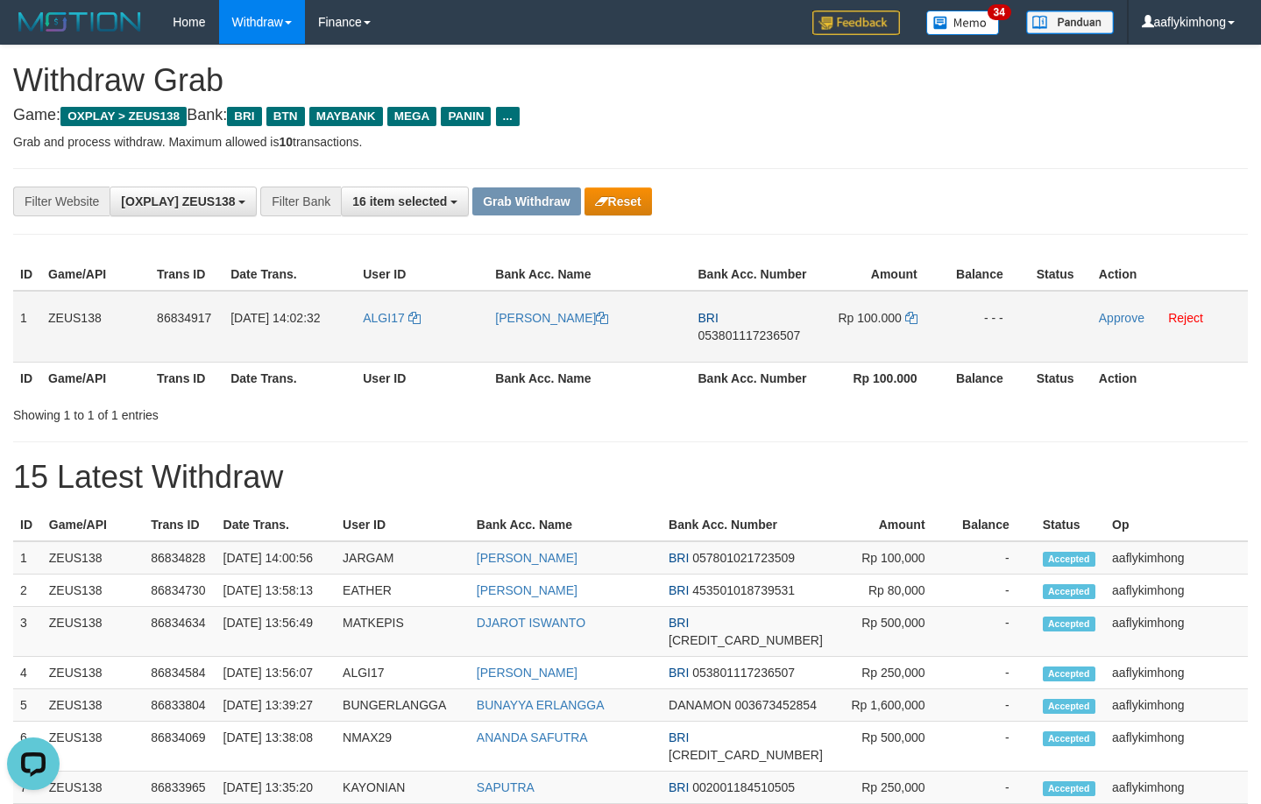
click at [711, 336] on span "053801117236507" at bounding box center [748, 335] width 102 height 14
click at [913, 317] on icon at bounding box center [911, 318] width 12 height 12
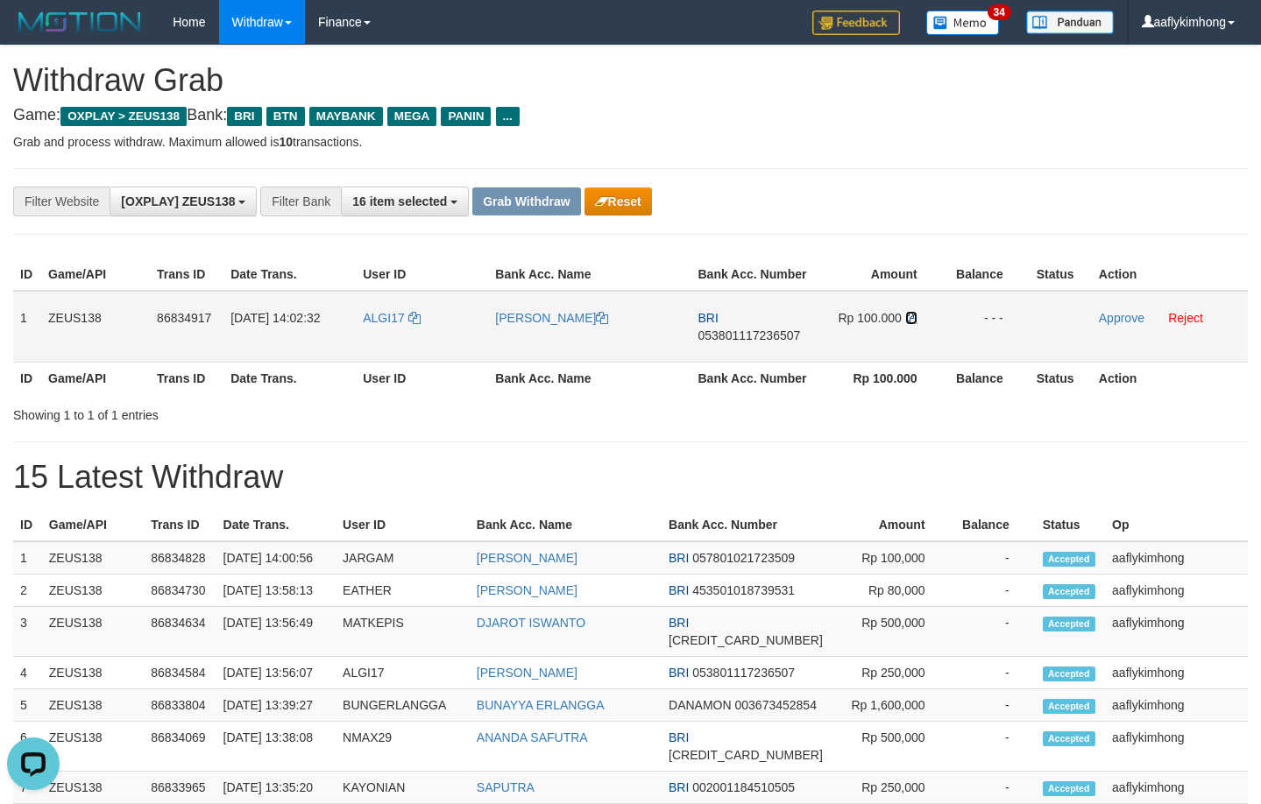
click at [913, 317] on icon at bounding box center [911, 318] width 12 height 12
click at [1106, 320] on link "Approve" at bounding box center [1121, 318] width 46 height 14
click at [499, 206] on button "Grab Withdraw" at bounding box center [526, 201] width 108 height 28
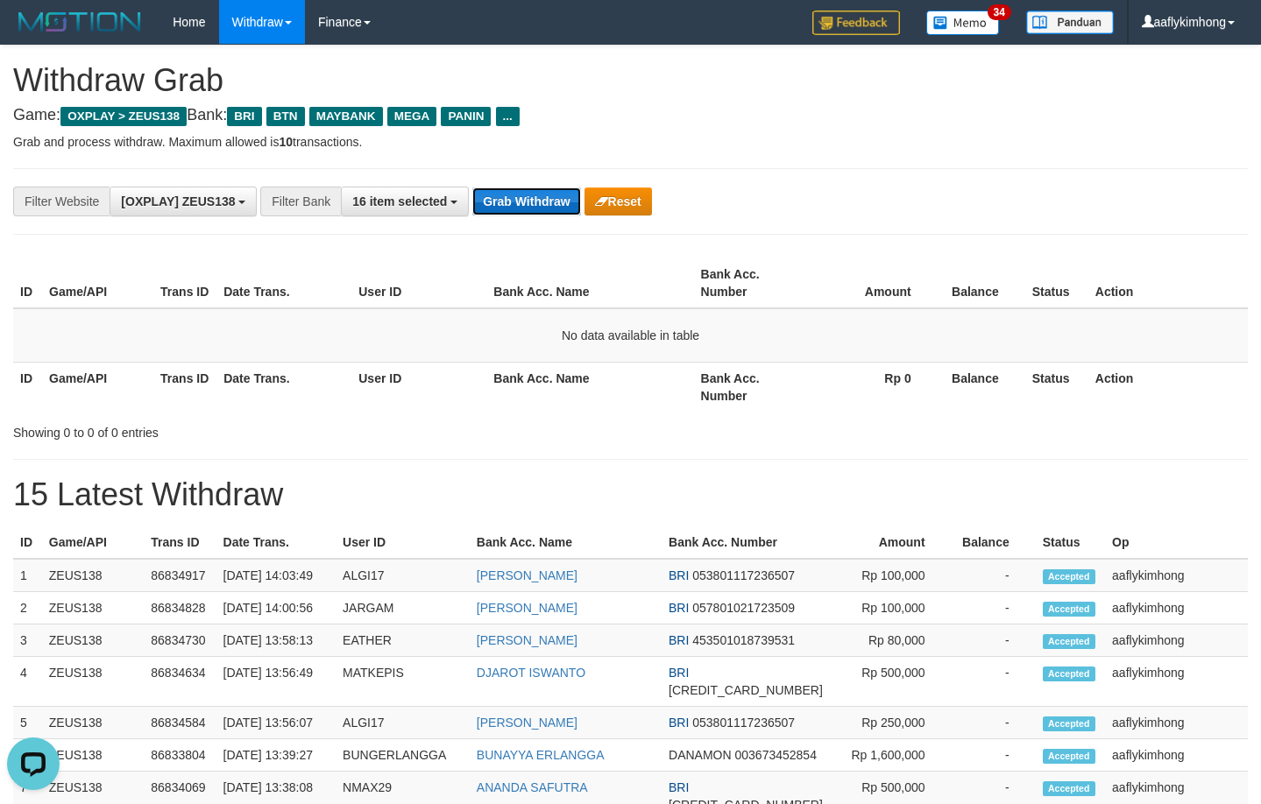
click at [554, 187] on button "Grab Withdraw" at bounding box center [526, 201] width 108 height 28
click at [569, 184] on div "**********" at bounding box center [630, 201] width 1234 height 67
click at [547, 203] on button "Grab Withdraw" at bounding box center [526, 201] width 108 height 28
click at [547, 201] on button "Grab Withdraw" at bounding box center [526, 201] width 108 height 28
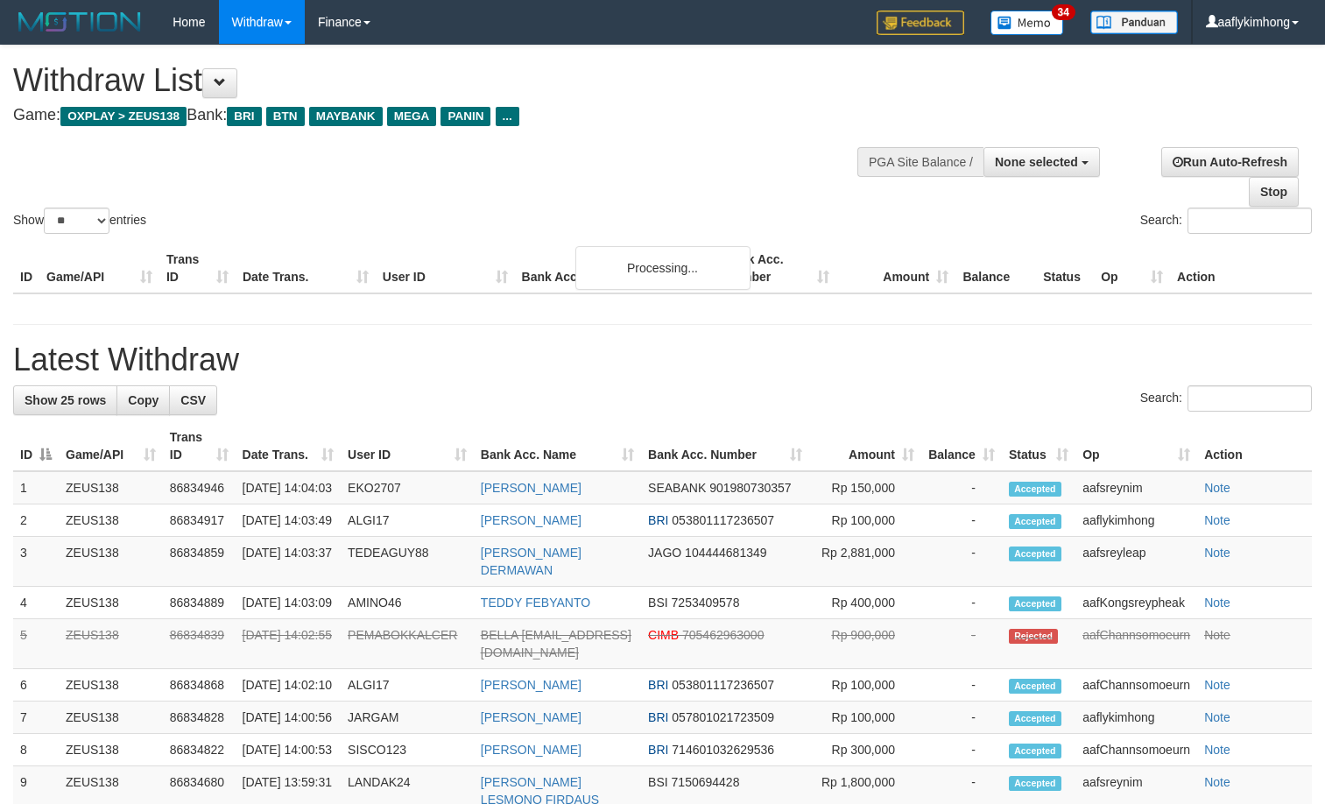
select select
select select "**"
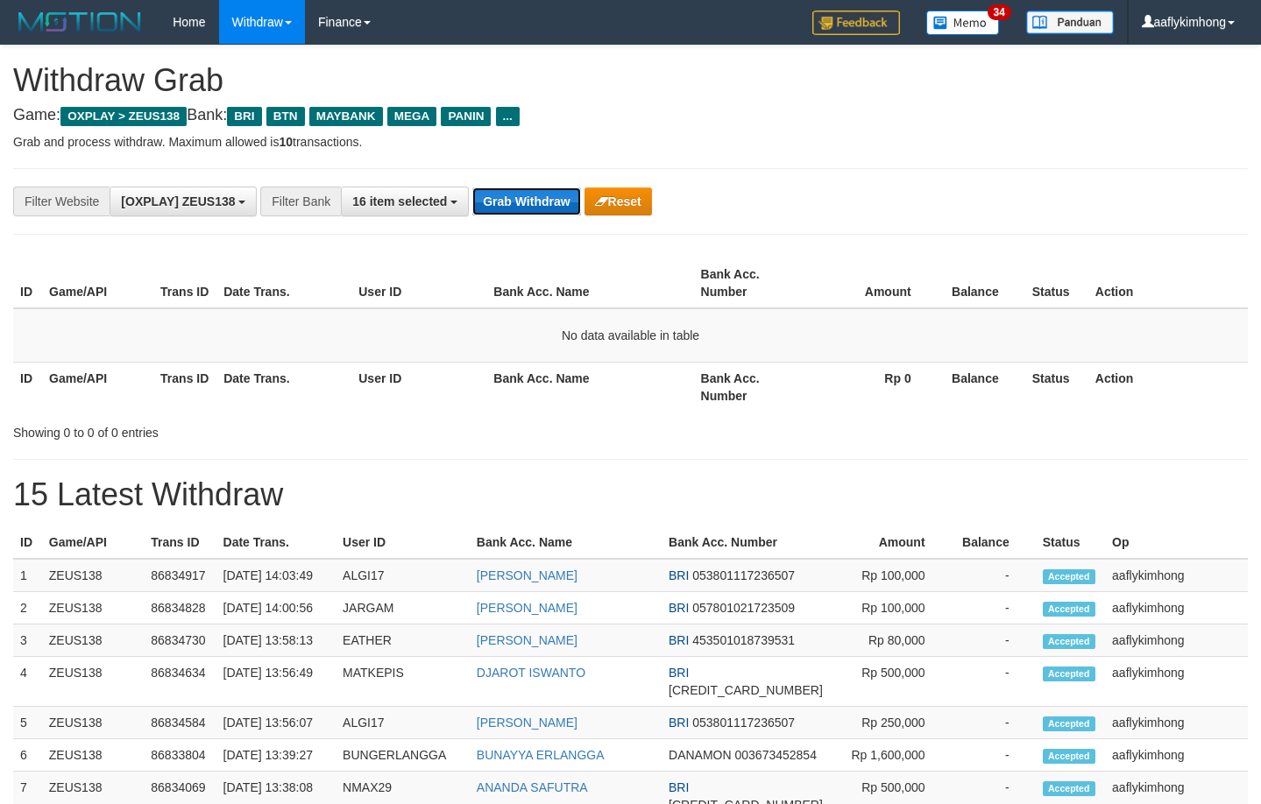
click at [528, 194] on button "Grab Withdraw" at bounding box center [526, 201] width 108 height 28
click at [527, 194] on button "Grab Withdraw" at bounding box center [526, 201] width 108 height 28
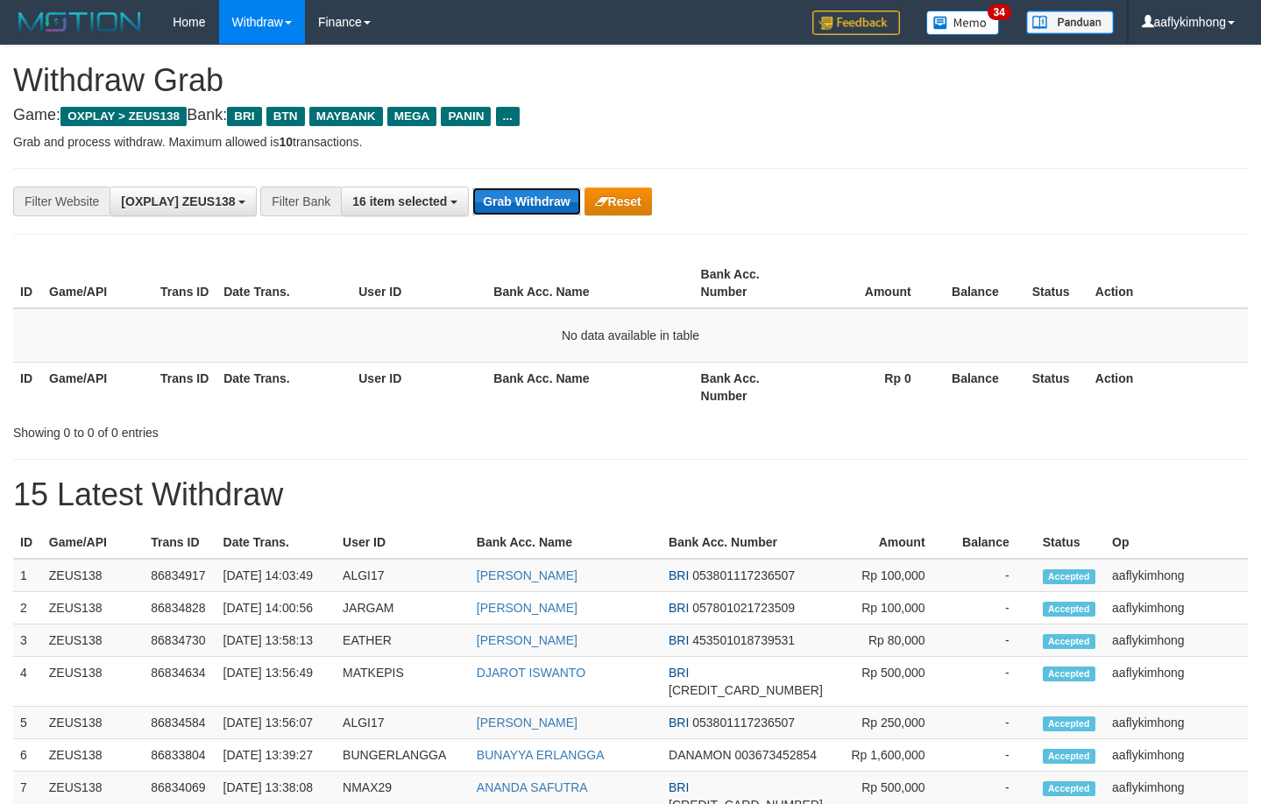
click at [526, 194] on button "Grab Withdraw" at bounding box center [526, 201] width 108 height 28
click at [527, 190] on button "Grab Withdraw" at bounding box center [526, 201] width 108 height 28
click at [560, 214] on button "Grab Withdraw" at bounding box center [526, 201] width 108 height 28
click at [557, 208] on button "Grab Withdraw" at bounding box center [526, 201] width 108 height 28
click at [556, 208] on button "Grab Withdraw" at bounding box center [526, 201] width 108 height 28
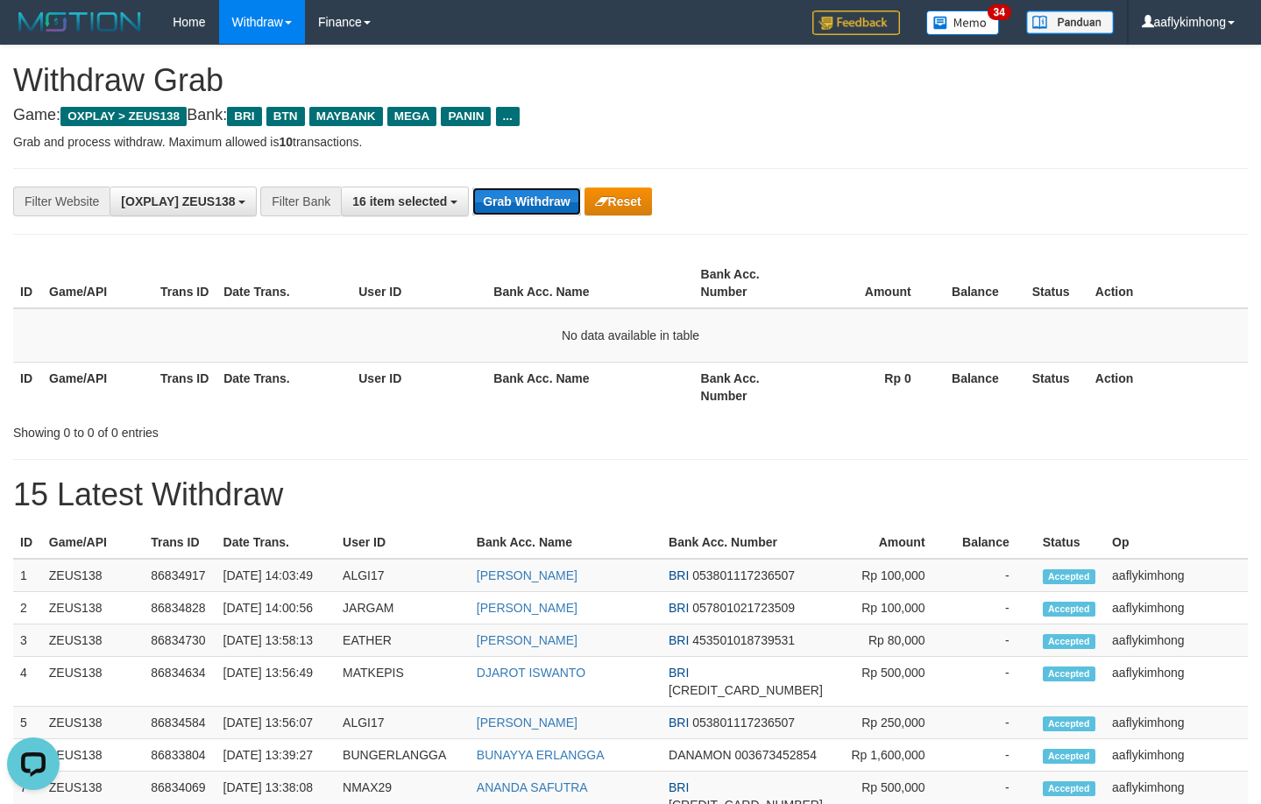
click at [557, 200] on button "Grab Withdraw" at bounding box center [526, 201] width 108 height 28
click at [526, 181] on div "**********" at bounding box center [630, 201] width 1234 height 67
click at [524, 181] on div "**********" at bounding box center [630, 201] width 1234 height 67
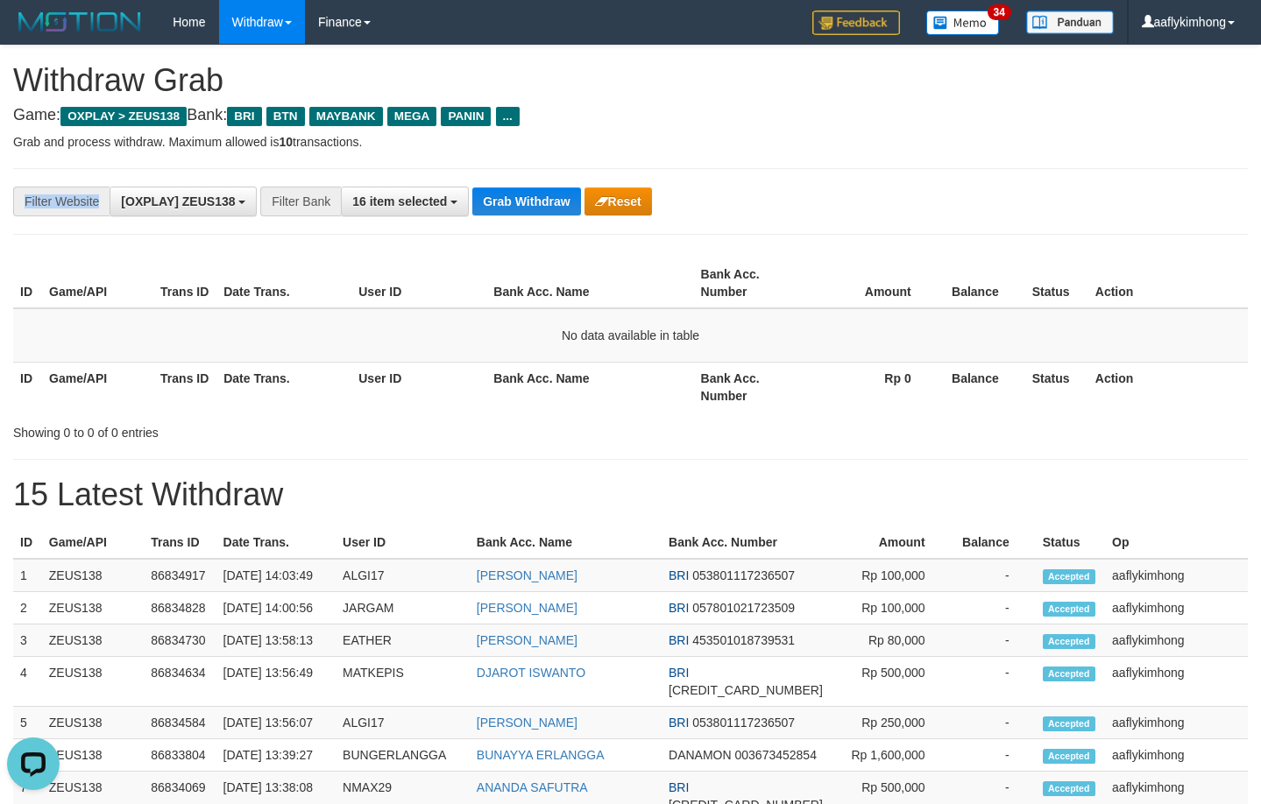
click at [524, 181] on div "**********" at bounding box center [630, 201] width 1234 height 67
click at [527, 207] on button "Grab Withdraw" at bounding box center [526, 201] width 108 height 28
click at [540, 187] on button "Grab Withdraw" at bounding box center [526, 201] width 108 height 28
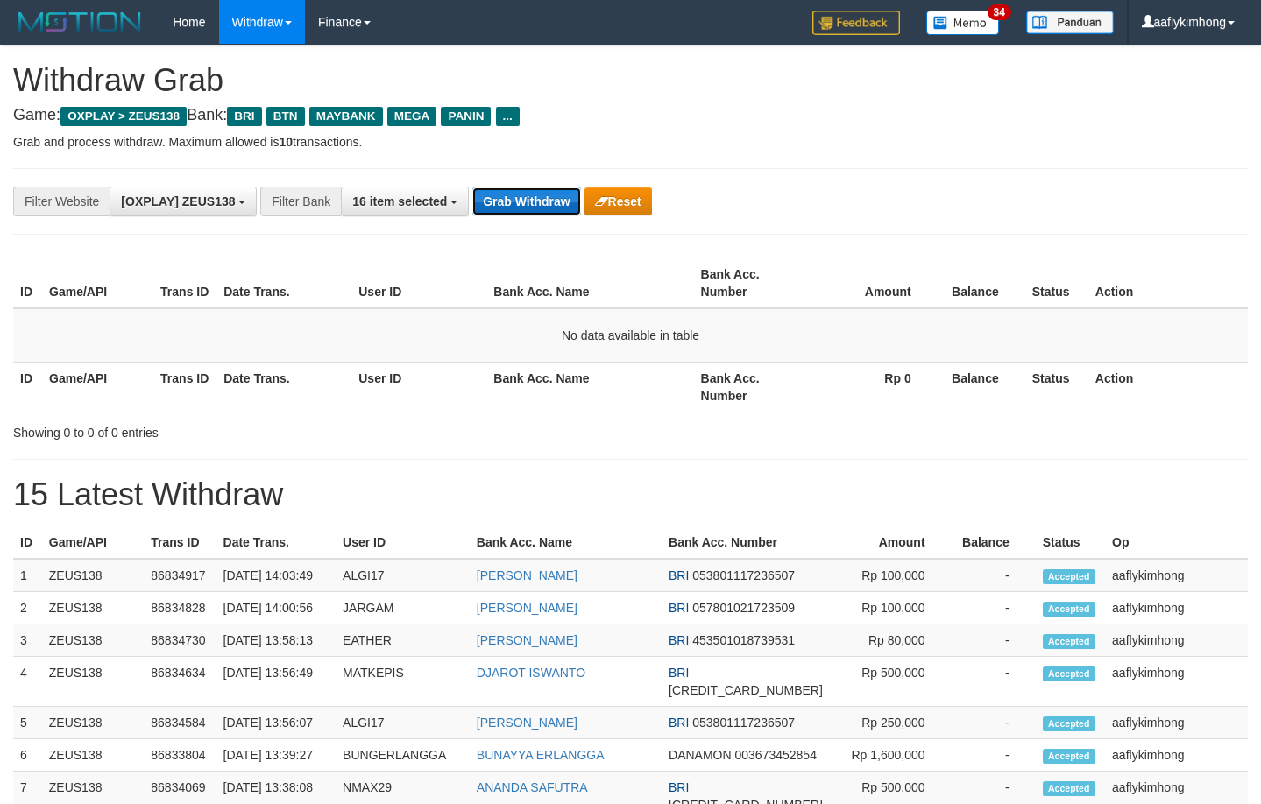
click at [540, 187] on button "Grab Withdraw" at bounding box center [526, 201] width 108 height 28
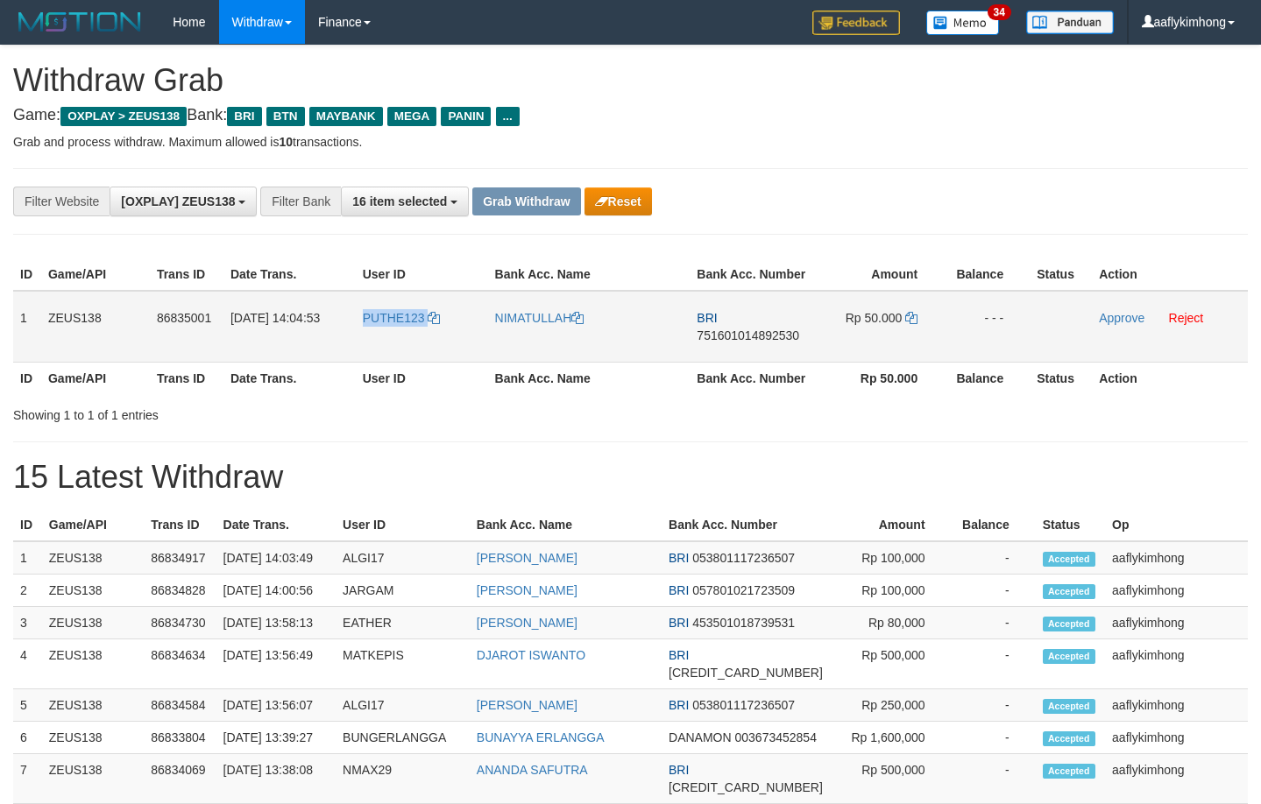
copy tr "PUTHE123"
drag, startPoint x: 347, startPoint y: 318, endPoint x: 466, endPoint y: 343, distance: 121.6
click at [466, 343] on tr "1 ZEUS138 86835001 31/08/2025 14:04:53 PUTHE123 NIMATULLAH BRI 751601014892530 …" at bounding box center [630, 327] width 1234 height 72
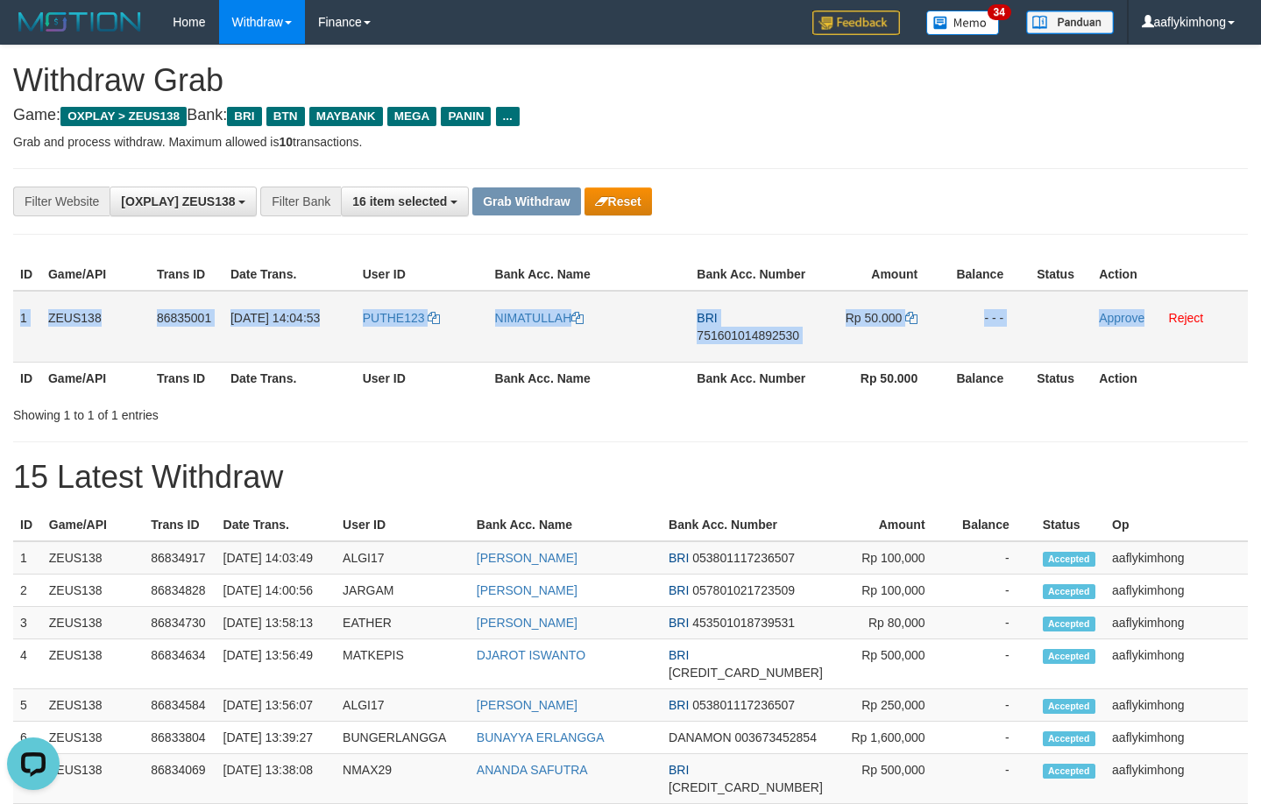
copy tr "1 ZEUS138 86835001 31/08/2025 14:04:53 PUTHE123 NIMATULLAH BRI 751601014892530 …"
drag, startPoint x: 19, startPoint y: 322, endPoint x: 1146, endPoint y: 307, distance: 1126.6
click at [1146, 307] on tr "1 ZEUS138 86835001 31/08/2025 14:04:53 PUTHE123 NIMATULLAH BRI 751601014892530 …" at bounding box center [630, 327] width 1234 height 72
click at [746, 340] on span "751601014892530" at bounding box center [747, 335] width 102 height 14
copy tr "1 ZEUS138 86835001 31/08/2025 14:04:53 PUTHE123 NIMATULLAH BRI 751601014892530 …"
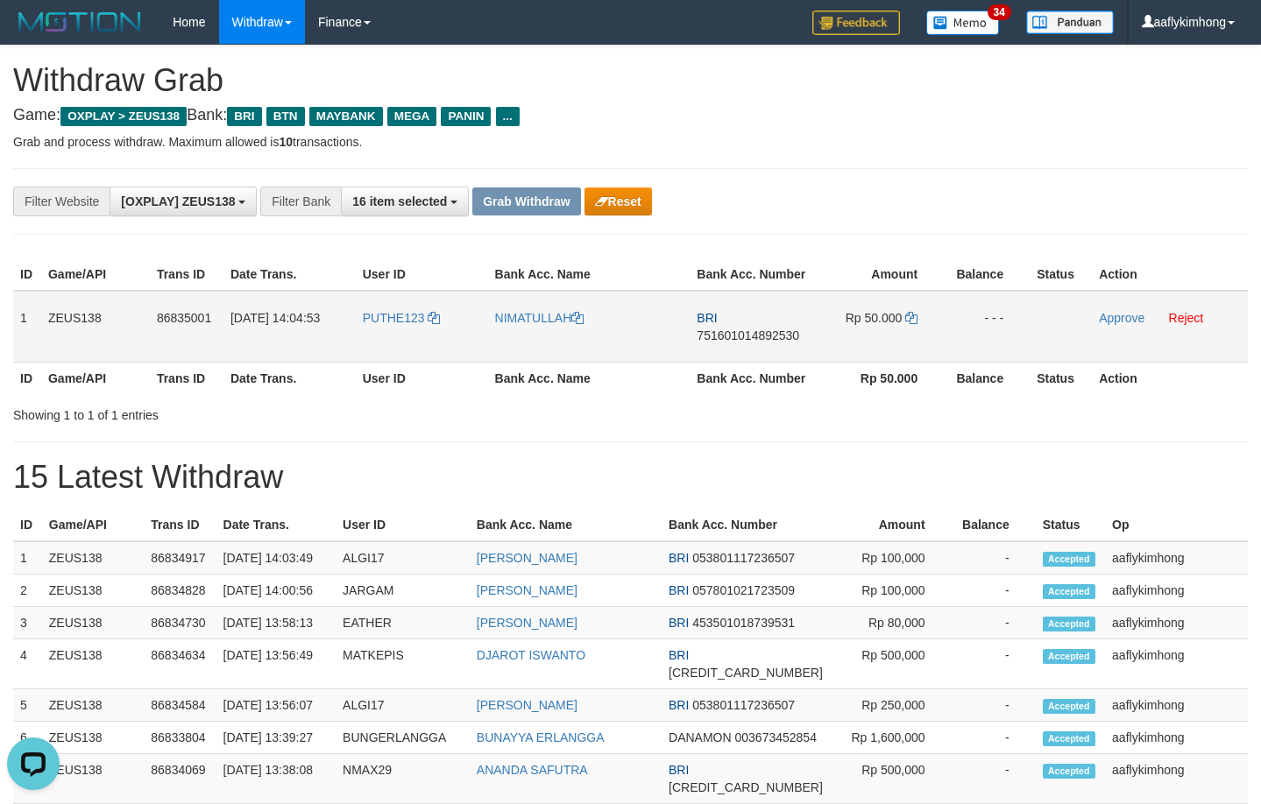
click at [746, 340] on span "751601014892530" at bounding box center [747, 335] width 102 height 14
click at [908, 316] on icon at bounding box center [911, 318] width 12 height 12
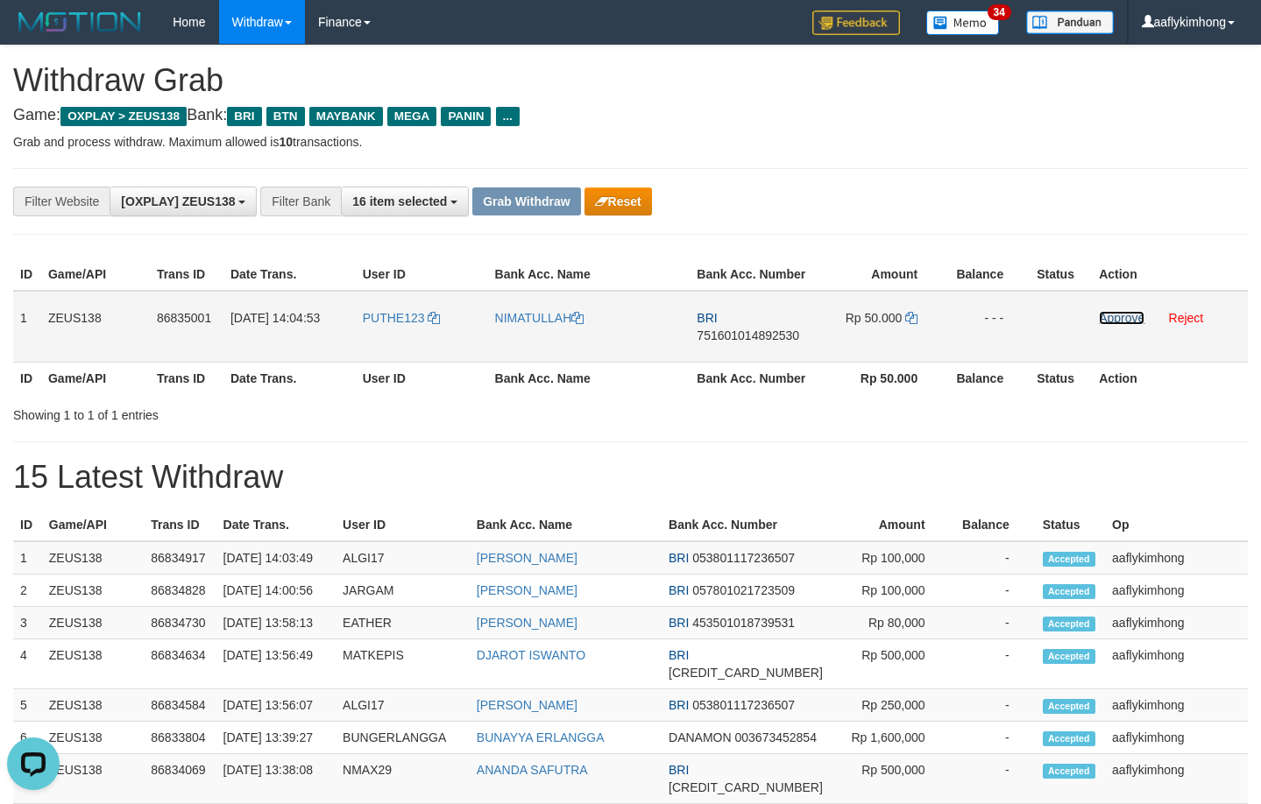
click at [1105, 318] on link "Approve" at bounding box center [1121, 318] width 46 height 14
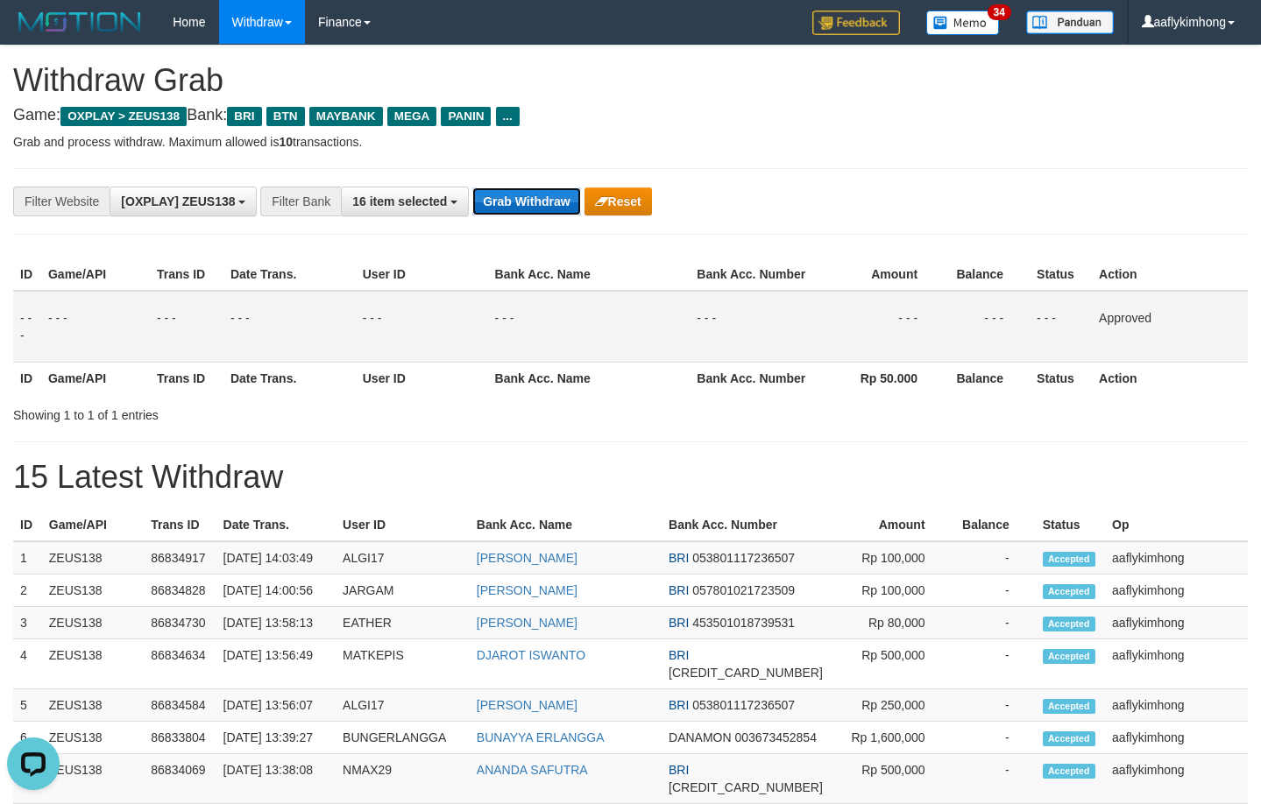
click at [531, 211] on button "Grab Withdraw" at bounding box center [526, 201] width 108 height 28
click at [532, 200] on button "Grab Withdraw" at bounding box center [526, 201] width 108 height 28
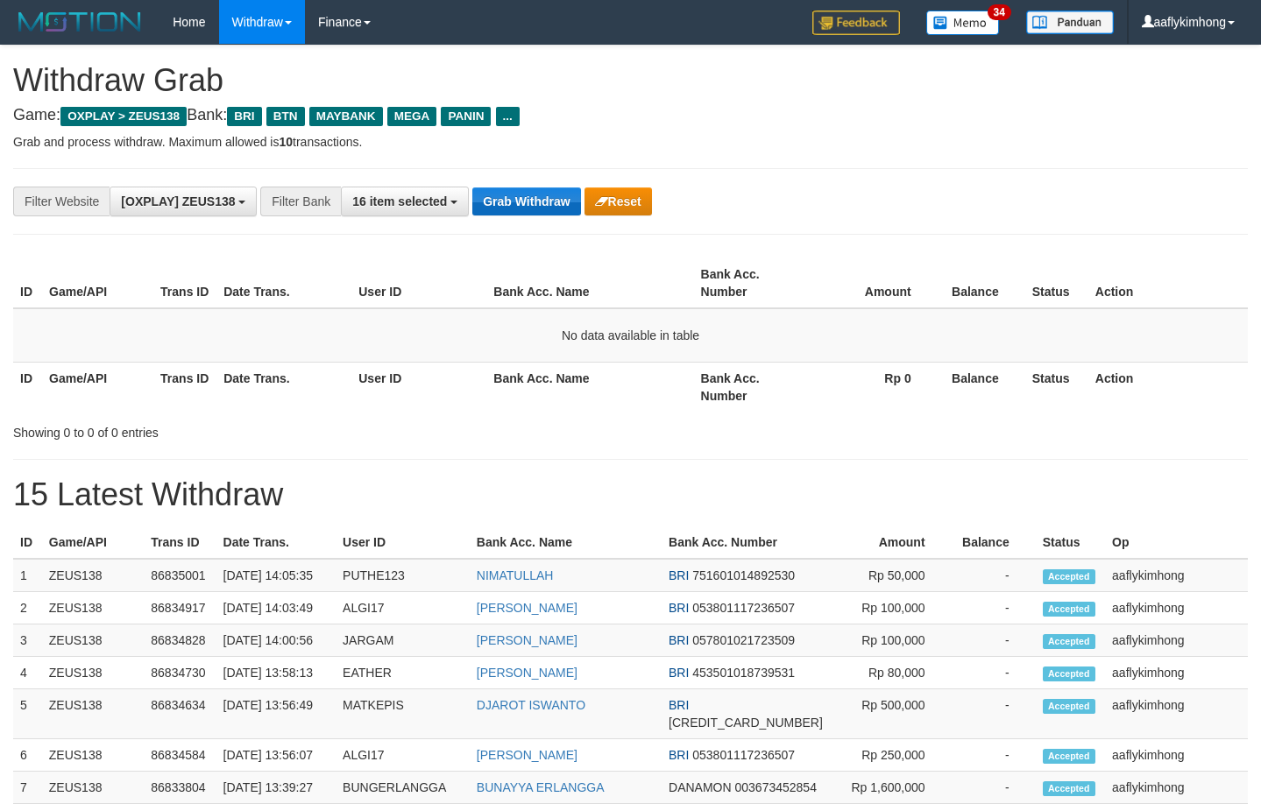
click at [500, 190] on button "Grab Withdraw" at bounding box center [526, 201] width 108 height 28
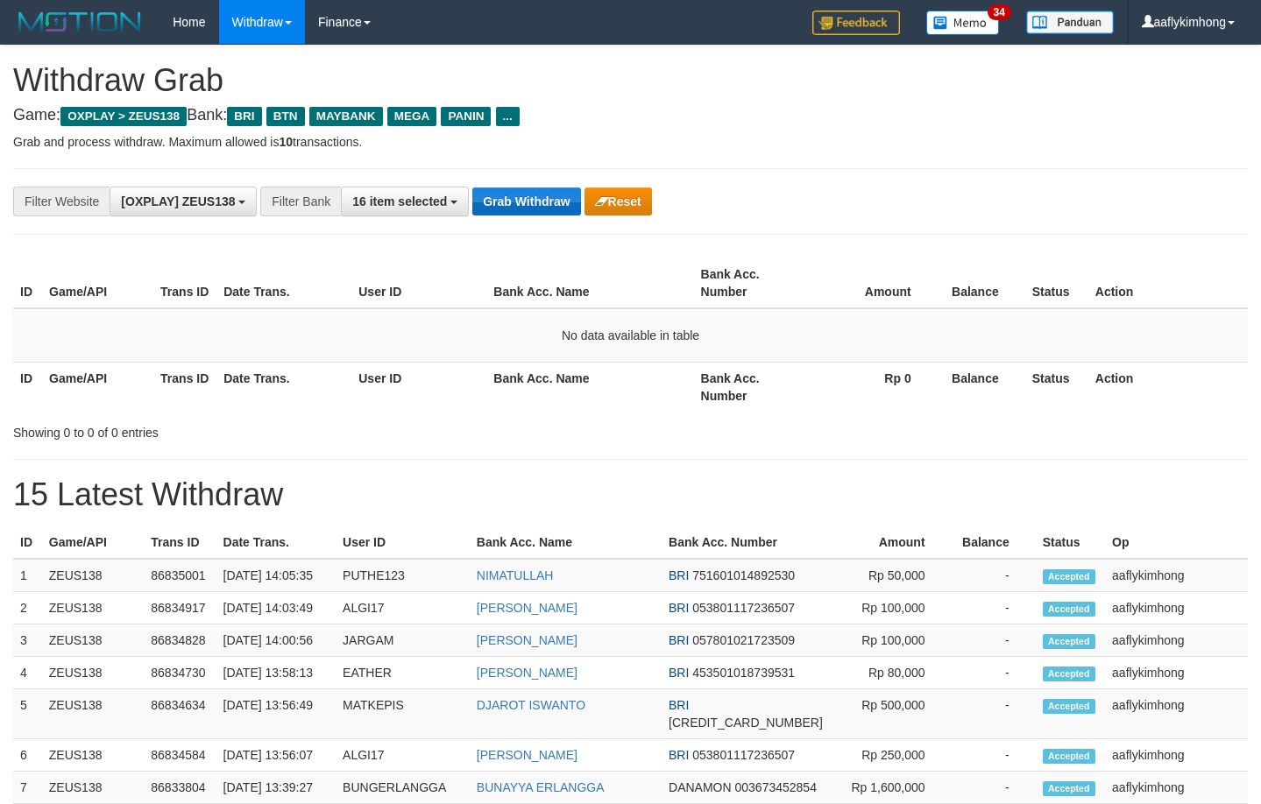
click at [500, 190] on button "Grab Withdraw" at bounding box center [526, 201] width 108 height 28
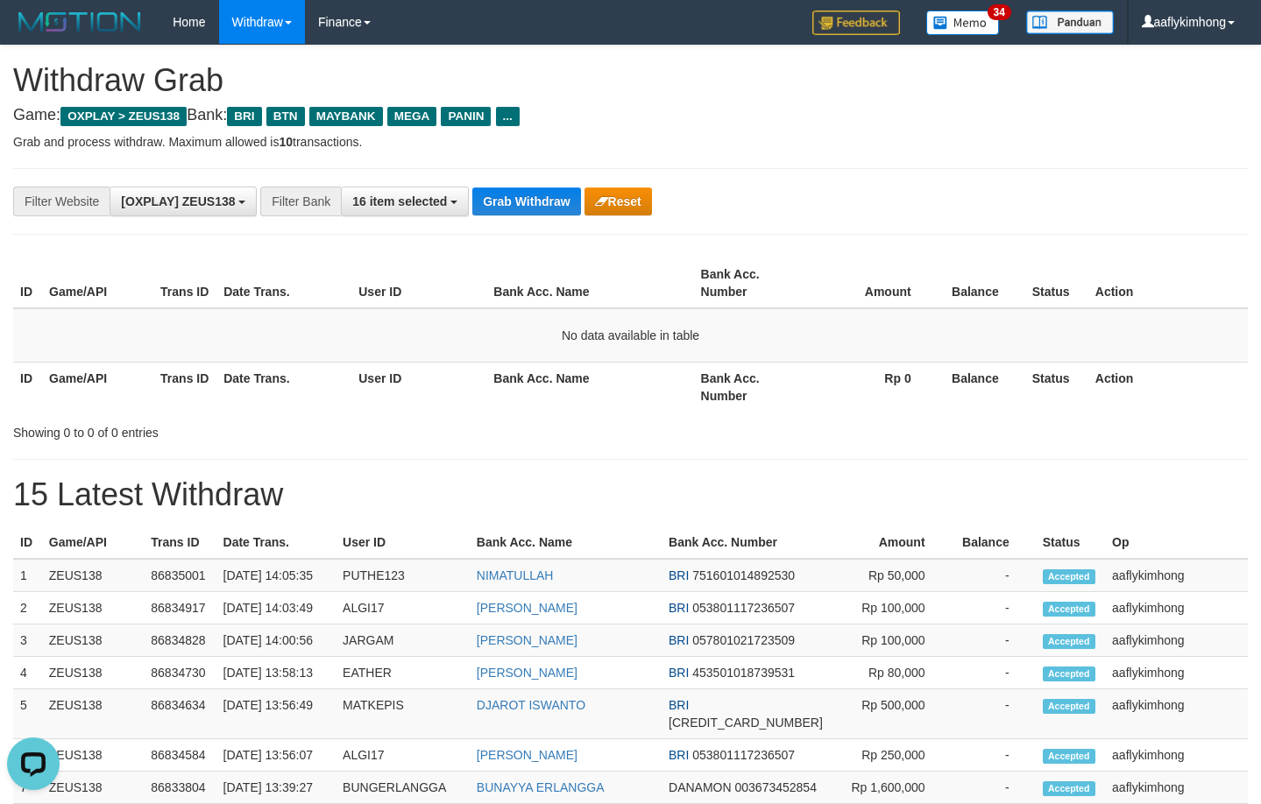
click at [498, 189] on button "Grab Withdraw" at bounding box center [526, 201] width 108 height 28
click at [470, 175] on div "**********" at bounding box center [630, 201] width 1234 height 67
click at [473, 175] on div "**********" at bounding box center [630, 201] width 1234 height 67
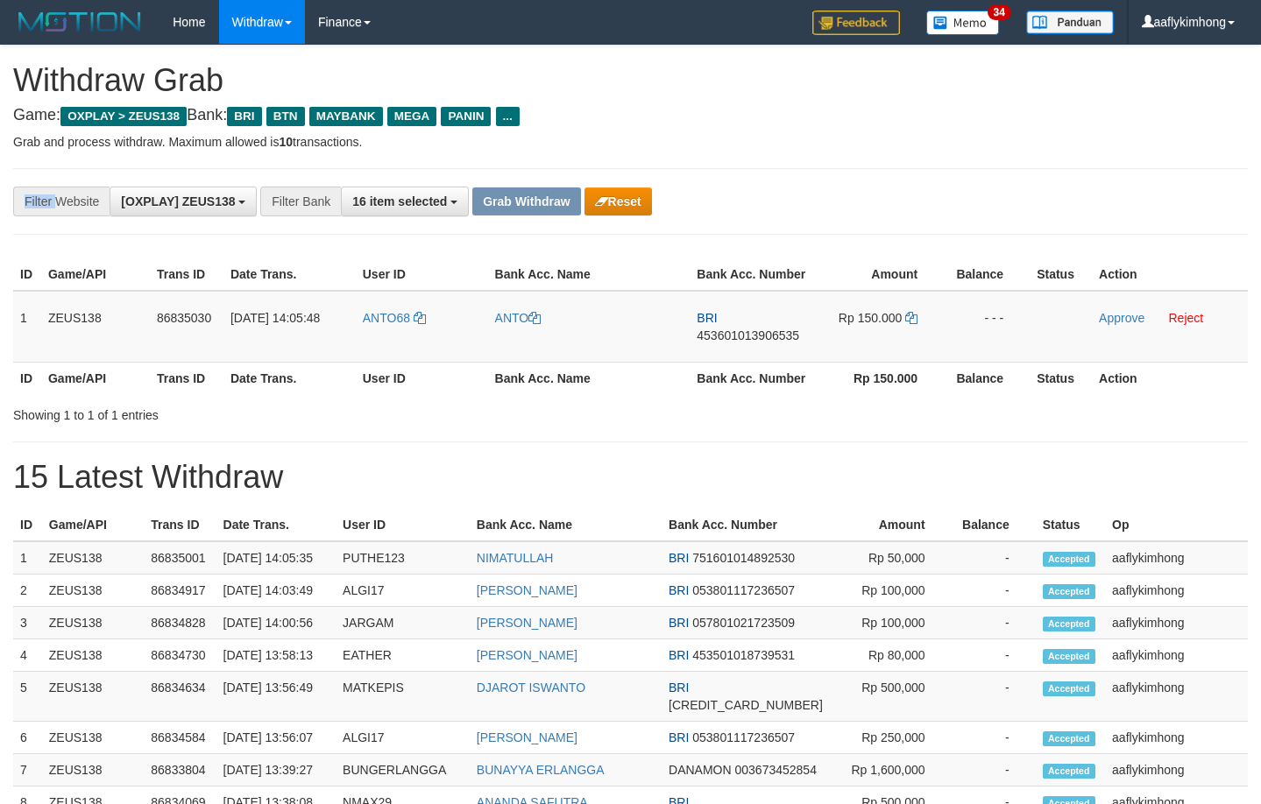
click at [479, 174] on div "**********" at bounding box center [630, 201] width 1234 height 67
drag, startPoint x: 0, startPoint y: 0, endPoint x: 480, endPoint y: 176, distance: 511.3
click at [480, 174] on div "**********" at bounding box center [630, 201] width 1234 height 67
click at [478, 181] on div "**********" at bounding box center [630, 201] width 1234 height 67
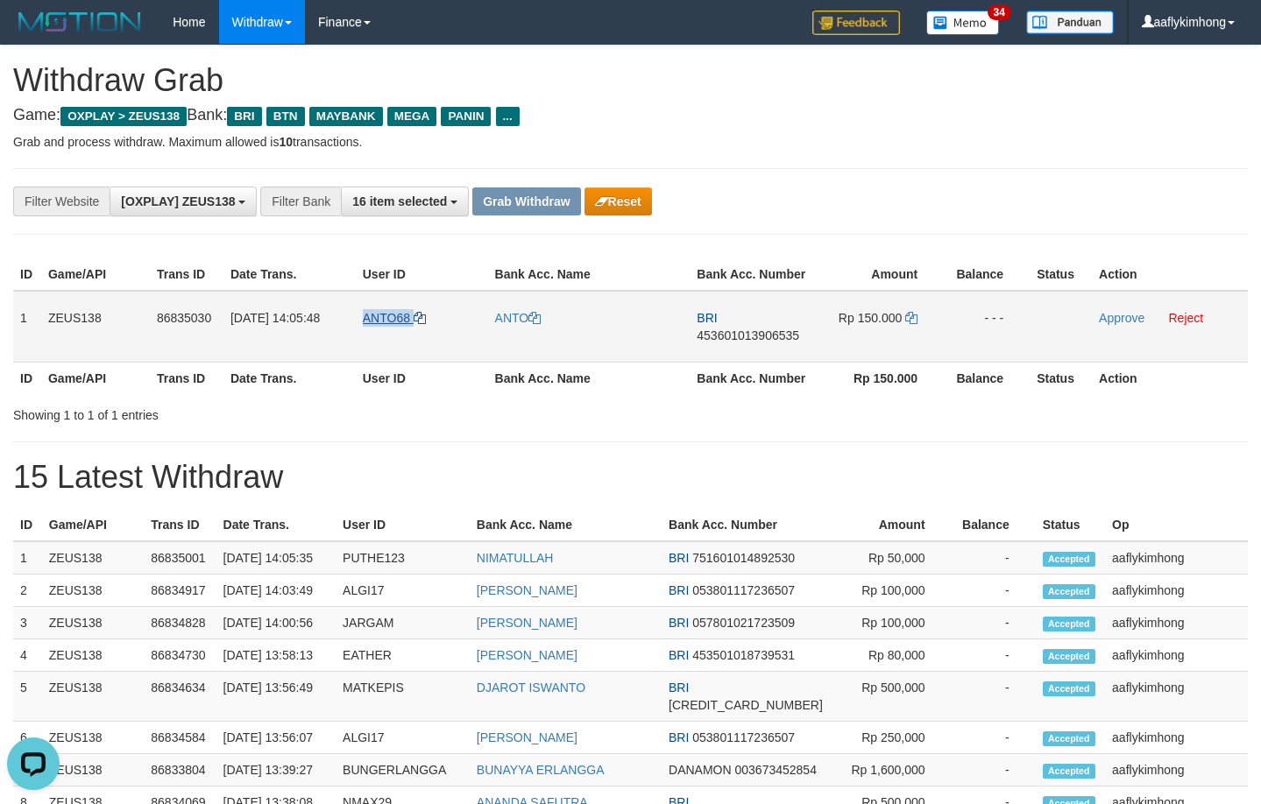
copy link "ANTO68"
drag, startPoint x: 365, startPoint y: 328, endPoint x: 416, endPoint y: 321, distance: 51.4
click at [416, 321] on td "ANTO68" at bounding box center [422, 327] width 132 height 72
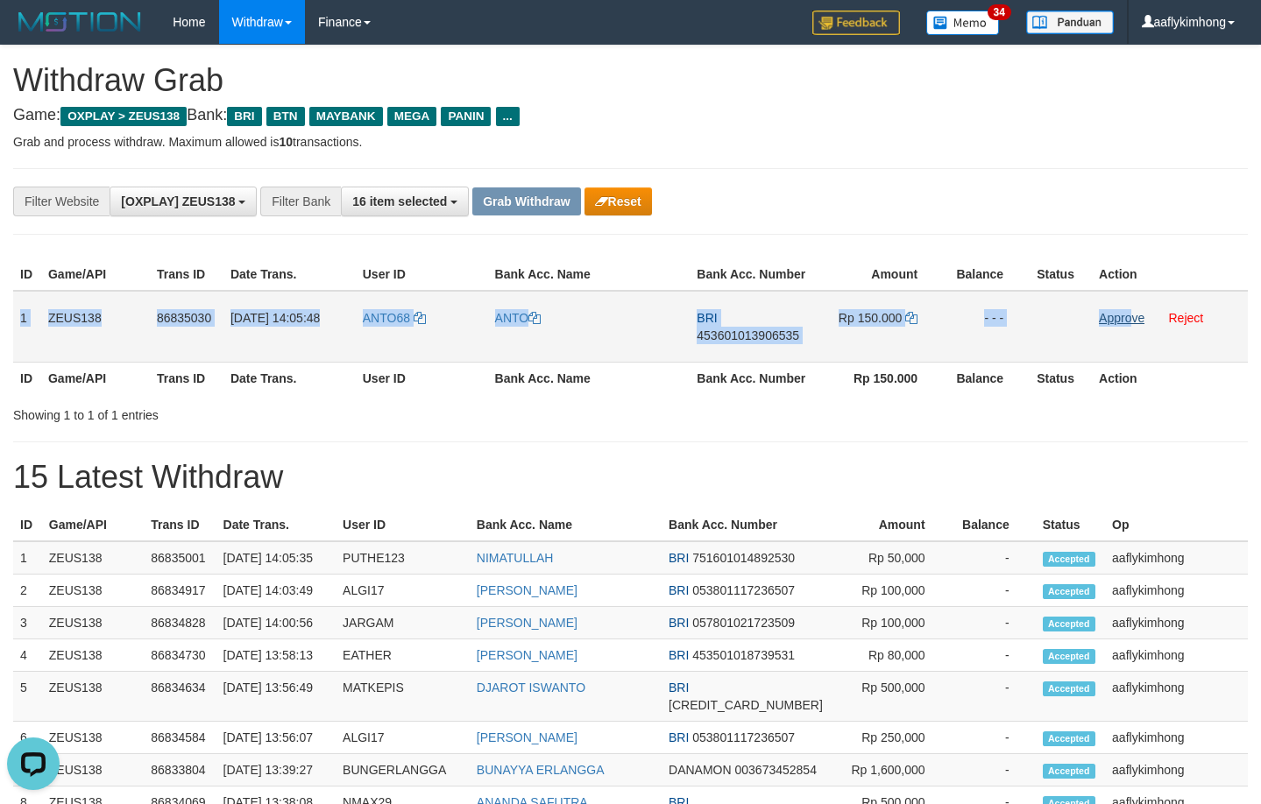
drag, startPoint x: 14, startPoint y: 311, endPoint x: 1132, endPoint y: 320, distance: 1117.8
click at [1132, 320] on tr "1 ZEUS138 86835030 31/08/2025 14:05:48 ANTO68 ANTO BRI 453601013906535 Rp 150.0…" at bounding box center [630, 327] width 1234 height 72
copy tr "1 ZEUS138 86835030 31/08/2025 14:05:48 ANTO68 ANTO BRI 453601013906535 Rp 150.0…"
click at [729, 334] on span "453601013906535" at bounding box center [747, 335] width 102 height 14
copy tr "1 ZEUS138 86835030 31/08/2025 14:05:48 ANTO68 ANTO BRI 453601013906535 Rp 150.0…"
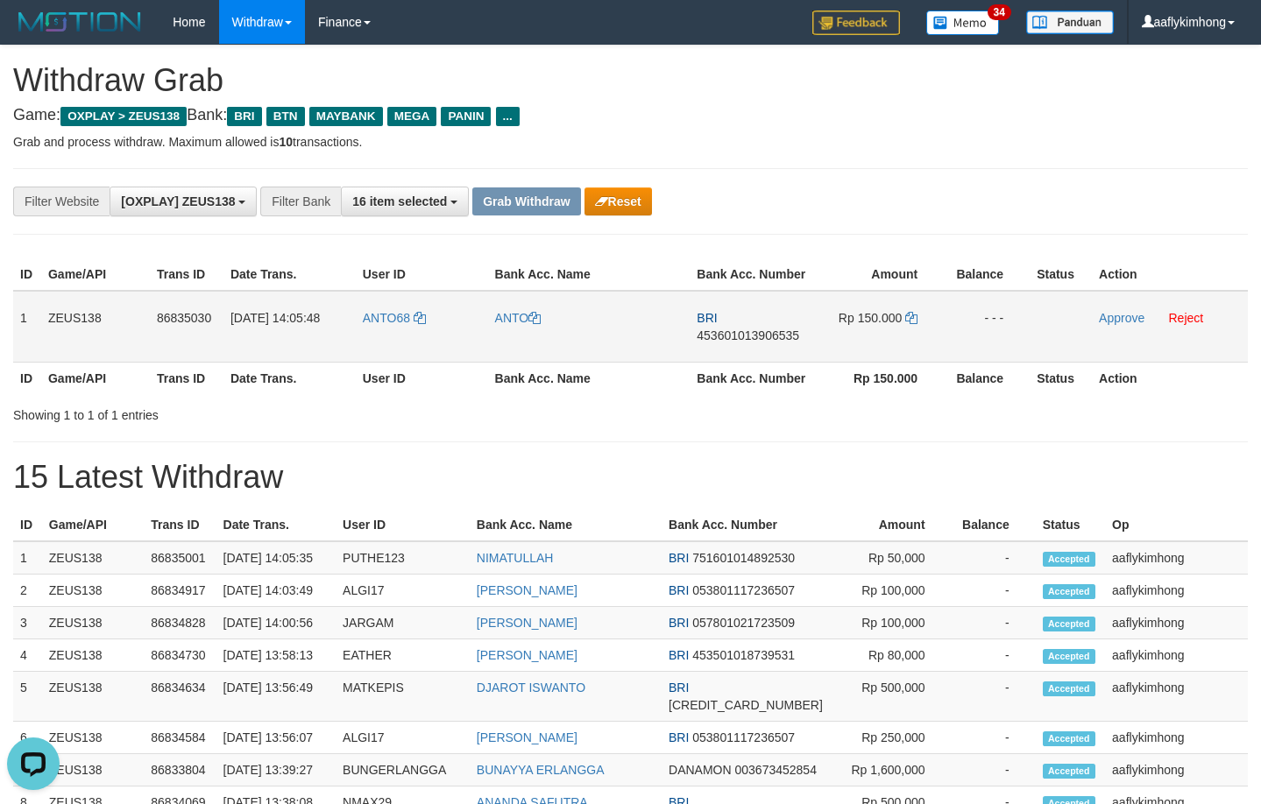
click at [729, 334] on span "453601013906535" at bounding box center [747, 335] width 102 height 14
click at [908, 315] on icon at bounding box center [911, 318] width 12 height 12
click at [914, 313] on icon at bounding box center [911, 318] width 12 height 12
click at [911, 316] on icon at bounding box center [911, 318] width 12 height 12
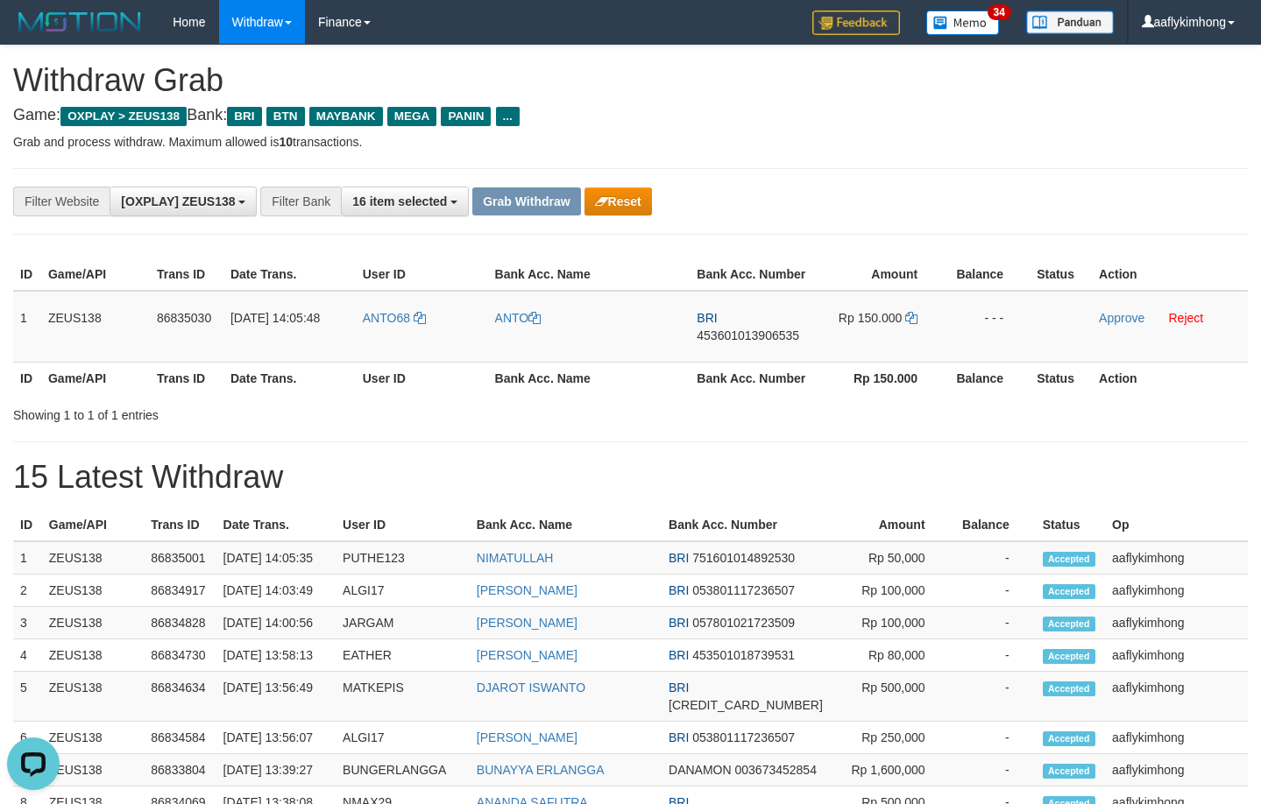
click at [899, 170] on div "**********" at bounding box center [630, 201] width 1234 height 67
click at [1105, 321] on link "Approve" at bounding box center [1121, 318] width 46 height 14
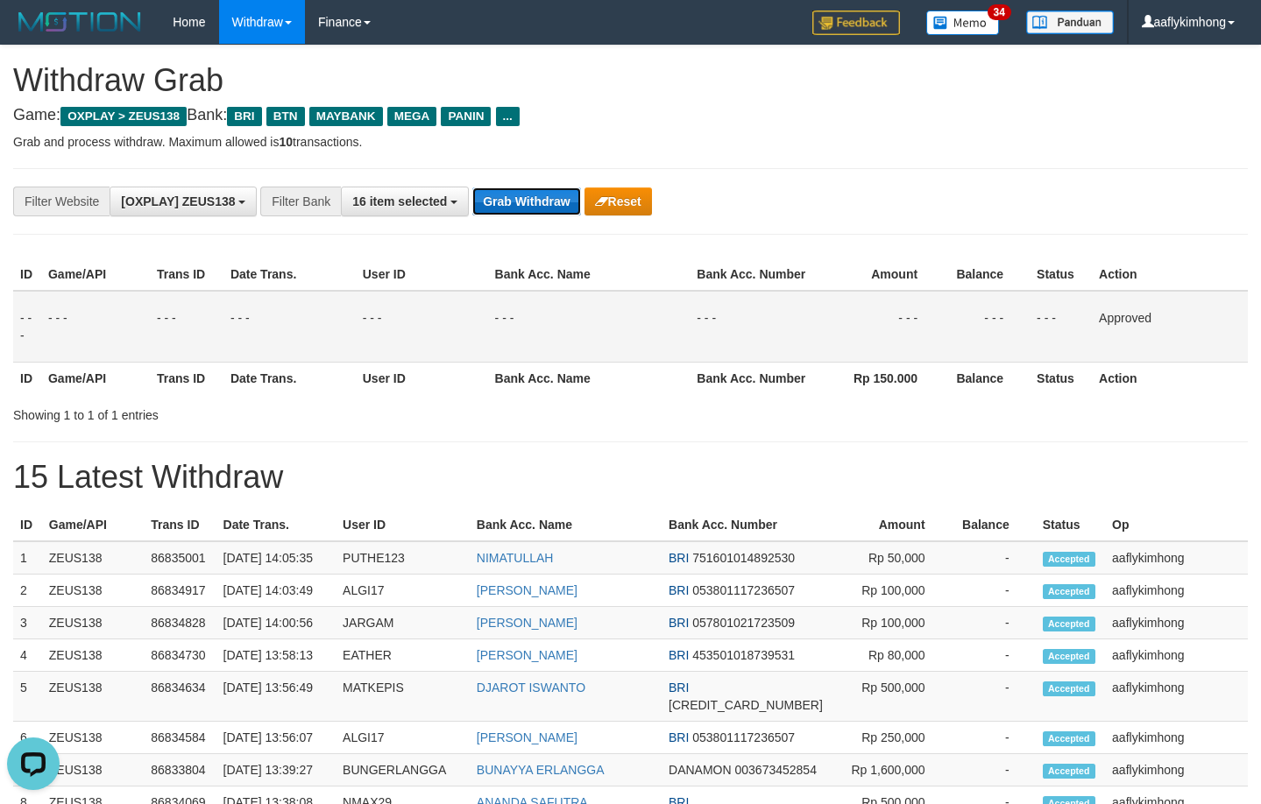
click at [537, 209] on button "Grab Withdraw" at bounding box center [526, 201] width 108 height 28
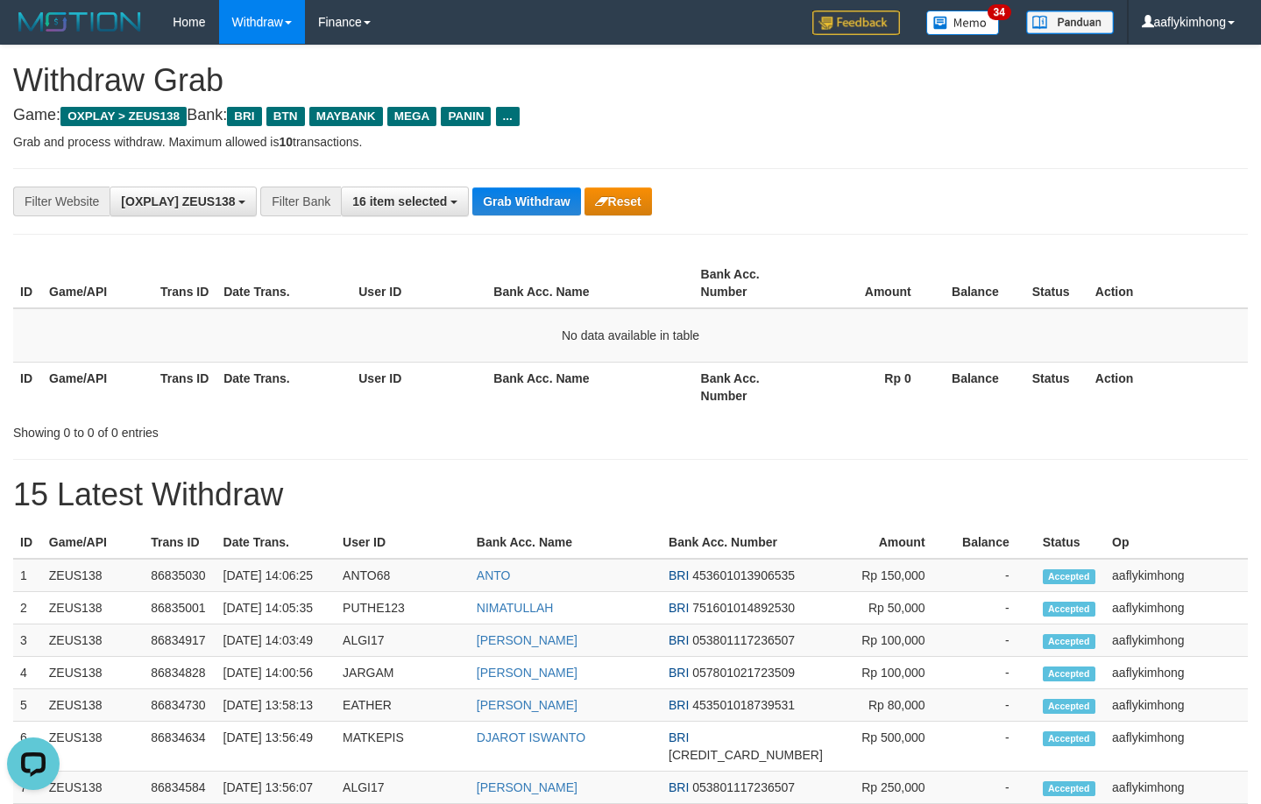
drag, startPoint x: 492, startPoint y: 299, endPoint x: 512, endPoint y: 233, distance: 68.7
click at [492, 297] on th "Bank Acc. Name" at bounding box center [589, 283] width 207 height 50
click at [517, 203] on button "Grab Withdraw" at bounding box center [526, 201] width 108 height 28
click at [517, 201] on button "Grab Withdraw" at bounding box center [526, 201] width 108 height 28
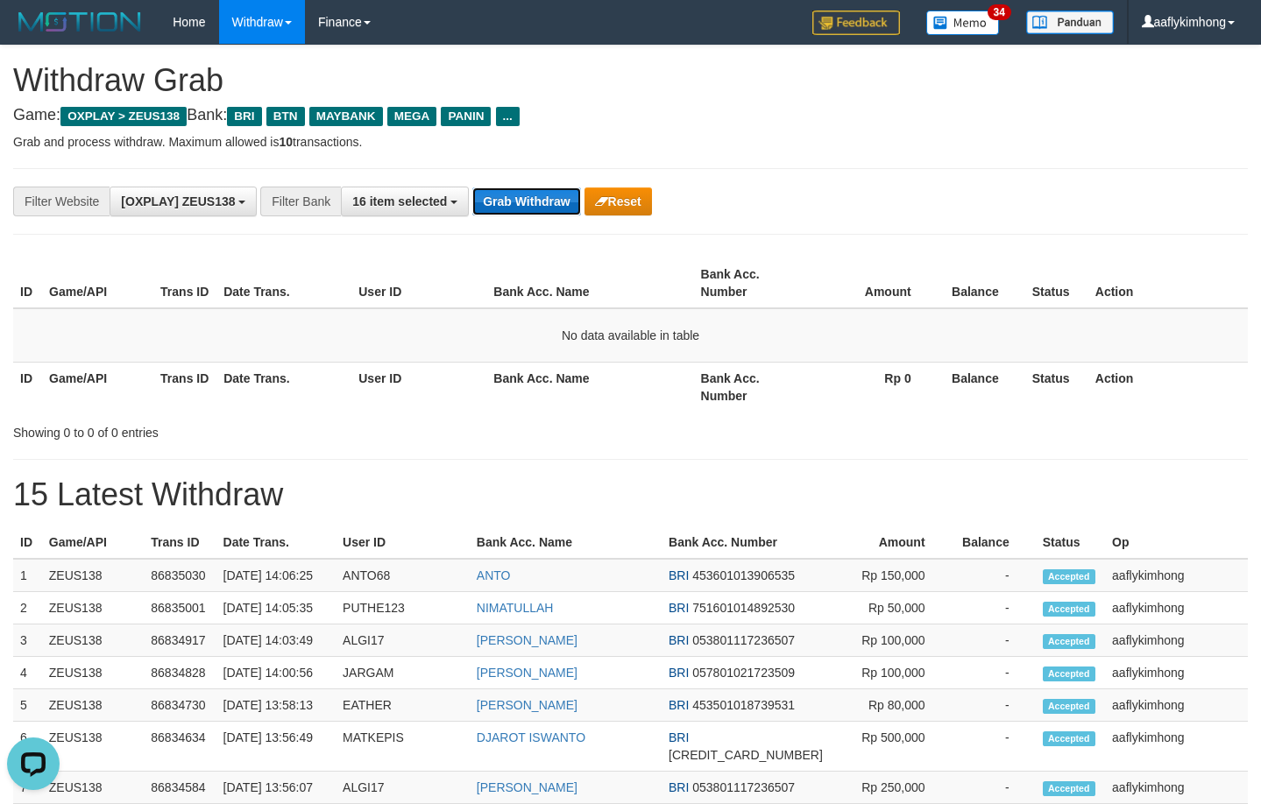
click at [517, 200] on button "Grab Withdraw" at bounding box center [526, 201] width 108 height 28
drag, startPoint x: 628, startPoint y: 297, endPoint x: 606, endPoint y: 279, distance: 28.0
click at [617, 289] on th "Bank Acc. Name" at bounding box center [589, 283] width 207 height 50
click at [532, 189] on button "Grab Withdraw" at bounding box center [526, 201] width 108 height 28
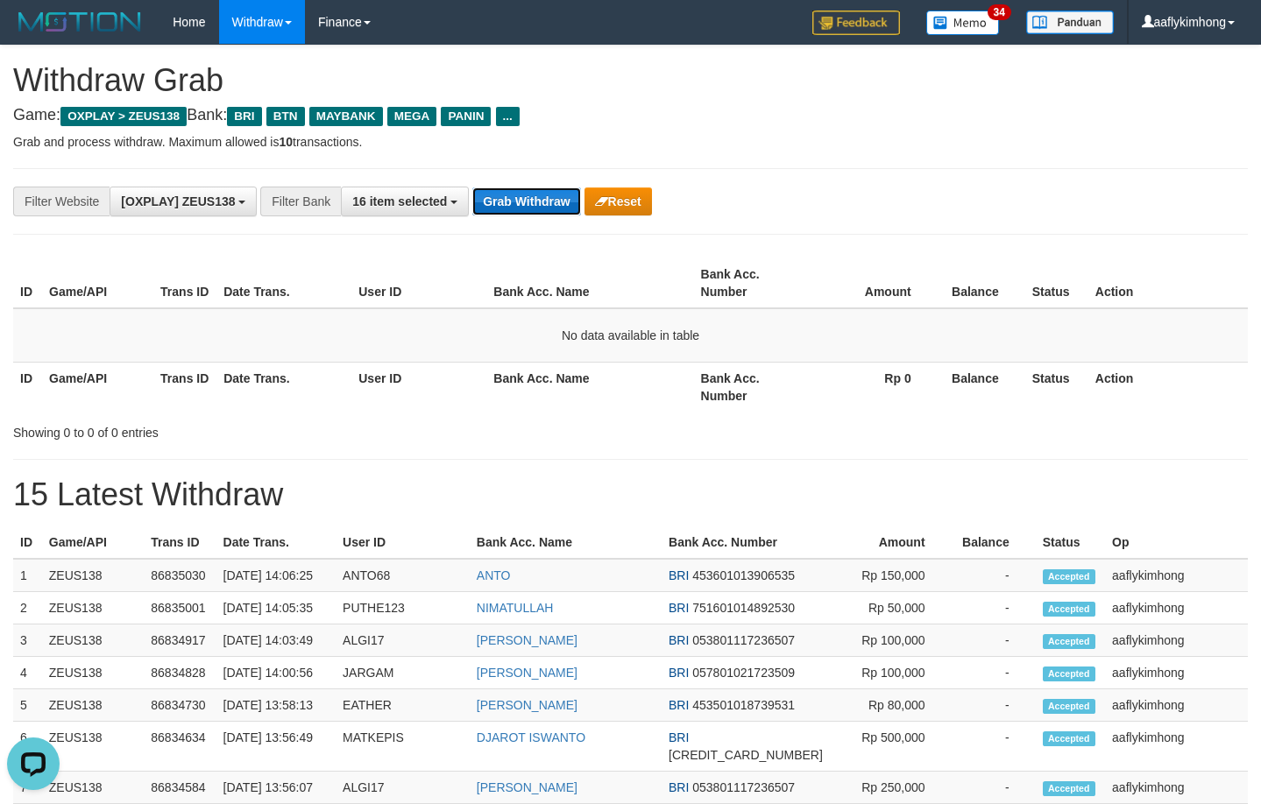
click at [532, 189] on button "Grab Withdraw" at bounding box center [526, 201] width 108 height 28
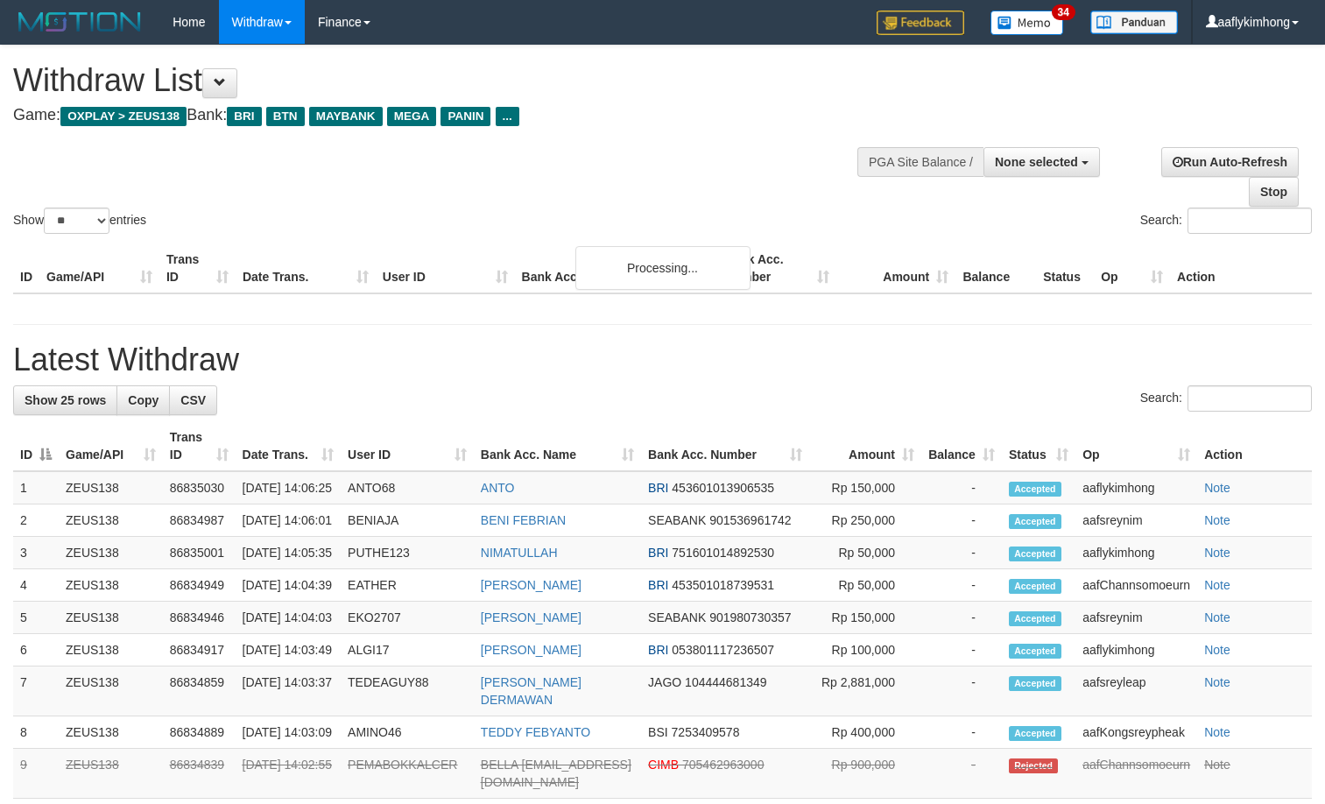
select select
select select "**"
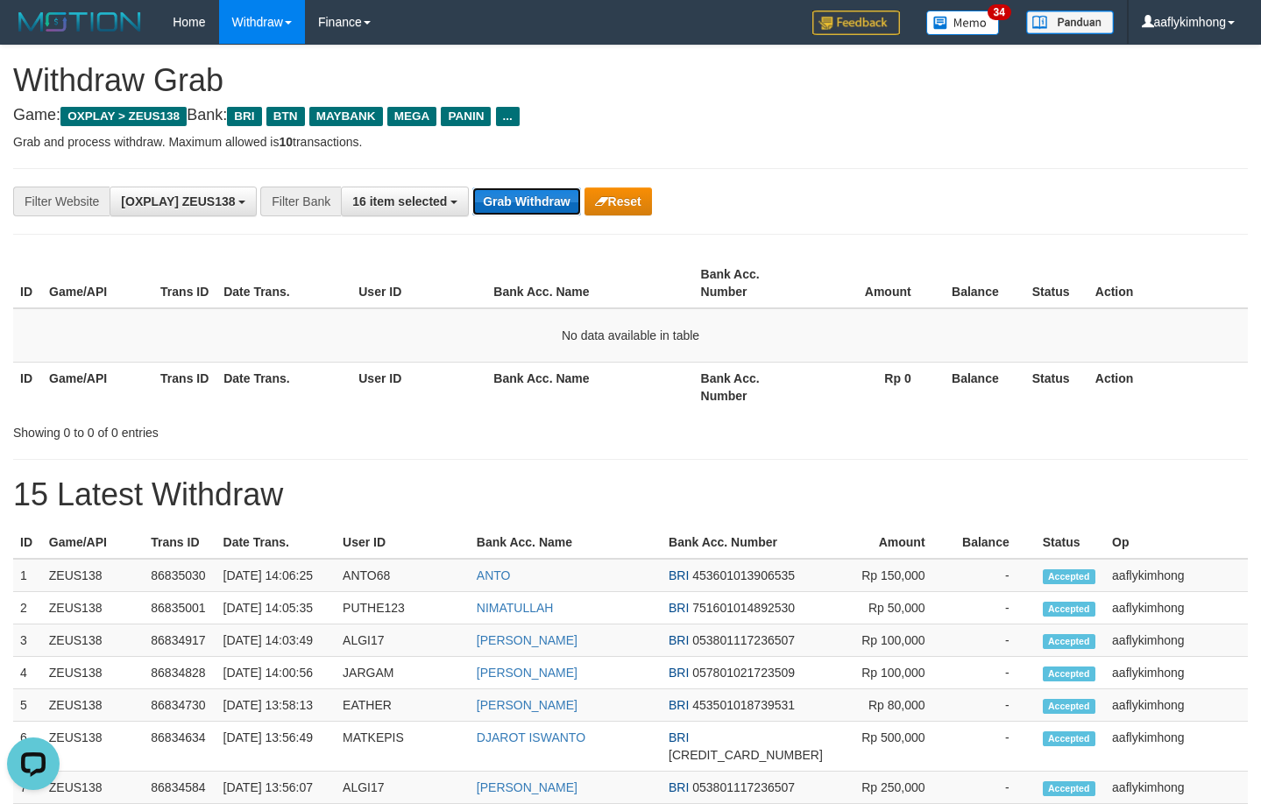
click at [547, 208] on button "Grab Withdraw" at bounding box center [526, 201] width 108 height 28
click at [547, 206] on button "Grab Withdraw" at bounding box center [526, 201] width 108 height 28
click at [502, 198] on button "Grab Withdraw" at bounding box center [526, 201] width 108 height 28
click at [523, 207] on button "Grab Withdraw" at bounding box center [526, 201] width 108 height 28
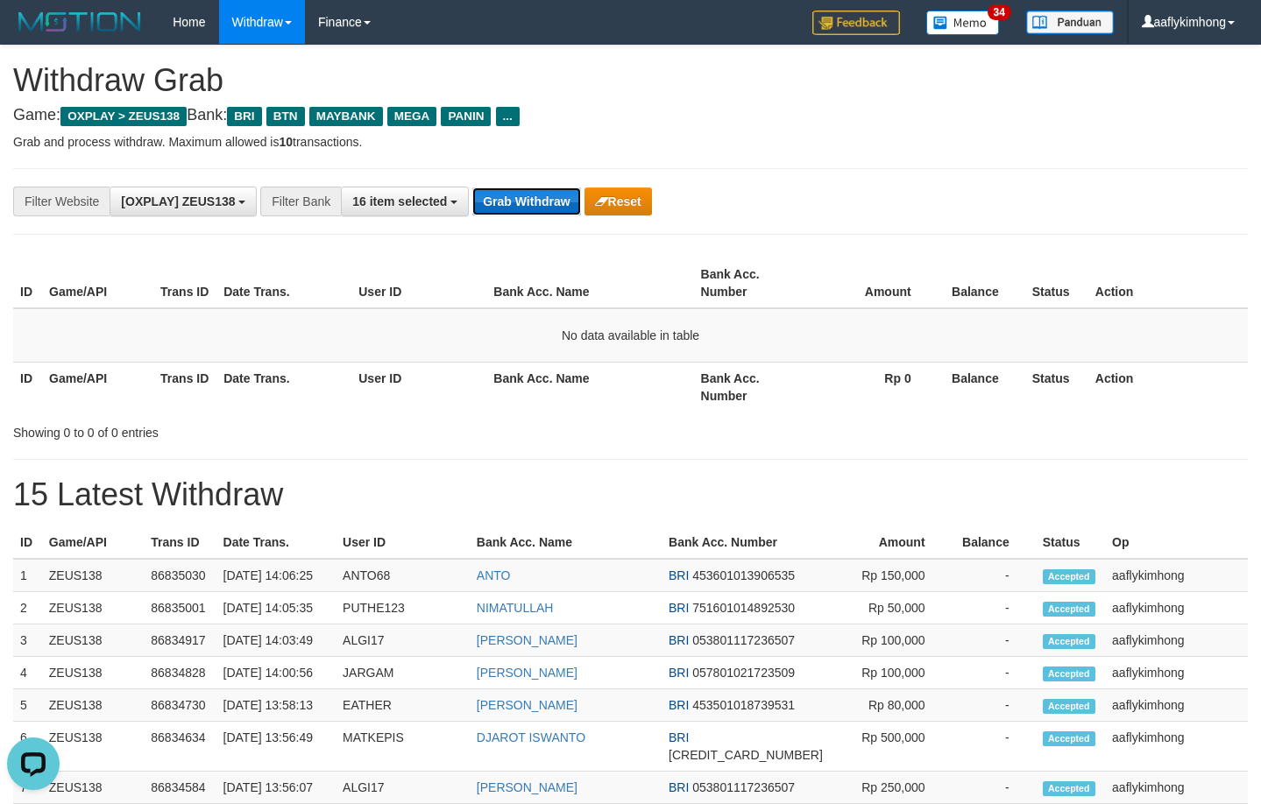
click at [524, 199] on button "Grab Withdraw" at bounding box center [526, 201] width 108 height 28
click at [511, 195] on button "Grab Withdraw" at bounding box center [526, 201] width 108 height 28
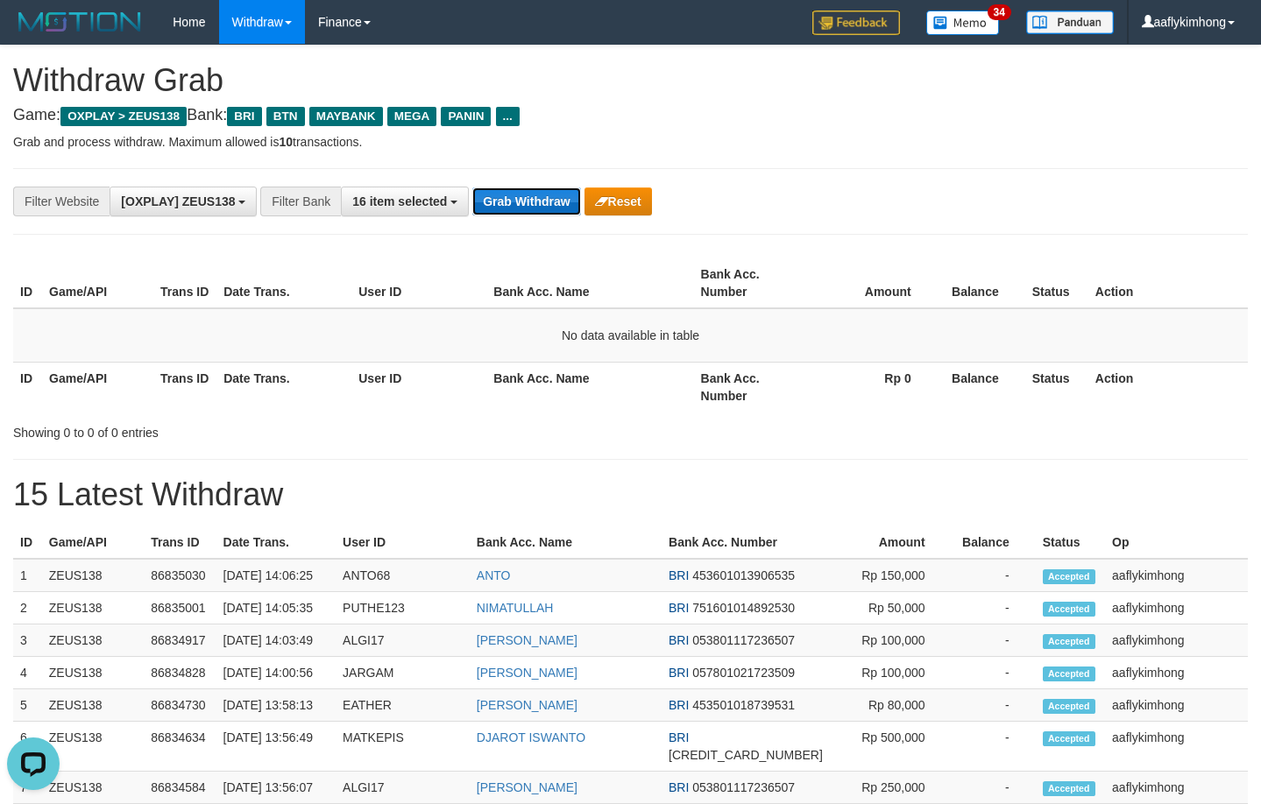
click at [510, 195] on button "Grab Withdraw" at bounding box center [526, 201] width 108 height 28
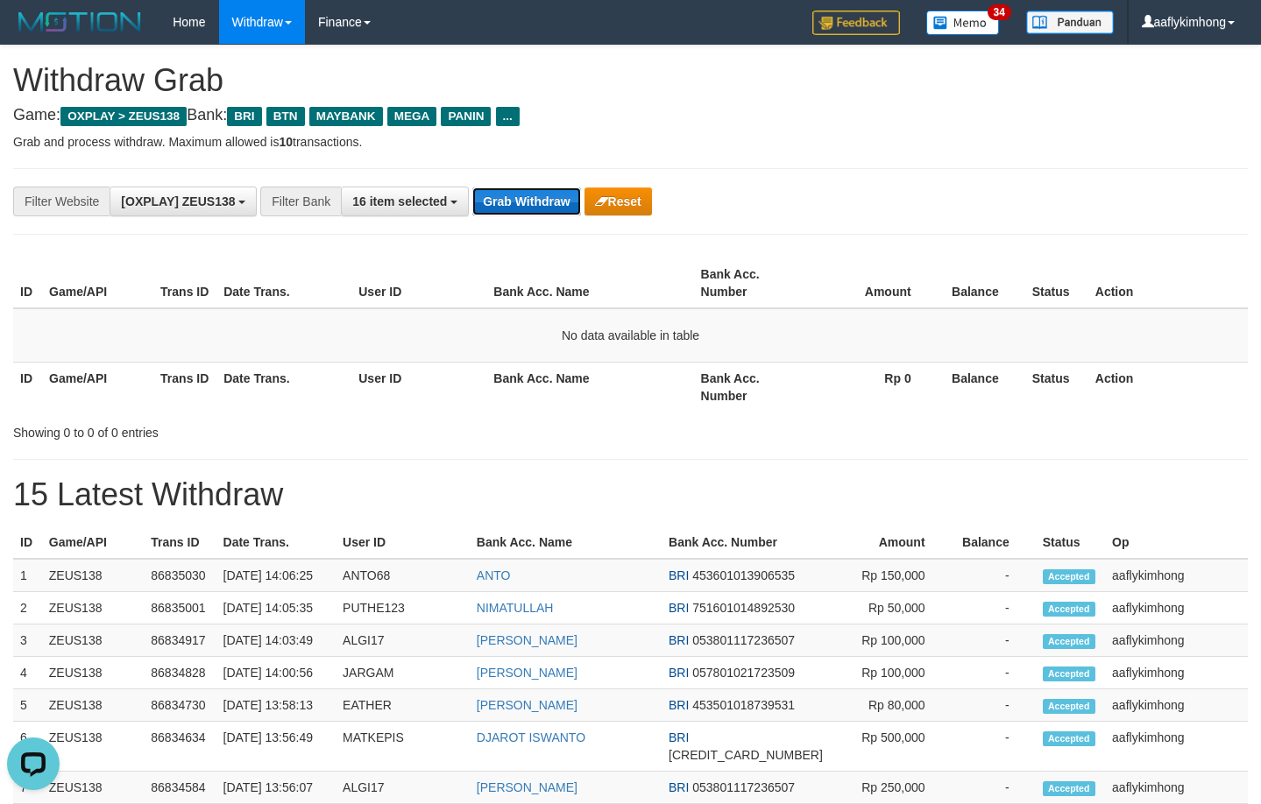
click at [510, 195] on button "Grab Withdraw" at bounding box center [526, 201] width 108 height 28
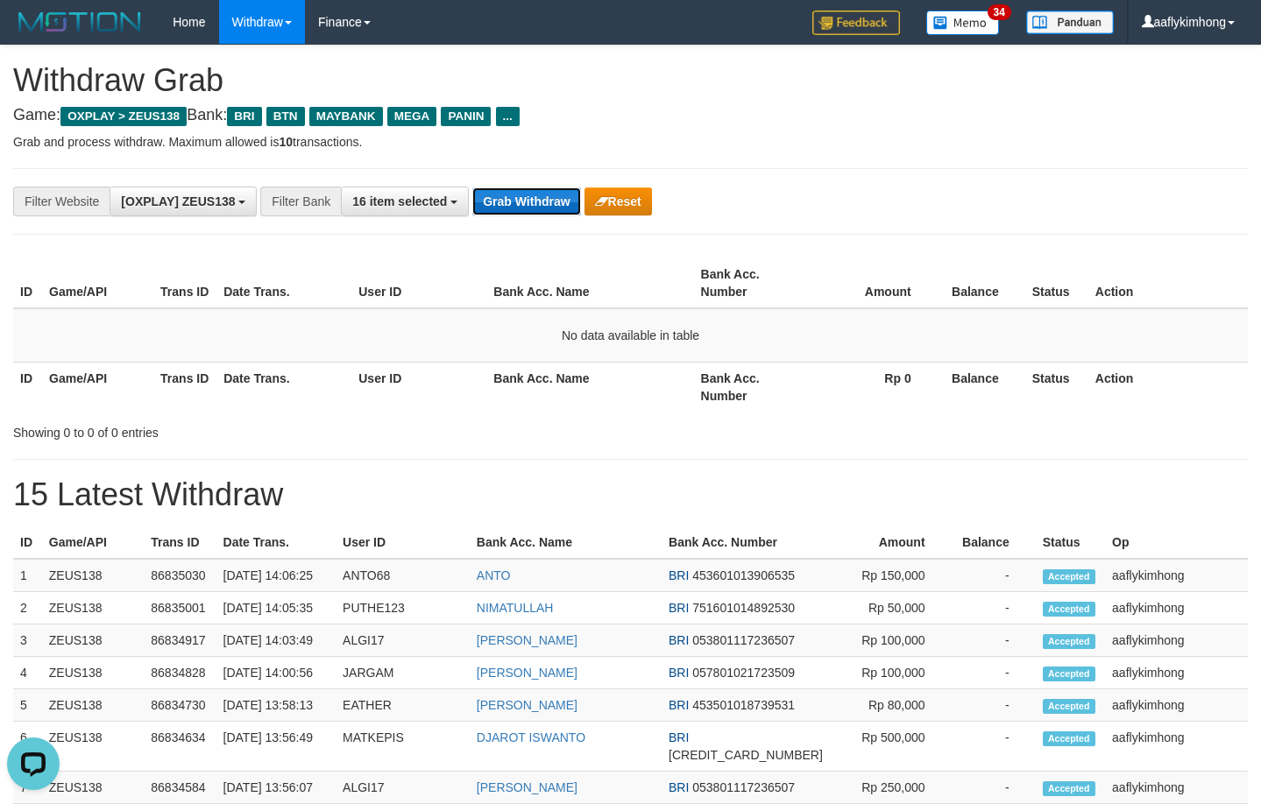
click at [510, 195] on button "Grab Withdraw" at bounding box center [526, 201] width 108 height 28
click at [510, 194] on button "Grab Withdraw" at bounding box center [526, 201] width 108 height 28
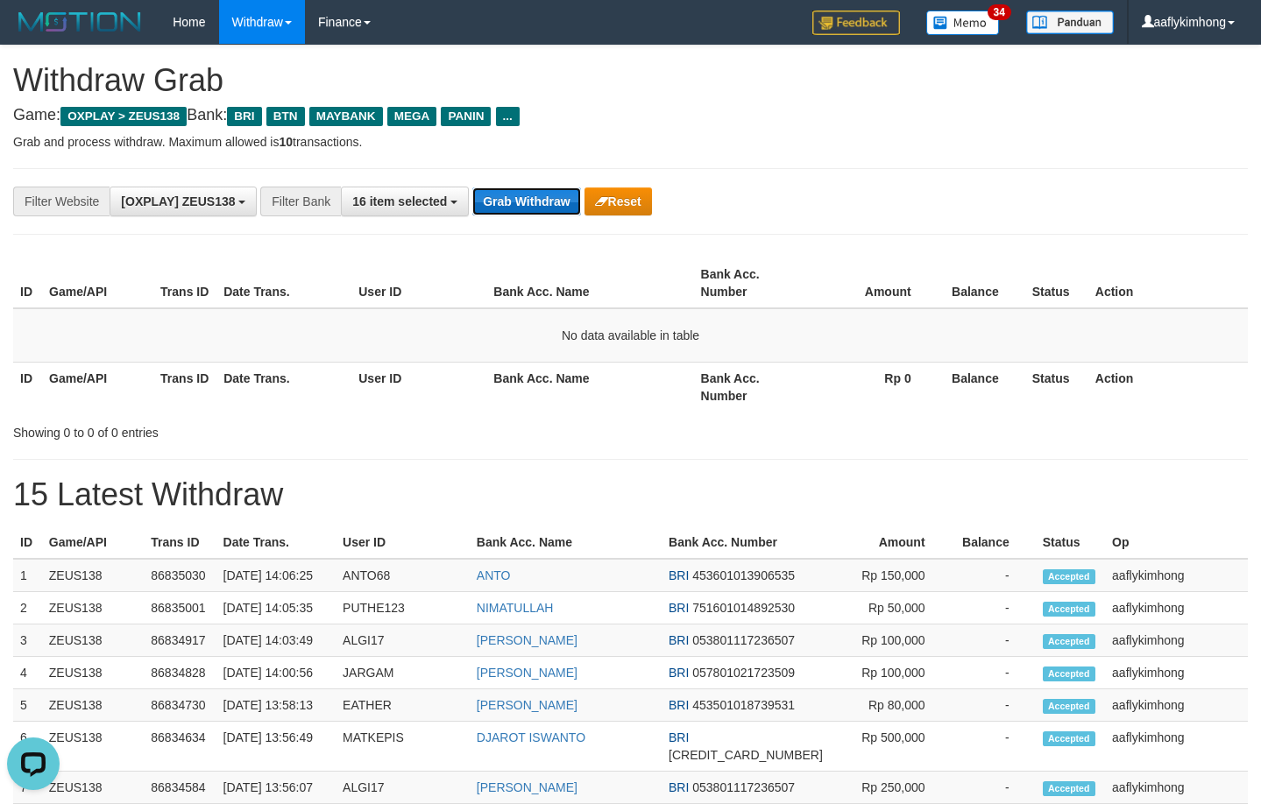
click at [509, 194] on button "Grab Withdraw" at bounding box center [526, 201] width 108 height 28
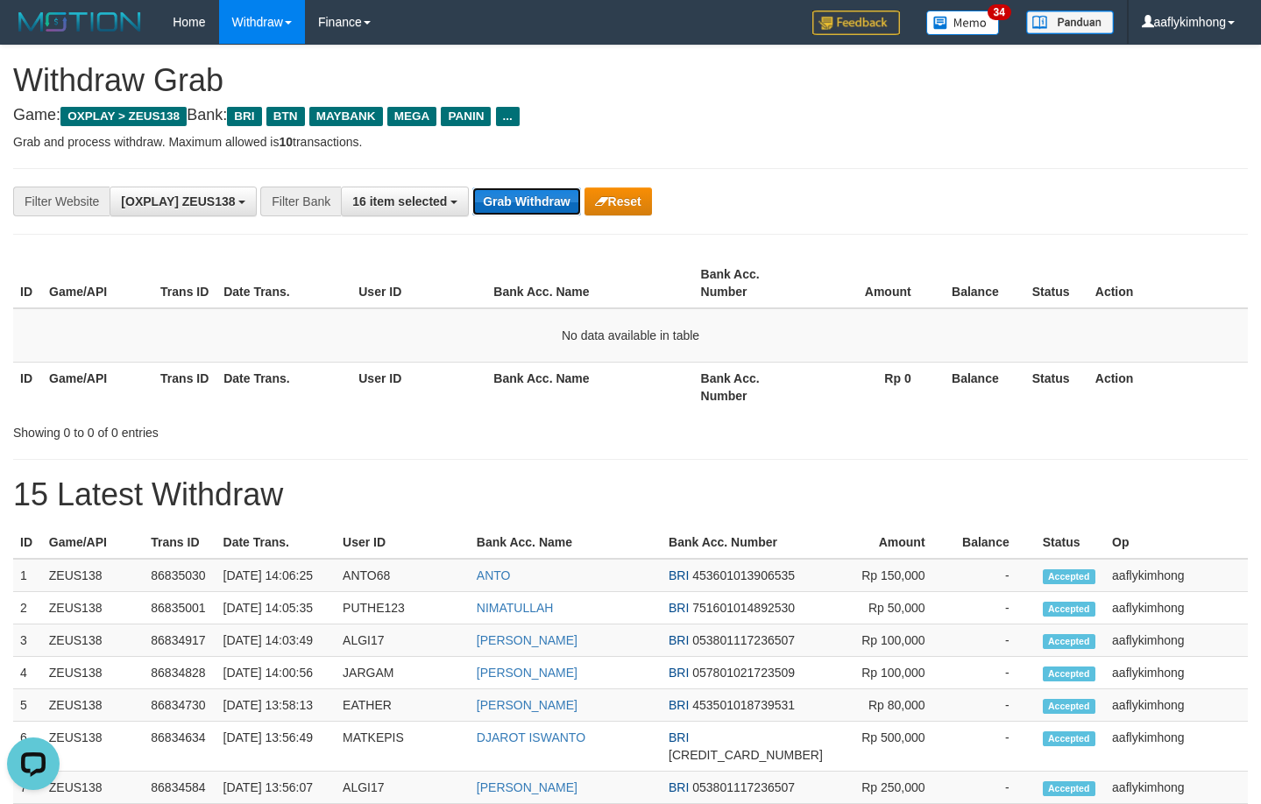
click at [509, 194] on button "Grab Withdraw" at bounding box center [526, 201] width 108 height 28
click at [508, 194] on button "Grab Withdraw" at bounding box center [526, 201] width 108 height 28
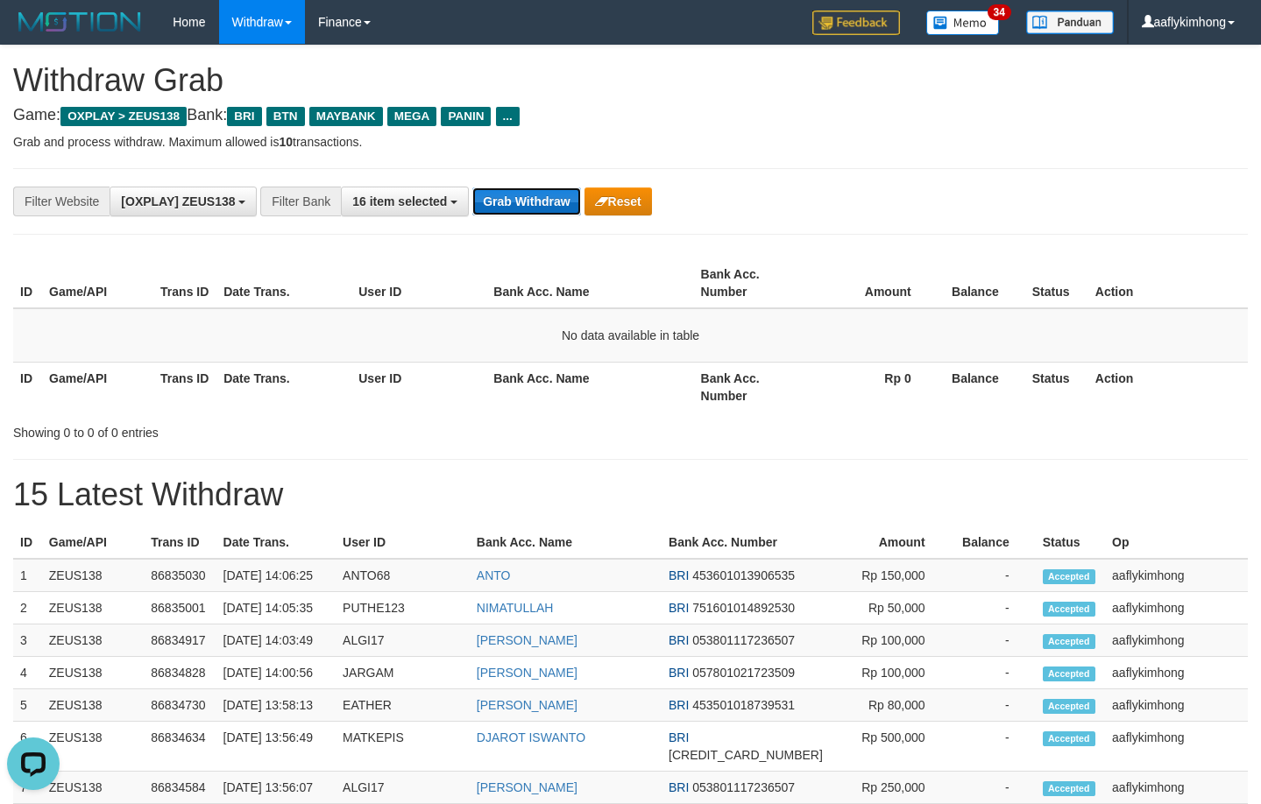
click at [508, 194] on button "Grab Withdraw" at bounding box center [526, 201] width 108 height 28
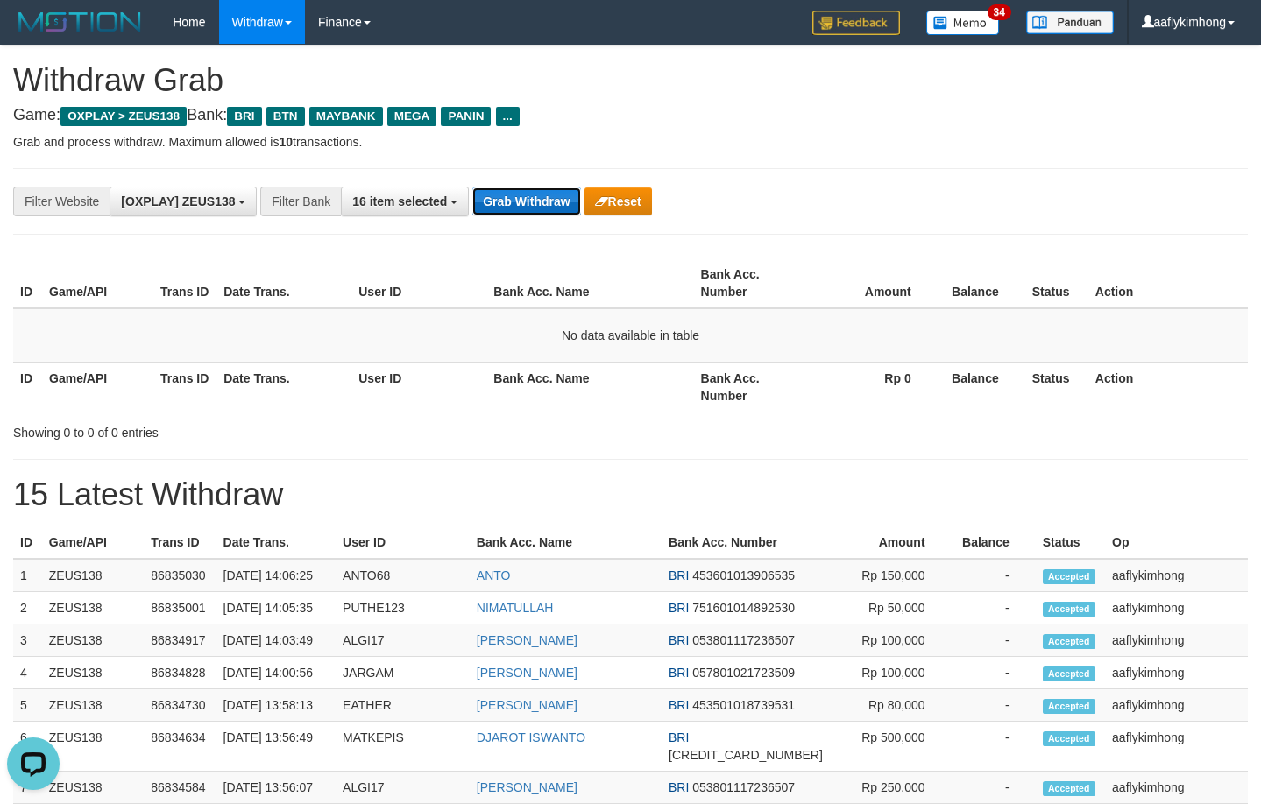
click at [508, 194] on button "Grab Withdraw" at bounding box center [526, 201] width 108 height 28
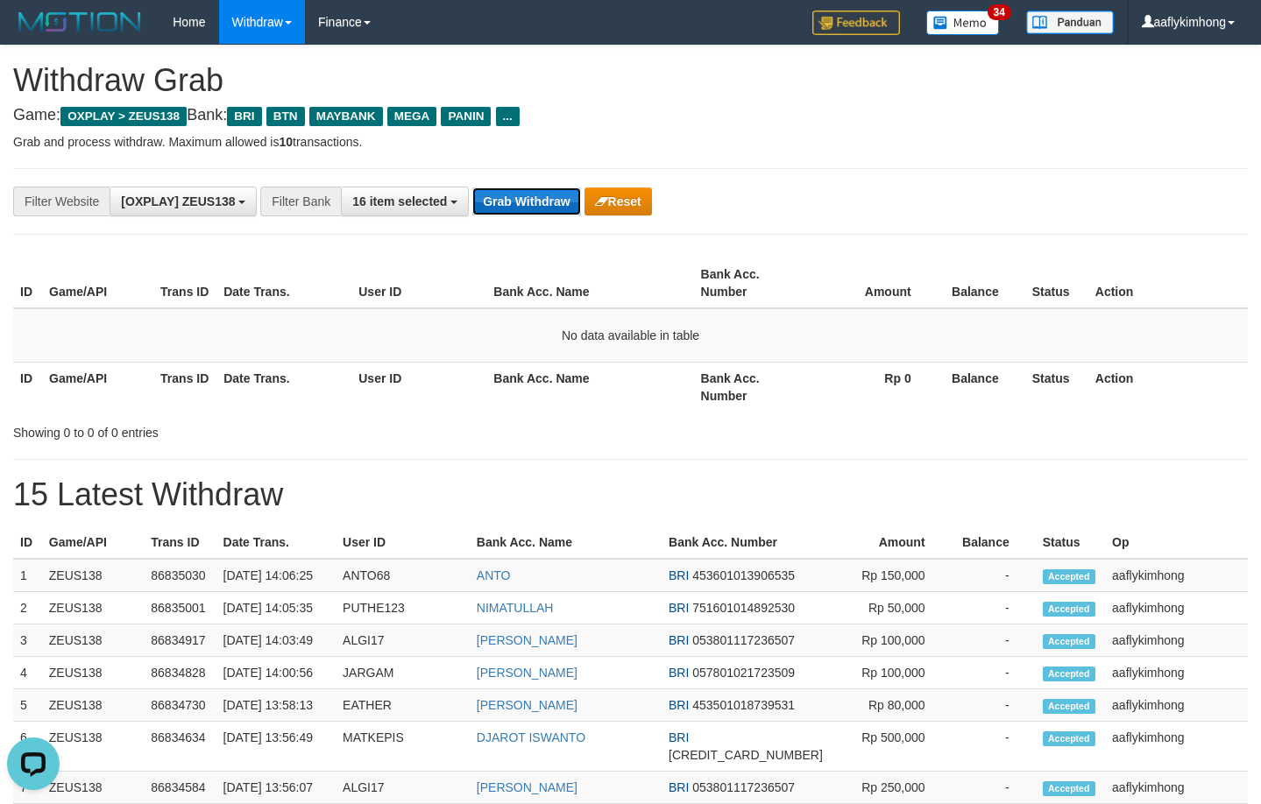
click at [508, 194] on button "Grab Withdraw" at bounding box center [526, 201] width 108 height 28
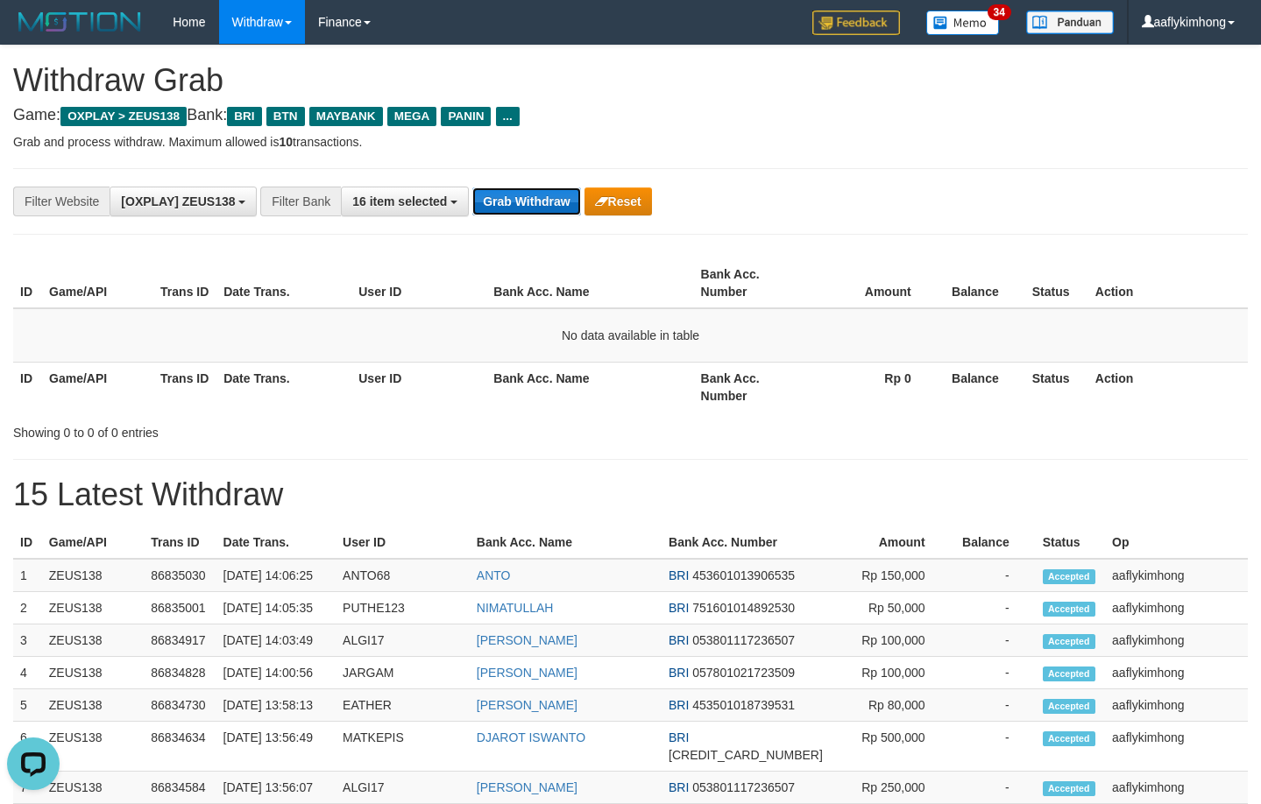
click at [508, 194] on button "Grab Withdraw" at bounding box center [526, 201] width 108 height 28
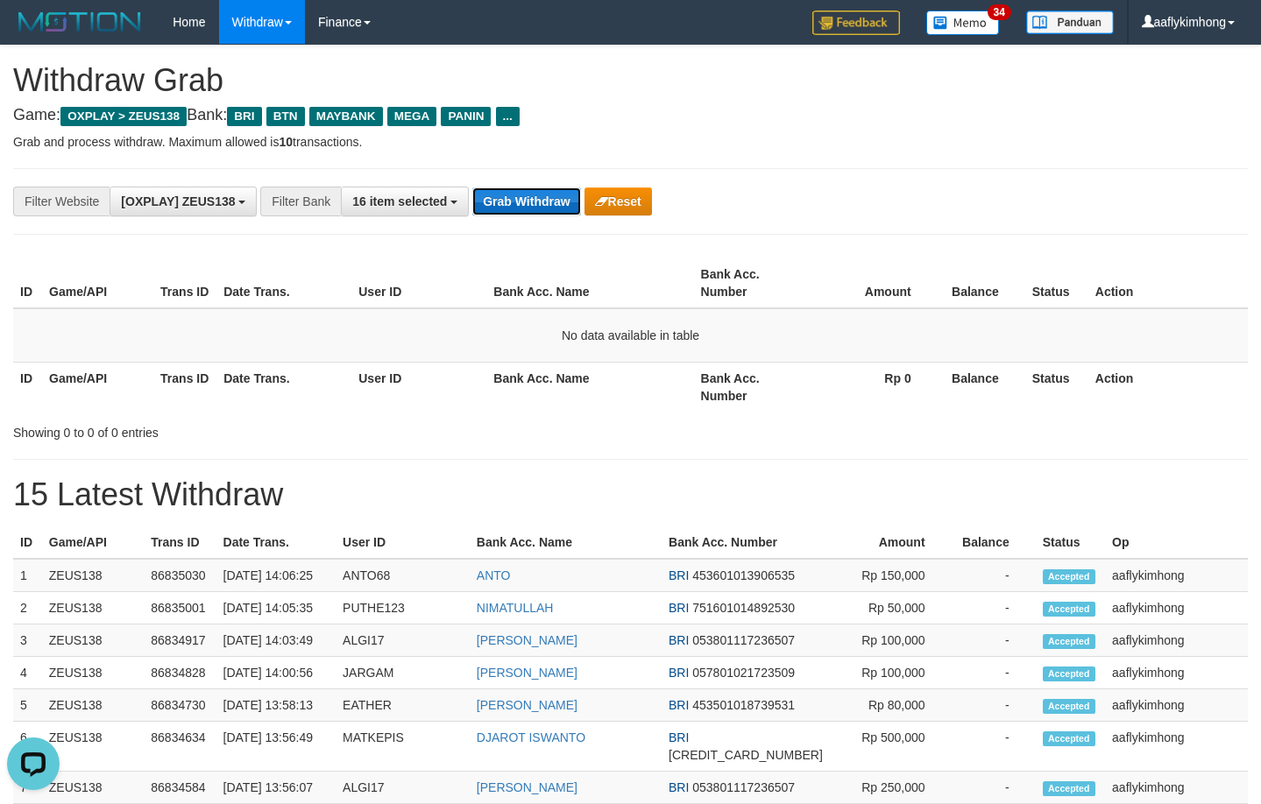
click at [508, 194] on button "Grab Withdraw" at bounding box center [526, 201] width 108 height 28
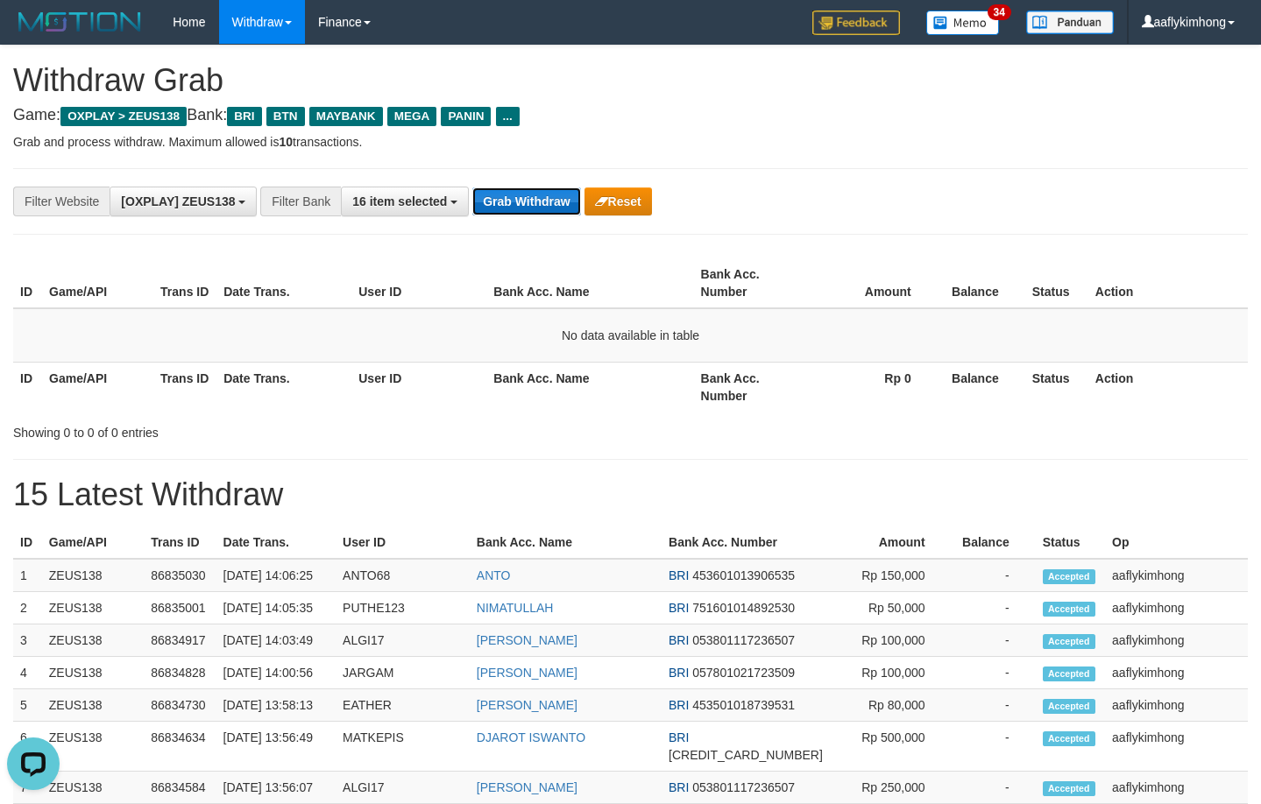
click at [508, 194] on button "Grab Withdraw" at bounding box center [526, 201] width 108 height 28
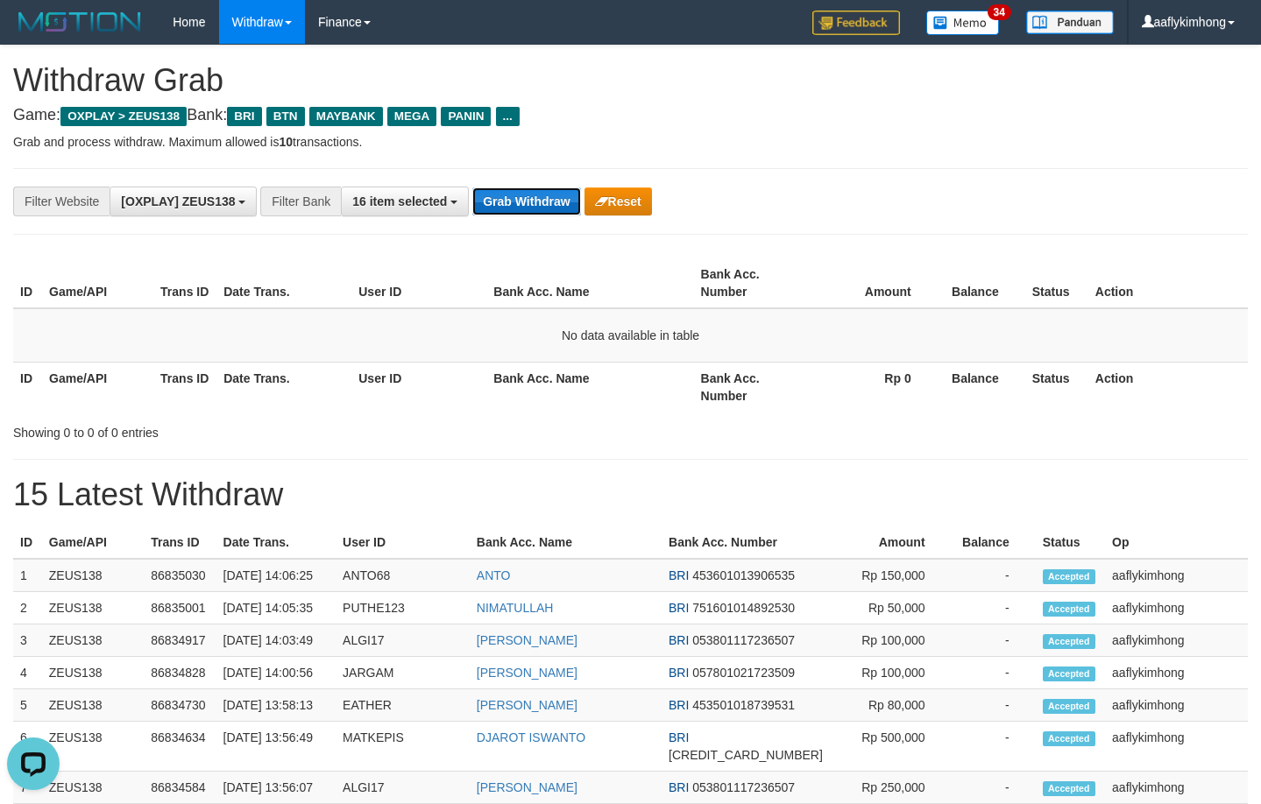
click at [508, 194] on button "Grab Withdraw" at bounding box center [526, 201] width 108 height 28
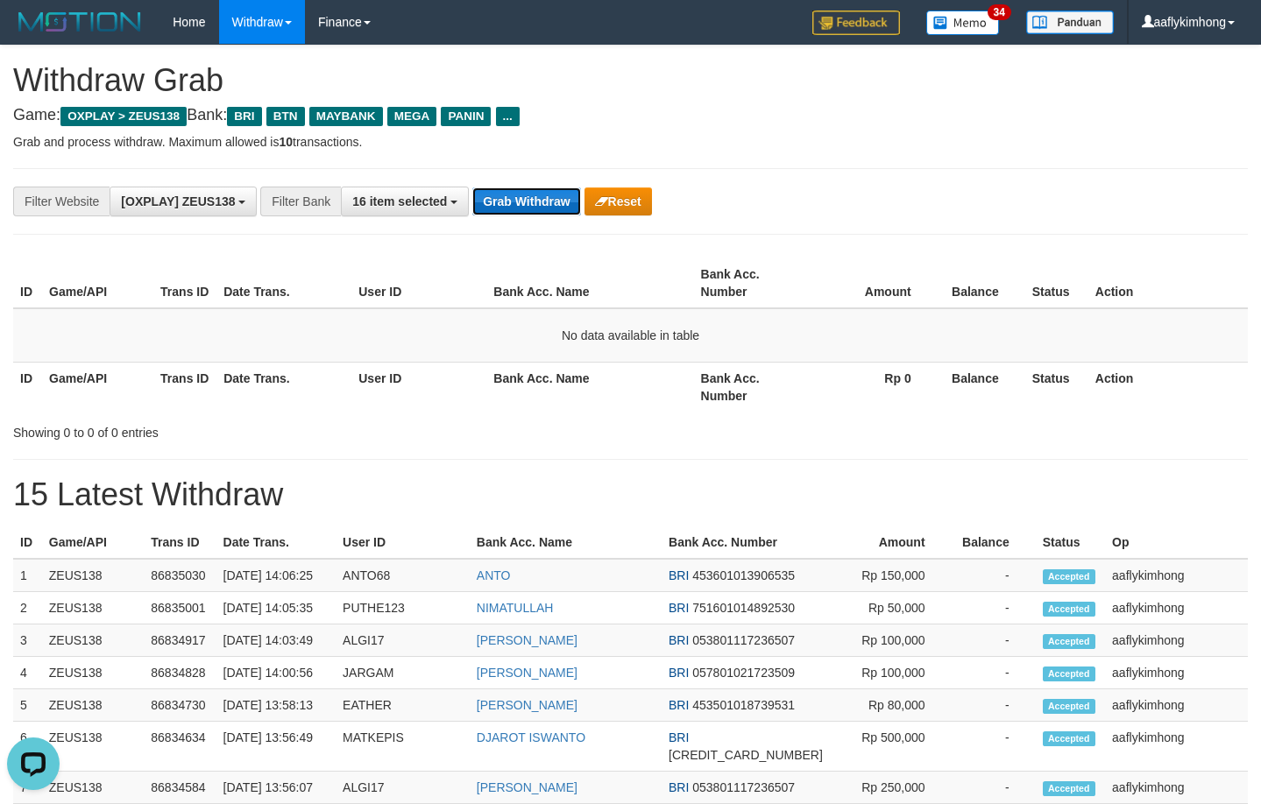
click at [508, 194] on button "Grab Withdraw" at bounding box center [526, 201] width 108 height 28
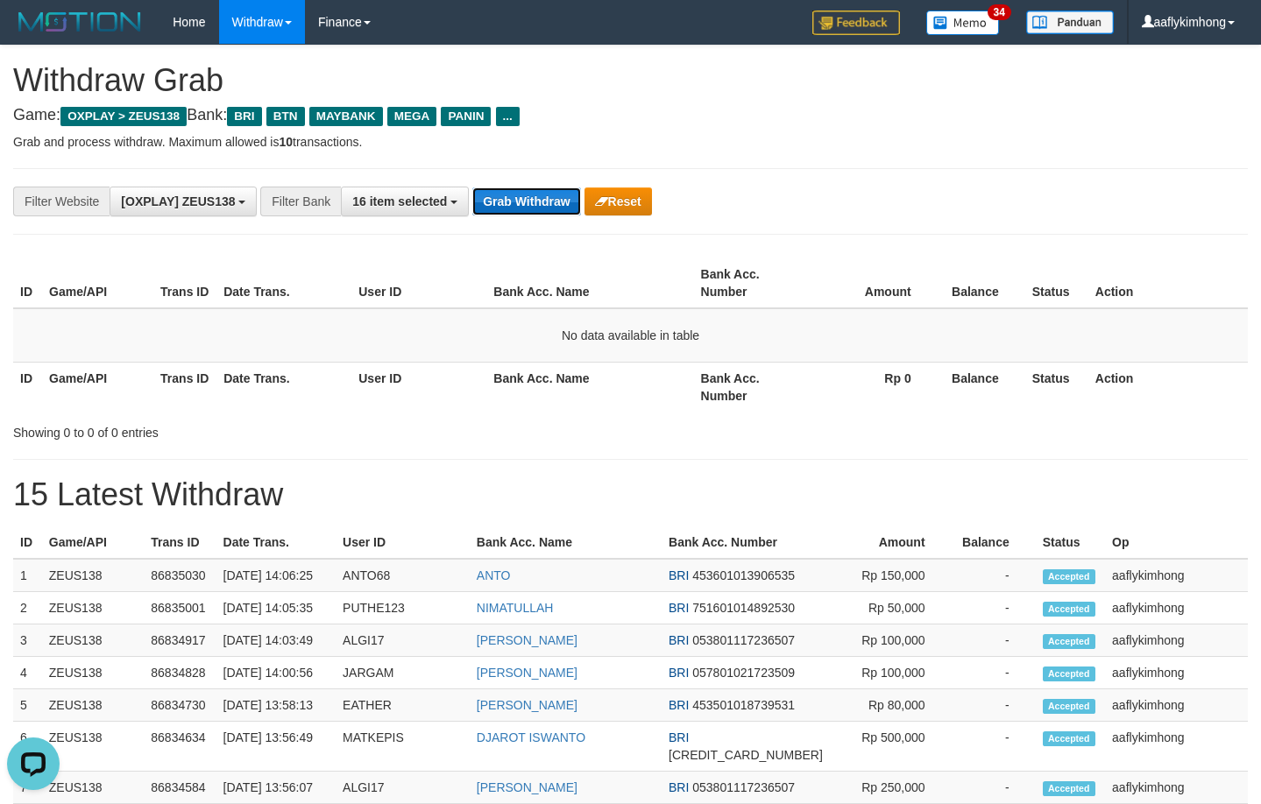
click at [508, 194] on button "Grab Withdraw" at bounding box center [526, 201] width 108 height 28
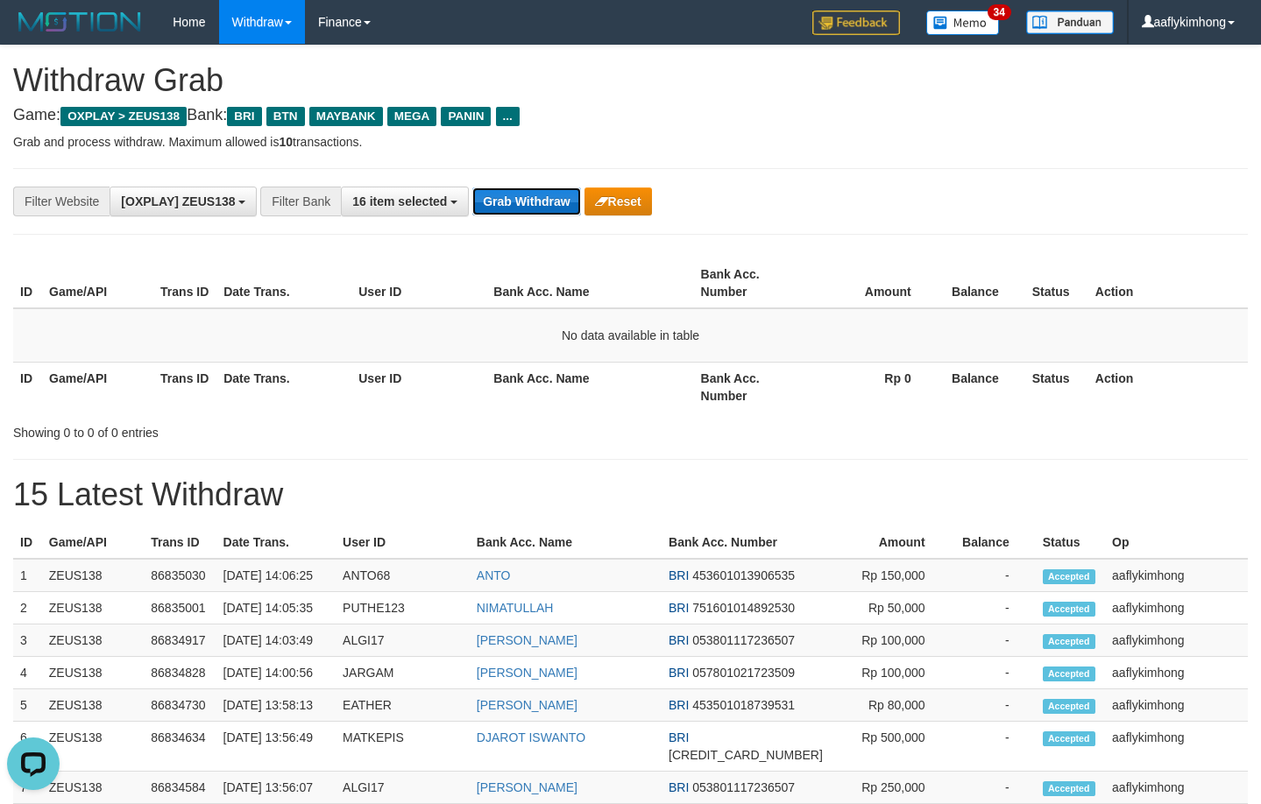
click at [508, 194] on button "Grab Withdraw" at bounding box center [526, 201] width 108 height 28
click at [521, 190] on button "Grab Withdraw" at bounding box center [526, 201] width 108 height 28
click at [521, 189] on button "Grab Withdraw" at bounding box center [526, 201] width 108 height 28
click at [536, 207] on button "Grab Withdraw" at bounding box center [526, 201] width 108 height 28
drag, startPoint x: 0, startPoint y: 0, endPoint x: 535, endPoint y: 206, distance: 573.5
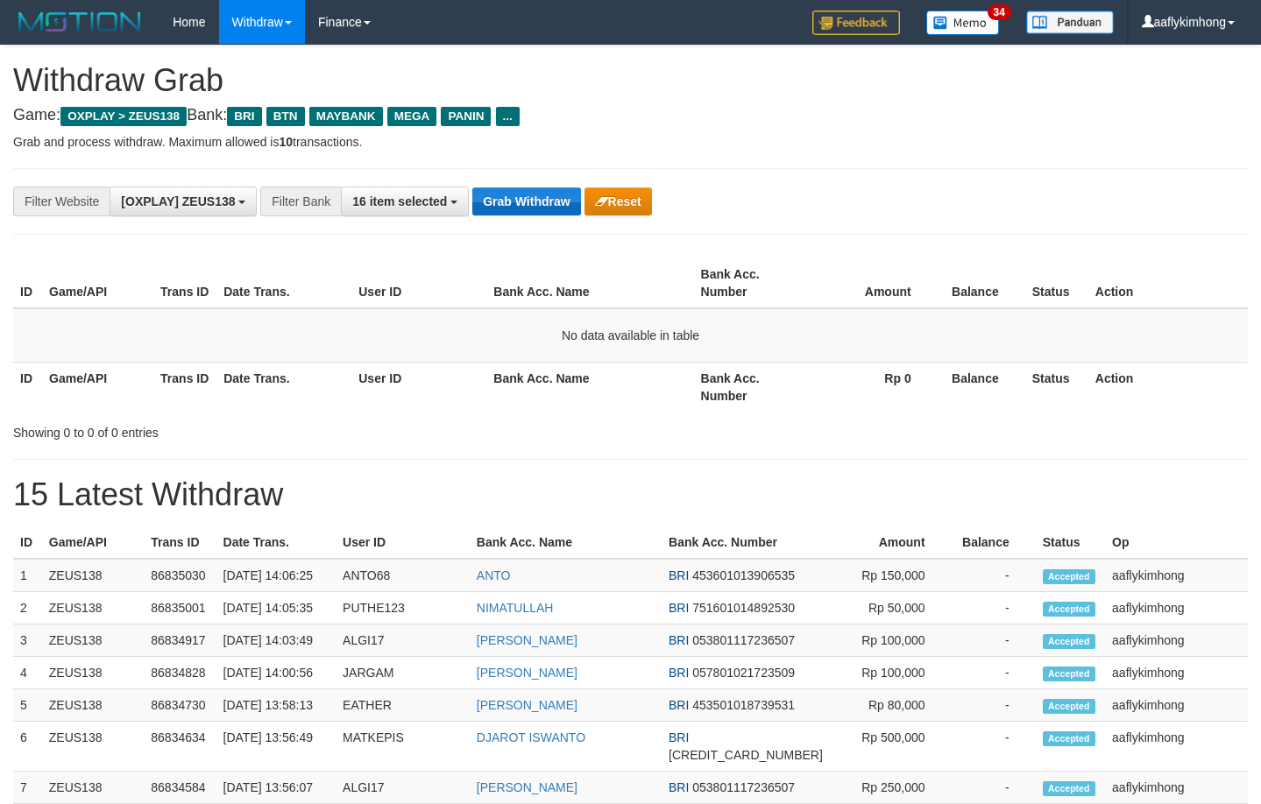
click at [535, 206] on button "Grab Withdraw" at bounding box center [526, 201] width 108 height 28
click at [505, 214] on button "Grab Withdraw" at bounding box center [526, 201] width 108 height 28
click at [503, 205] on button "Grab Withdraw" at bounding box center [526, 201] width 108 height 28
click at [502, 205] on button "Grab Withdraw" at bounding box center [526, 201] width 108 height 28
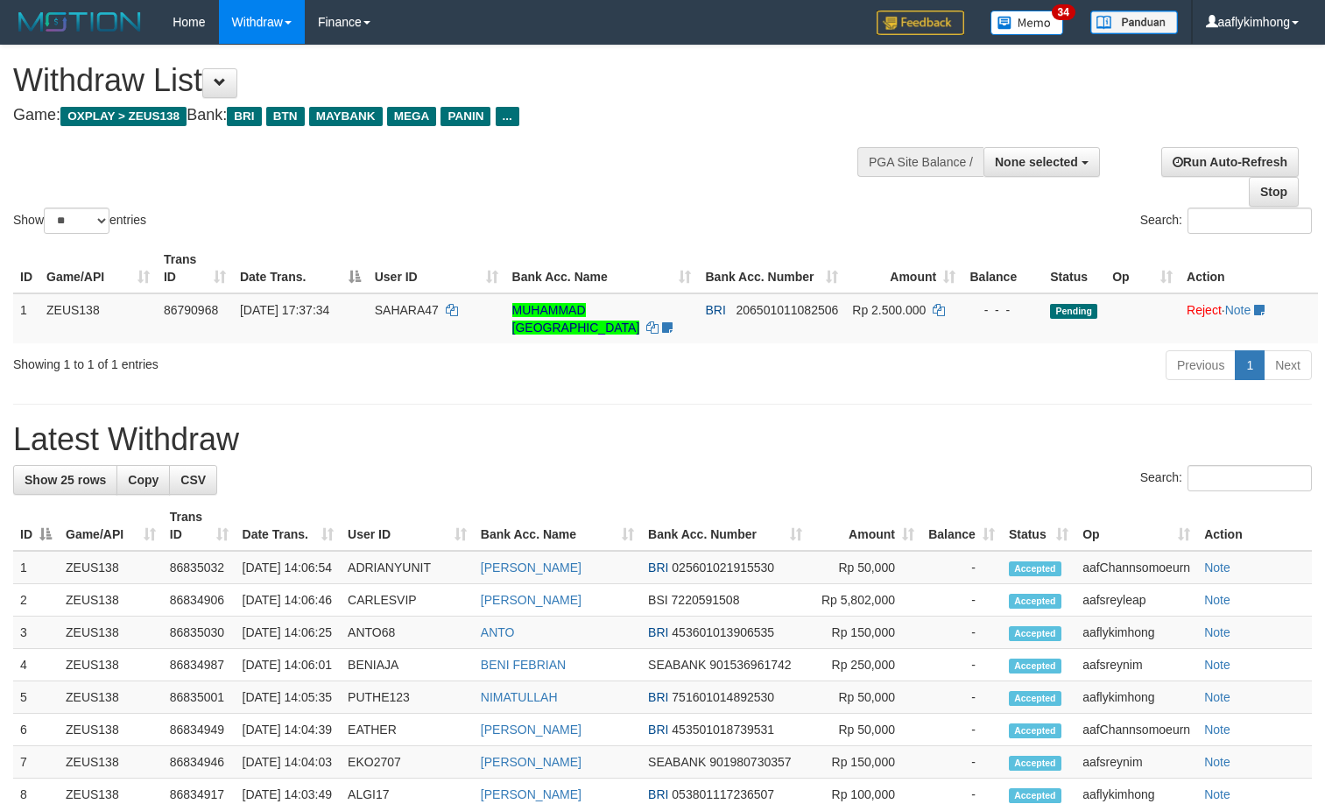
select select
select select "**"
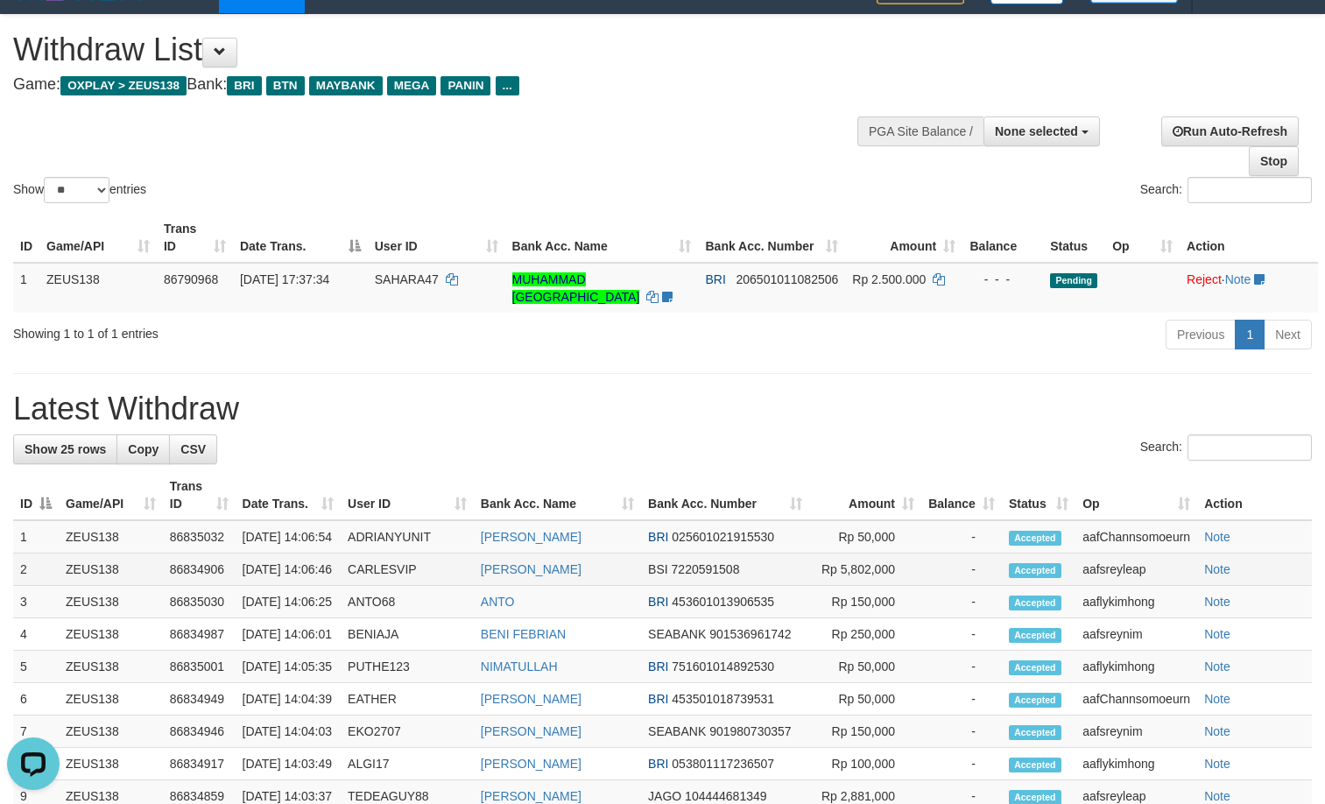
scroll to position [88, 0]
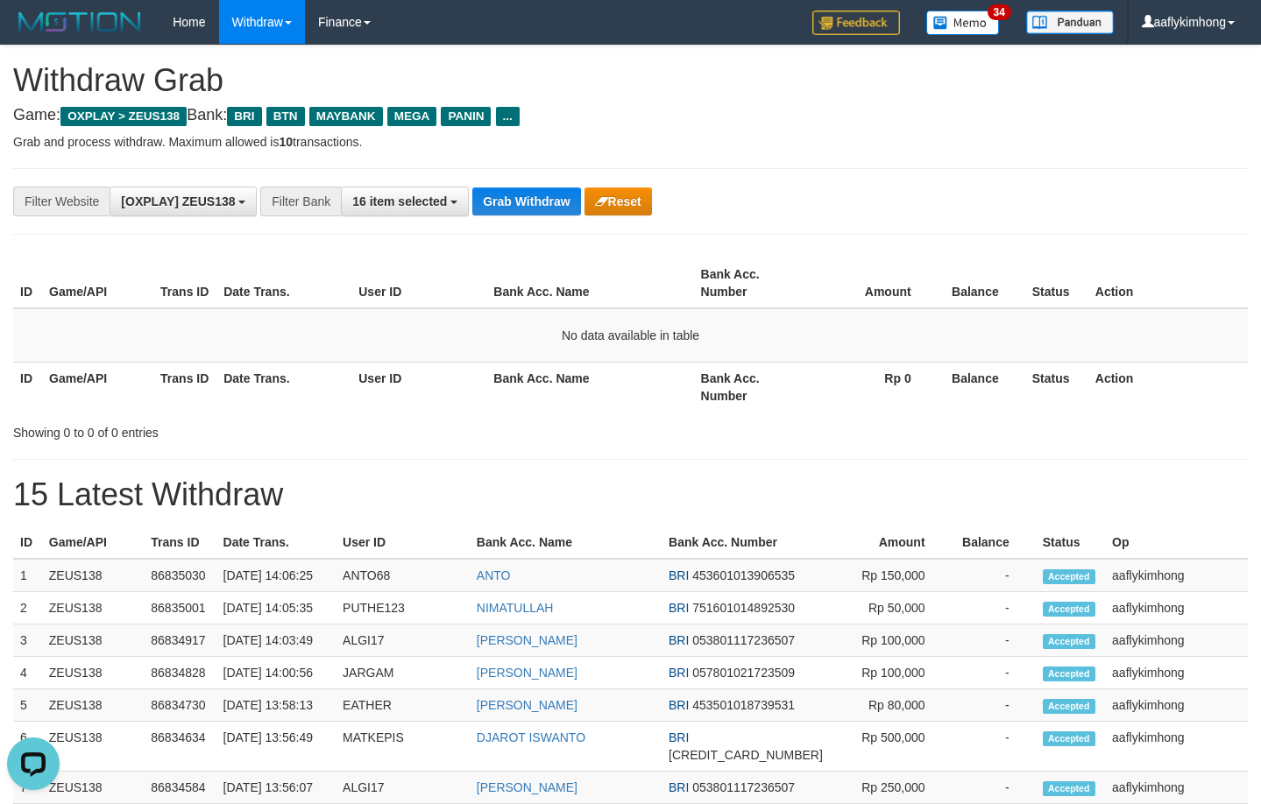
click at [454, 257] on div "ID Game/API Trans ID Date Trans. User ID Bank Acc. Name Bank Acc. Number Amount…" at bounding box center [630, 335] width 1261 height 164
click at [506, 195] on button "Grab Withdraw" at bounding box center [526, 201] width 108 height 28
click at [506, 194] on button "Grab Withdraw" at bounding box center [526, 201] width 108 height 28
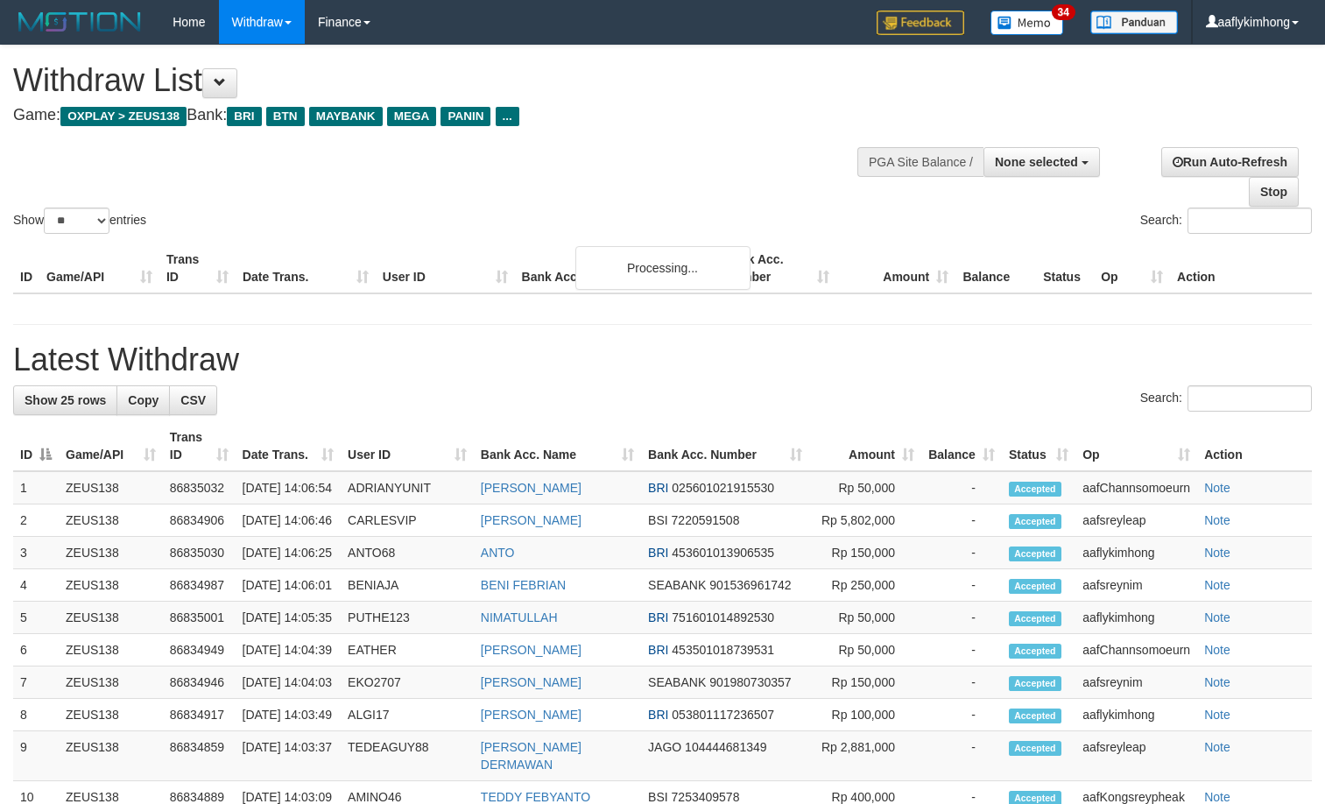
select select
select select "**"
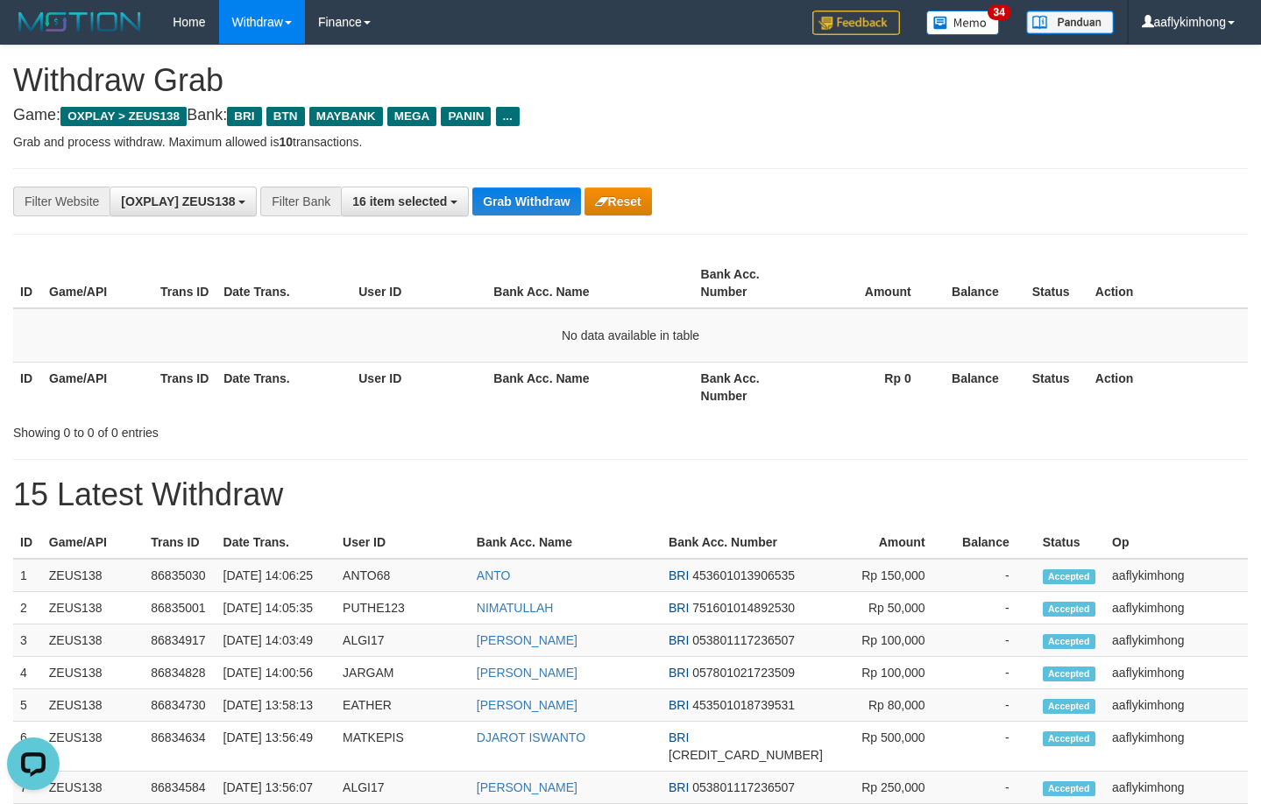
click at [560, 176] on div "**********" at bounding box center [630, 201] width 1234 height 67
click at [540, 199] on button "Grab Withdraw" at bounding box center [526, 201] width 108 height 28
click at [539, 199] on button "Grab Withdraw" at bounding box center [526, 201] width 108 height 28
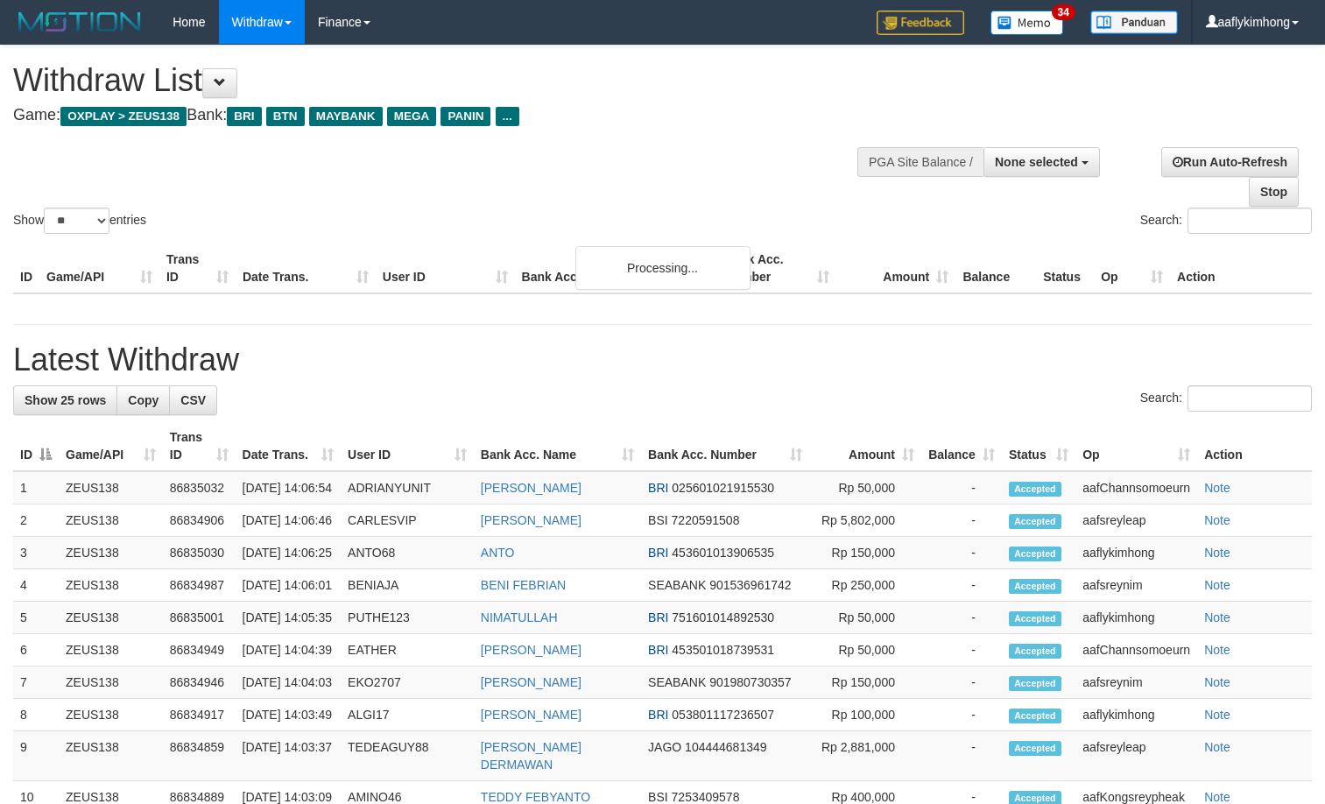
select select
select select "**"
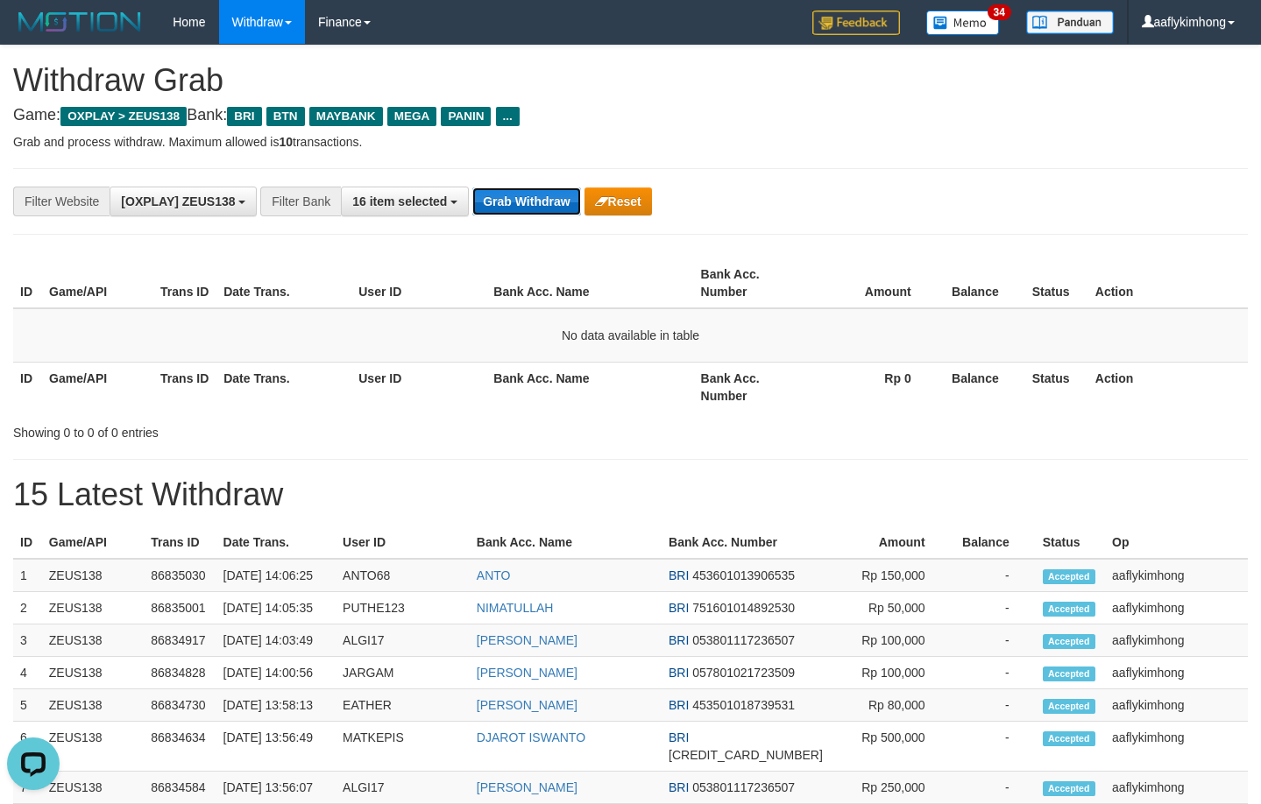
click at [559, 194] on button "Grab Withdraw" at bounding box center [526, 201] width 108 height 28
click at [482, 221] on div "**********" at bounding box center [630, 201] width 1234 height 67
click at [491, 208] on button "Grab Withdraw" at bounding box center [526, 201] width 108 height 28
drag, startPoint x: 492, startPoint y: 205, endPoint x: 1261, endPoint y: 179, distance: 769.6
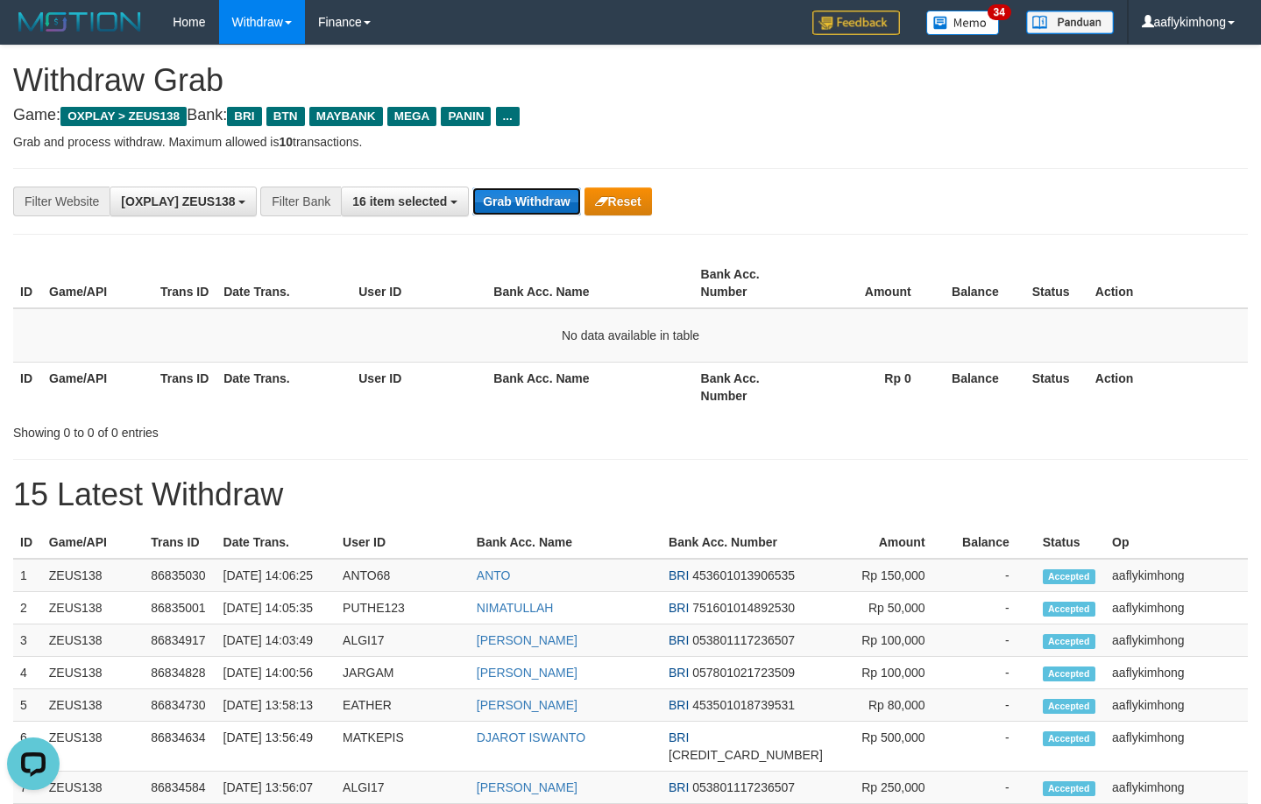
click at [495, 204] on button "Grab Withdraw" at bounding box center [526, 201] width 108 height 28
click at [525, 208] on button "Grab Withdraw" at bounding box center [526, 201] width 108 height 28
click at [528, 204] on button "Grab Withdraw" at bounding box center [526, 201] width 108 height 28
click at [541, 217] on div "**********" at bounding box center [630, 201] width 1234 height 67
click at [541, 190] on button "Grab Withdraw" at bounding box center [526, 201] width 108 height 28
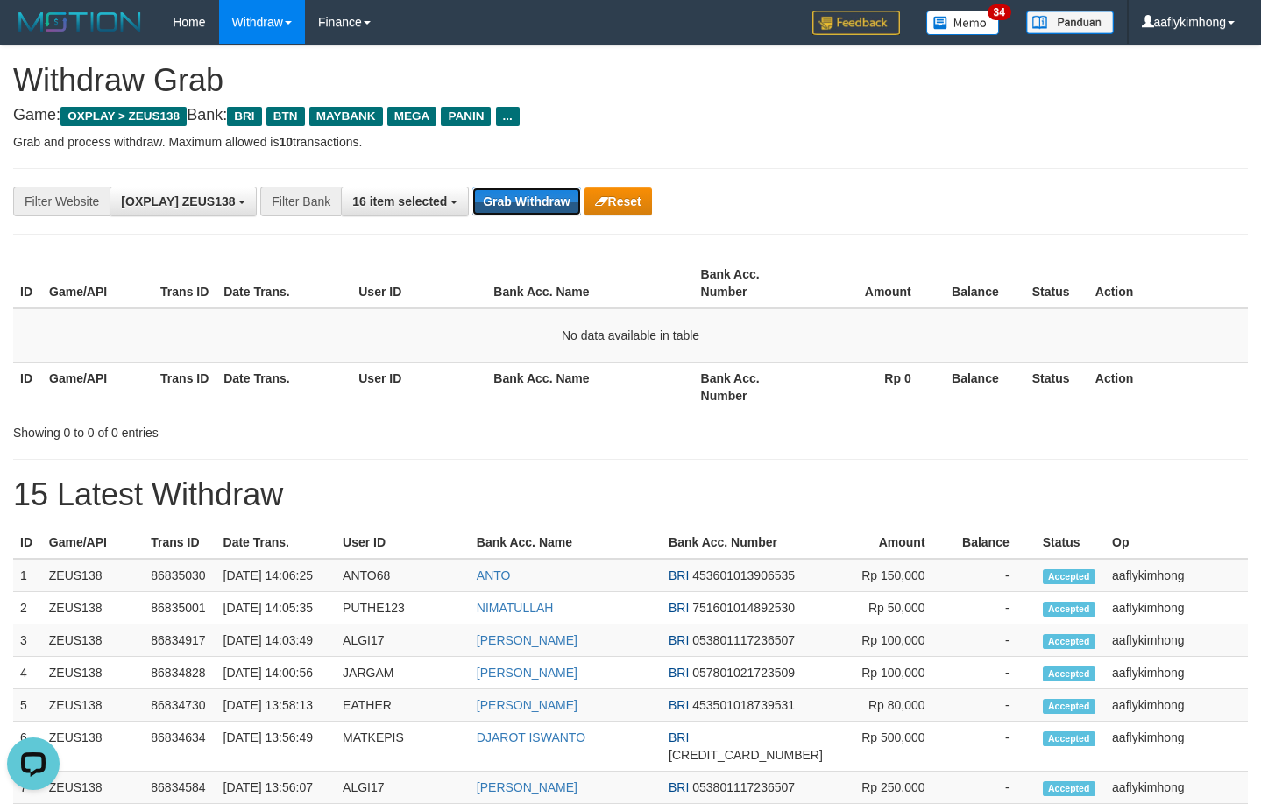
click at [541, 187] on div "**********" at bounding box center [525, 202] width 1050 height 30
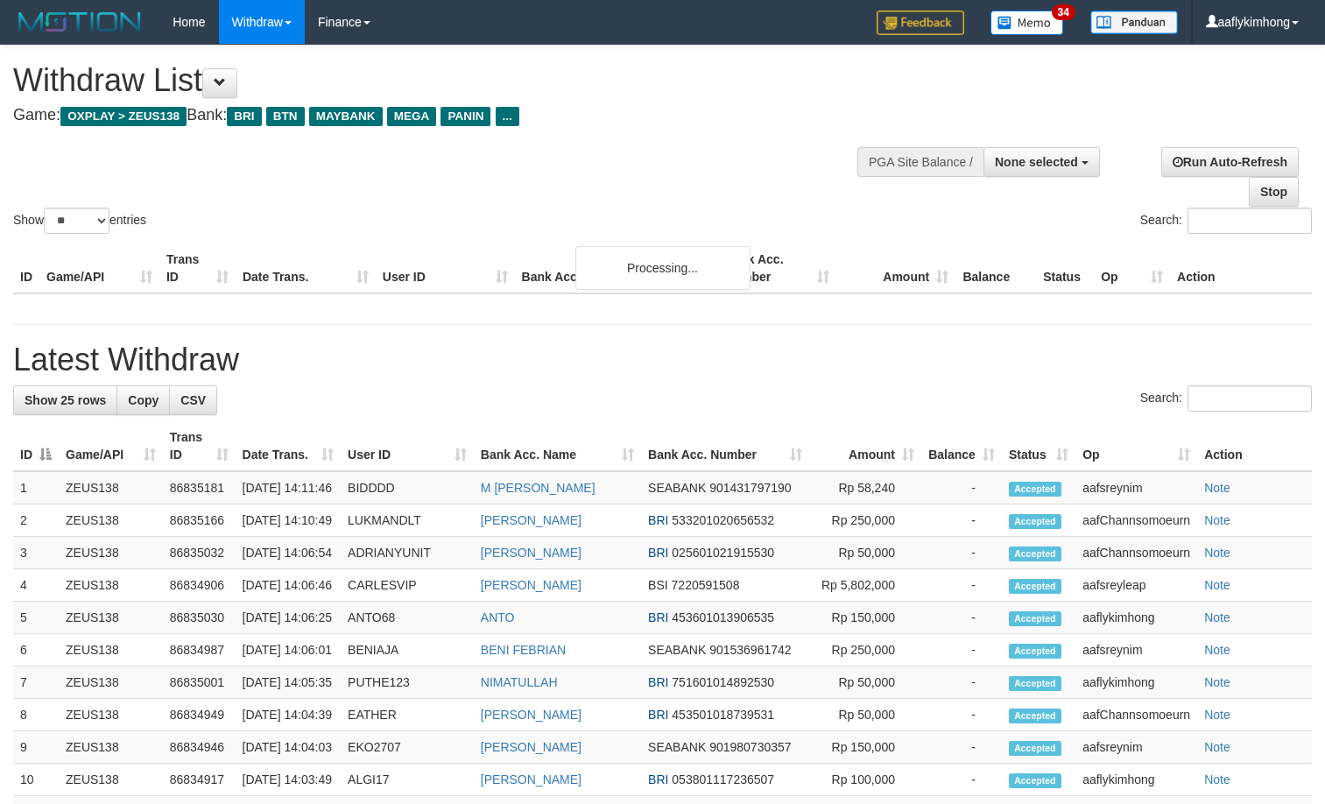
select select
select select "**"
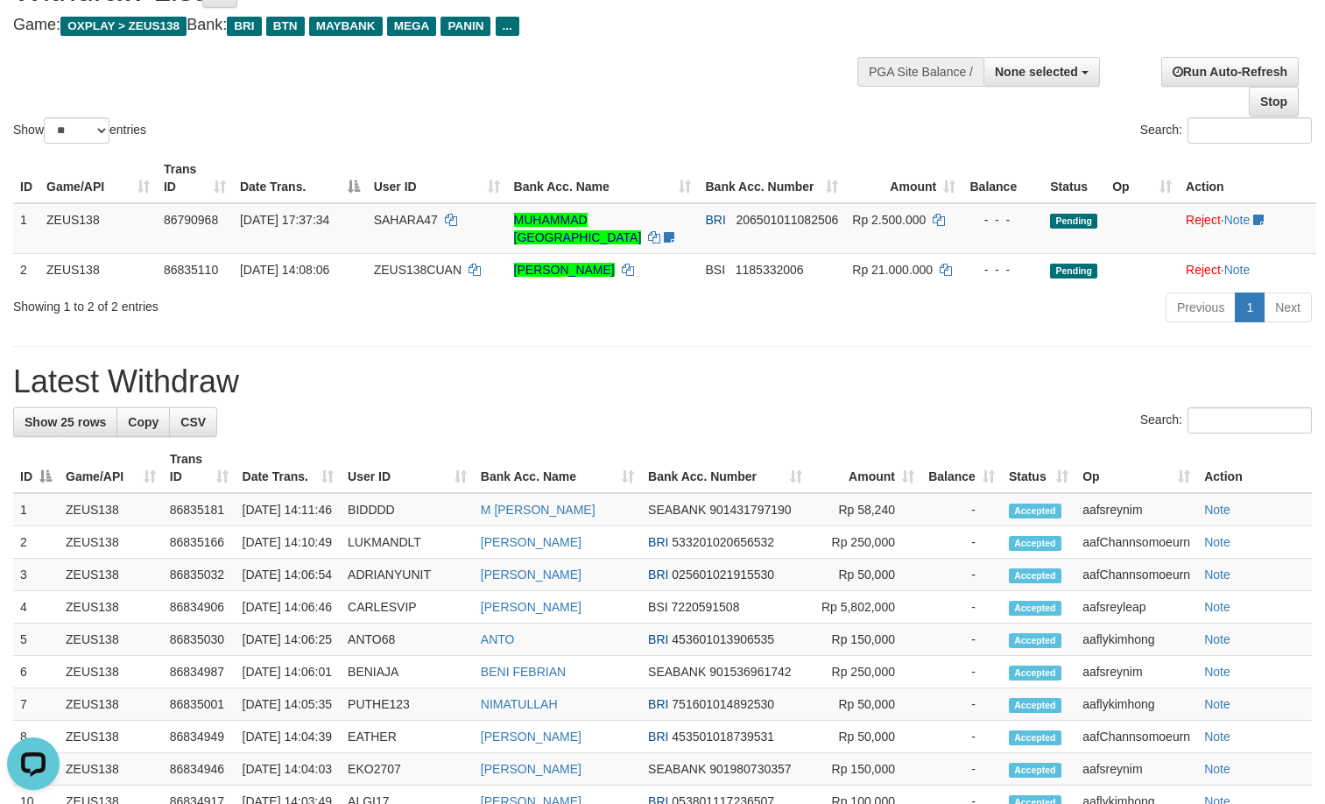
click at [259, 367] on h1 "Latest Withdraw" at bounding box center [662, 381] width 1299 height 35
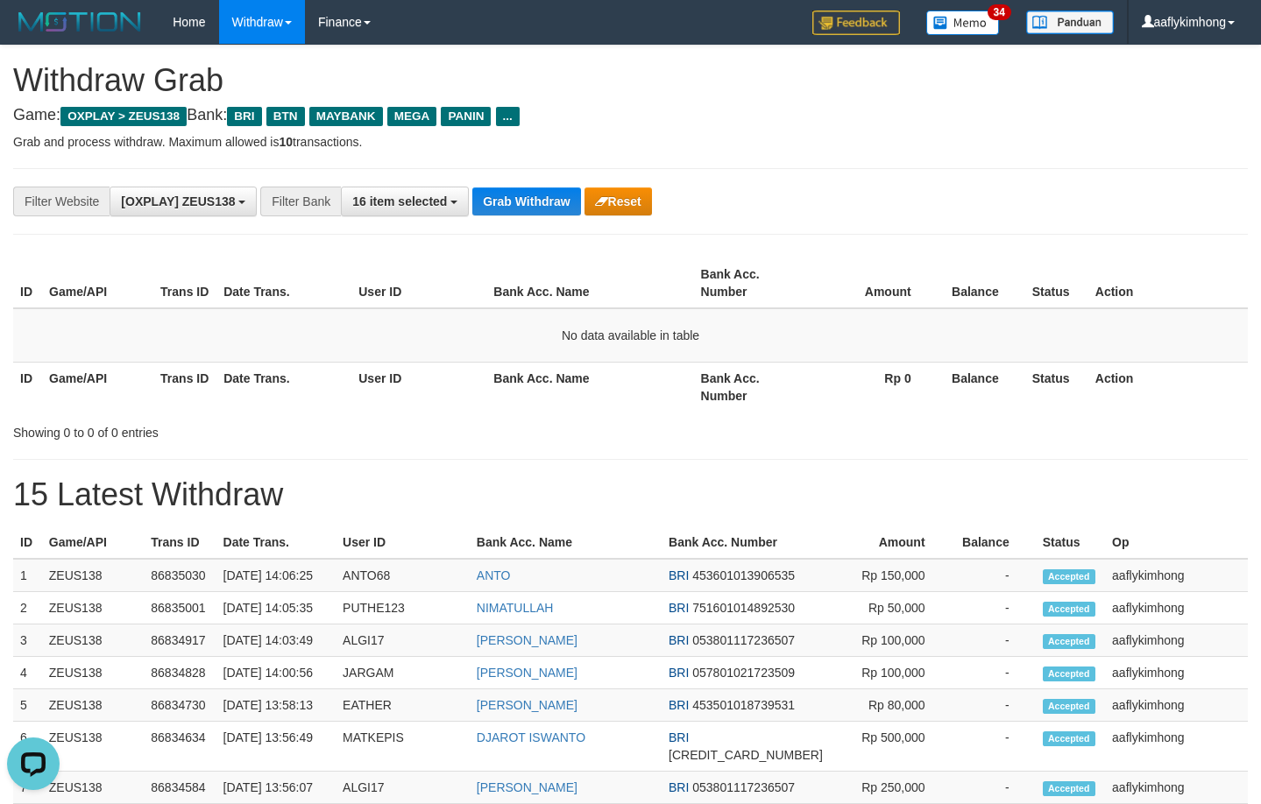
click at [509, 180] on div "**********" at bounding box center [630, 201] width 1234 height 67
click at [514, 190] on button "Grab Withdraw" at bounding box center [526, 201] width 108 height 28
click at [512, 196] on button "Grab Withdraw" at bounding box center [526, 201] width 108 height 28
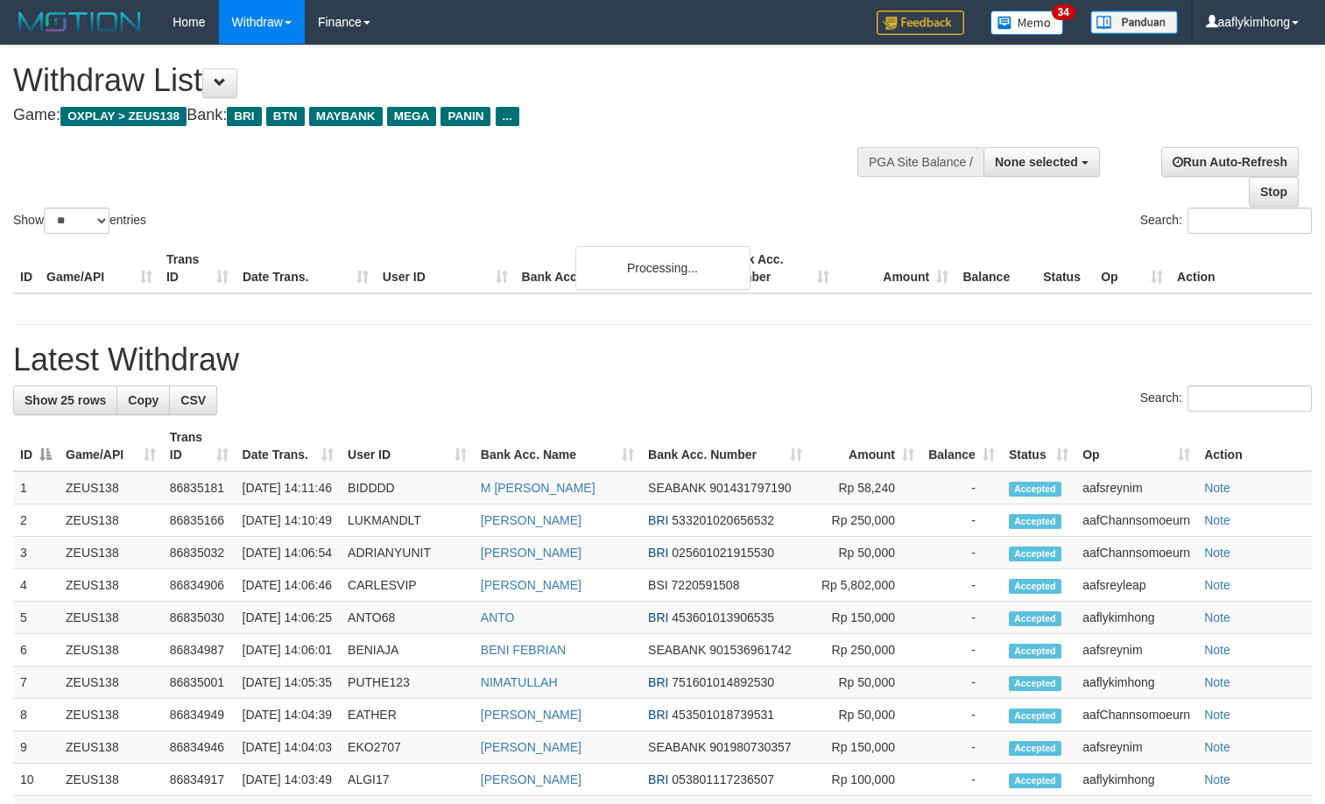
select select
select select "**"
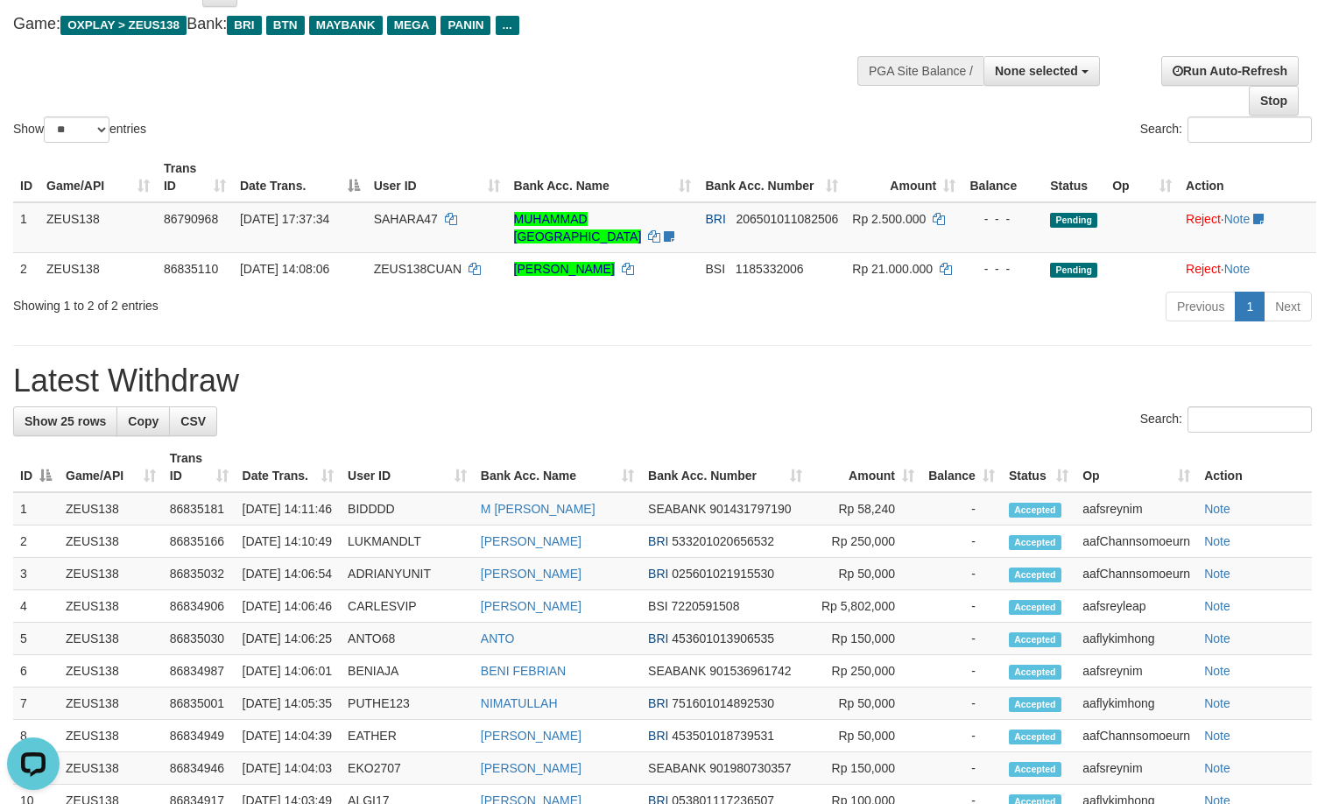
click at [407, 309] on div "Showing 1 to 2 of 2 entries" at bounding box center [276, 302] width 526 height 25
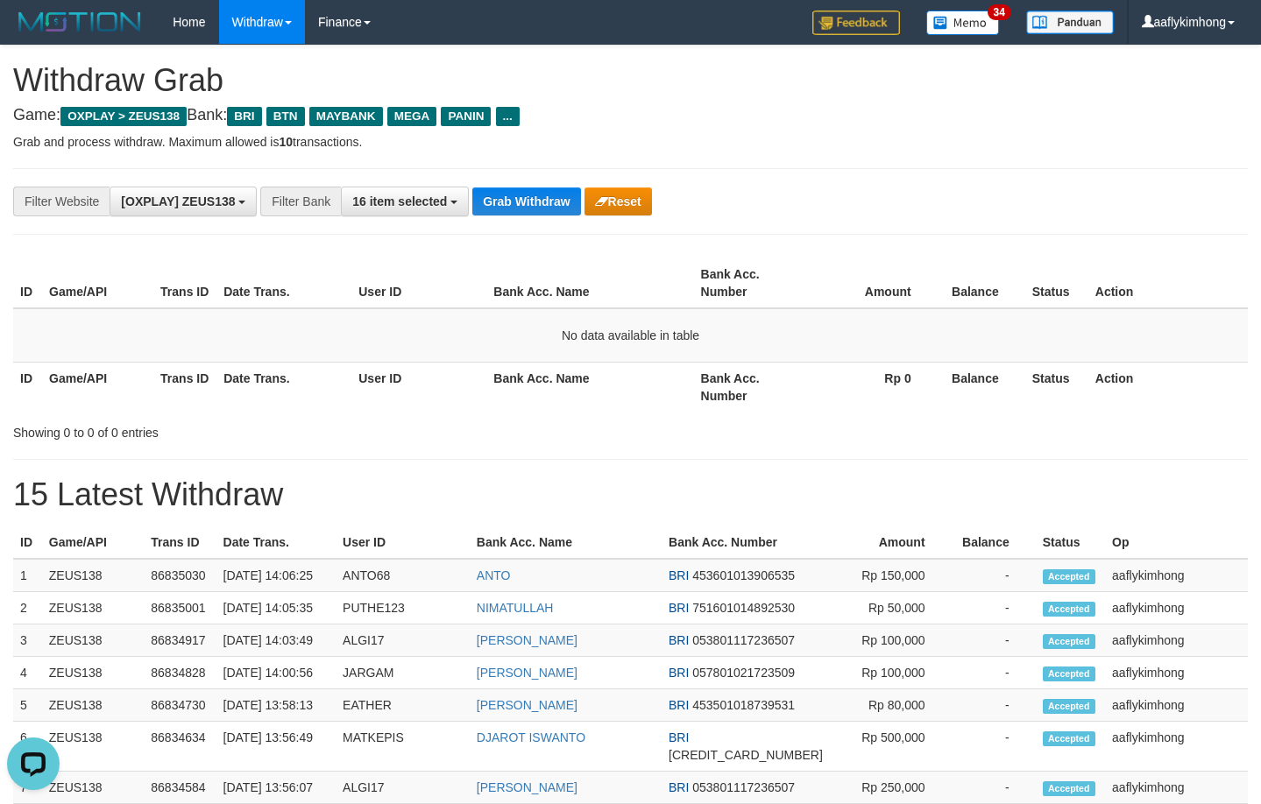
click at [520, 180] on div "**********" at bounding box center [630, 201] width 1234 height 67
click at [538, 193] on button "Grab Withdraw" at bounding box center [526, 201] width 108 height 28
click at [530, 188] on button "Grab Withdraw" at bounding box center [526, 201] width 108 height 28
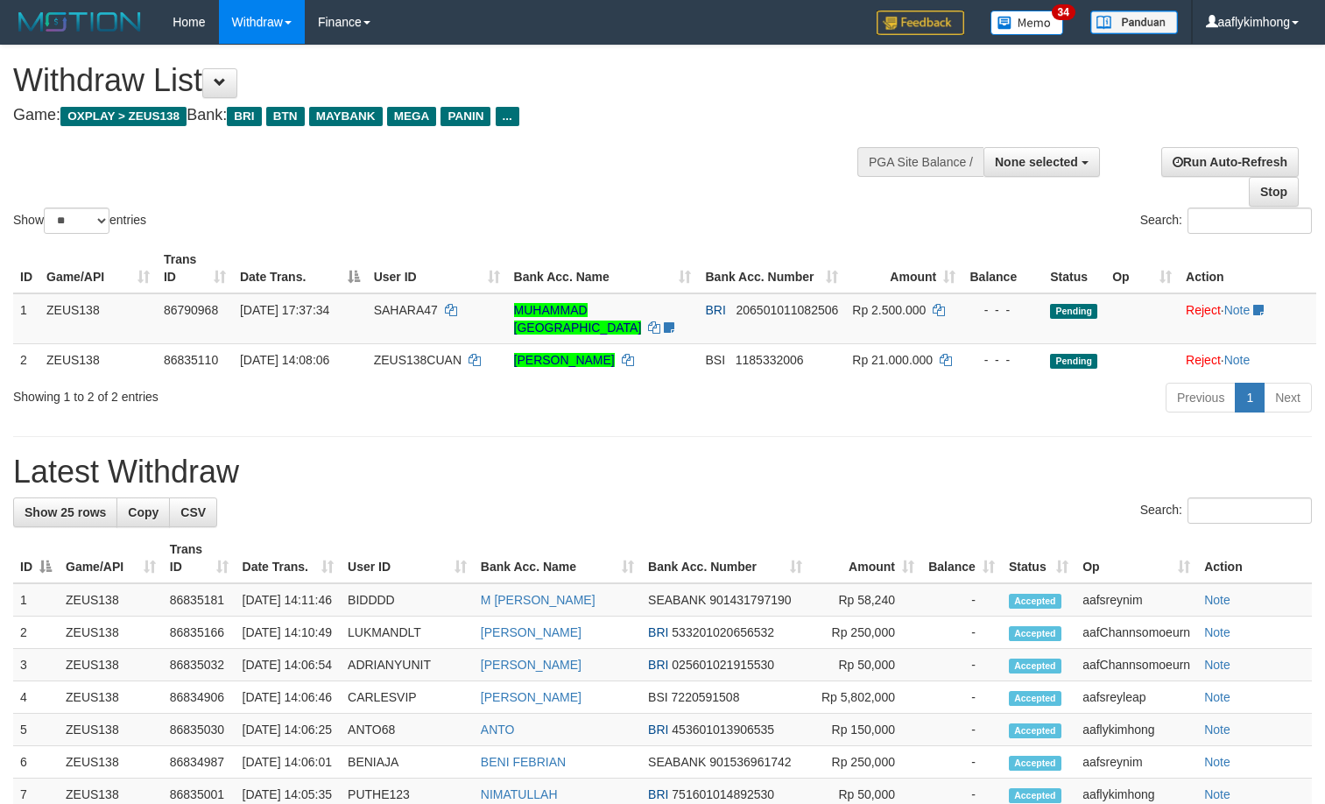
select select
select select "**"
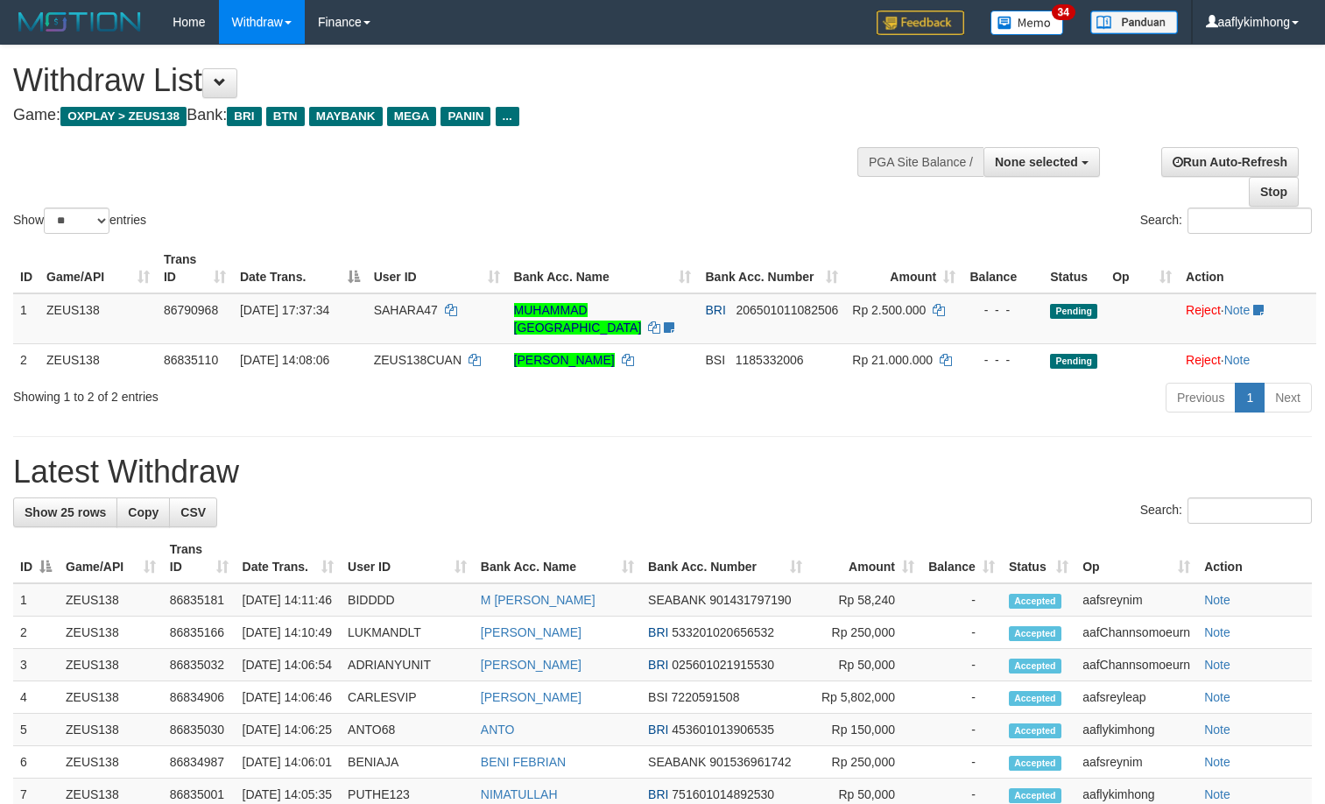
select select
select select "**"
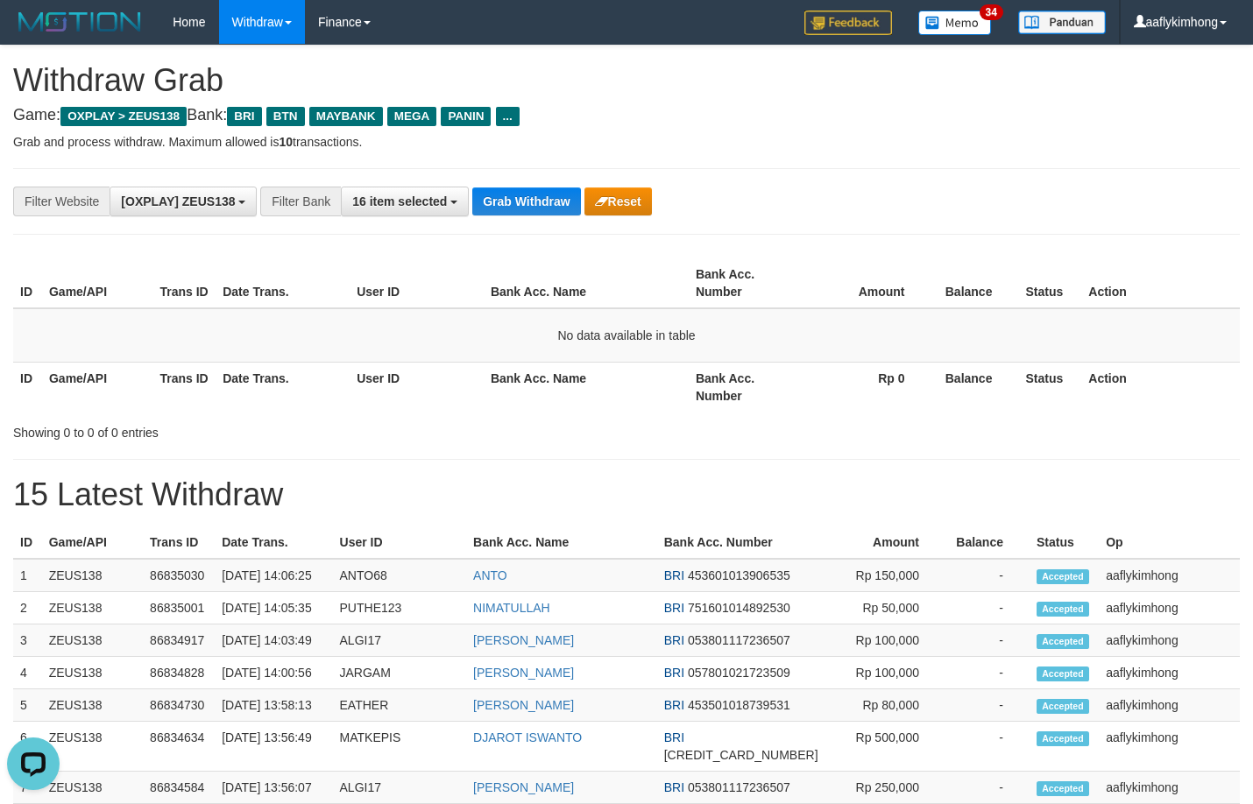
click at [920, 243] on div "**********" at bounding box center [626, 800] width 1253 height 1508
click at [577, 216] on div "**********" at bounding box center [626, 201] width 1226 height 67
click at [573, 214] on button "Grab Withdraw" at bounding box center [526, 201] width 108 height 28
click at [573, 212] on button "Grab Withdraw" at bounding box center [526, 201] width 108 height 28
click at [535, 202] on button "Grab Withdraw" at bounding box center [526, 201] width 108 height 28
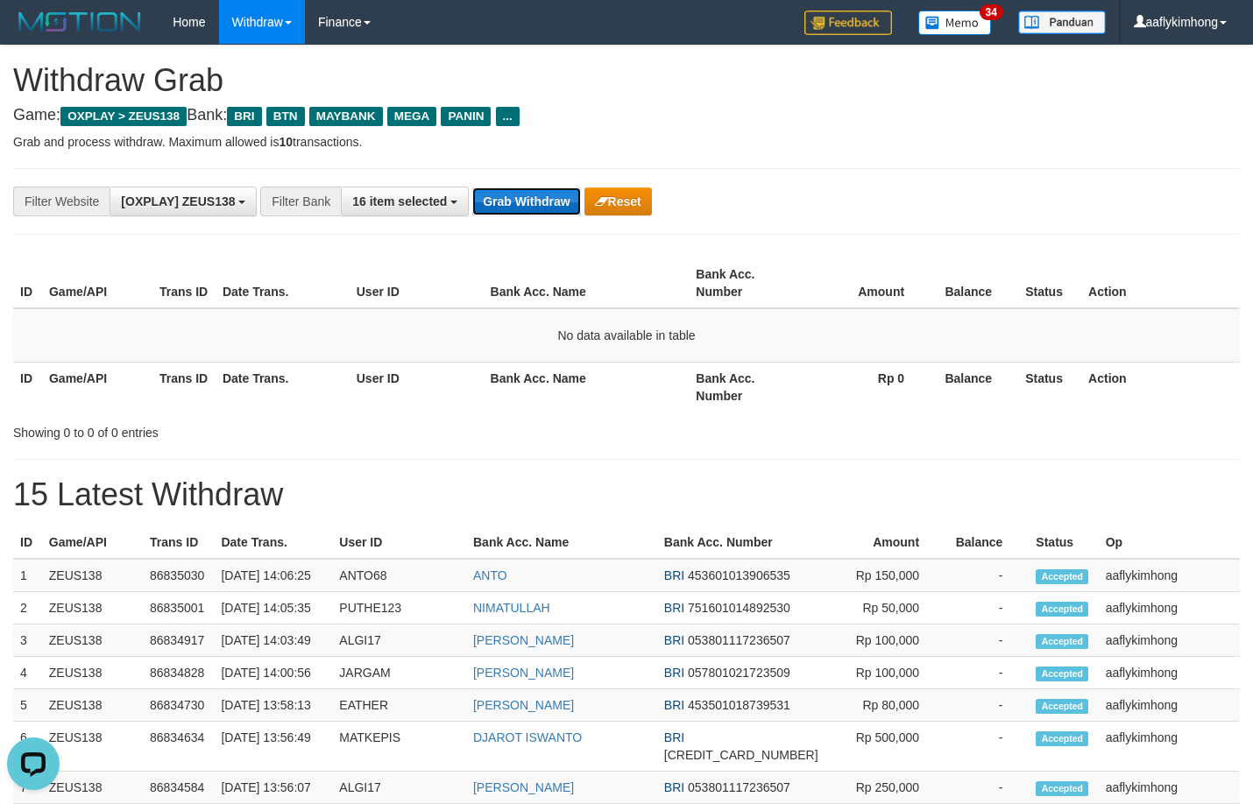
click at [528, 187] on button "Grab Withdraw" at bounding box center [526, 201] width 108 height 28
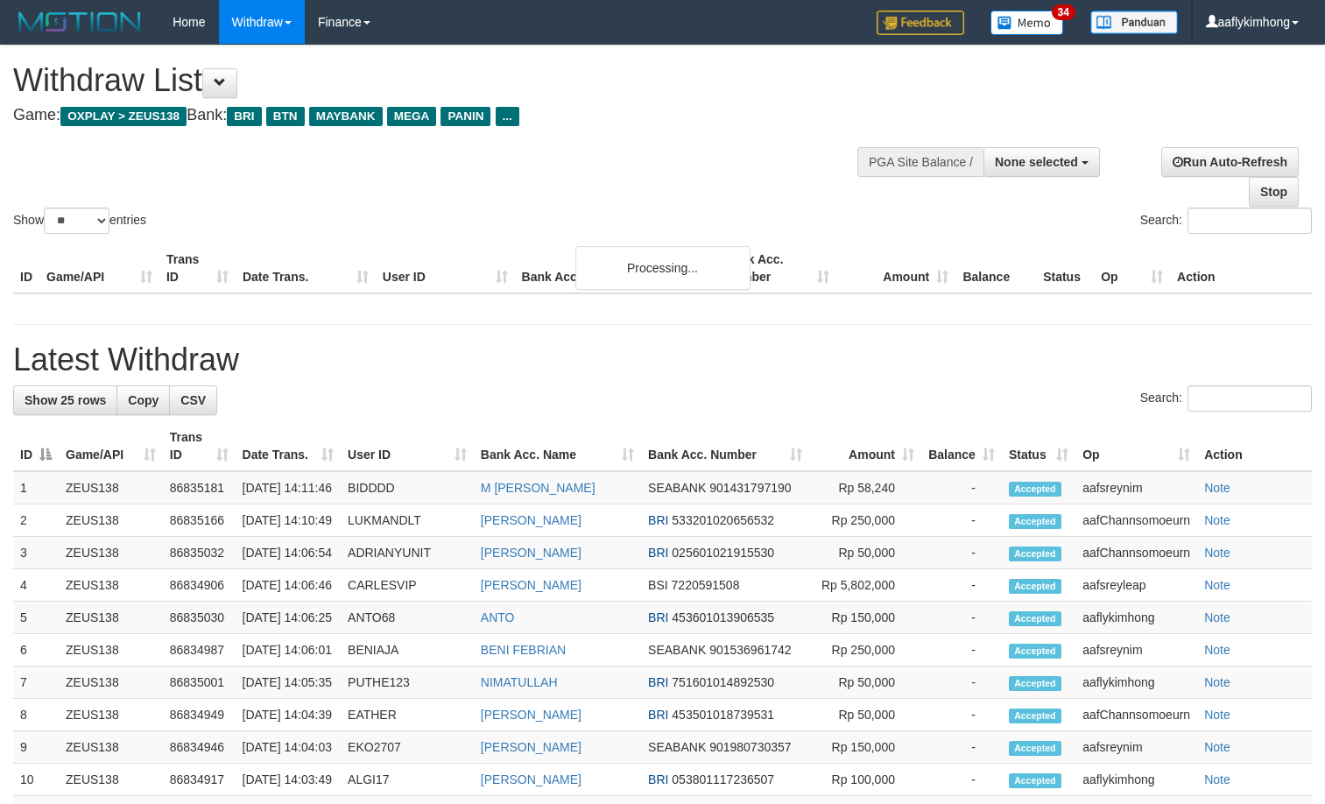
select select
select select "**"
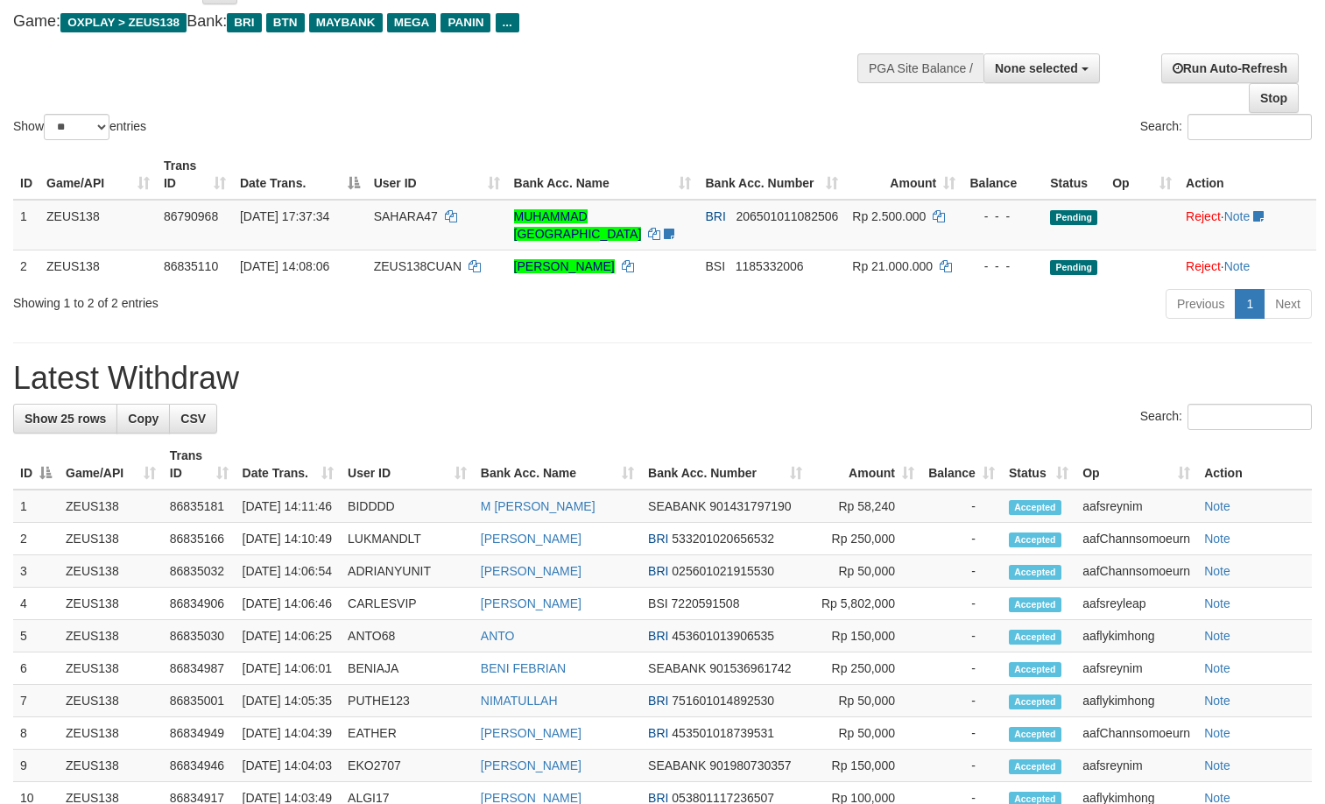
drag, startPoint x: 393, startPoint y: 340, endPoint x: 337, endPoint y: 362, distance: 60.2
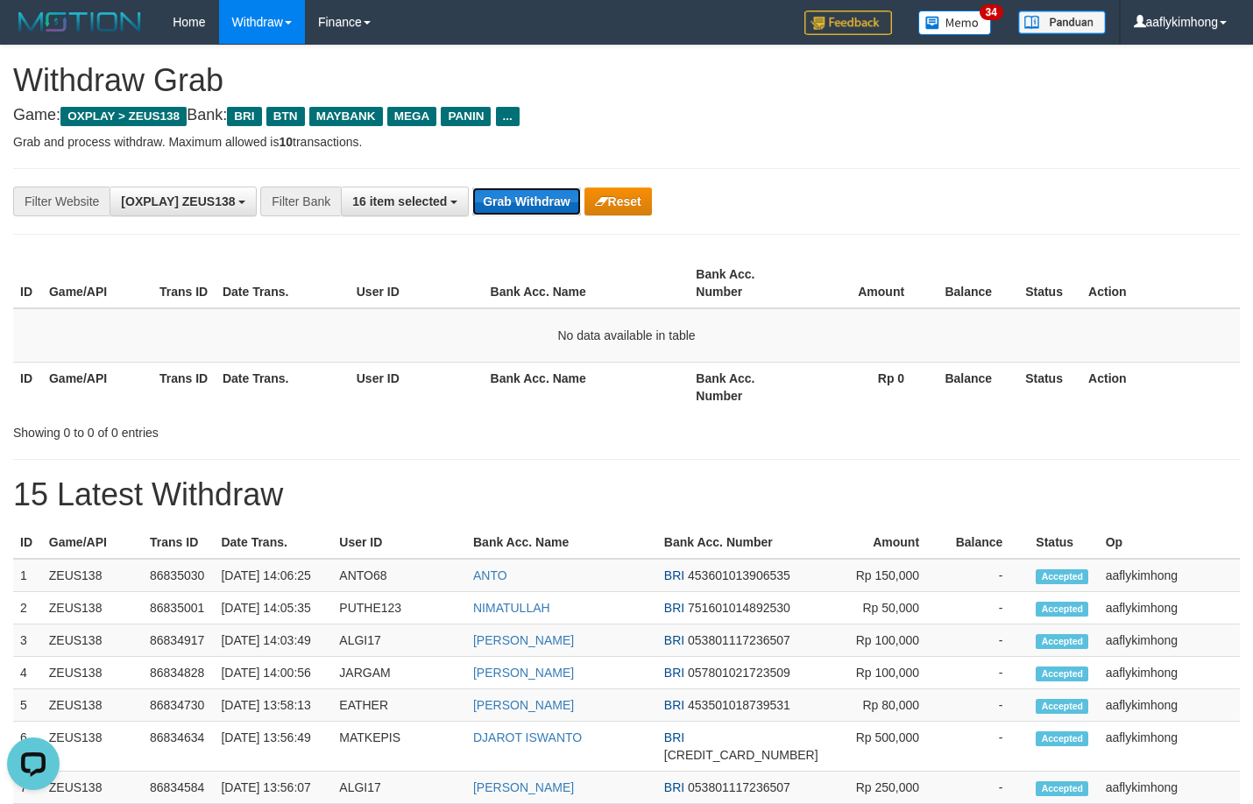
click at [497, 207] on button "Grab Withdraw" at bounding box center [526, 201] width 108 height 28
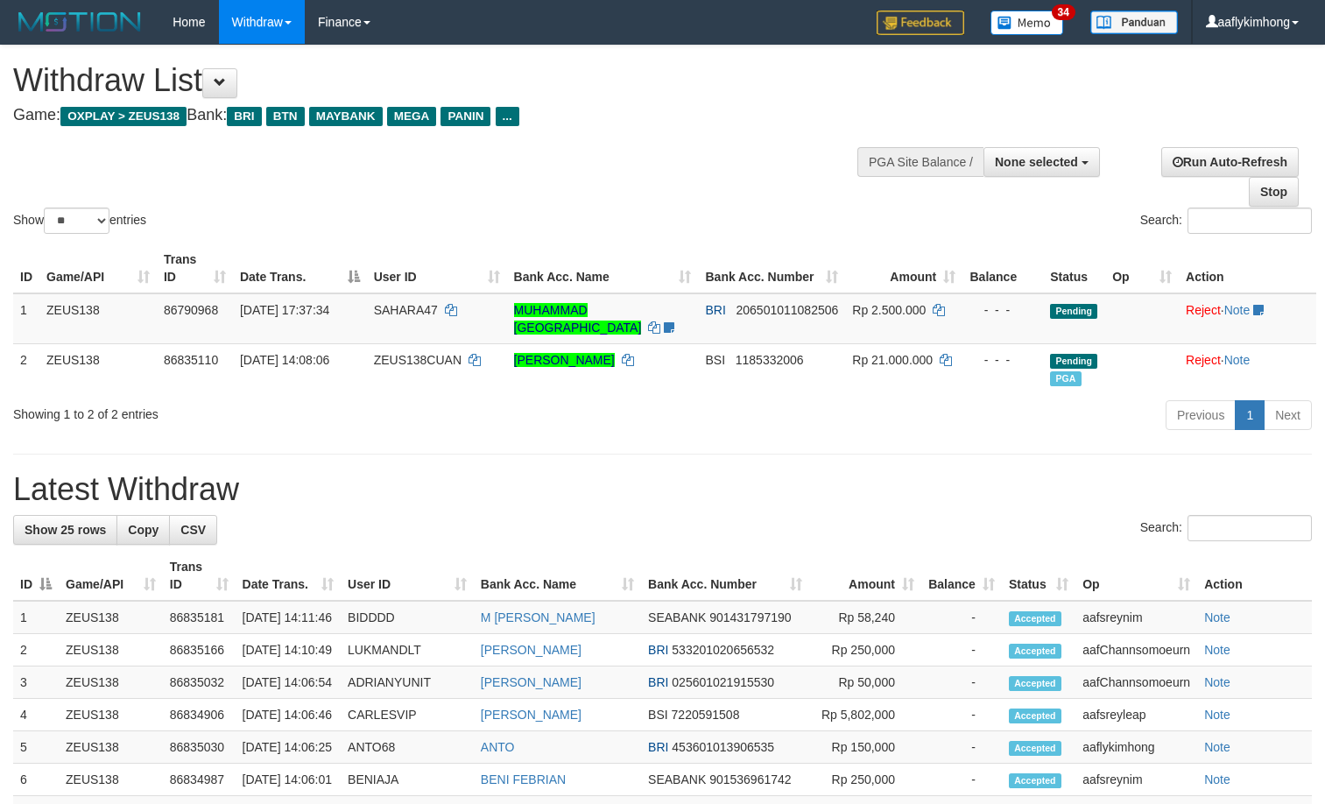
select select
select select "**"
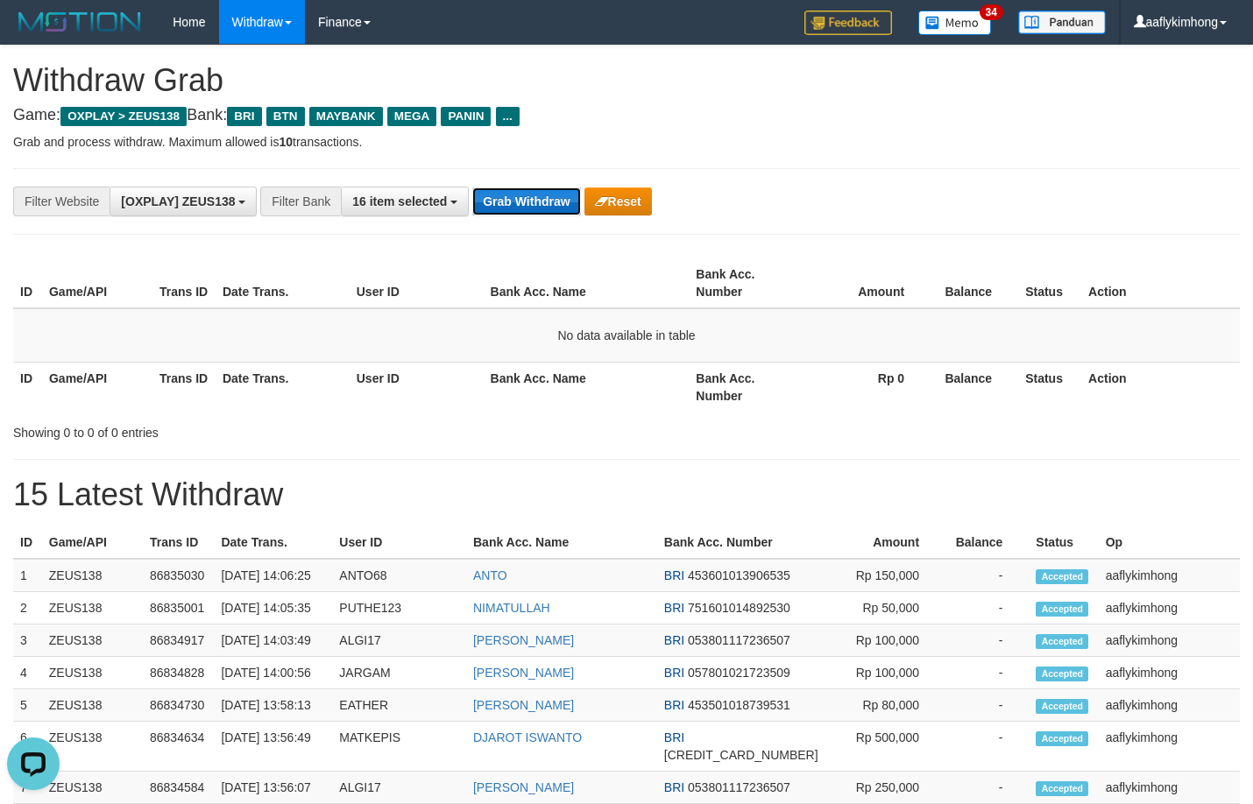
click at [526, 199] on button "Grab Withdraw" at bounding box center [526, 201] width 108 height 28
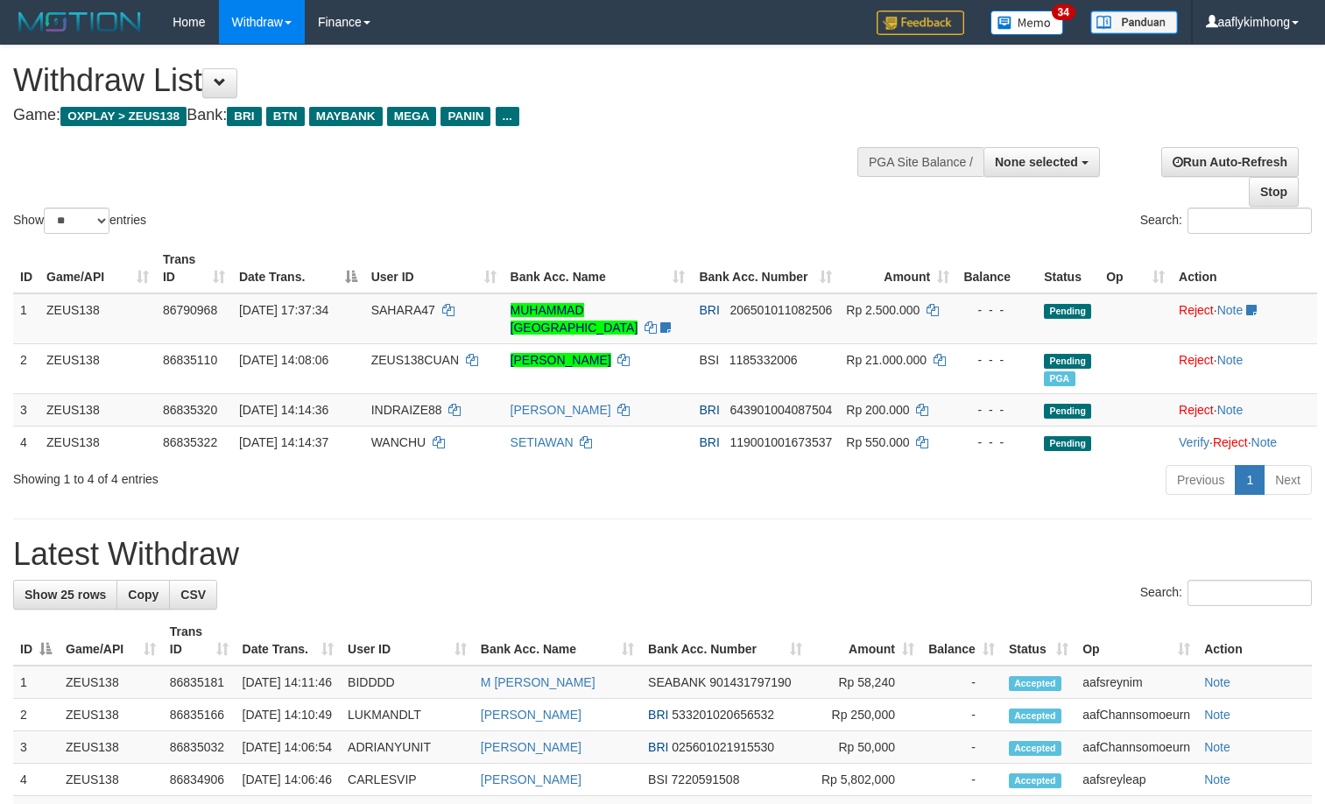
select select
select select "**"
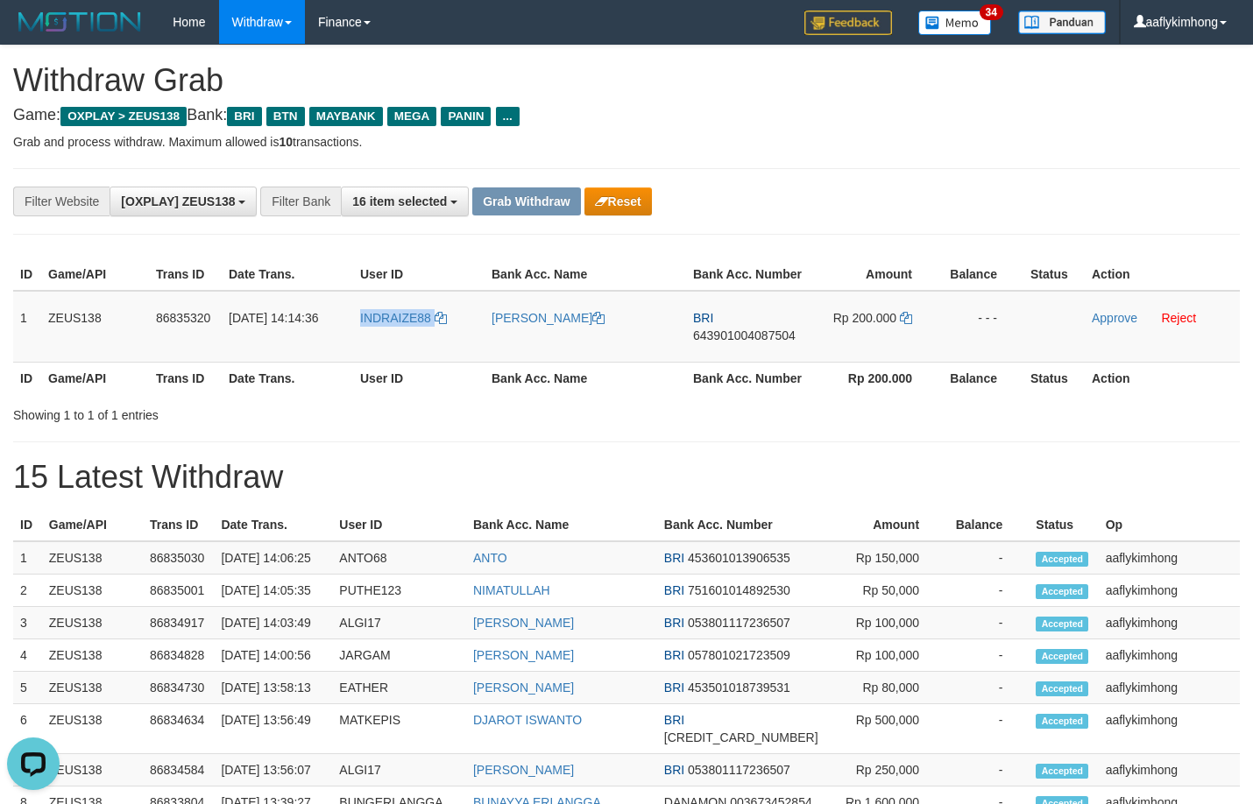
drag, startPoint x: 351, startPoint y: 350, endPoint x: 897, endPoint y: 385, distance: 546.9
click at [442, 340] on tr "1 ZEUS138 86835320 31/08/2025 14:14:36 INDRAIZE88 YOHANES INDRA BRI 64390100408…" at bounding box center [626, 327] width 1226 height 72
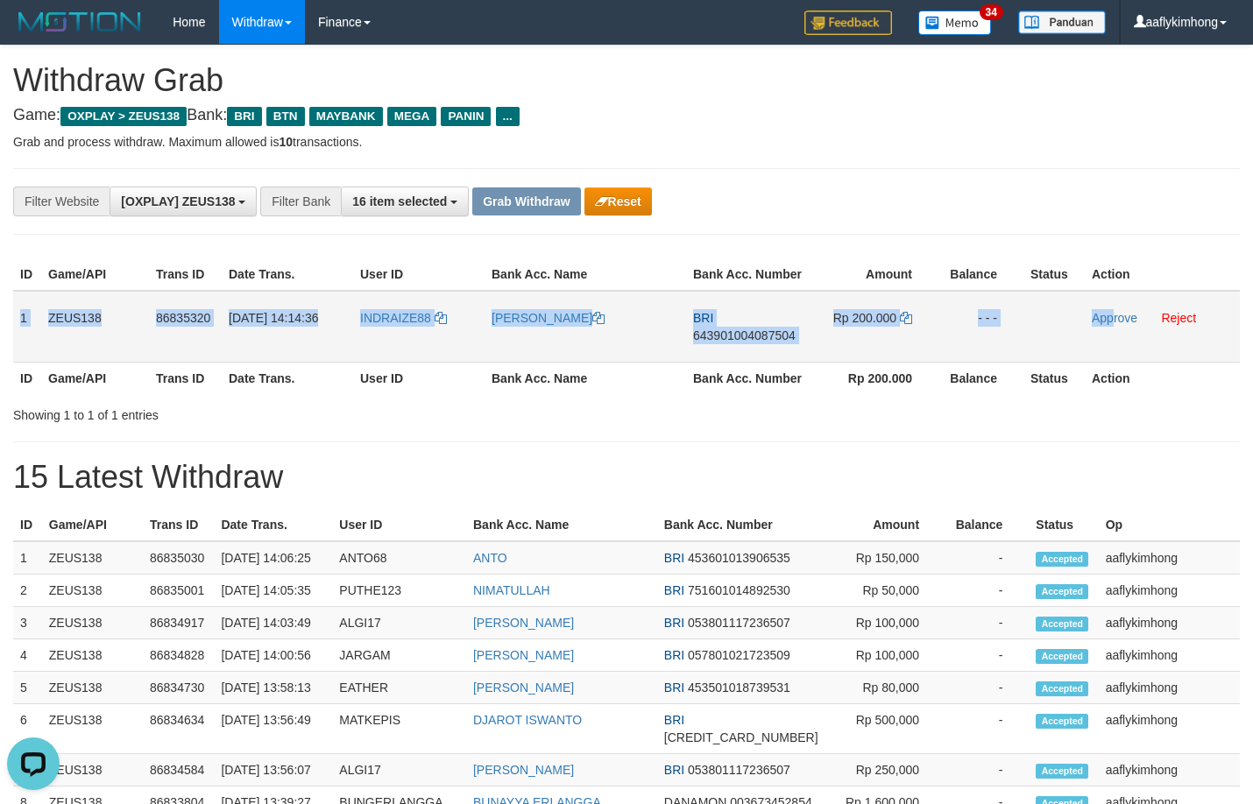
drag, startPoint x: 20, startPoint y: 322, endPoint x: 1113, endPoint y: 341, distance: 1092.5
click at [1113, 341] on tr "1 ZEUS138 86835320 31/08/2025 14:14:36 INDRAIZE88 YOHANES INDRA BRI 64390100408…" at bounding box center [626, 327] width 1226 height 72
copy tr "1 ZEUS138 86835320 31/08/2025 14:14:36 INDRAIZE88 YOHANES INDRA BRI 64390100408…"
click at [738, 333] on span "643901004087504" at bounding box center [744, 335] width 102 height 14
copy tr "1 ZEUS138 86835320 31/08/2025 14:14:36 INDRAIZE88 YOHANES INDRA BRI 64390100408…"
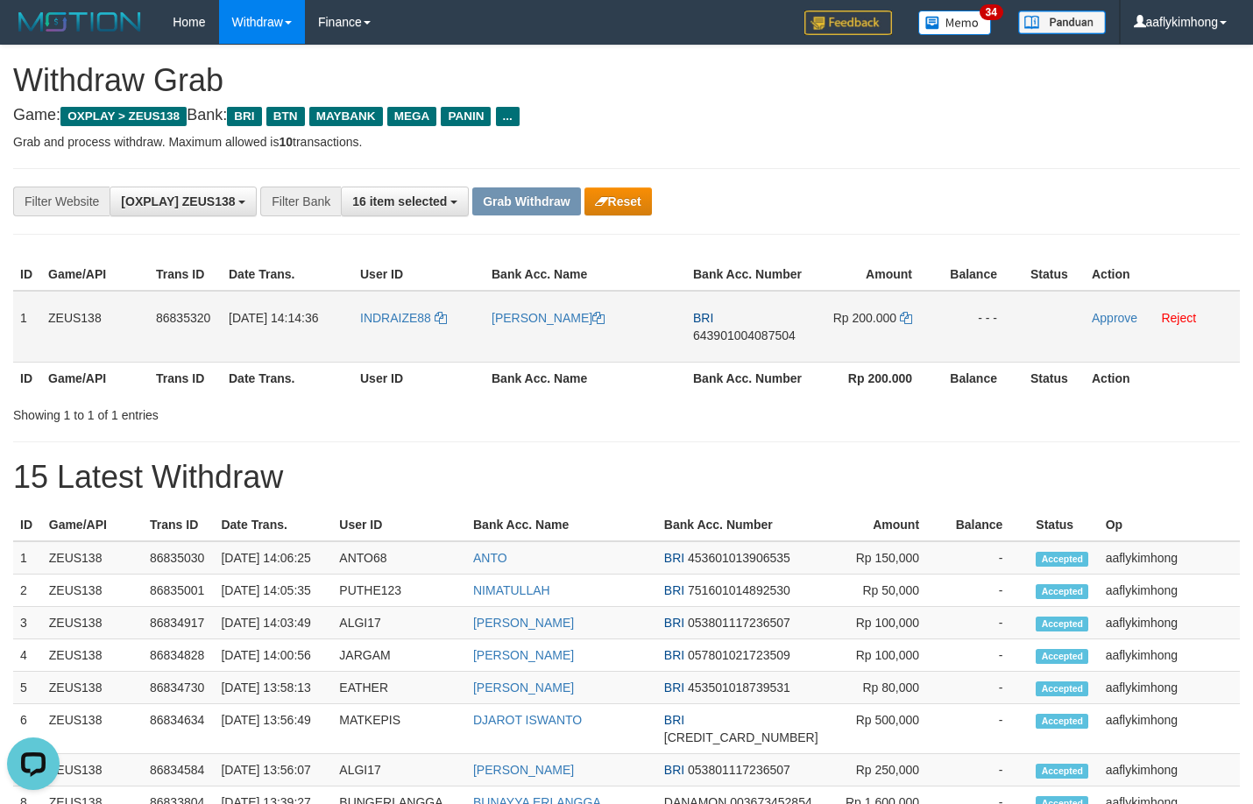
click at [738, 333] on span "643901004087504" at bounding box center [744, 335] width 102 height 14
click at [904, 314] on icon at bounding box center [906, 318] width 12 height 12
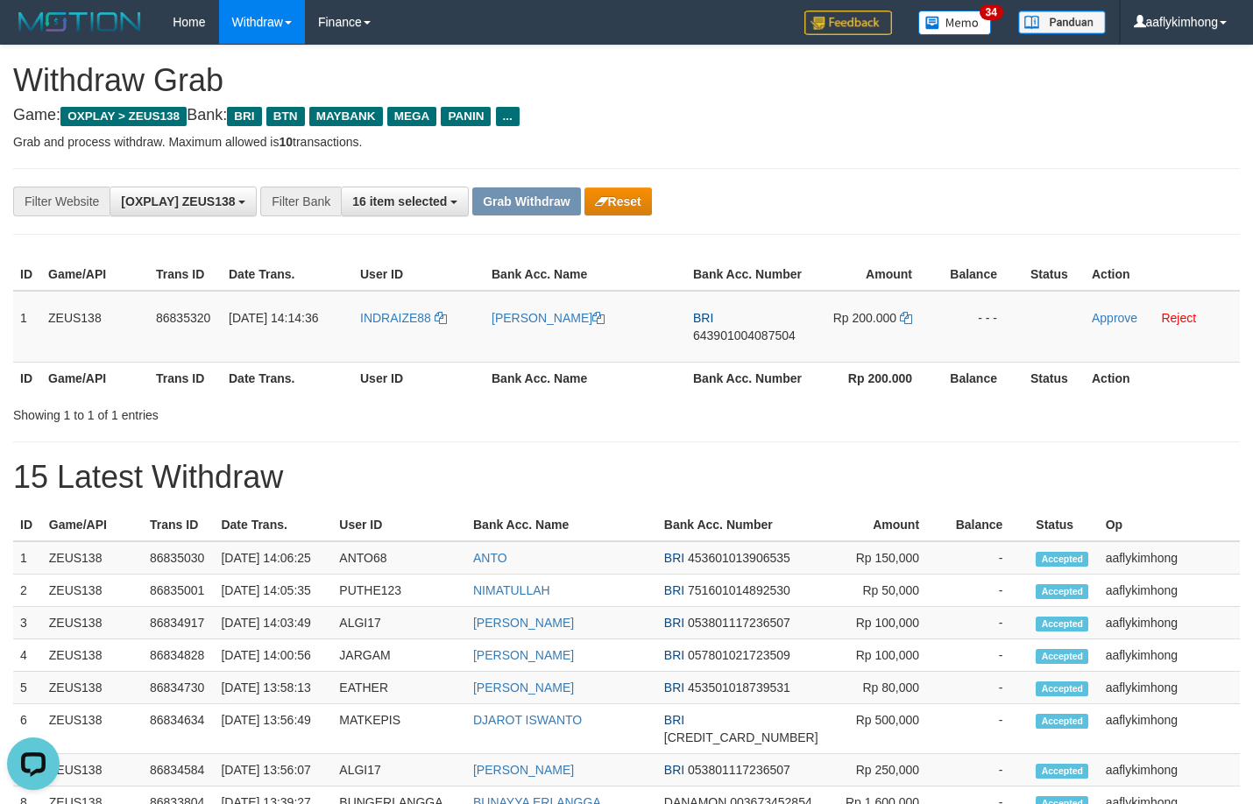
click at [835, 215] on div "**********" at bounding box center [522, 202] width 1044 height 30
click at [1111, 314] on link "Approve" at bounding box center [1114, 318] width 46 height 14
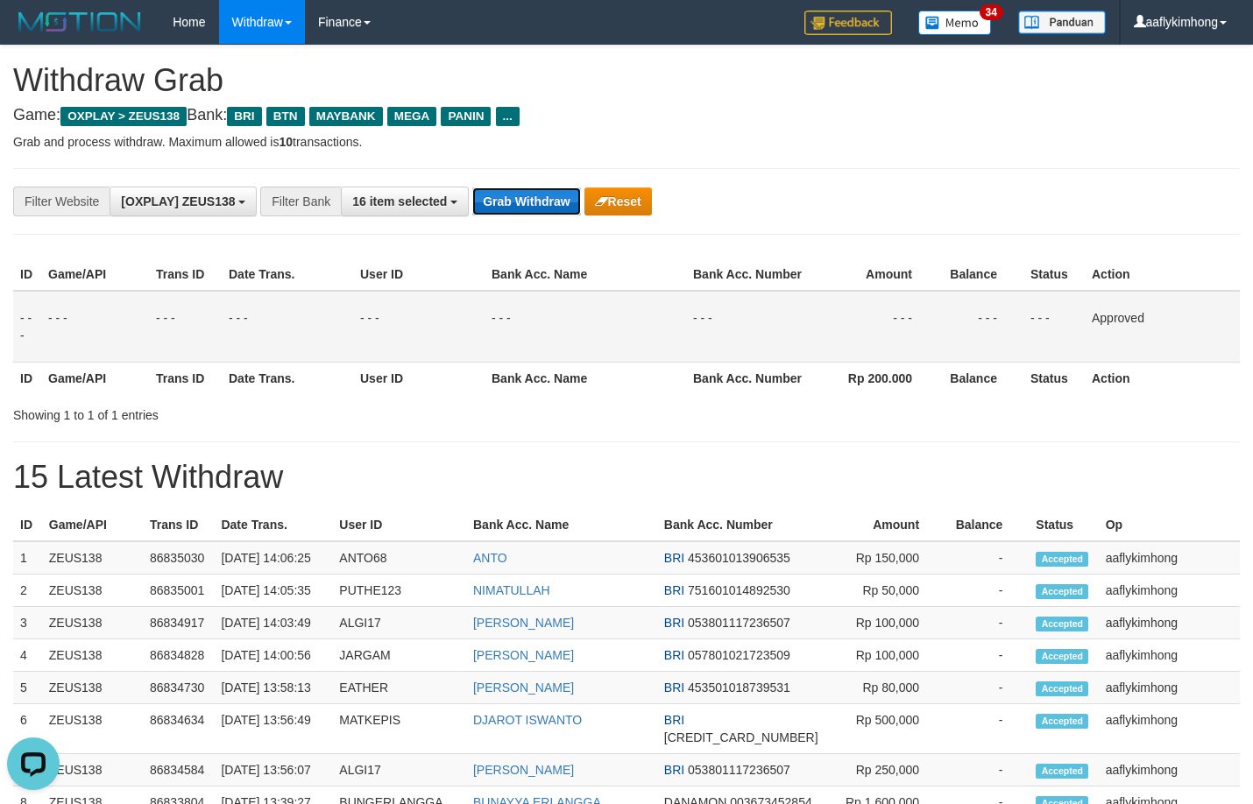
click at [527, 206] on button "Grab Withdraw" at bounding box center [526, 201] width 108 height 28
click at [527, 205] on button "Grab Withdraw" at bounding box center [526, 201] width 108 height 28
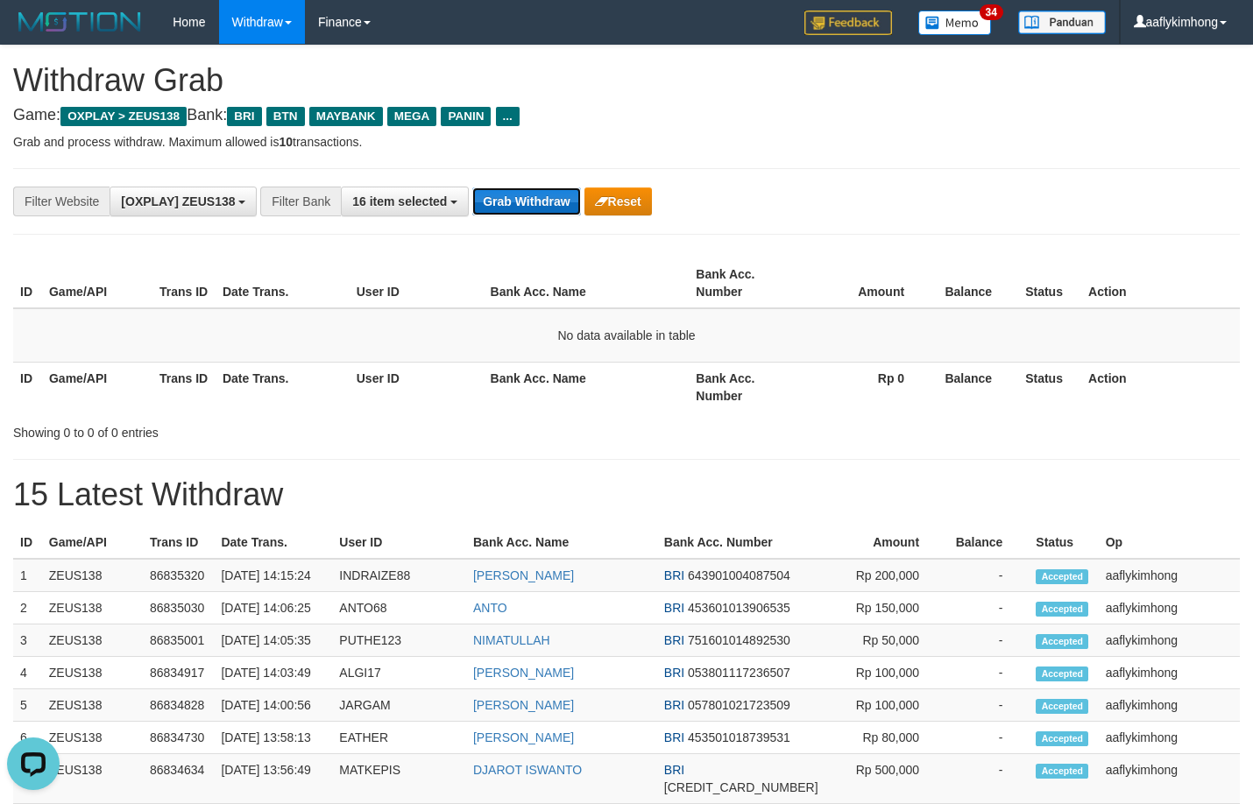
click at [512, 209] on button "Grab Withdraw" at bounding box center [526, 201] width 108 height 28
click at [508, 205] on button "Grab Withdraw" at bounding box center [526, 201] width 108 height 28
drag, startPoint x: 542, startPoint y: 194, endPoint x: 533, endPoint y: 197, distance: 10.0
click at [533, 197] on button "Grab Withdraw" at bounding box center [526, 201] width 108 height 28
click at [528, 191] on button "Grab Withdraw" at bounding box center [526, 201] width 108 height 28
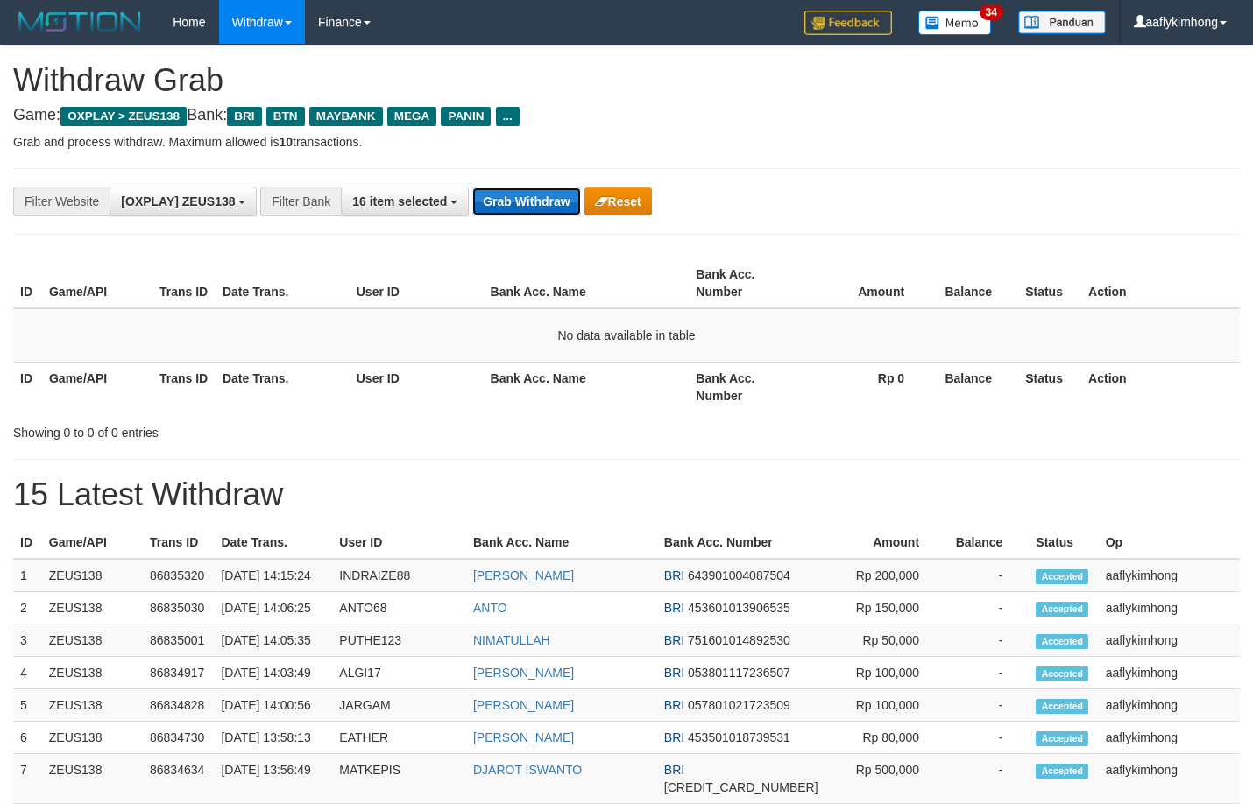
click at [533, 207] on button "Grab Withdraw" at bounding box center [526, 201] width 108 height 28
click at [534, 203] on button "Grab Withdraw" at bounding box center [526, 201] width 108 height 28
click at [535, 201] on button "Grab Withdraw" at bounding box center [526, 201] width 108 height 28
drag, startPoint x: 1154, startPoint y: 265, endPoint x: 1179, endPoint y: 261, distance: 25.6
click at [1155, 265] on th "Action" at bounding box center [1160, 283] width 159 height 50
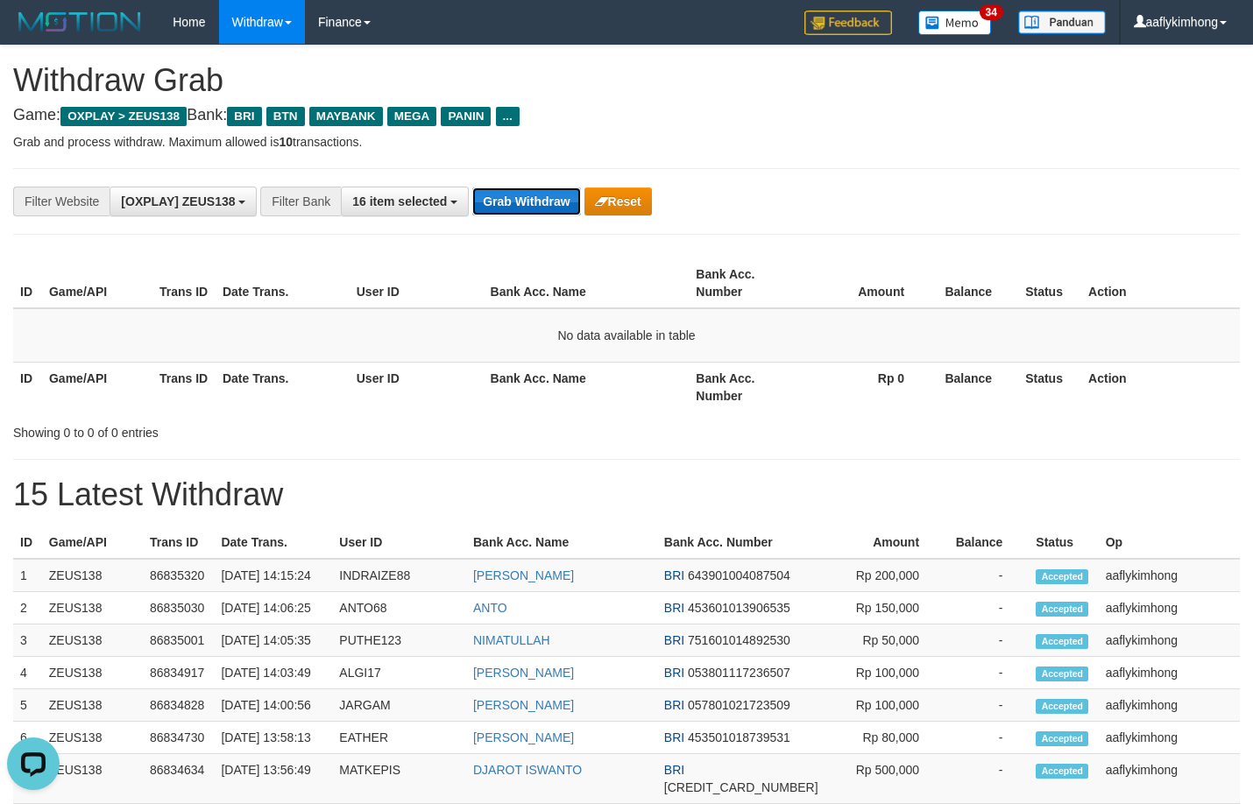
click at [487, 189] on button "Grab Withdraw" at bounding box center [526, 201] width 108 height 28
drag, startPoint x: 495, startPoint y: 189, endPoint x: 522, endPoint y: 194, distance: 27.7
click at [496, 189] on button "Grab Withdraw" at bounding box center [526, 201] width 108 height 28
drag, startPoint x: 451, startPoint y: 250, endPoint x: 522, endPoint y: 195, distance: 89.4
click at [451, 248] on div "**********" at bounding box center [626, 800] width 1253 height 1508
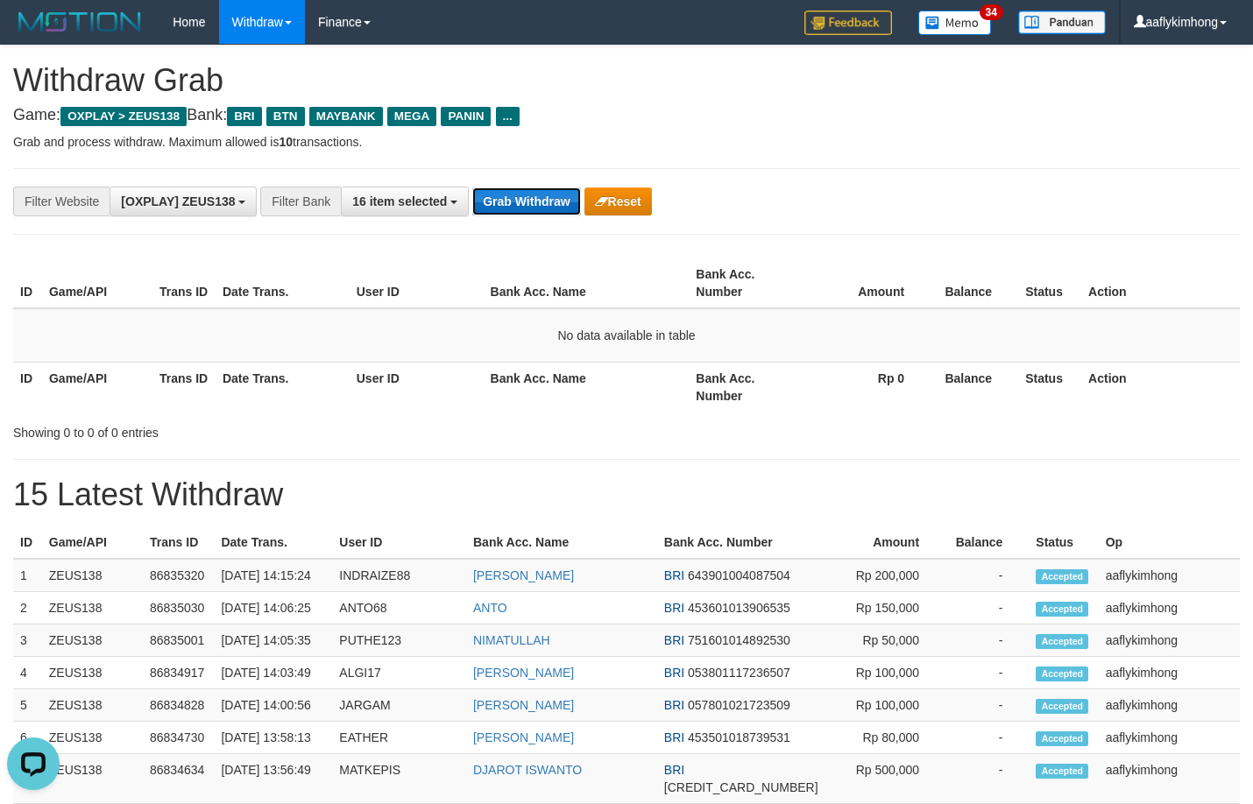
click at [524, 194] on button "Grab Withdraw" at bounding box center [526, 201] width 108 height 28
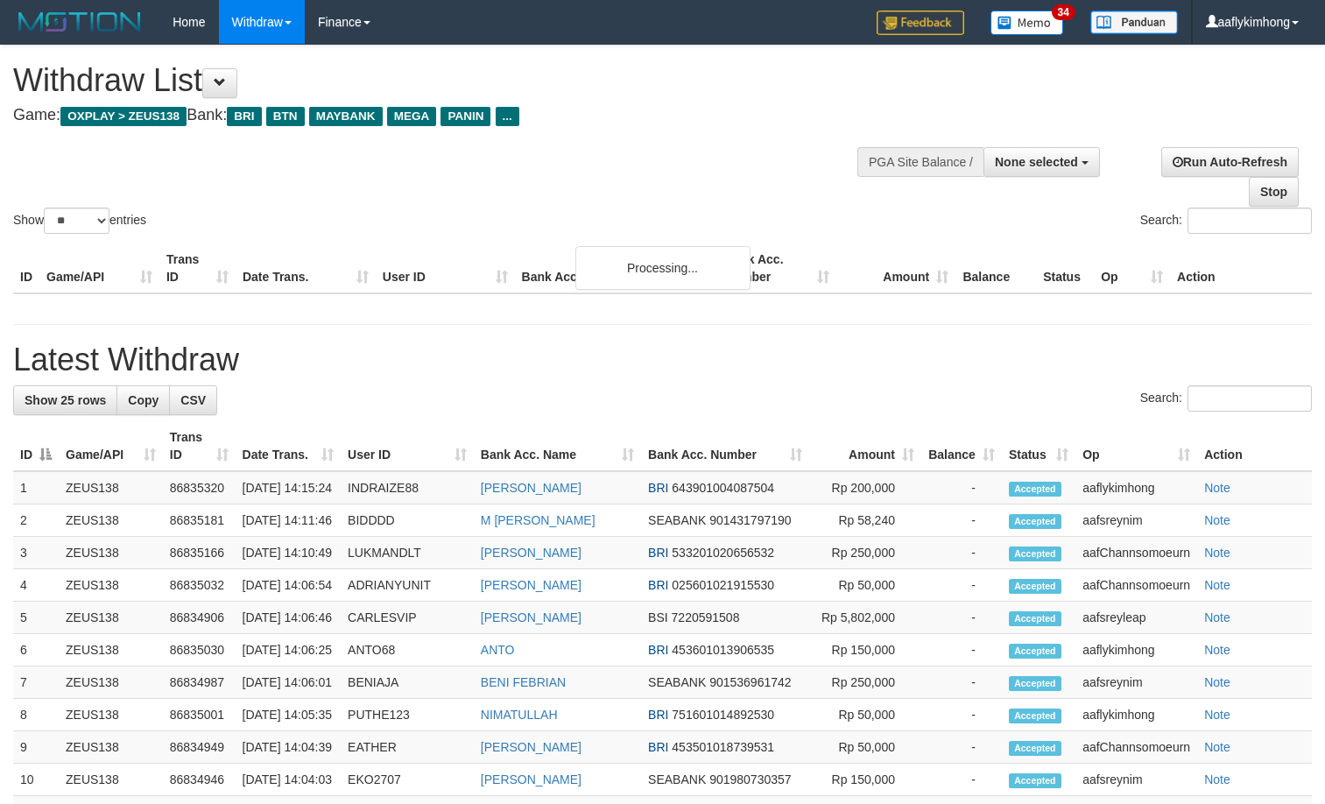
select select
select select "**"
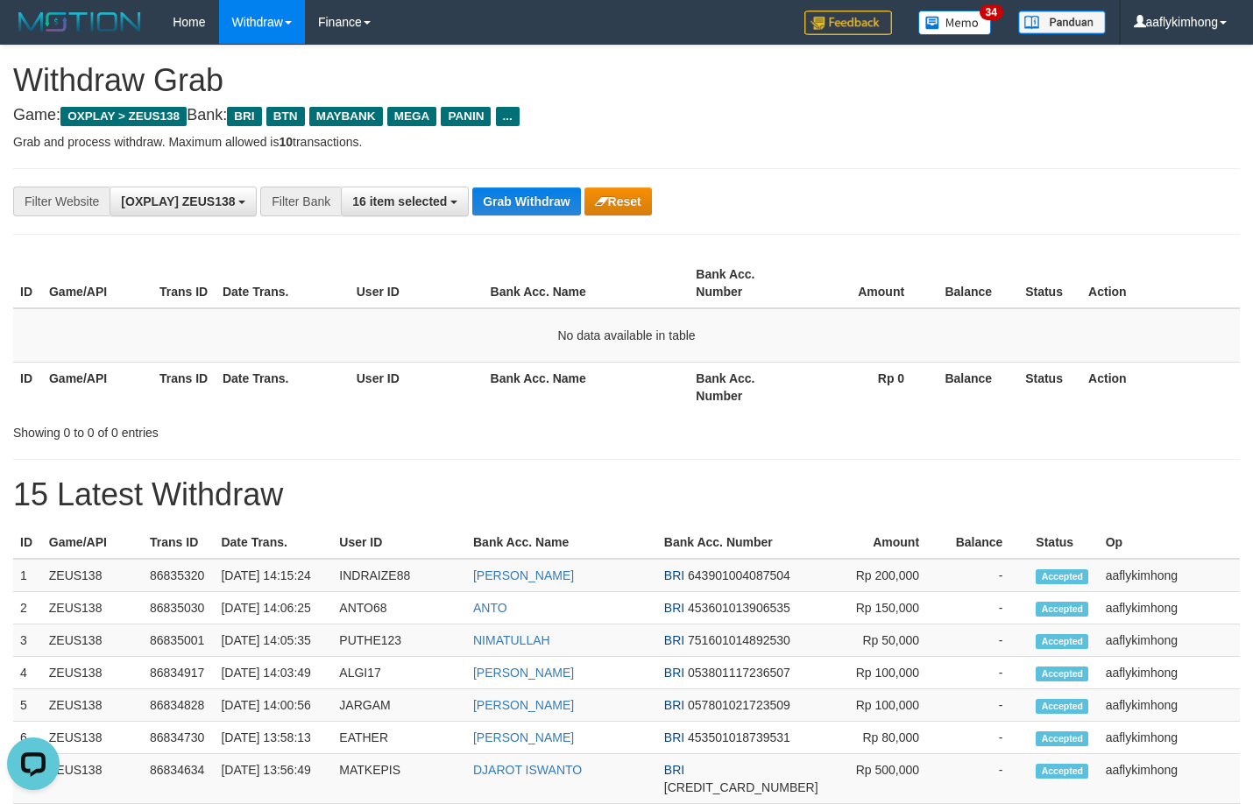
click at [568, 236] on div "**********" at bounding box center [626, 800] width 1253 height 1508
click at [546, 194] on button "Grab Withdraw" at bounding box center [526, 201] width 108 height 28
drag, startPoint x: 545, startPoint y: 187, endPoint x: 565, endPoint y: 182, distance: 20.6
click at [542, 184] on div "**********" at bounding box center [626, 201] width 1226 height 67
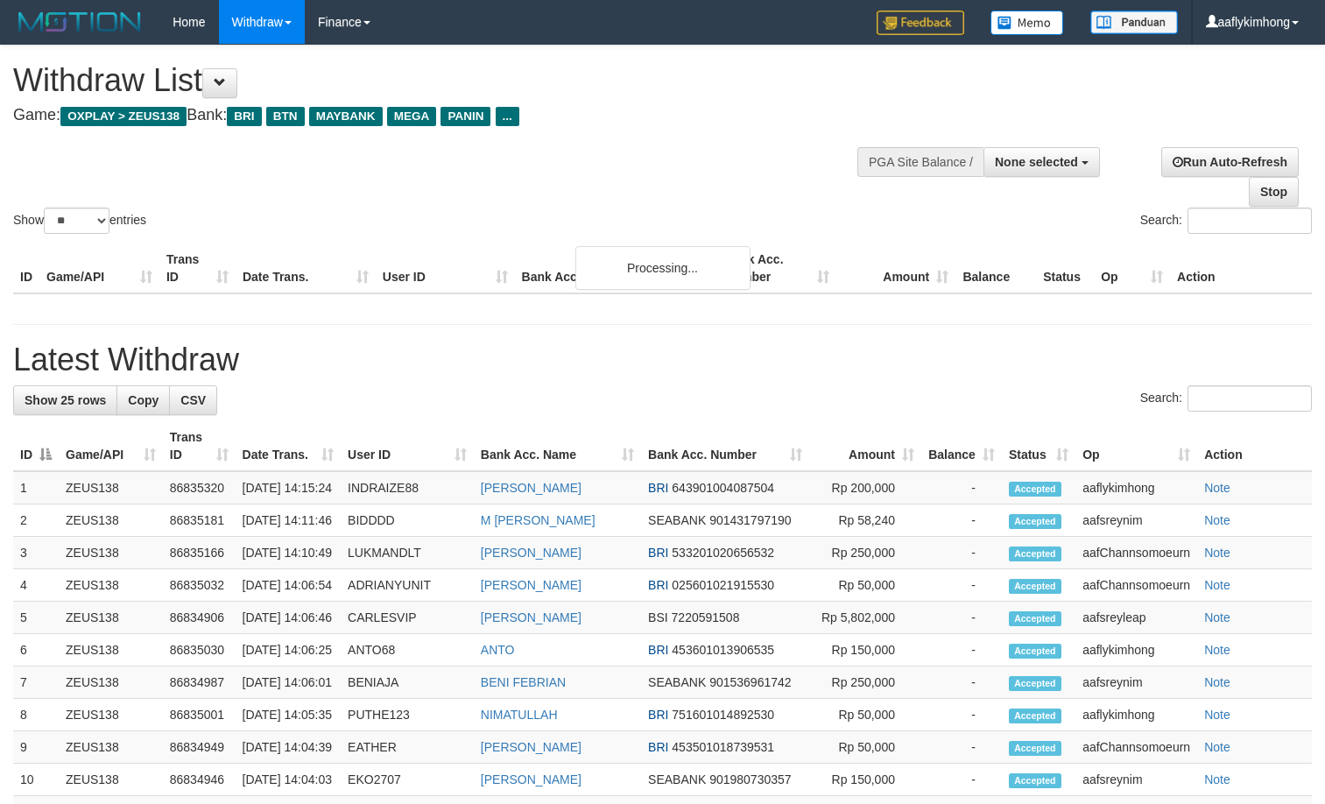
select select
select select "**"
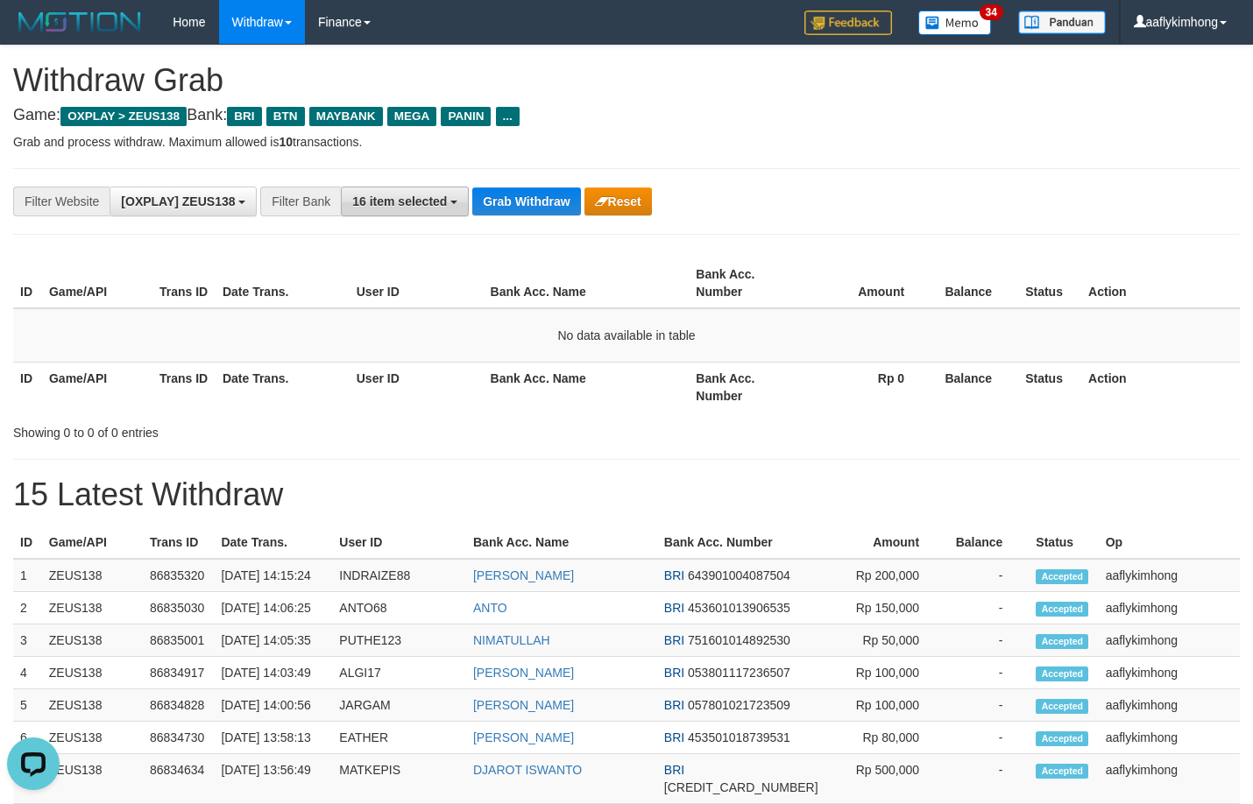
click at [459, 212] on button "16 item selected" at bounding box center [405, 202] width 128 height 30
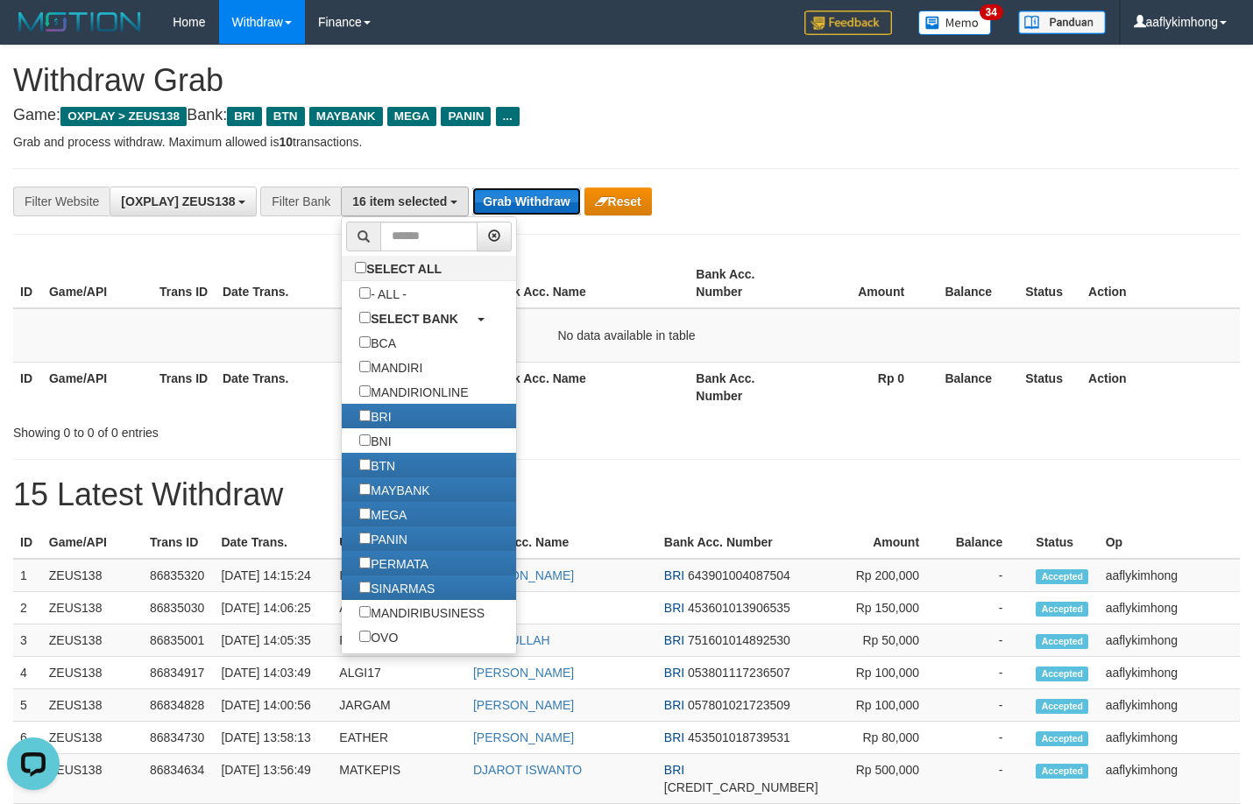
click at [519, 203] on button "Grab Withdraw" at bounding box center [526, 201] width 108 height 28
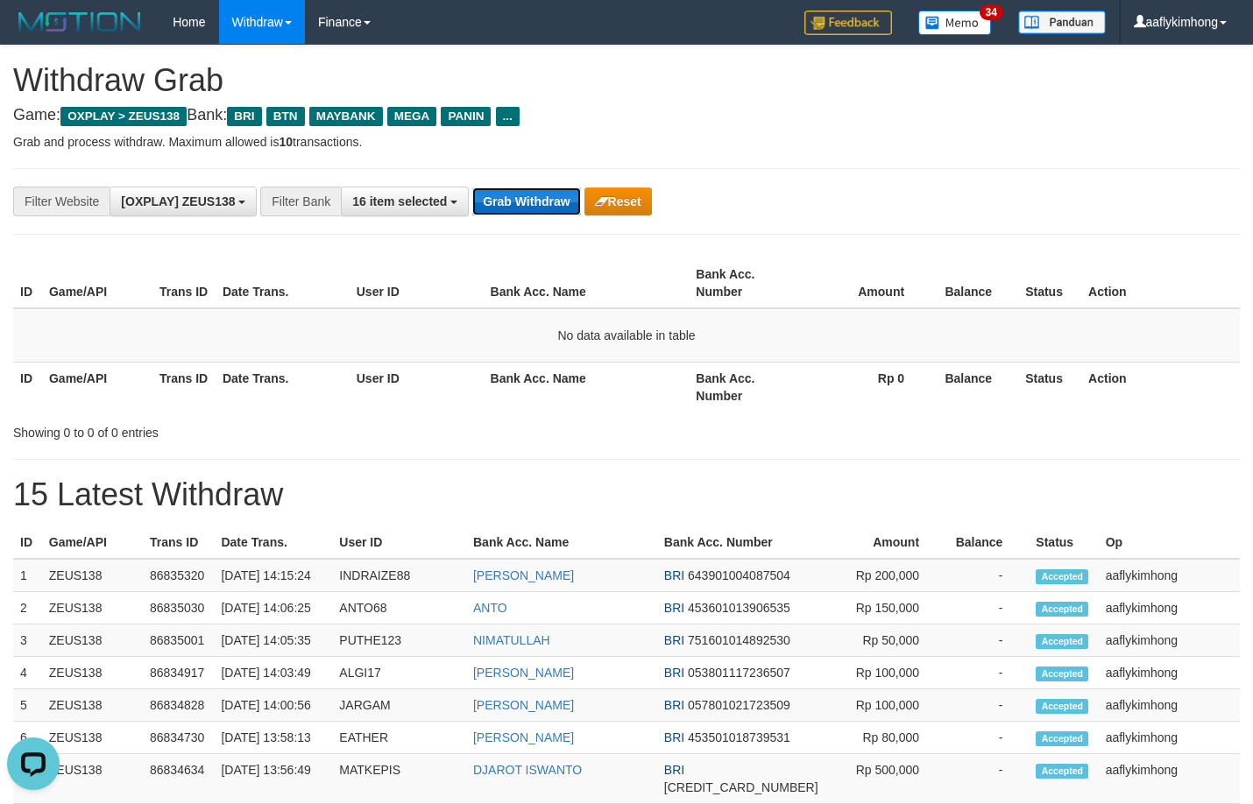
drag, startPoint x: 519, startPoint y: 203, endPoint x: 533, endPoint y: 194, distance: 16.5
click at [519, 200] on button "Grab Withdraw" at bounding box center [526, 201] width 108 height 28
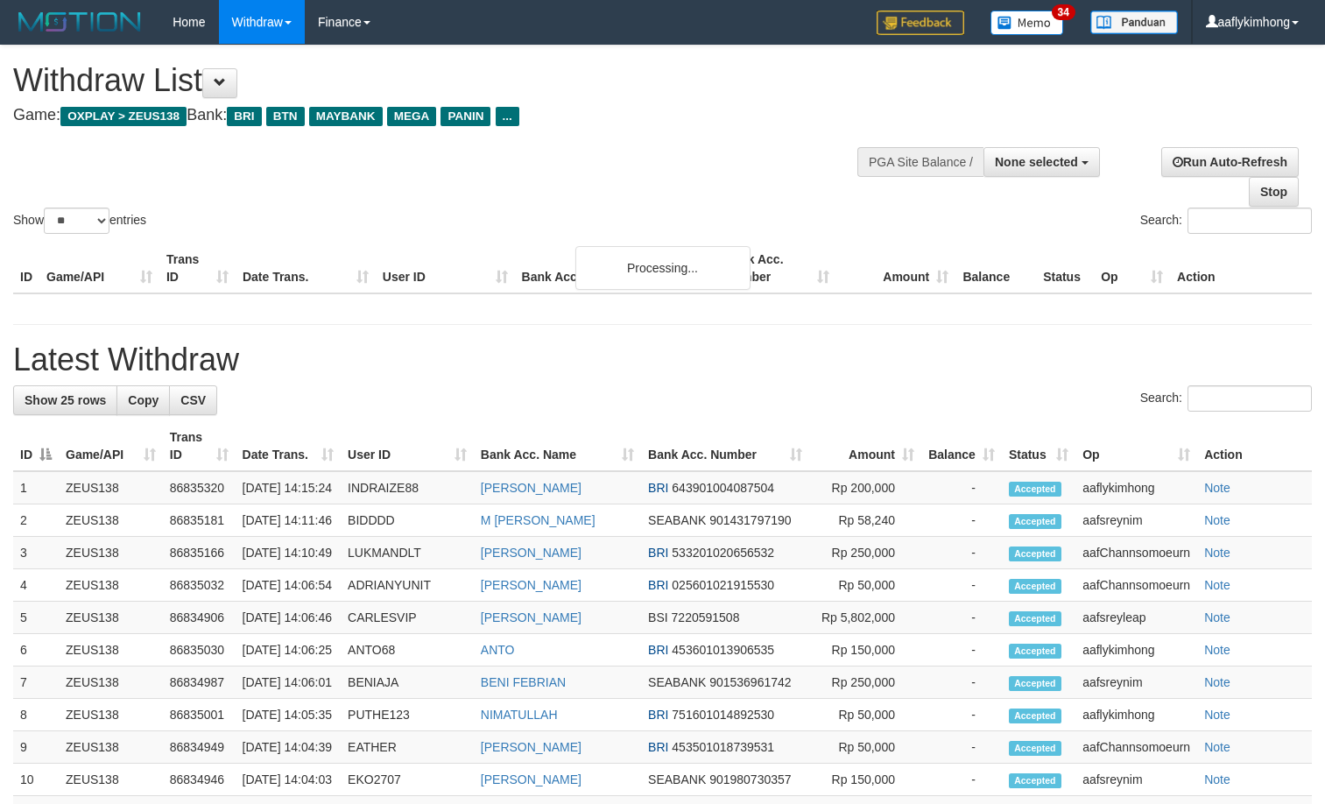
select select
select select "**"
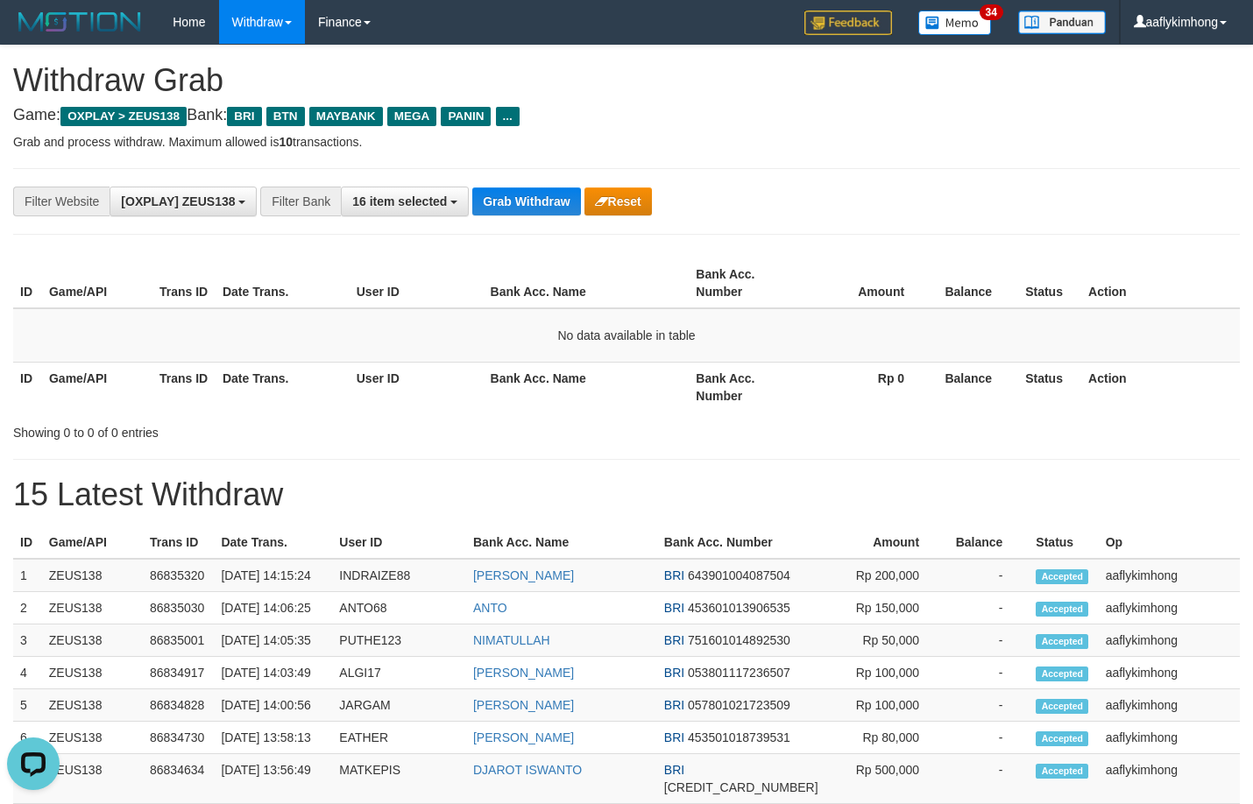
click at [486, 177] on div "**********" at bounding box center [626, 201] width 1226 height 67
click at [551, 204] on button "Grab Withdraw" at bounding box center [526, 201] width 108 height 28
drag, startPoint x: 553, startPoint y: 201, endPoint x: 699, endPoint y: 209, distance: 146.5
click at [554, 201] on button "Grab Withdraw" at bounding box center [526, 201] width 108 height 28
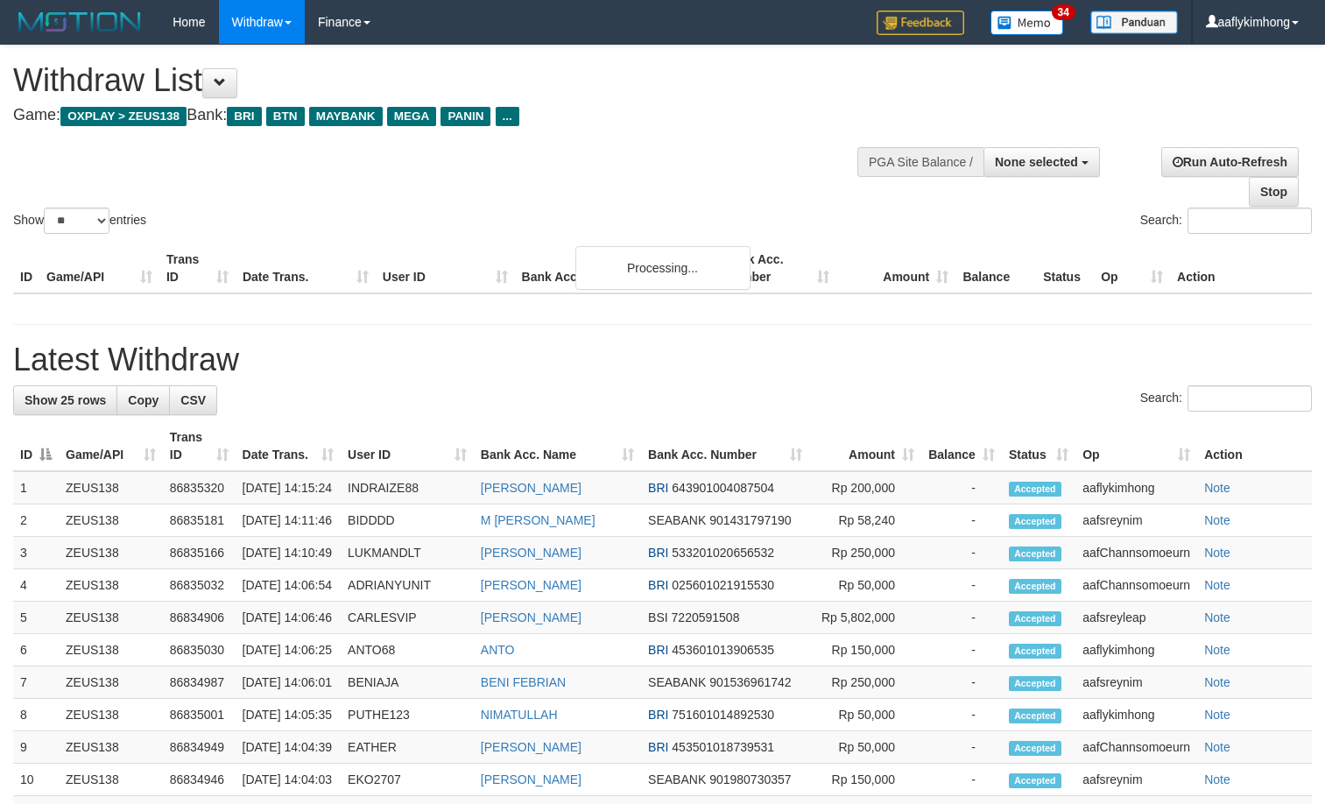
select select
select select "**"
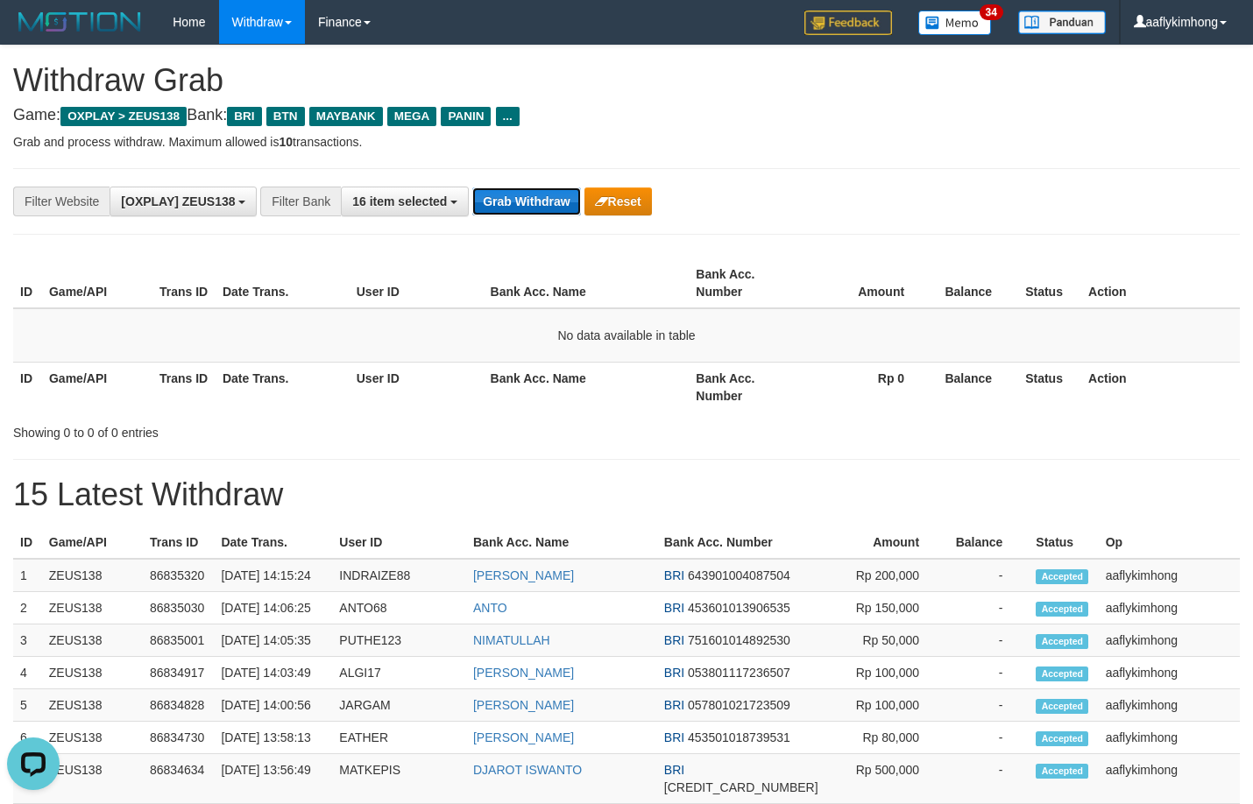
click at [552, 193] on button "Grab Withdraw" at bounding box center [526, 201] width 108 height 28
drag, startPoint x: 552, startPoint y: 193, endPoint x: 730, endPoint y: 269, distance: 193.5
click at [553, 193] on button "Grab Withdraw" at bounding box center [526, 201] width 108 height 28
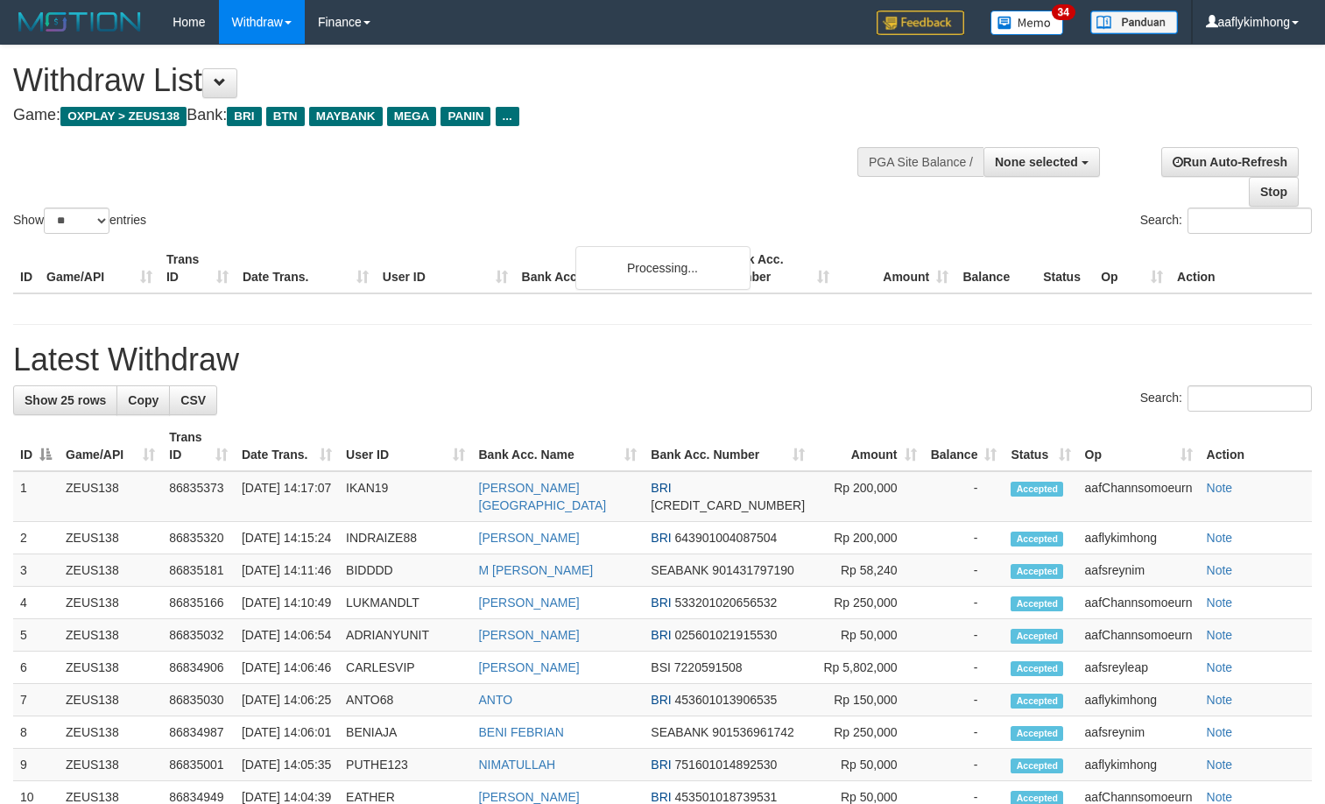
select select
select select "**"
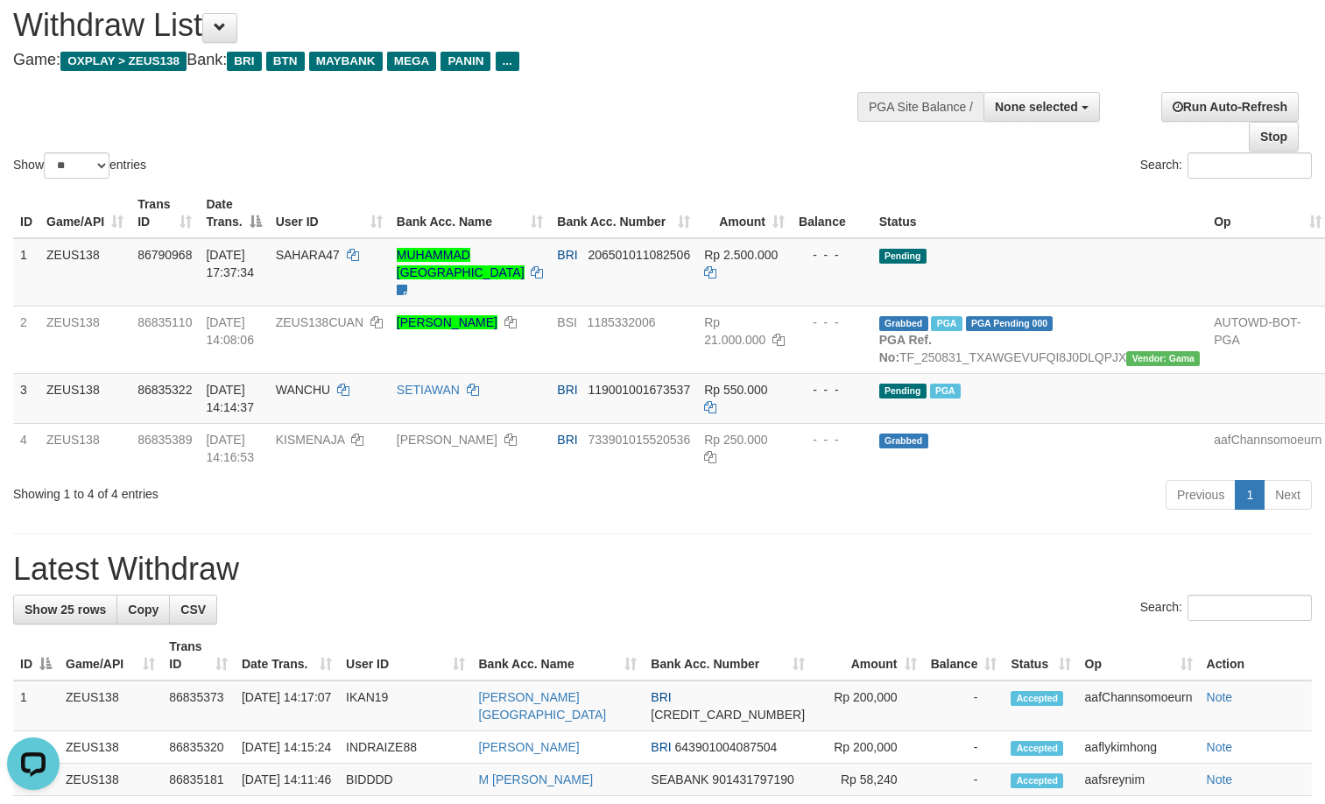
click at [418, 503] on div "Showing 1 to 4 of 4 entries" at bounding box center [276, 490] width 526 height 25
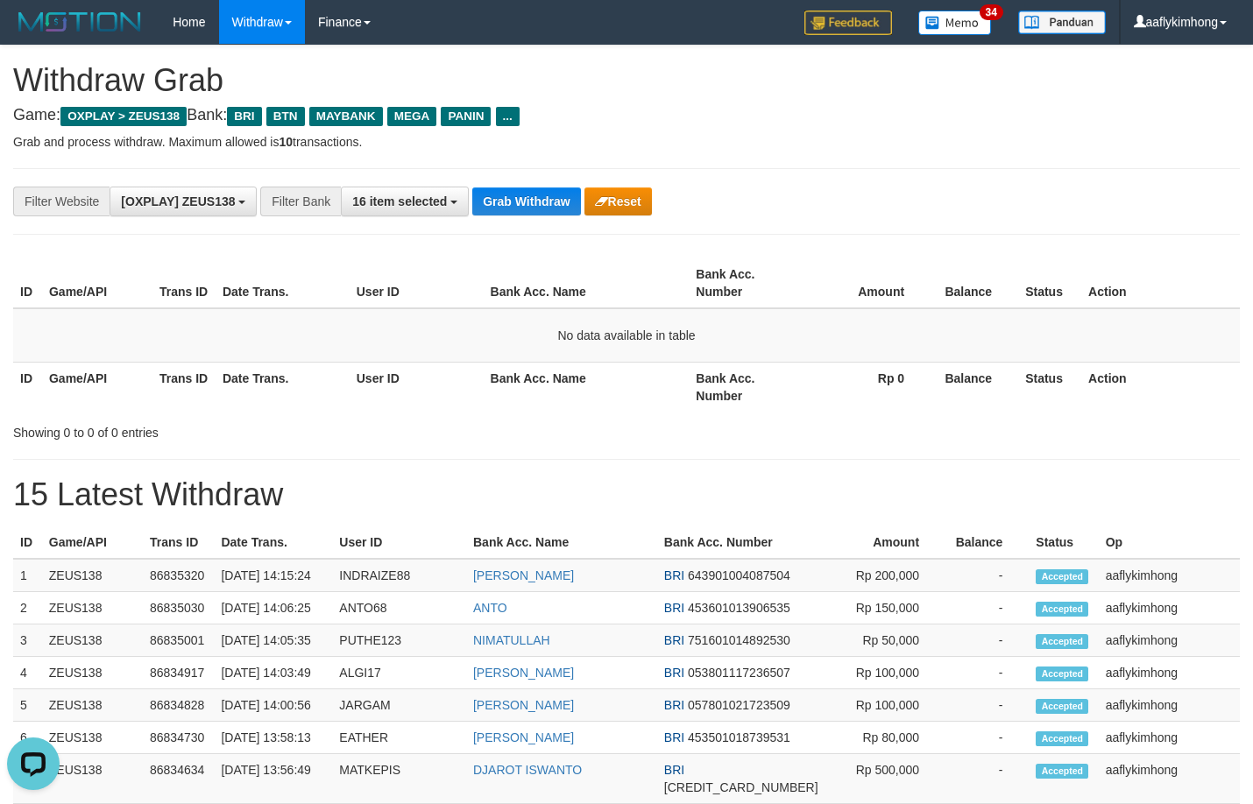
click at [1081, 289] on th "Action" at bounding box center [1160, 283] width 159 height 50
click at [563, 208] on button "Grab Withdraw" at bounding box center [526, 201] width 108 height 28
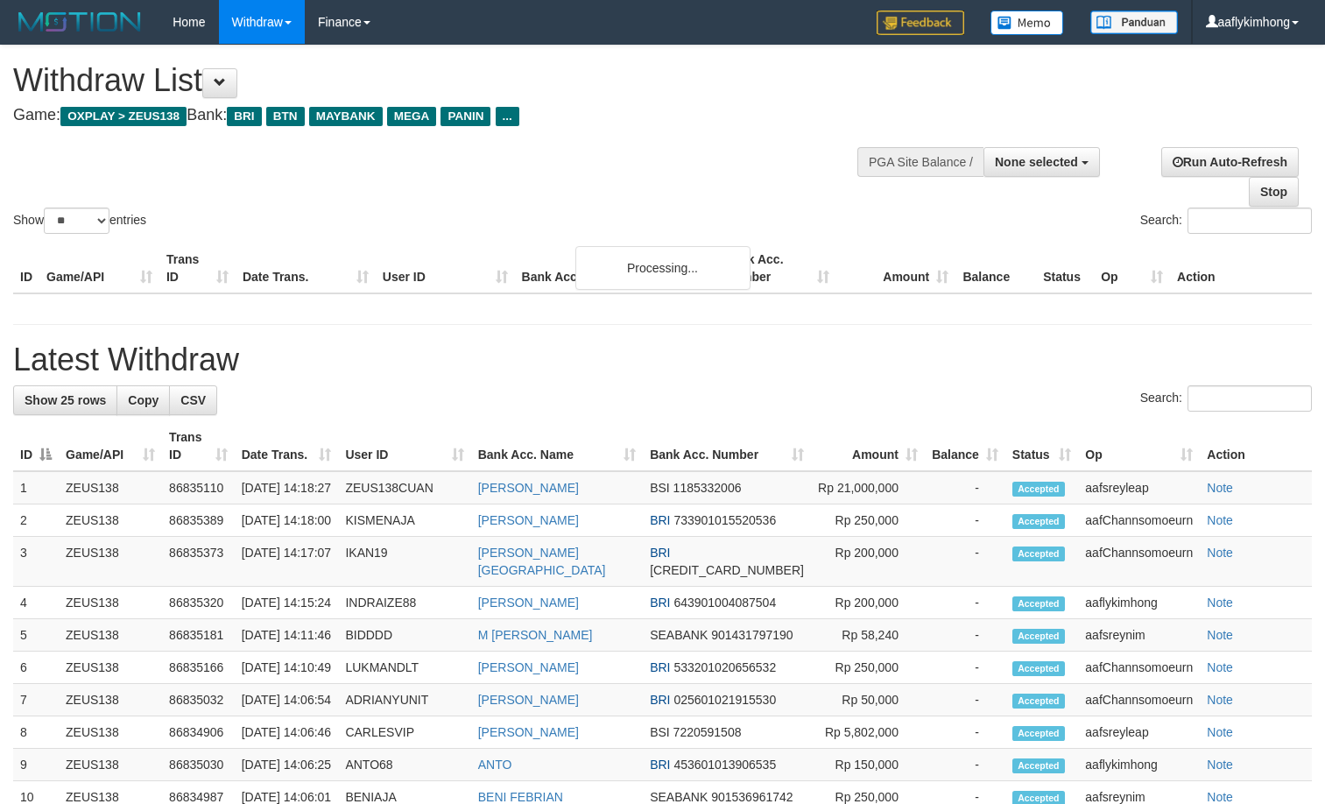
select select
select select "**"
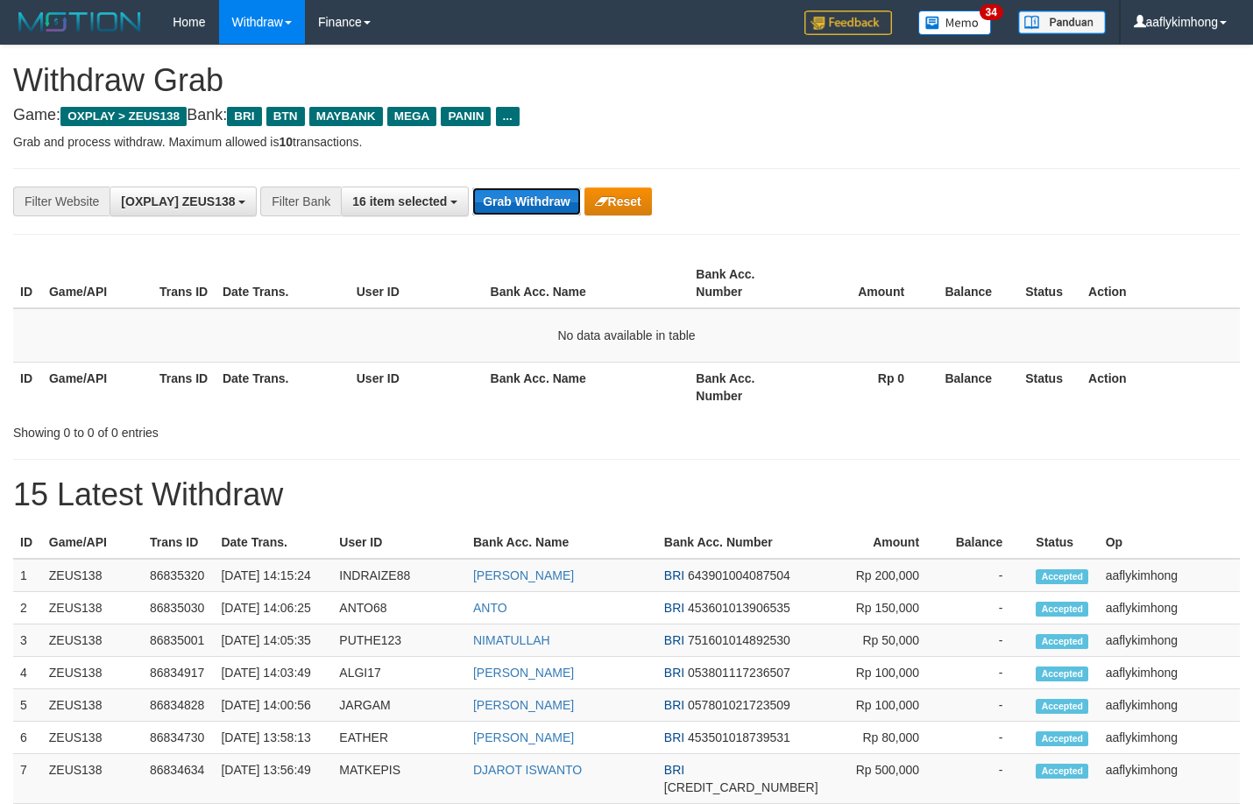
click at [555, 189] on button "Grab Withdraw" at bounding box center [526, 201] width 108 height 28
drag, startPoint x: 550, startPoint y: 195, endPoint x: 1021, endPoint y: 200, distance: 470.4
click at [557, 194] on button "Grab Withdraw" at bounding box center [526, 201] width 108 height 28
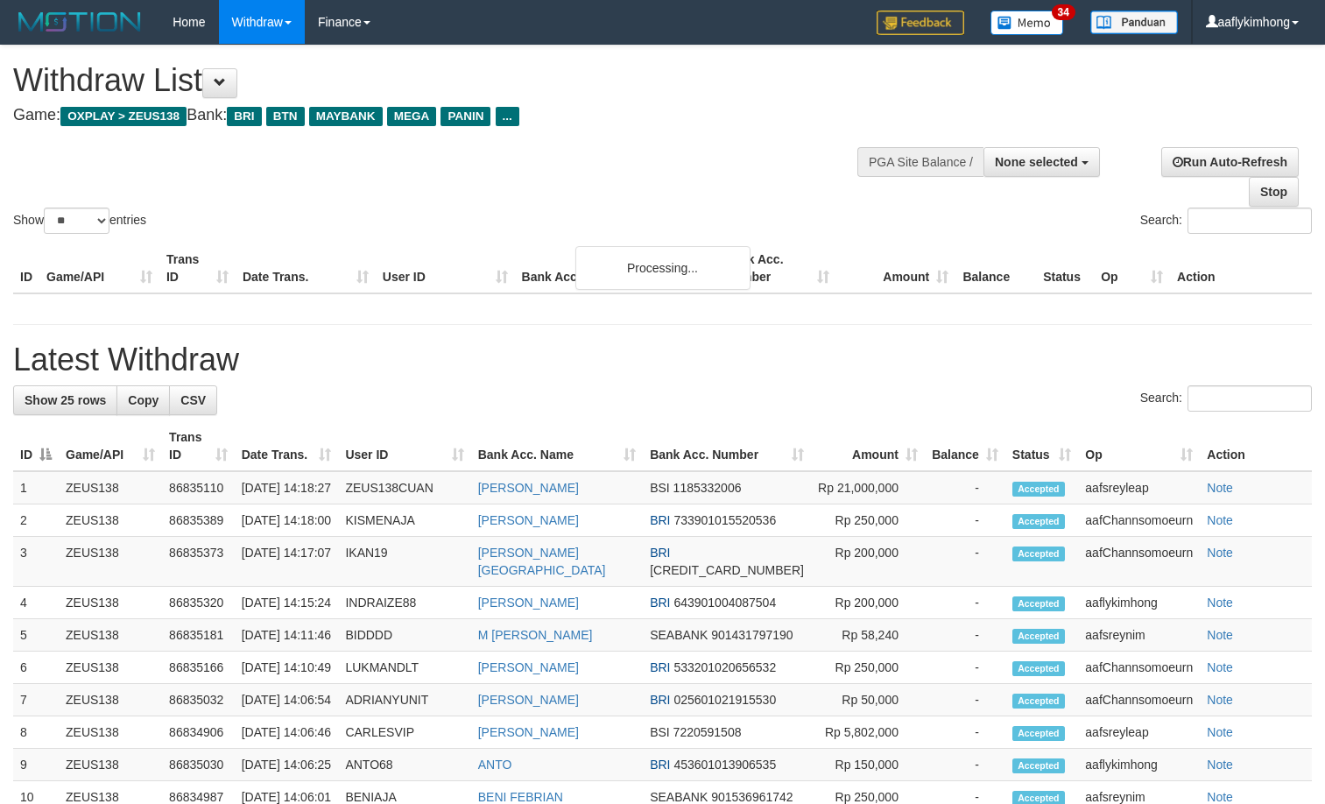
select select
select select "**"
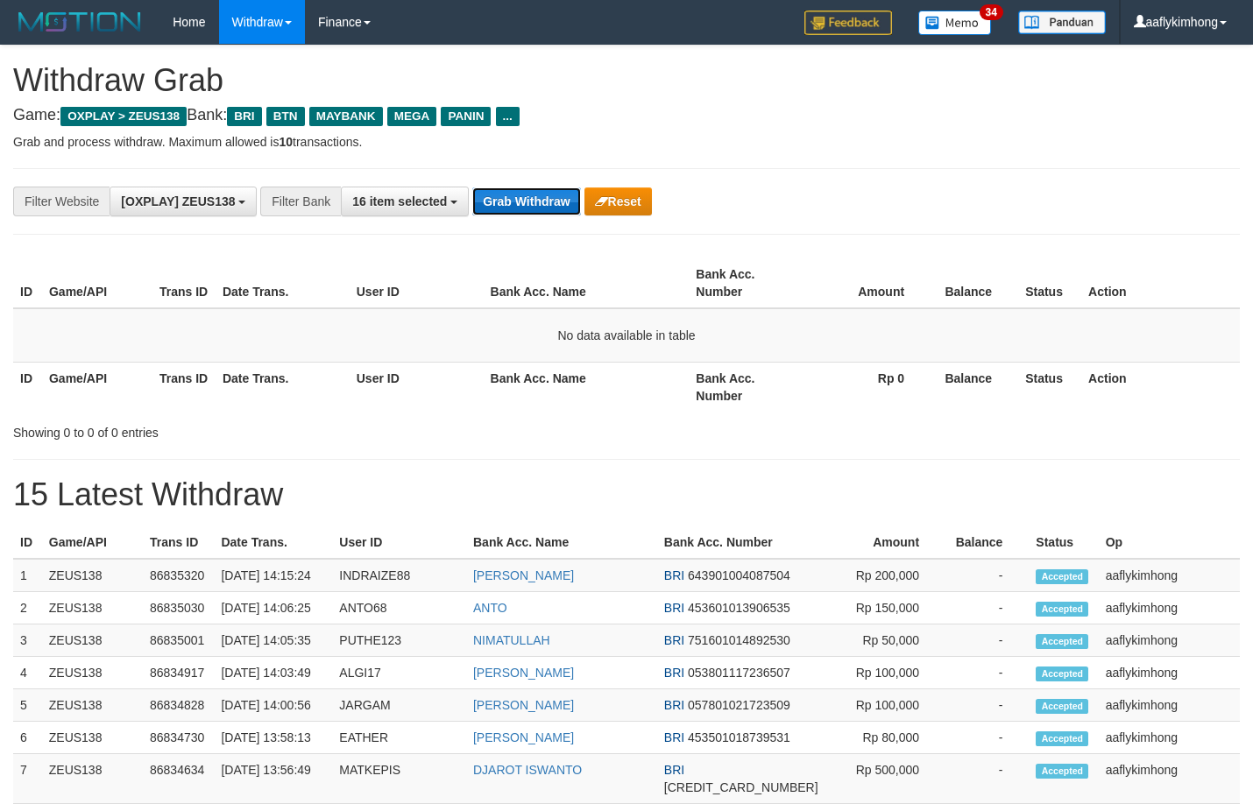
click at [519, 209] on button "Grab Withdraw" at bounding box center [526, 201] width 108 height 28
click at [519, 197] on button "Grab Withdraw" at bounding box center [526, 201] width 108 height 28
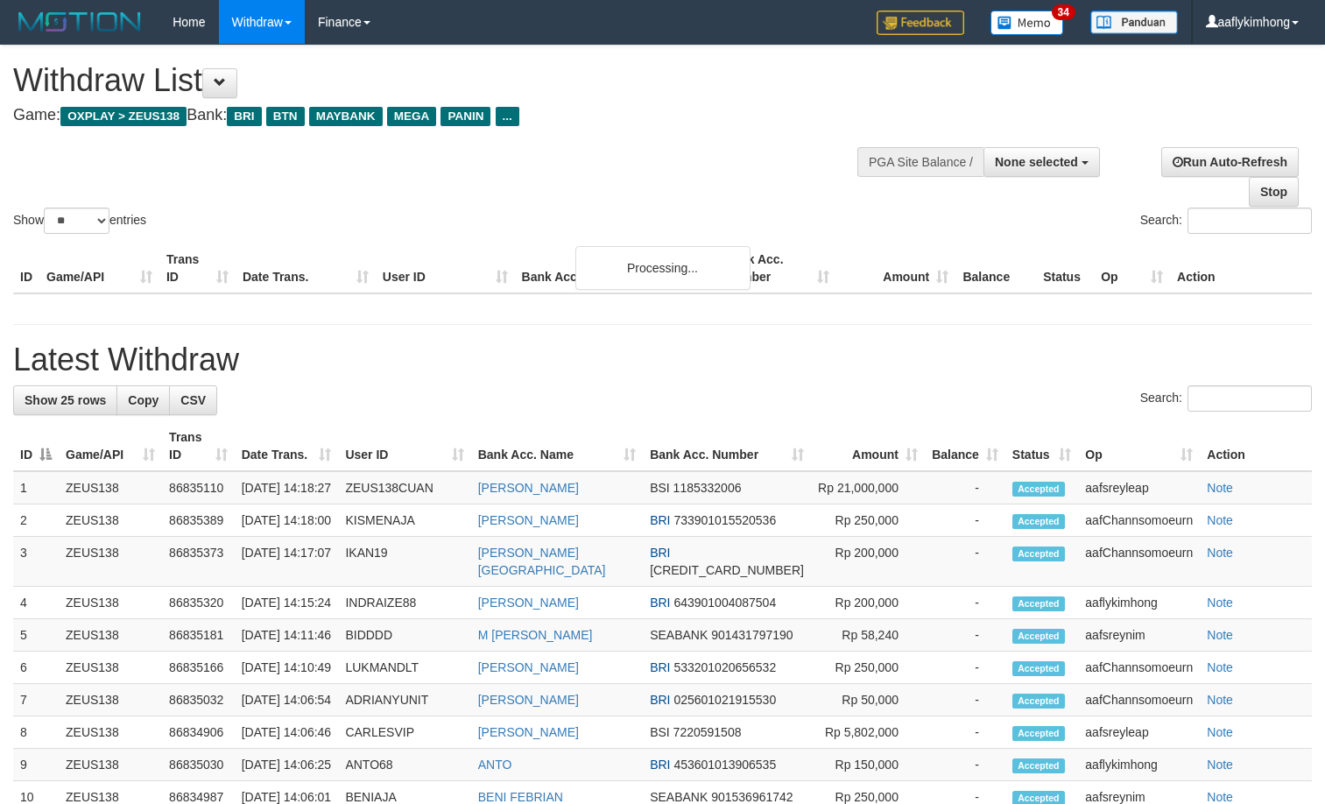
select select
select select "**"
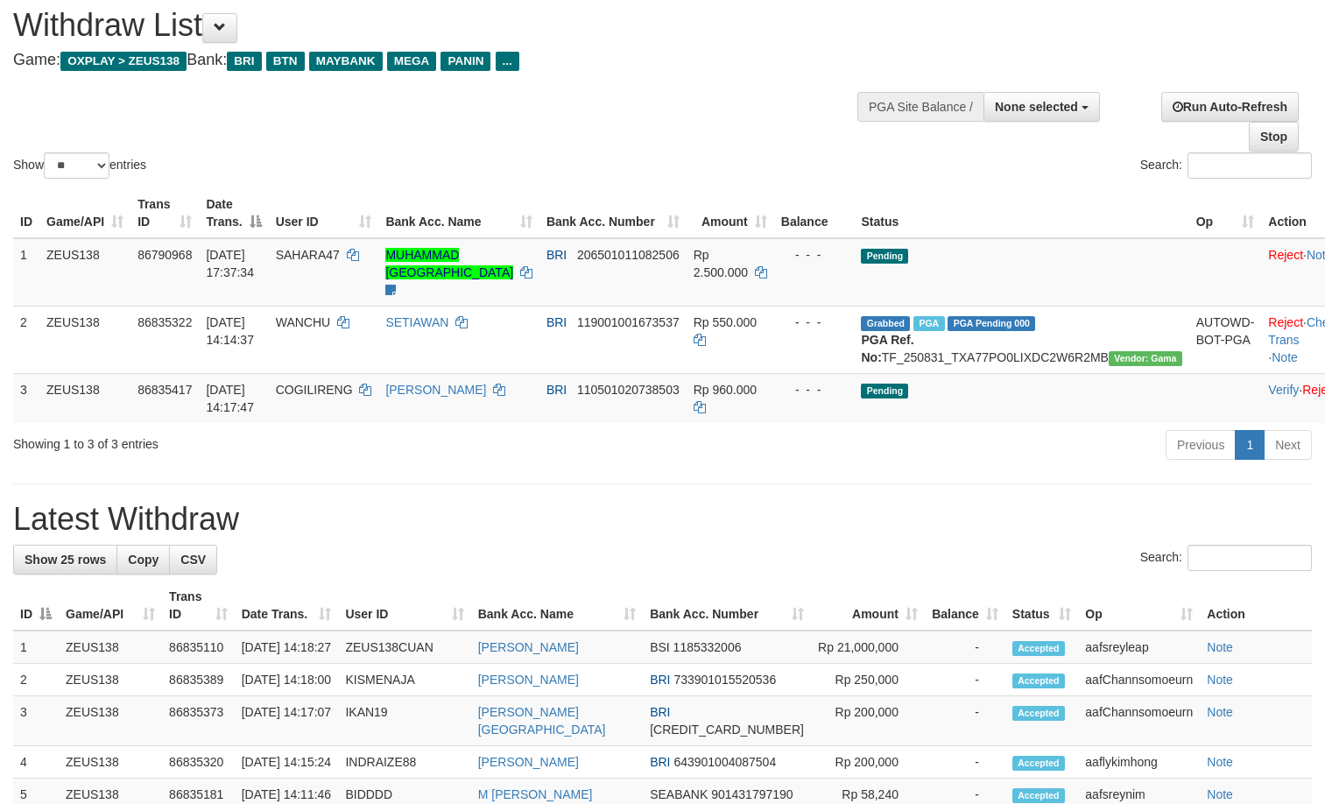
click at [499, 453] on div "Showing 1 to 3 of 3 entries" at bounding box center [276, 440] width 526 height 25
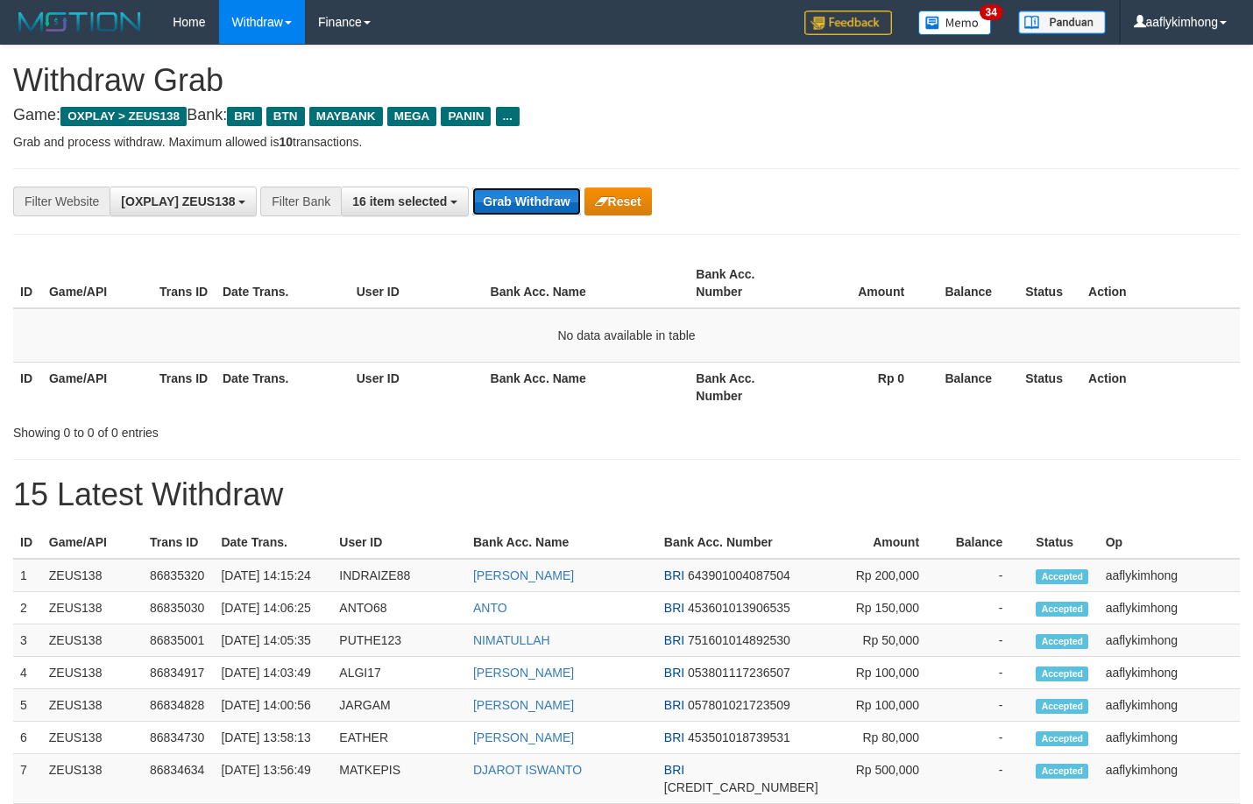
click at [503, 195] on button "Grab Withdraw" at bounding box center [526, 201] width 108 height 28
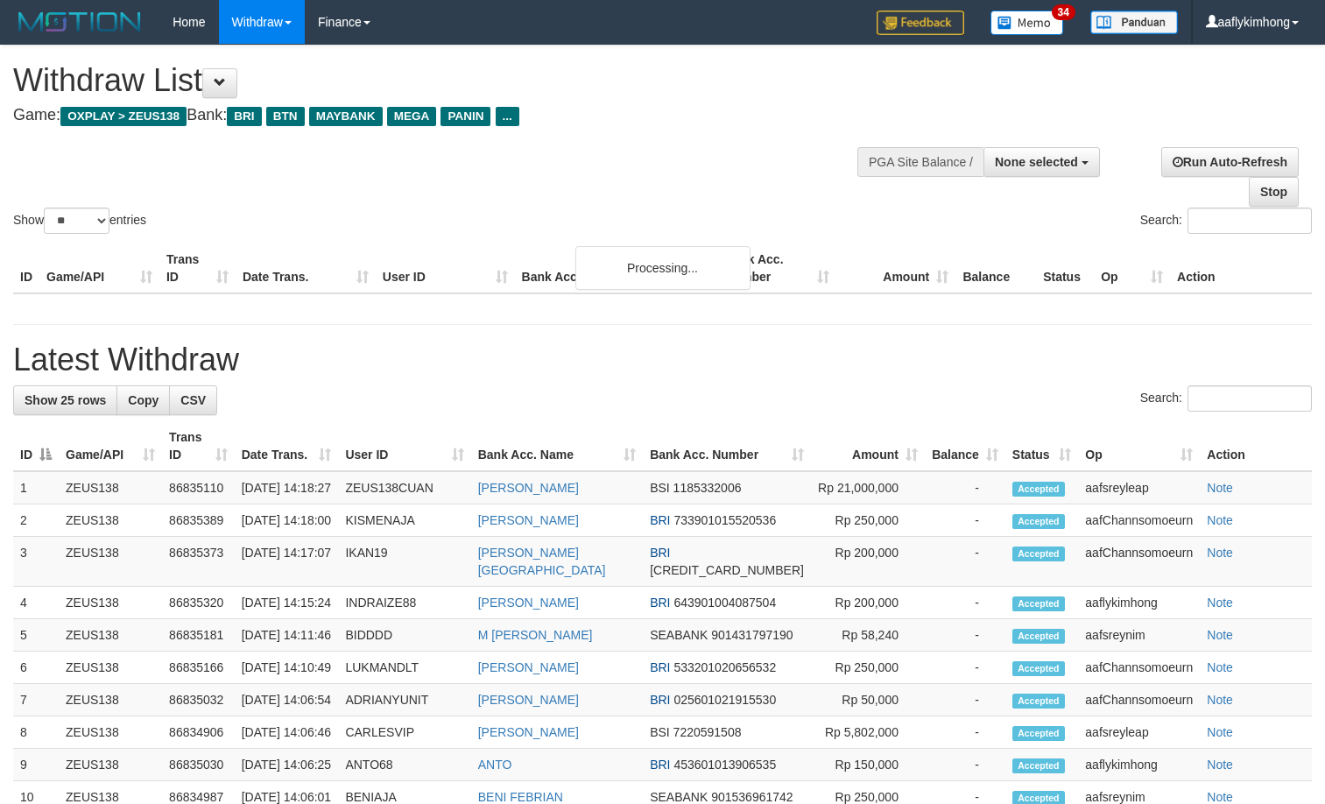
select select
select select "**"
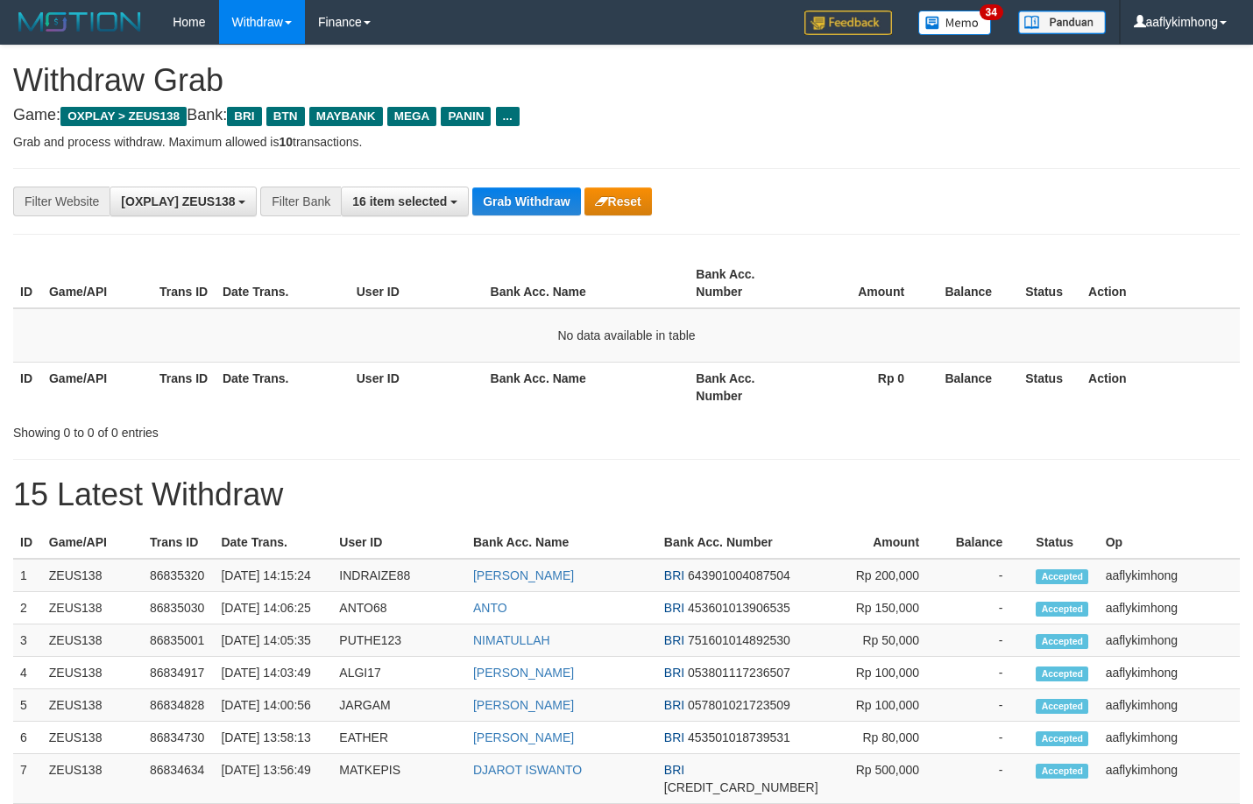
click at [513, 180] on div "**********" at bounding box center [626, 201] width 1226 height 67
click at [507, 187] on button "Grab Withdraw" at bounding box center [526, 201] width 108 height 28
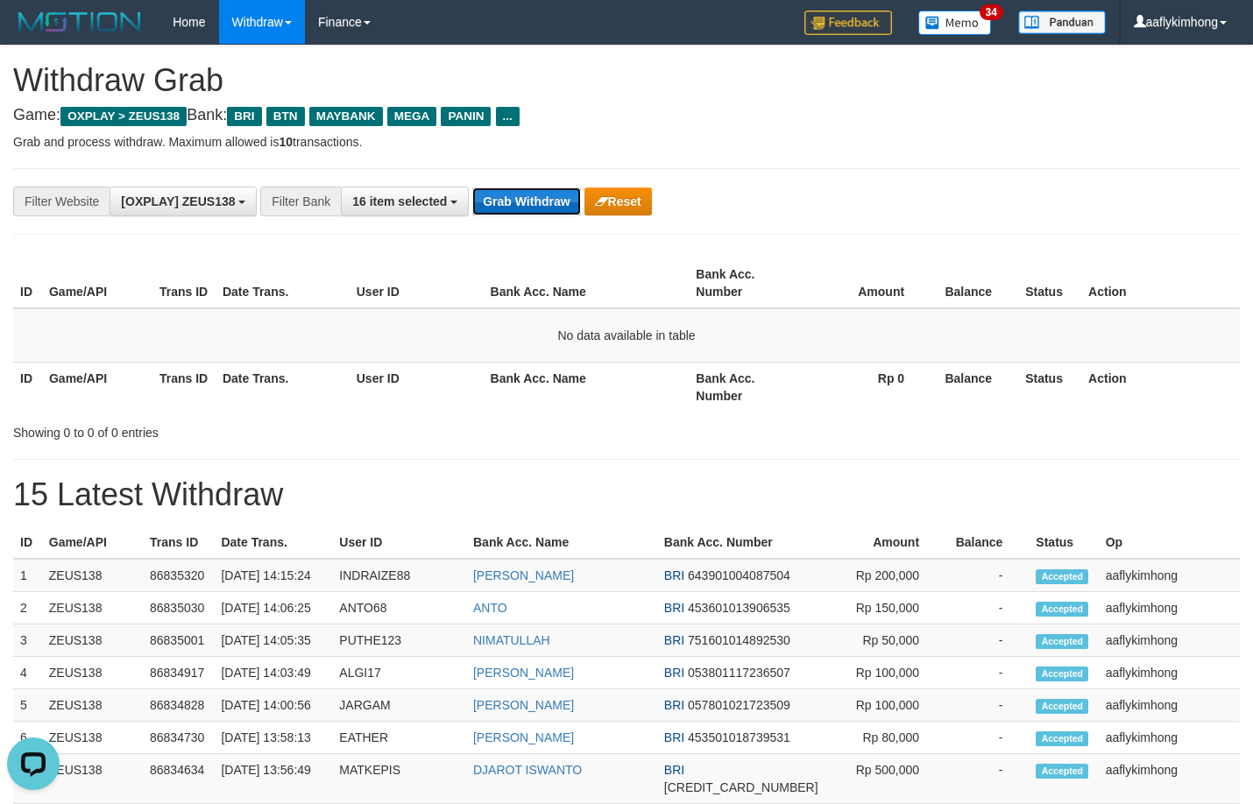
click at [507, 187] on button "Grab Withdraw" at bounding box center [526, 201] width 108 height 28
click at [506, 187] on button "Grab Withdraw" at bounding box center [526, 201] width 108 height 28
click at [501, 187] on div "**********" at bounding box center [522, 202] width 1044 height 30
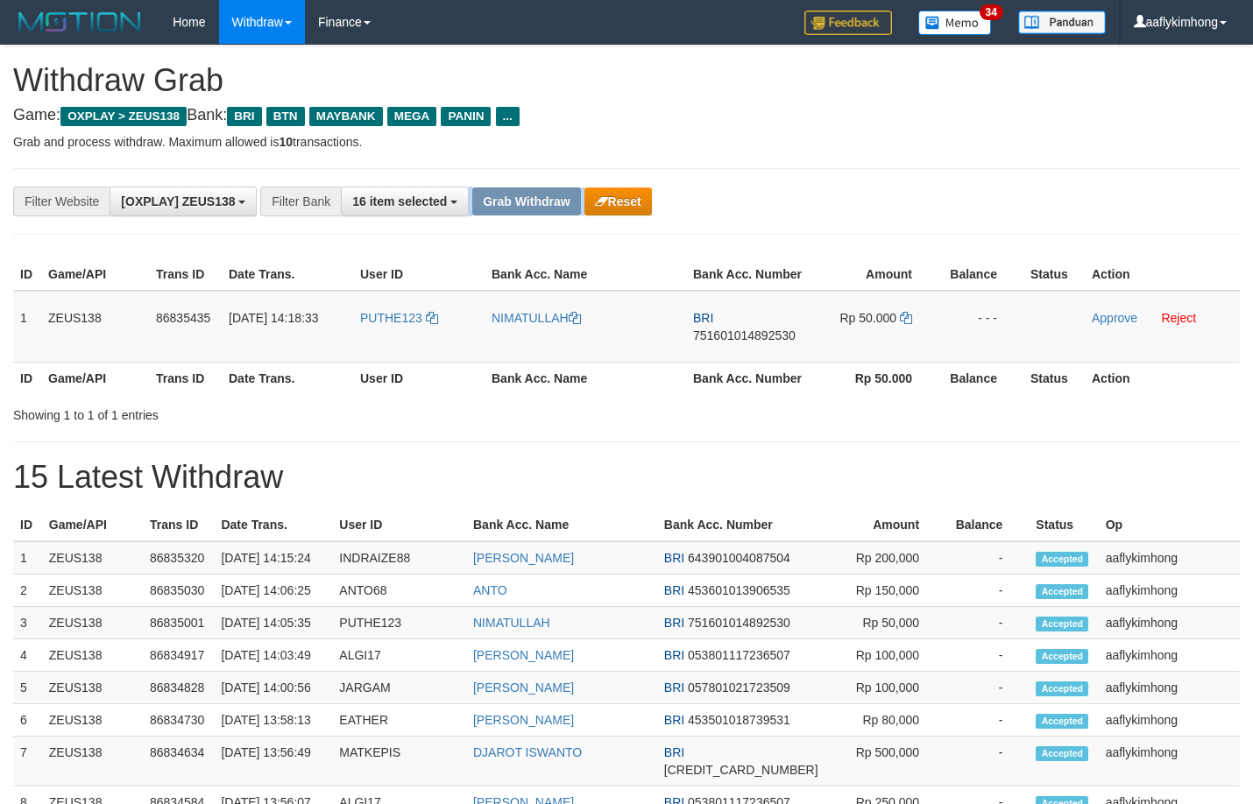
click at [501, 187] on div "**********" at bounding box center [522, 202] width 1044 height 30
click at [369, 336] on td "PUTHE123" at bounding box center [418, 327] width 131 height 72
copy tr "PUTHE123"
drag, startPoint x: 349, startPoint y: 336, endPoint x: 438, endPoint y: 340, distance: 89.5
click at [438, 340] on tr "1 ZEUS138 86835435 31/08/2025 14:18:33 PUTHE123 NIMATULLAH BRI 751601014892530 …" at bounding box center [626, 327] width 1226 height 72
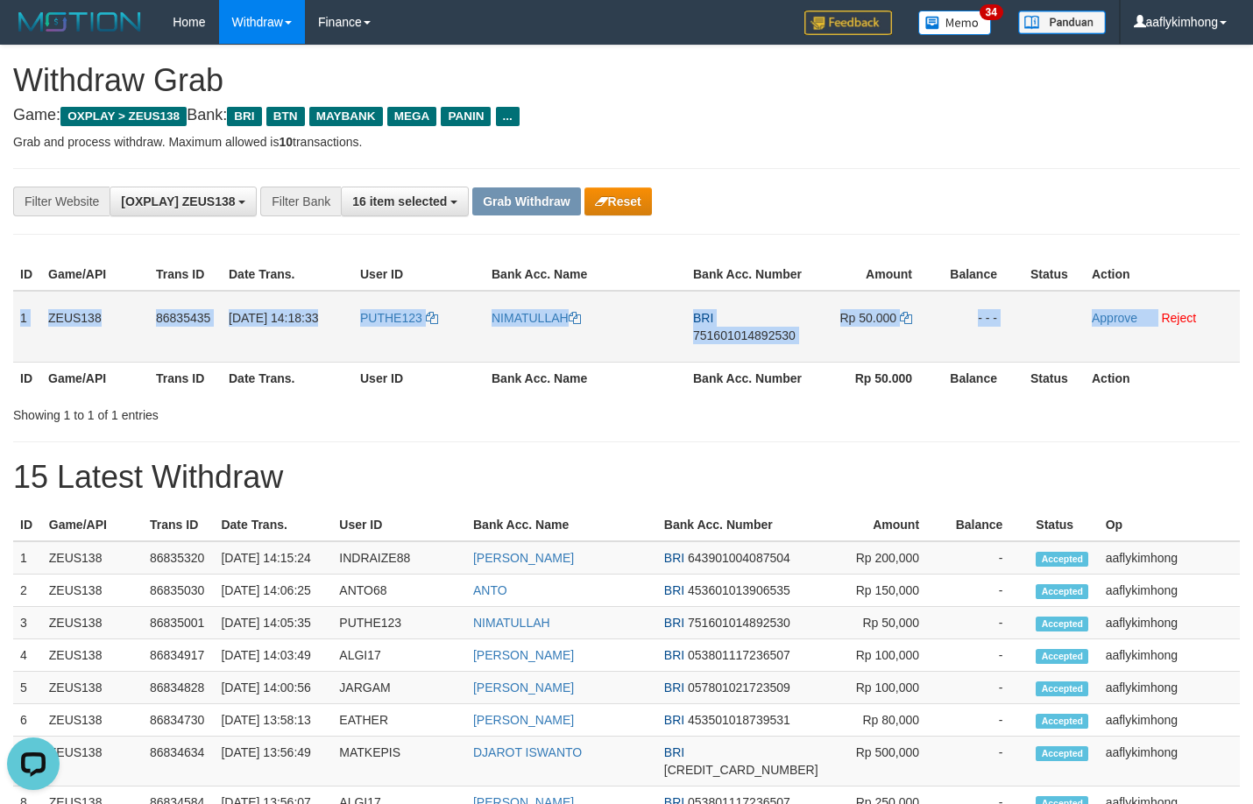
copy tr "1 ZEUS138 86835435 31/08/2025 14:18:33 PUTHE123 NIMATULLAH BRI 751601014892530 …"
drag, startPoint x: 19, startPoint y: 318, endPoint x: 1159, endPoint y: 352, distance: 1140.2
click at [1159, 352] on tr "1 ZEUS138 86835435 31/08/2025 14:18:33 PUTHE123 NIMATULLAH BRI 751601014892530 …" at bounding box center [626, 327] width 1226 height 72
click at [753, 336] on span "751601014892530" at bounding box center [744, 335] width 102 height 14
copy tr "1 ZEUS138 86835435 31/08/2025 14:18:33 PUTHE123 NIMATULLAH BRI 751601014892530 …"
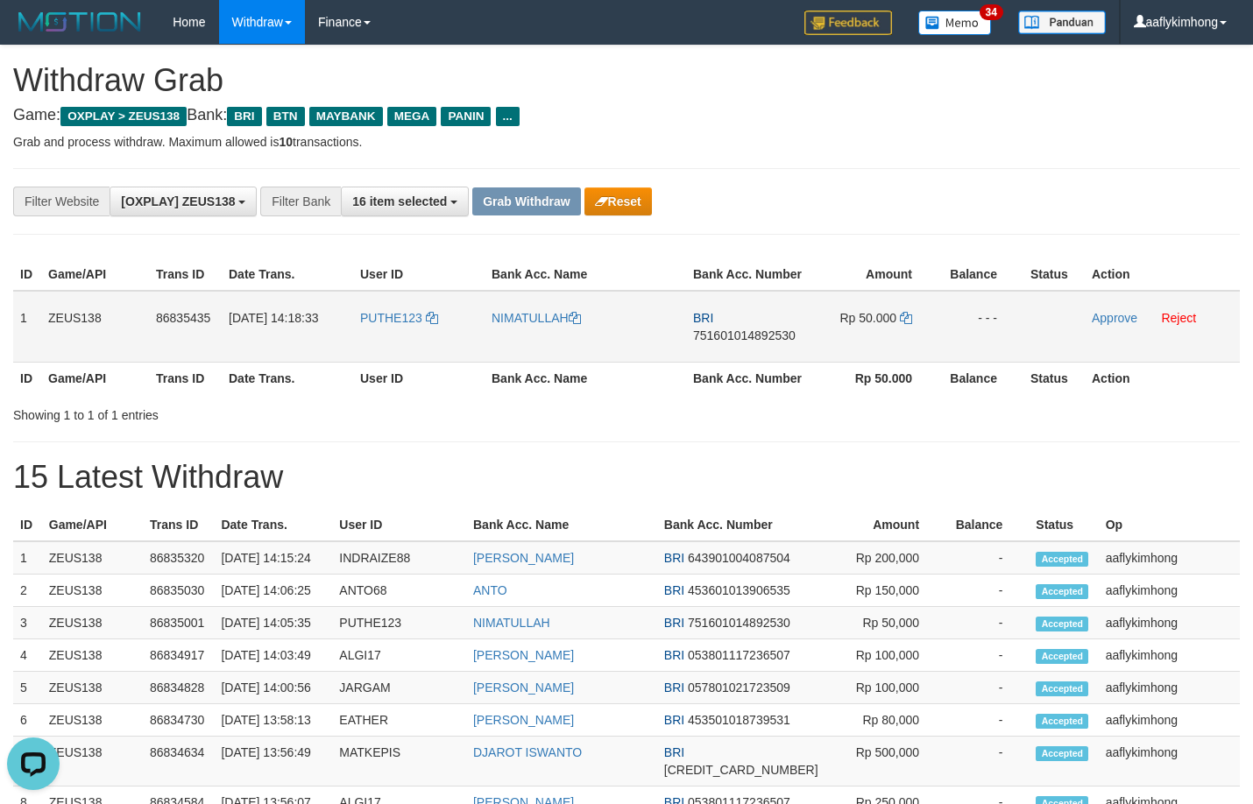
click at [753, 336] on span "751601014892530" at bounding box center [744, 335] width 102 height 14
click at [908, 316] on icon at bounding box center [906, 318] width 12 height 12
click at [908, 315] on icon at bounding box center [906, 318] width 12 height 12
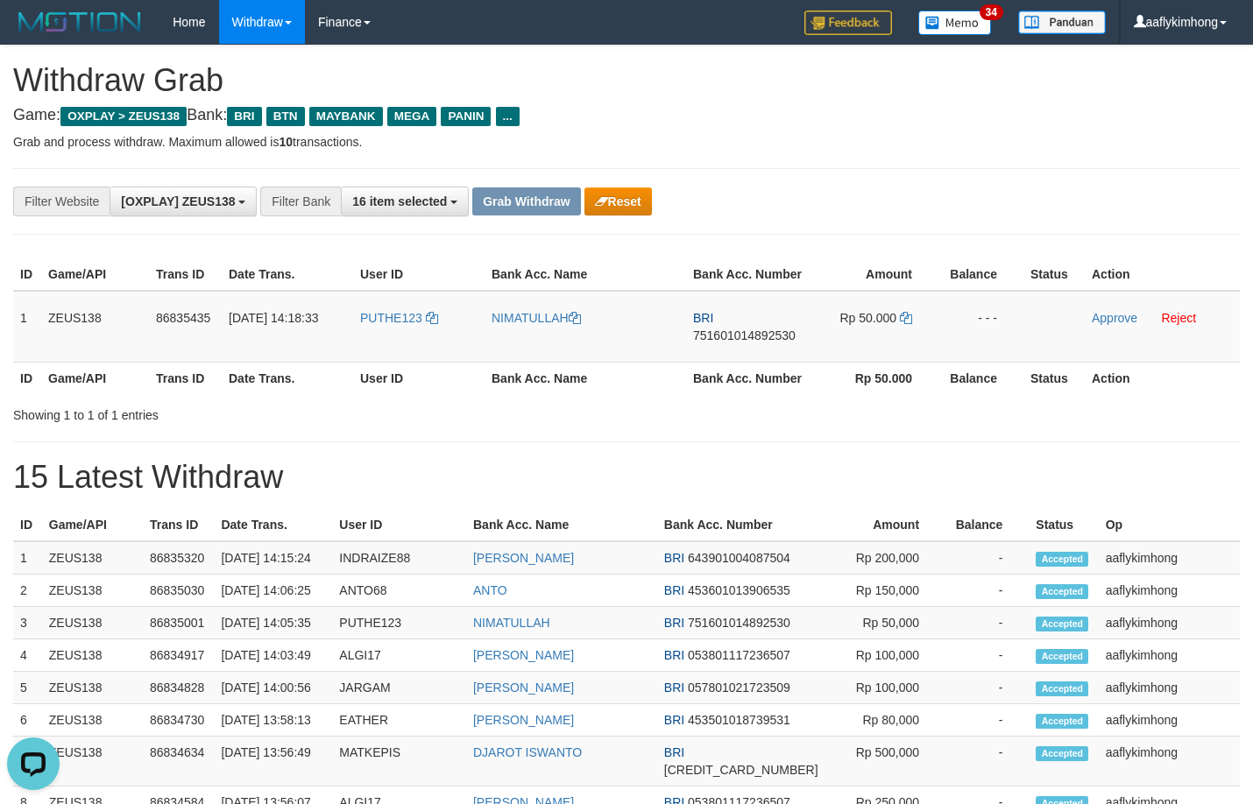
click at [867, 128] on div "**********" at bounding box center [626, 791] width 1253 height 1491
click at [1100, 315] on link "Approve" at bounding box center [1114, 318] width 46 height 14
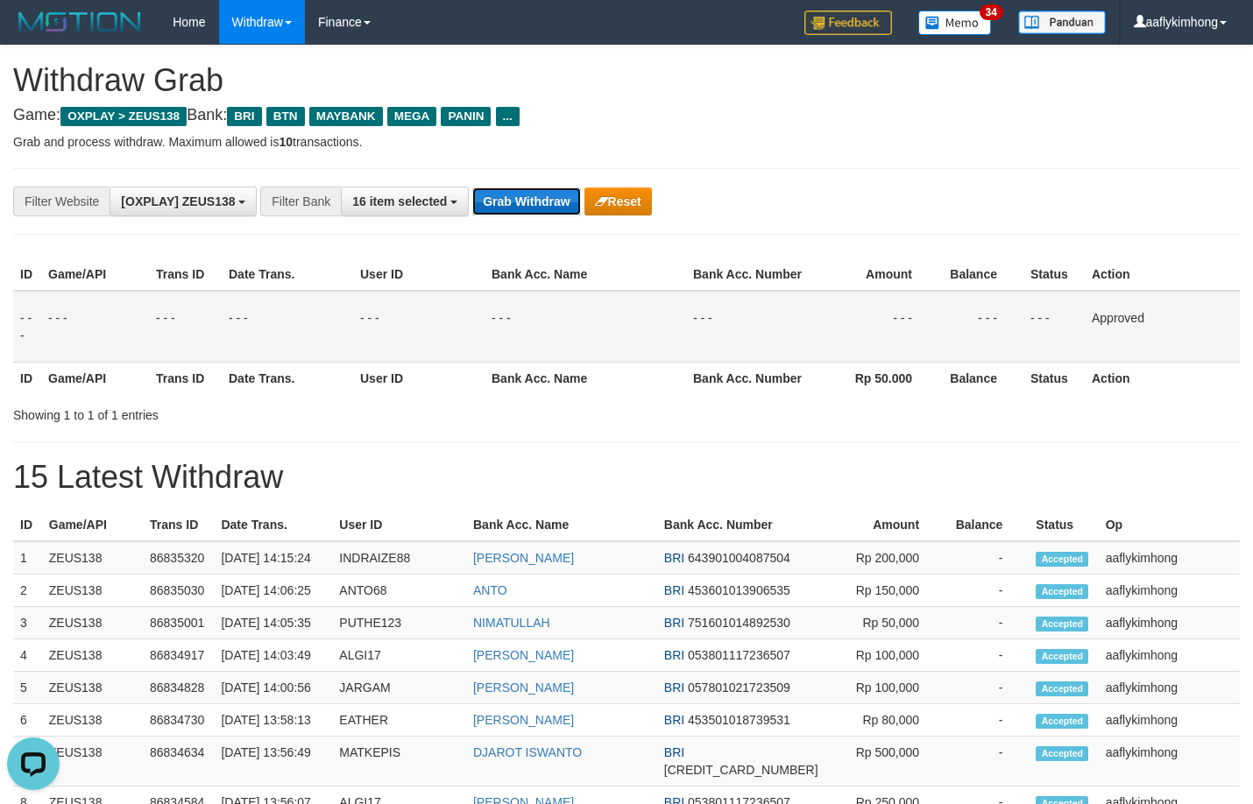
click at [506, 189] on button "Grab Withdraw" at bounding box center [526, 201] width 108 height 28
click at [507, 189] on button "Grab Withdraw" at bounding box center [526, 201] width 108 height 28
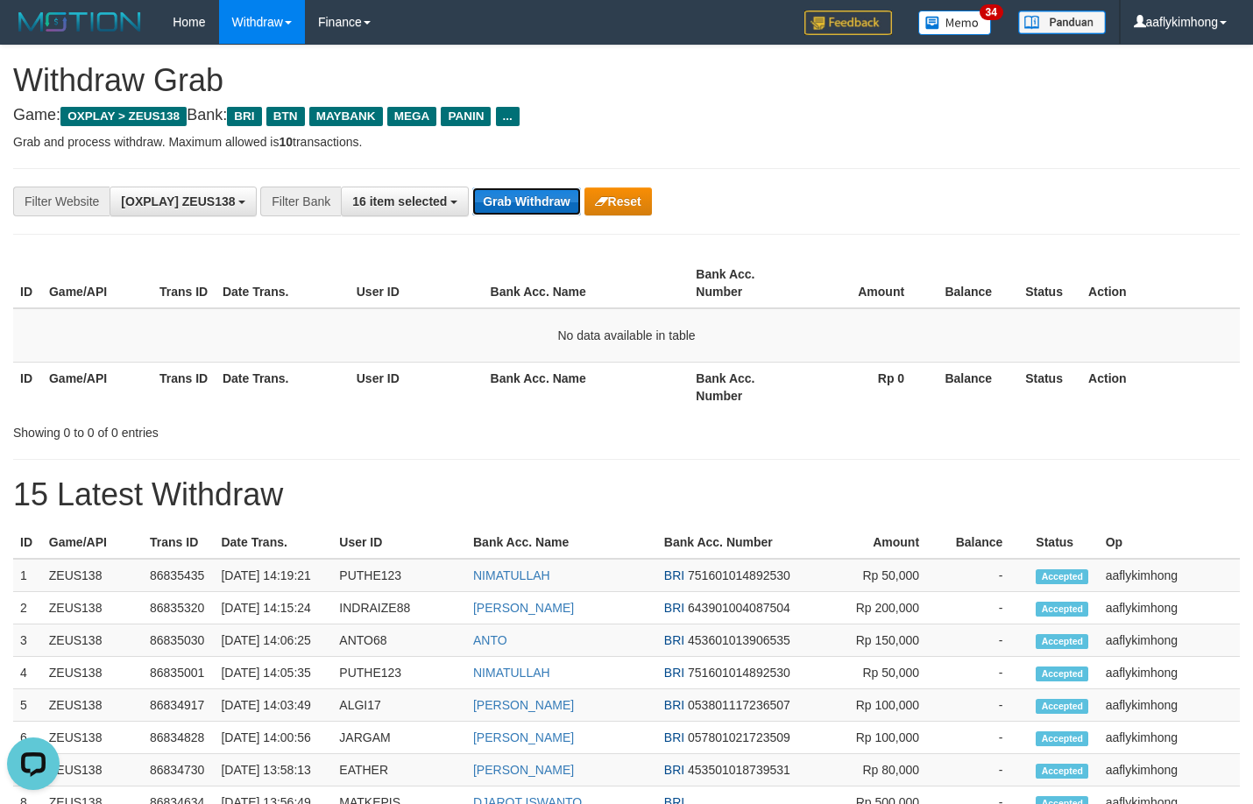
click at [505, 194] on button "Grab Withdraw" at bounding box center [526, 201] width 108 height 28
click at [505, 192] on button "Grab Withdraw" at bounding box center [526, 201] width 108 height 28
click at [505, 187] on button "Grab Withdraw" at bounding box center [526, 201] width 108 height 28
click at [547, 203] on button "Grab Withdraw" at bounding box center [526, 201] width 108 height 28
click at [547, 202] on button "Grab Withdraw" at bounding box center [526, 201] width 108 height 28
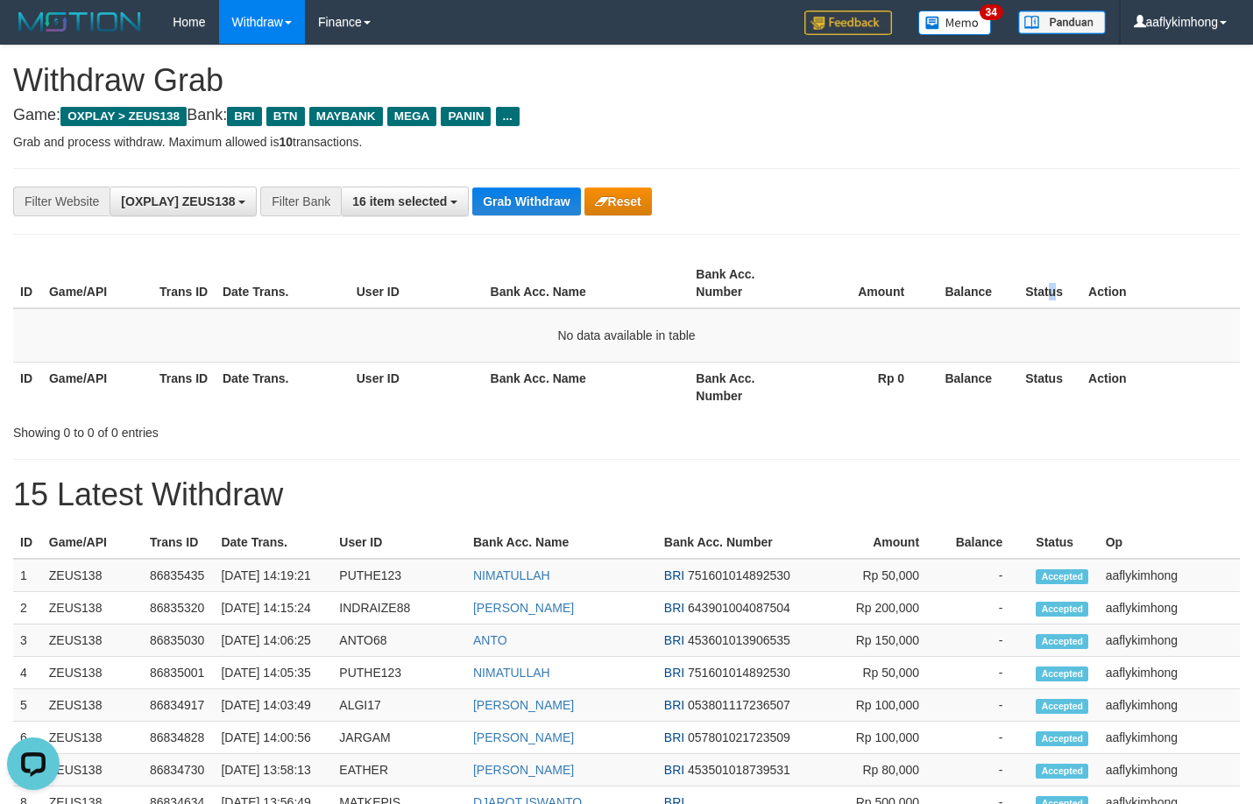
click at [1046, 275] on th "Status" at bounding box center [1049, 283] width 63 height 50
click at [533, 212] on button "Grab Withdraw" at bounding box center [526, 201] width 108 height 28
click at [532, 199] on button "Grab Withdraw" at bounding box center [526, 201] width 108 height 28
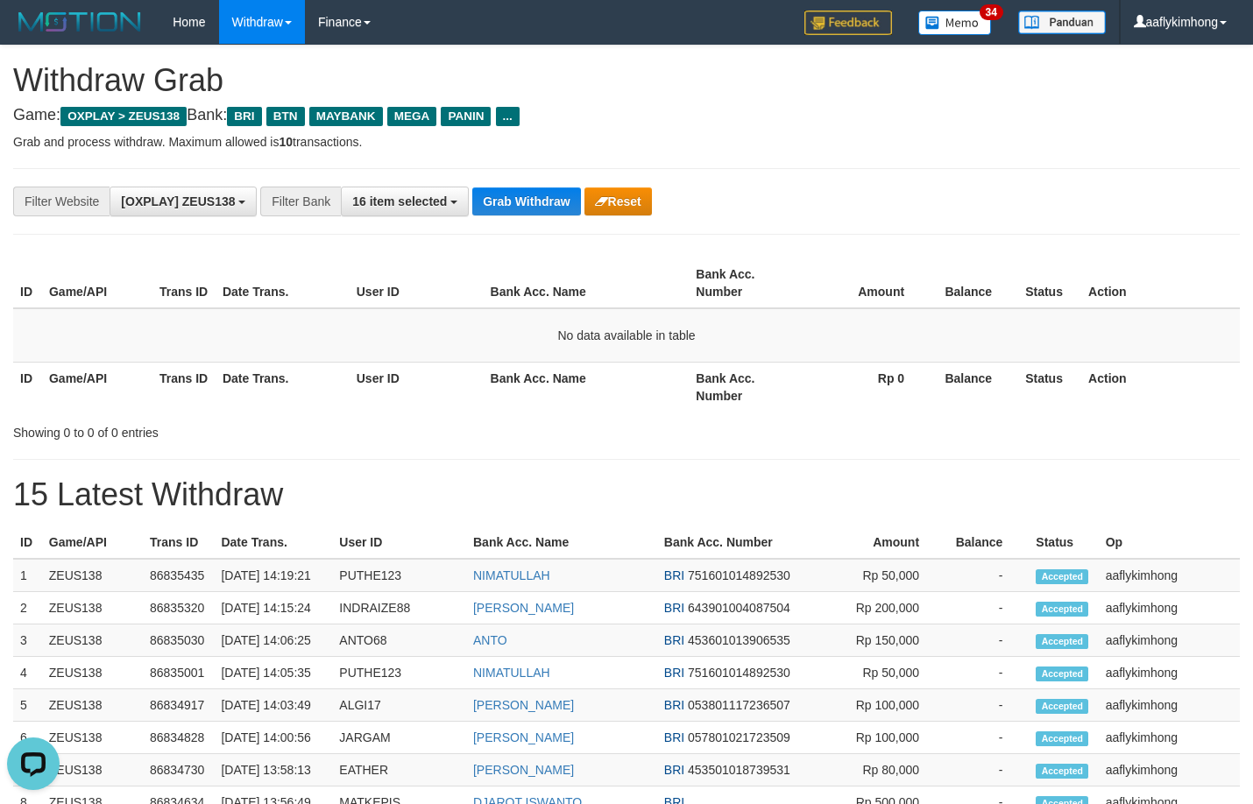
click at [498, 187] on div "**********" at bounding box center [522, 202] width 1044 height 30
click at [500, 178] on div "**********" at bounding box center [626, 201] width 1226 height 67
drag, startPoint x: 1257, startPoint y: 328, endPoint x: 538, endPoint y: 188, distance: 732.6
click at [538, 188] on button "Grab Withdraw" at bounding box center [526, 201] width 108 height 28
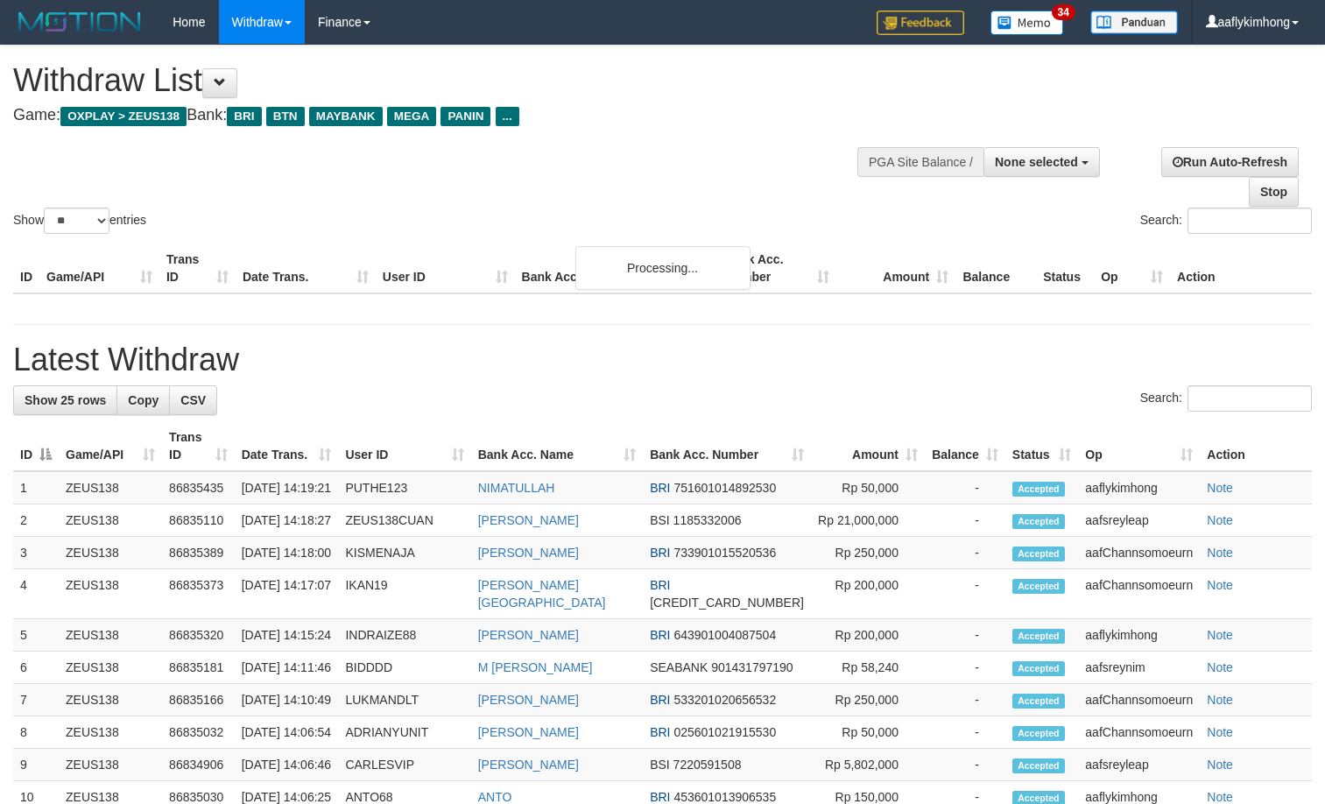
select select
select select "**"
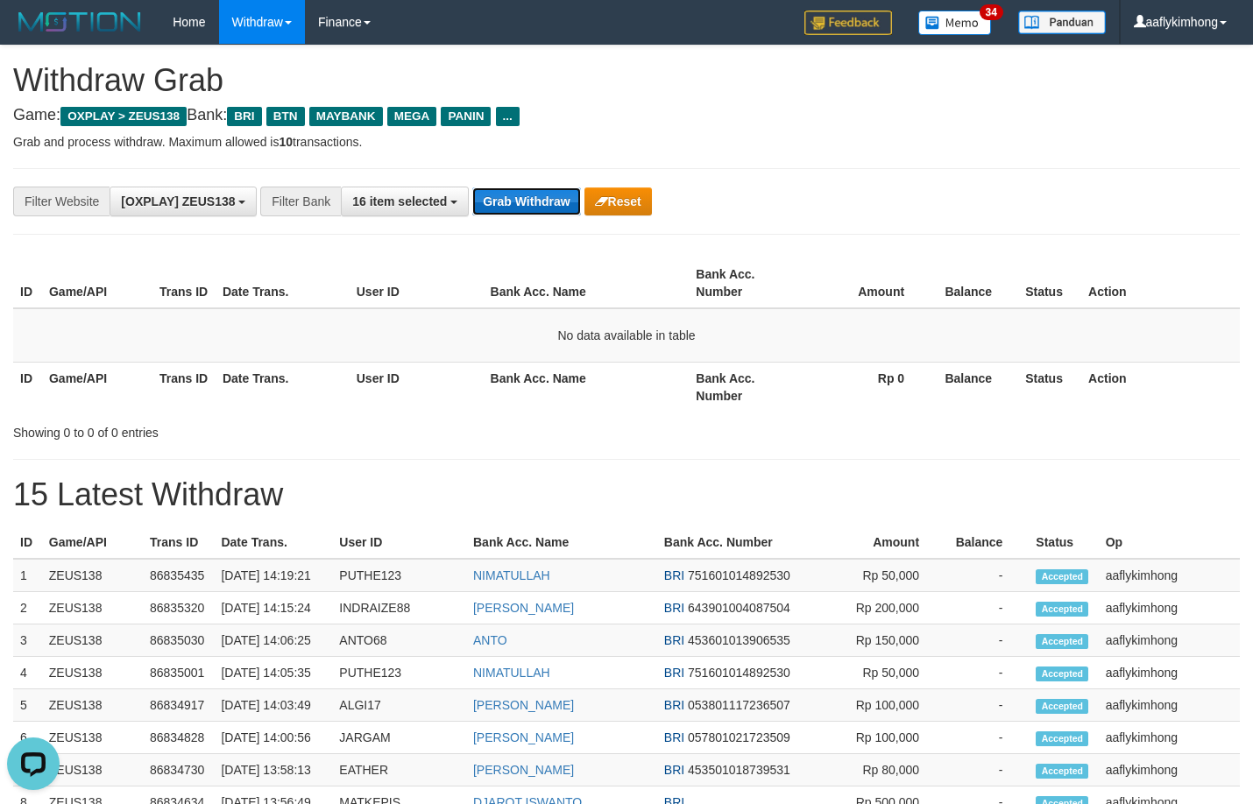
click at [494, 199] on button "Grab Withdraw" at bounding box center [526, 201] width 108 height 28
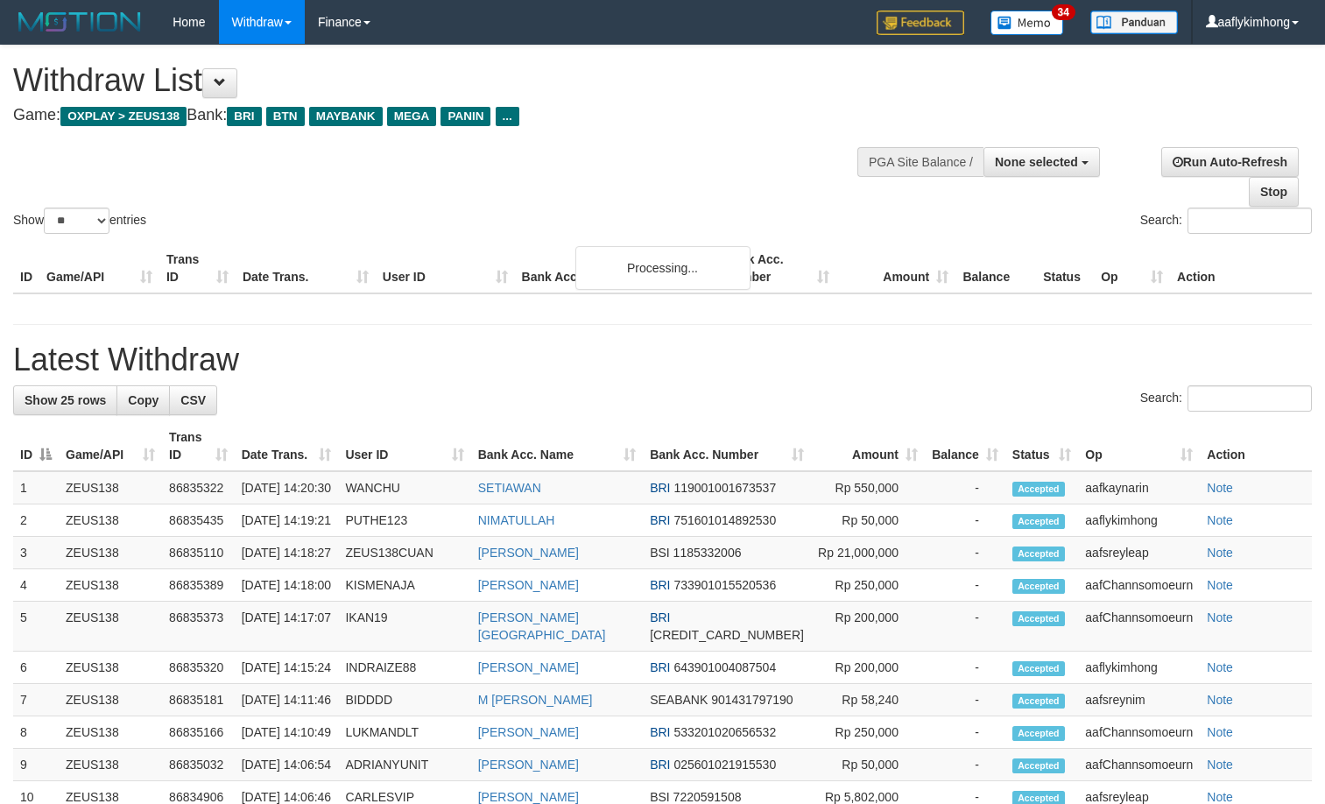
select select
select select "**"
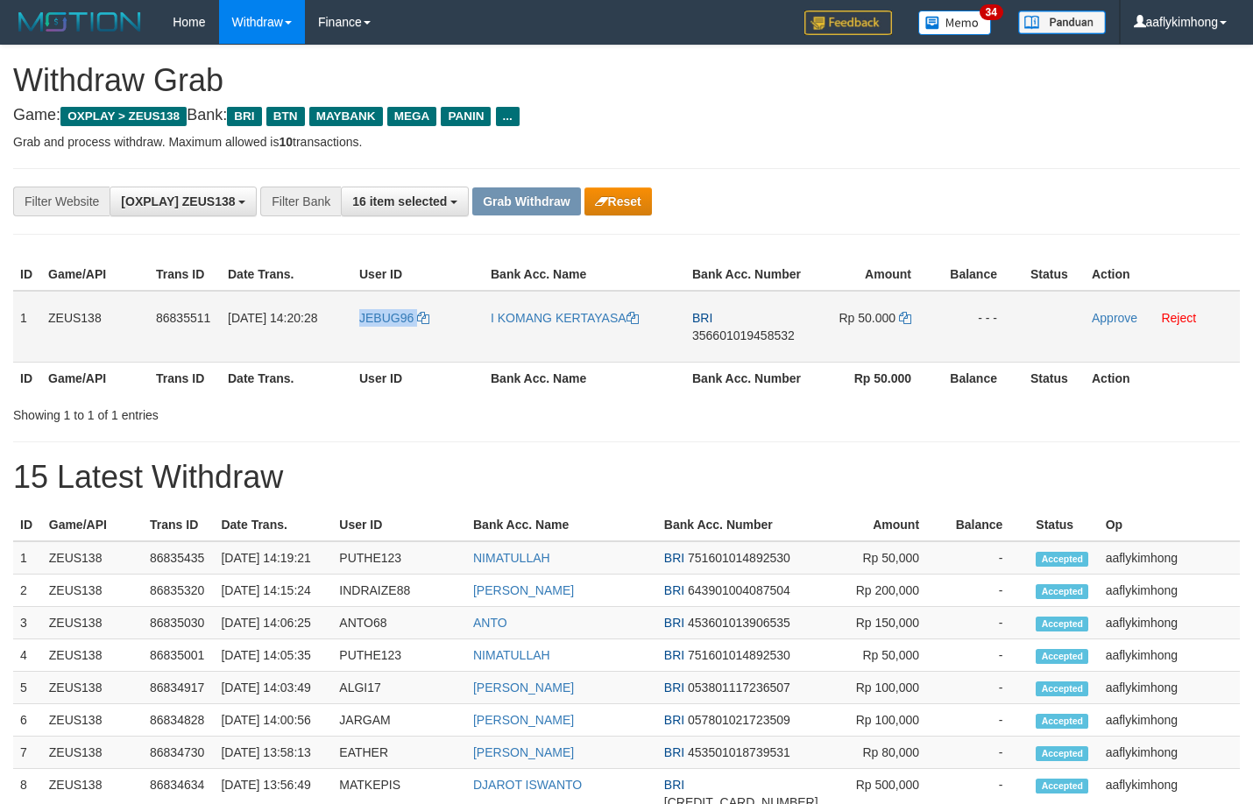
drag, startPoint x: 346, startPoint y: 354, endPoint x: 427, endPoint y: 341, distance: 82.5
click at [427, 341] on tr "1 ZEUS138 86835511 31/08/2025 14:20:28 JEBUG96 I KOMANG KERTAYASA BRI 356601019…" at bounding box center [626, 327] width 1226 height 72
copy tr "JEBUG96"
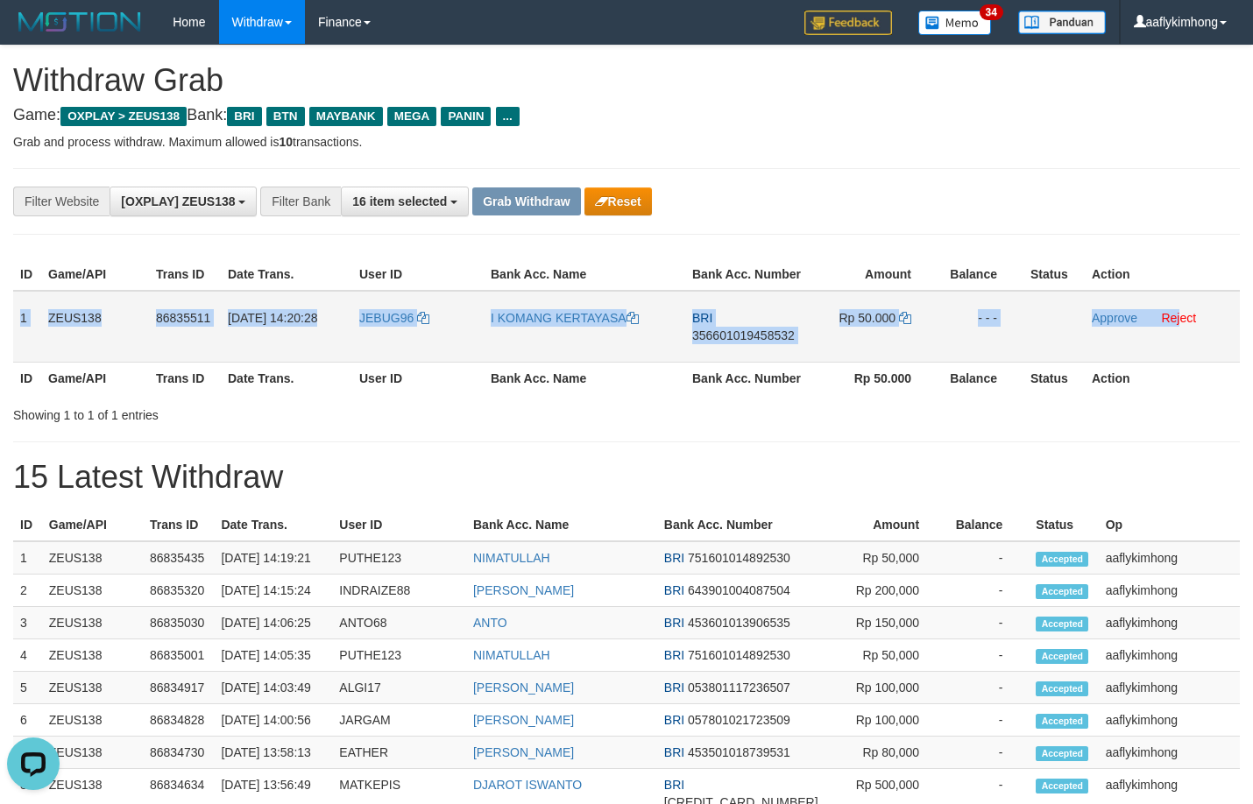
copy tr "1 ZEUS138 86835511 31/08/2025 14:20:28 JEBUG96 I KOMANG KERTAYASA BRI 356601019…"
drag, startPoint x: 18, startPoint y: 325, endPoint x: 1178, endPoint y: 340, distance: 1160.8
click at [1178, 340] on tr "1 ZEUS138 86835511 31/08/2025 14:20:28 JEBUG96 I KOMANG KERTAYASA BRI 356601019…" at bounding box center [626, 327] width 1226 height 72
click at [697, 330] on span "356601019458532" at bounding box center [743, 335] width 102 height 14
copy tr "1 ZEUS138 86835511 31/08/2025 14:20:28 JEBUG96 I KOMANG KERTAYASA BRI 356601019…"
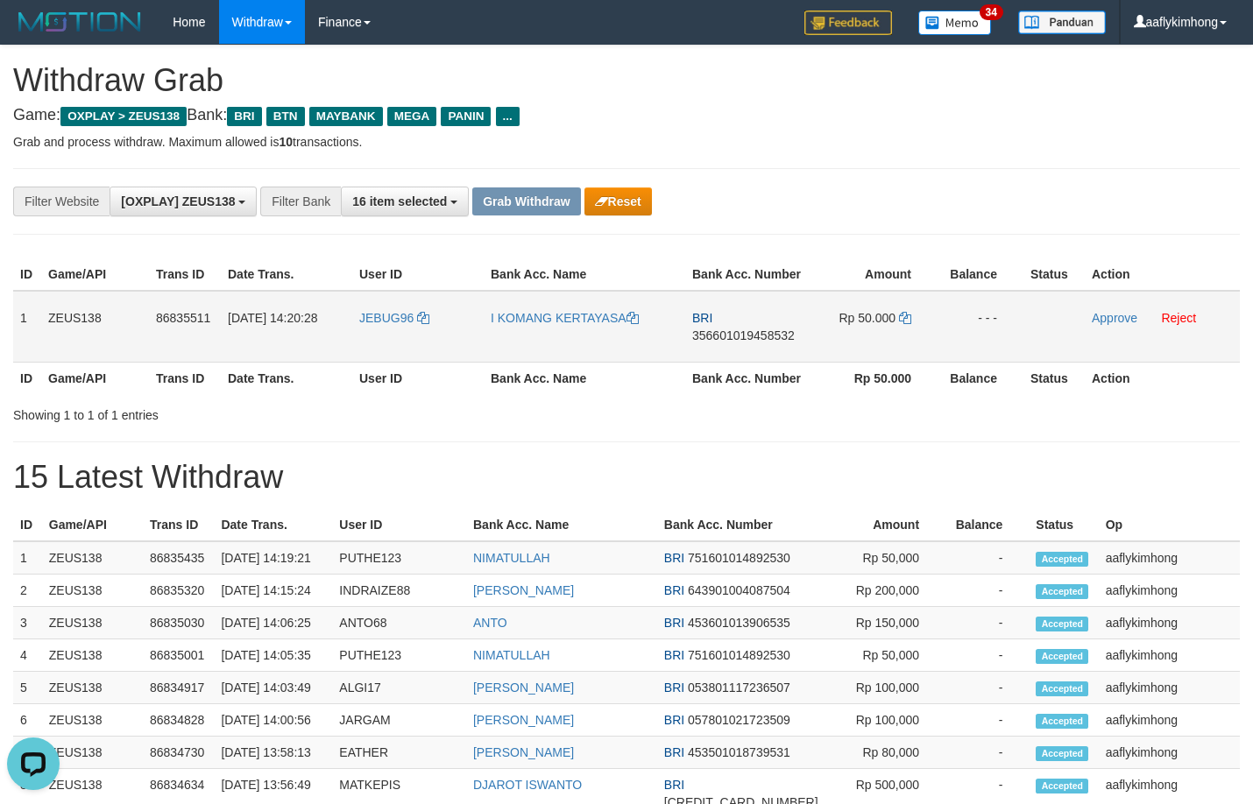
click at [697, 330] on span "356601019458532" at bounding box center [743, 335] width 102 height 14
click at [902, 322] on icon at bounding box center [905, 318] width 12 height 12
click at [905, 314] on icon at bounding box center [905, 318] width 12 height 12
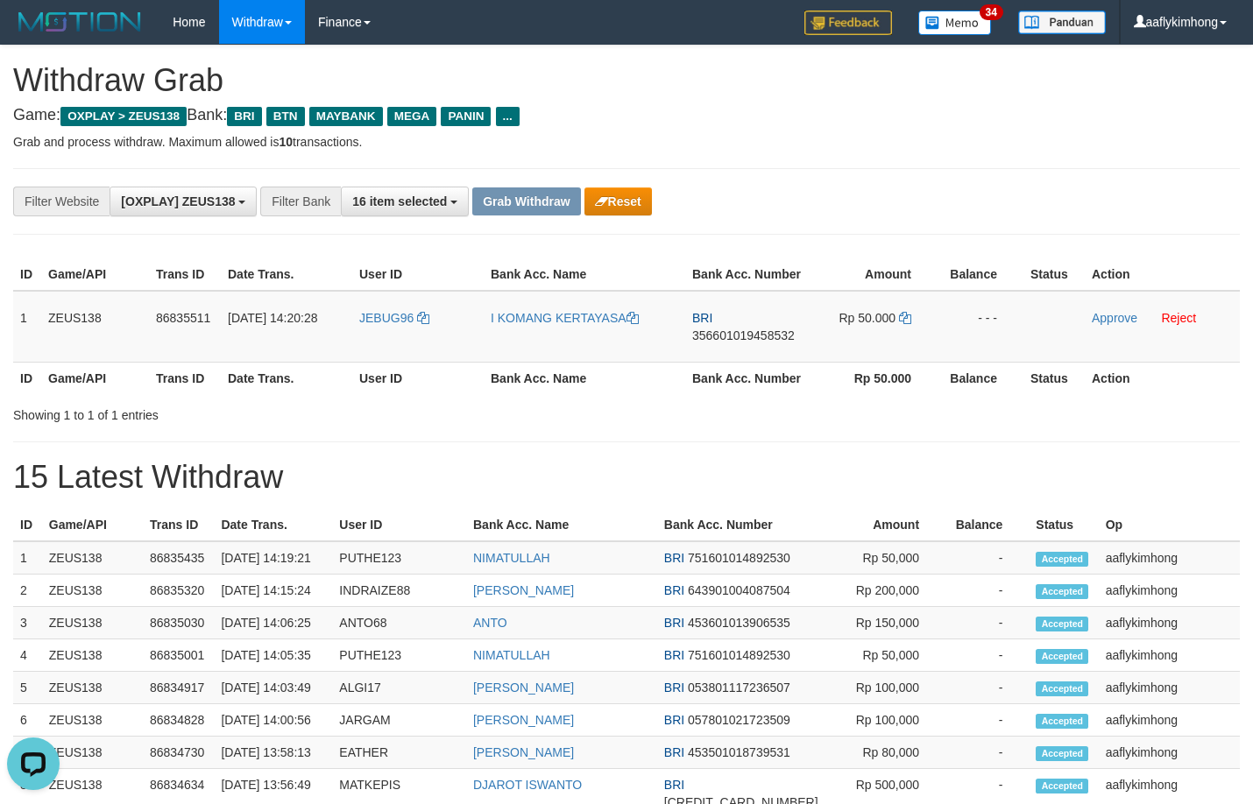
click at [838, 155] on div "**********" at bounding box center [626, 791] width 1253 height 1491
click at [1091, 313] on link "Approve" at bounding box center [1114, 318] width 46 height 14
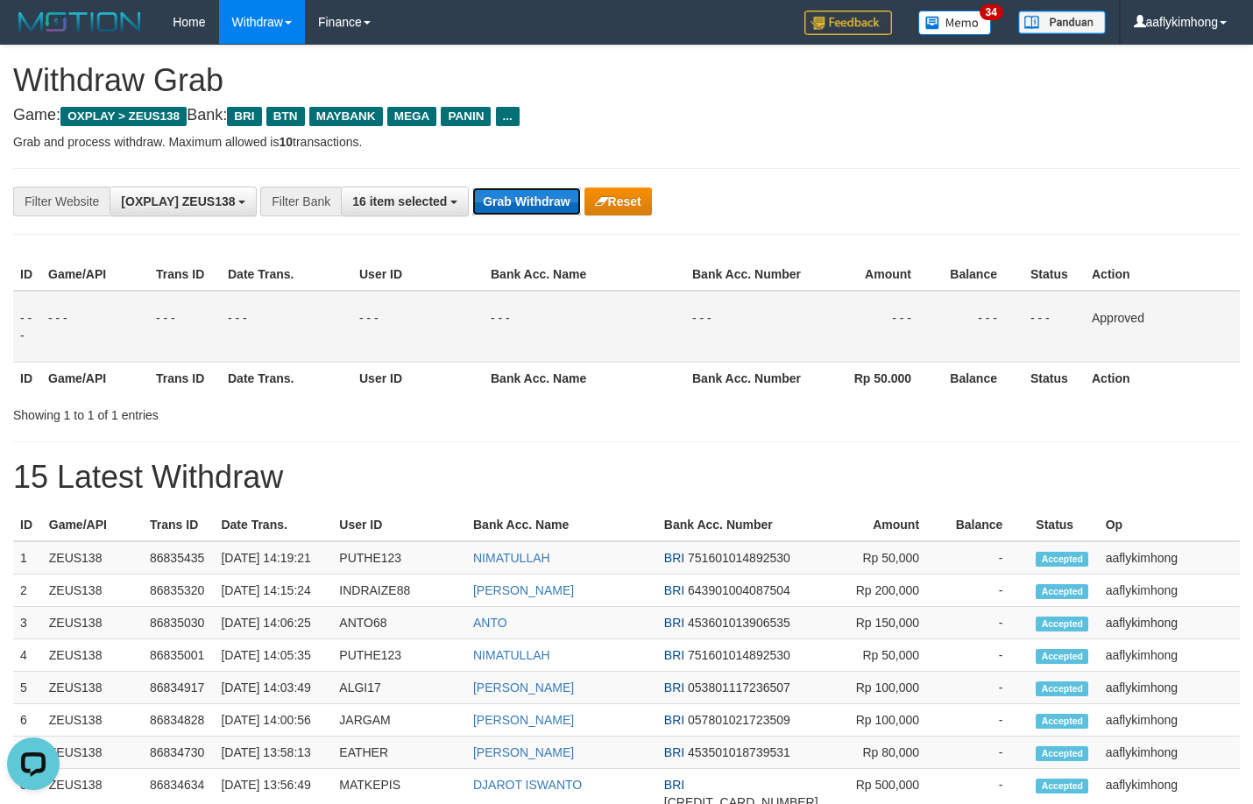
click at [496, 194] on button "Grab Withdraw" at bounding box center [526, 201] width 108 height 28
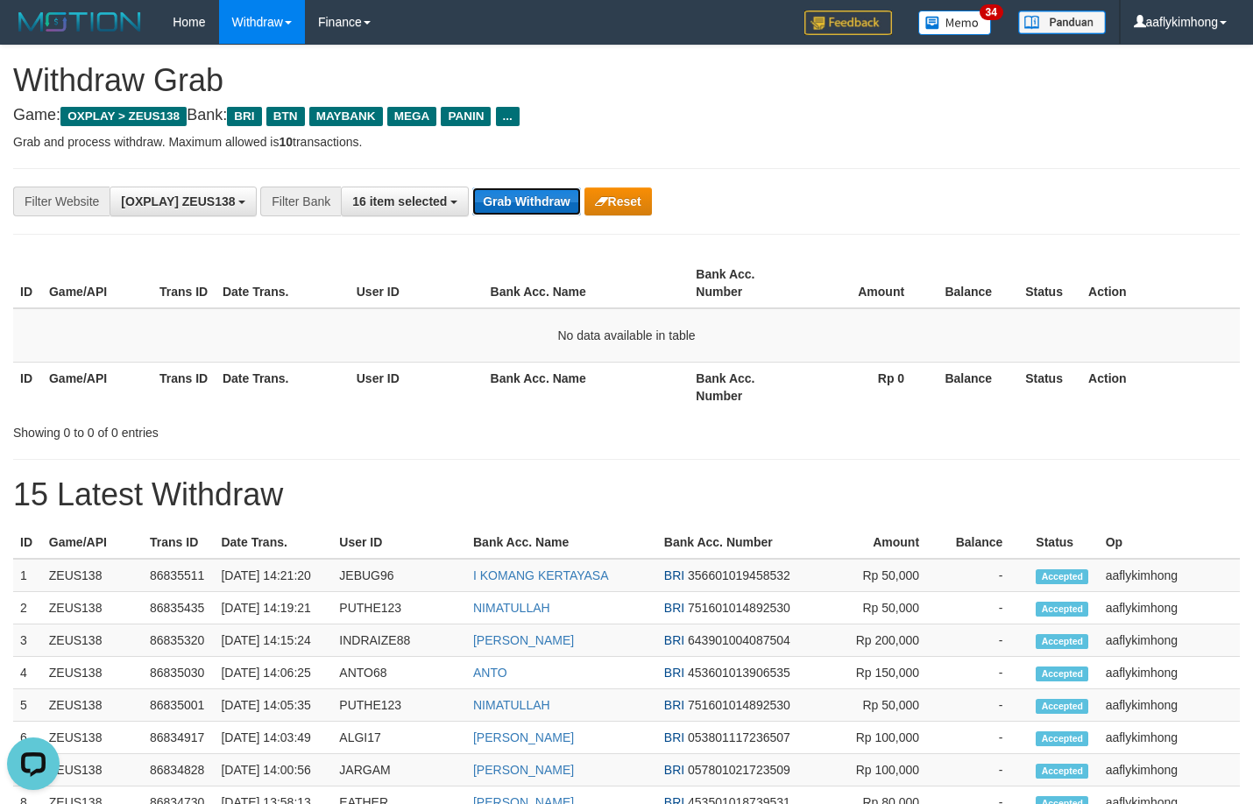
click at [557, 205] on button "Grab Withdraw" at bounding box center [526, 201] width 108 height 28
click at [985, 187] on div "**********" at bounding box center [522, 202] width 1044 height 30
drag, startPoint x: 413, startPoint y: 255, endPoint x: 428, endPoint y: 232, distance: 27.2
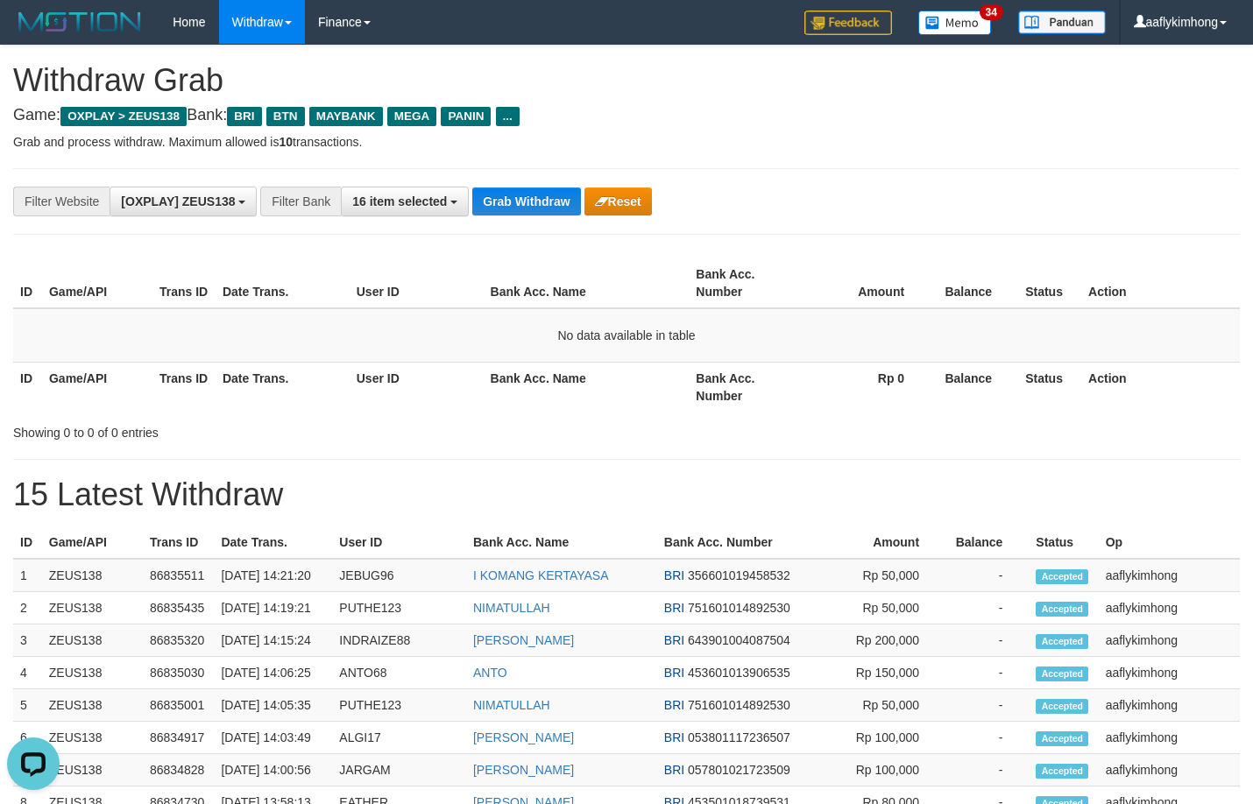
click at [420, 244] on div "**********" at bounding box center [626, 800] width 1253 height 1508
click at [512, 191] on button "Grab Withdraw" at bounding box center [526, 201] width 108 height 28
click at [512, 189] on button "Grab Withdraw" at bounding box center [526, 201] width 108 height 28
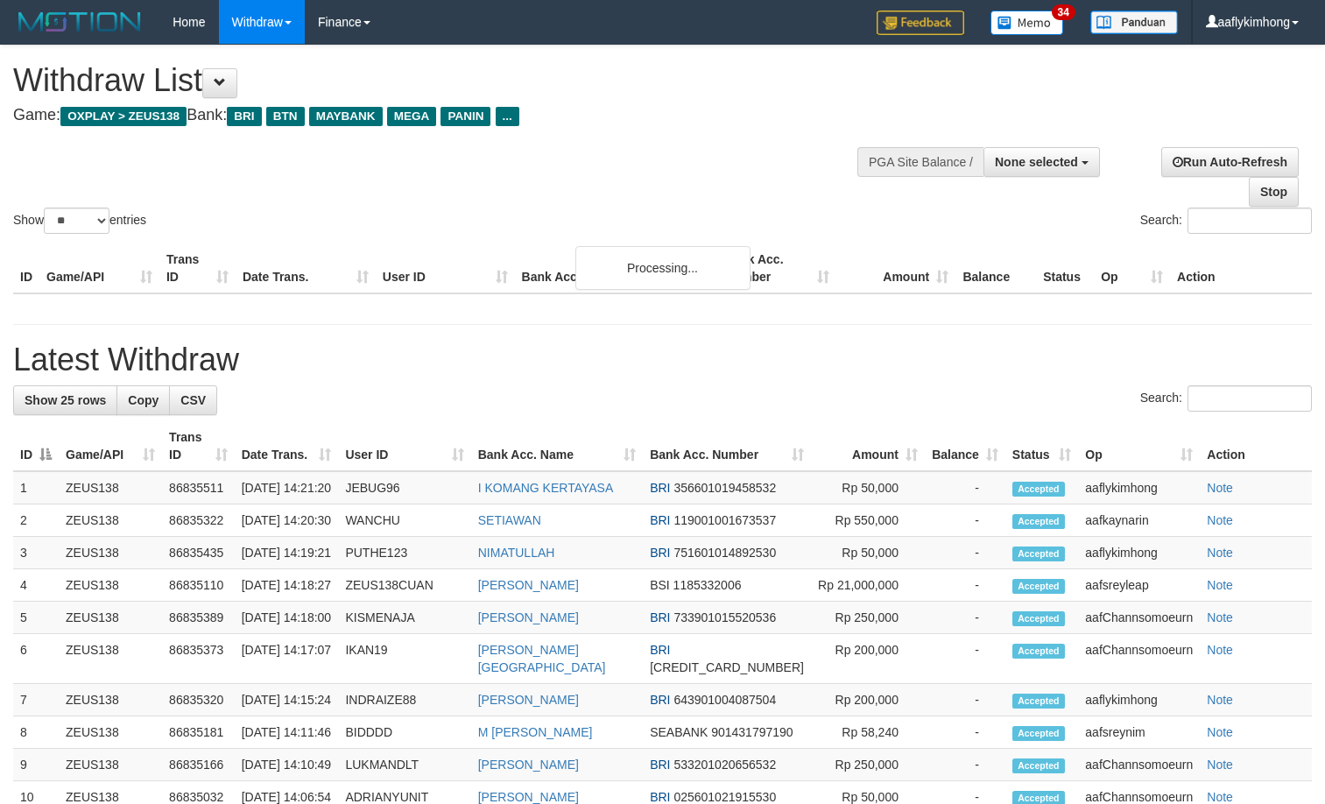
select select
select select "**"
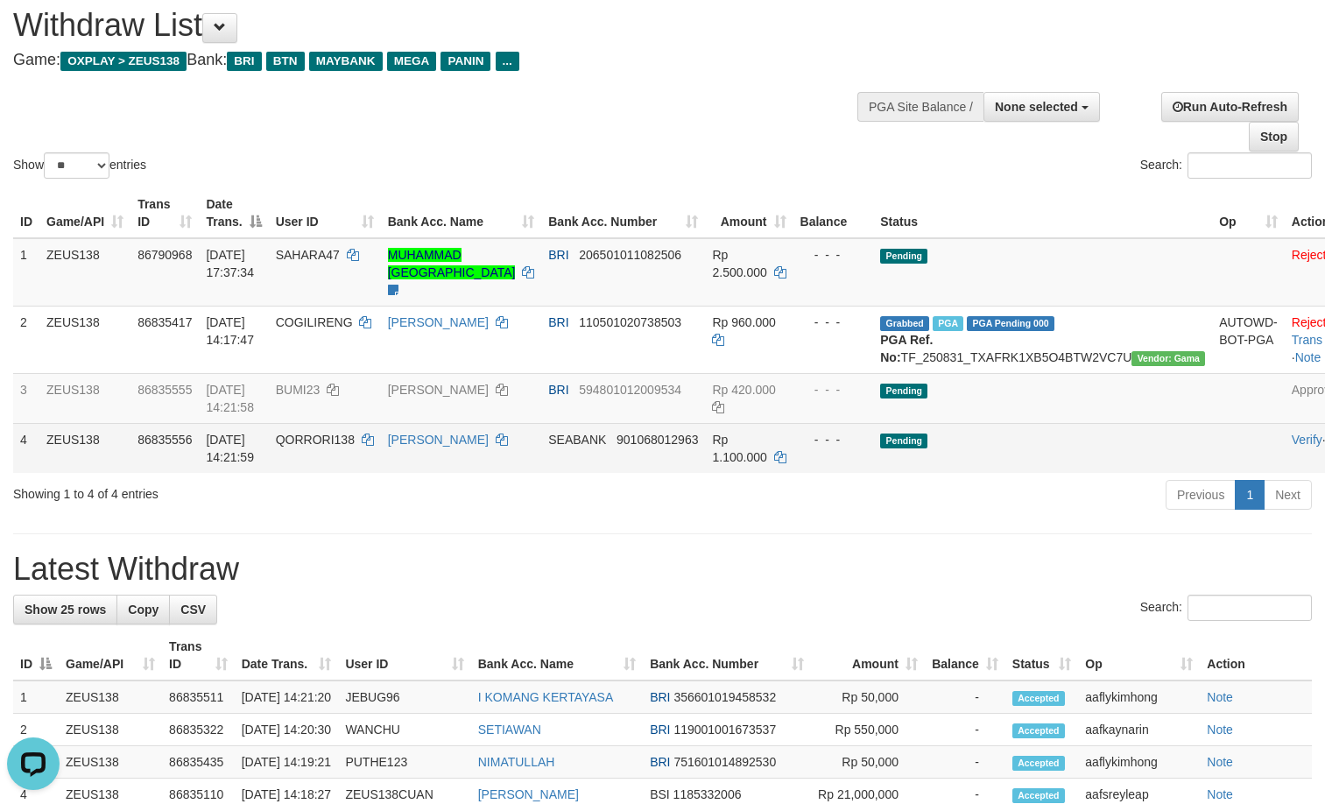
click at [426, 449] on td "[PERSON_NAME]" at bounding box center [461, 448] width 161 height 50
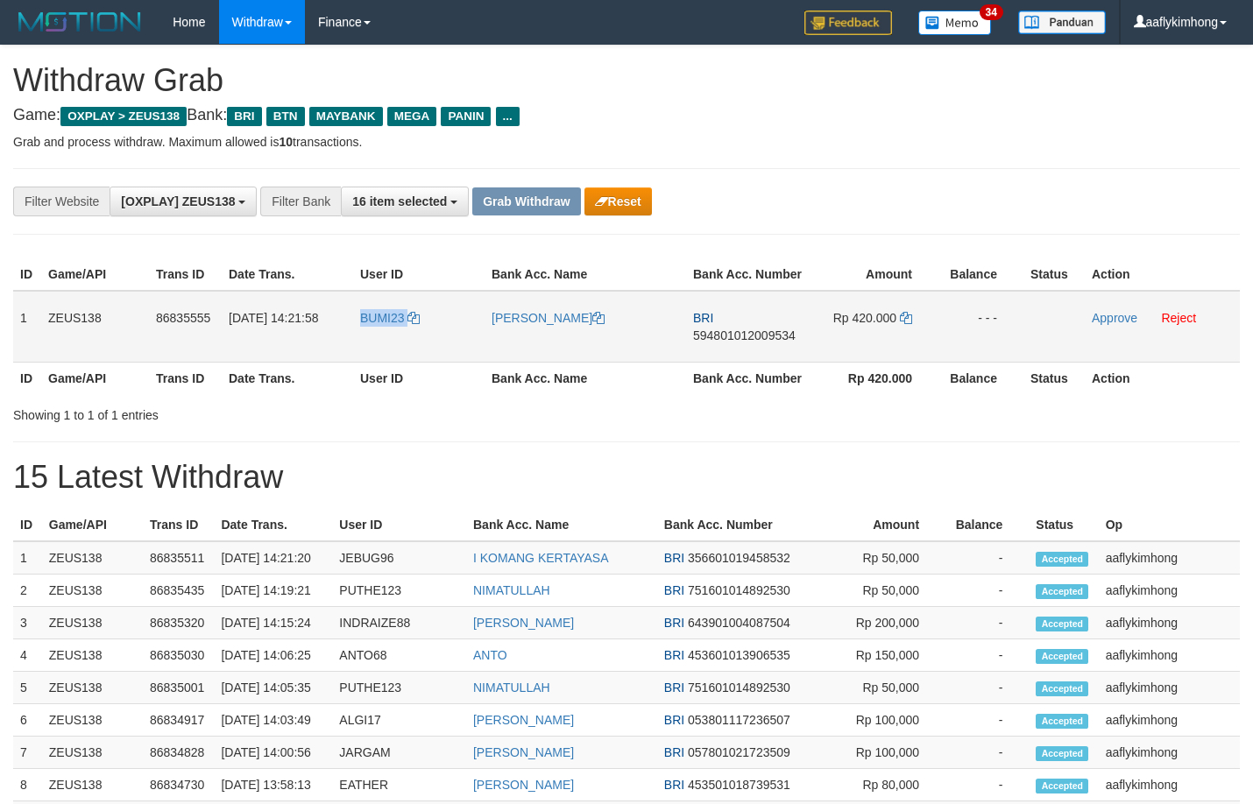
drag, startPoint x: 0, startPoint y: 0, endPoint x: 439, endPoint y: 335, distance: 551.9
click at [439, 335] on tr "1 ZEUS138 86835555 31/08/2025 14:21:58 BUMI23 MOH MULTAZAM BRI 594801012009534 …" at bounding box center [626, 327] width 1226 height 72
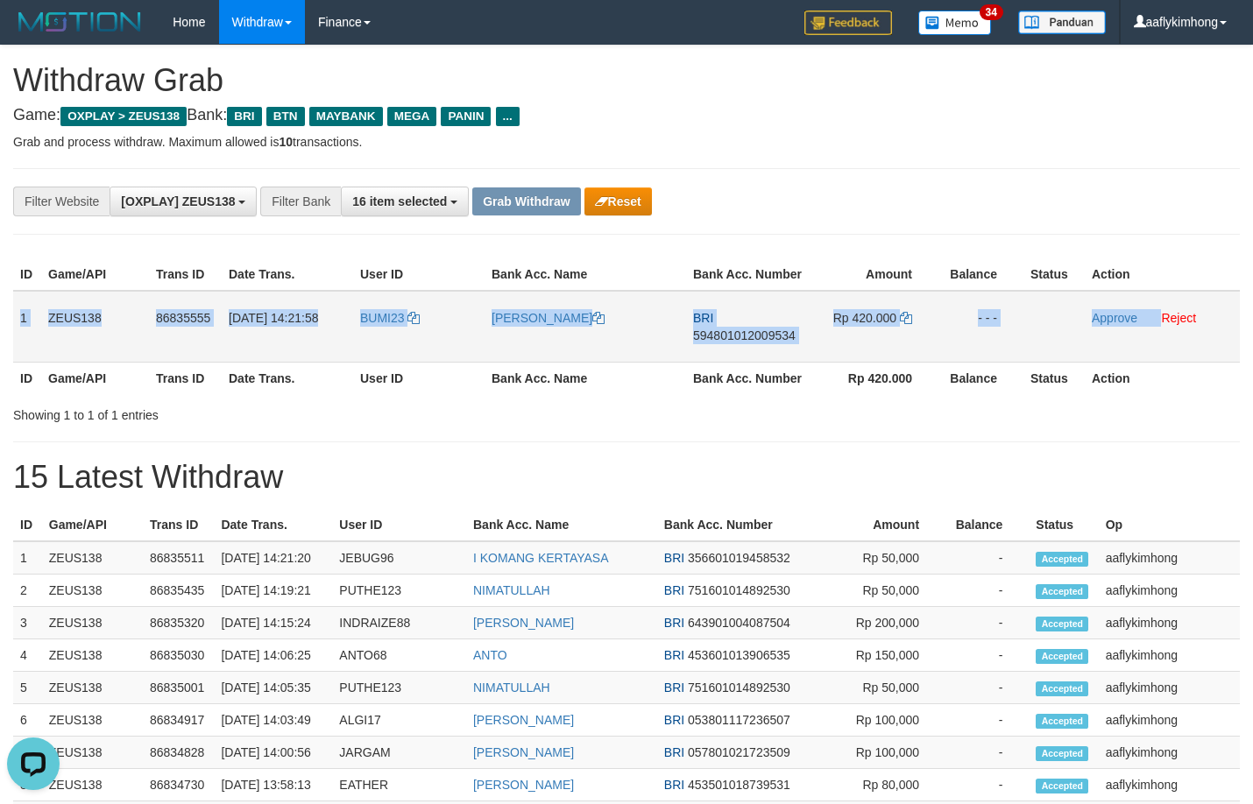
copy tr "1 ZEUS138 86835555 31/08/2025 14:21:58 BUMI23 MOH MULTAZAM BRI 594801012009534 …"
drag, startPoint x: 16, startPoint y: 302, endPoint x: 1163, endPoint y: 336, distance: 1148.0
click at [1163, 336] on tr "1 ZEUS138 86835555 31/08/2025 14:21:58 BUMI23 MOH MULTAZAM BRI 594801012009534 …" at bounding box center [626, 327] width 1226 height 72
click at [727, 332] on span "594801012009534" at bounding box center [744, 335] width 102 height 14
copy tr "1 ZEUS138 86835555 31/08/2025 14:21:58 BUMI23 MOH MULTAZAM BRI 594801012009534 …"
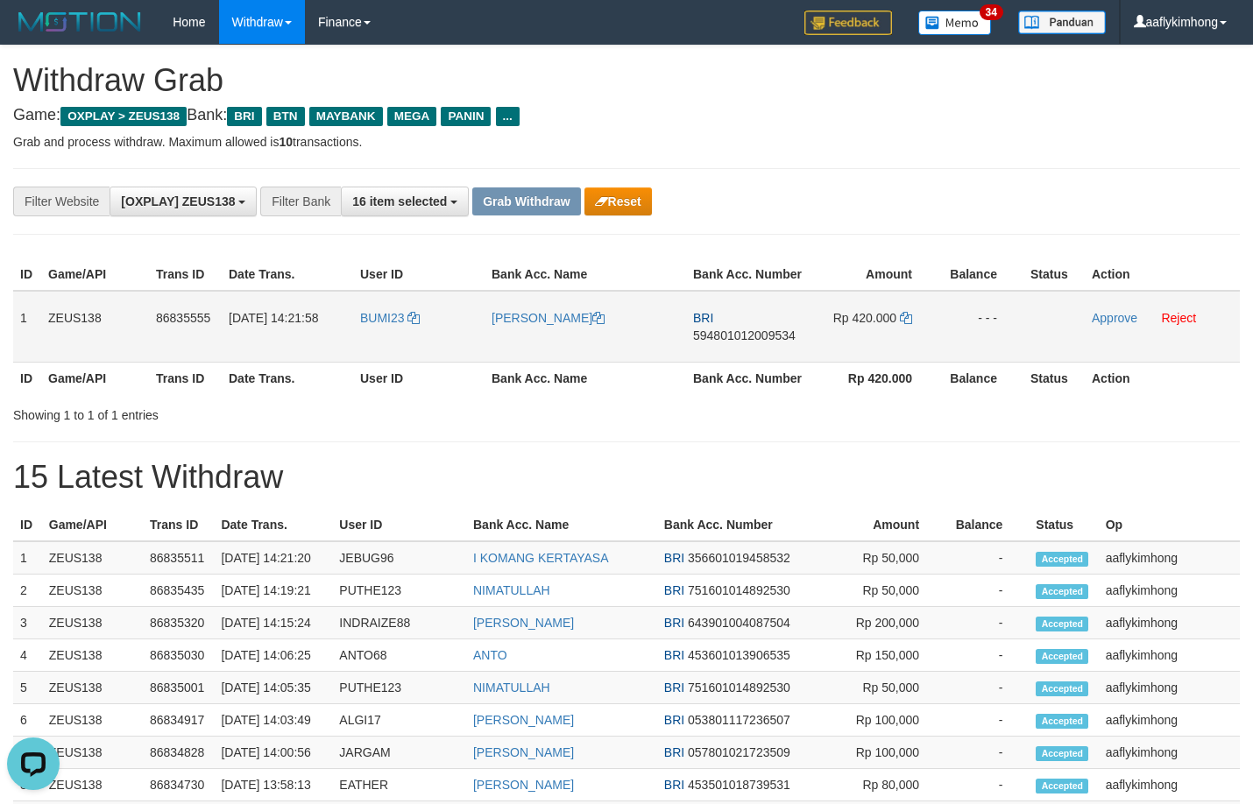
click at [727, 332] on span "594801012009534" at bounding box center [744, 335] width 102 height 14
click at [904, 314] on icon at bounding box center [906, 318] width 12 height 12
click at [903, 316] on icon at bounding box center [906, 318] width 12 height 12
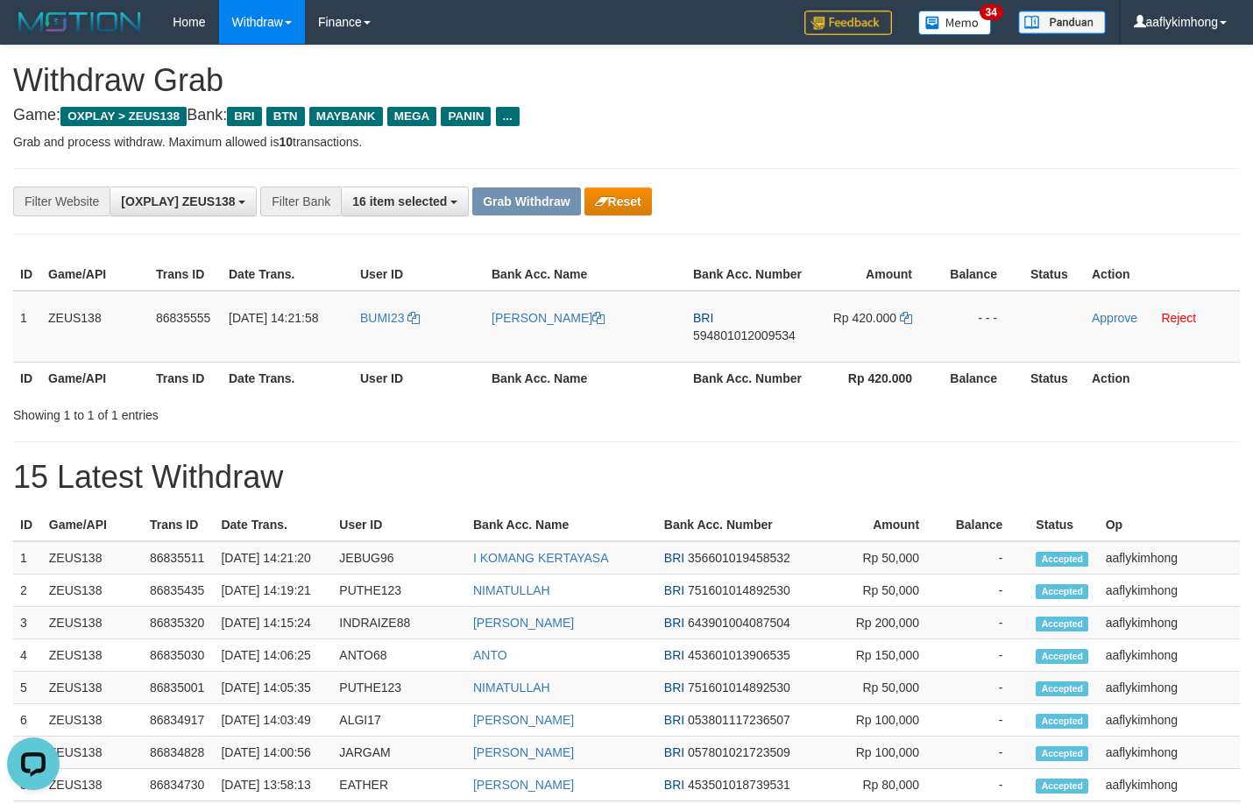
click at [794, 150] on p "Grab and process withdraw. Maximum allowed is 10 transactions." at bounding box center [626, 142] width 1226 height 18
click at [1107, 313] on link "Approve" at bounding box center [1114, 318] width 46 height 14
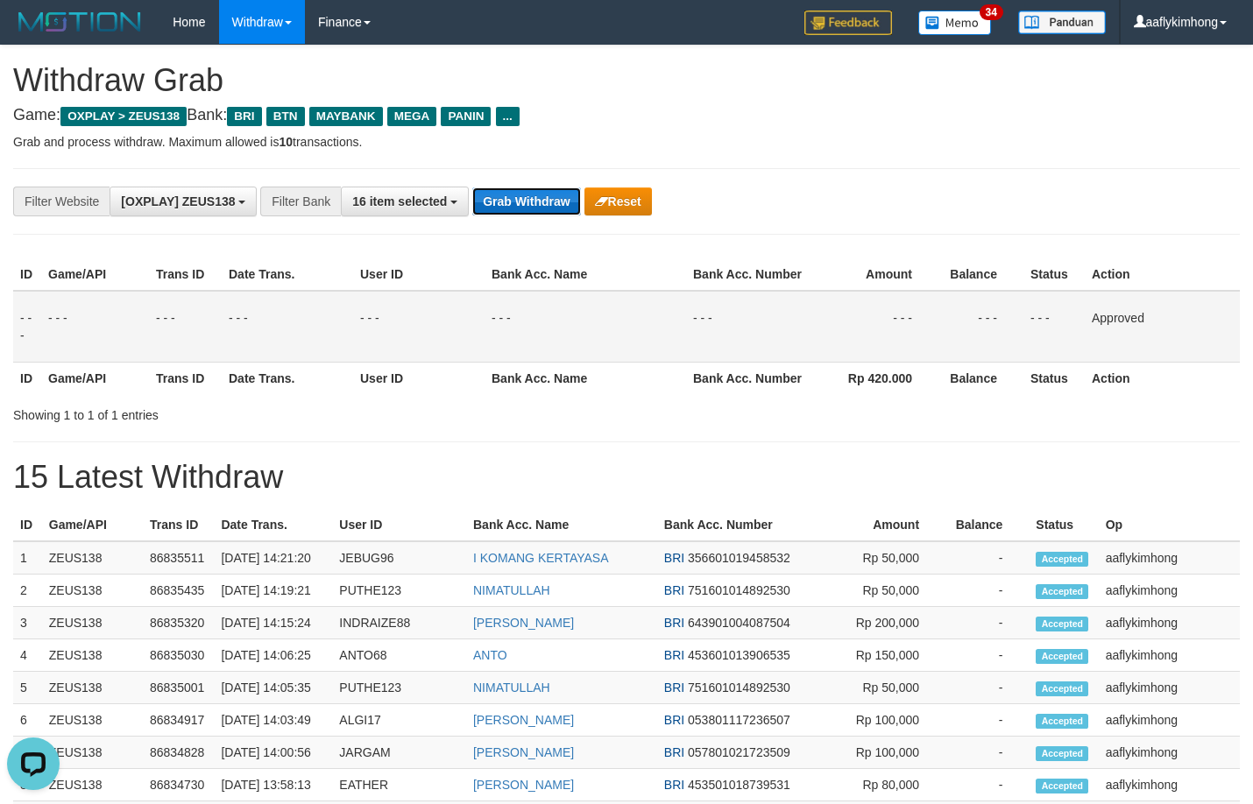
click at [505, 193] on button "Grab Withdraw" at bounding box center [526, 201] width 108 height 28
click at [505, 192] on button "Grab Withdraw" at bounding box center [526, 201] width 108 height 28
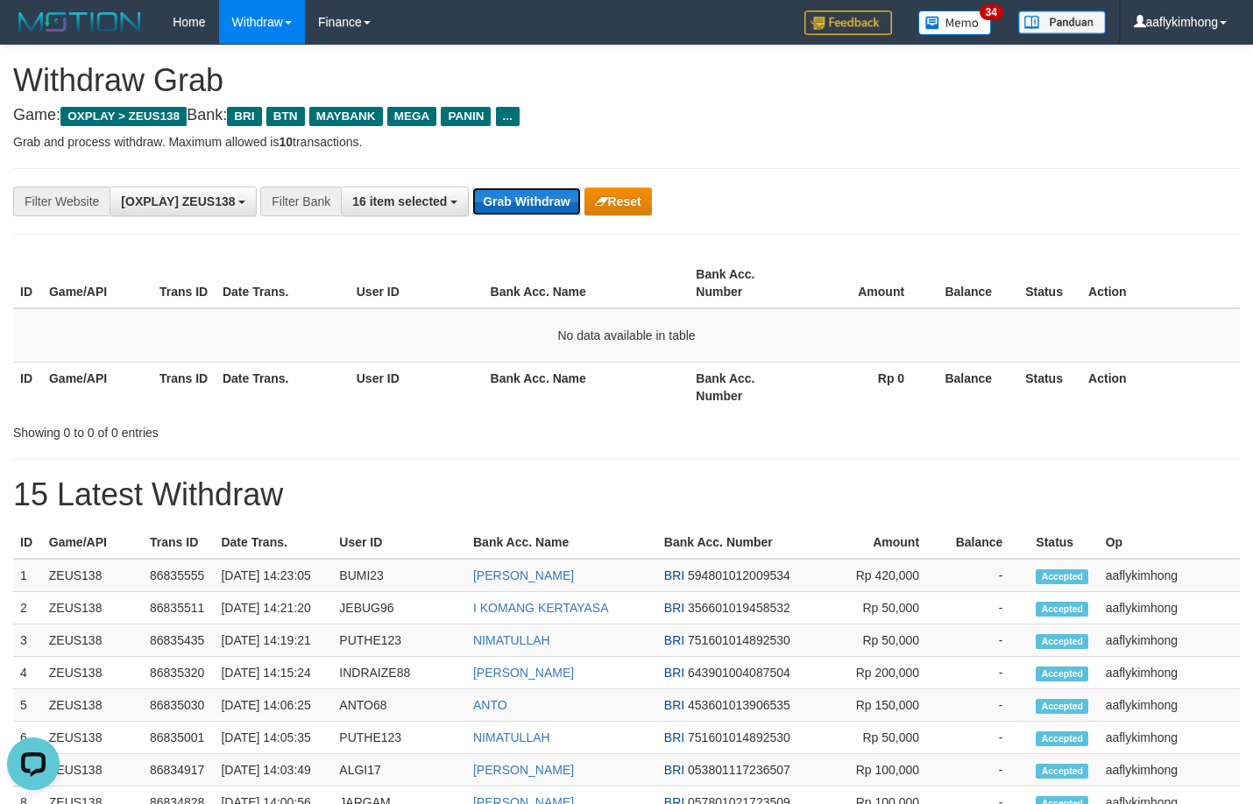
click at [538, 200] on button "Grab Withdraw" at bounding box center [526, 201] width 108 height 28
click at [562, 186] on div "**********" at bounding box center [626, 201] width 1226 height 67
click at [553, 206] on button "Grab Withdraw" at bounding box center [526, 201] width 108 height 28
drag, startPoint x: 553, startPoint y: 205, endPoint x: 1180, endPoint y: 187, distance: 627.5
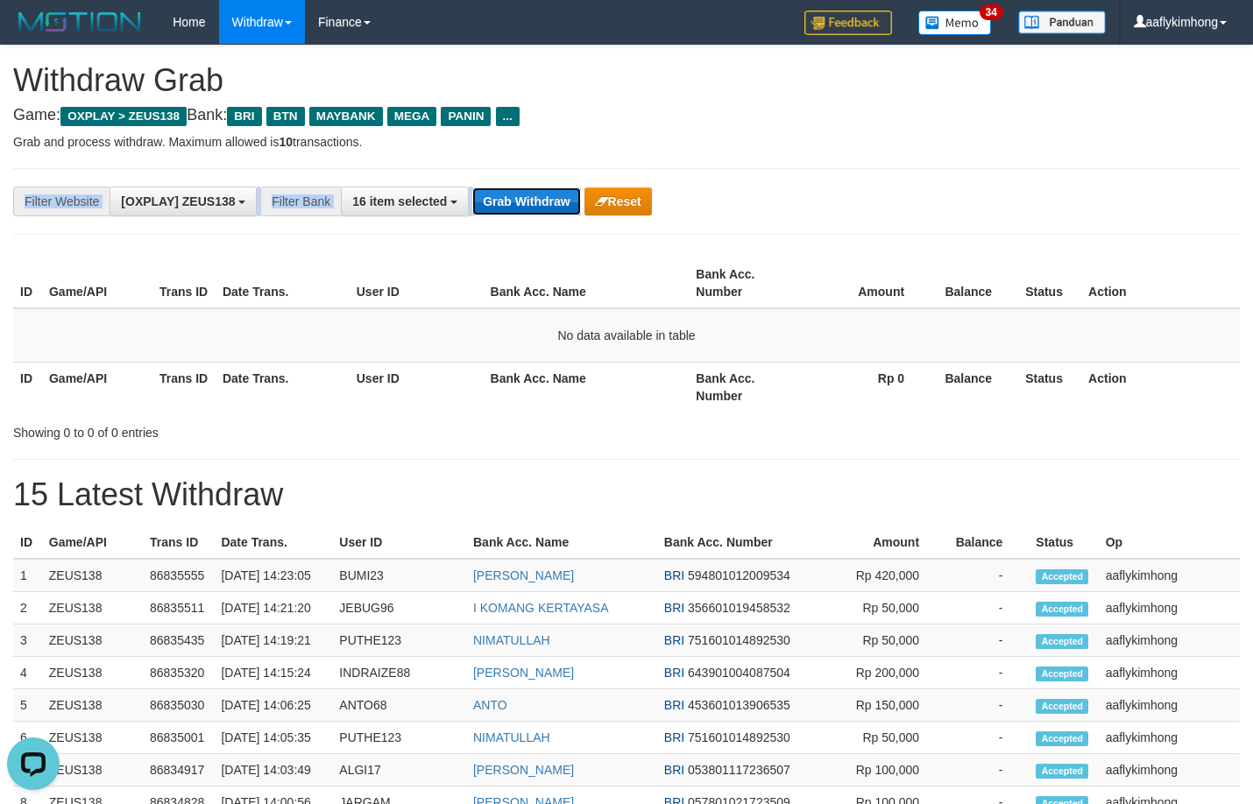
click at [554, 205] on button "Grab Withdraw" at bounding box center [526, 201] width 108 height 28
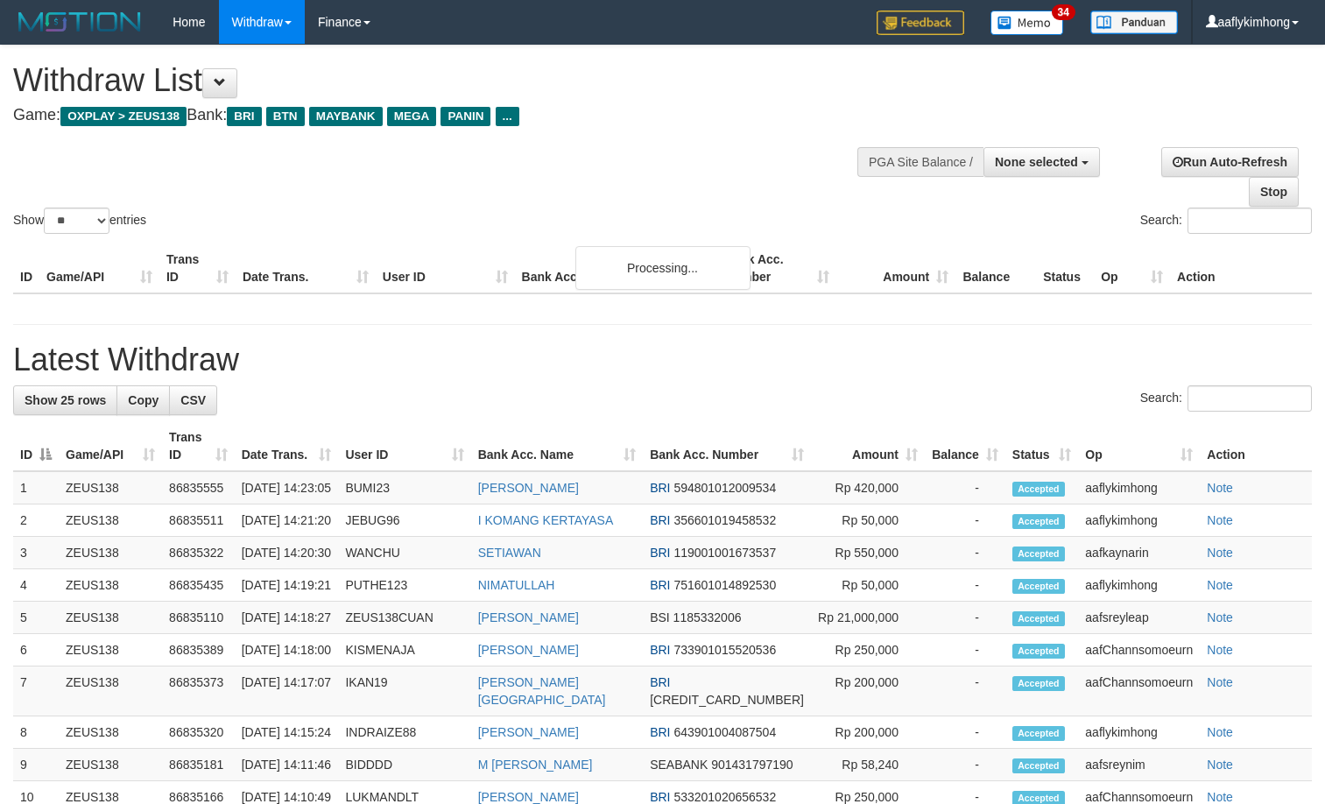
select select
select select "**"
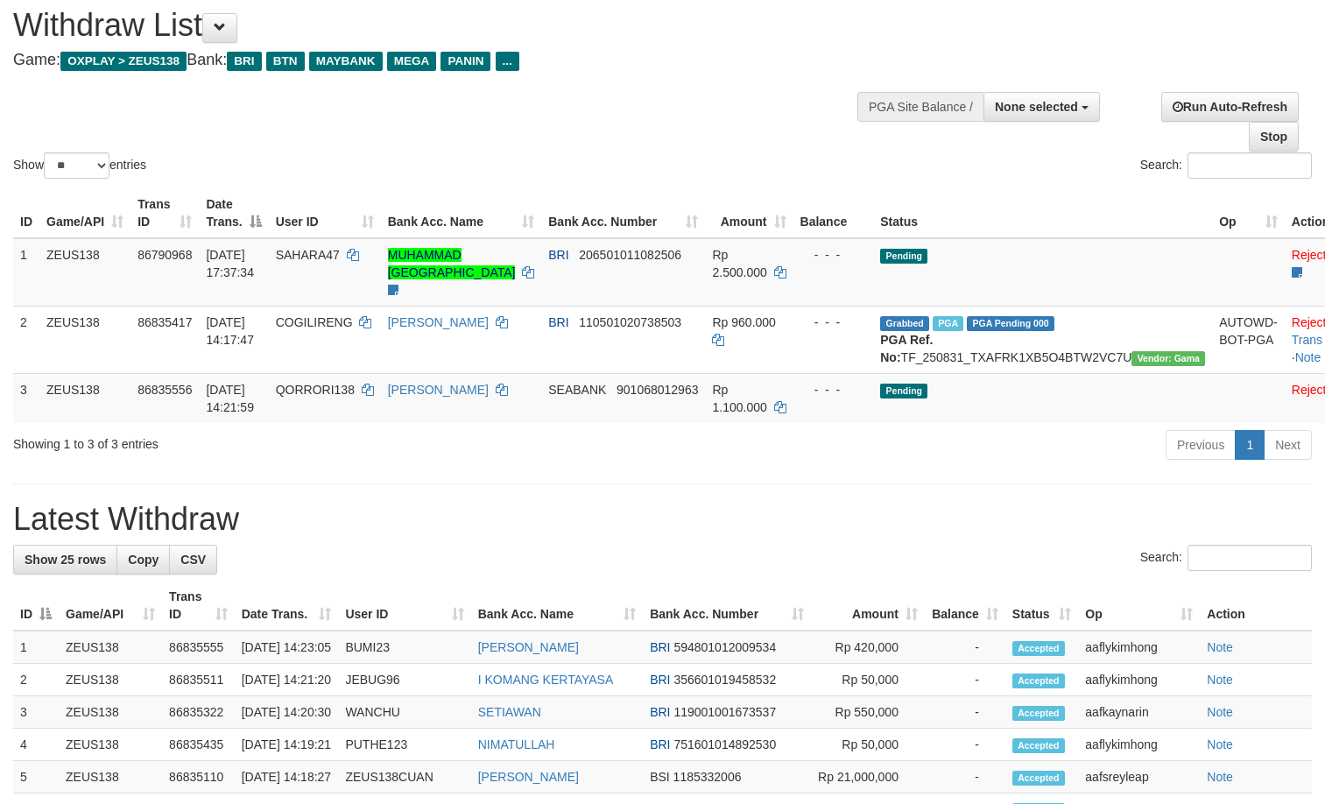
click at [411, 550] on div "Search:" at bounding box center [662, 560] width 1299 height 31
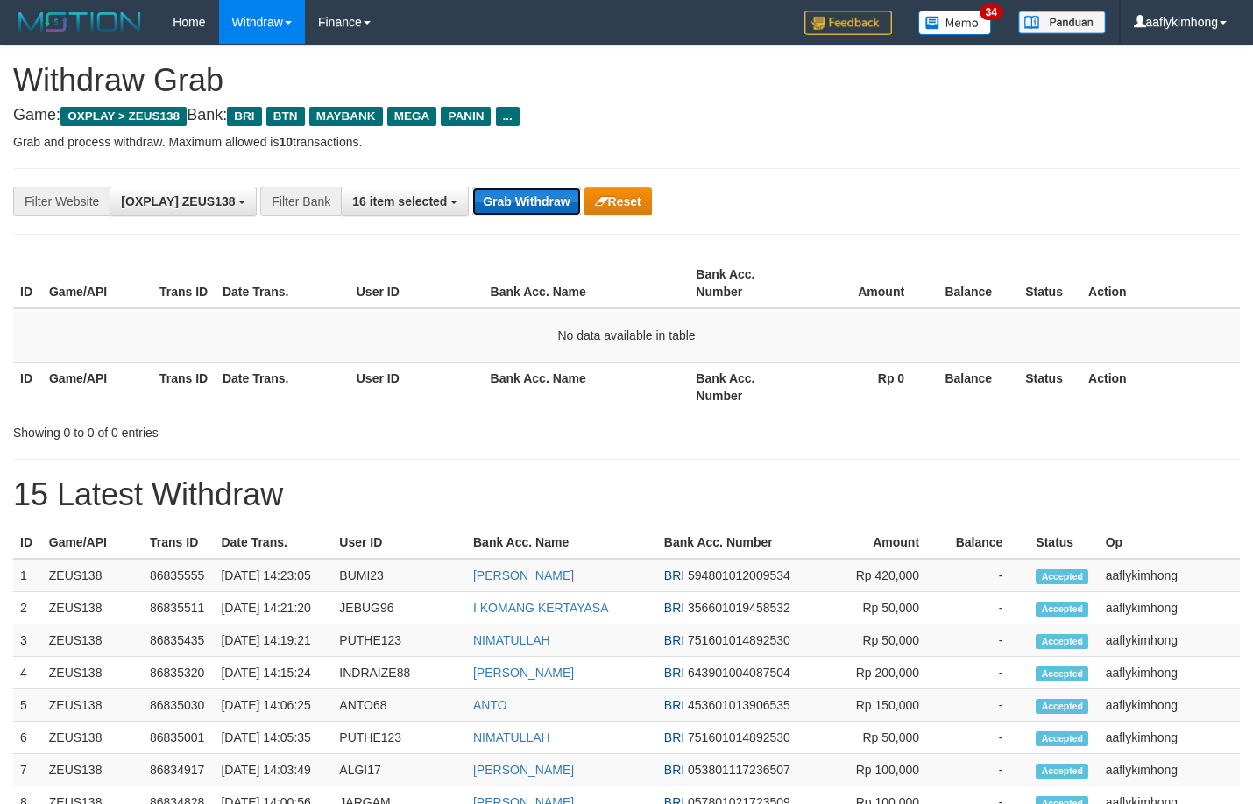
click at [530, 196] on button "Grab Withdraw" at bounding box center [526, 201] width 108 height 28
click at [526, 194] on button "Grab Withdraw" at bounding box center [526, 201] width 108 height 28
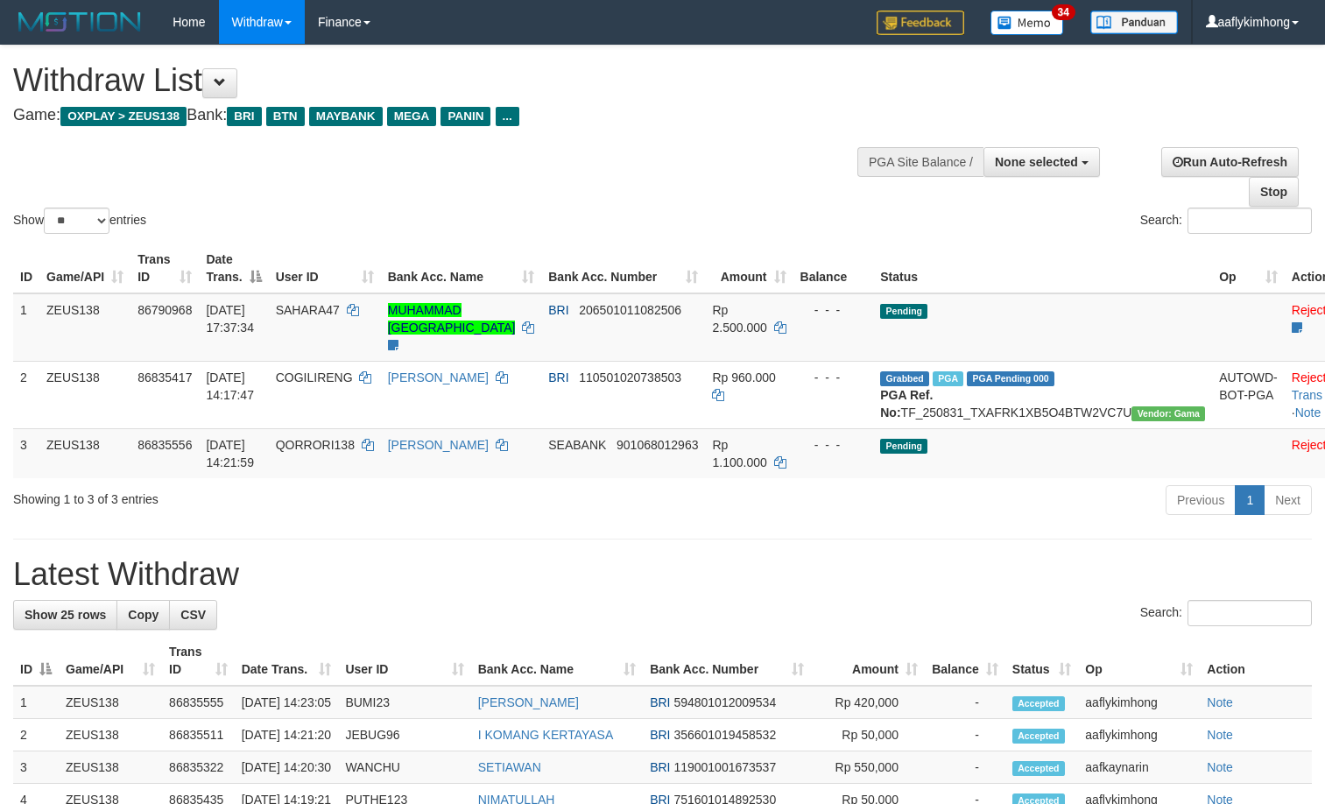
select select
select select "**"
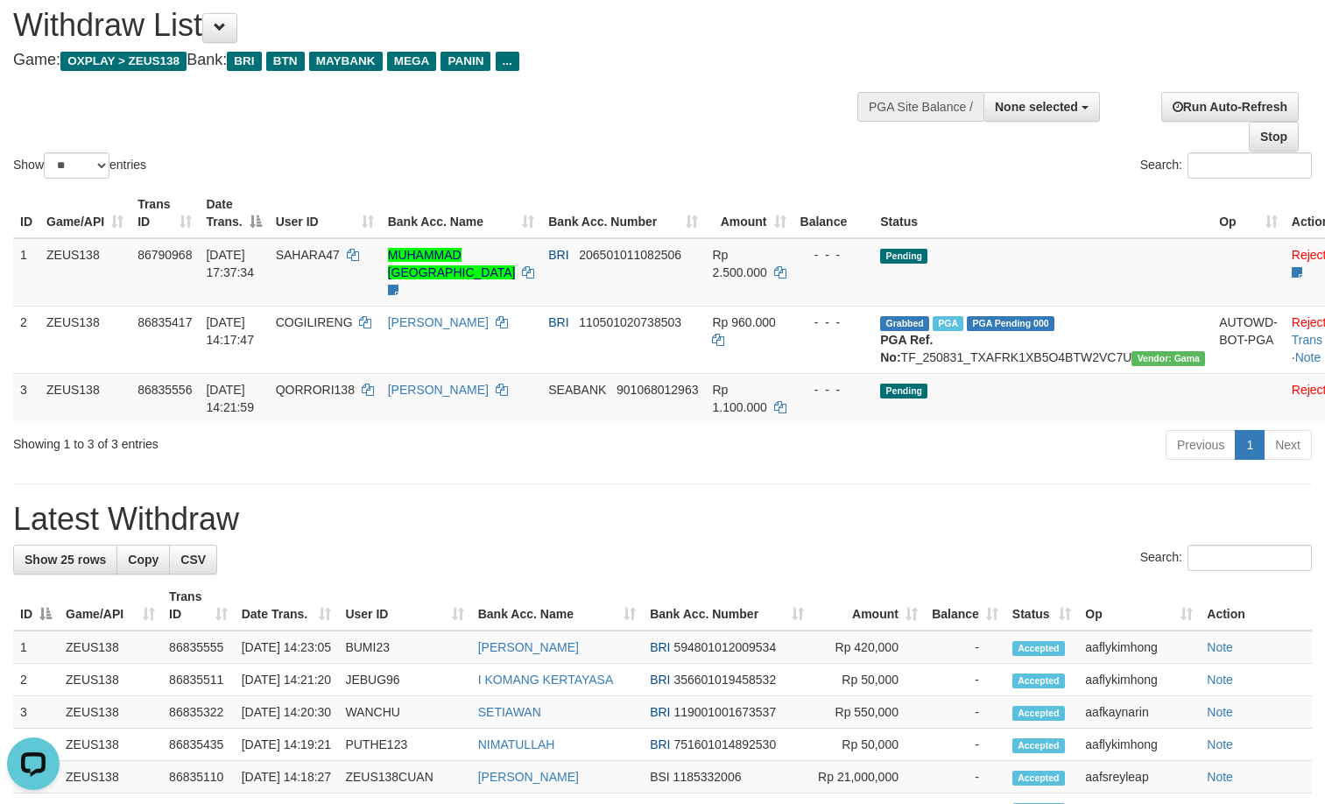
click at [510, 547] on div "Search:" at bounding box center [662, 560] width 1299 height 31
